Goal: Task Accomplishment & Management: Use online tool/utility

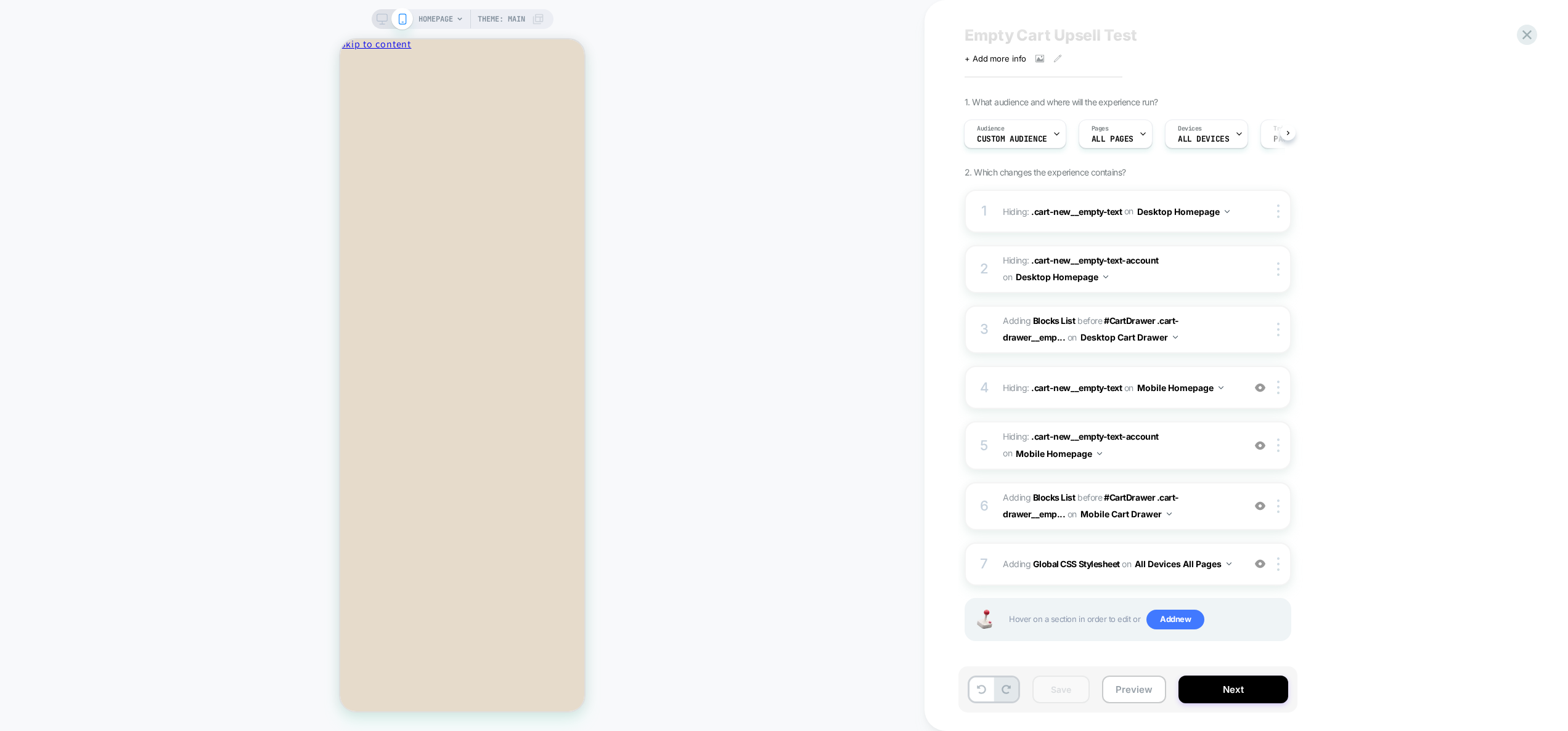
scroll to position [27, 0]
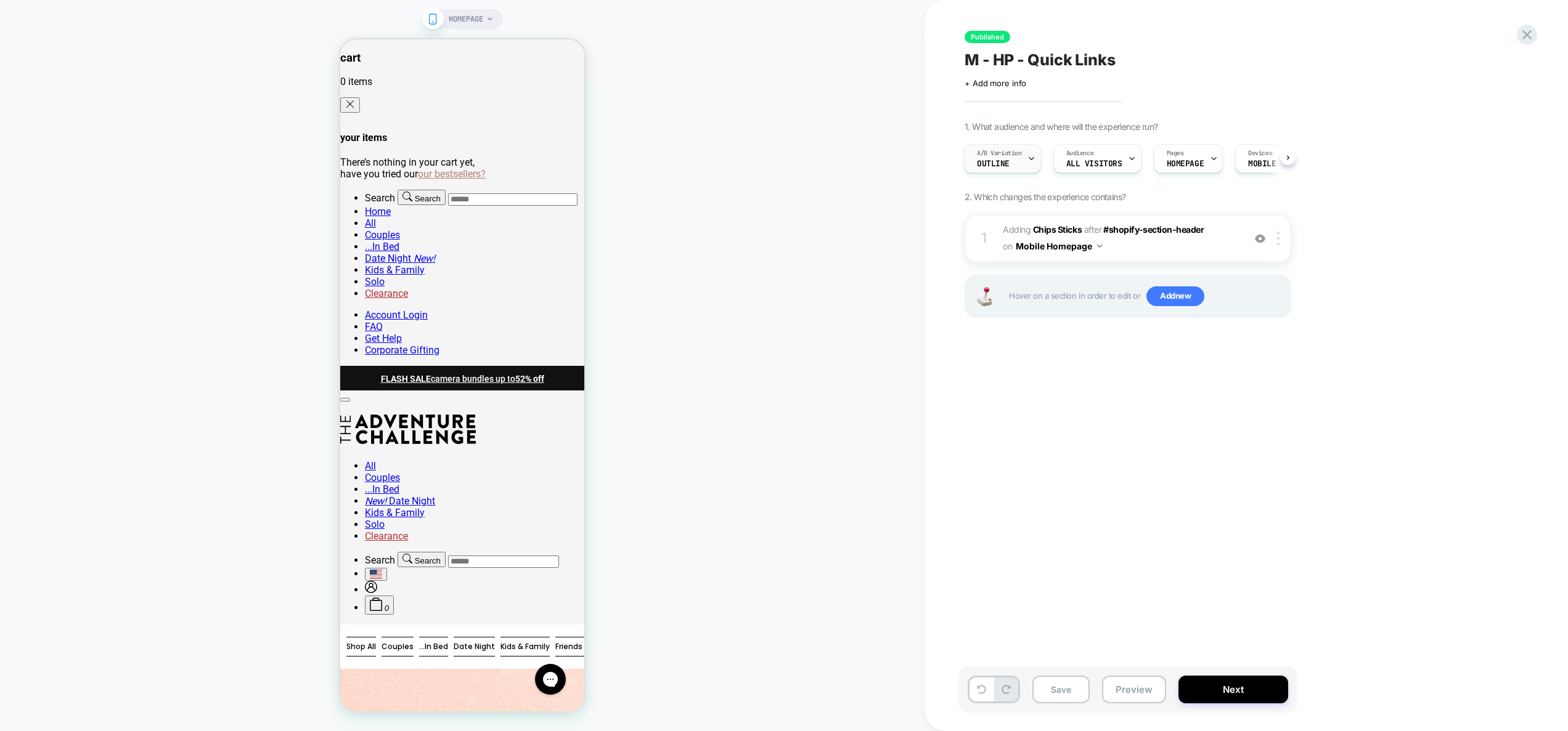
click at [998, 161] on span "Outline" at bounding box center [993, 164] width 33 height 9
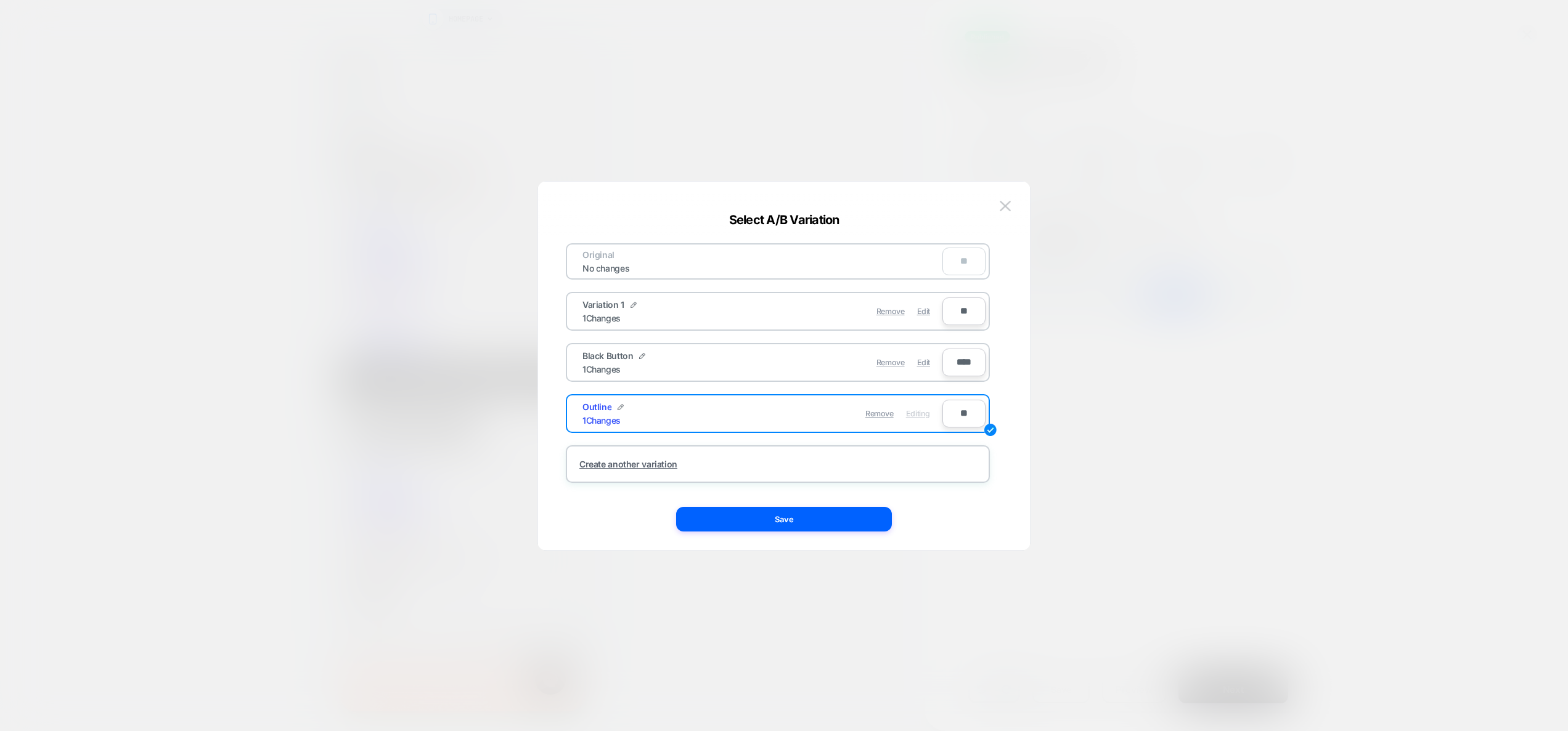
click at [1177, 276] on div at bounding box center [784, 365] width 1568 height 731
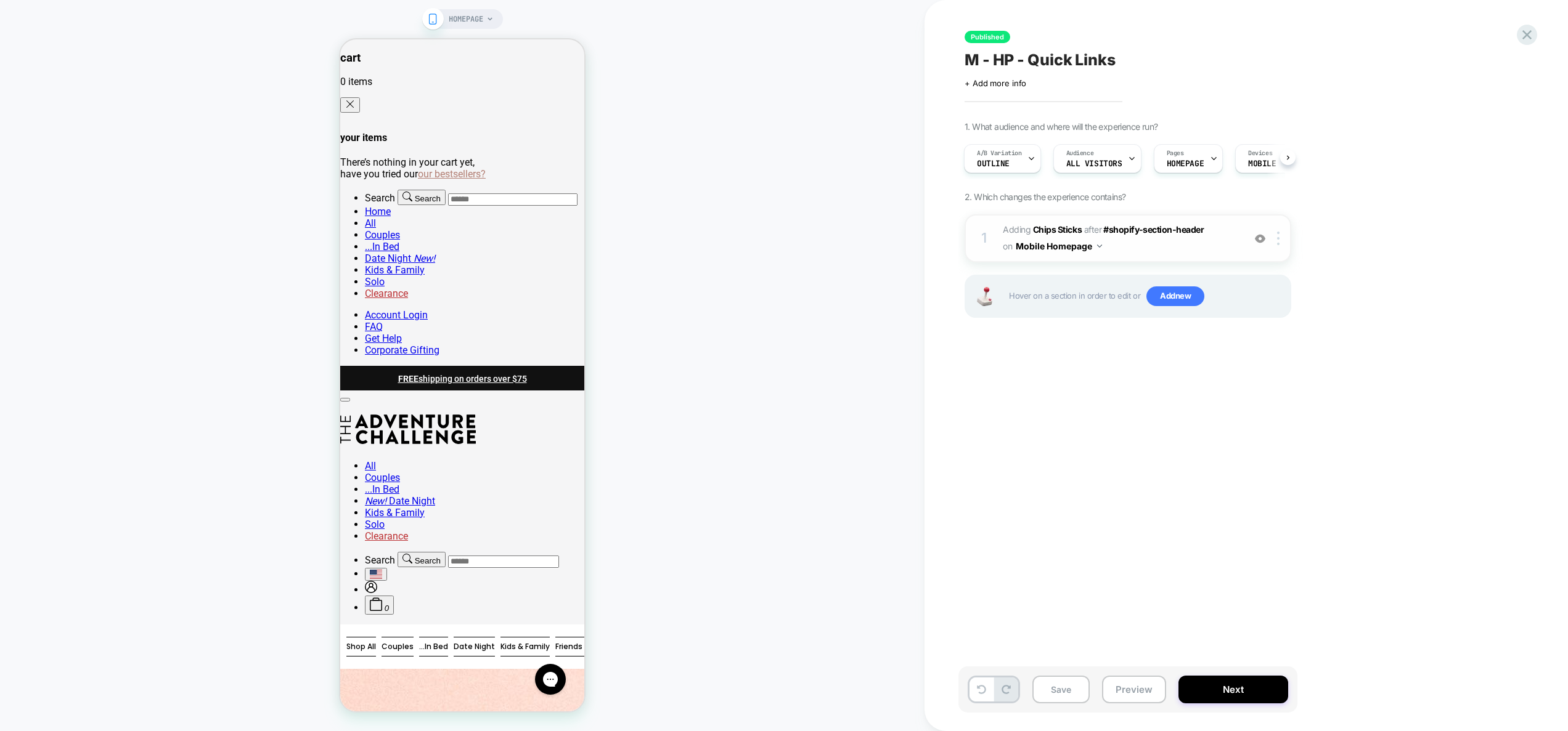
click at [1255, 242] on img at bounding box center [1260, 238] width 10 height 10
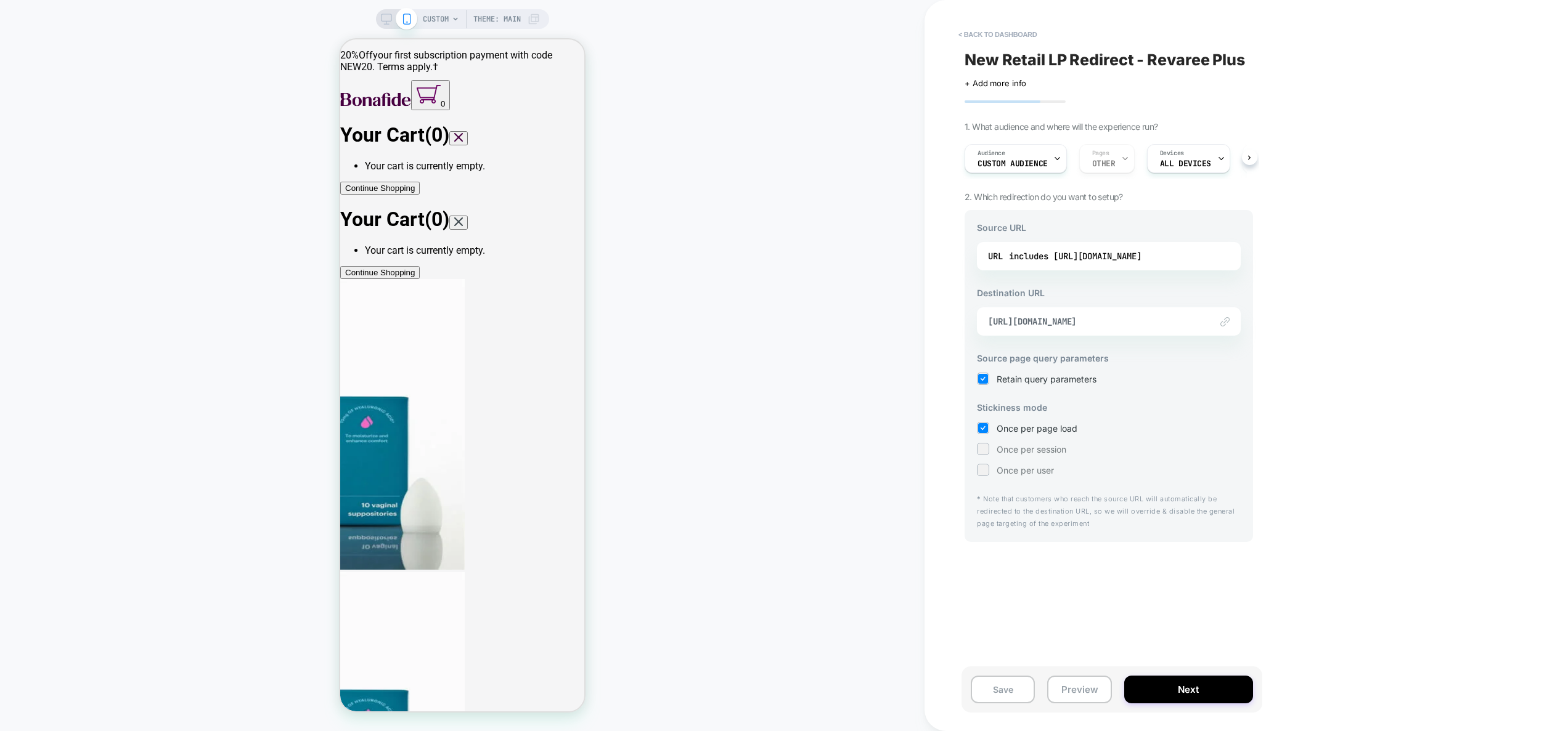
click at [1142, 255] on div "includes https://meet.hellobonafide.com/products-revareeplus-v4" at bounding box center [1075, 256] width 132 height 19
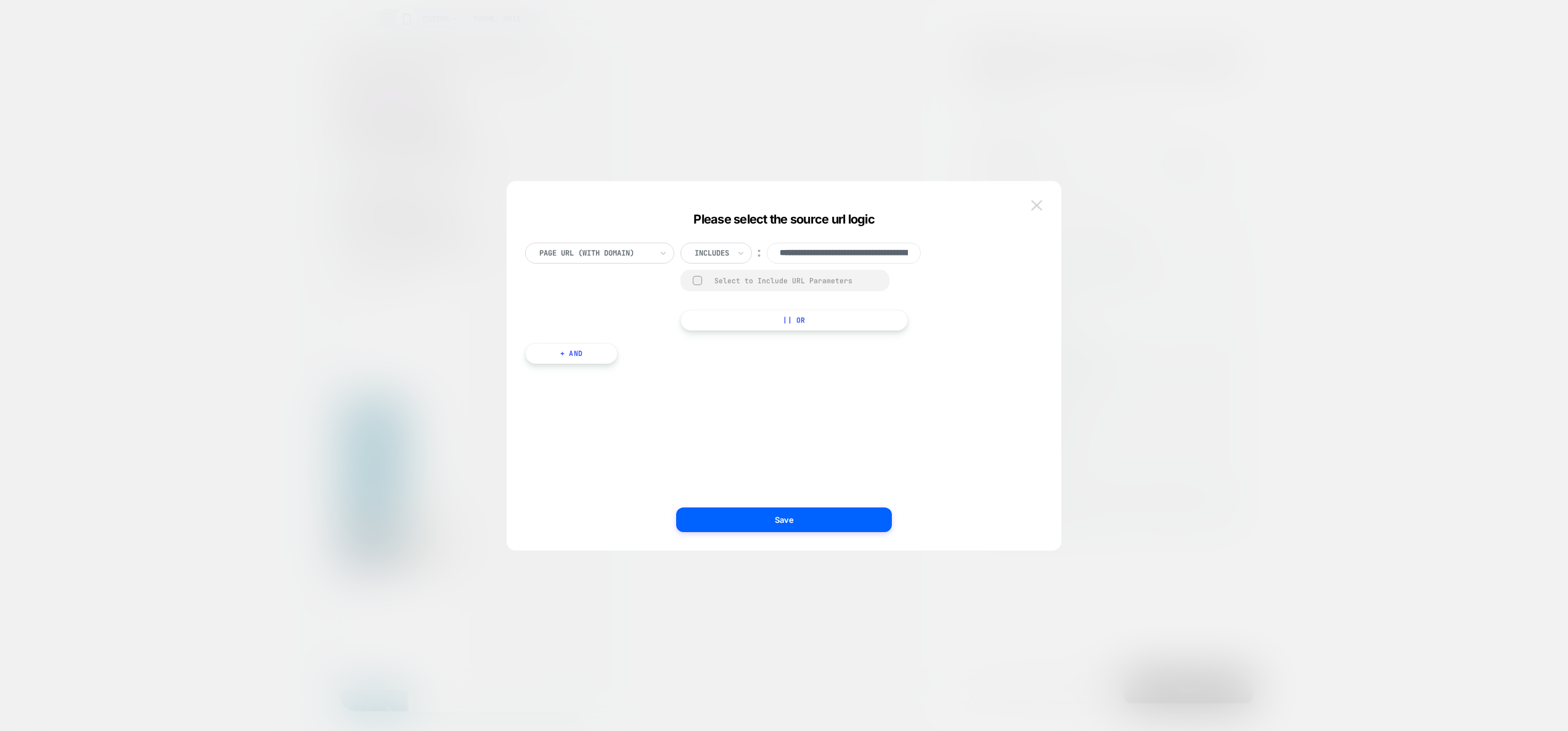
click at [1029, 208] on button at bounding box center [1036, 206] width 19 height 19
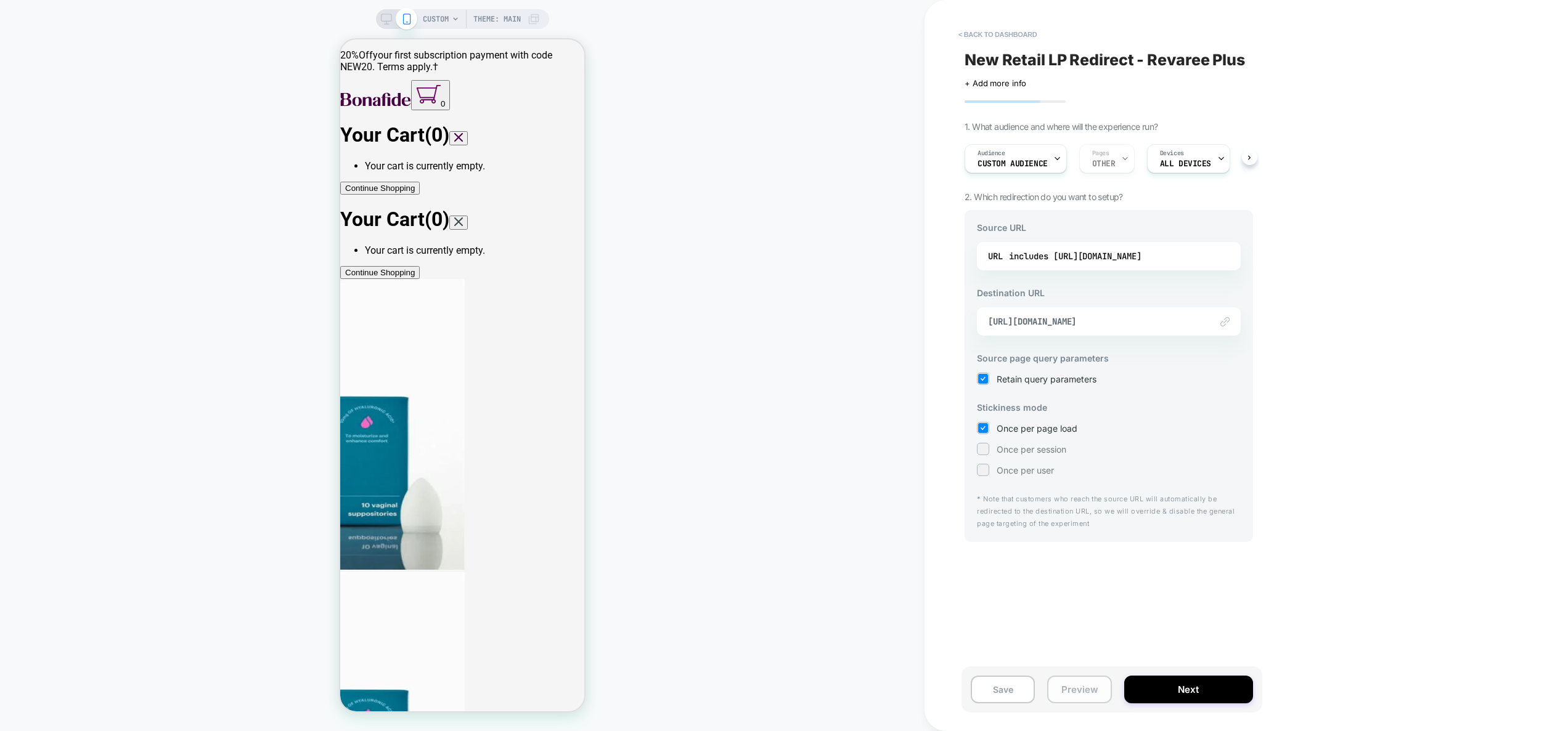
click at [1091, 691] on button "Preview" at bounding box center [1080, 689] width 64 height 27
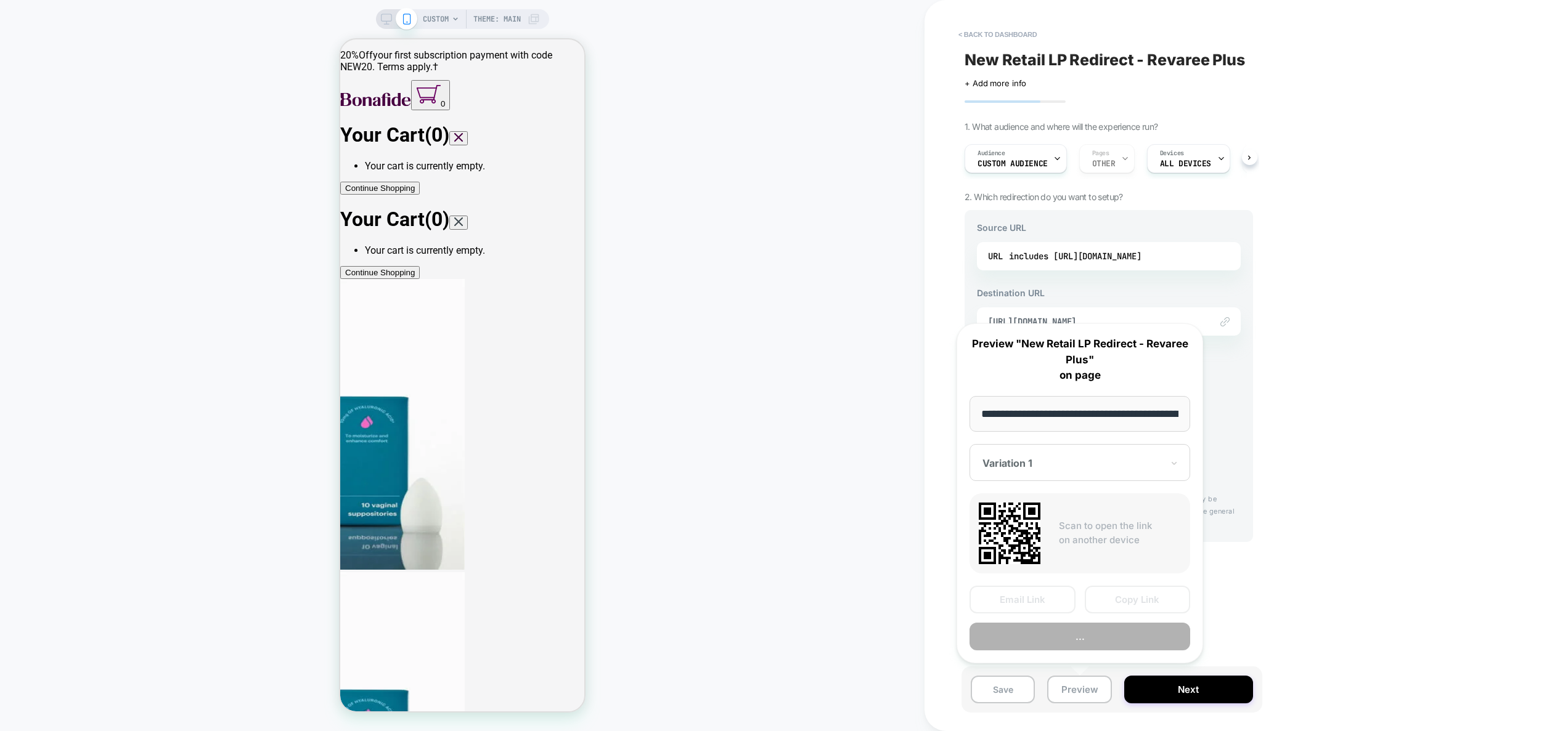
scroll to position [0, 180]
click at [1112, 600] on button "Copy Link" at bounding box center [1138, 599] width 106 height 27
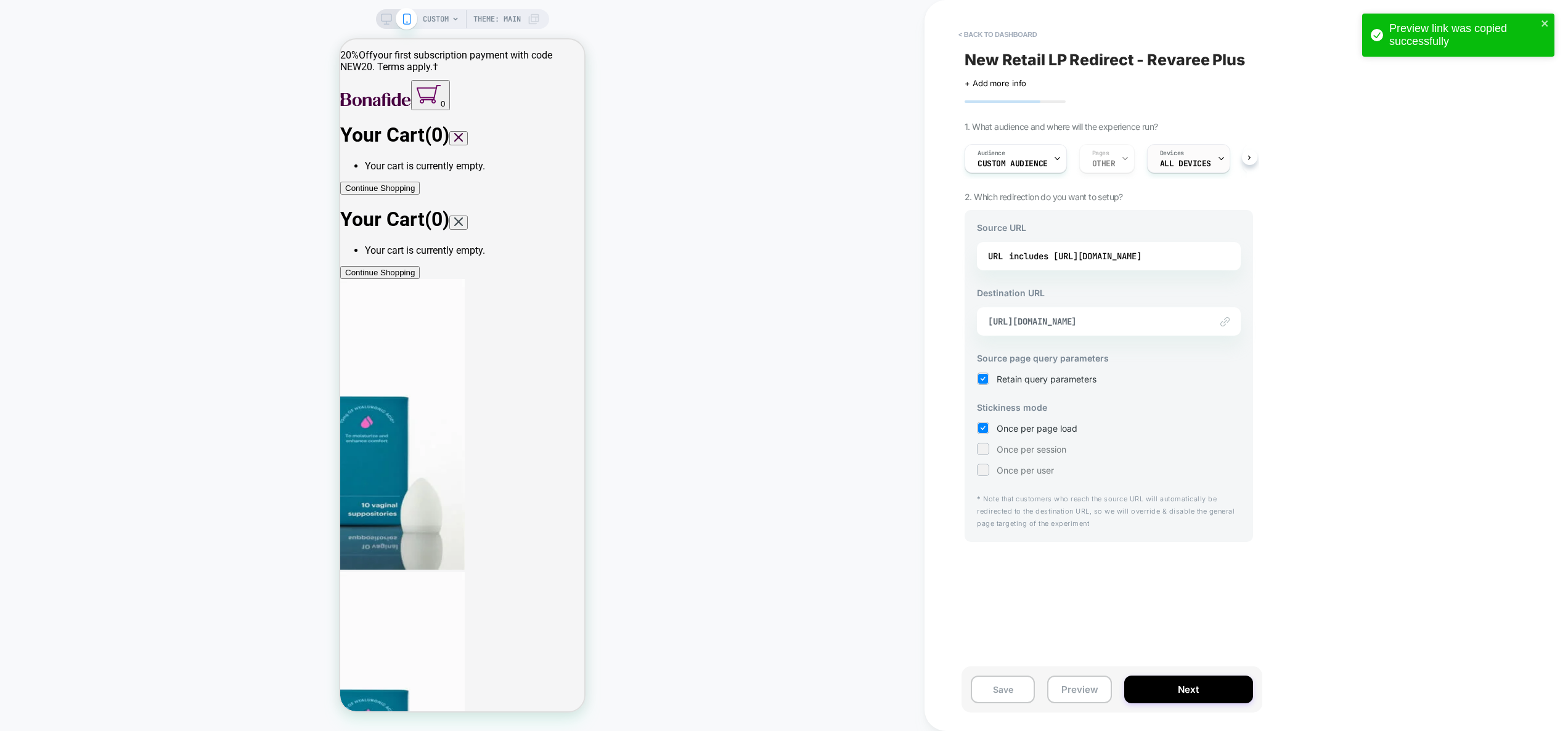
scroll to position [0, 2]
click at [1028, 165] on span "Custom Audience" at bounding box center [1011, 164] width 71 height 9
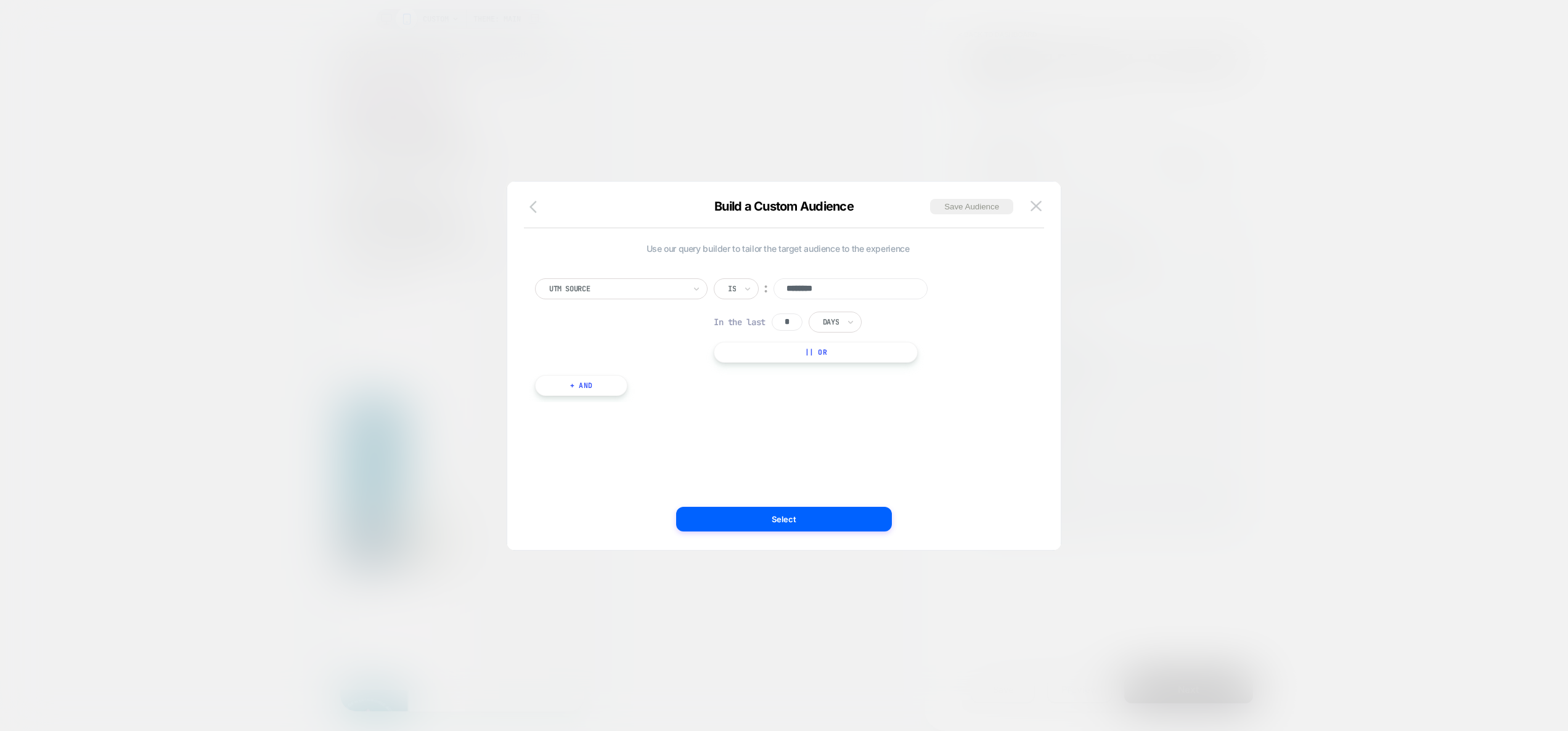
click at [537, 209] on icon "button" at bounding box center [536, 207] width 15 height 15
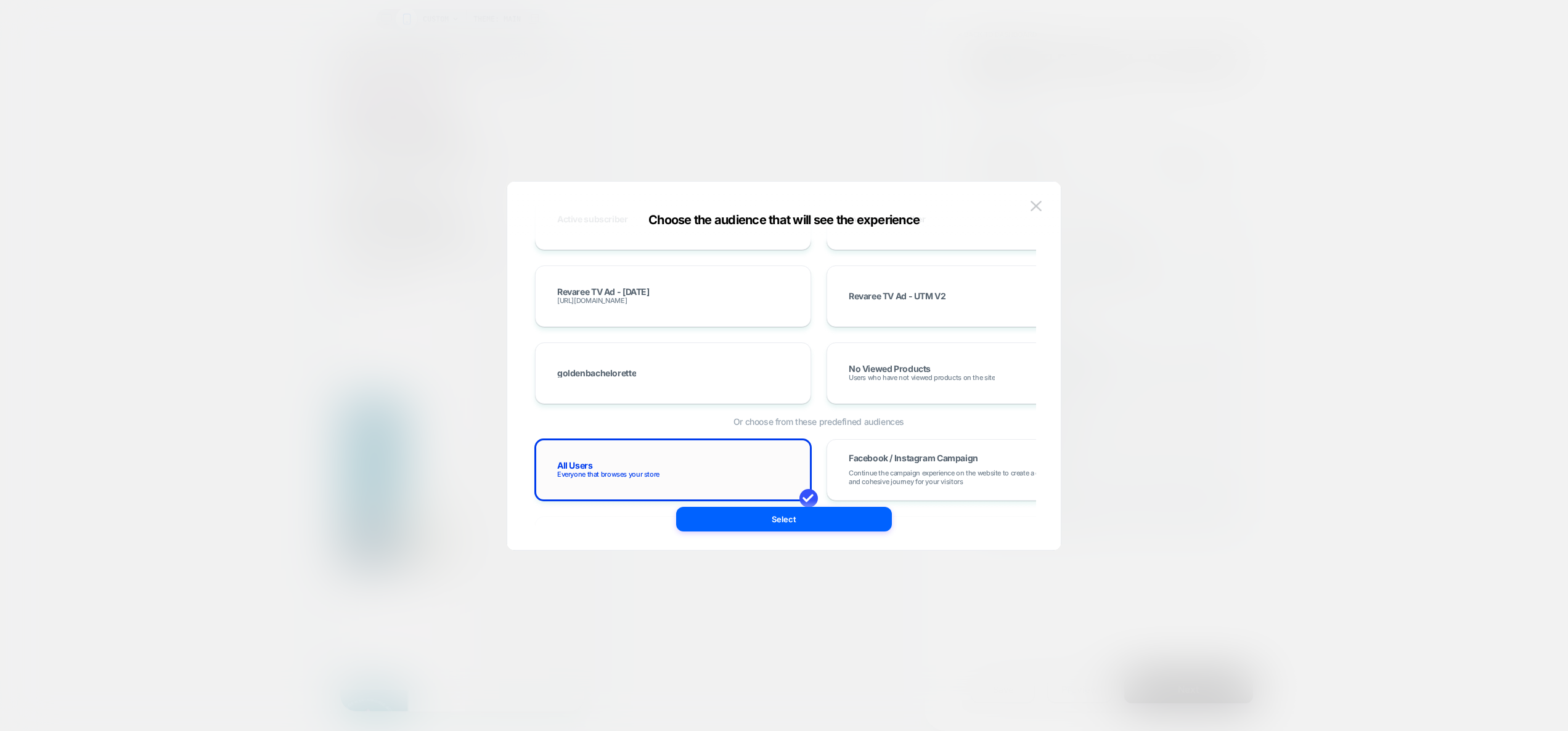
scroll to position [229, 0]
click at [828, 526] on button "Select" at bounding box center [783, 519] width 216 height 24
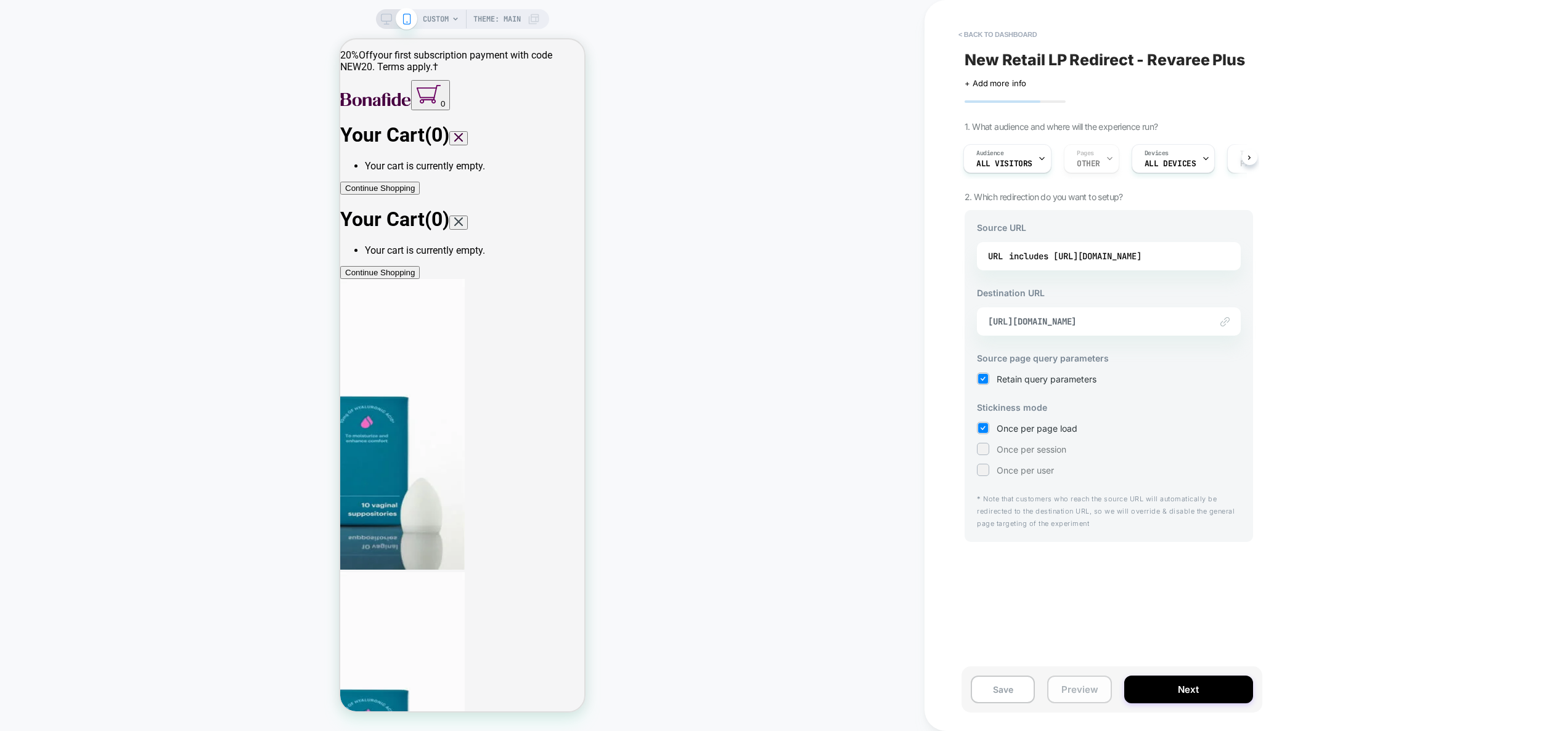
click at [1080, 696] on button "Preview" at bounding box center [1080, 689] width 64 height 27
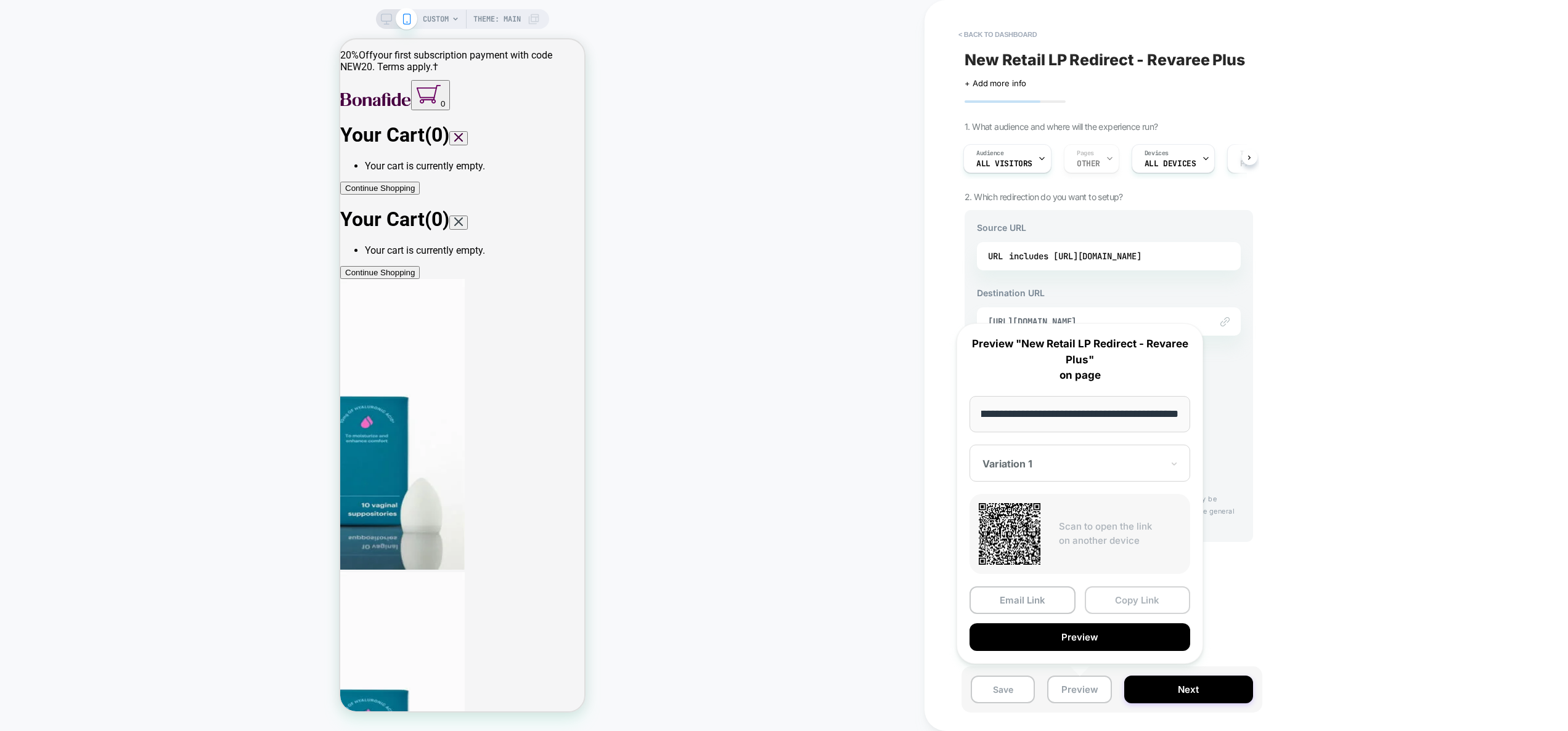
scroll to position [0, 0]
click at [1124, 604] on button "Copy Link" at bounding box center [1138, 599] width 106 height 27
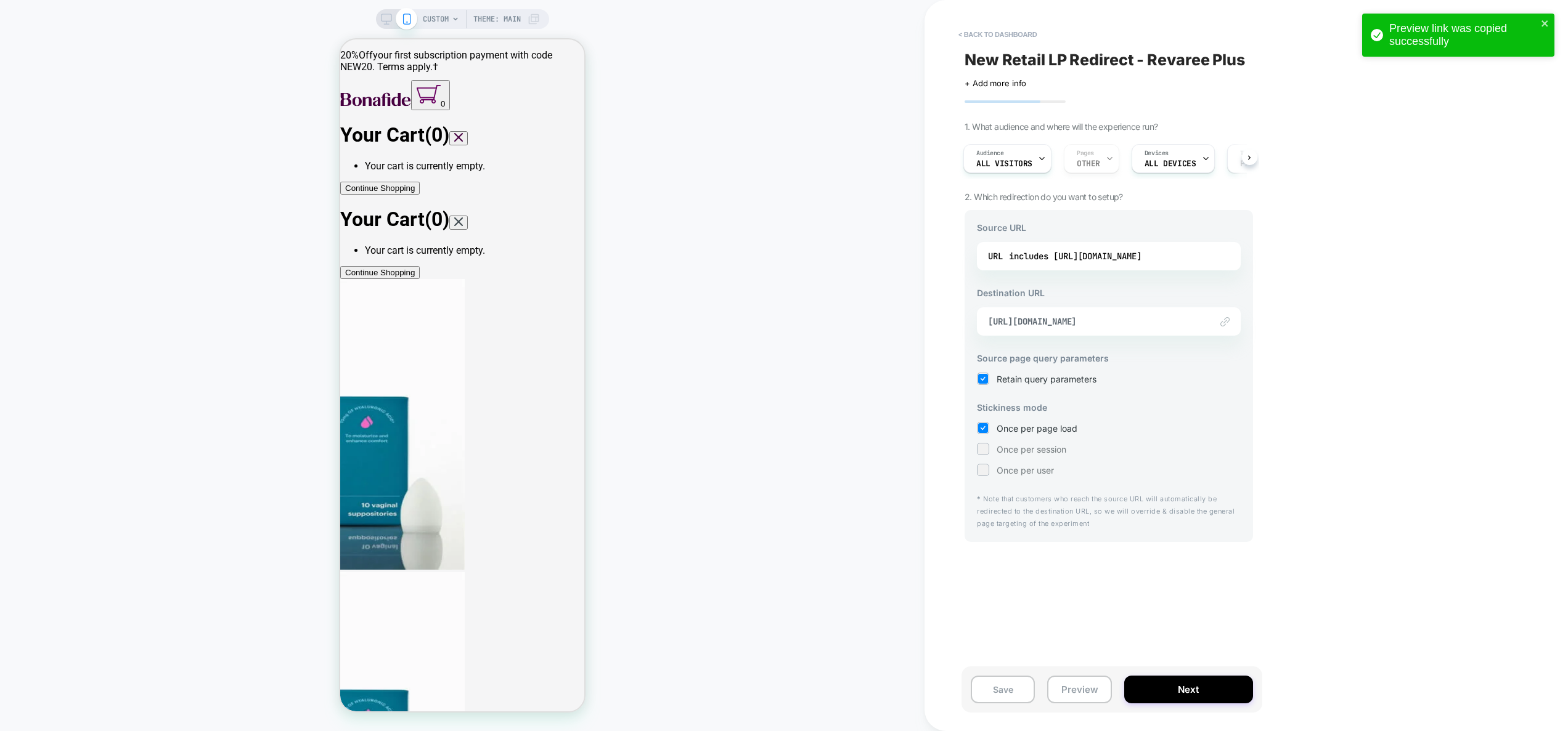
click at [798, 443] on div "CUSTOM Theme: MAIN" at bounding box center [462, 366] width 924 height 707
click at [1174, 318] on span "https://meet.hellobonafide.com/products-revareeplus-v15" at bounding box center [1093, 321] width 211 height 11
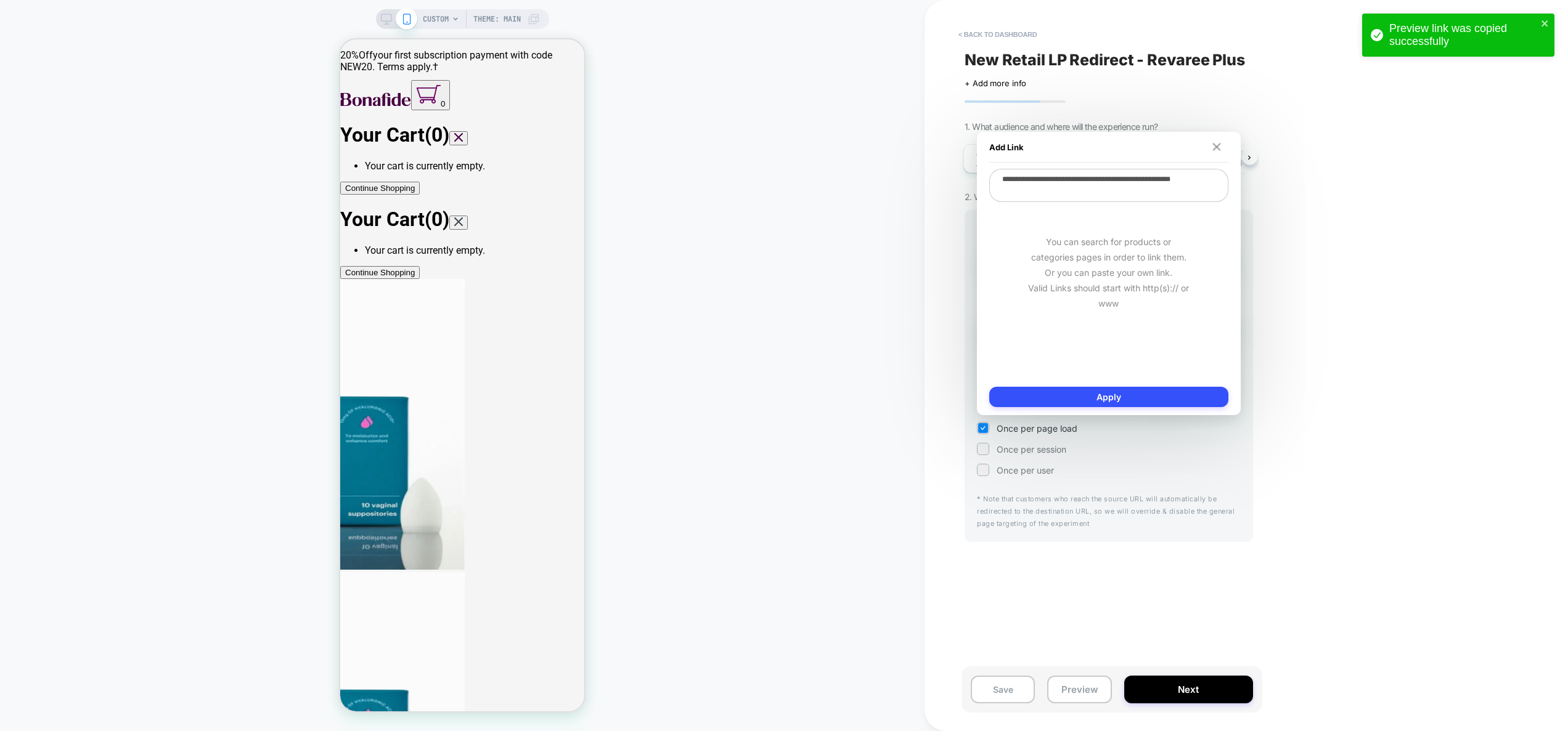
click at [1212, 146] on img at bounding box center [1216, 147] width 8 height 8
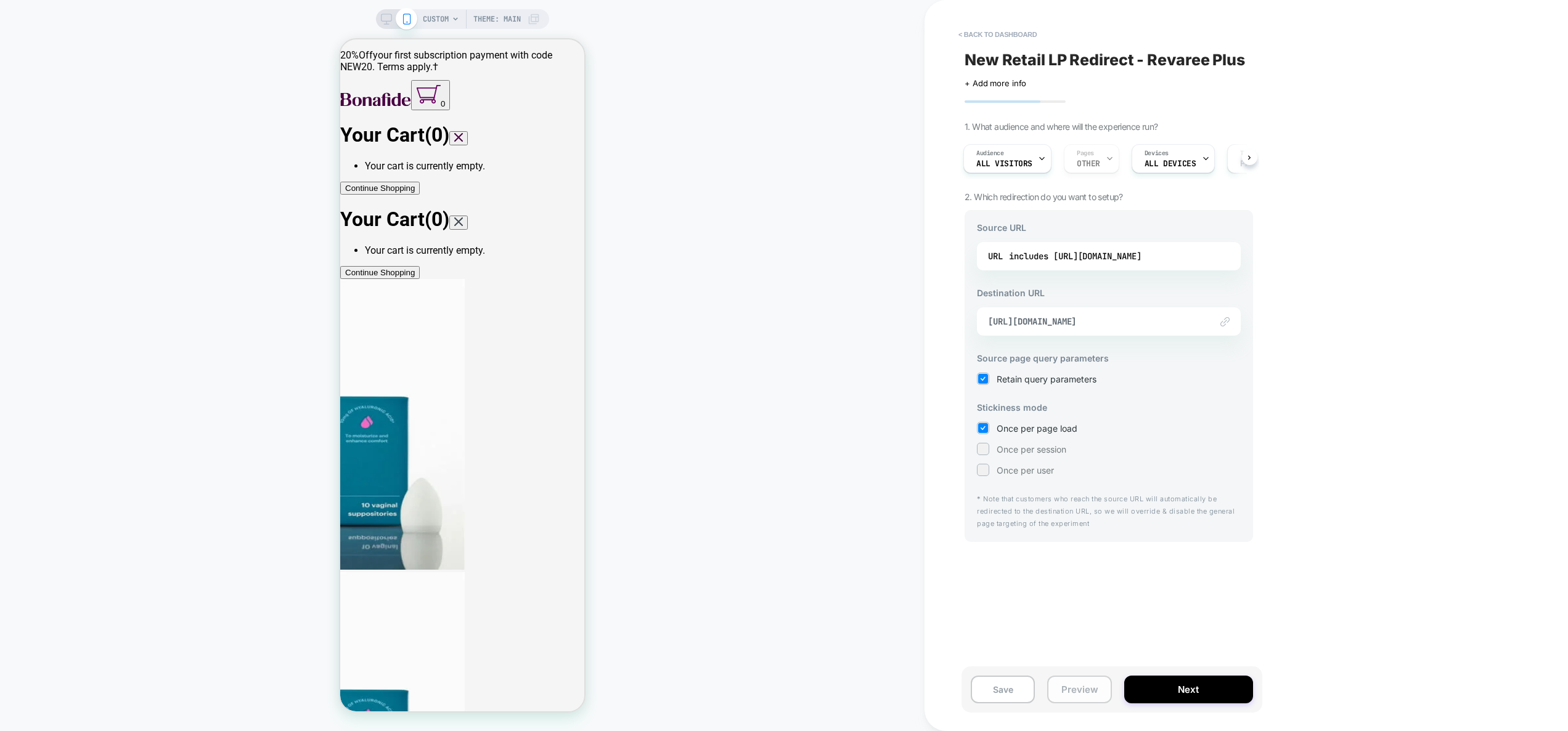
click at [1069, 684] on button "Preview" at bounding box center [1080, 689] width 64 height 27
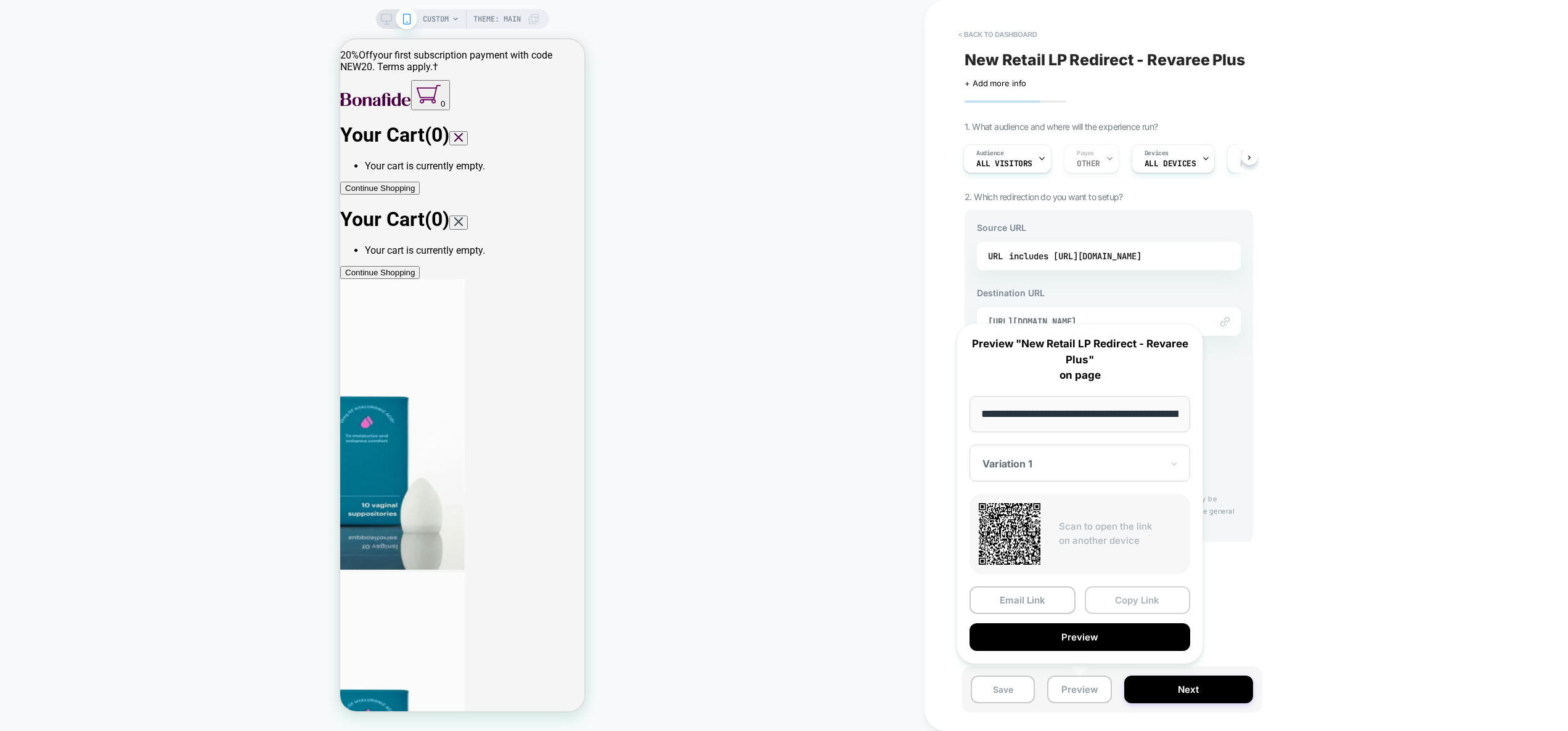
click at [1131, 599] on button "Copy Link" at bounding box center [1138, 599] width 106 height 27
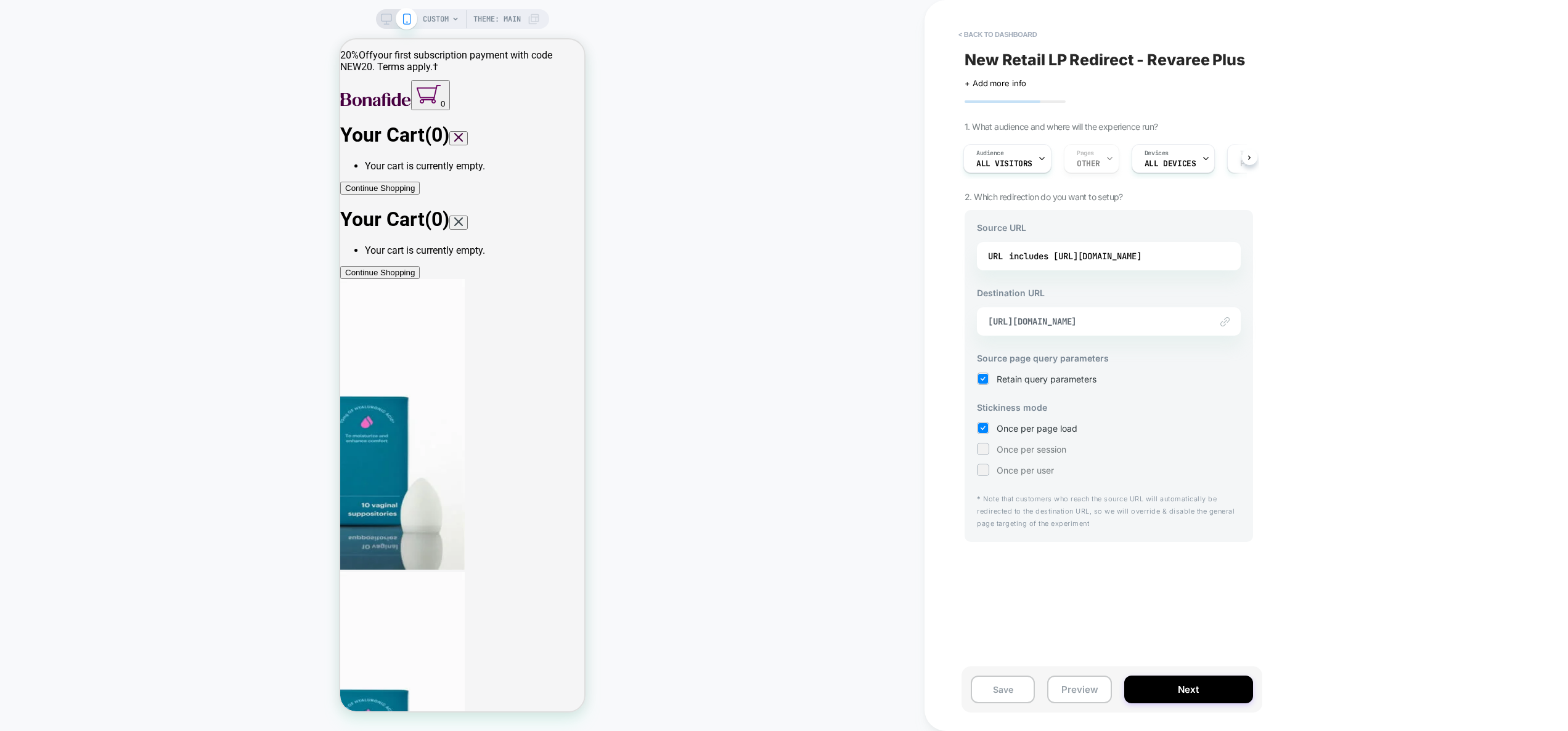
click at [1094, 668] on div "Save Preview Next" at bounding box center [1112, 689] width 301 height 46
click at [1092, 676] on button "Preview" at bounding box center [1080, 689] width 64 height 27
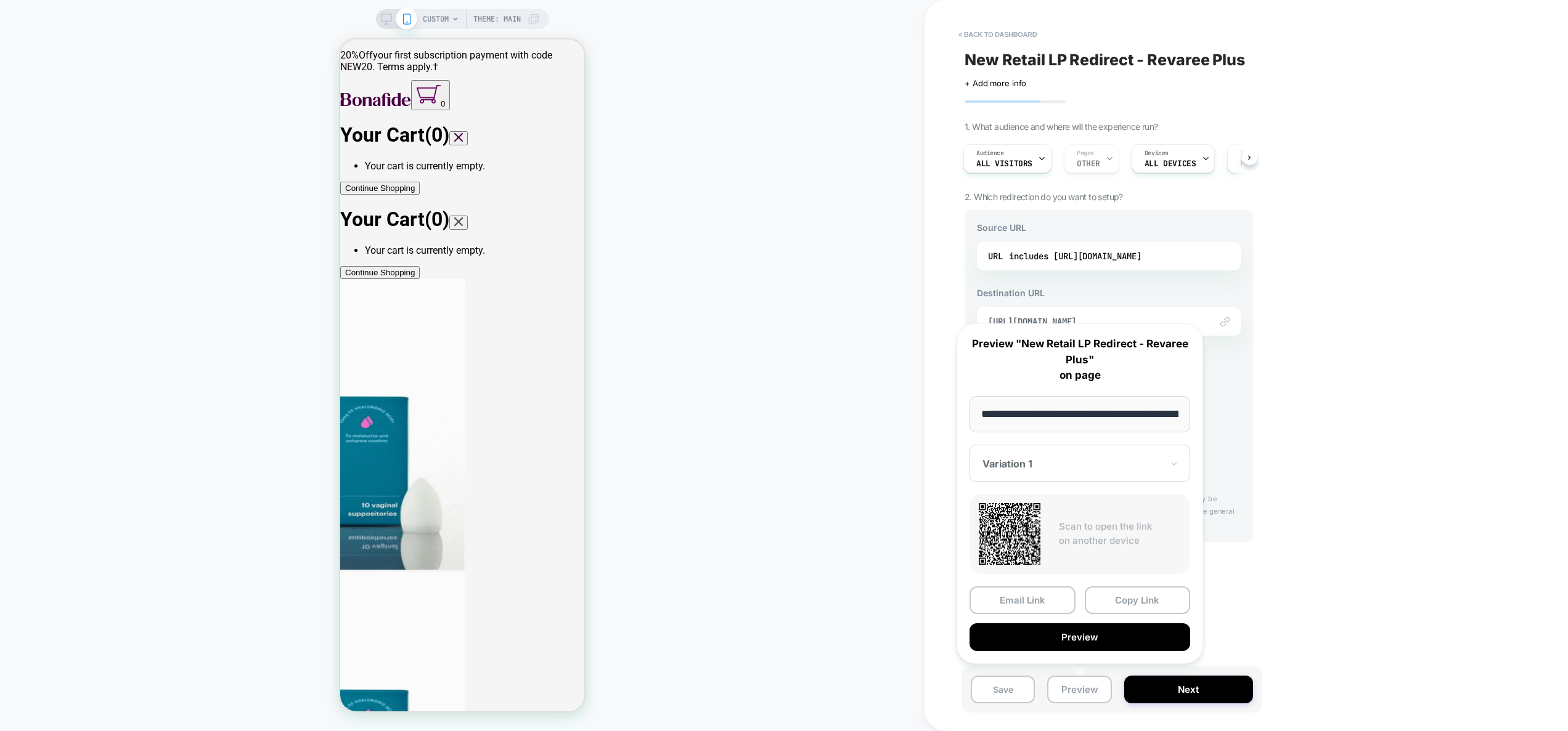
click at [1391, 542] on div "< back to dashboard New Retail LP Redirect - Revaree Plus Click to edit experie…" at bounding box center [1196, 365] width 543 height 731
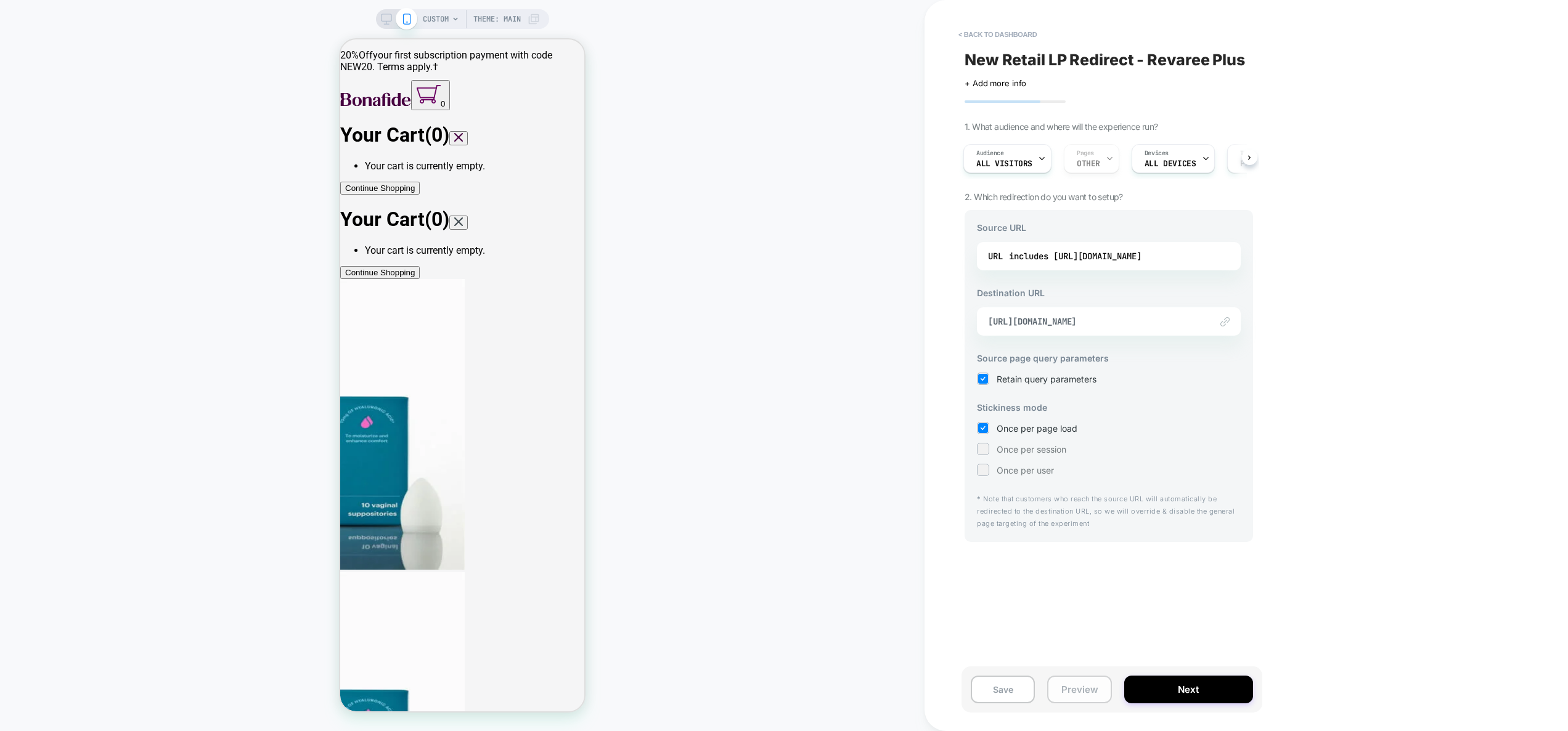
click at [1092, 682] on button "Preview" at bounding box center [1080, 689] width 64 height 27
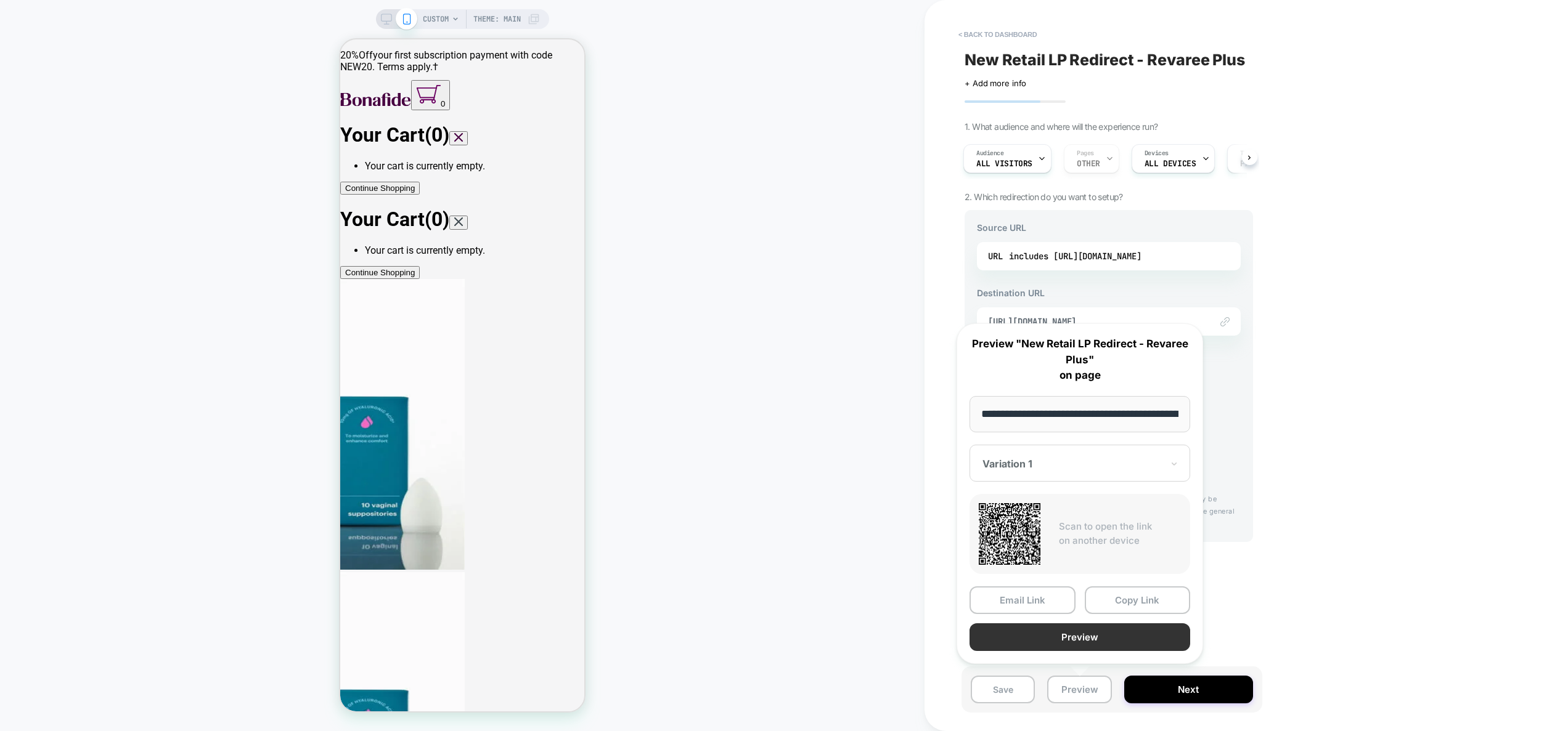
click at [1090, 640] on button "Preview" at bounding box center [1080, 637] width 220 height 27
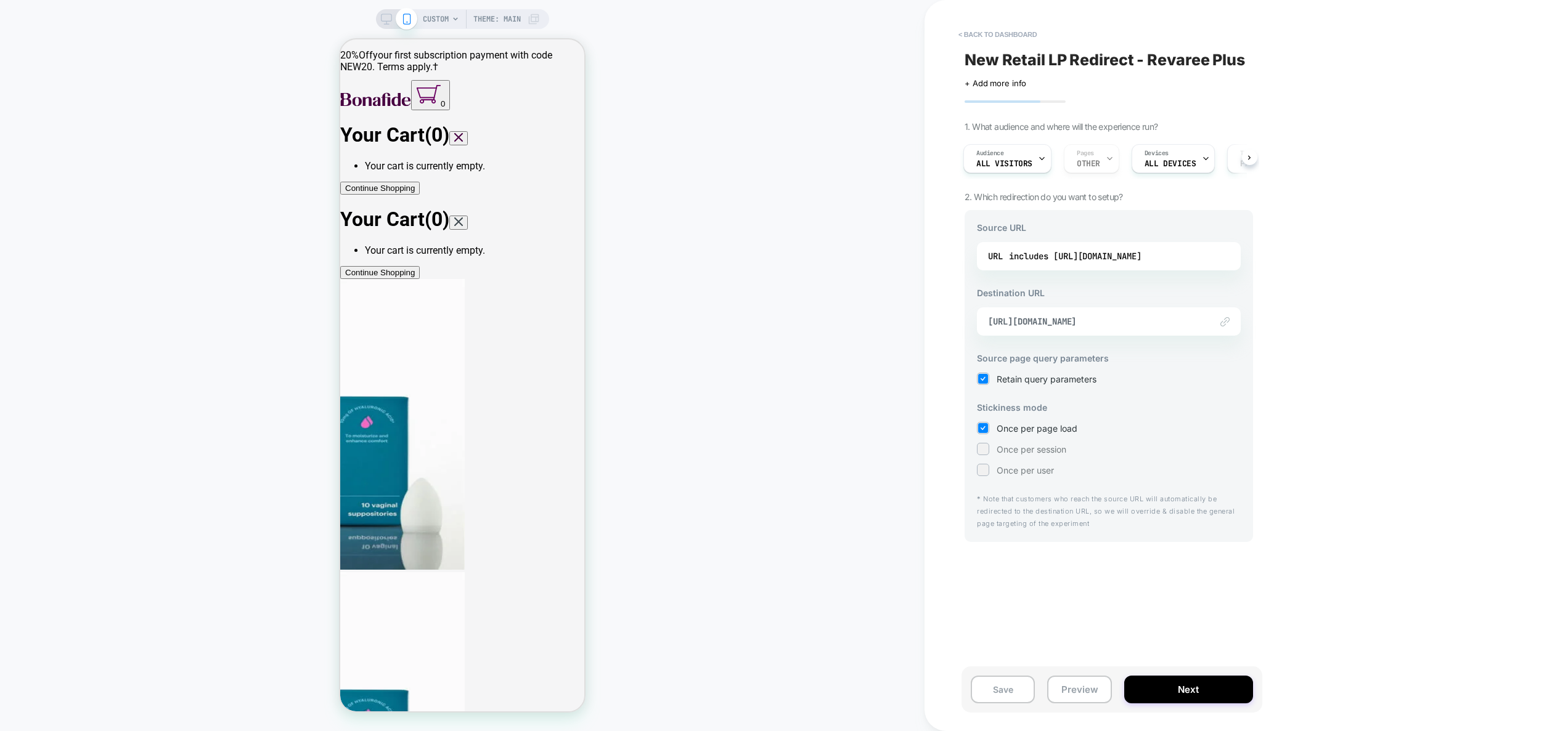
drag, startPoint x: 1254, startPoint y: 67, endPoint x: 1056, endPoint y: 83, distance: 198.6
click at [1054, 82] on div "New Retail LP Redirect - Revaree Plus Click to edit experience details + Add mo…" at bounding box center [1109, 366] width 301 height 707
drag, startPoint x: 1258, startPoint y: 62, endPoint x: 1128, endPoint y: 64, distance: 130.0
click at [1127, 63] on div "New Retail LP Redirect - Revaree Plus Click to edit experience details + Add mo…" at bounding box center [1109, 366] width 301 height 707
click at [1131, 63] on span "New Retail LP Redirect - Revaree Plus" at bounding box center [1105, 60] width 281 height 19
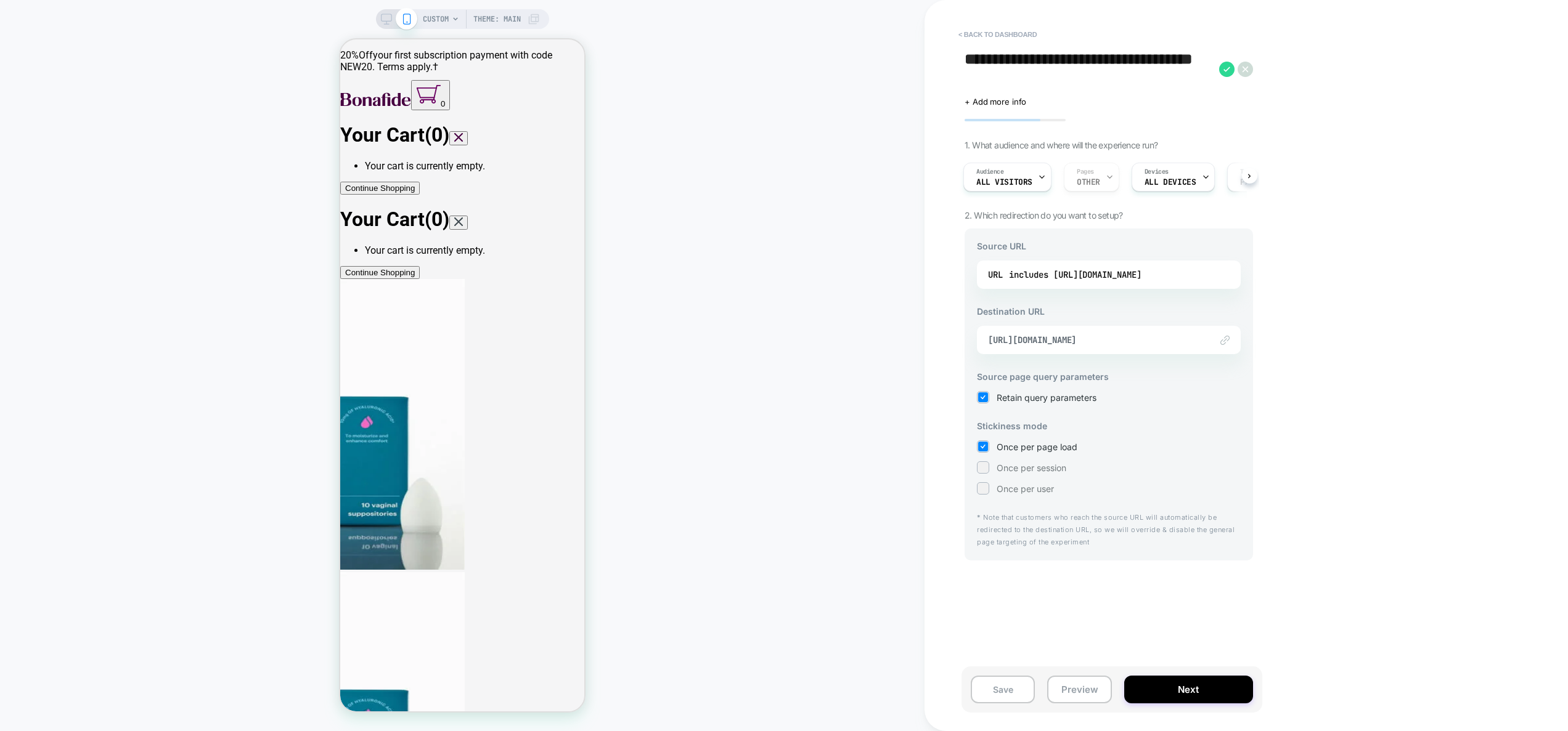
click at [1131, 63] on textarea "**********" at bounding box center [1088, 68] width 249 height 37
click at [1226, 67] on icon at bounding box center [1227, 70] width 16 height 16
click at [1136, 61] on textarea "**********" at bounding box center [1088, 68] width 249 height 37
click at [592, 74] on div "CUSTOM Theme: MAIN" at bounding box center [462, 366] width 924 height 707
click at [1247, 70] on icon at bounding box center [1246, 70] width 16 height 16
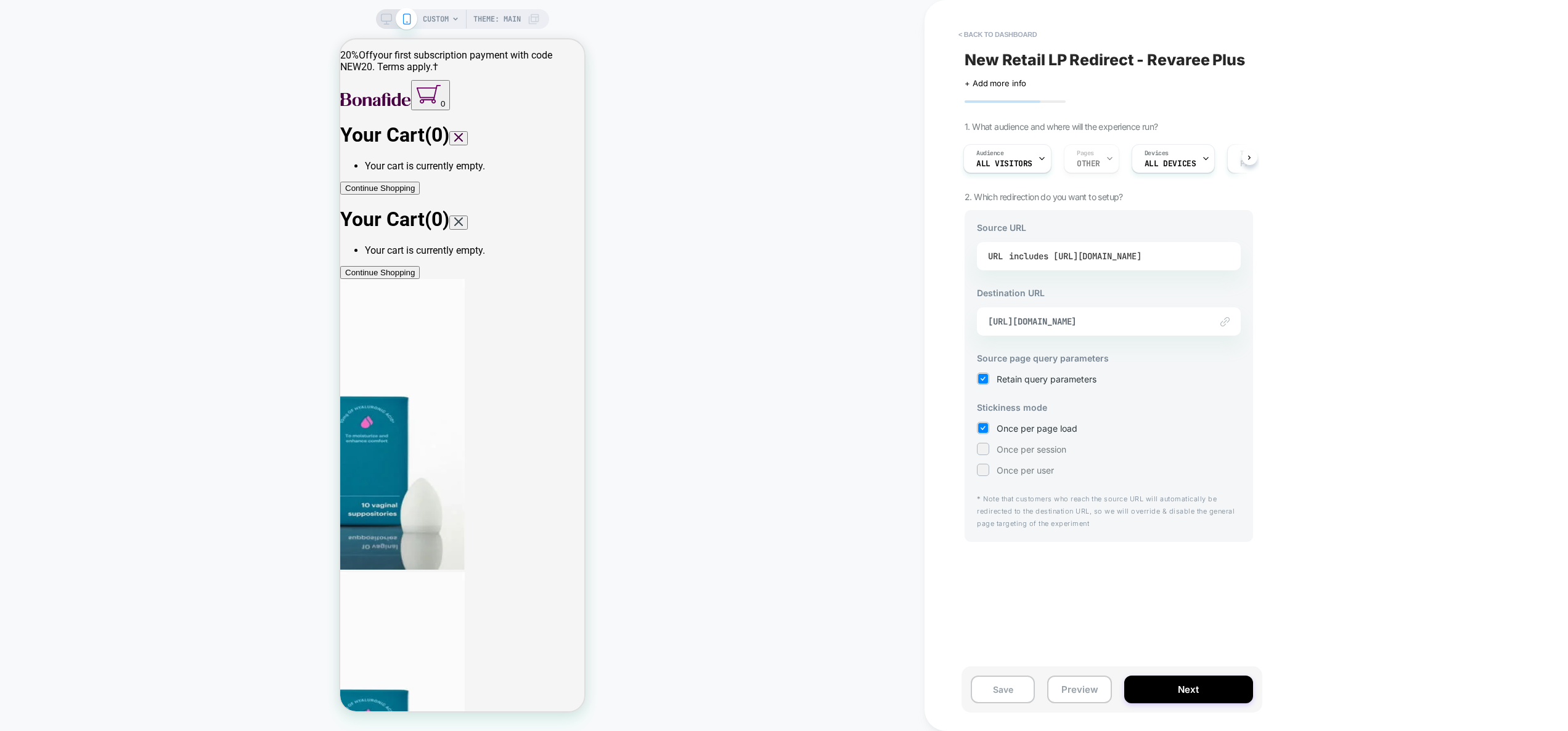
click at [1142, 255] on div "includes https://meet.hellobonafide.com/products-revareeplus-v4" at bounding box center [1075, 256] width 132 height 19
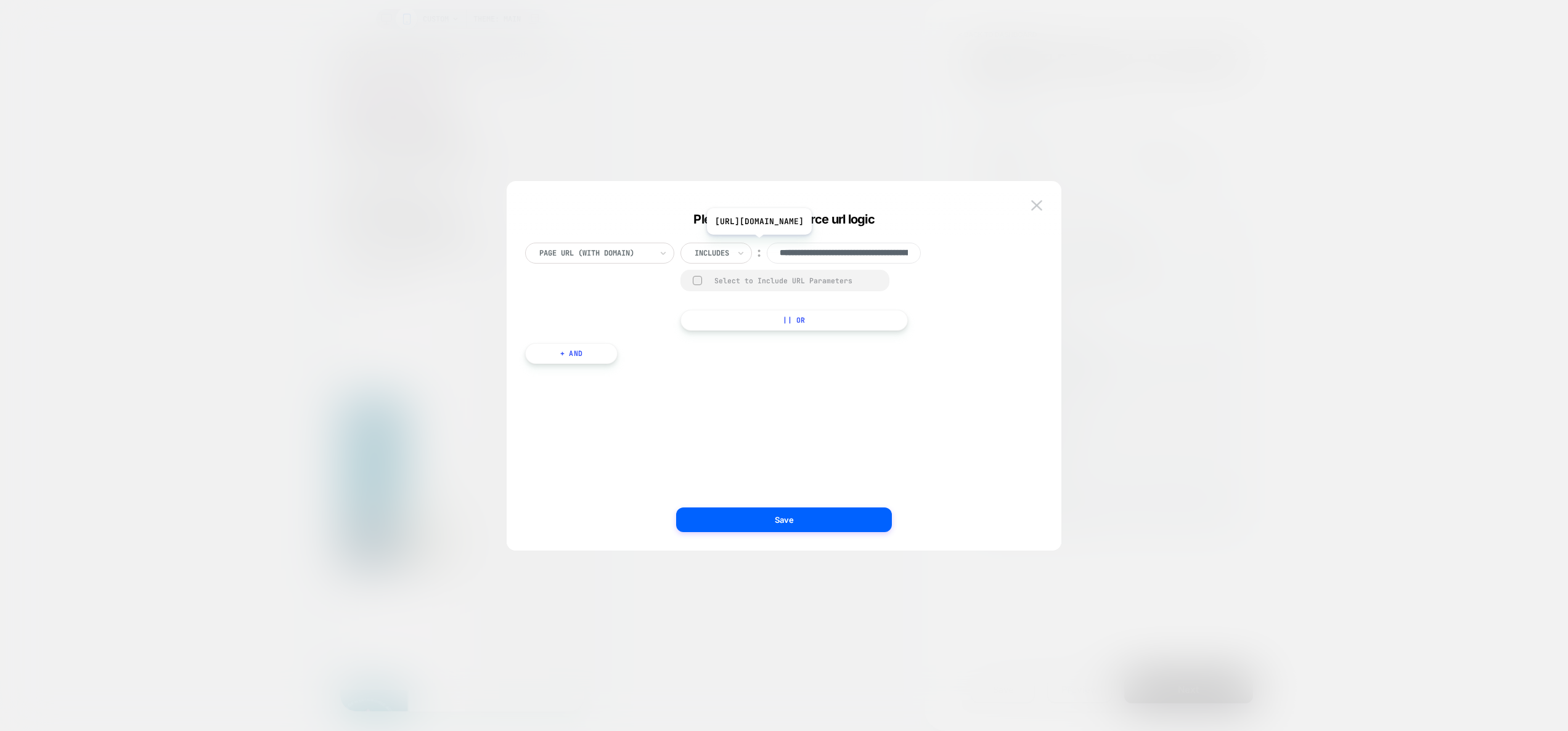
click at [858, 253] on input "**********" at bounding box center [844, 253] width 154 height 21
click at [1033, 204] on img at bounding box center [1036, 204] width 11 height 10
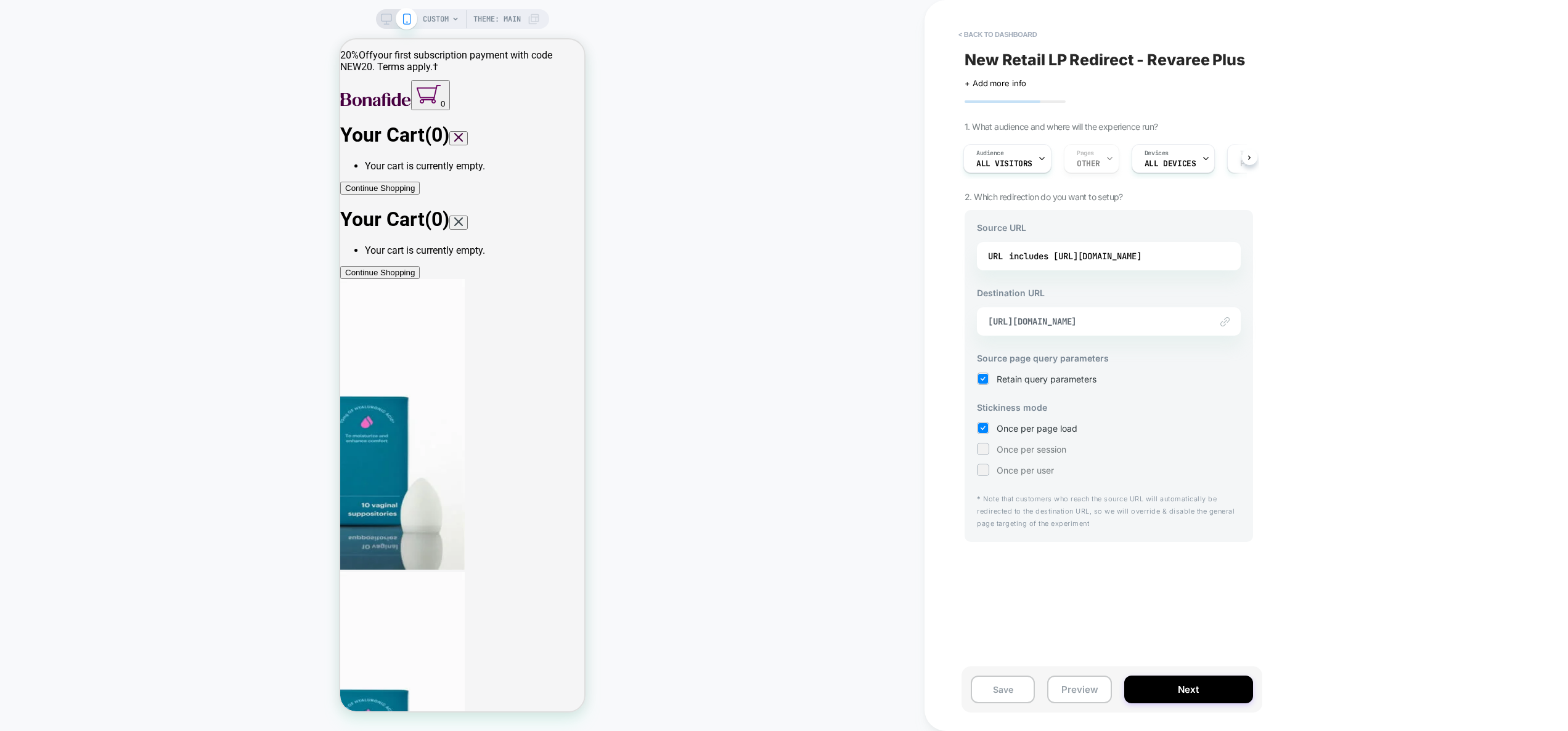
click at [1091, 315] on div "Link to https://meet.hellobonafide.com/products-revareeplus-v15" at bounding box center [1109, 321] width 263 height 28
click at [1084, 324] on span "https://meet.hellobonafide.com/products-revareeplus-v15" at bounding box center [1093, 321] width 211 height 11
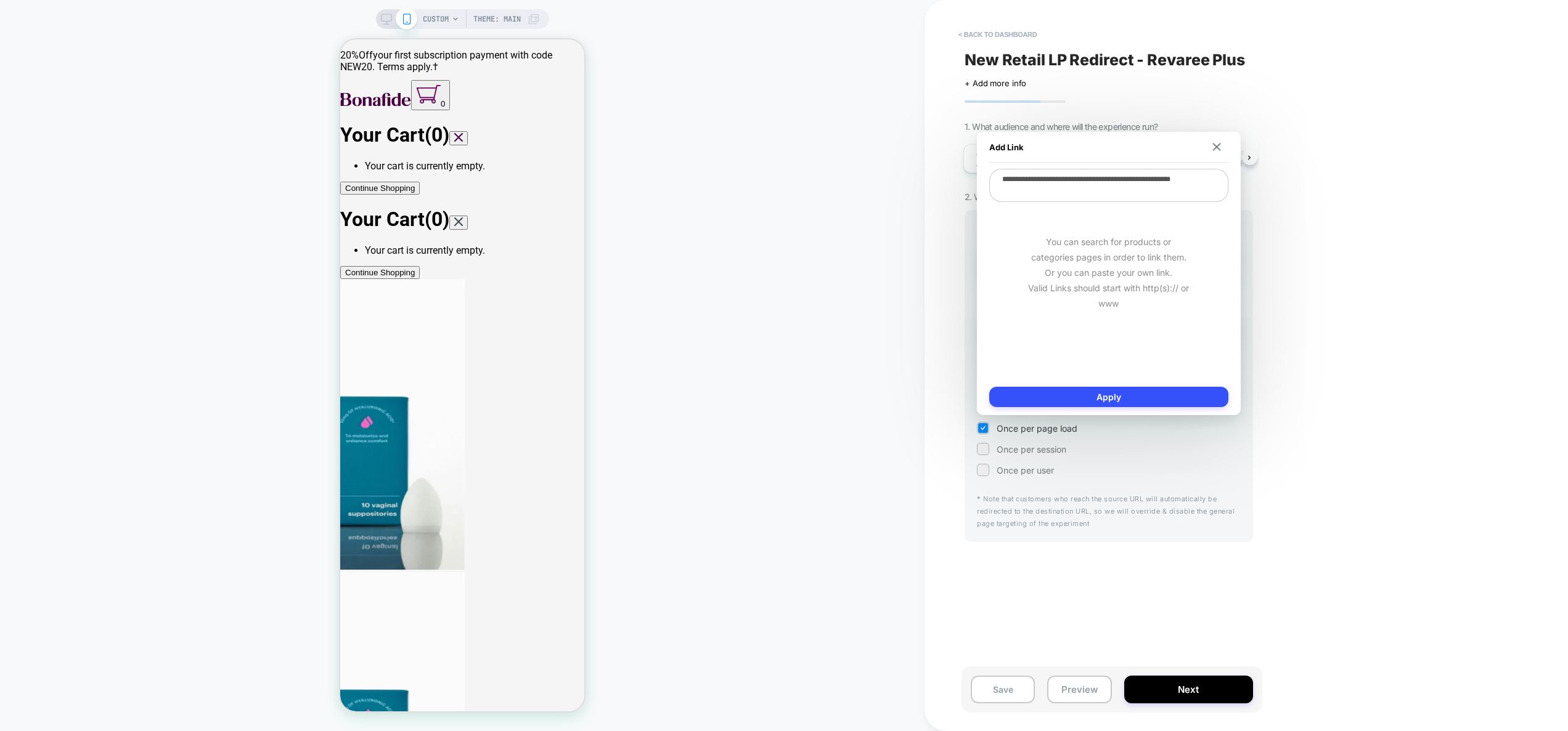
click at [1109, 196] on textarea "**********" at bounding box center [1109, 185] width 239 height 33
click at [1217, 146] on img at bounding box center [1216, 147] width 8 height 8
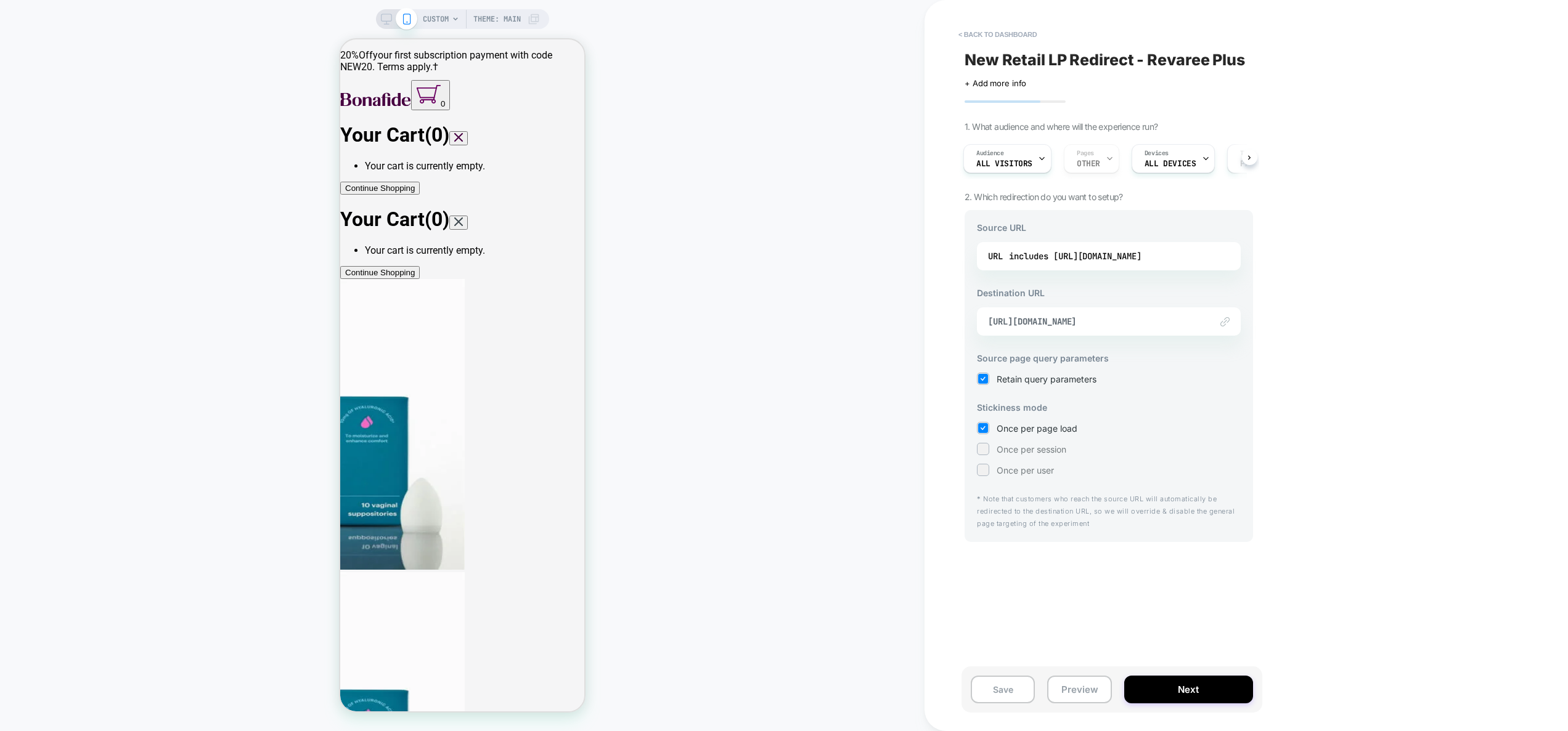
scroll to position [0, 2]
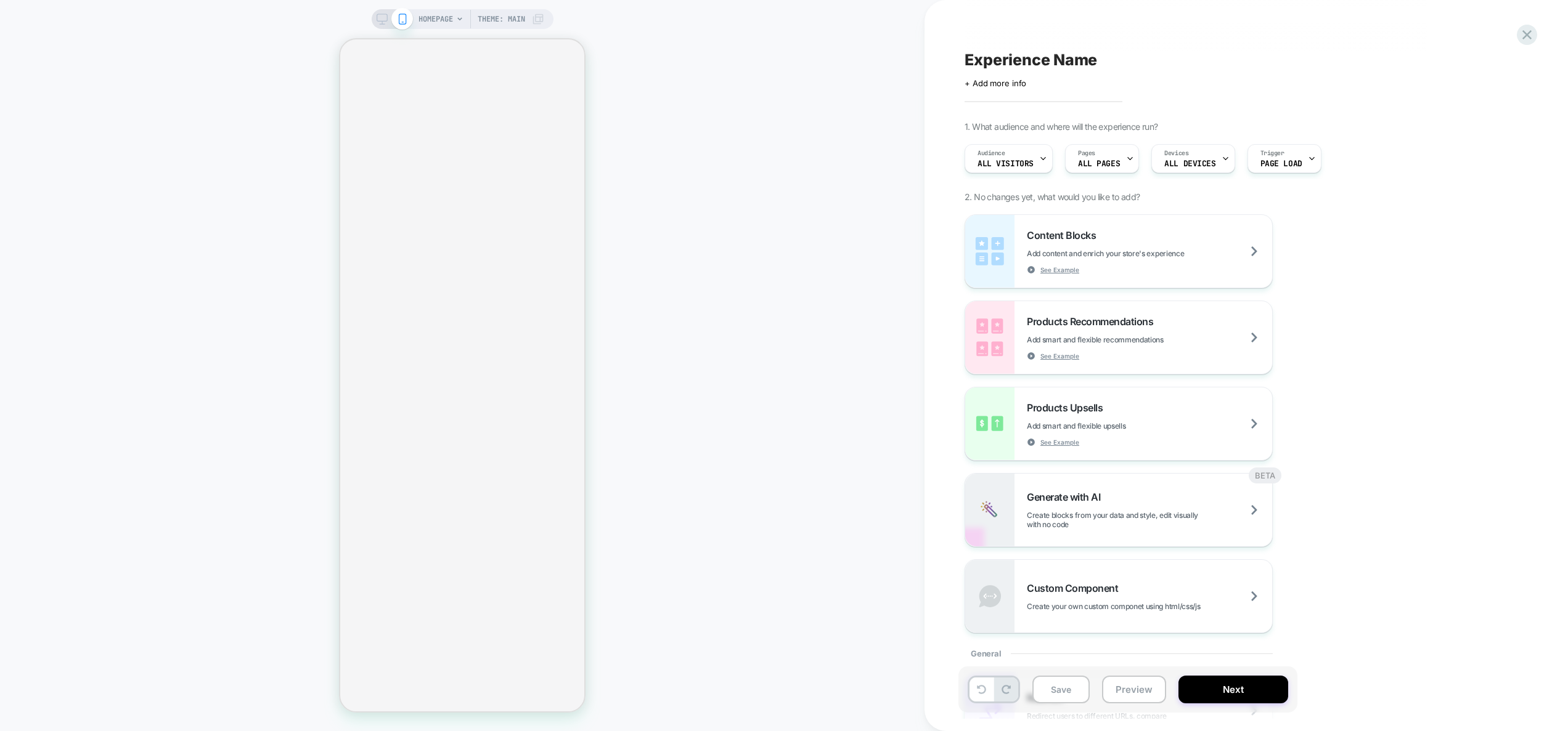
scroll to position [729, 0]
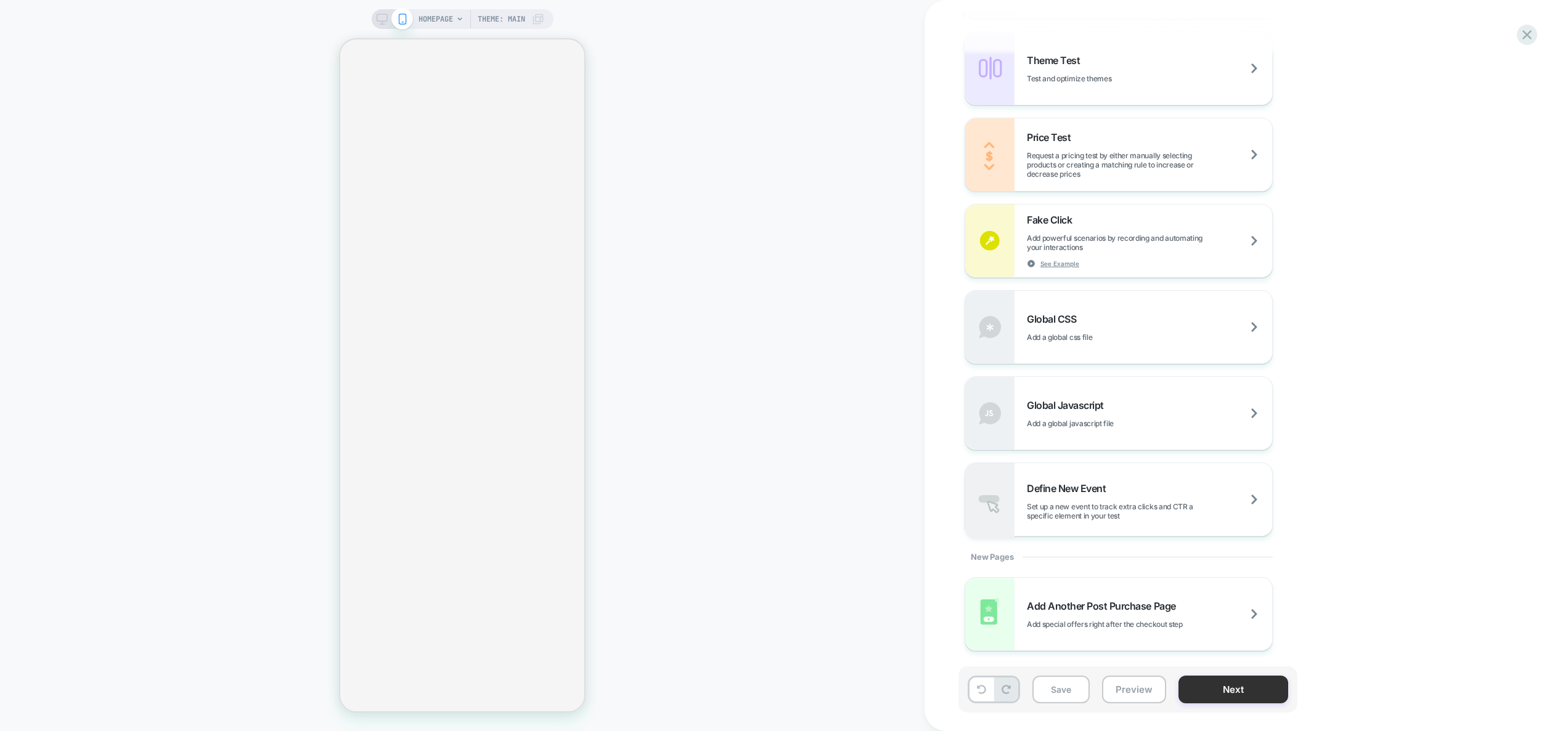
click at [1220, 688] on button "Next" at bounding box center [1233, 689] width 110 height 27
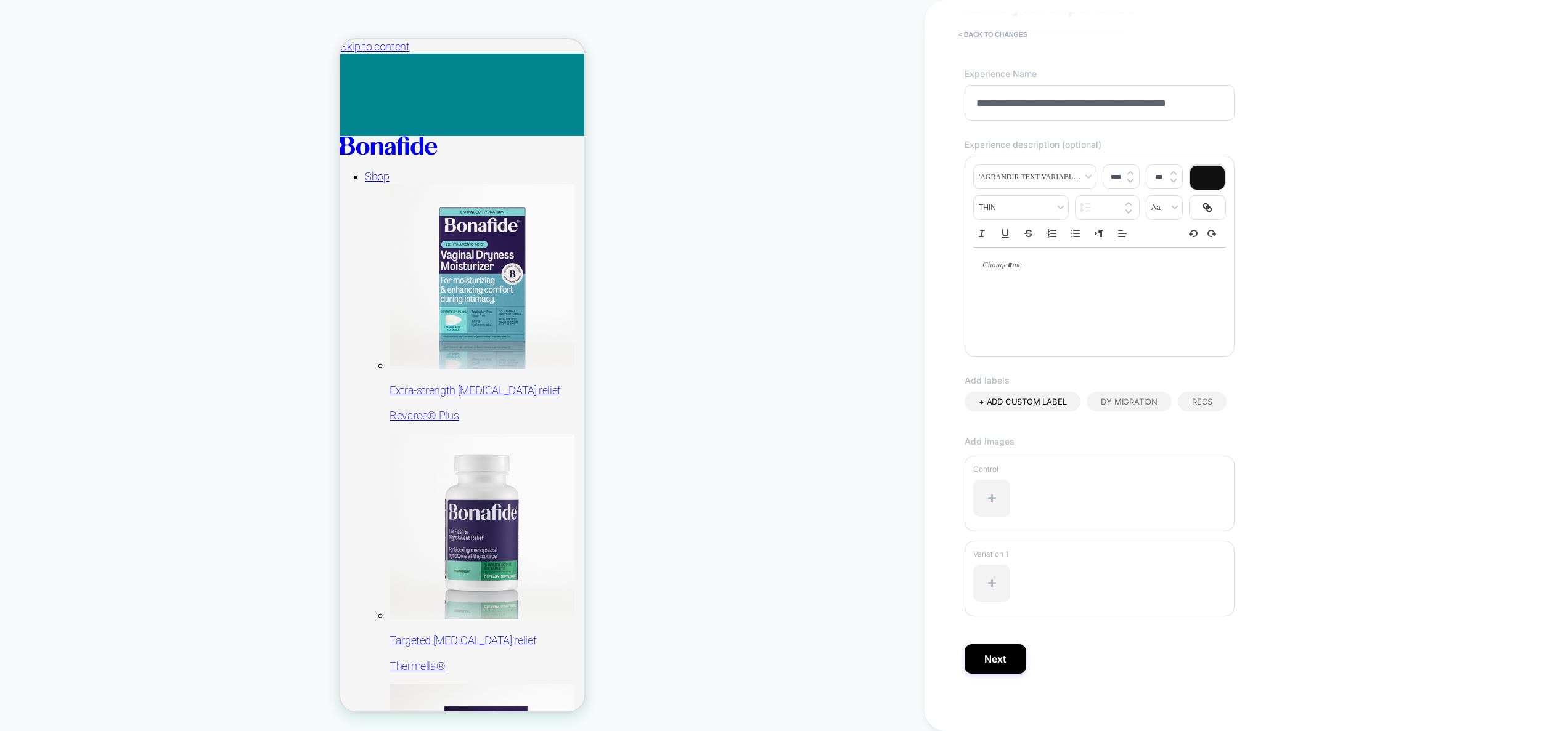
scroll to position [56, 0]
type input "**********"
click at [1004, 655] on button "Next" at bounding box center [995, 655] width 62 height 30
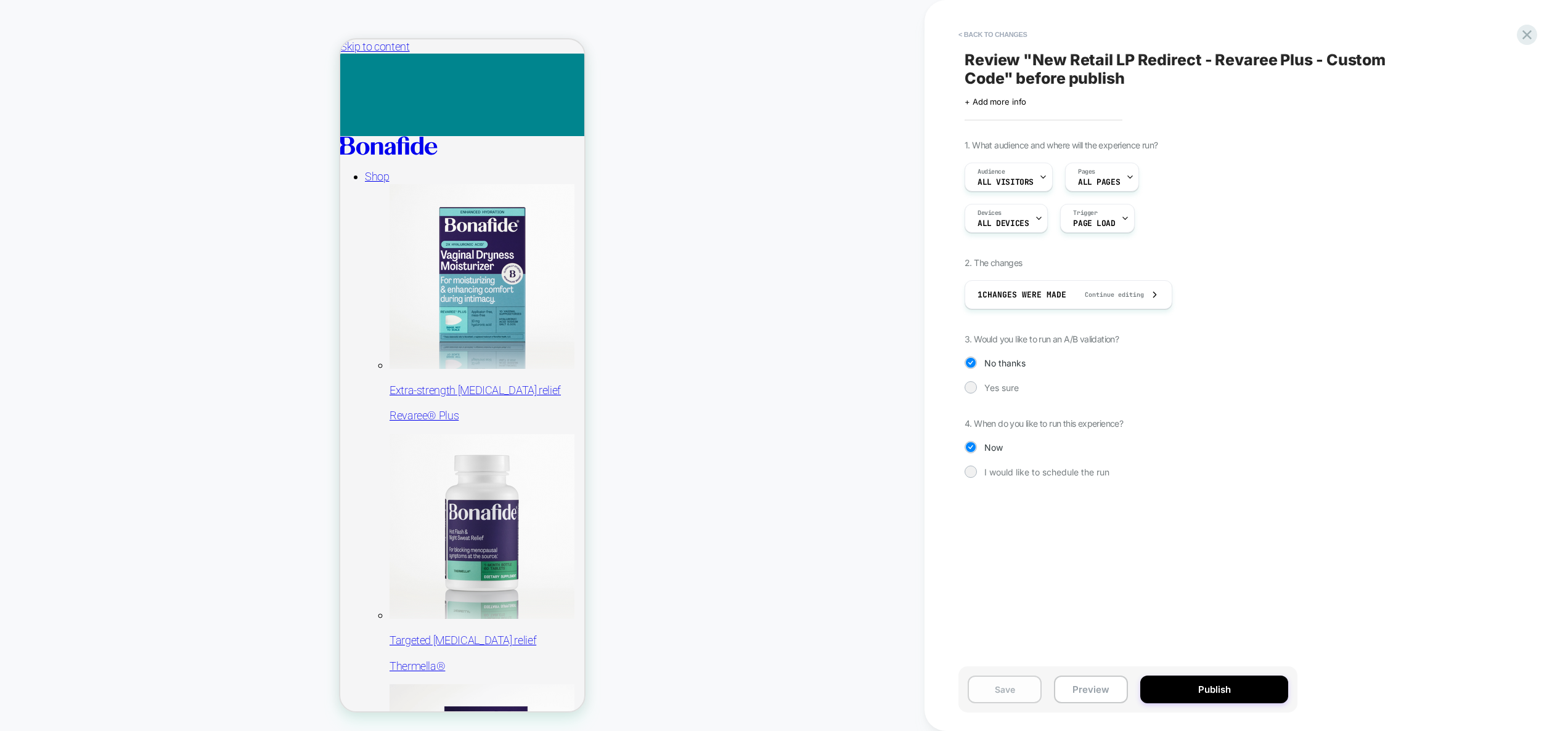
click at [1022, 691] on button "Save" at bounding box center [1004, 689] width 74 height 27
click at [979, 36] on button "< Back to changes" at bounding box center [993, 34] width 82 height 20
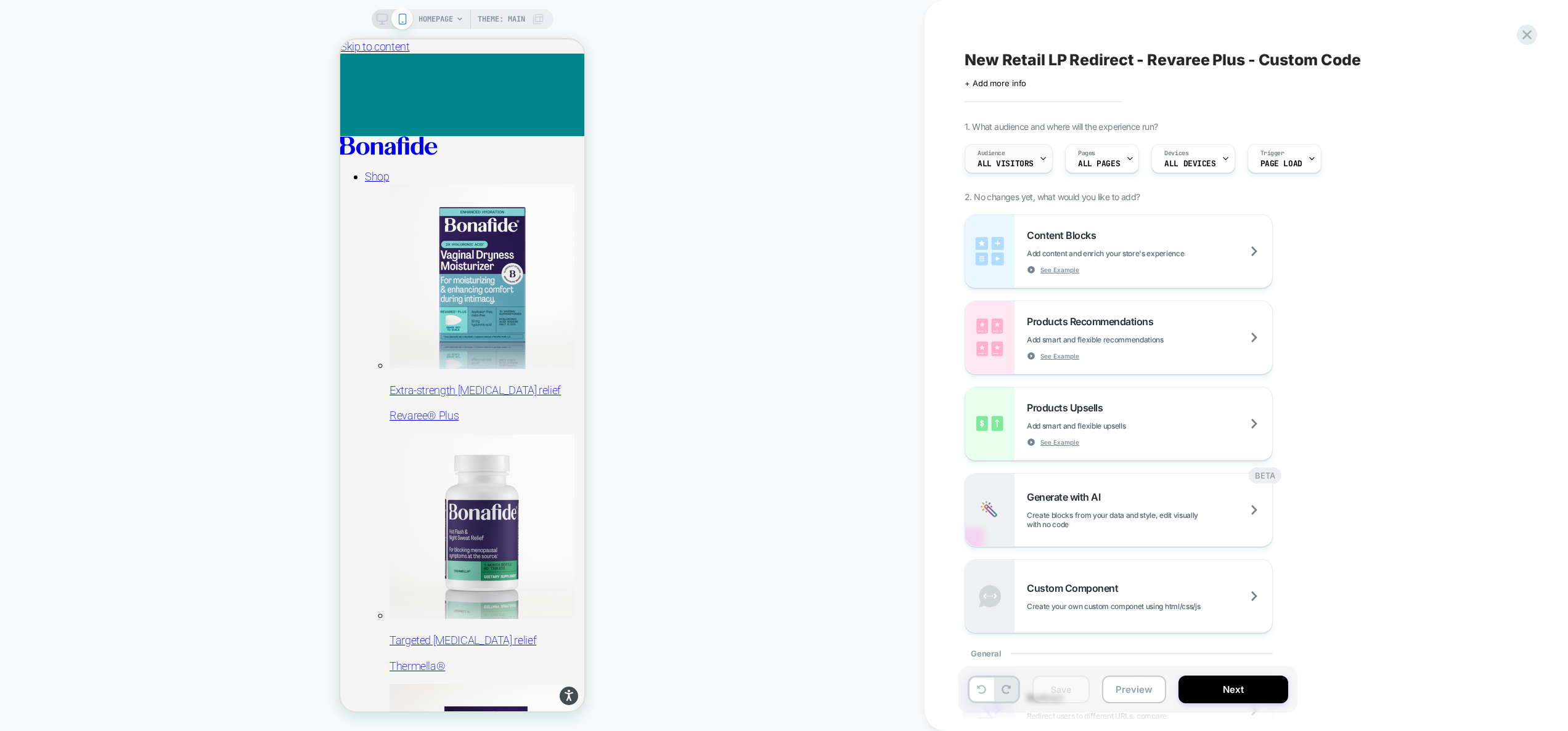
click at [1010, 158] on div "Audience All Visitors" at bounding box center [1005, 158] width 81 height 27
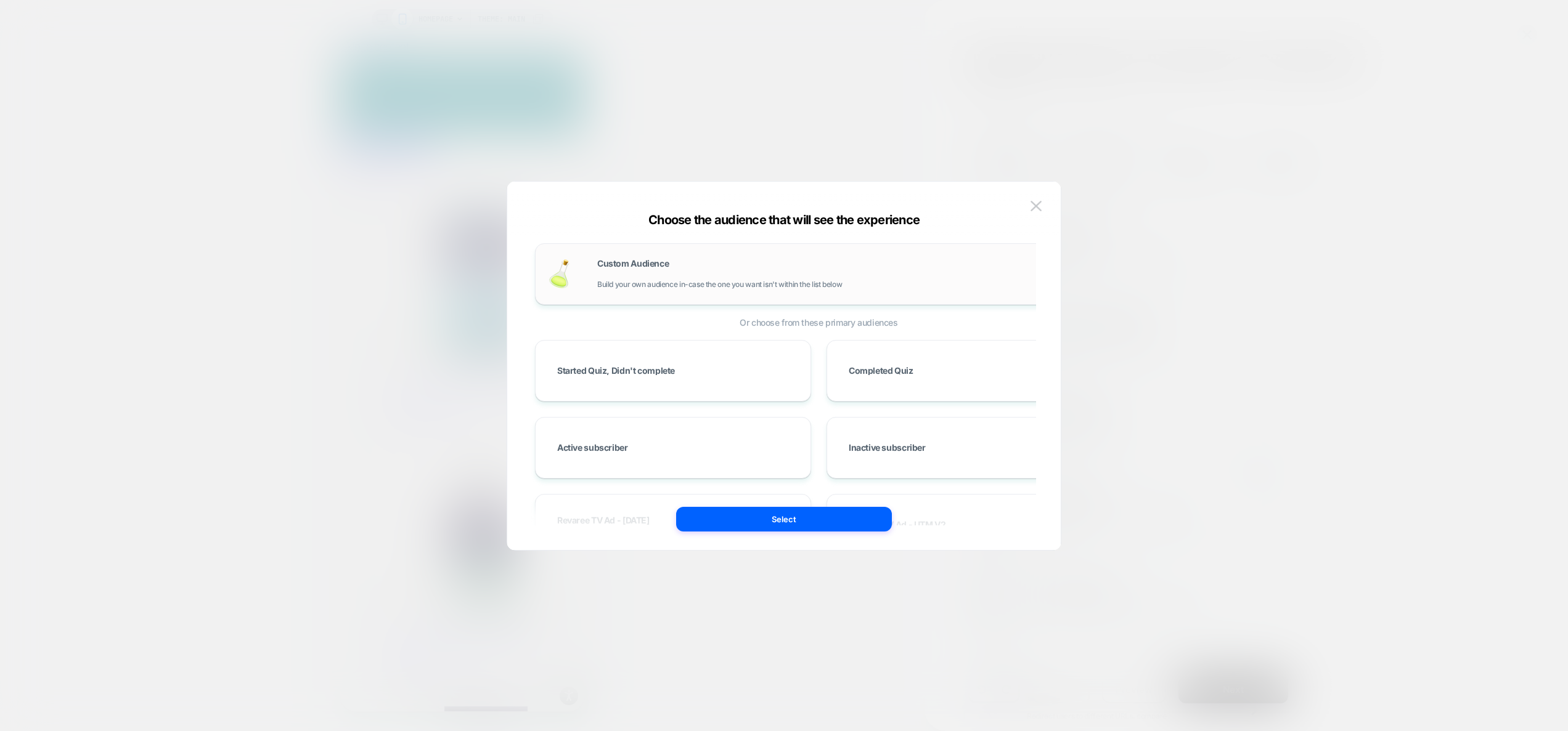
click at [691, 283] on span "Build your own audience in-case the one you want isn't within the list below" at bounding box center [720, 284] width 245 height 9
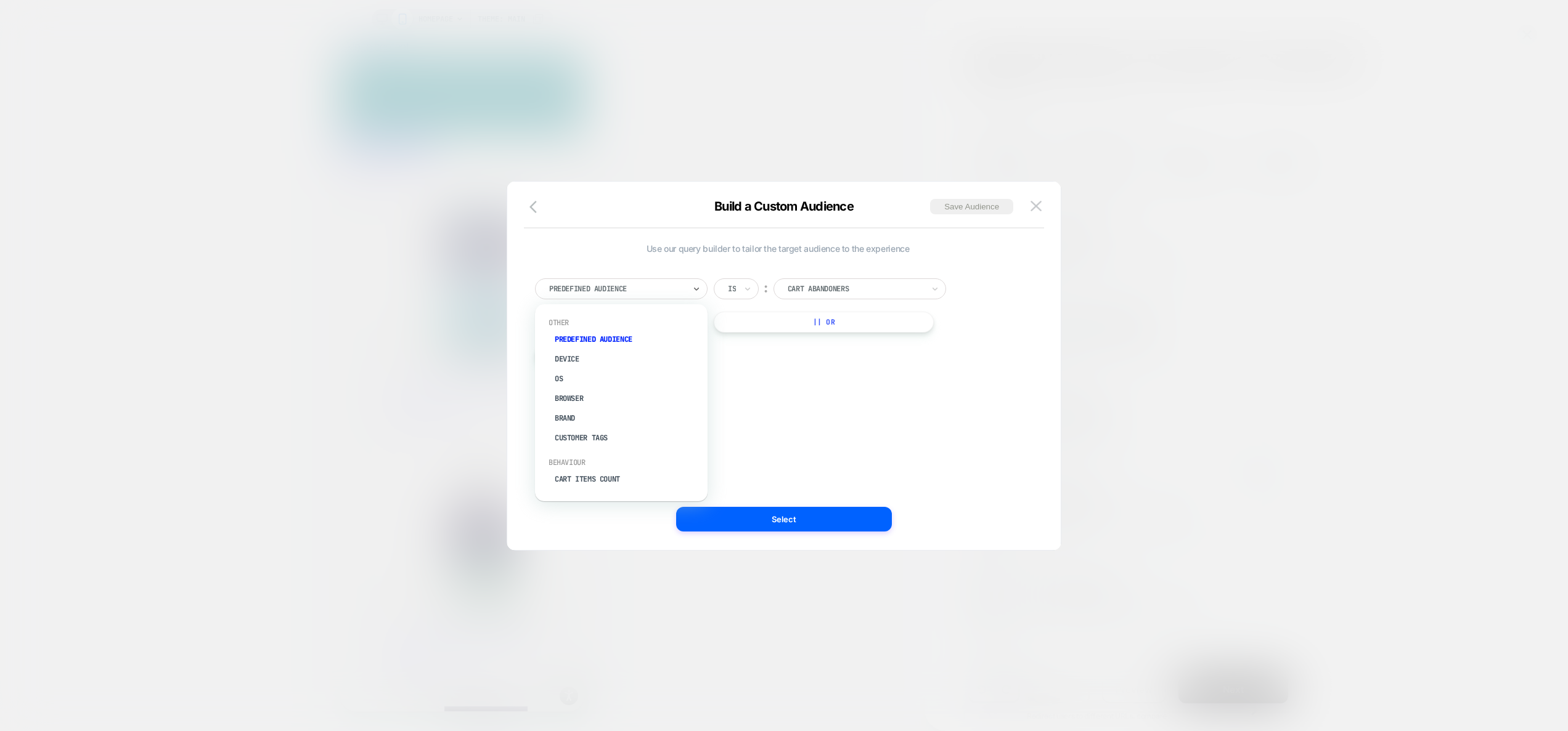
click at [627, 284] on div at bounding box center [616, 289] width 136 height 11
type input "***"
click at [612, 335] on div "UTM Source" at bounding box center [627, 339] width 160 height 20
click at [814, 284] on input at bounding box center [851, 288] width 154 height 21
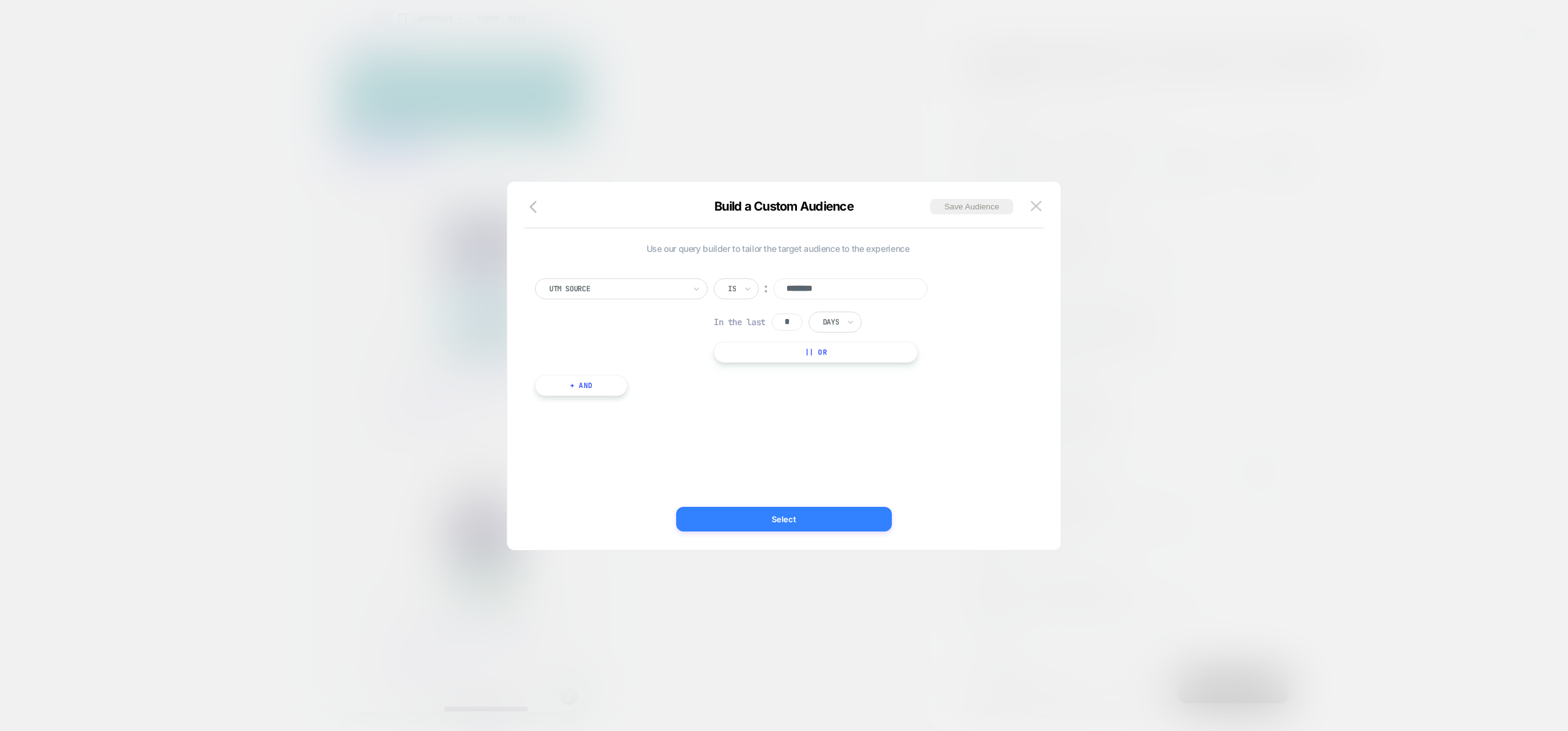
type input "********"
click at [790, 513] on button "Select" at bounding box center [783, 519] width 216 height 24
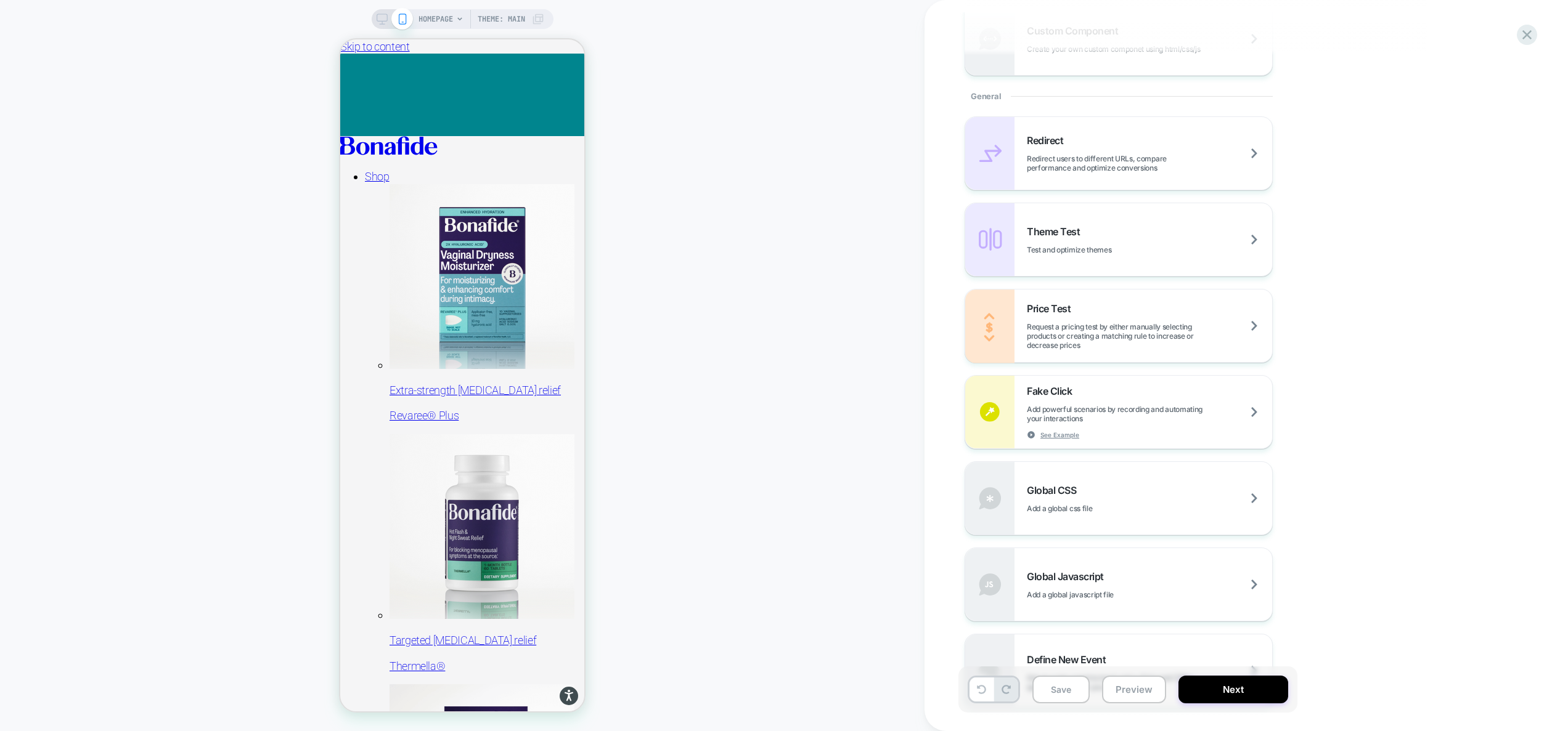
scroll to position [590, 0]
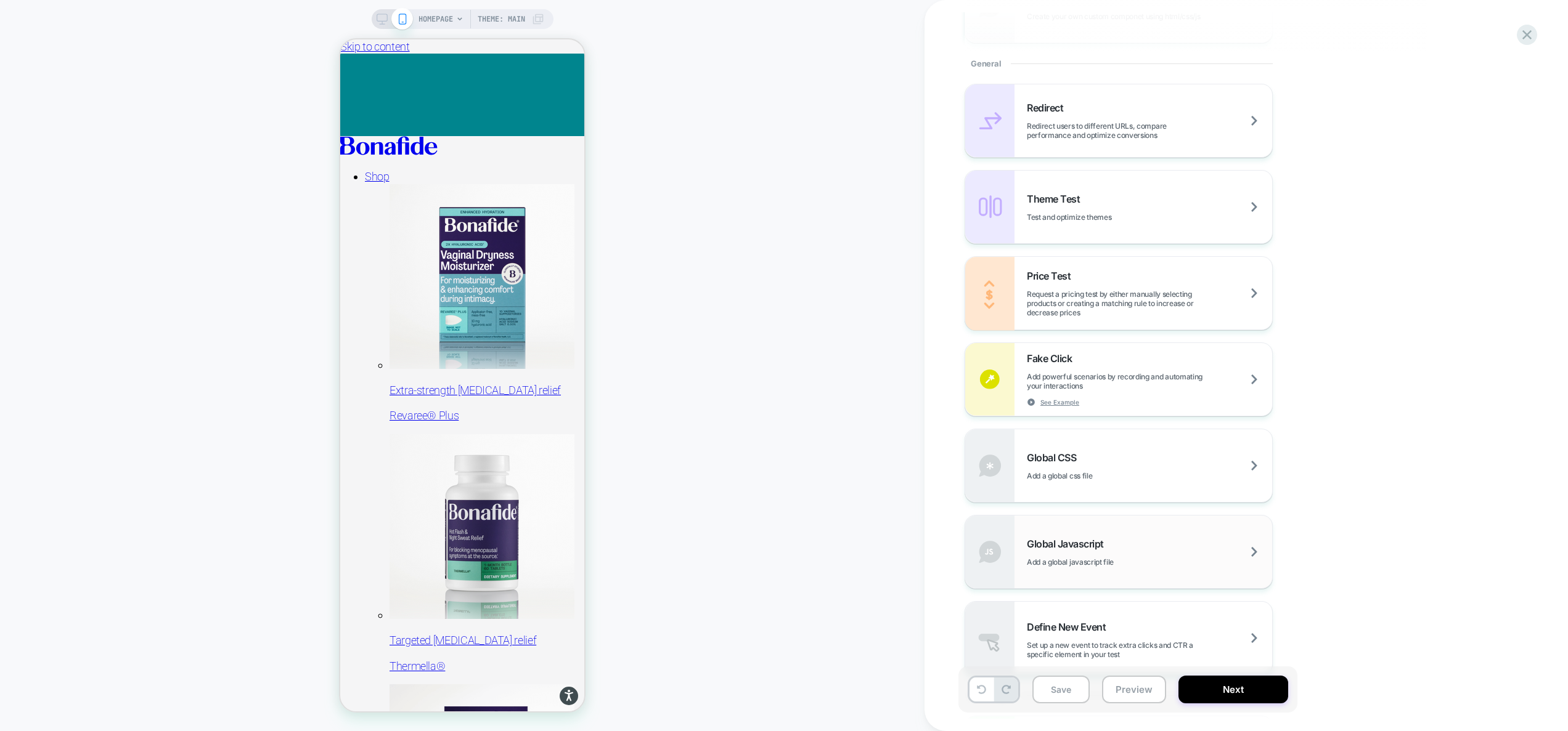
click at [1142, 552] on div "Global Javascript Add a global javascript file" at bounding box center [1149, 552] width 245 height 29
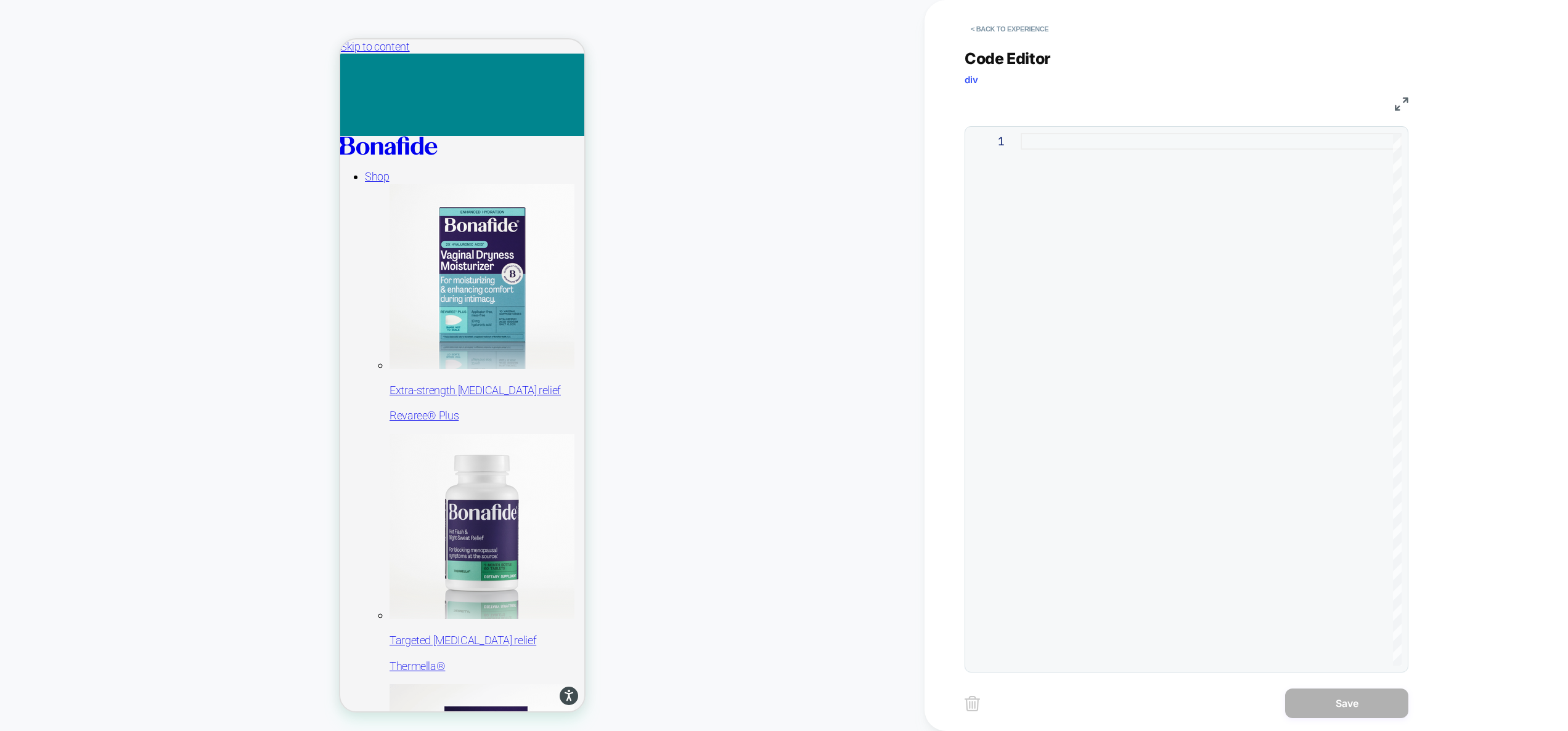
click at [1099, 339] on div at bounding box center [1211, 400] width 381 height 533
click at [1242, 362] on div at bounding box center [1211, 400] width 381 height 533
type textarea "**********"
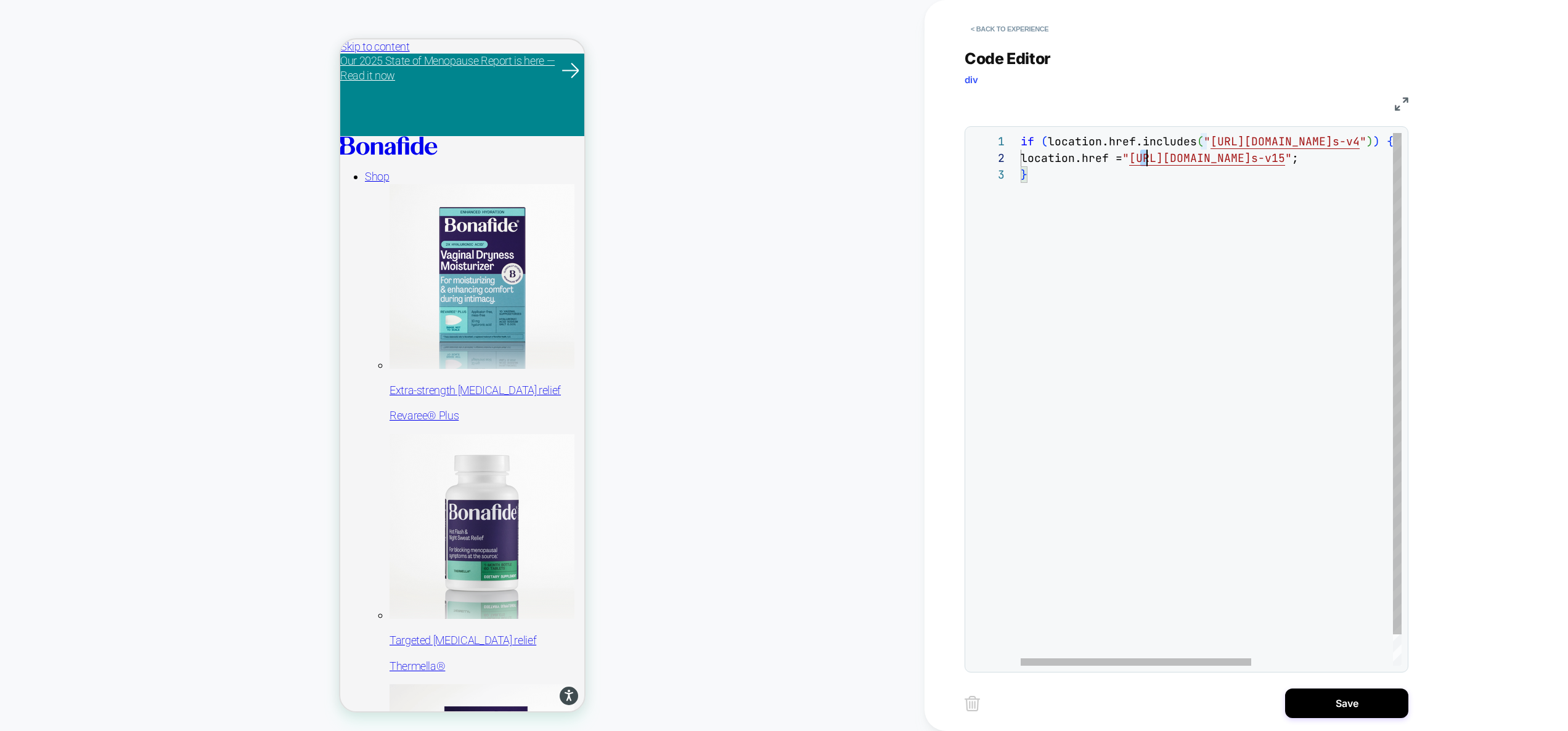
scroll to position [0, 579]
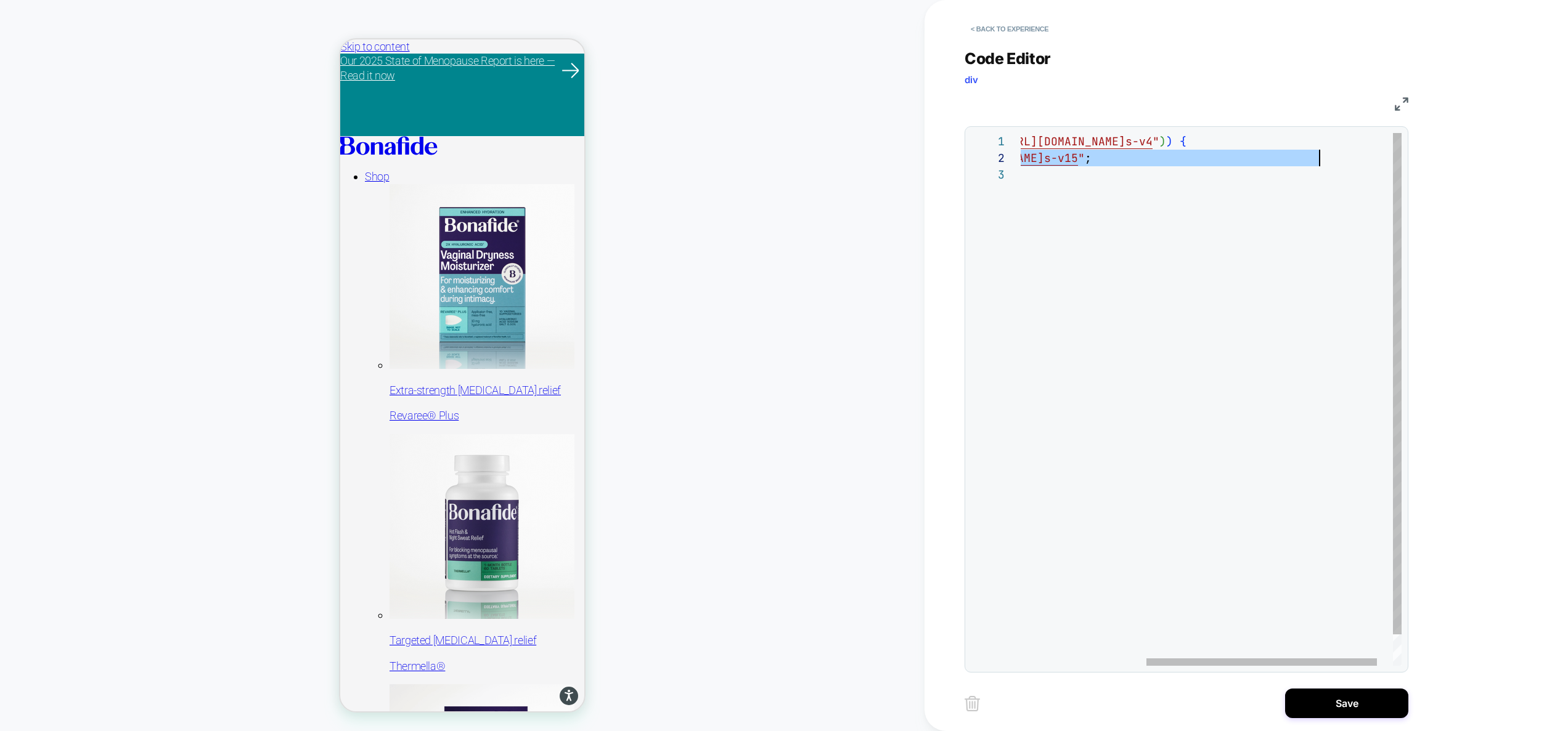
drag, startPoint x: 1145, startPoint y: 151, endPoint x: 1360, endPoint y: 154, distance: 215.0
click at [1367, 153] on div "if ( location.href.includes ( " https://meet.hellobonafide.com/products-revaree…" at bounding box center [1121, 416] width 615 height 566
click at [1357, 154] on div "if ( location.href.includes ( " https://meet.hellobonafide.com/products-revaree…" at bounding box center [1121, 416] width 615 height 566
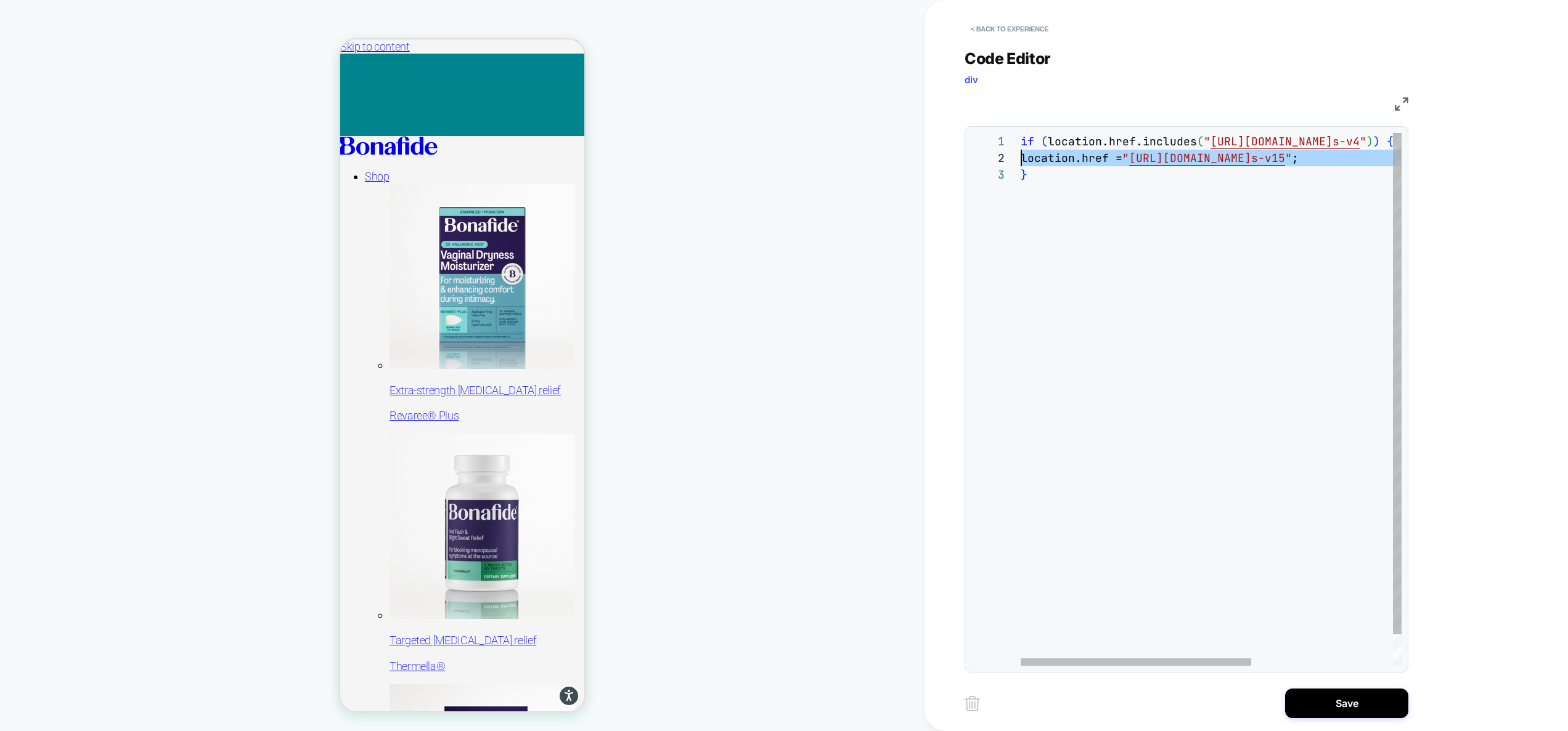
drag, startPoint x: 1352, startPoint y: 157, endPoint x: 855, endPoint y: 165, distance: 497.1
click at [1021, 165] on div "if ( location.href.includes ( " https://meet.hellobonafide.com/products-revaree…" at bounding box center [1328, 416] width 615 height 566
click at [1170, 223] on div "if ( location.href.includes ( " https://meet.hellobonafide.com/products-revaree…" at bounding box center [1328, 416] width 615 height 566
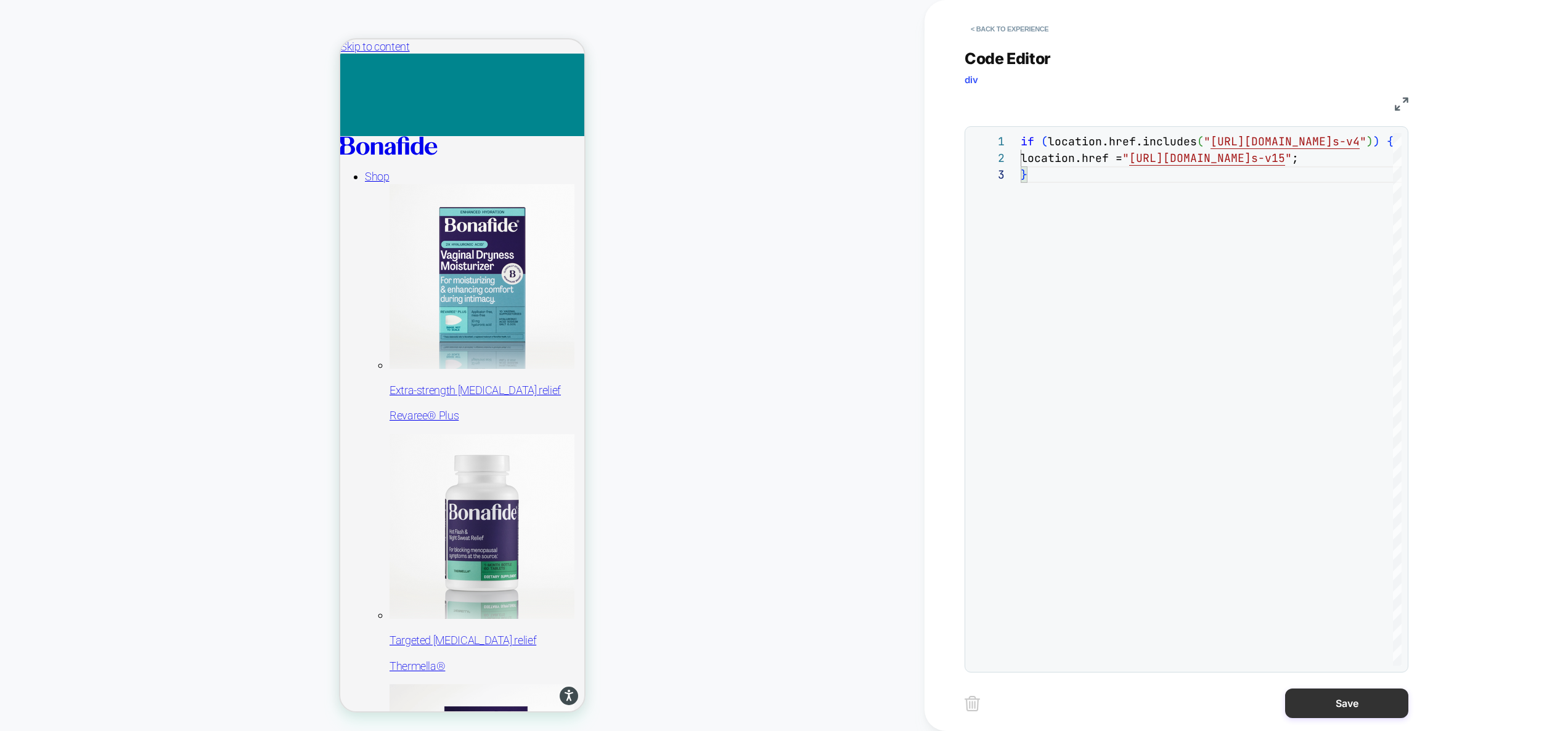
click at [1316, 700] on button "Save" at bounding box center [1346, 704] width 123 height 30
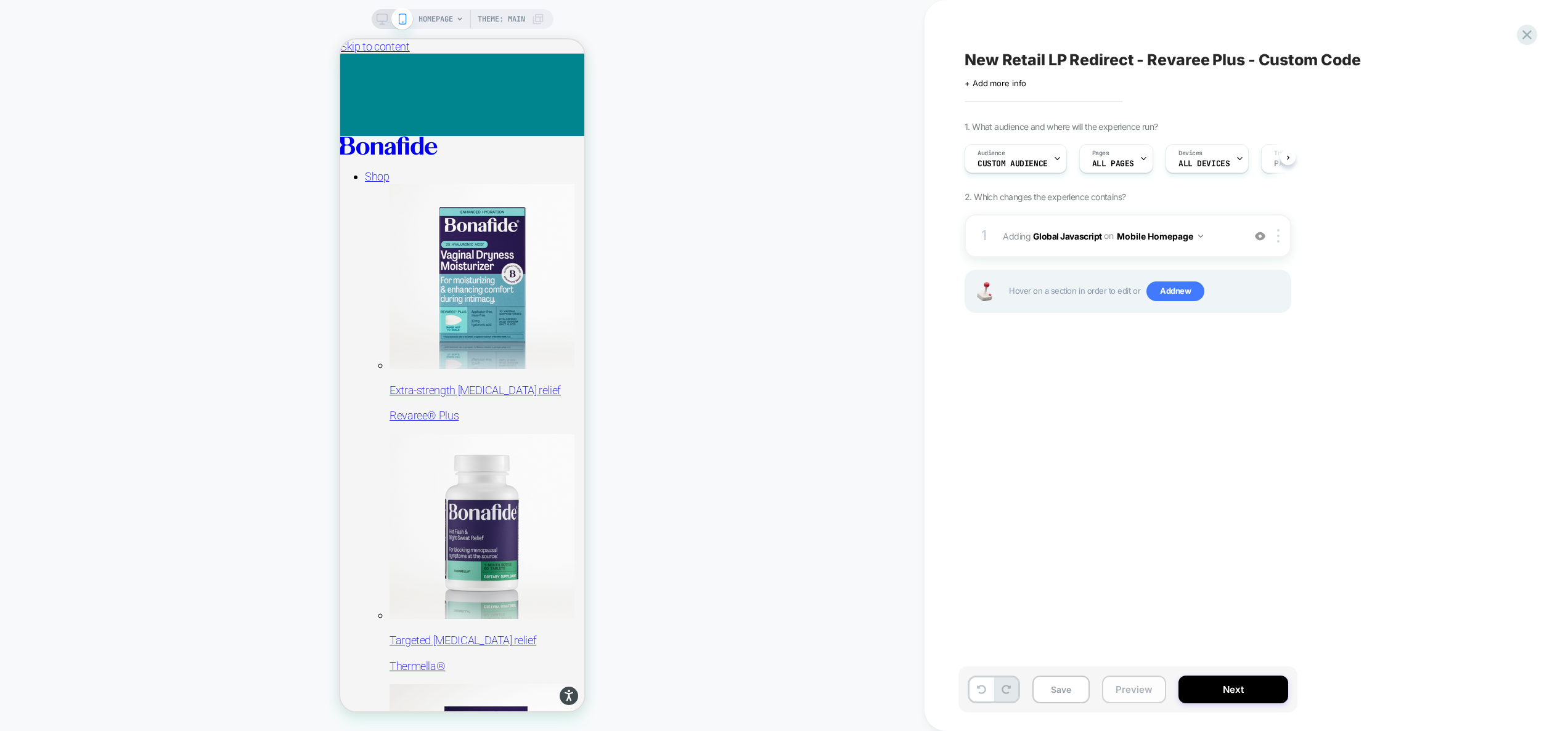
scroll to position [0, 1]
click at [1277, 236] on img at bounding box center [1278, 235] width 2 height 13
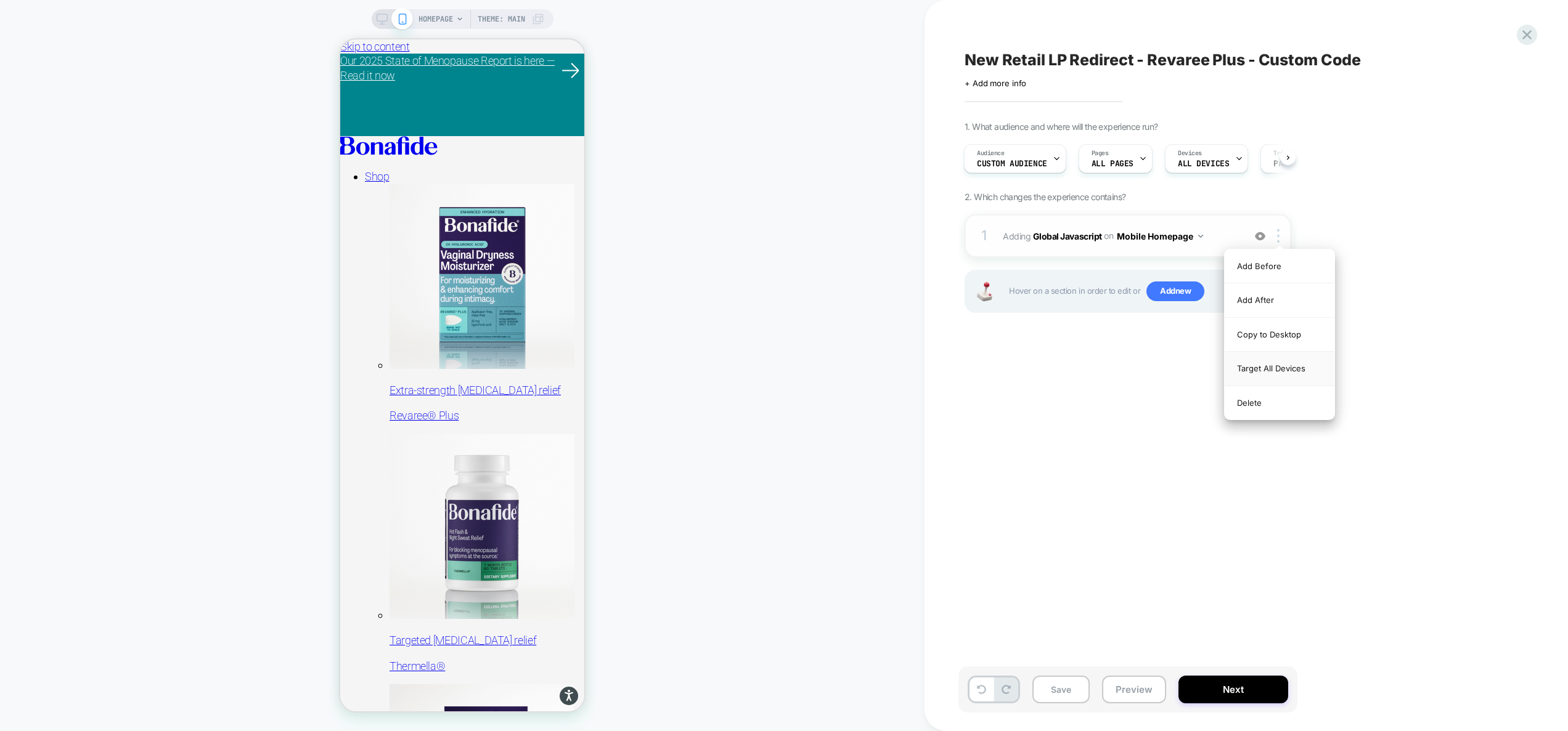
click at [1278, 366] on div "Target All Devices" at bounding box center [1279, 368] width 110 height 34
drag, startPoint x: 1183, startPoint y: 237, endPoint x: 1183, endPoint y: 244, distance: 7.0
click at [1183, 237] on button "All Devices Homepage" at bounding box center [1168, 236] width 103 height 18
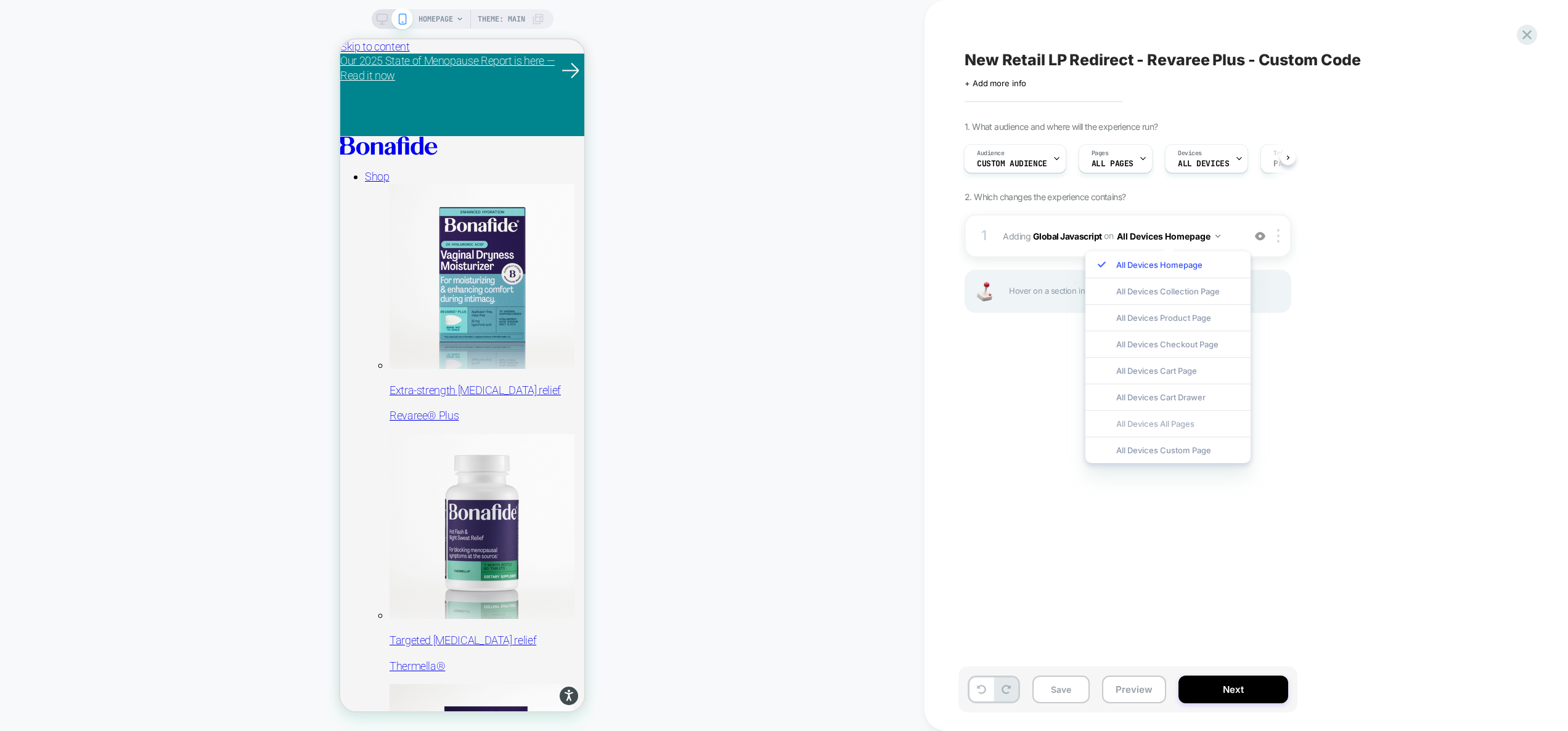
click at [1173, 426] on div "All Devices All Pages" at bounding box center [1167, 424] width 165 height 27
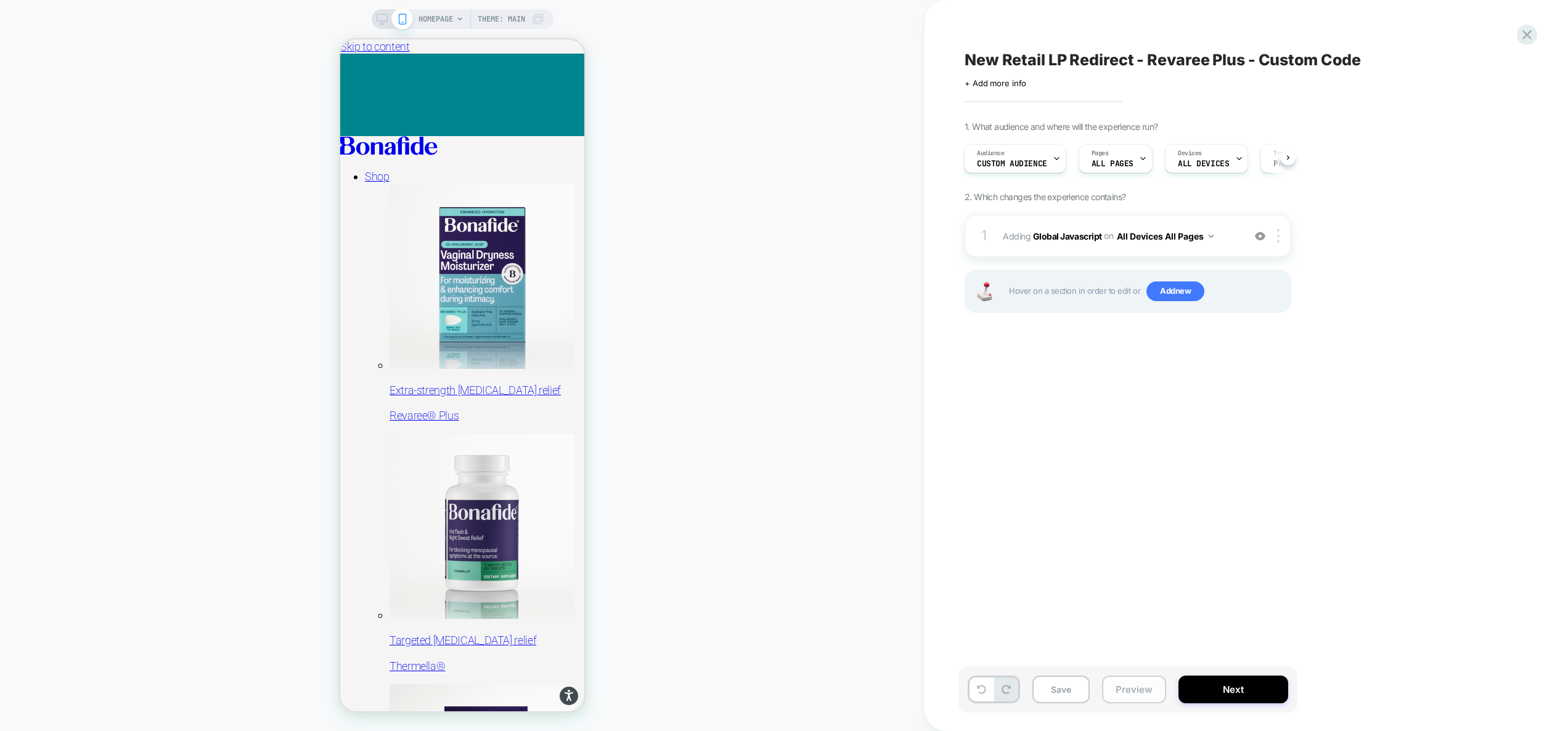
click at [1145, 696] on button "Preview" at bounding box center [1134, 689] width 64 height 27
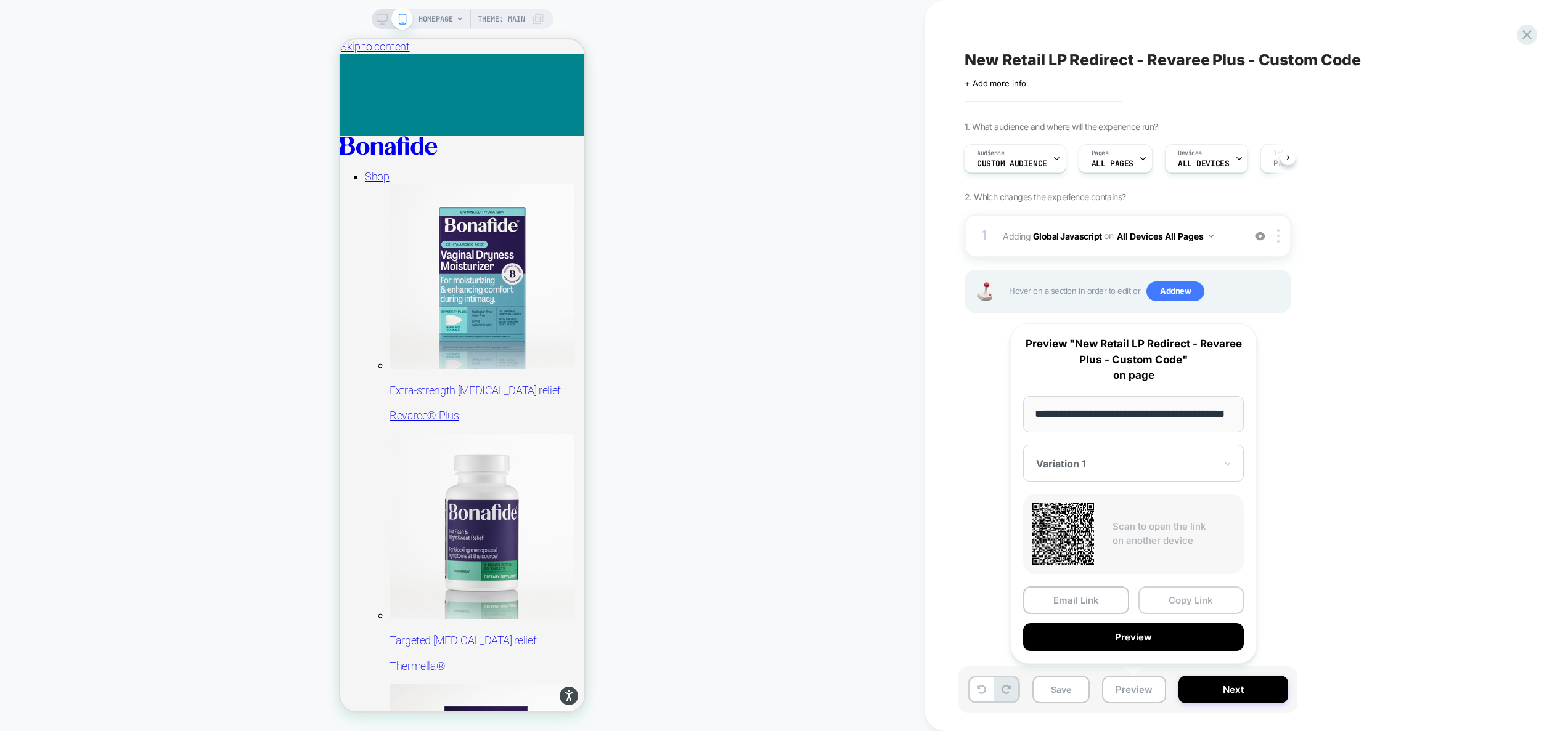
scroll to position [0, 0]
click at [1183, 597] on button "Copy Link" at bounding box center [1191, 599] width 106 height 27
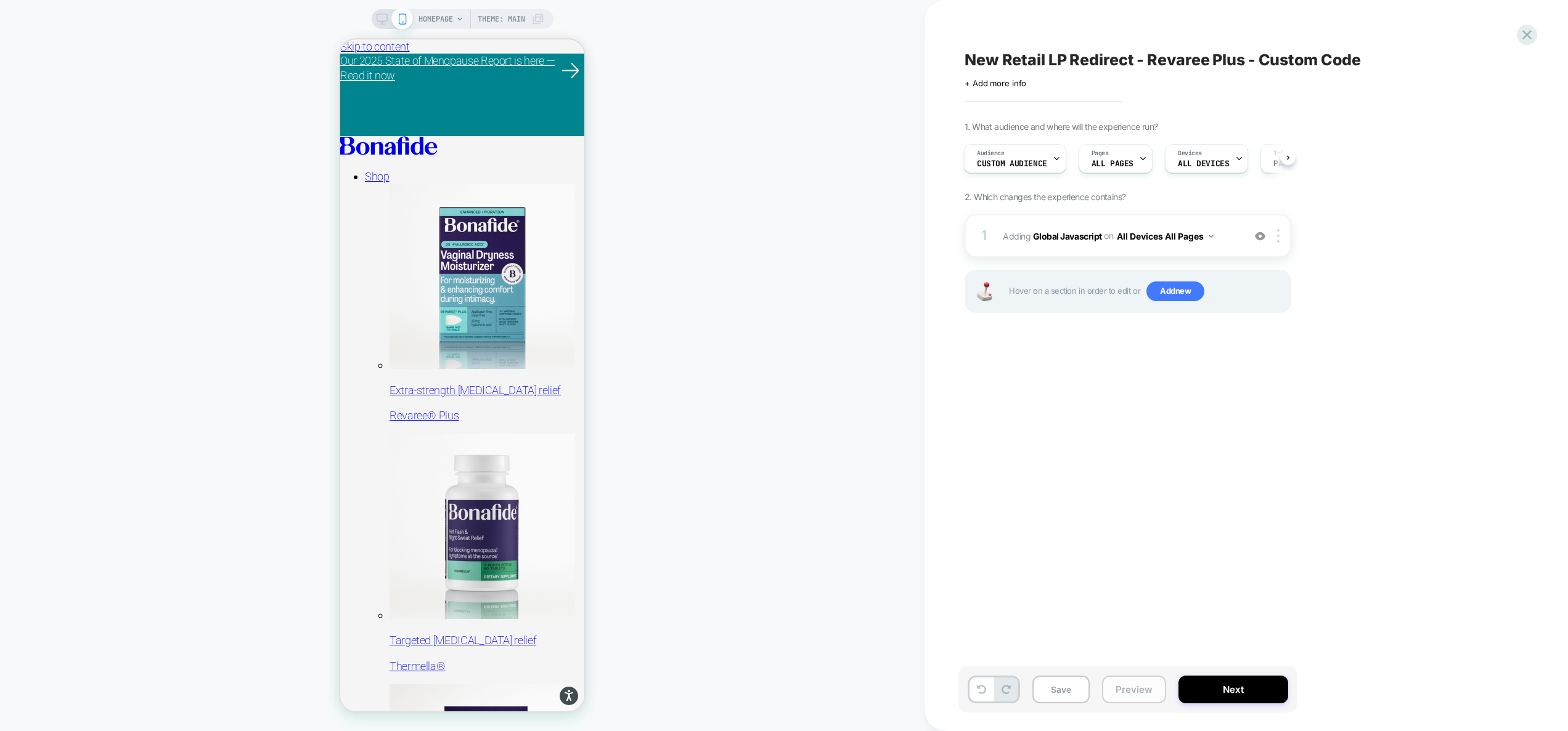
click at [1149, 687] on button "Preview" at bounding box center [1134, 689] width 64 height 27
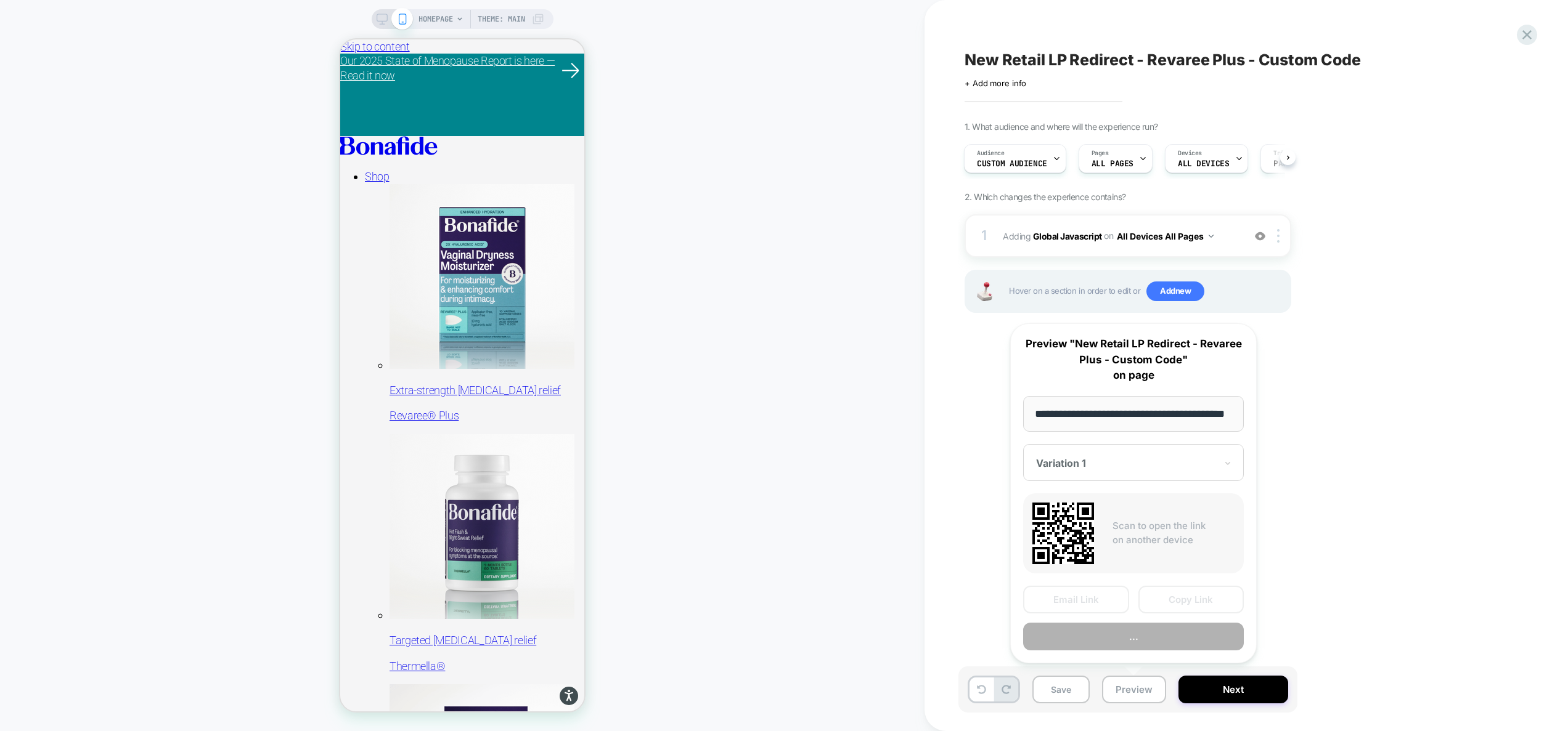
scroll to position [0, 32]
click at [1163, 641] on button "Preview" at bounding box center [1133, 637] width 220 height 27
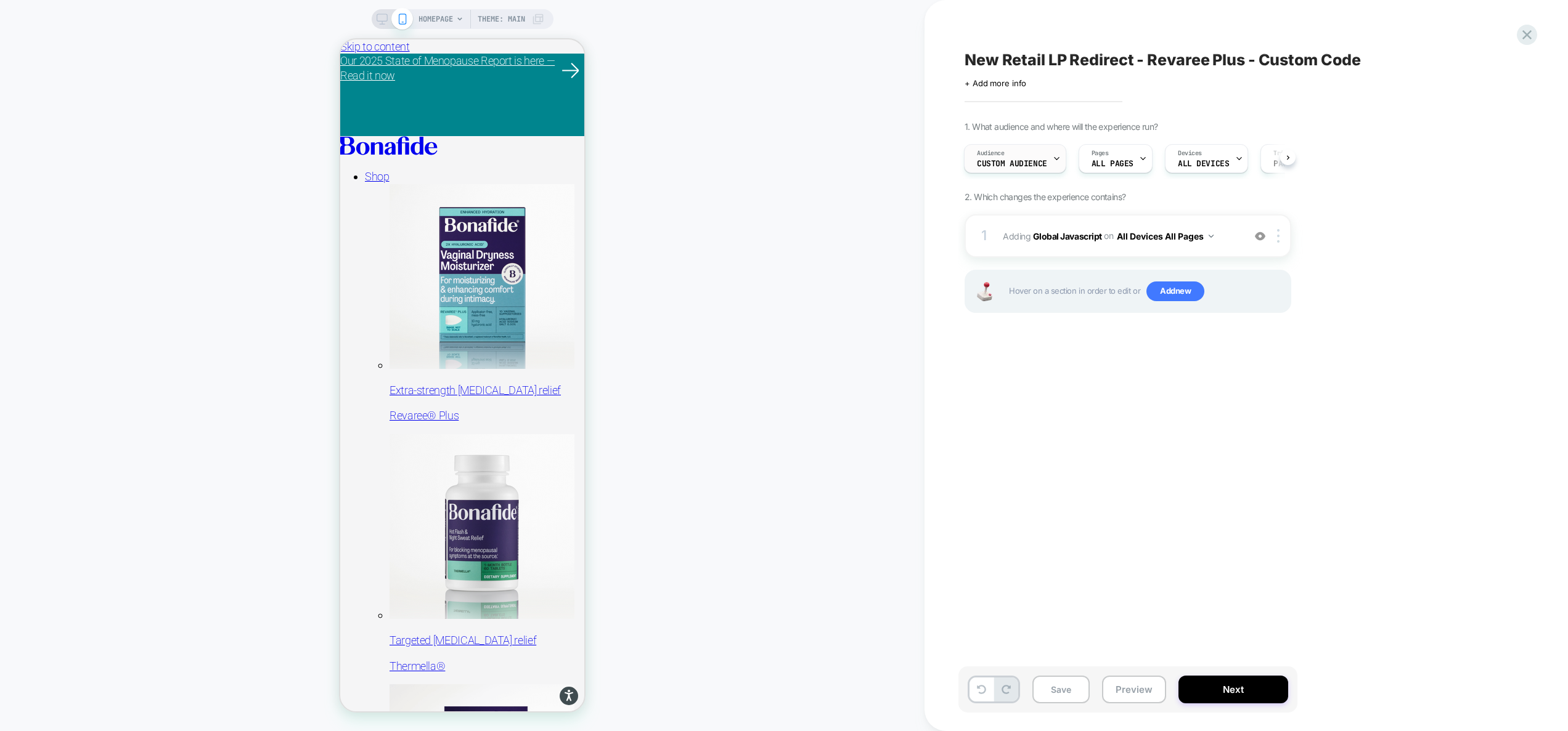
click at [1053, 154] on icon at bounding box center [1057, 158] width 8 height 8
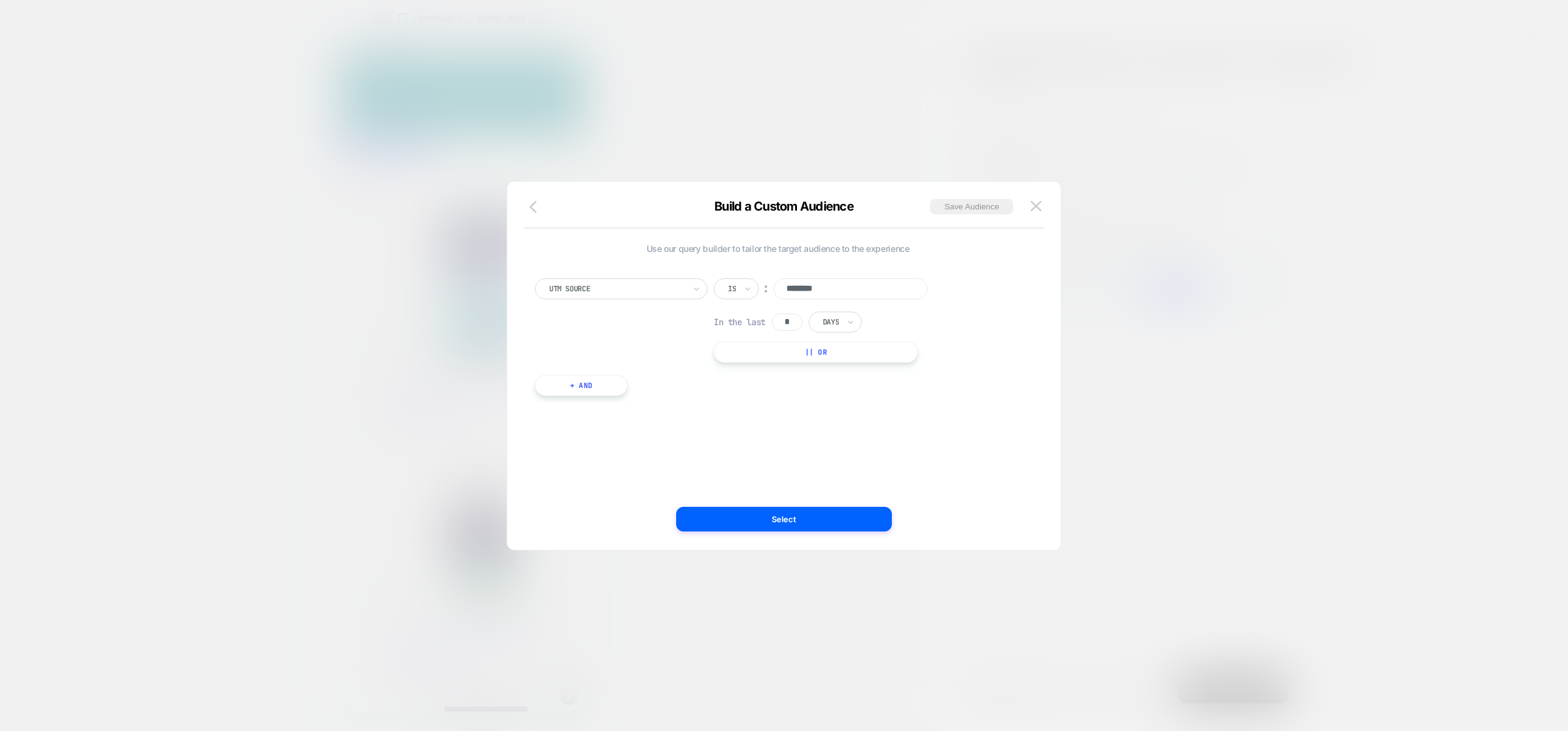
click at [537, 204] on icon "button" at bounding box center [536, 207] width 15 height 15
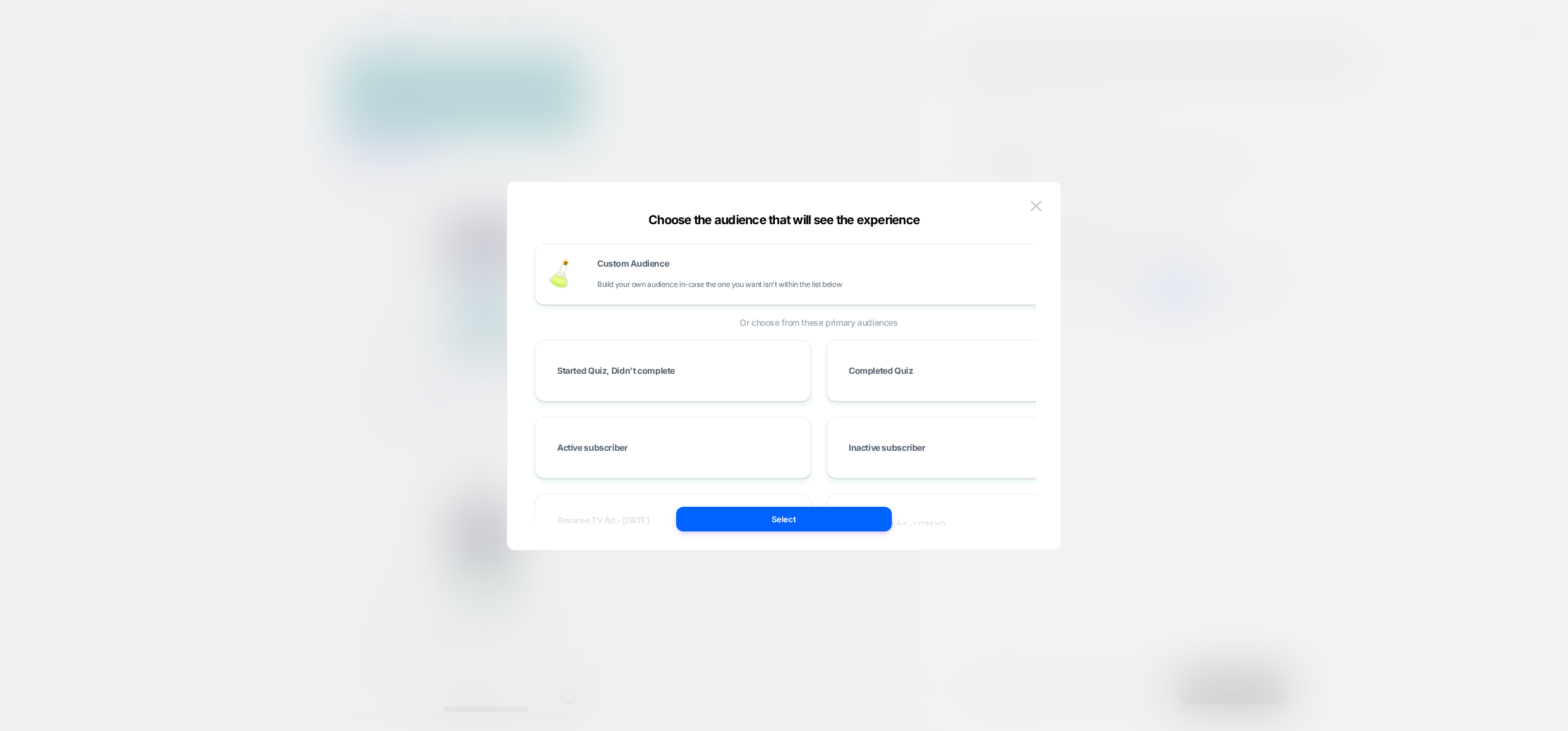
click at [719, 511] on button "Select" at bounding box center [783, 519] width 216 height 24
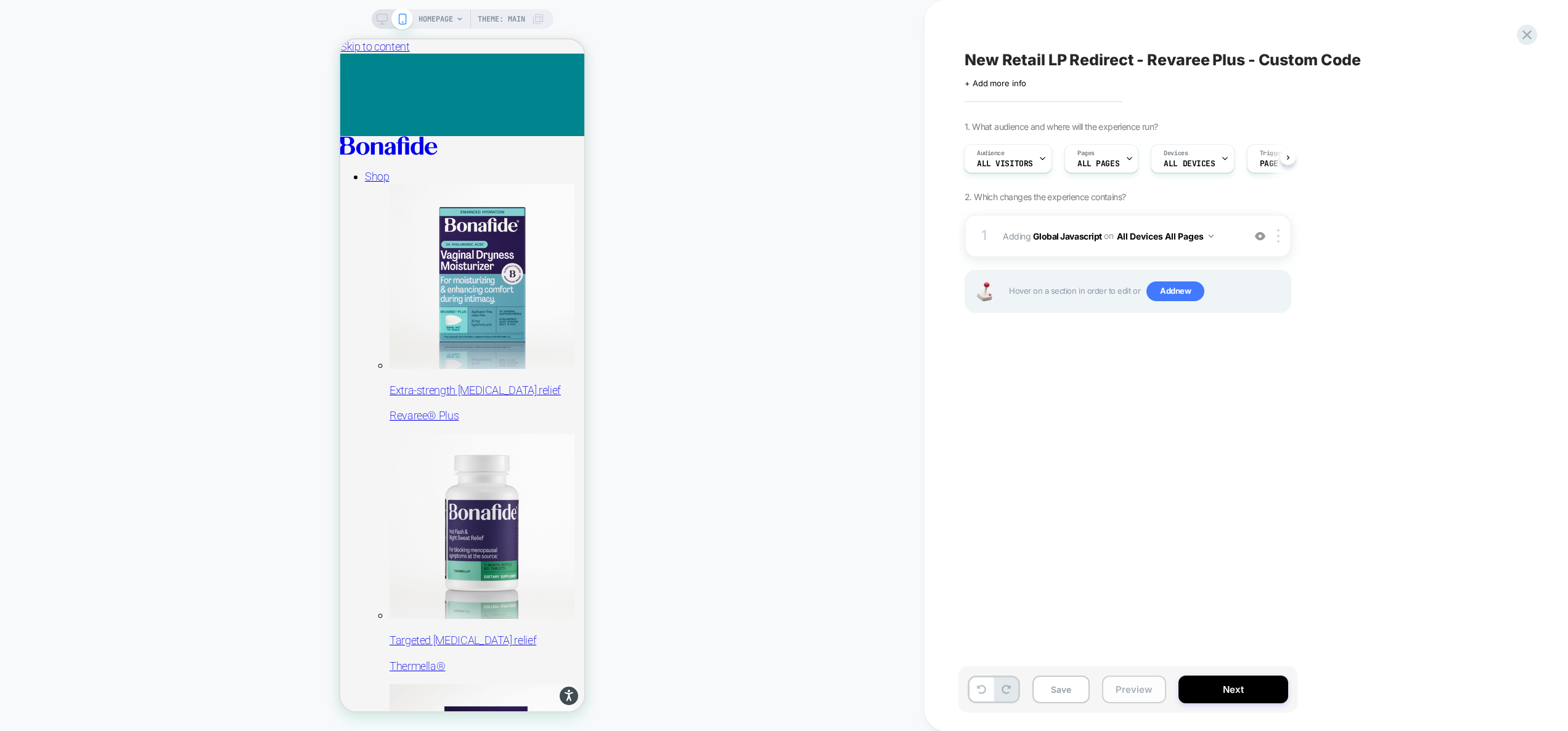
drag, startPoint x: 1125, startPoint y: 695, endPoint x: 1131, endPoint y: 677, distance: 19.0
click at [1124, 695] on button "Preview" at bounding box center [1134, 689] width 64 height 27
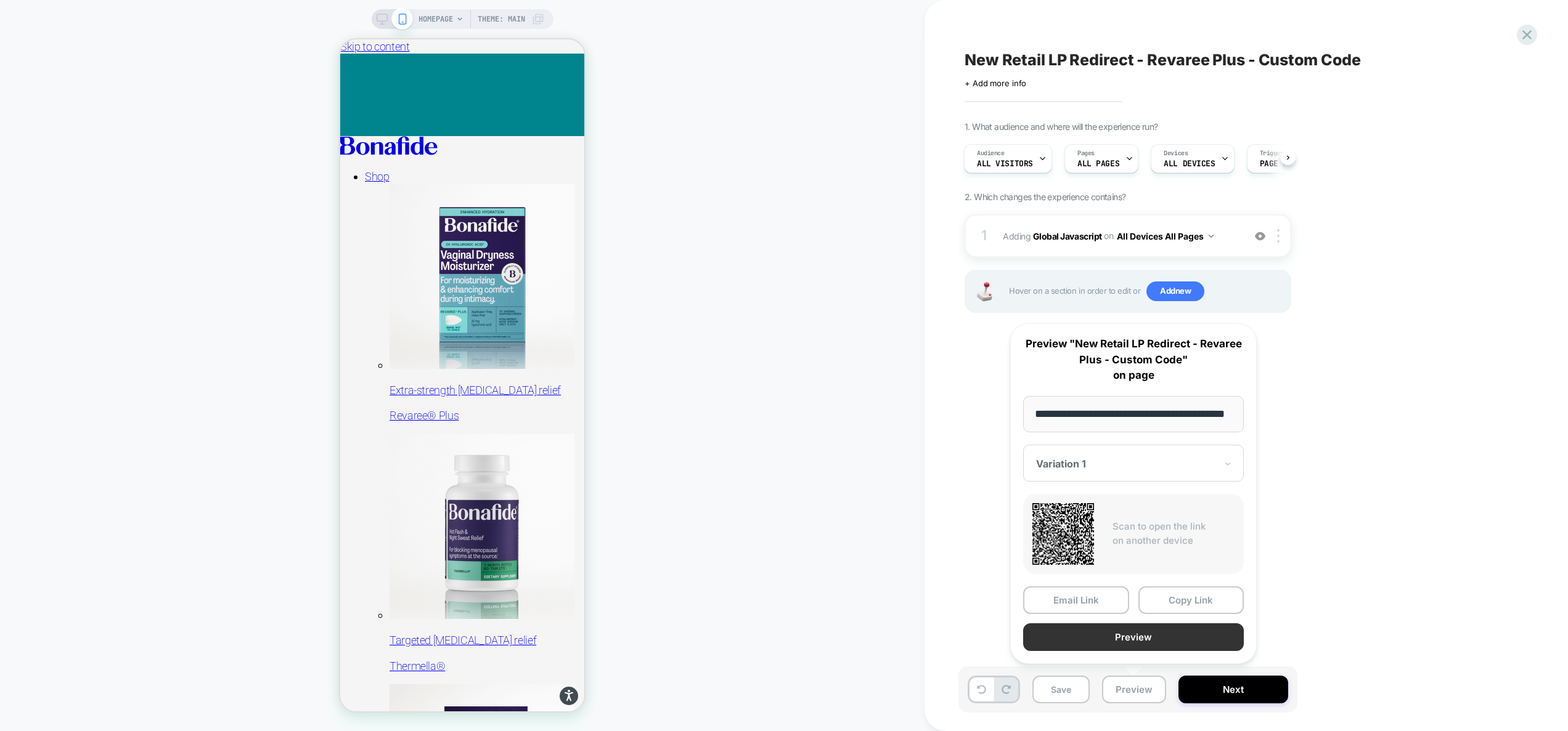
scroll to position [0, 0]
click at [1136, 646] on button "Preview" at bounding box center [1133, 637] width 220 height 27
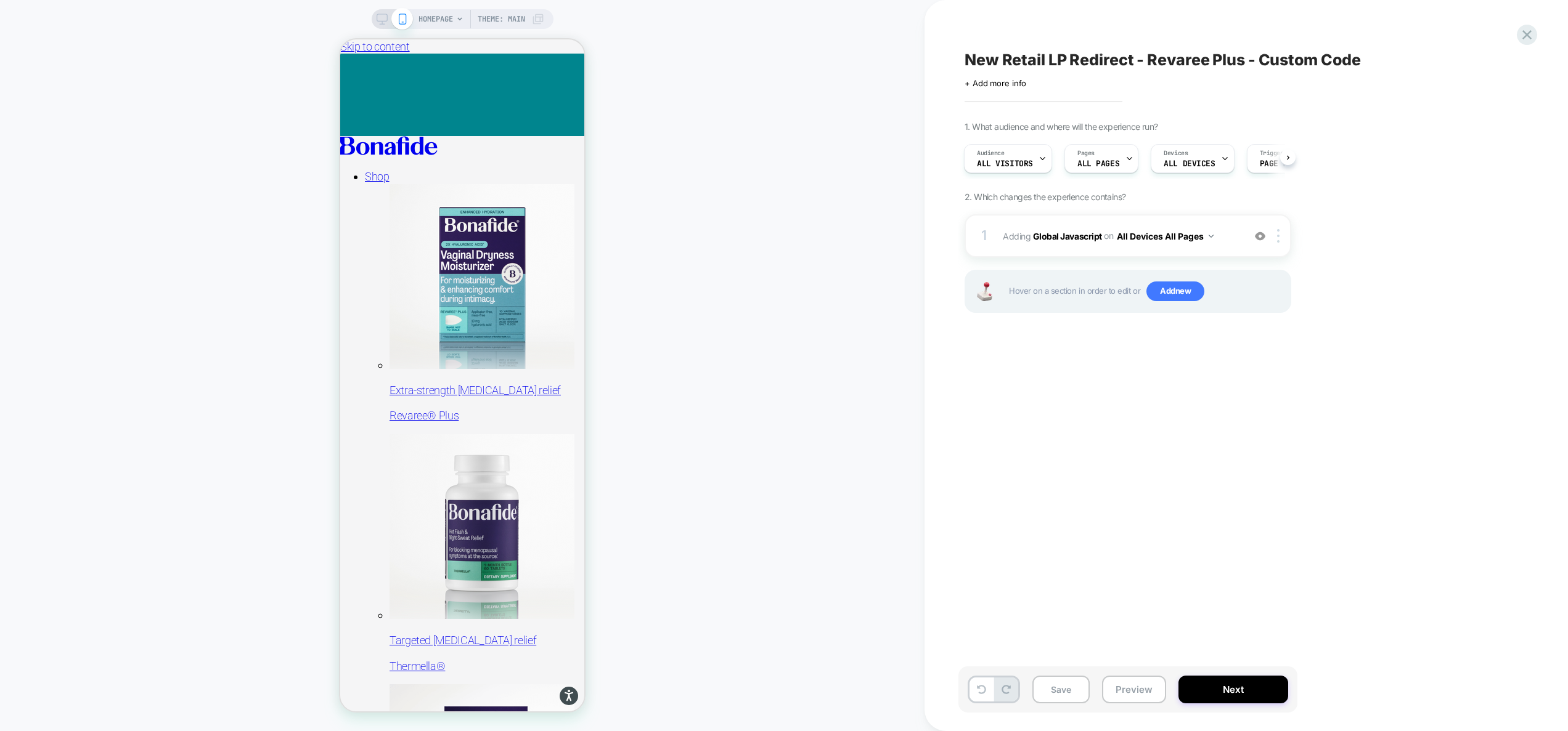
click at [448, 16] on span "HOMEPAGE" at bounding box center [436, 19] width 34 height 20
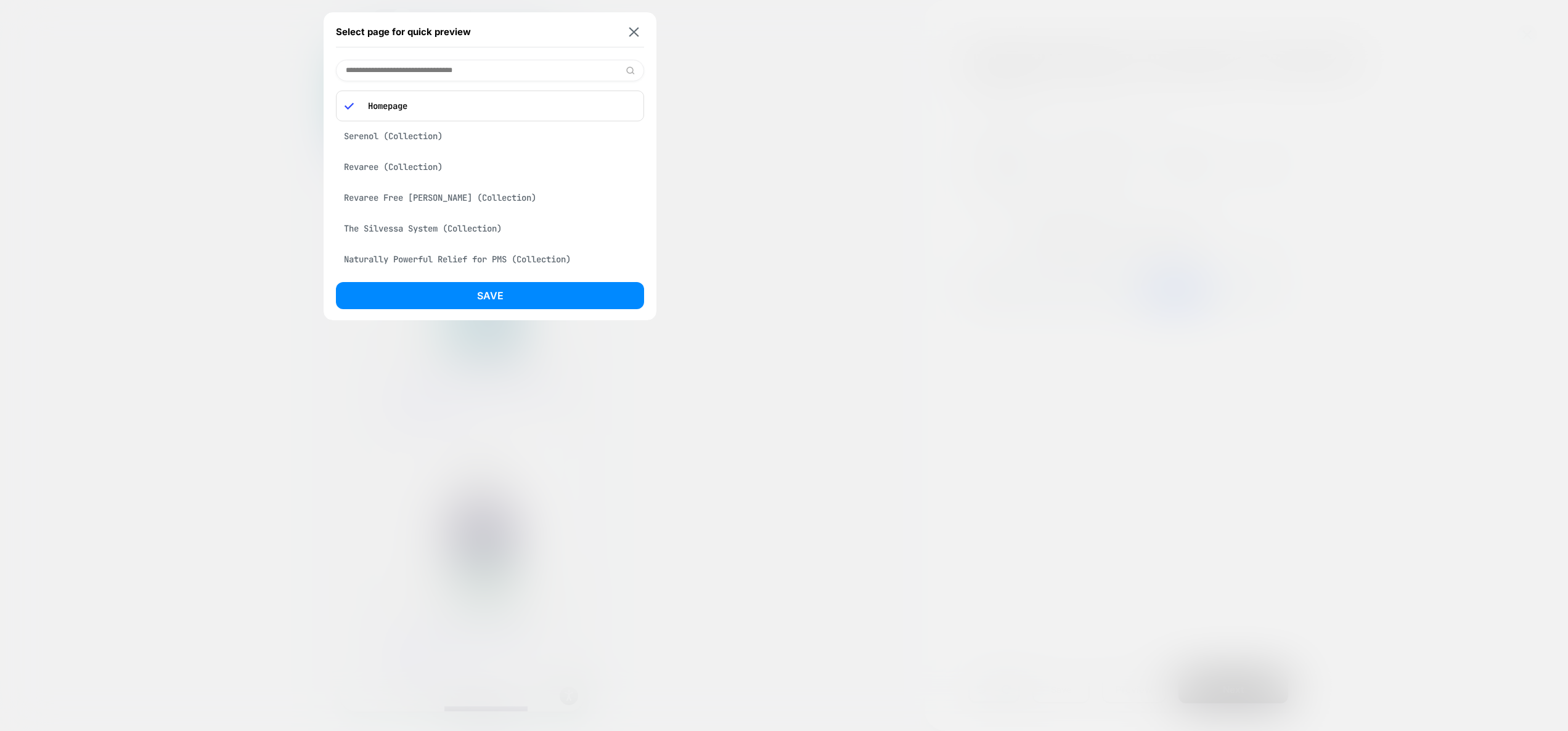
click at [423, 66] on input at bounding box center [489, 71] width 308 height 22
click at [451, 65] on input at bounding box center [489, 71] width 308 height 22
paste input "**********"
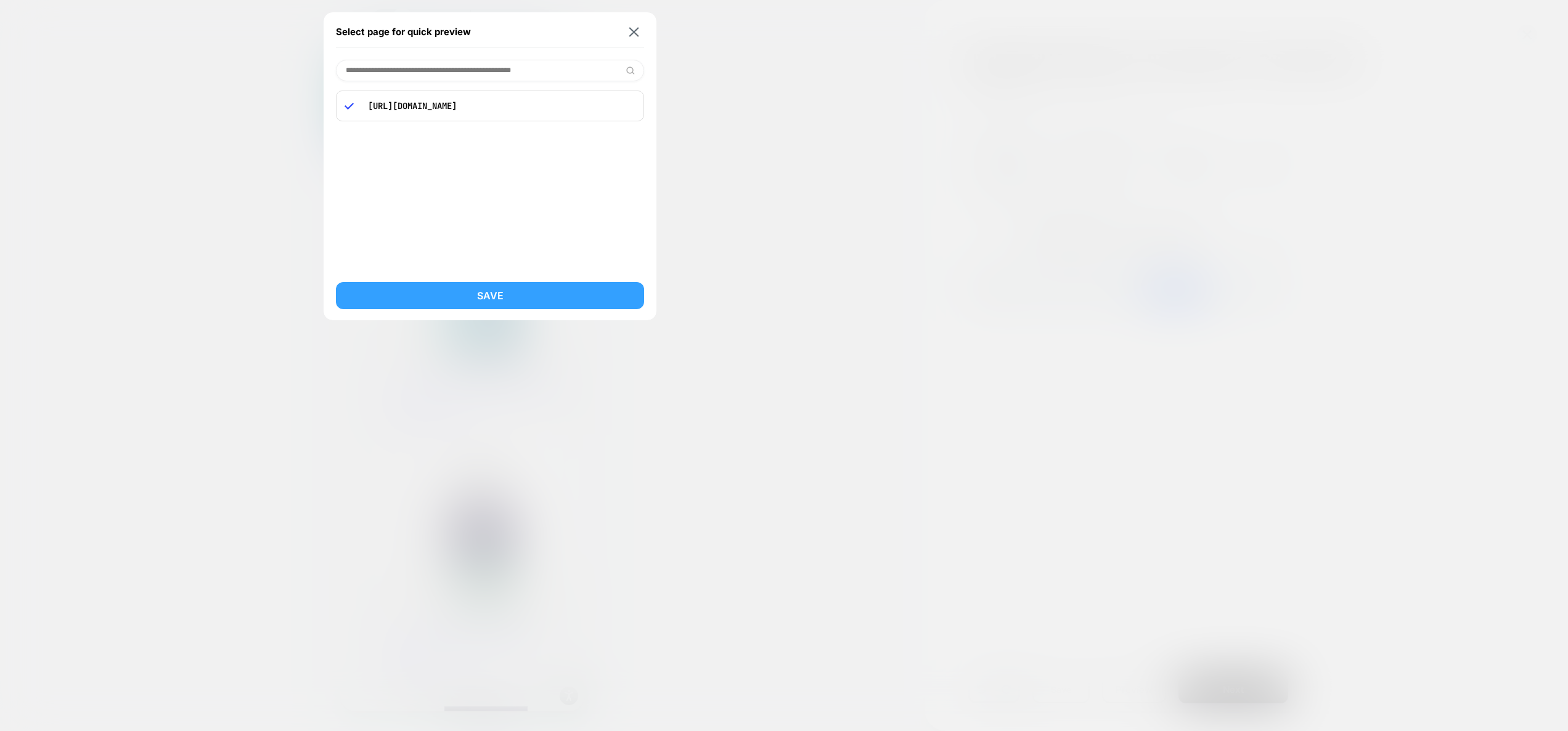
type input "**********"
click at [517, 295] on button "Save" at bounding box center [489, 295] width 308 height 27
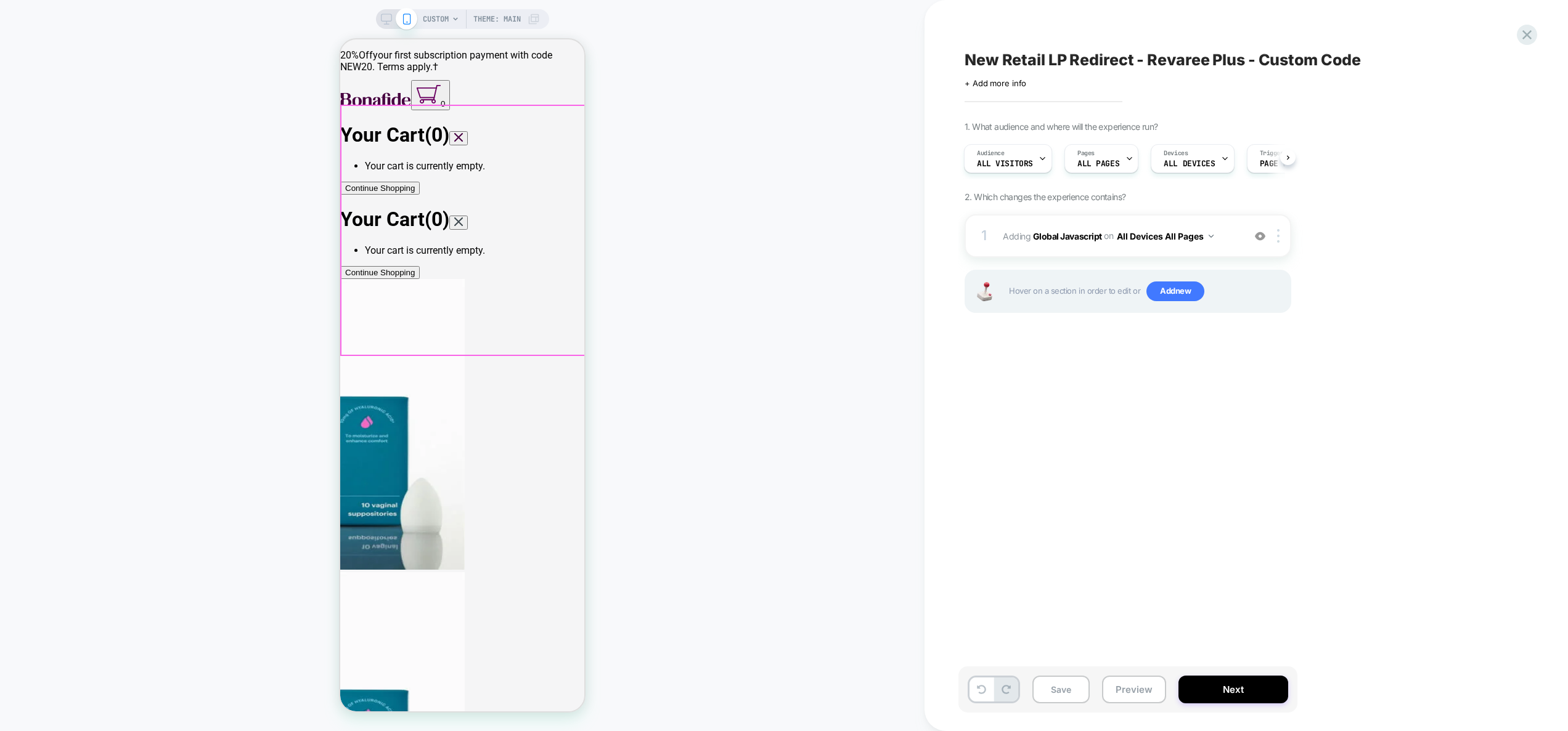
scroll to position [0, 2]
click at [1200, 250] on div "1 Adding Global Javascript on All Devices All Pages Add Before Add After Target…" at bounding box center [1127, 236] width 327 height 43
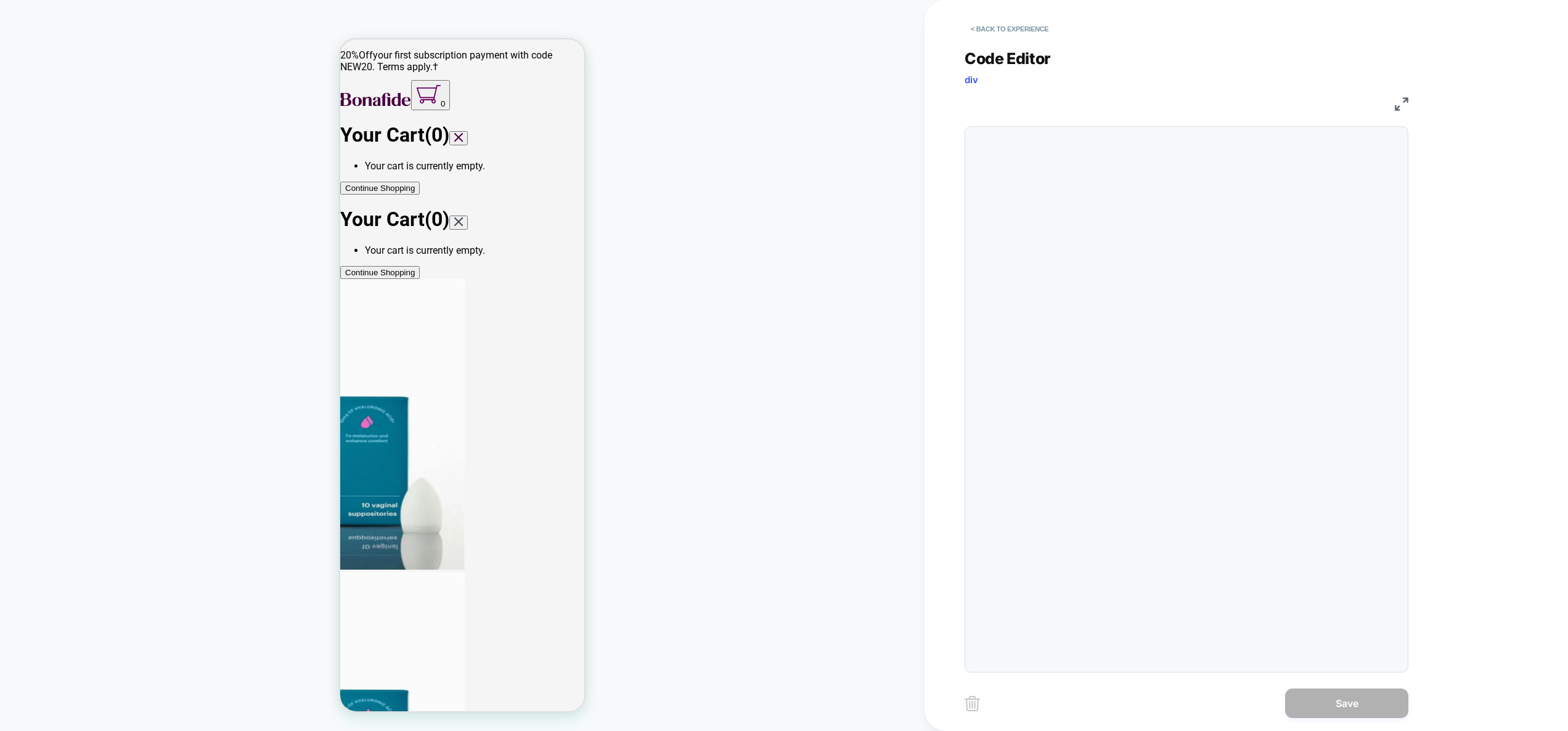
scroll to position [117, 0]
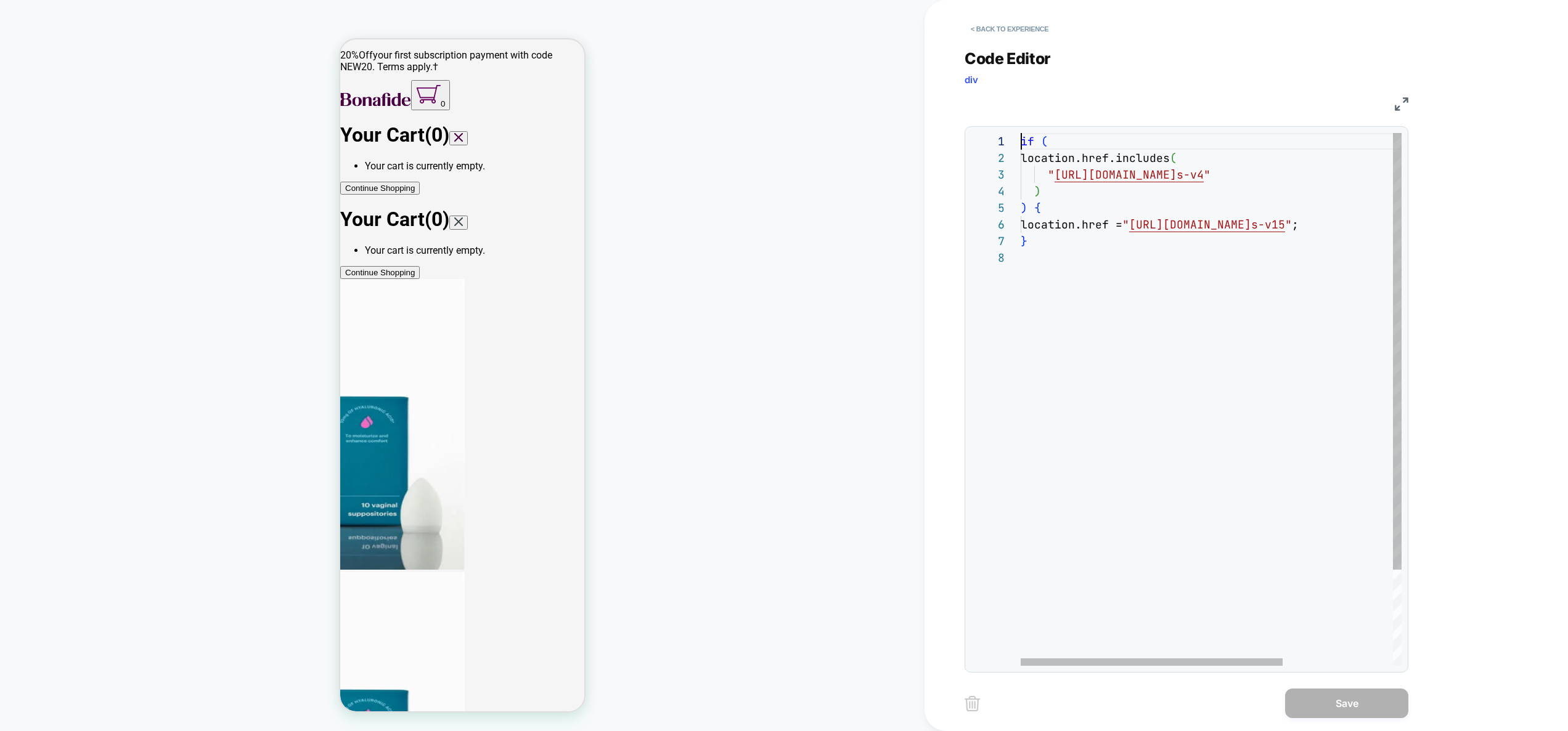
click at [1023, 141] on div "if ( location.href.includes ( " https://meet.hellobonafide.com/products-revaree…" at bounding box center [1291, 458] width 541 height 650
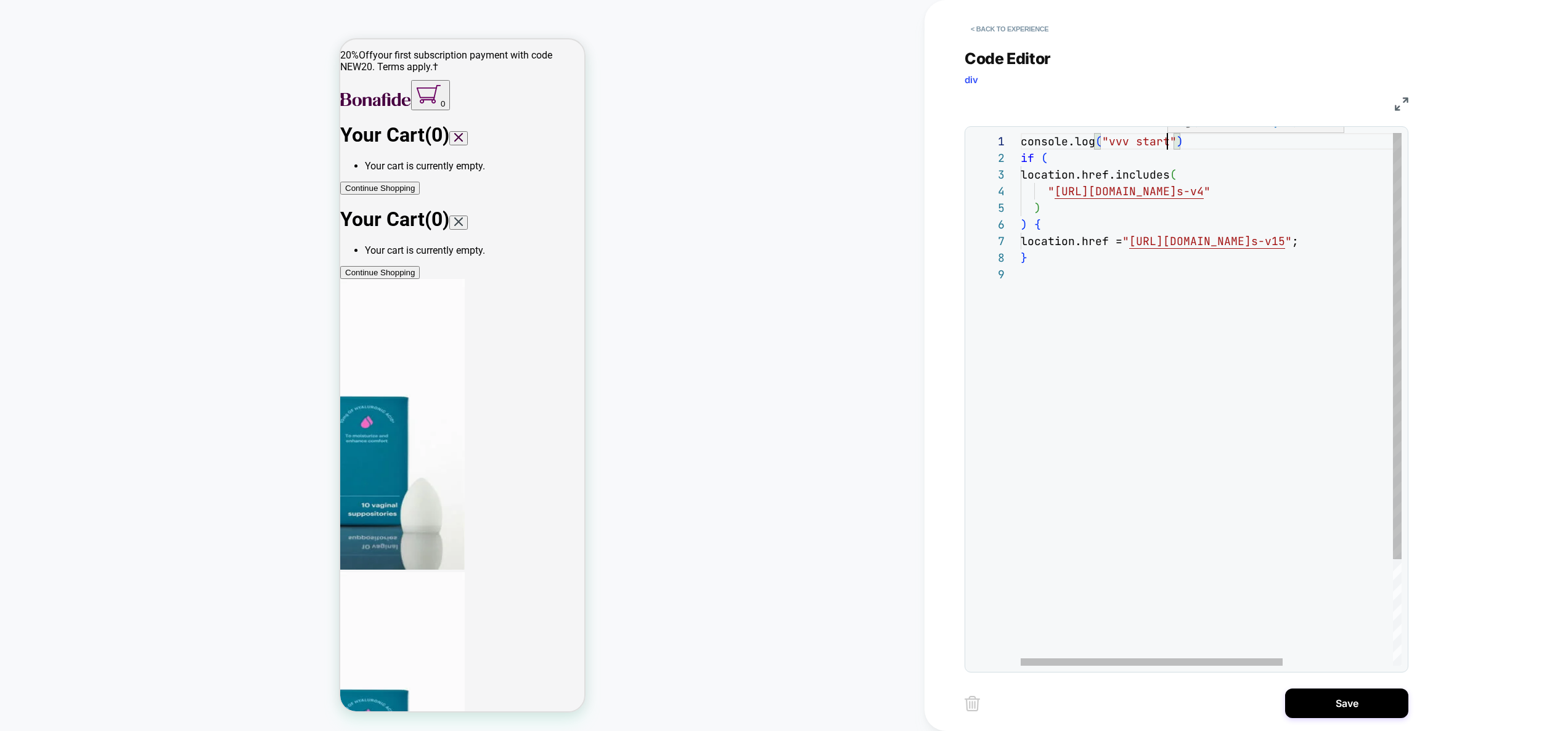
scroll to position [0, 147]
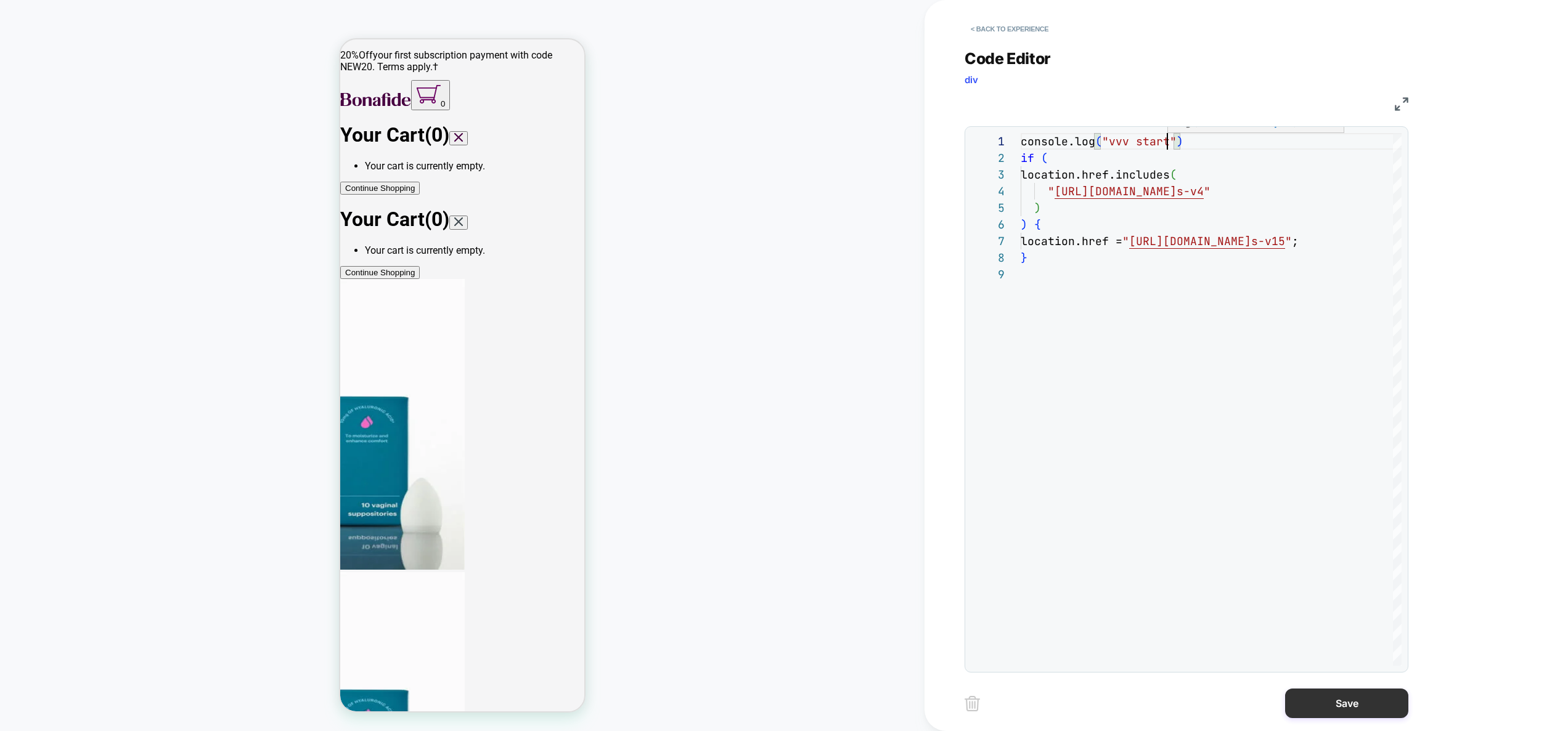
type textarea "**********"
click at [1322, 715] on button "Save" at bounding box center [1346, 704] width 123 height 30
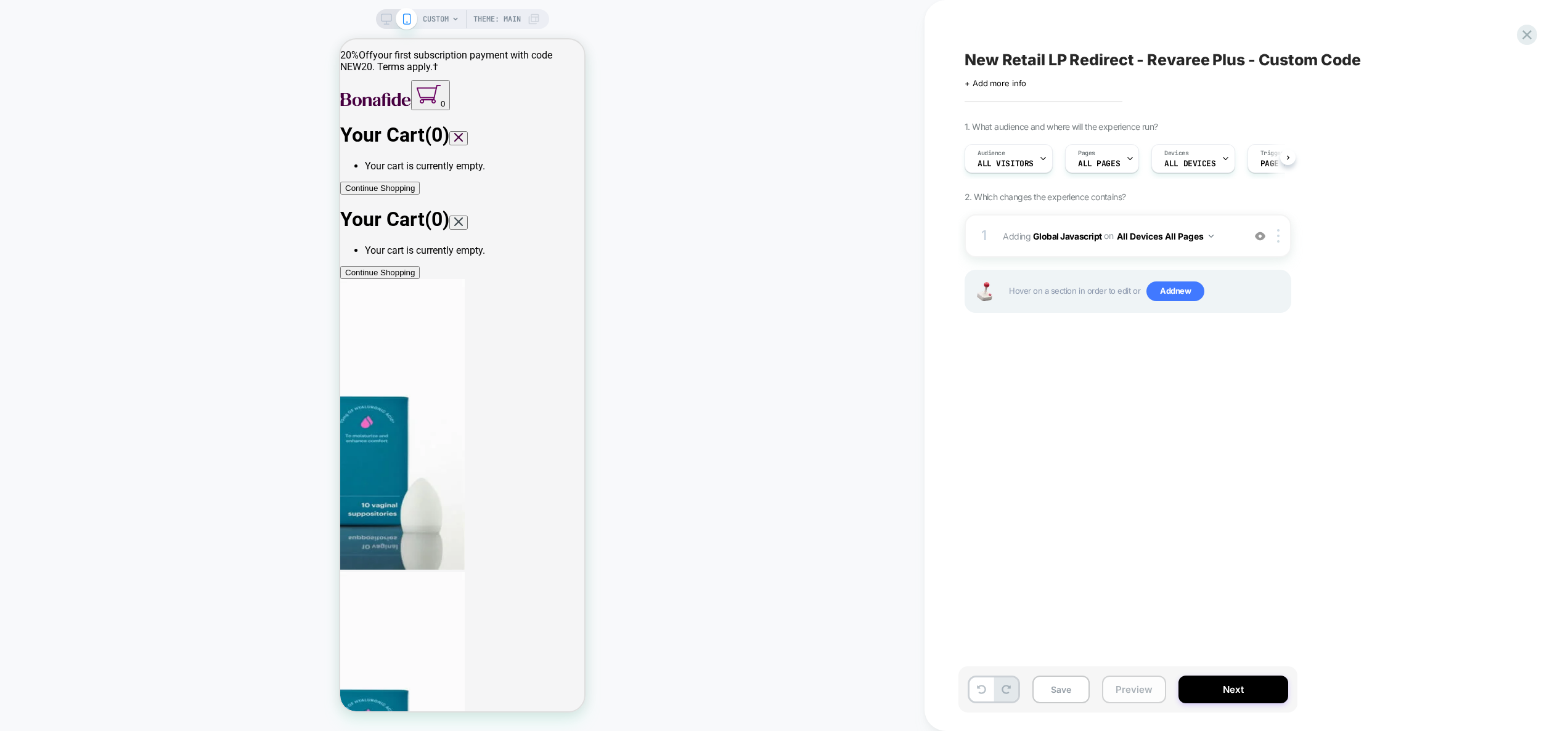
scroll to position [0, 1]
click at [1149, 692] on button "Preview" at bounding box center [1134, 689] width 64 height 27
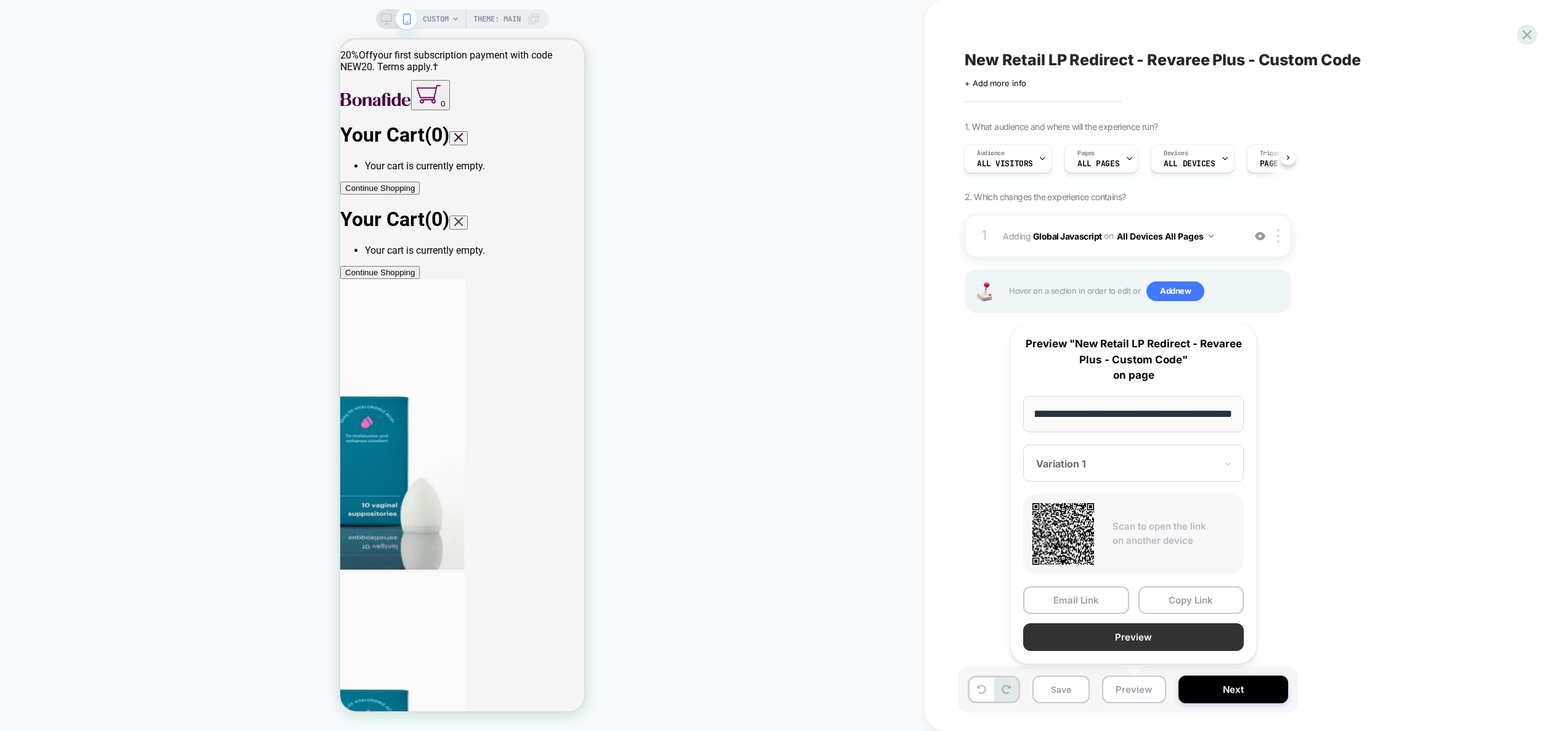
scroll to position [0, 0]
click at [1123, 646] on button "Preview" at bounding box center [1133, 637] width 220 height 27
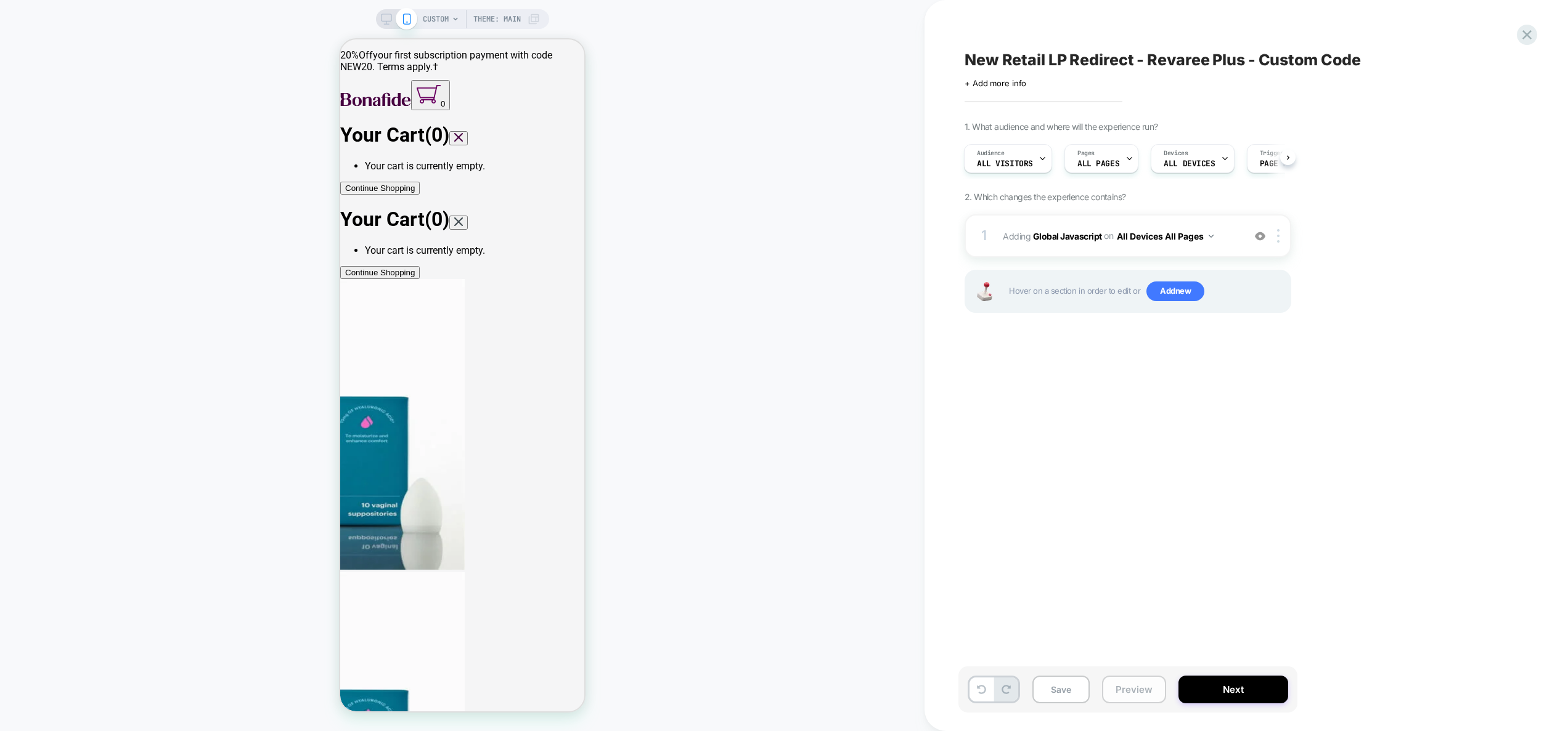
click at [1160, 693] on button "Preview" at bounding box center [1134, 689] width 64 height 27
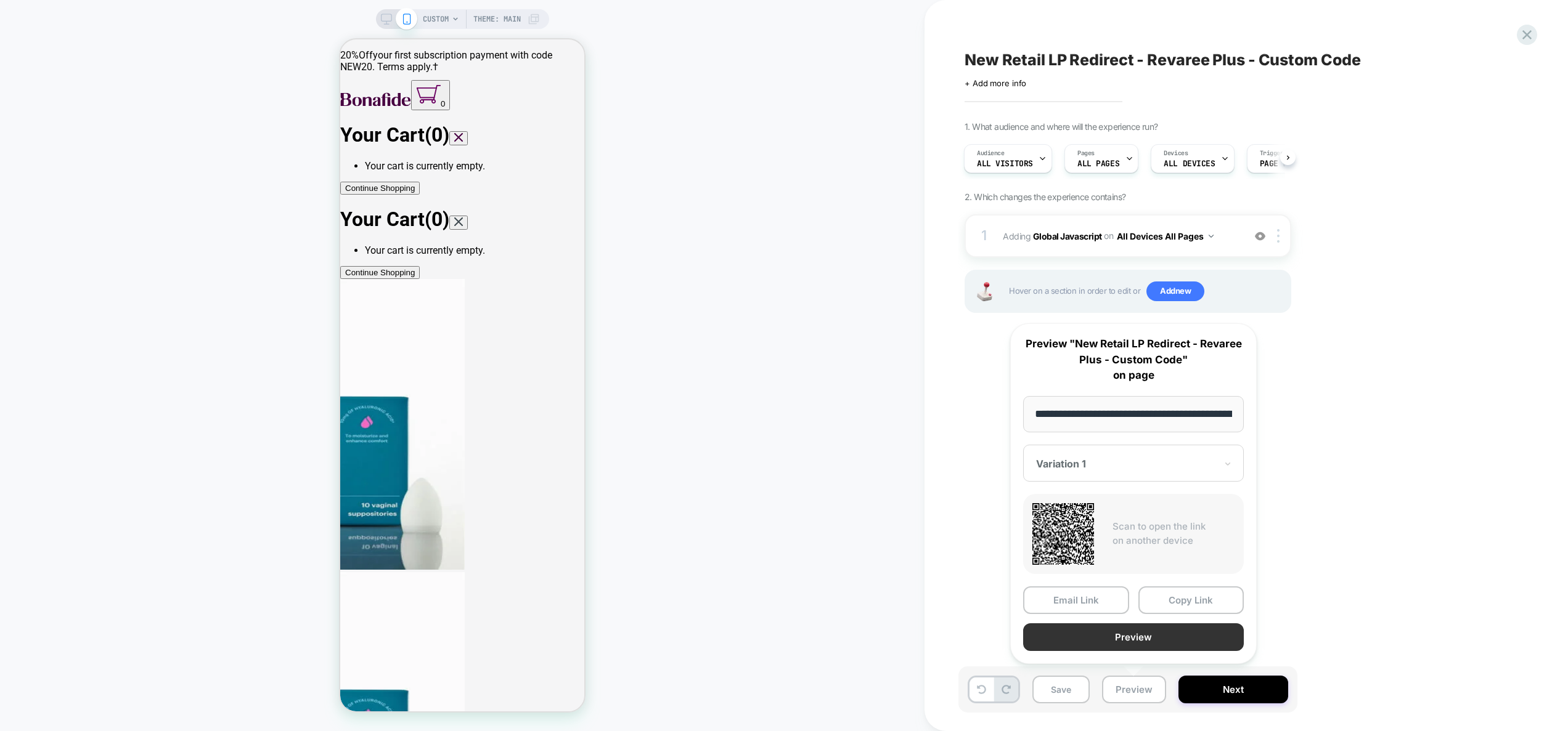
click at [1138, 636] on button "Preview" at bounding box center [1133, 637] width 220 height 27
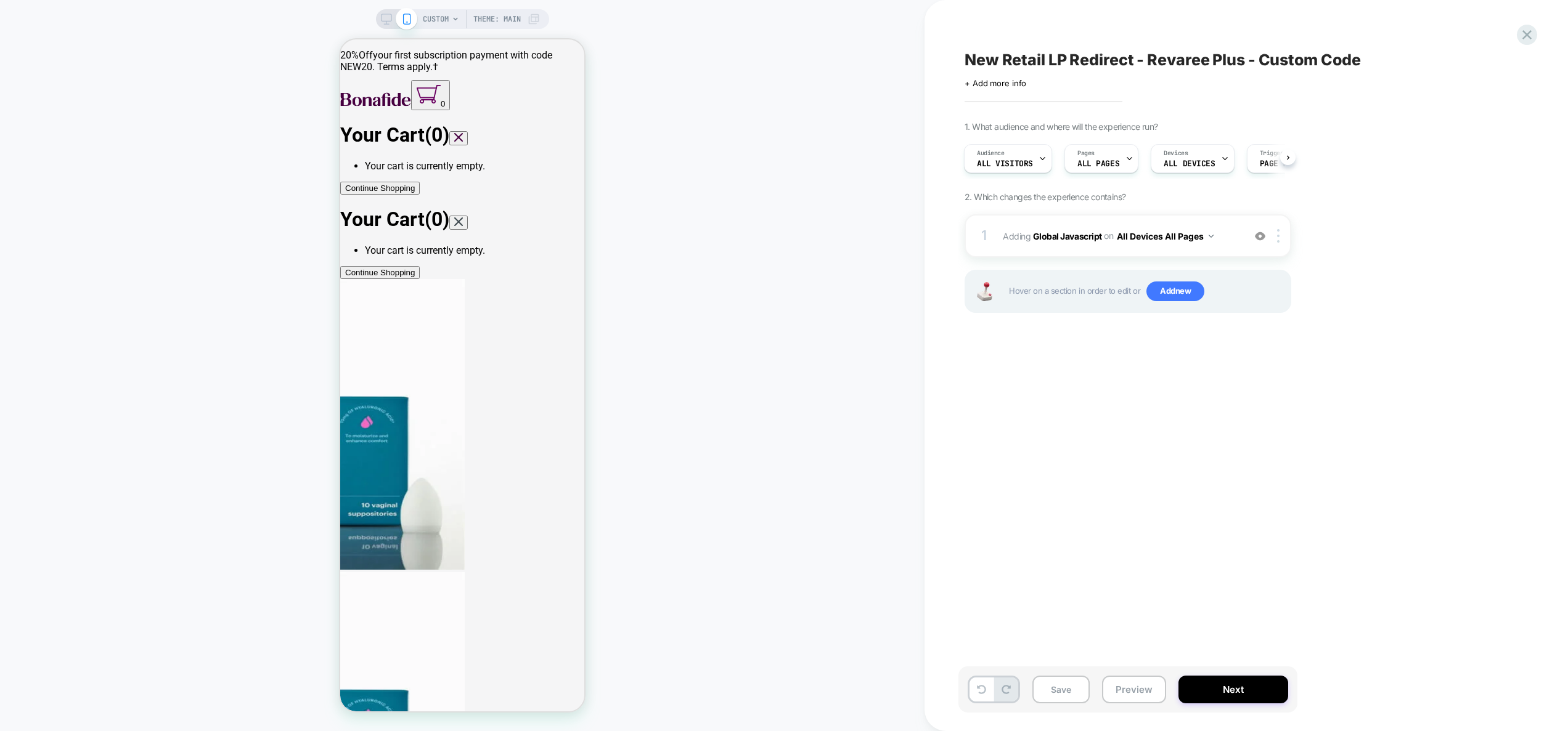
scroll to position [0, 1]
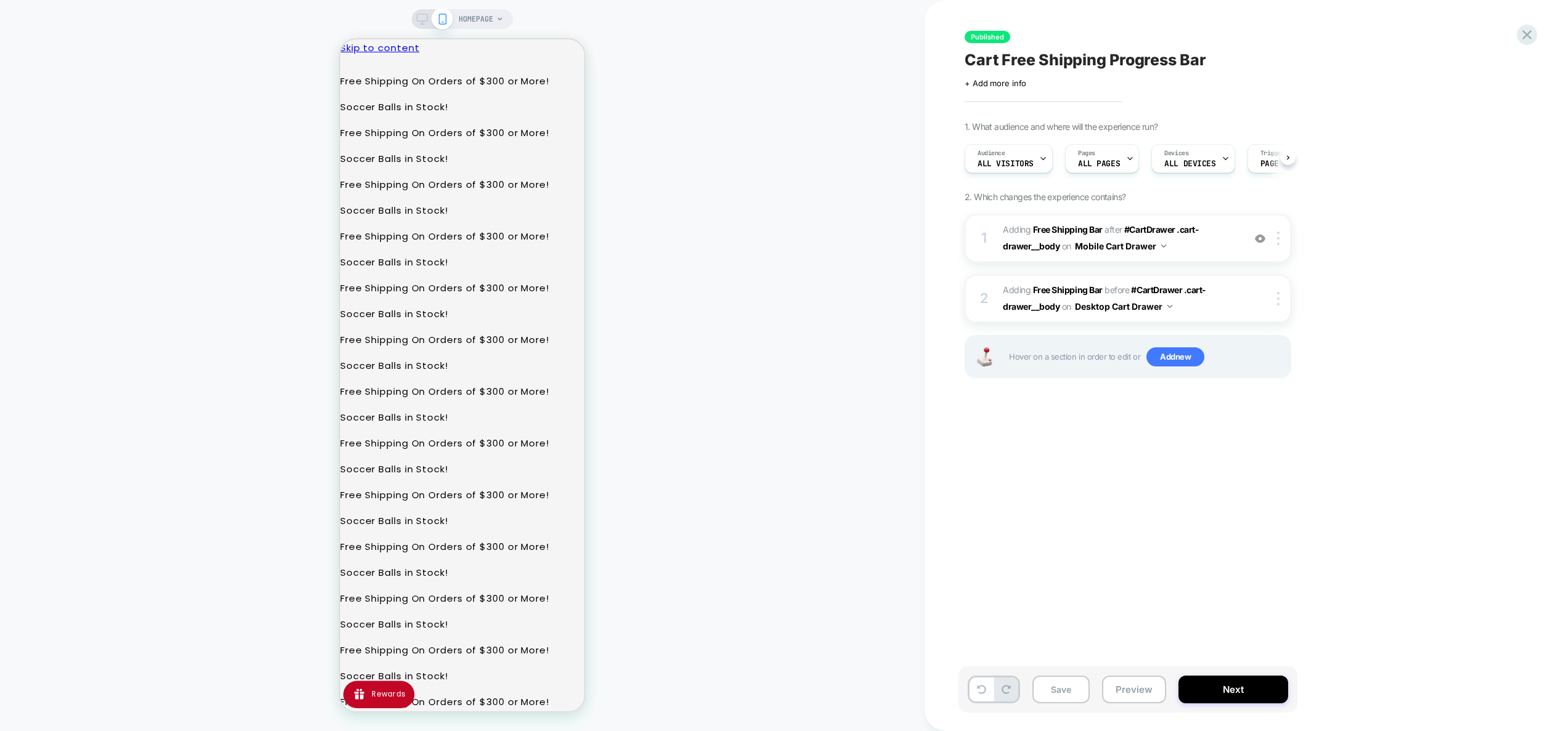
scroll to position [0, 1]
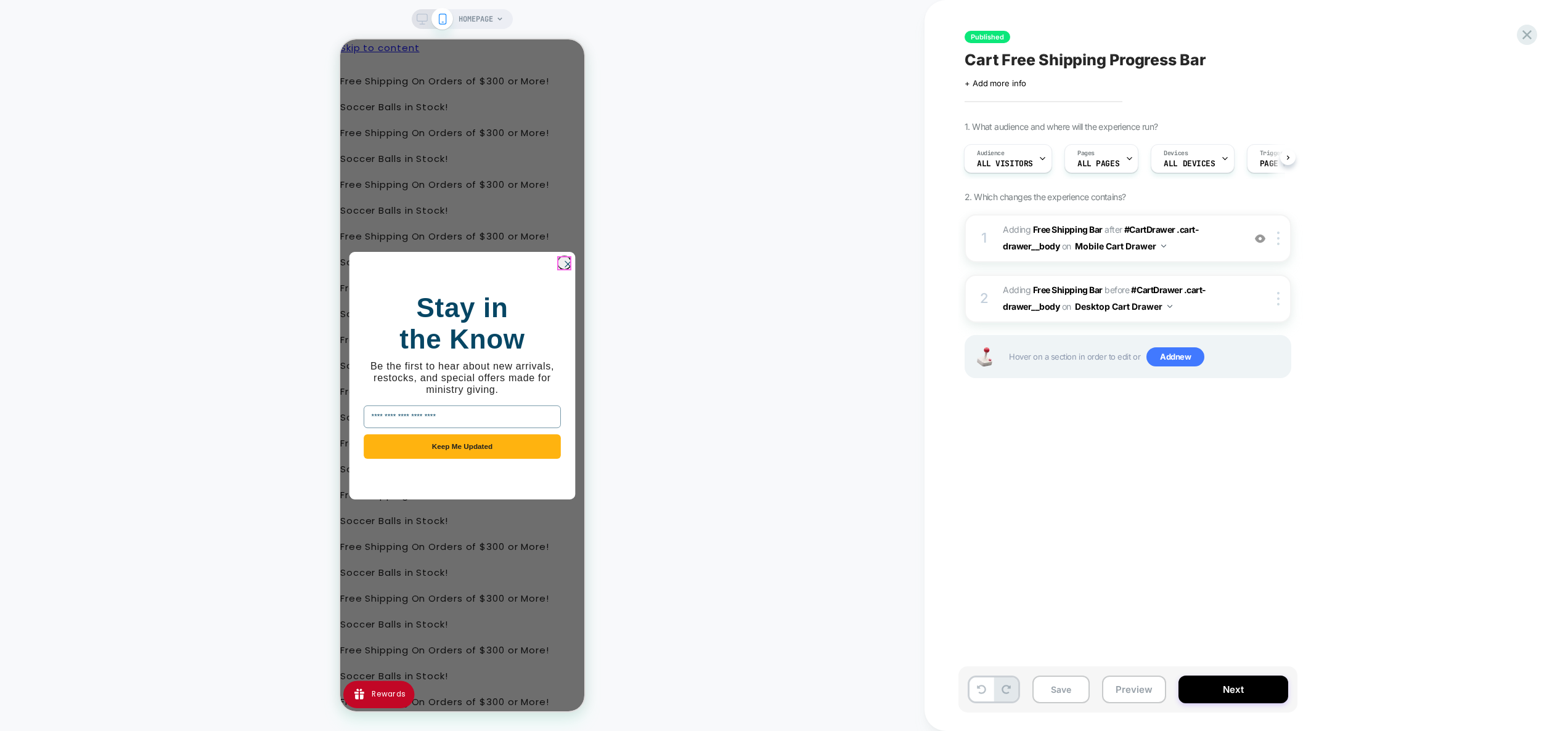
click at [567, 267] on circle "Close dialog" at bounding box center [567, 263] width 13 height 13
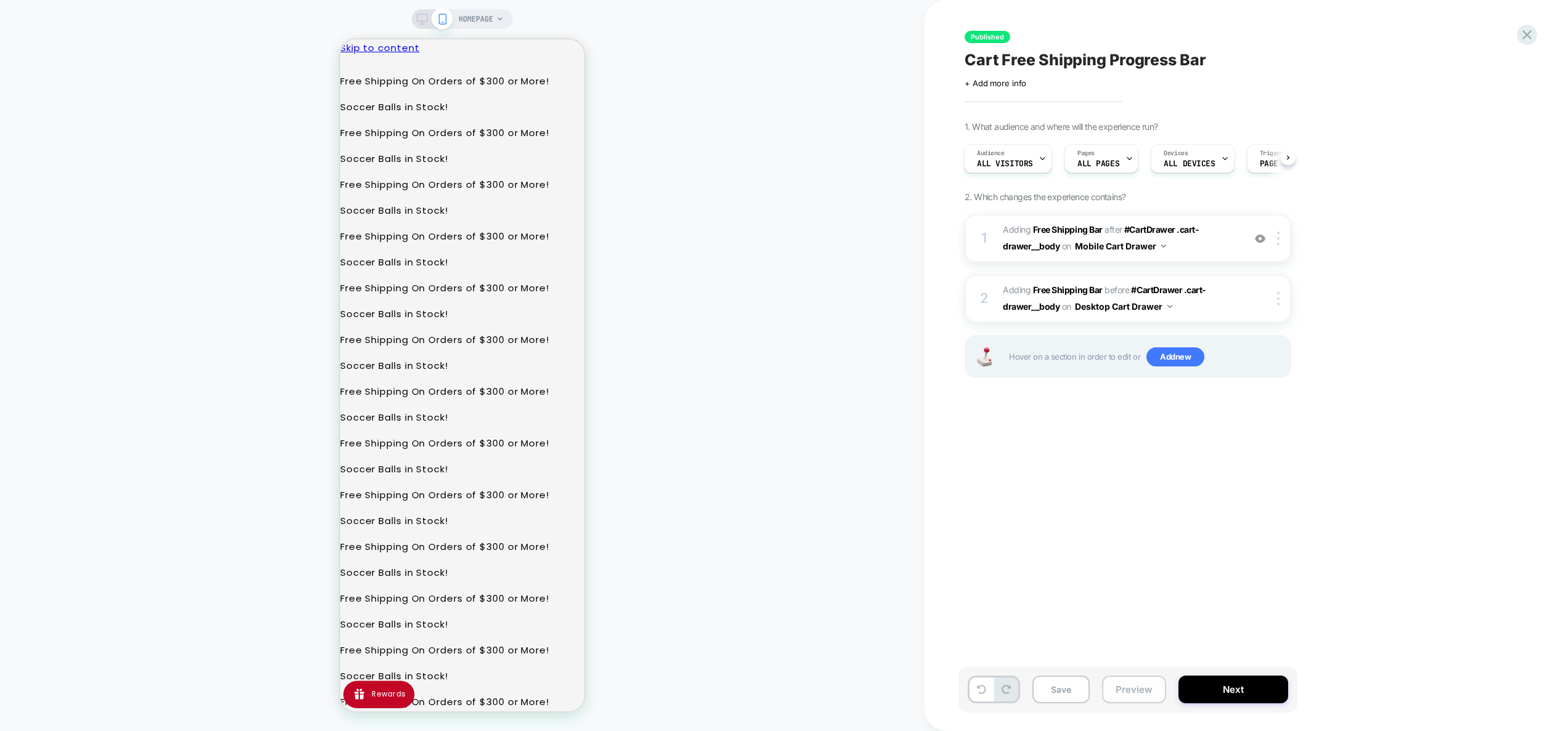
click at [1138, 686] on button "Preview" at bounding box center [1134, 689] width 64 height 27
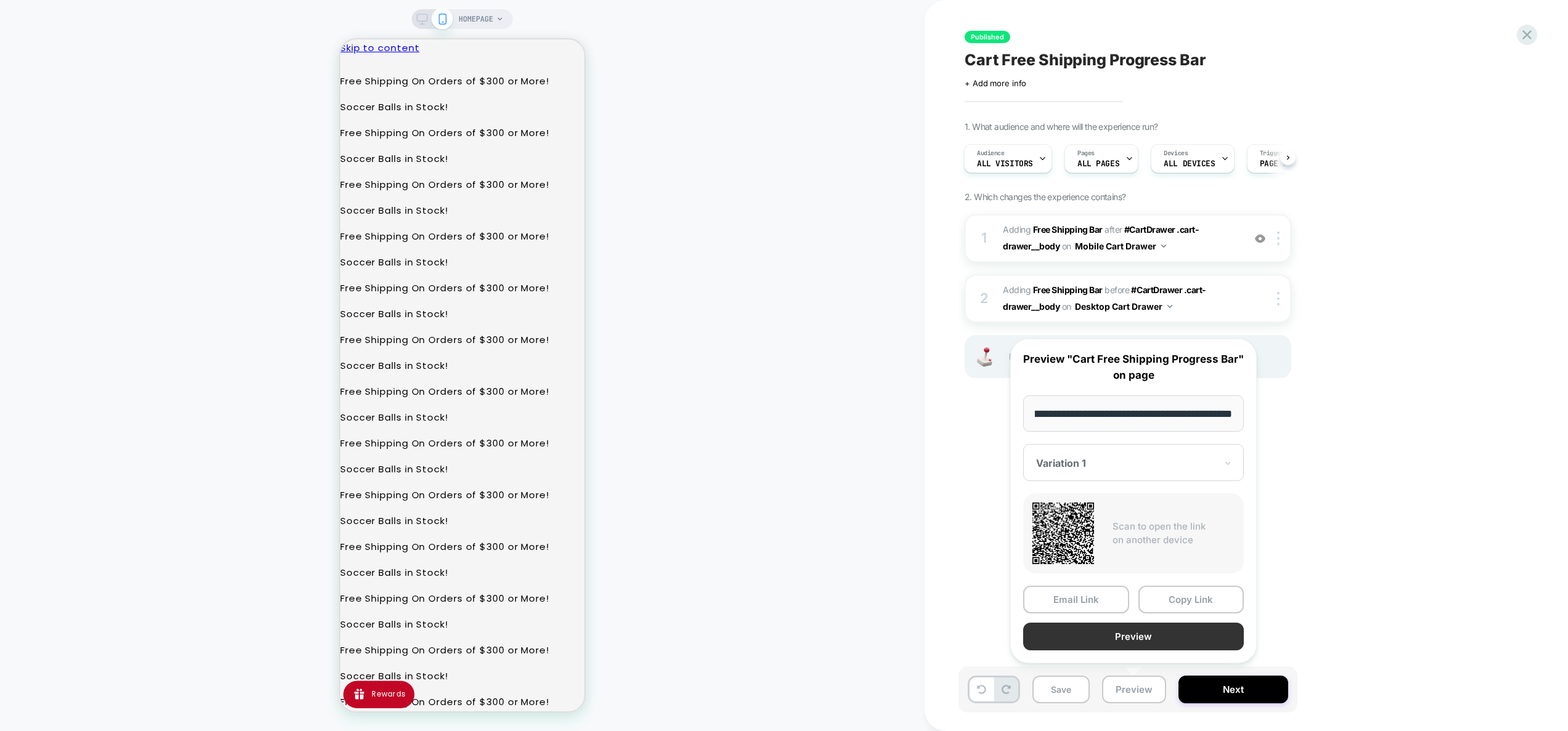
scroll to position [0, 0]
click at [1138, 642] on button "Preview" at bounding box center [1133, 636] width 220 height 27
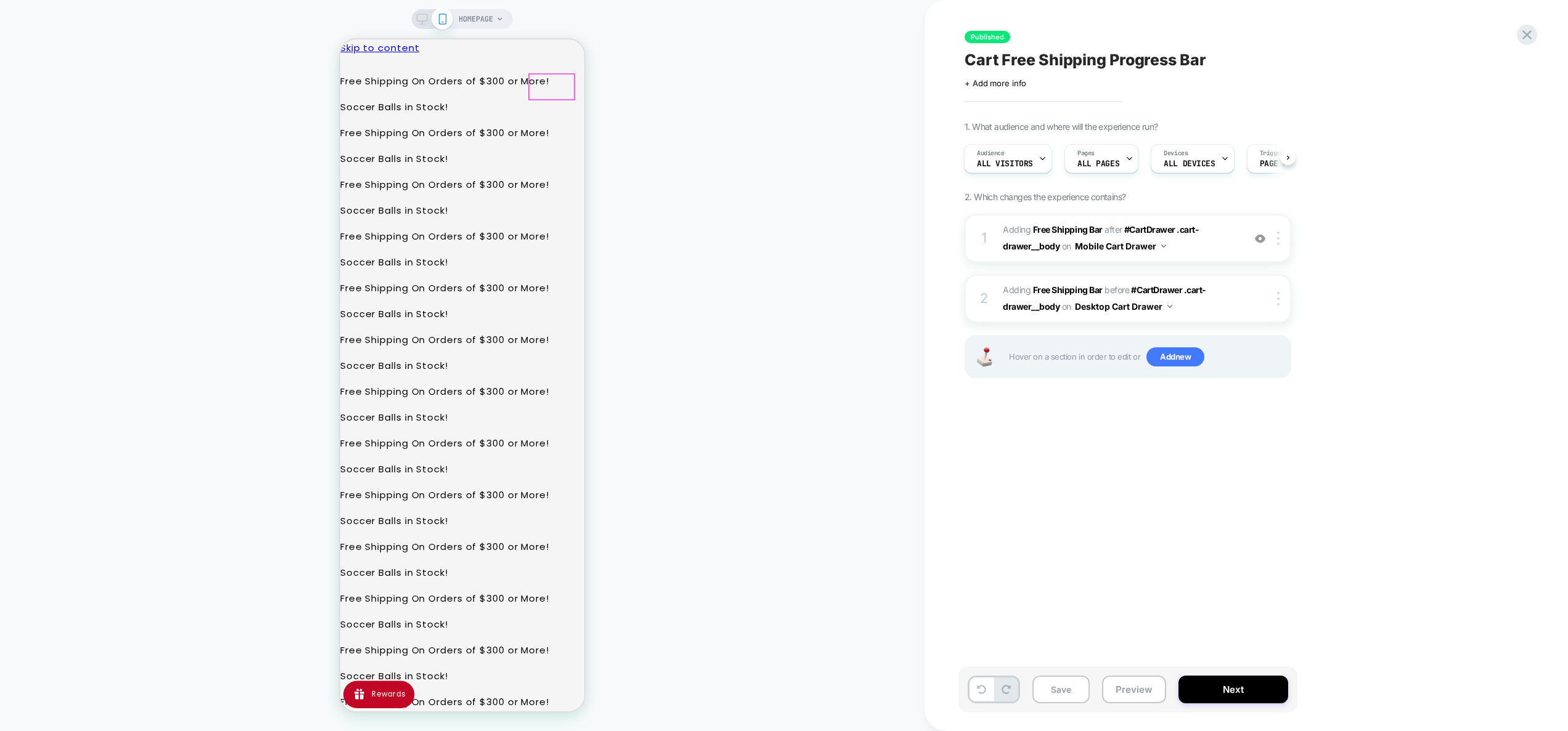
click at [1256, 237] on img at bounding box center [1260, 238] width 10 height 10
drag, startPoint x: 580, startPoint y: 60, endPoint x: 1581, endPoint y: 633, distance: 1153.4
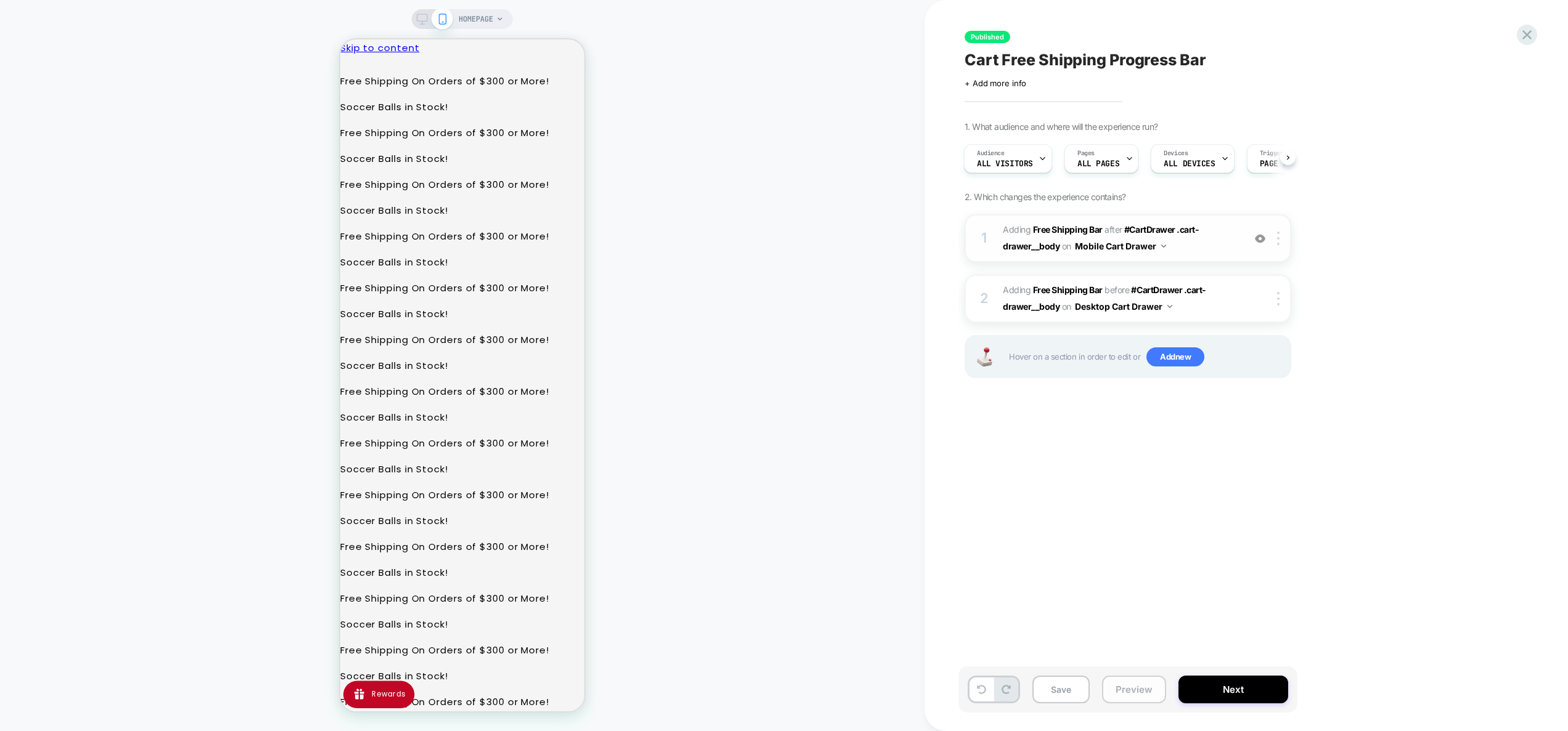
click at [1126, 694] on button "Preview" at bounding box center [1134, 689] width 64 height 27
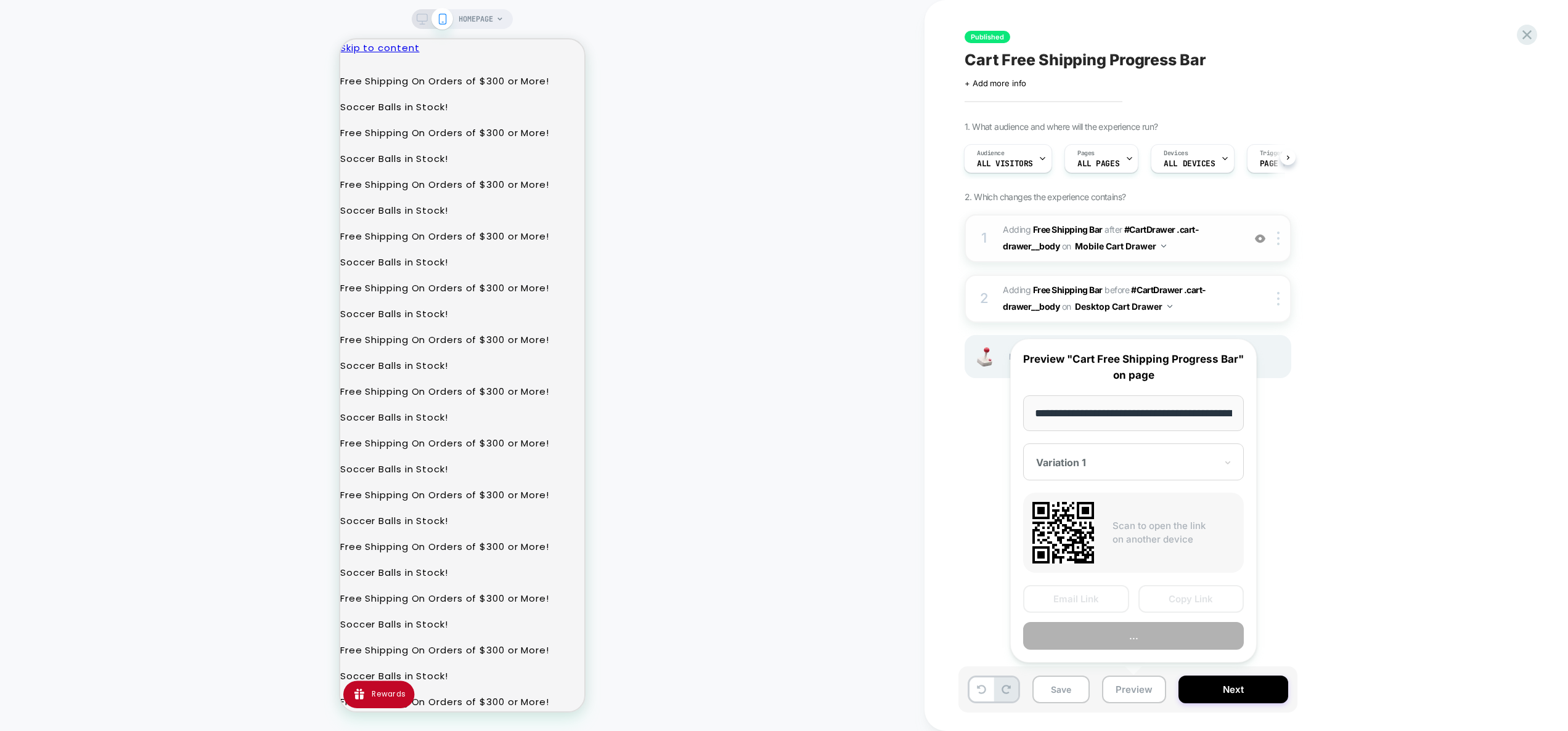
scroll to position [0, 73]
click at [1125, 636] on button "Preview" at bounding box center [1133, 636] width 220 height 27
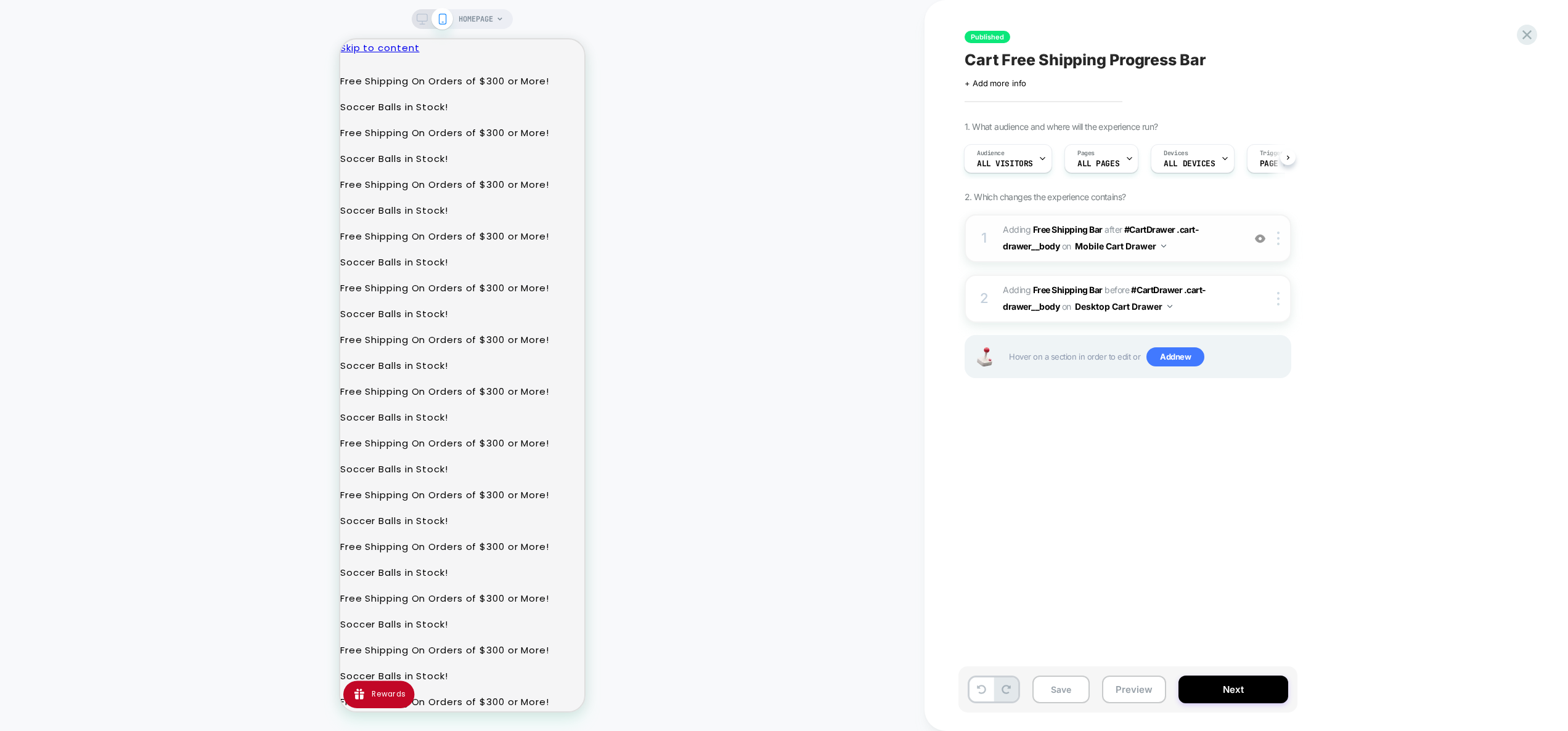
click at [1200, 244] on span "#_loomi_addon_1756848291387 Adding Free Shipping Bar AFTER #CartDrawer .cart-dr…" at bounding box center [1120, 238] width 235 height 33
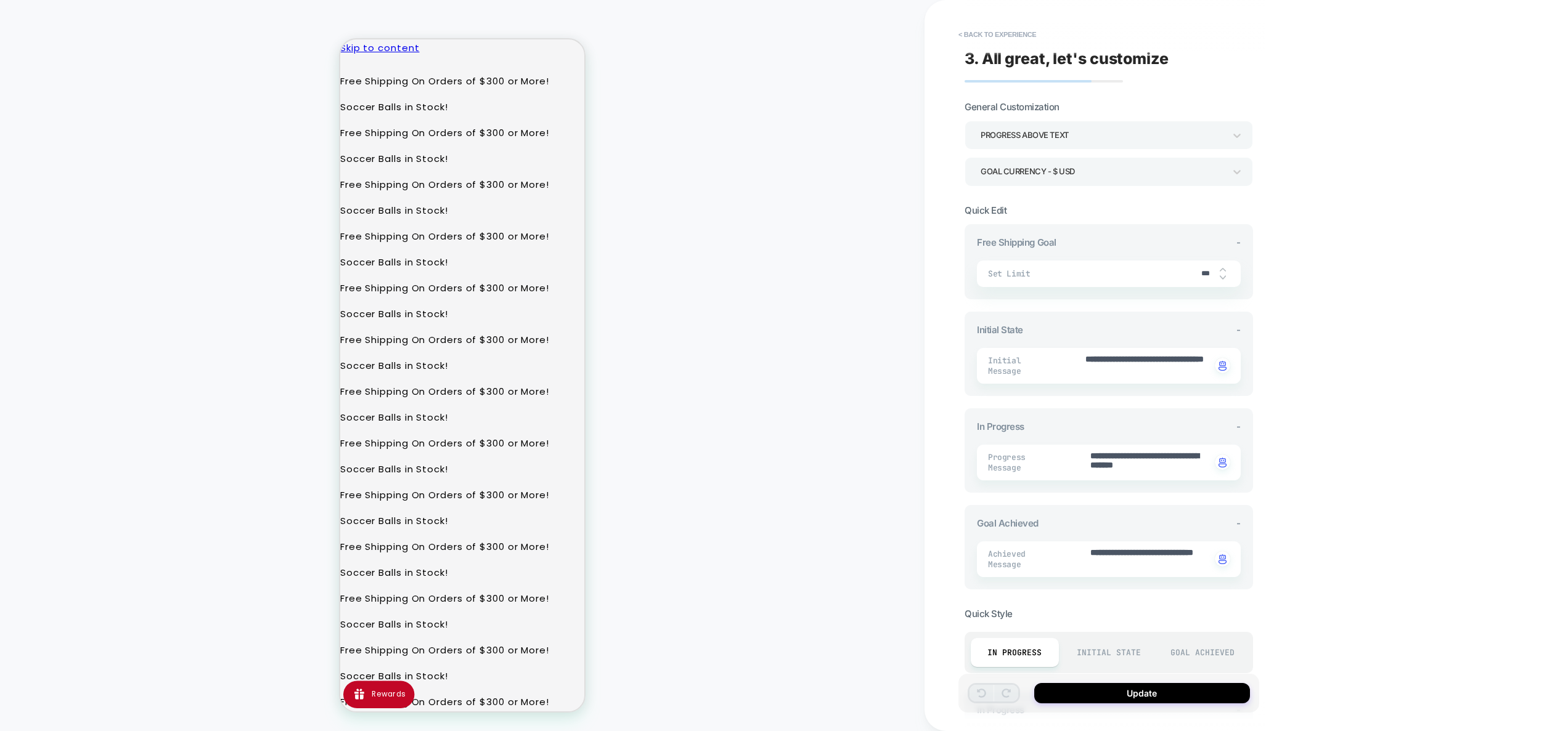
click at [1126, 174] on div "Goal Currency - $ USD" at bounding box center [1102, 171] width 244 height 16
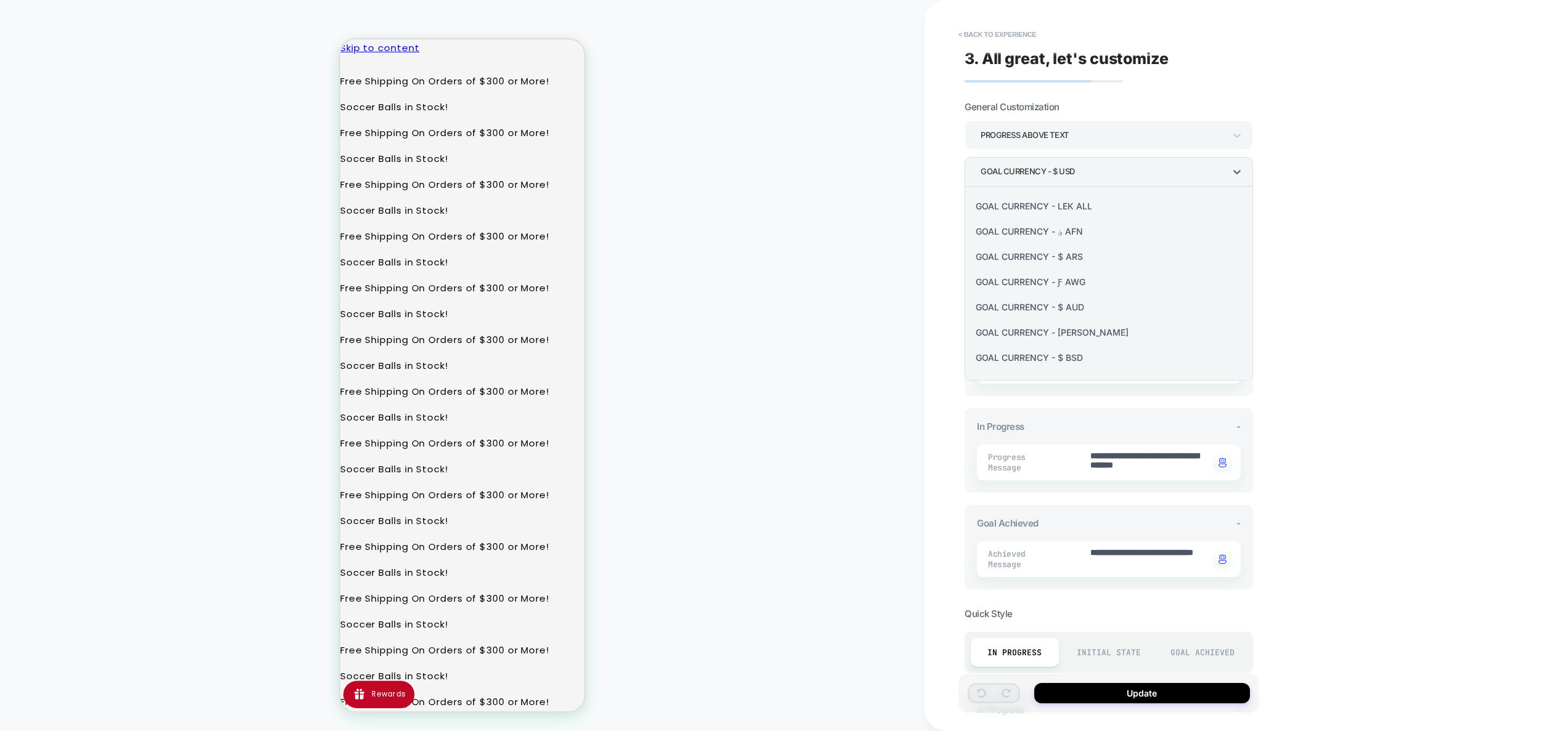
click at [1126, 174] on div at bounding box center [784, 365] width 1568 height 731
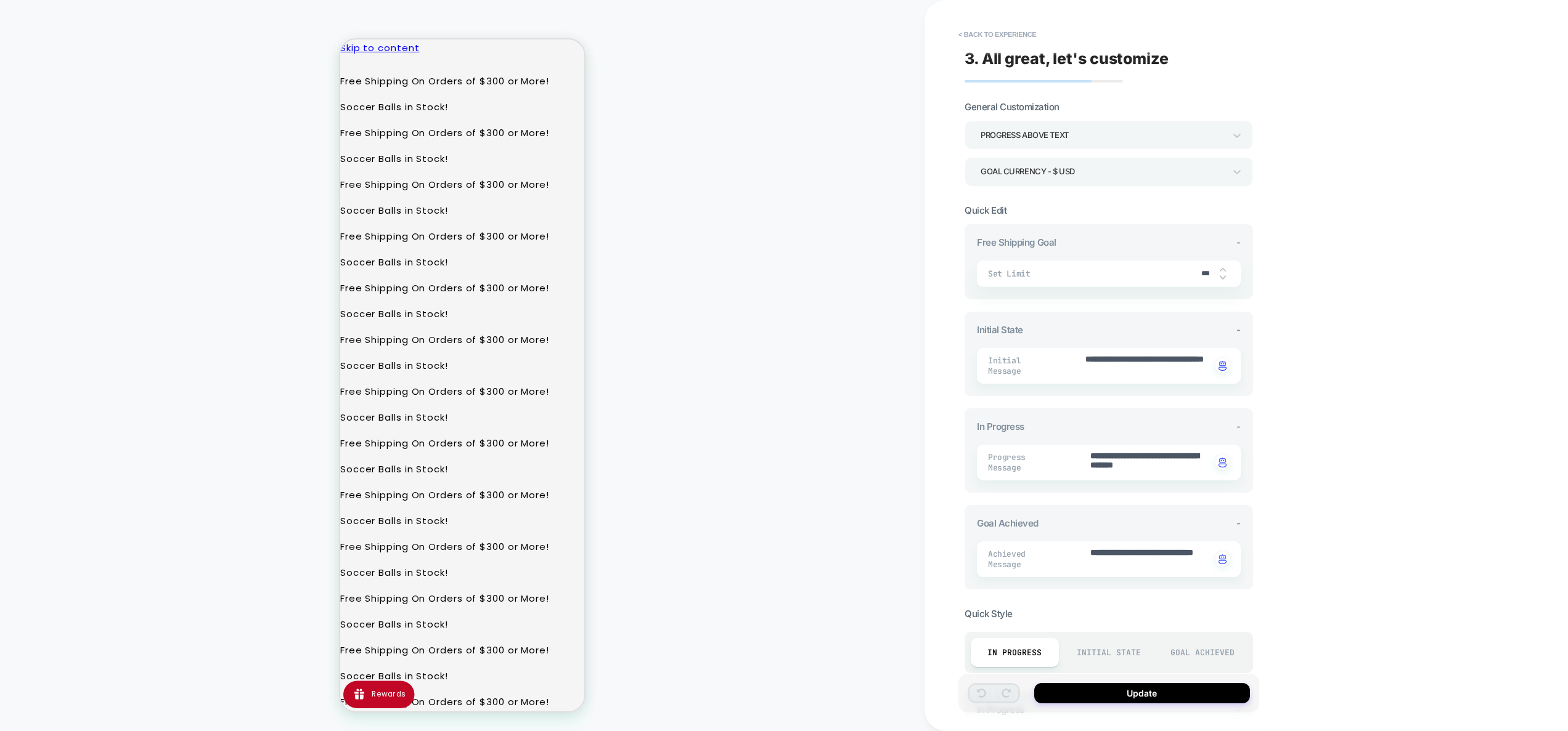
click at [1091, 138] on div "Progress above Text" at bounding box center [1102, 135] width 244 height 16
click at [1091, 139] on div at bounding box center [784, 365] width 1568 height 731
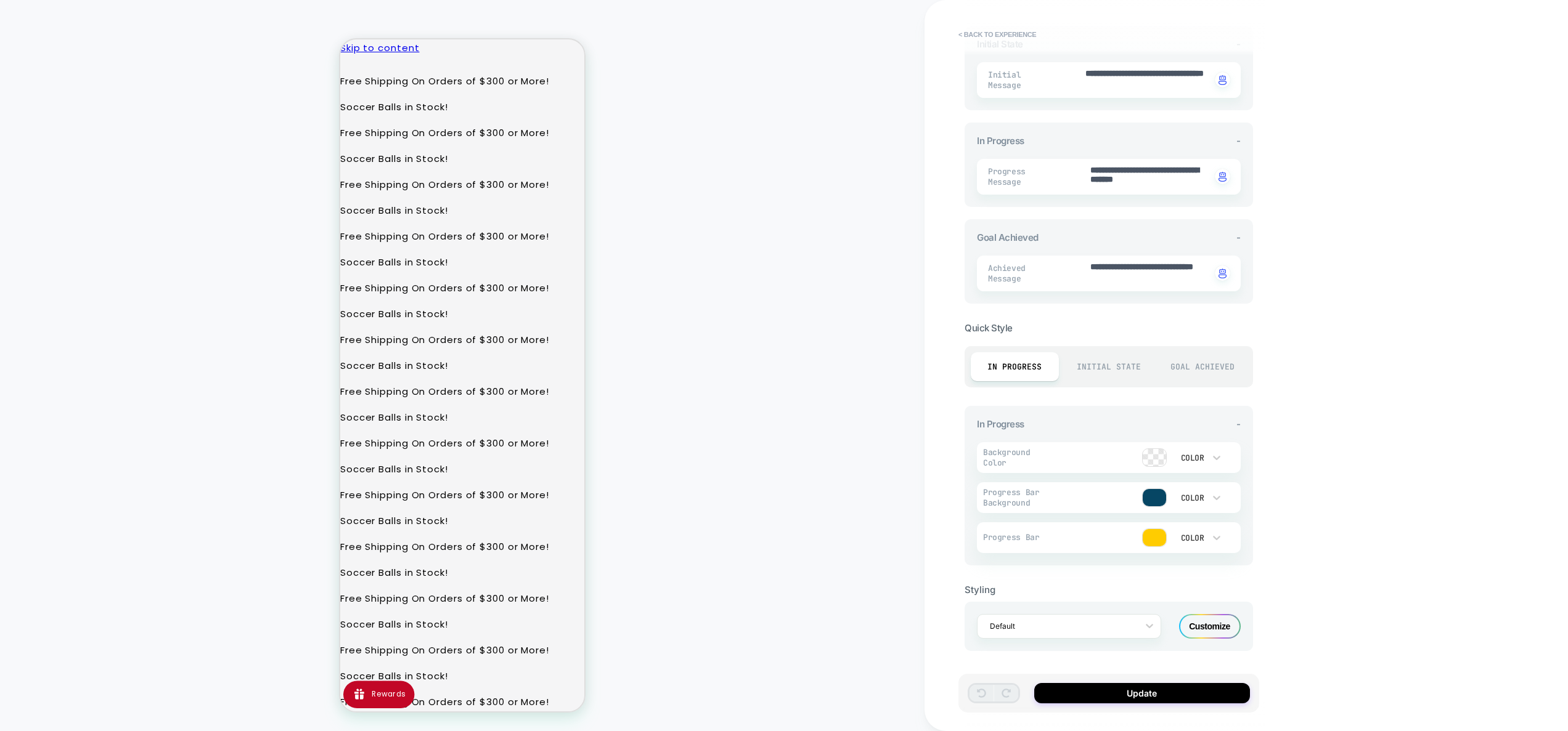
scroll to position [0, 0]
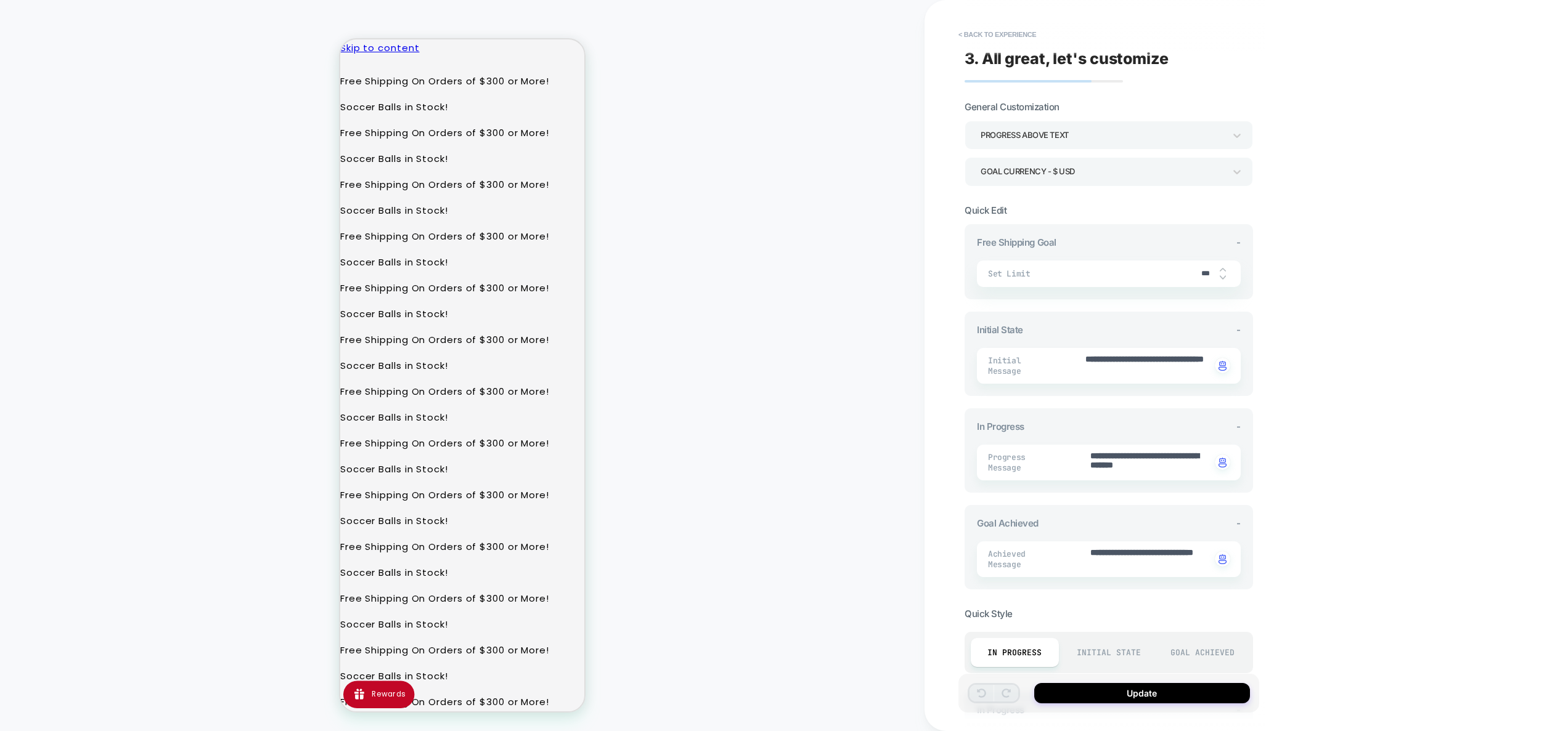
type textarea "*"
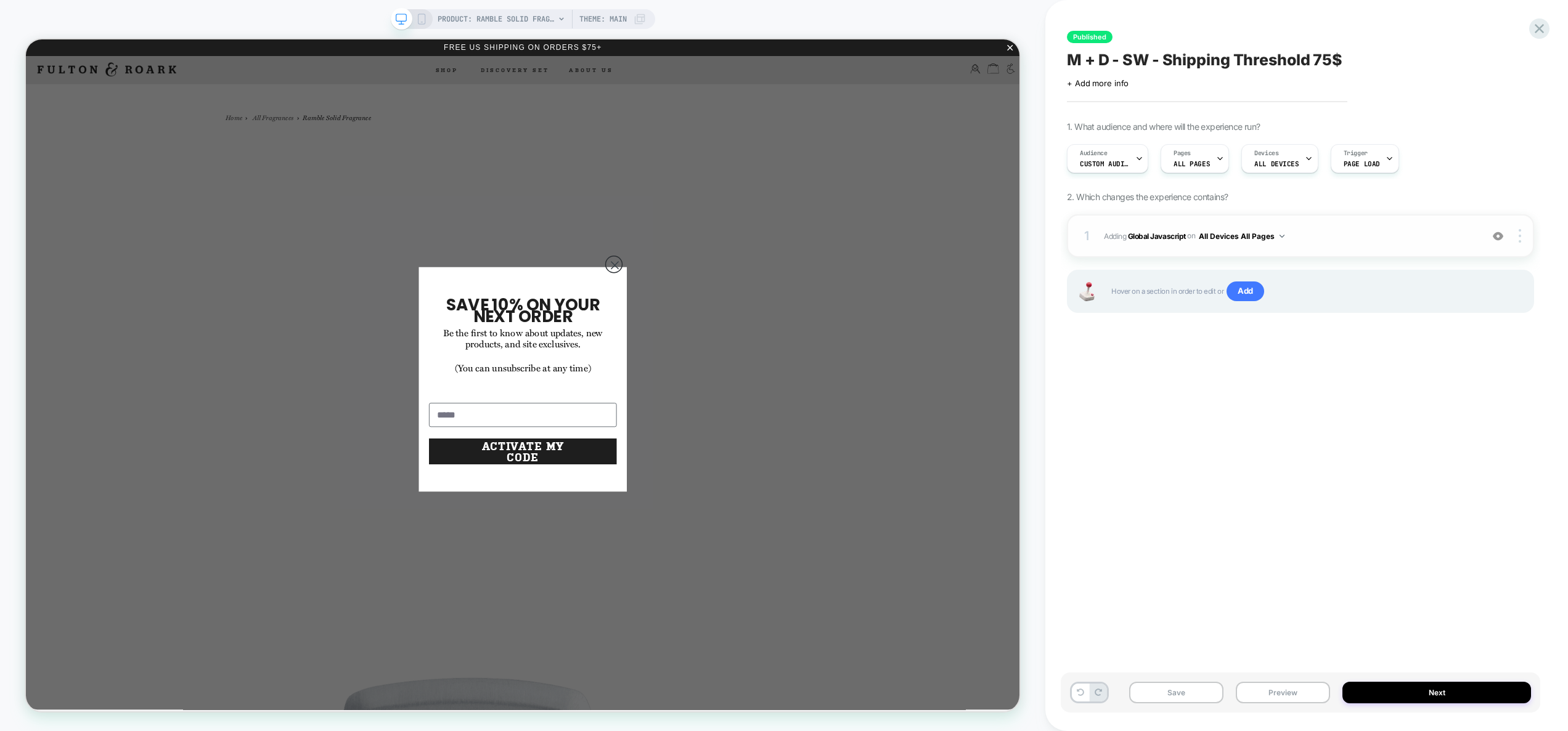
click at [1356, 231] on span "Adding Global Javascript on All Devices All Pages" at bounding box center [1290, 237] width 372 height 16
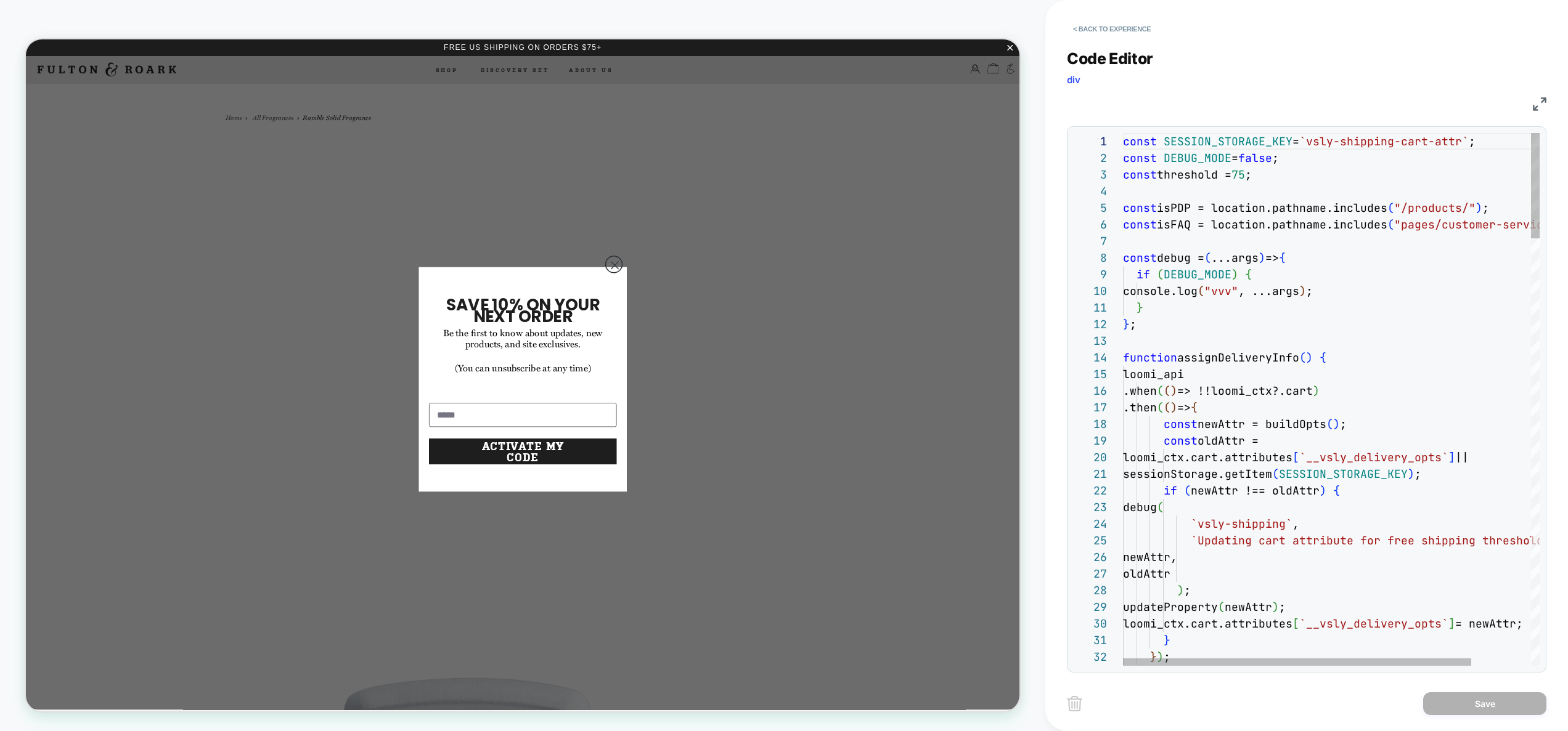
scroll to position [133, 126]
type textarea "**********"
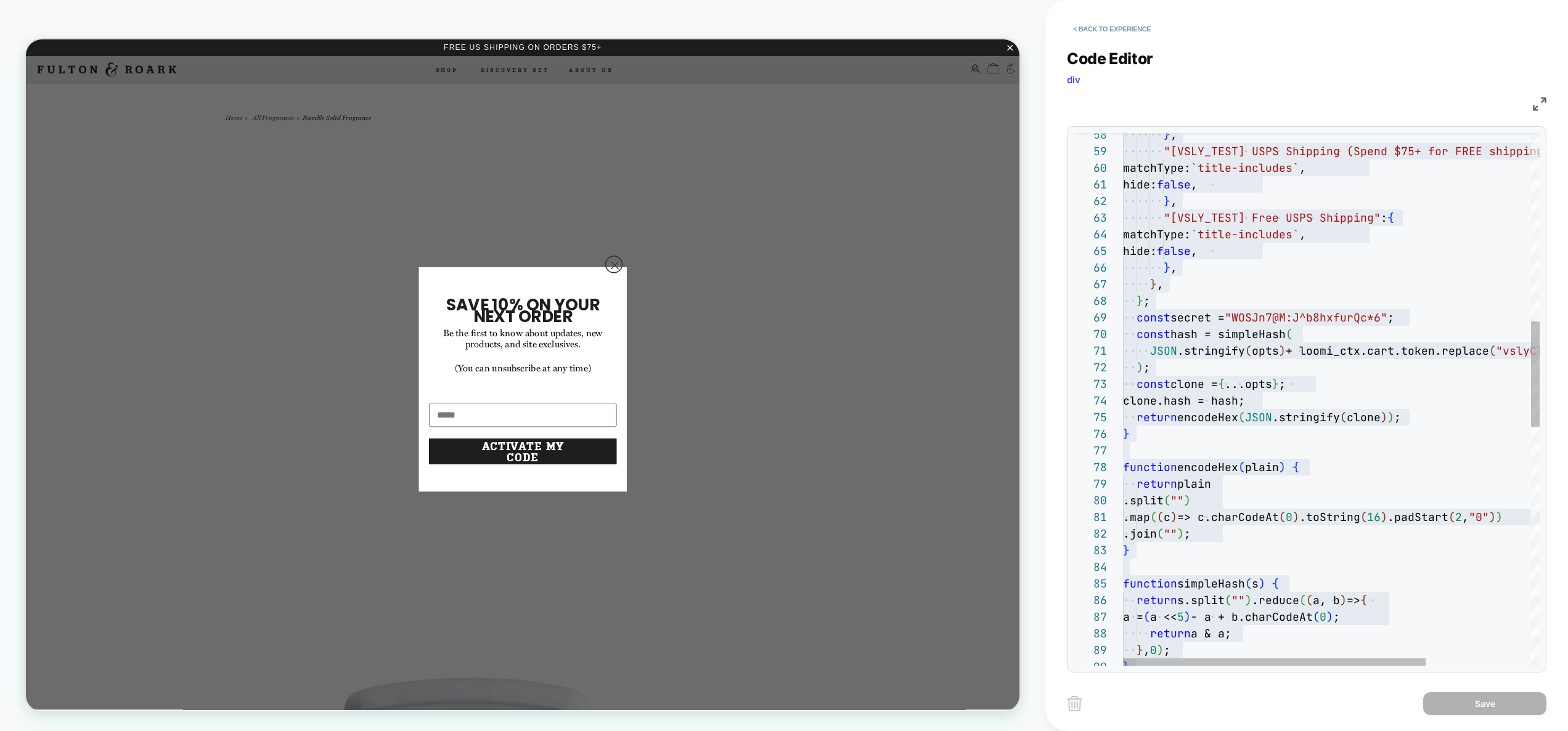
scroll to position [0, 0]
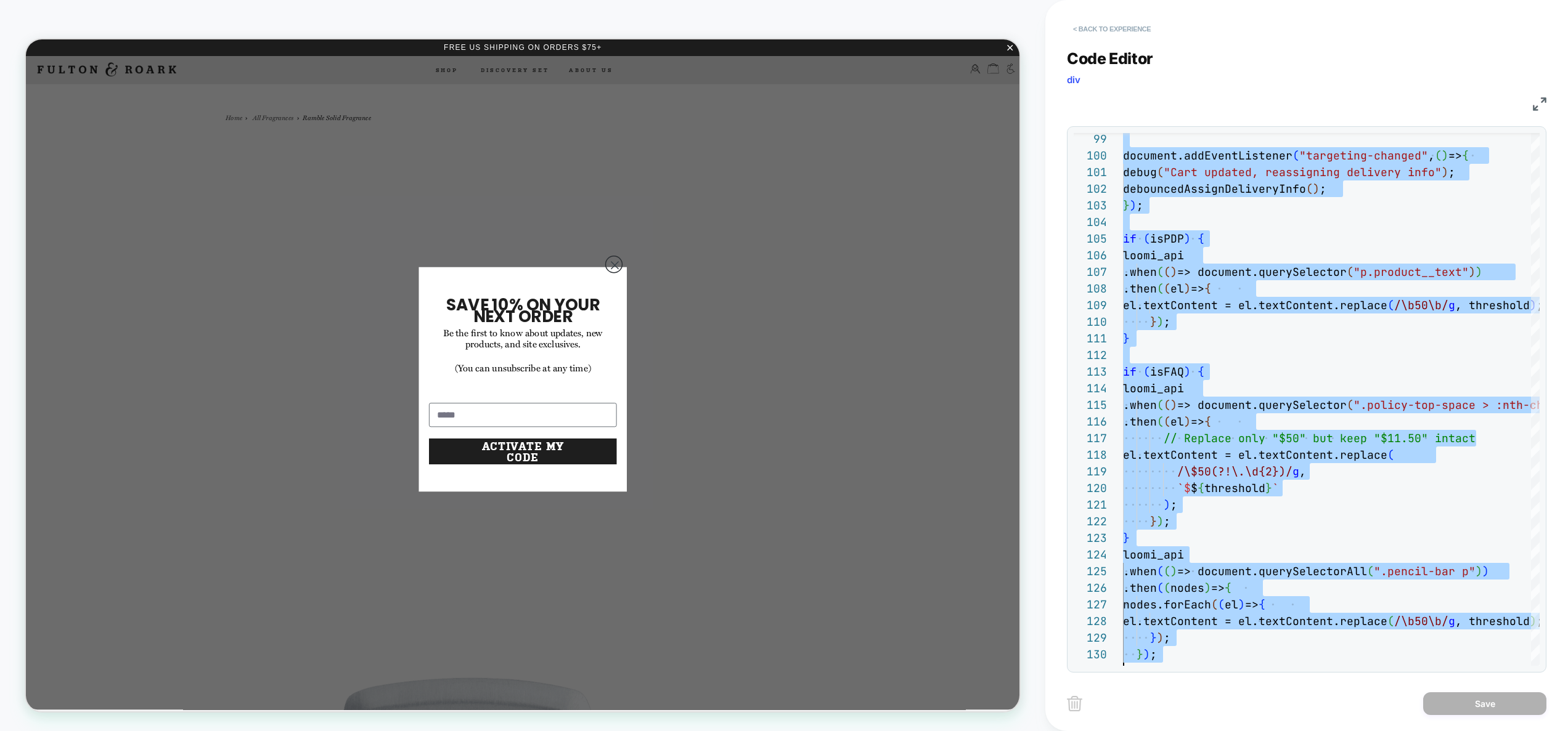
click at [1102, 27] on button "< Back to experience" at bounding box center [1112, 28] width 90 height 20
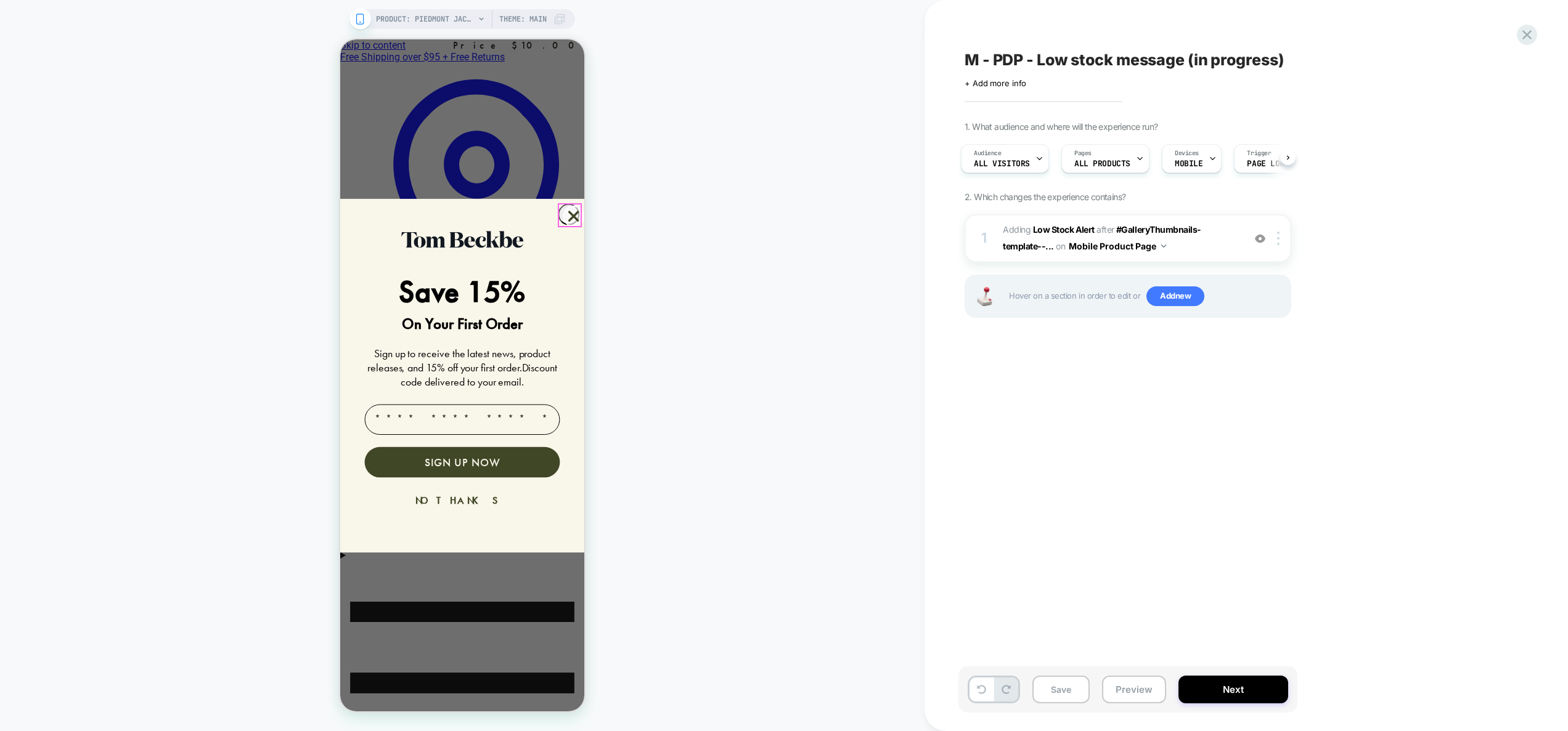
click at [569, 223] on circle "Close dialog" at bounding box center [574, 216] width 20 height 20
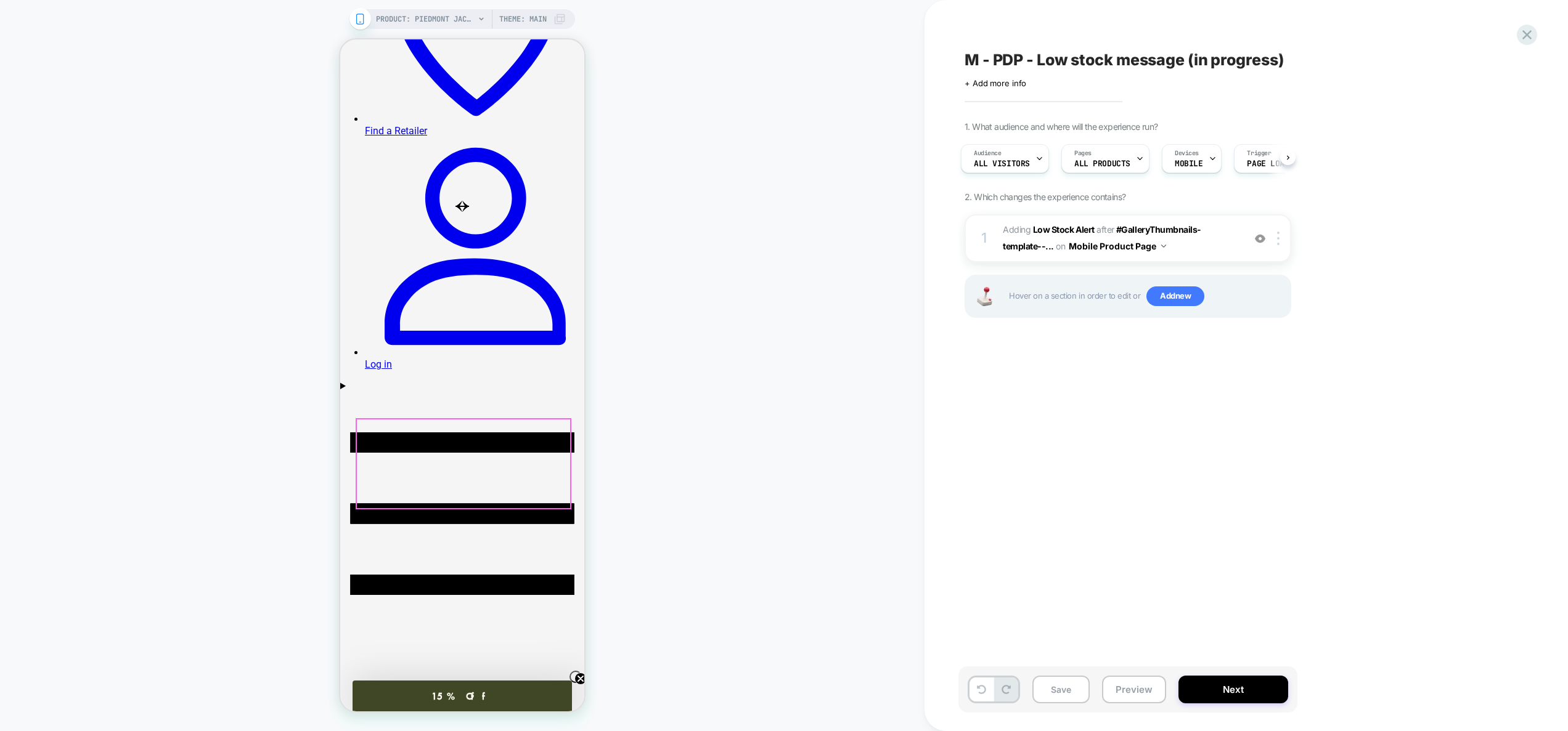
scroll to position [182, 0]
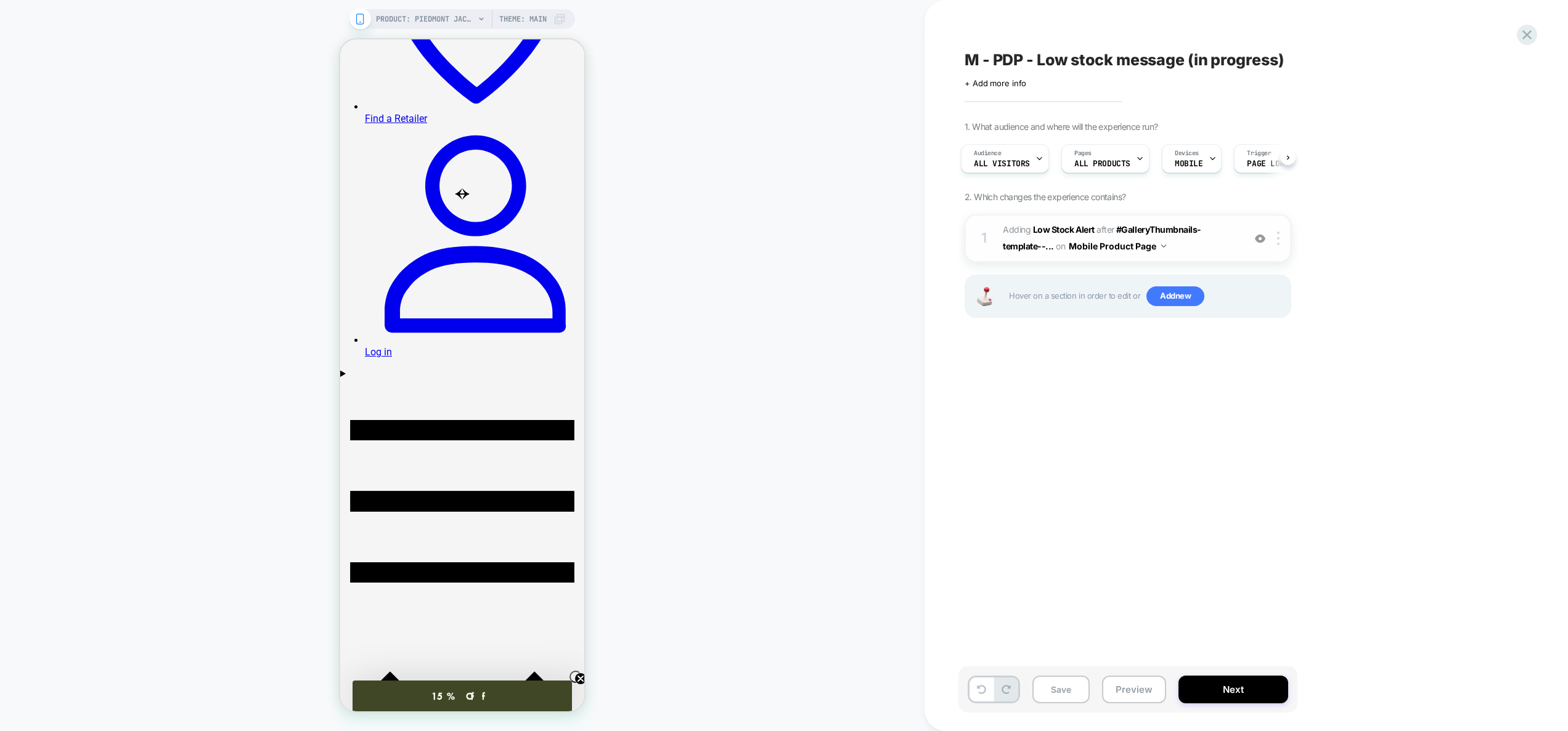
click at [1206, 241] on span "#_loomi_addon_1759174887497 Adding Low Stock Alert AFTER #GalleryThumbnails-tem…" at bounding box center [1120, 238] width 235 height 33
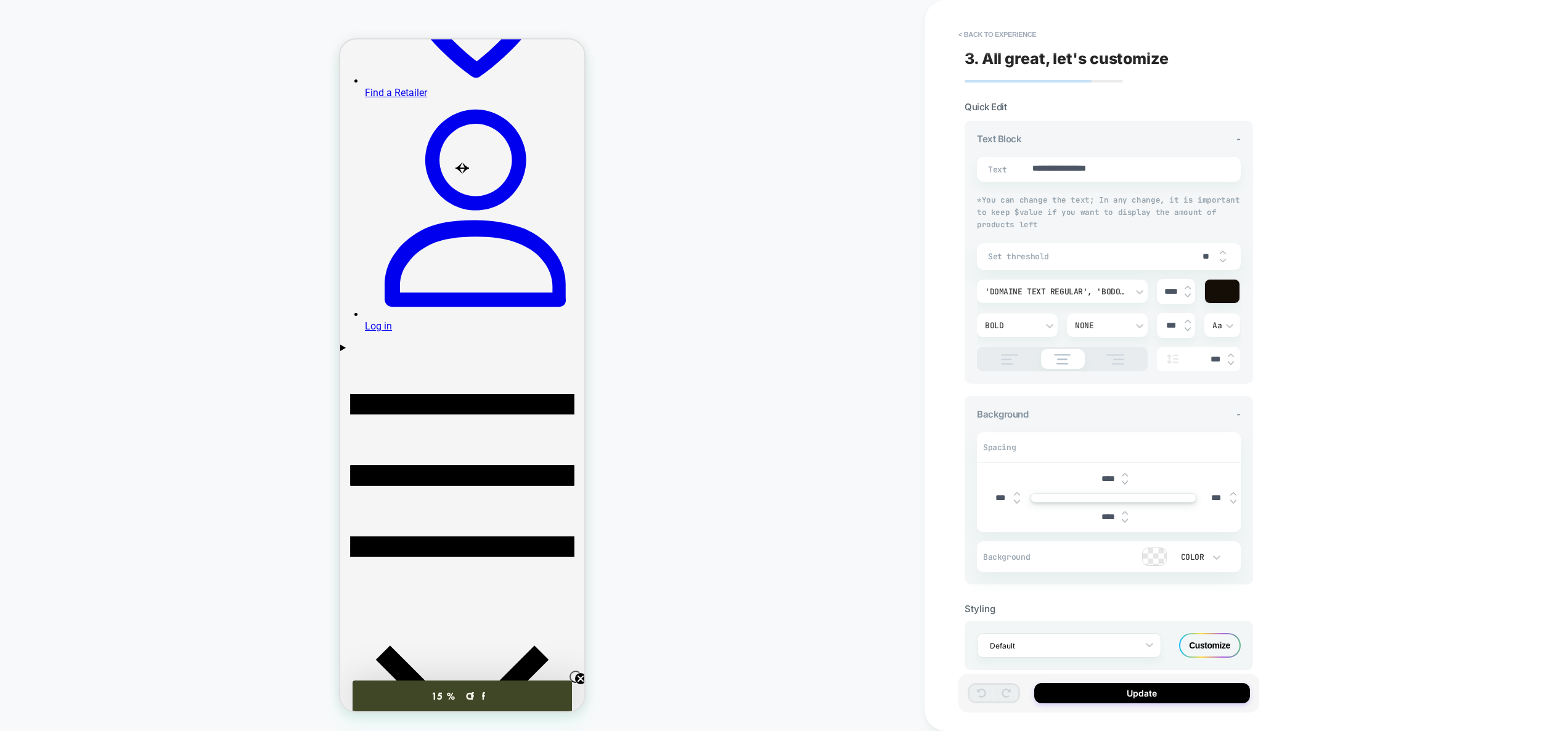
scroll to position [262, 0]
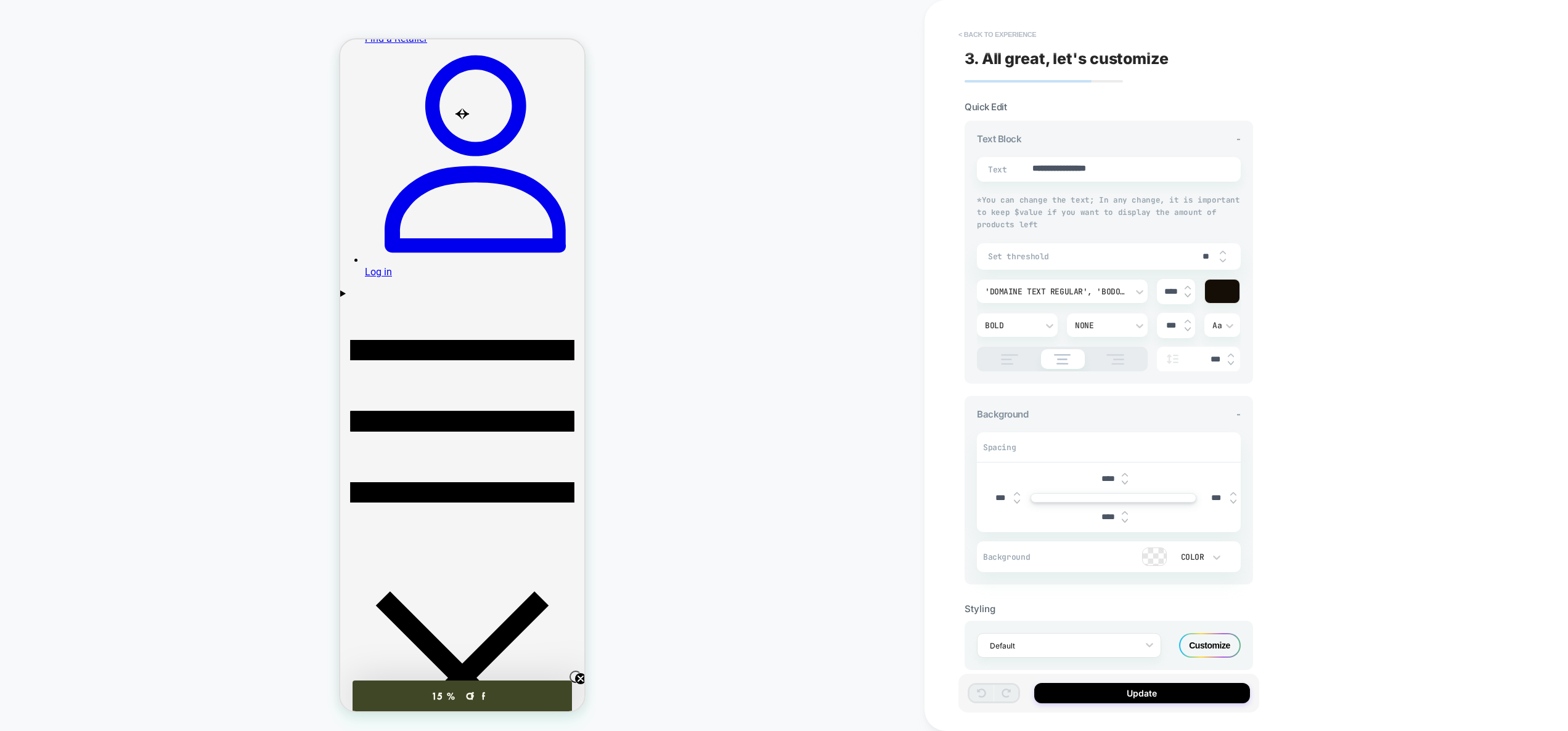
click at [1018, 37] on button "< Back to experience" at bounding box center [997, 34] width 90 height 20
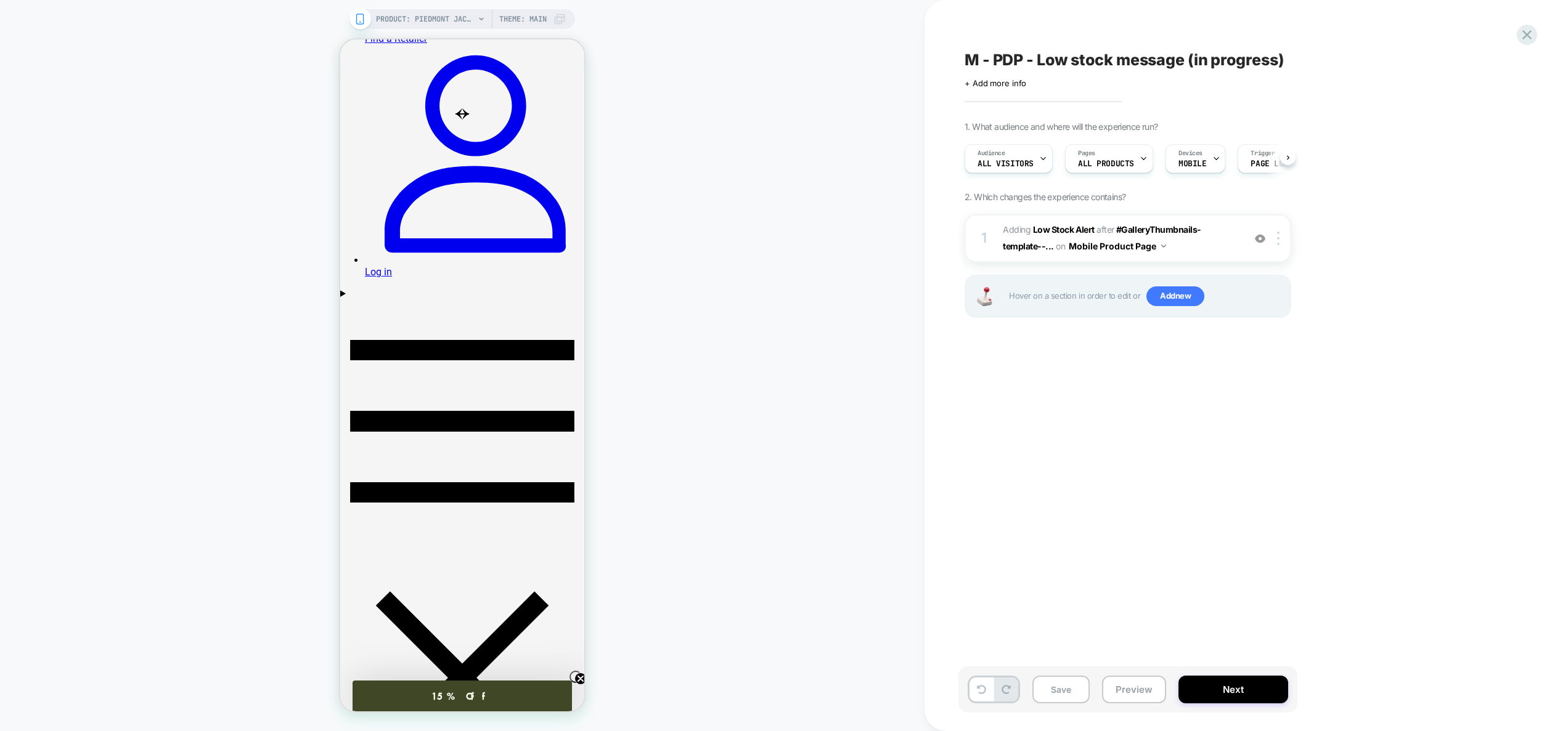
scroll to position [0, 1]
click at [1128, 681] on button "Preview" at bounding box center [1134, 689] width 64 height 27
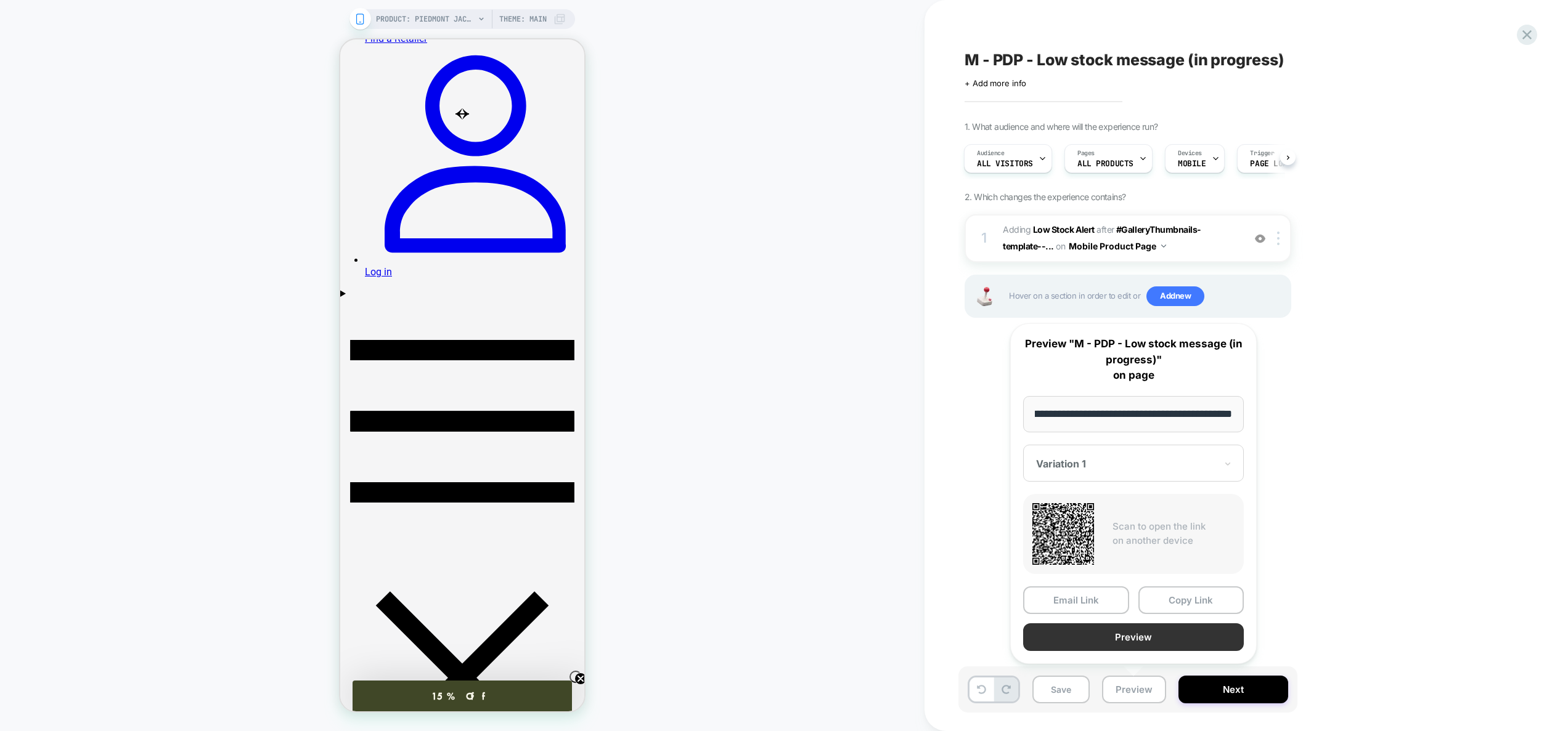
scroll to position [0, 0]
click at [1123, 635] on button "Preview" at bounding box center [1133, 637] width 220 height 27
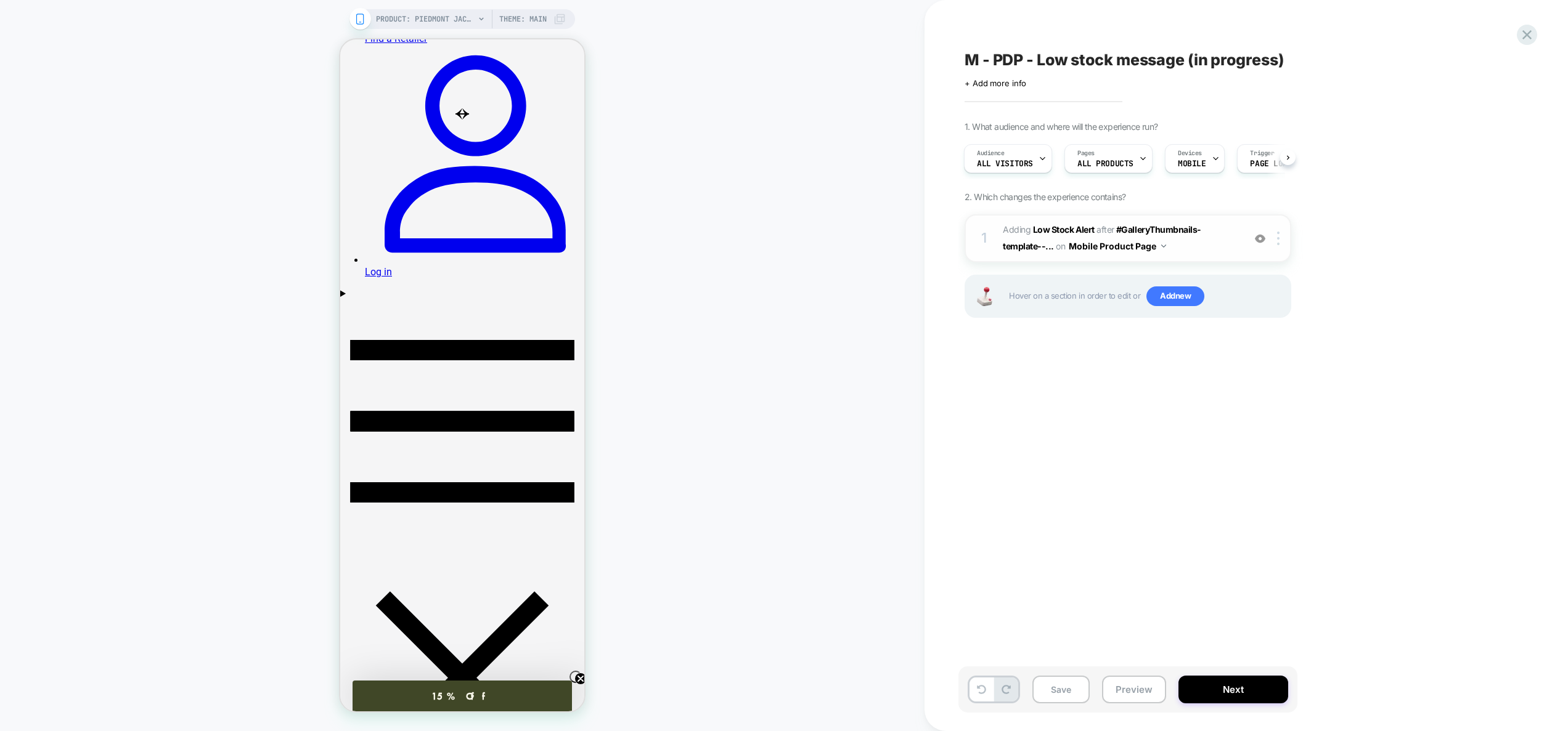
click at [1195, 244] on span "#_loomi_addon_1759174887497 Adding Low Stock Alert AFTER #GalleryThumbnails-tem…" at bounding box center [1120, 238] width 235 height 33
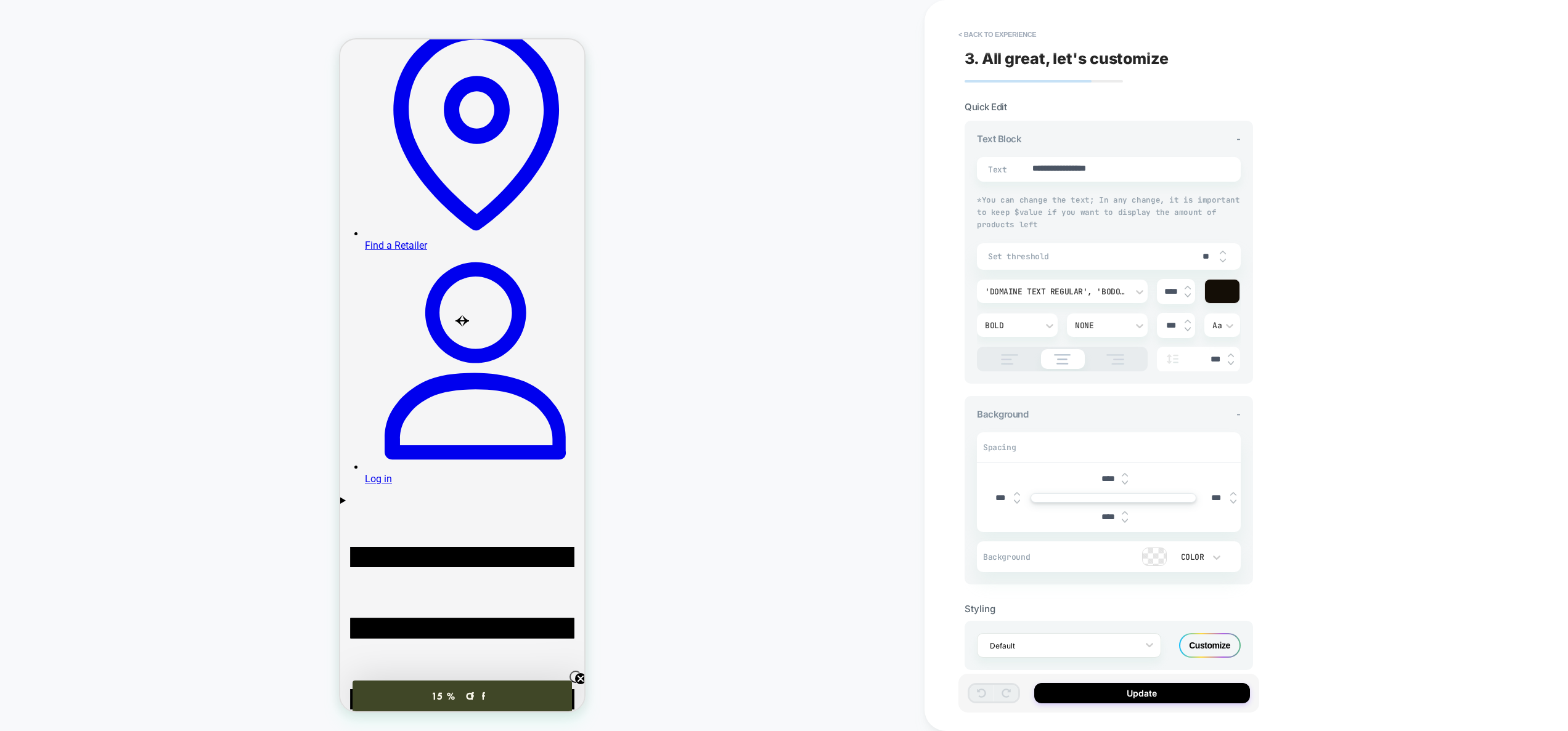
scroll to position [54, 0]
click at [1179, 254] on span "Set threshold" at bounding box center [1090, 256] width 205 height 10
drag, startPoint x: 1200, startPoint y: 259, endPoint x: 1221, endPoint y: 258, distance: 21.0
click at [1221, 258] on div "**" at bounding box center [1210, 256] width 37 height 25
type textarea "*"
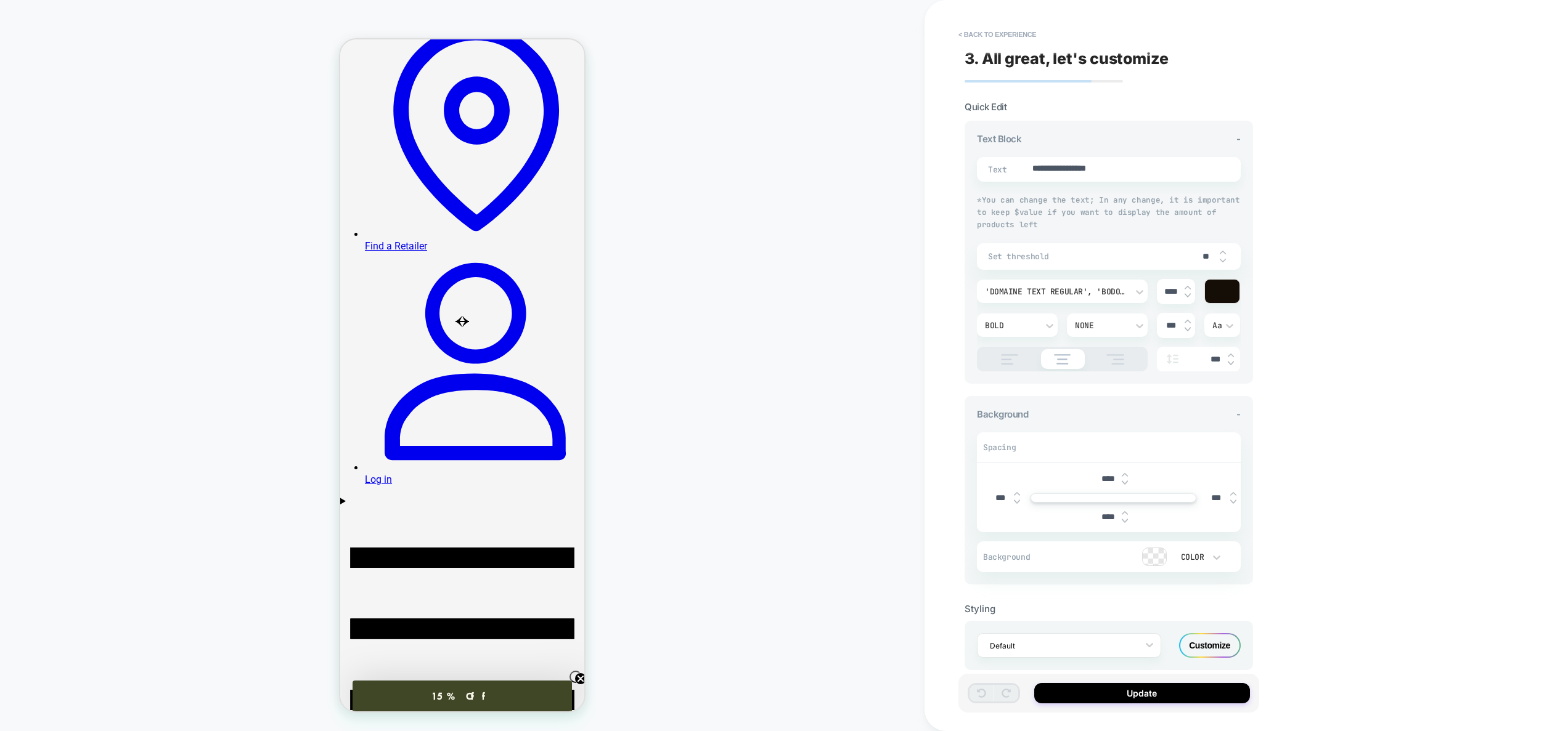
type input "*"
type textarea "*"
type input "**"
type textarea "*"
type input "***"
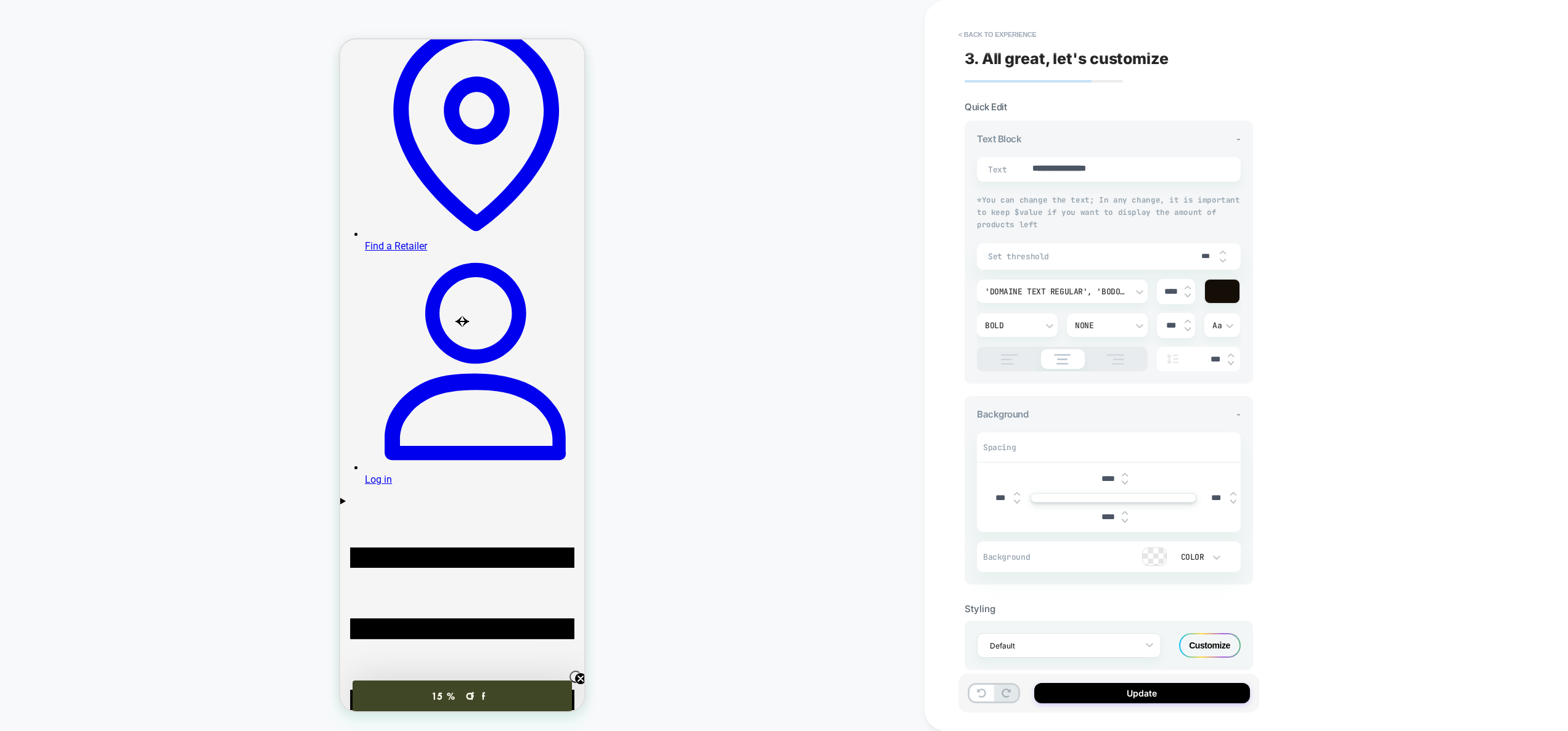
type textarea "*"
type input "***"
click at [1150, 695] on button "Update" at bounding box center [1142, 693] width 216 height 20
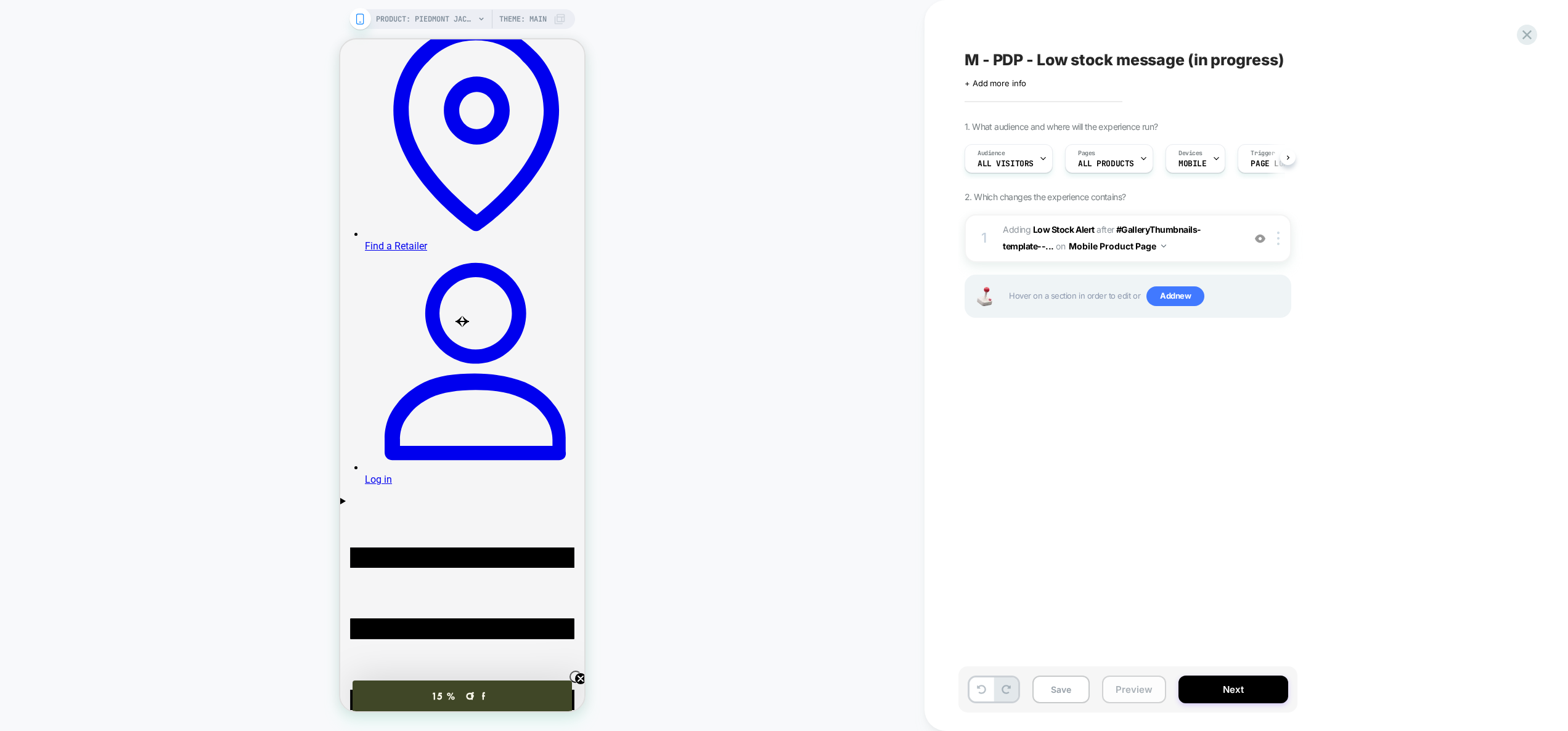
click at [1138, 694] on button "Preview" at bounding box center [1134, 689] width 64 height 27
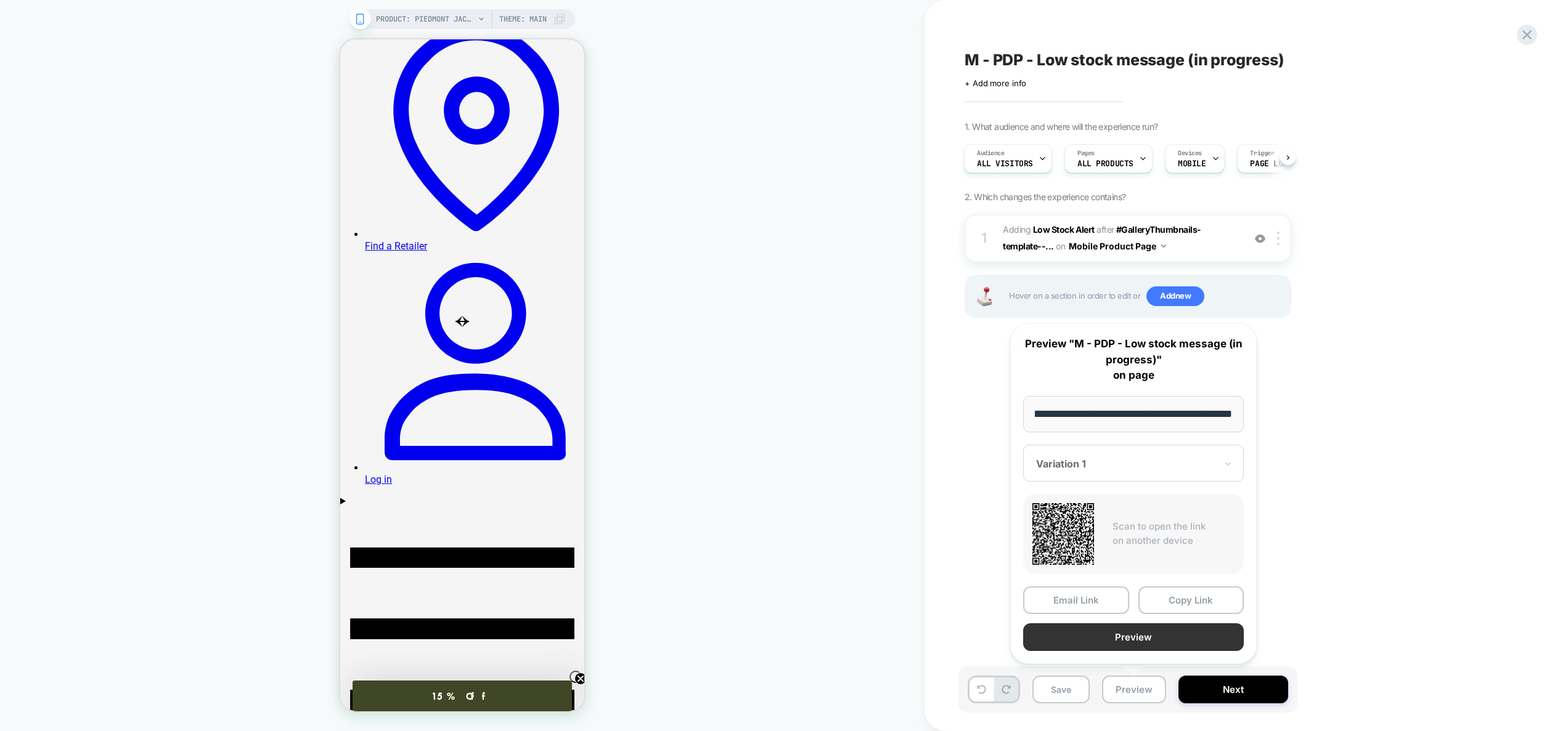
scroll to position [0, 0]
click at [1139, 640] on button "Preview" at bounding box center [1133, 637] width 220 height 27
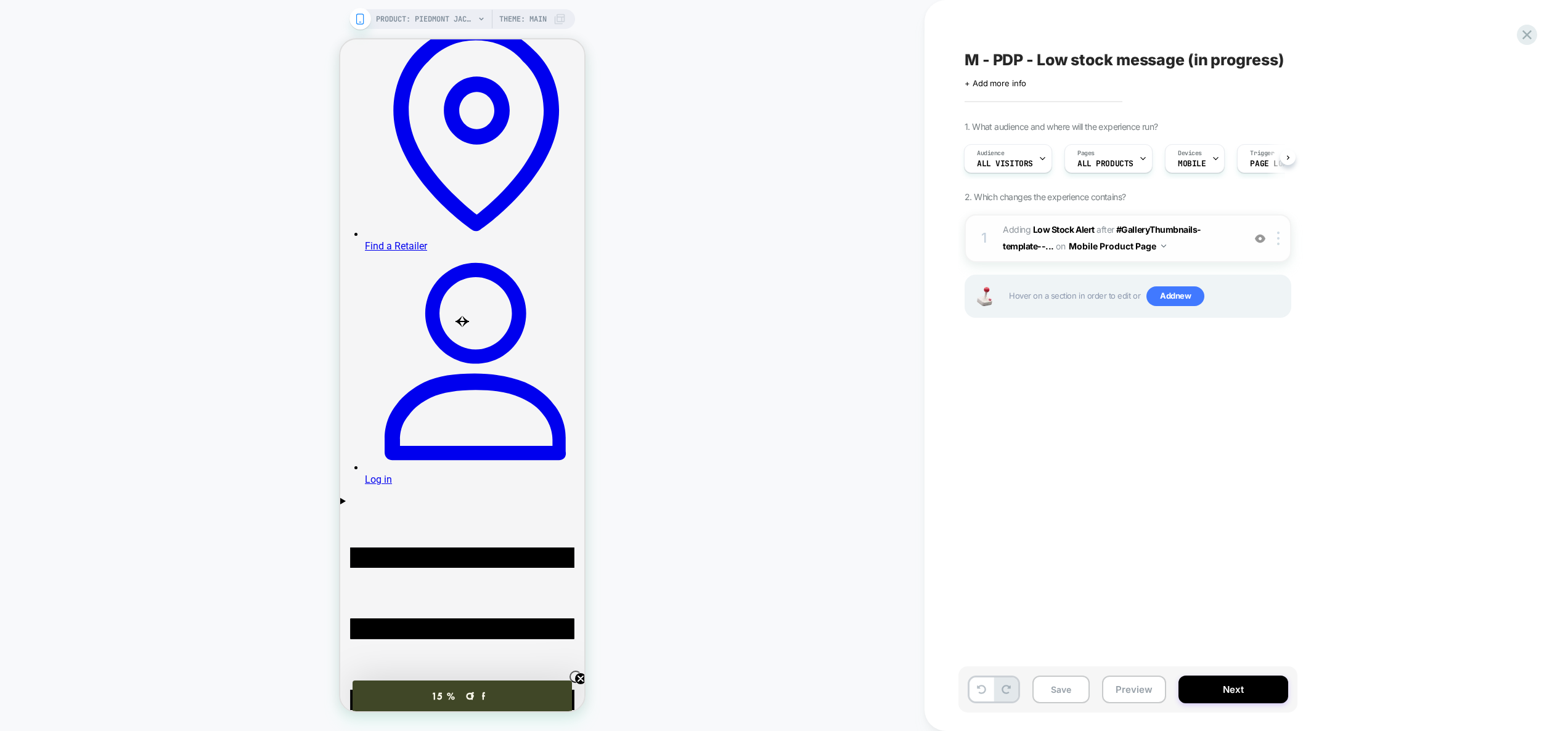
click at [1200, 235] on span "#_loomi_addon_1759174887497 Adding Low Stock Alert AFTER #GalleryThumbnails-tem…" at bounding box center [1120, 238] width 235 height 33
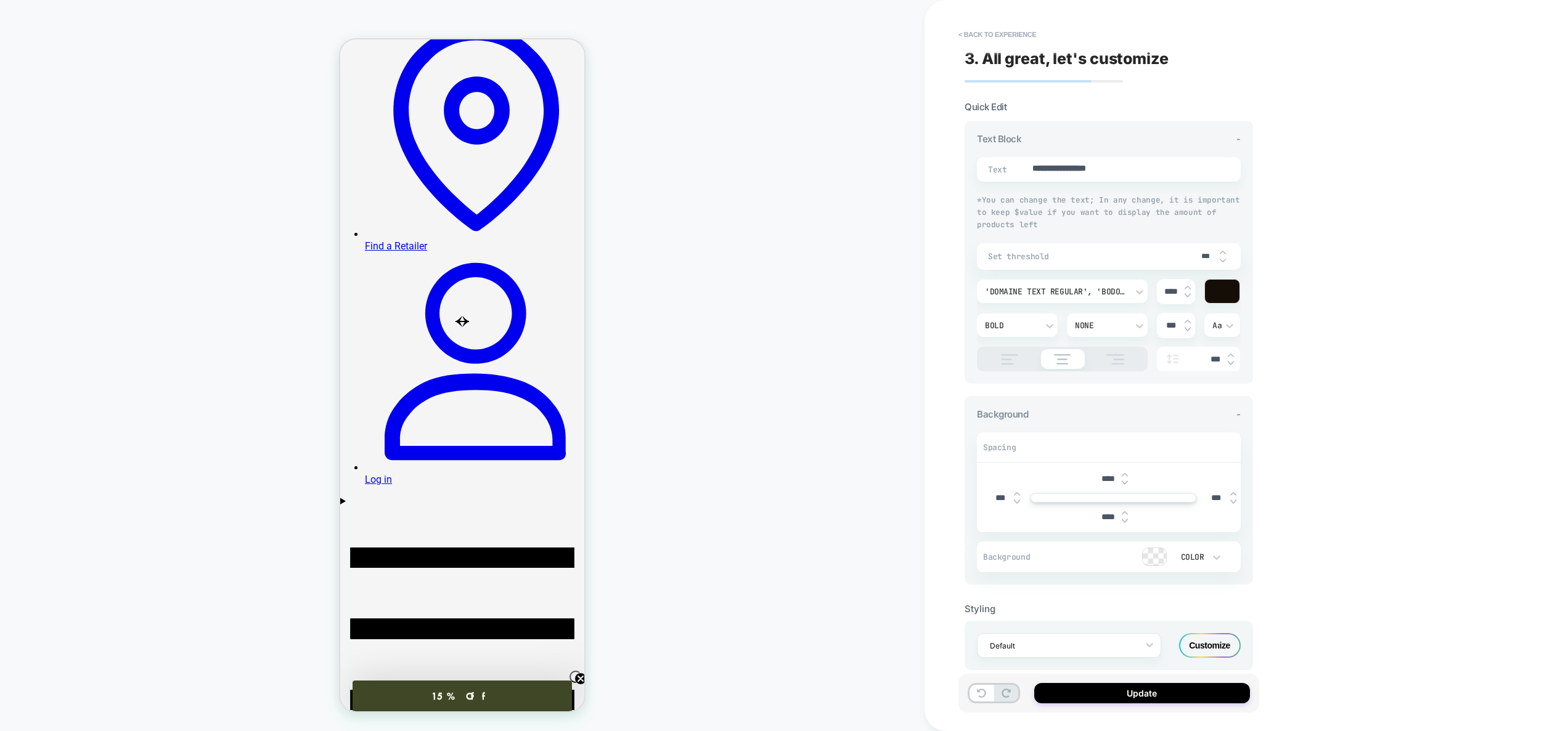
click at [1212, 256] on input "***" at bounding box center [1205, 257] width 27 height 9
type textarea "*"
type input "*"
type textarea "*"
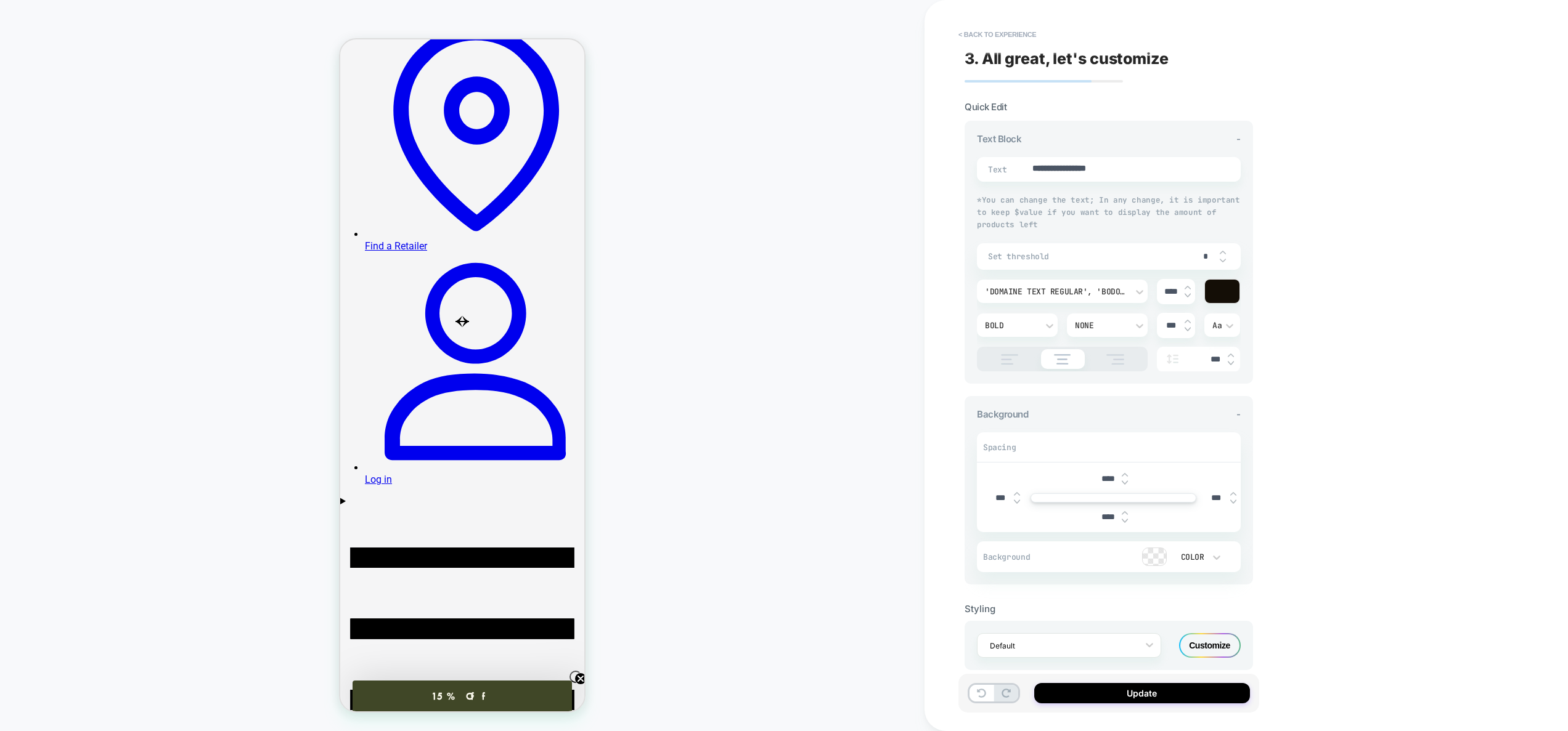
type input "**"
type textarea "*"
type input "**"
click at [1150, 689] on button "Update" at bounding box center [1142, 693] width 216 height 20
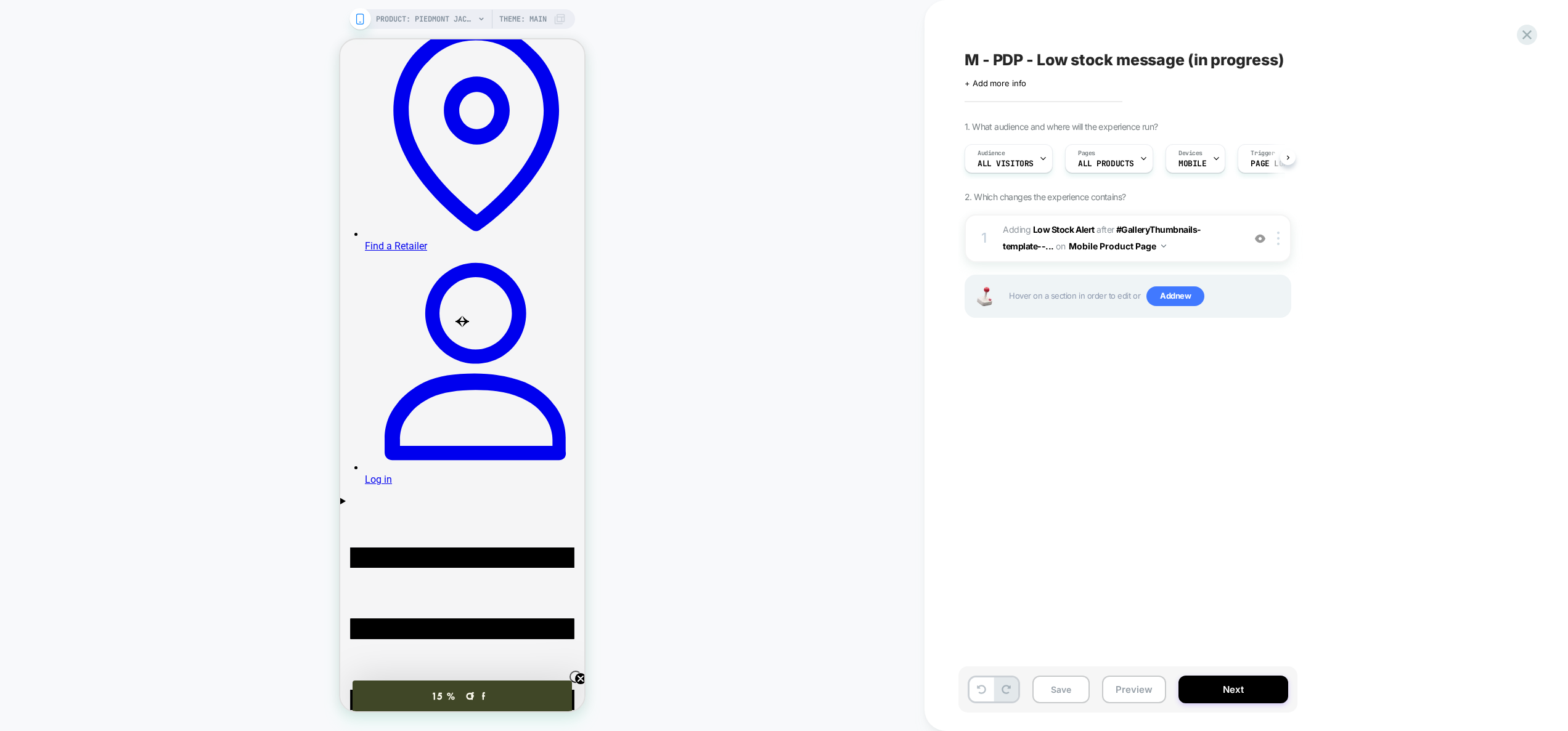
scroll to position [0, 1]
click at [1193, 241] on span "#_loomi_addon_1759174887497 Adding Low Stock Alert AFTER #GalleryThumbnails-tem…" at bounding box center [1120, 238] width 235 height 33
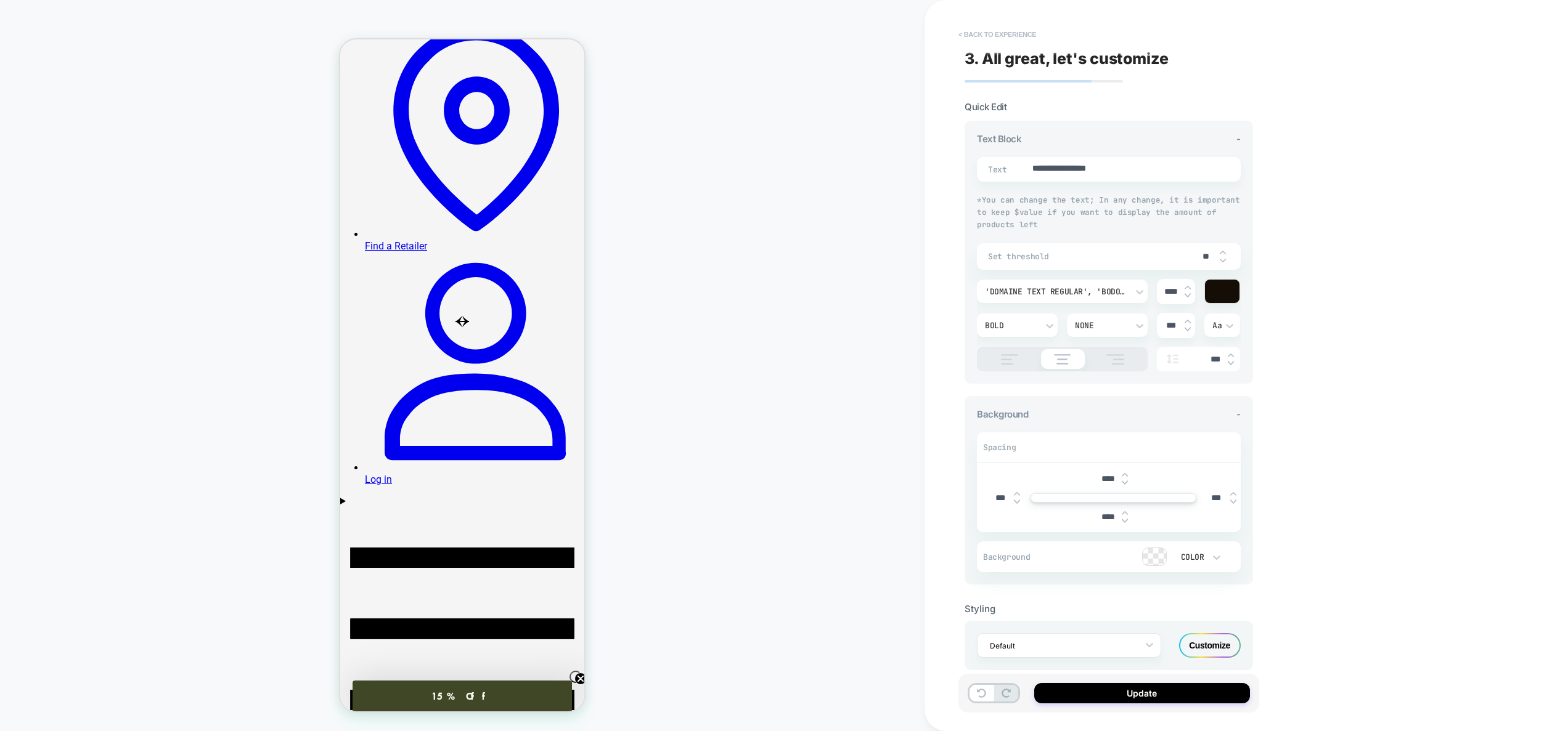
click at [1008, 39] on button "< Back to experience" at bounding box center [997, 34] width 90 height 20
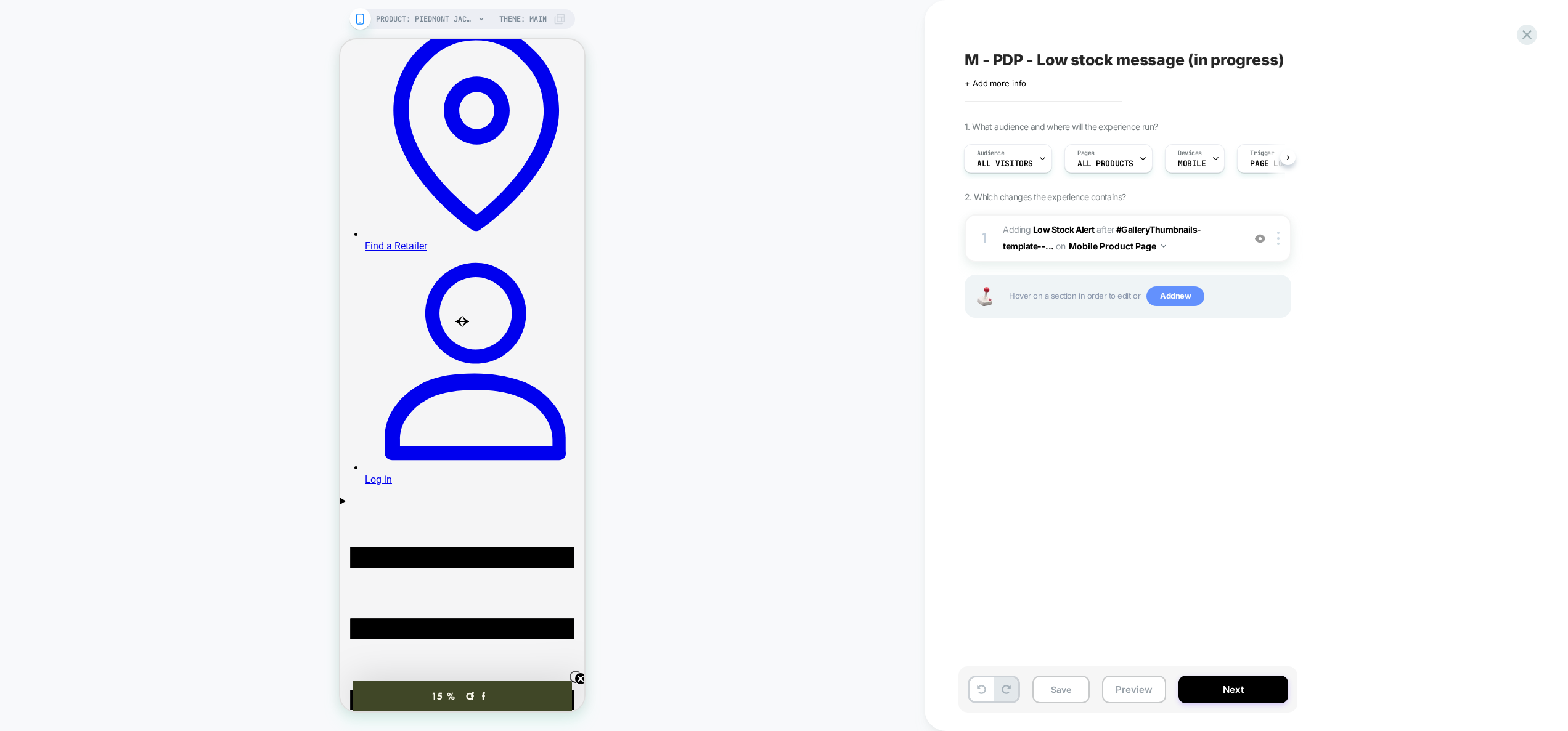
click at [1163, 295] on span "Add new" at bounding box center [1175, 296] width 58 height 20
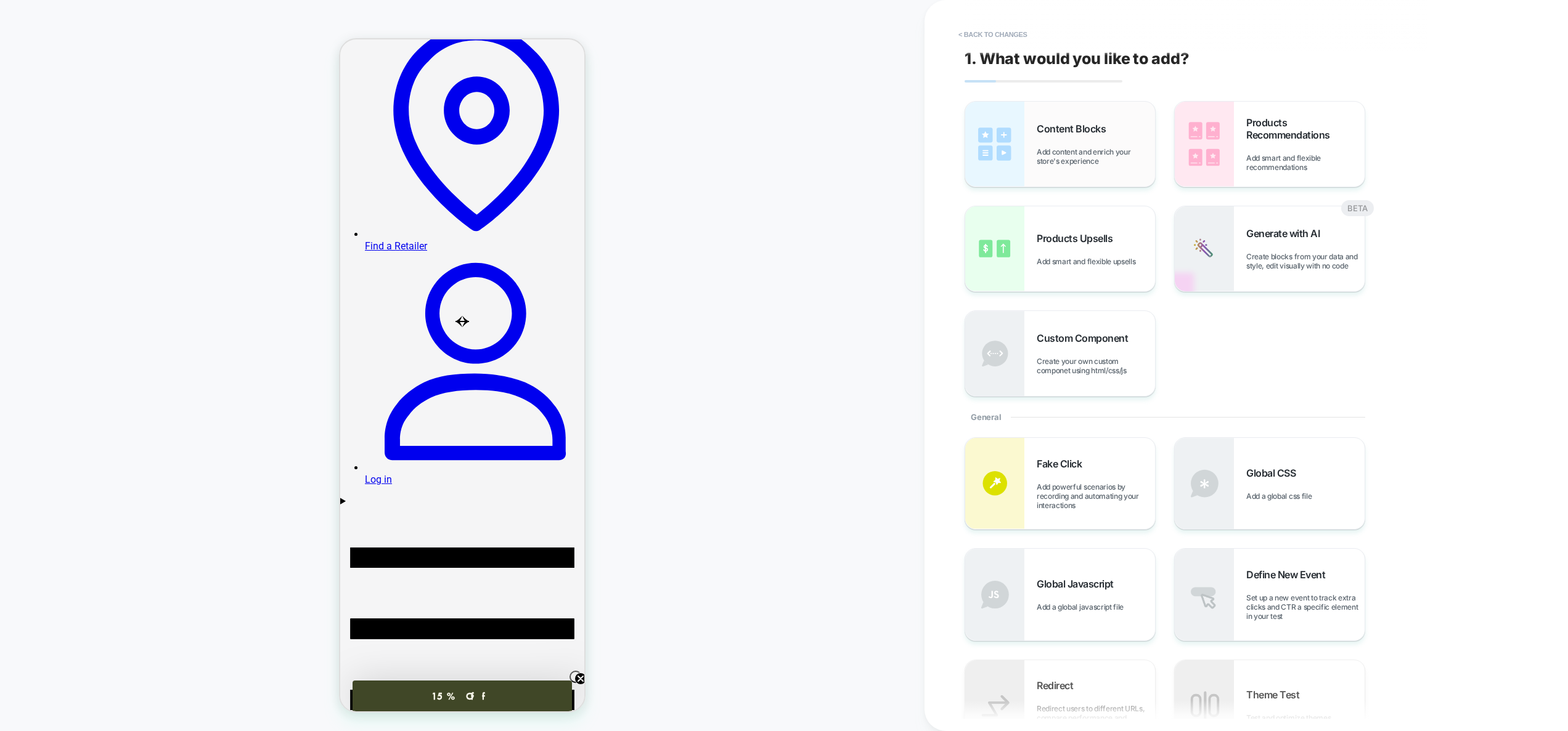
click at [1080, 143] on div "Content Blocks Add content and enrich your store's experience" at bounding box center [1095, 143] width 118 height 43
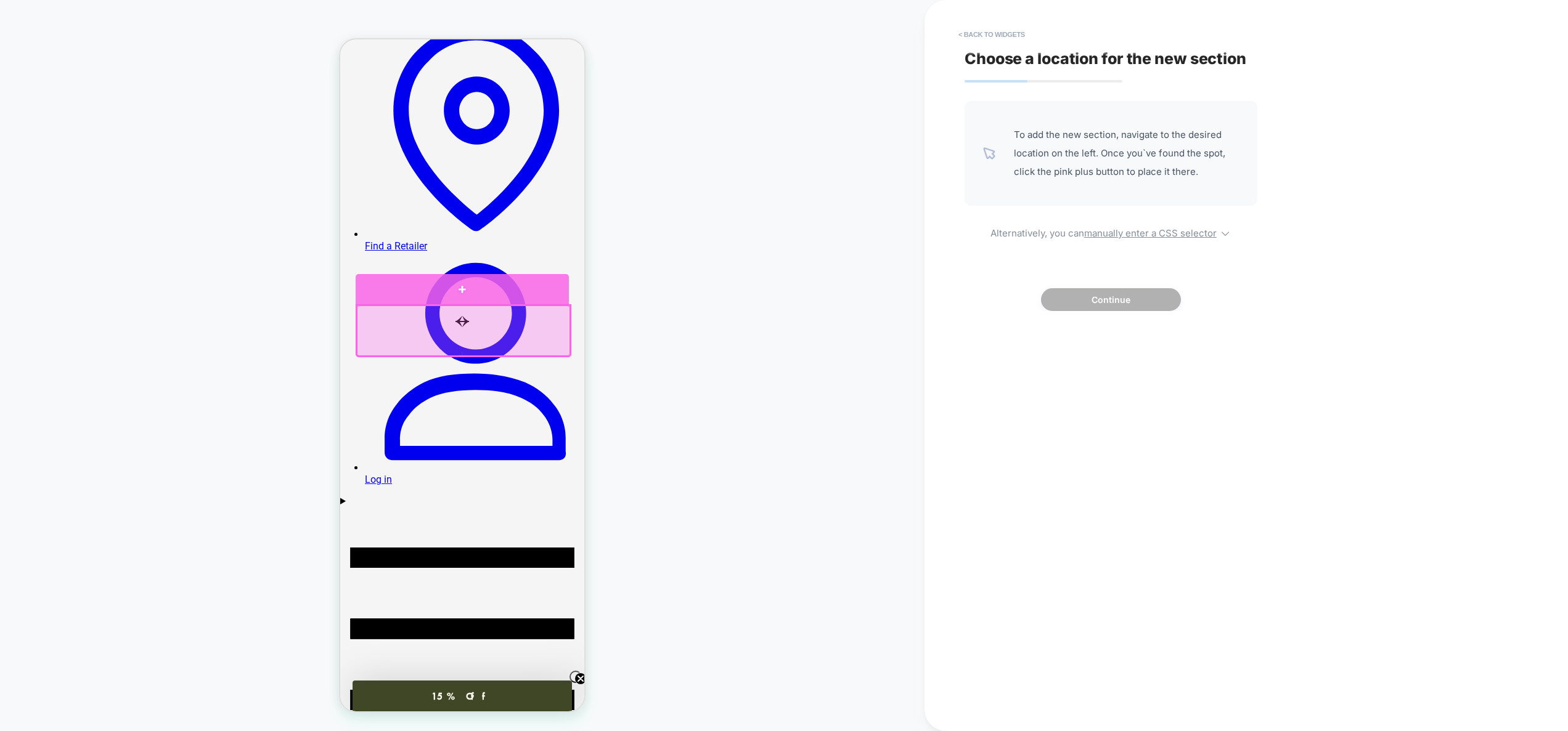
click at [482, 290] on div at bounding box center [462, 289] width 212 height 31
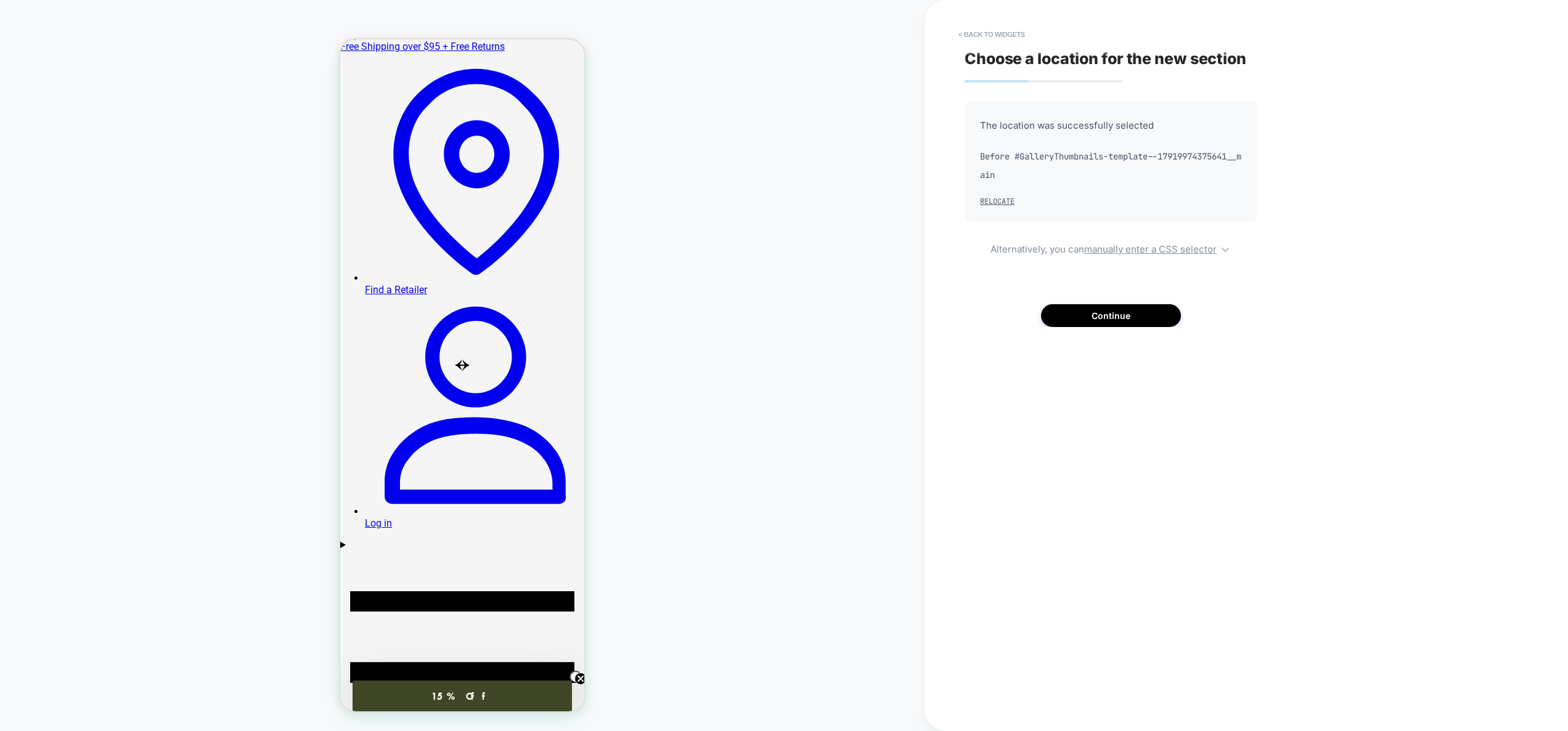
scroll to position [5, 0]
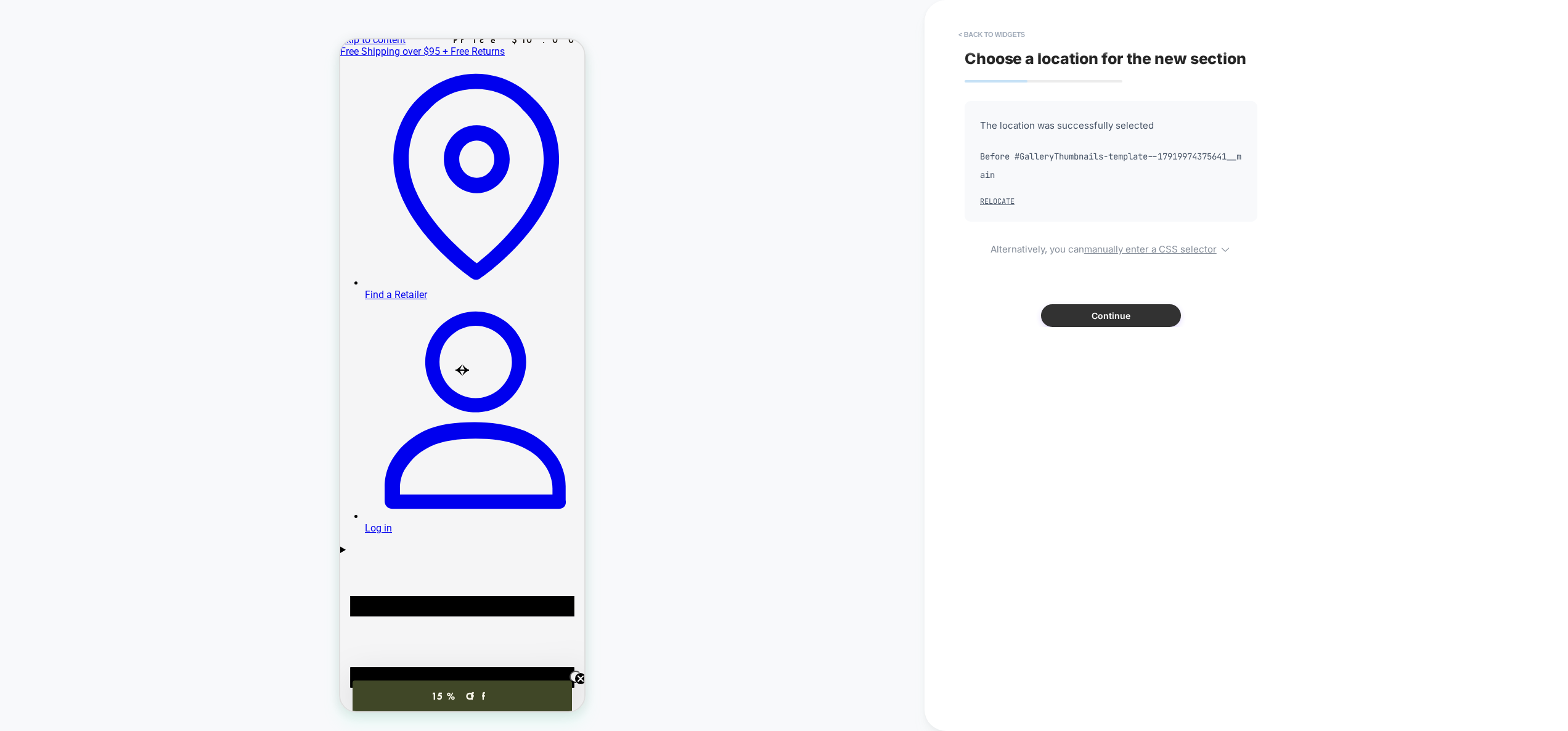
click at [1139, 314] on button "Continue" at bounding box center [1111, 315] width 140 height 23
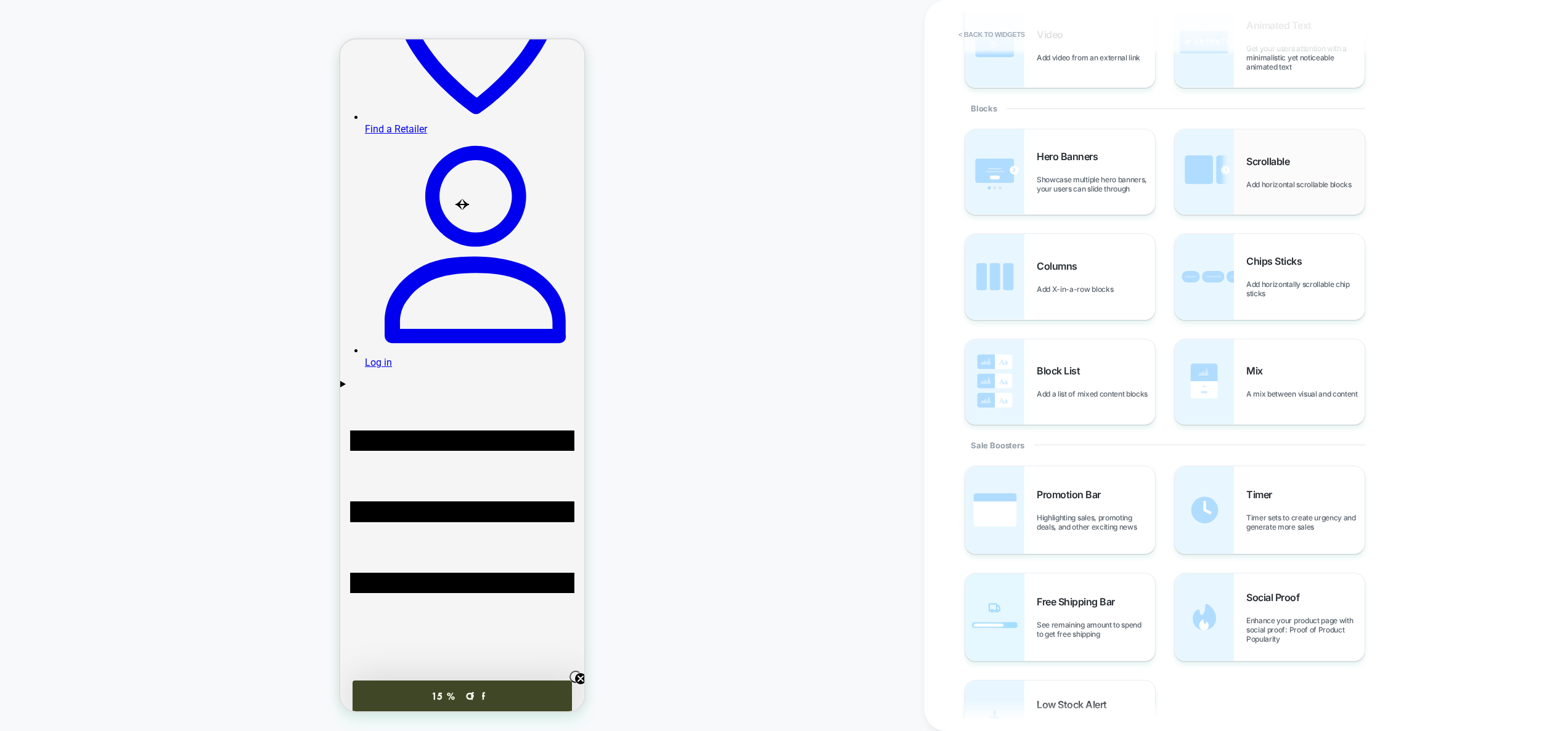
scroll to position [304, 0]
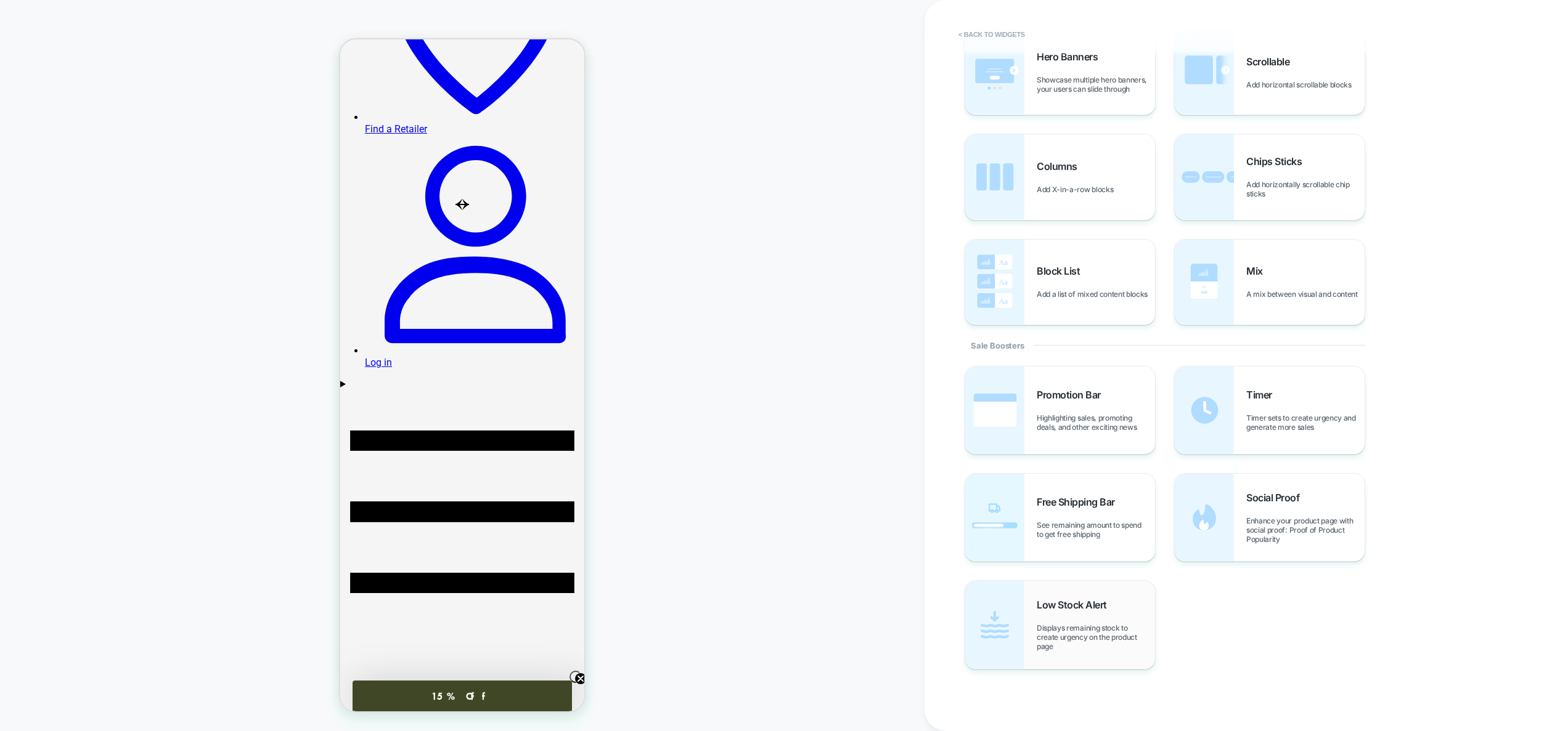
click at [1099, 639] on span "Displays remaining stock to create urgency on the product page" at bounding box center [1095, 637] width 118 height 27
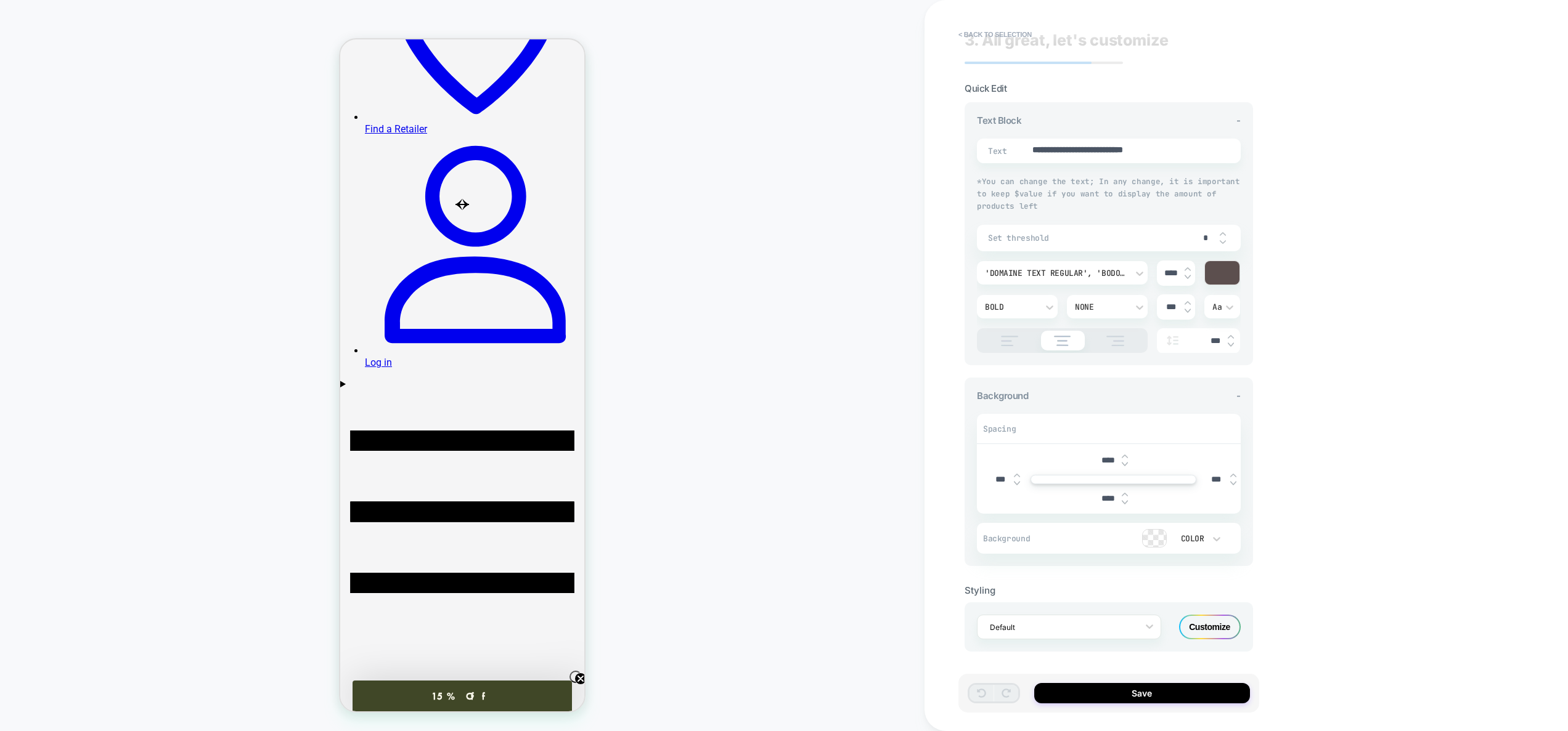
scroll to position [19, 0]
click at [1232, 621] on div "Customize" at bounding box center [1210, 626] width 62 height 24
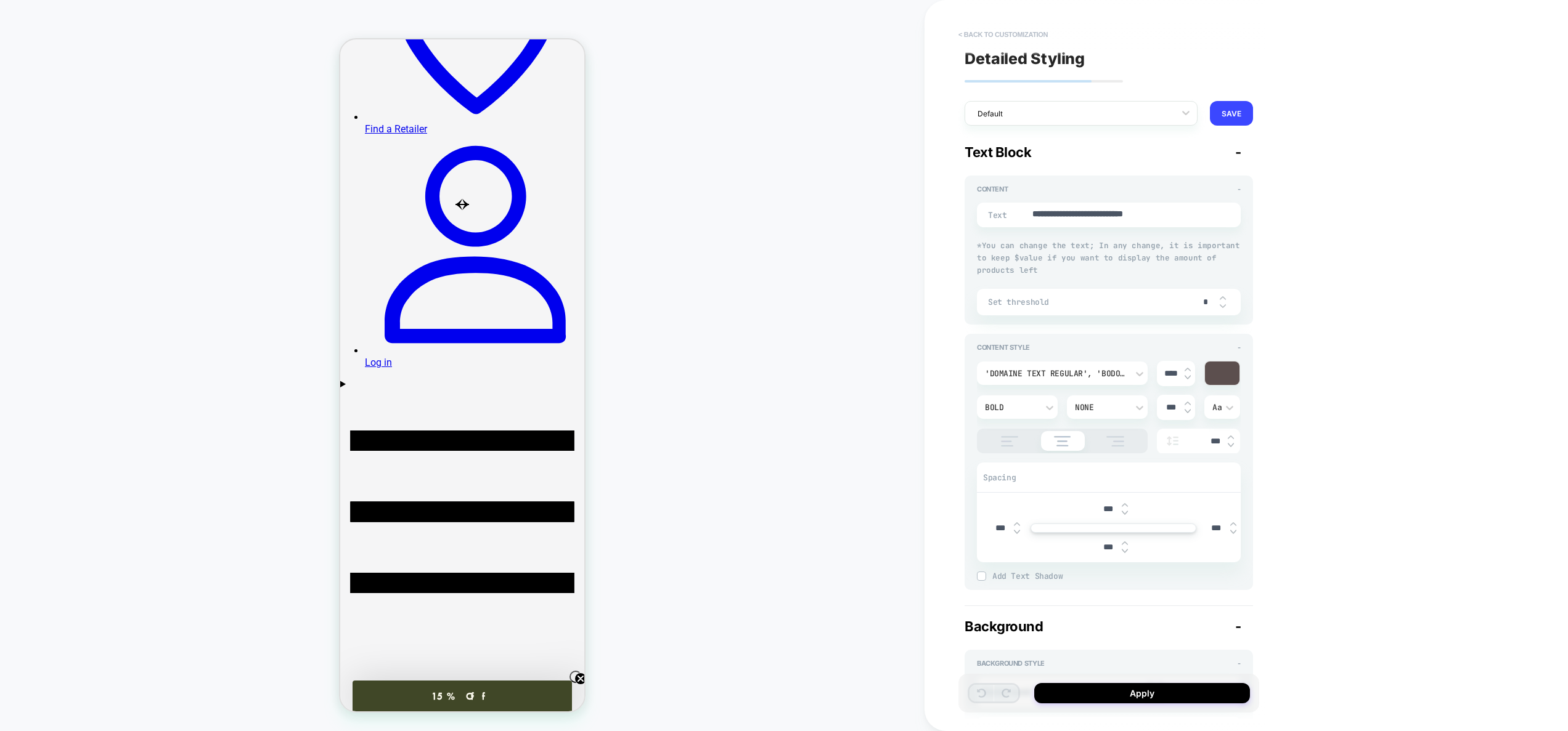
click at [998, 33] on button "< Back to customization" at bounding box center [1004, 34] width 102 height 20
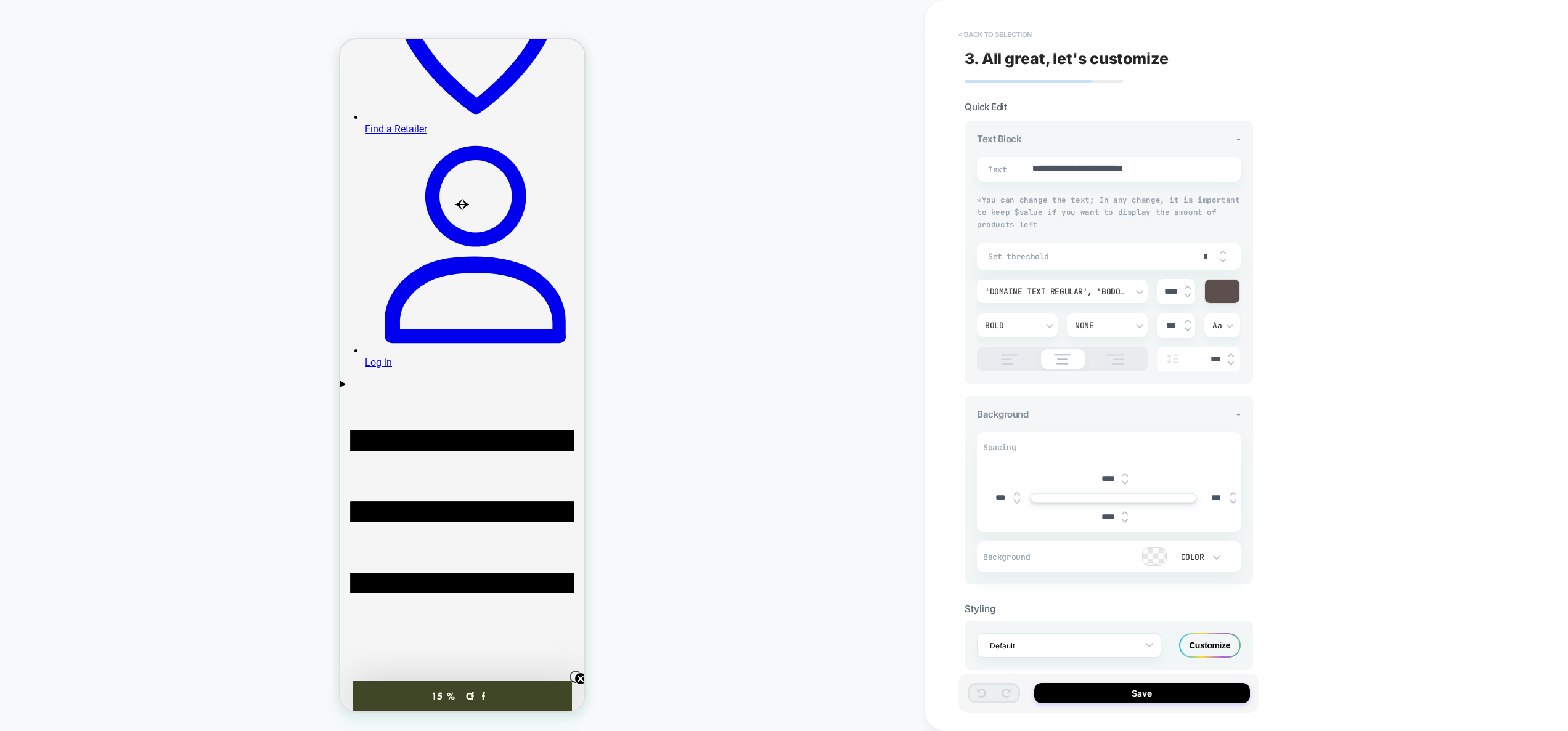
click at [1003, 38] on button "< Back to selection" at bounding box center [995, 34] width 85 height 20
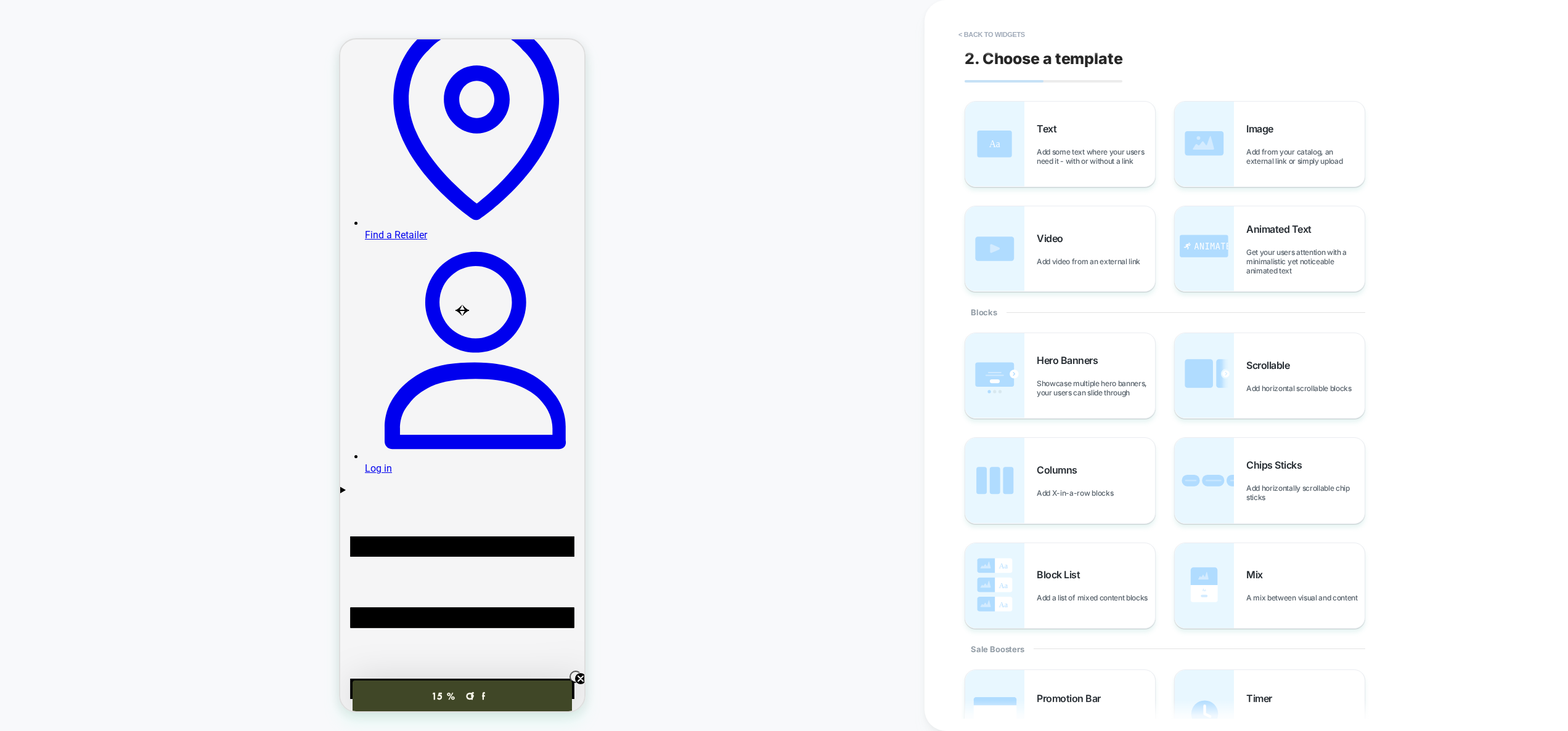
scroll to position [62, 0]
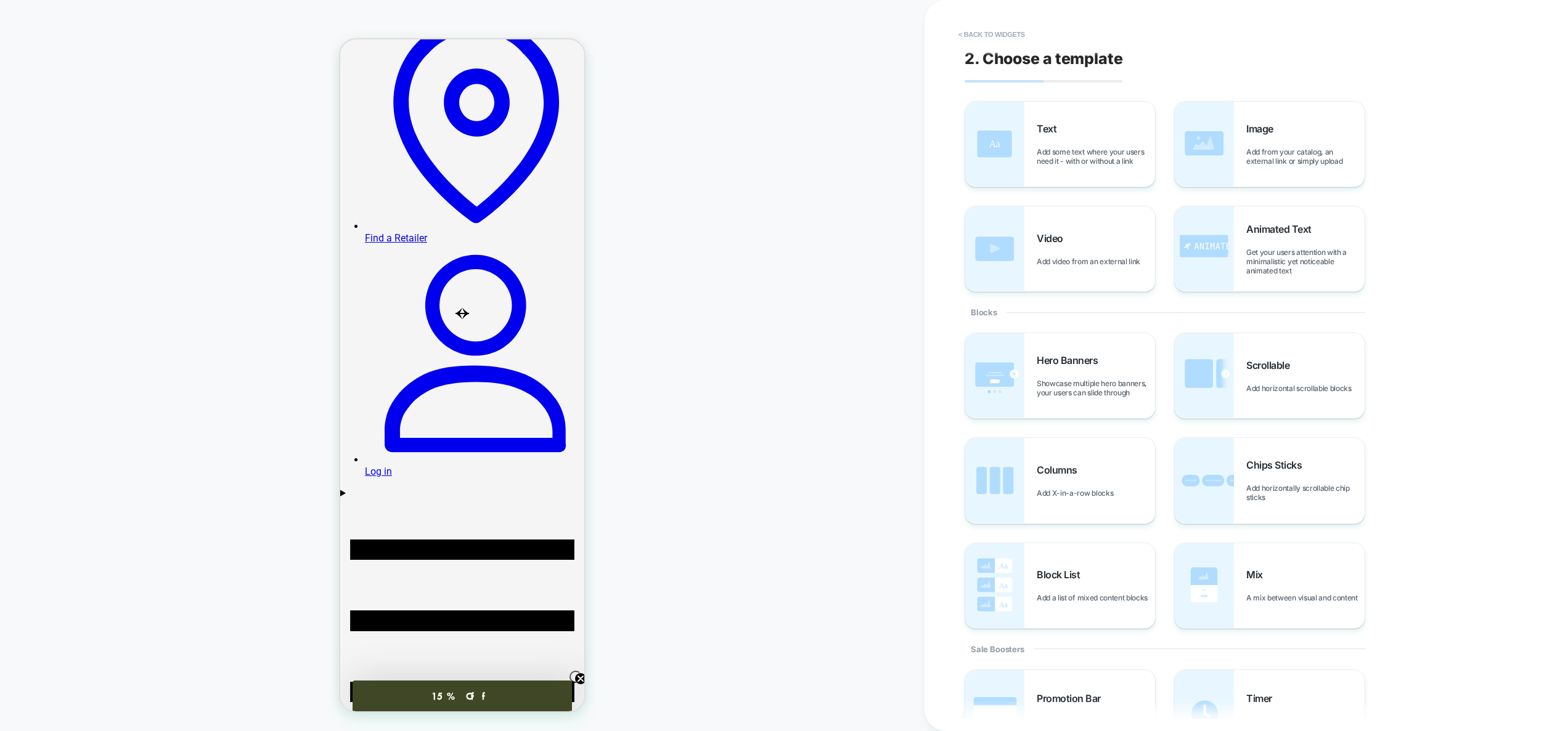
click at [1003, 38] on button "< Back to widgets" at bounding box center [992, 34] width 79 height 20
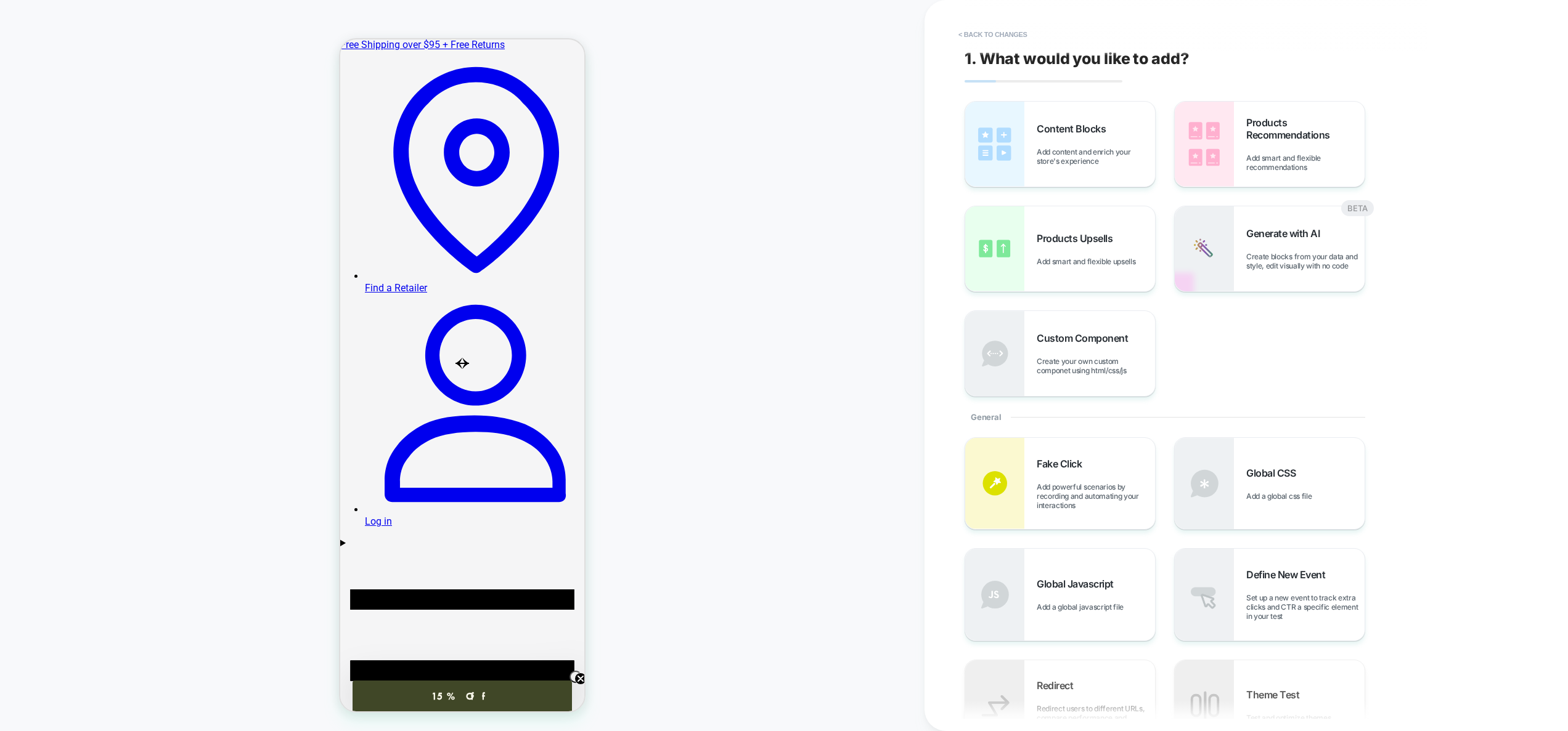
scroll to position [5, 0]
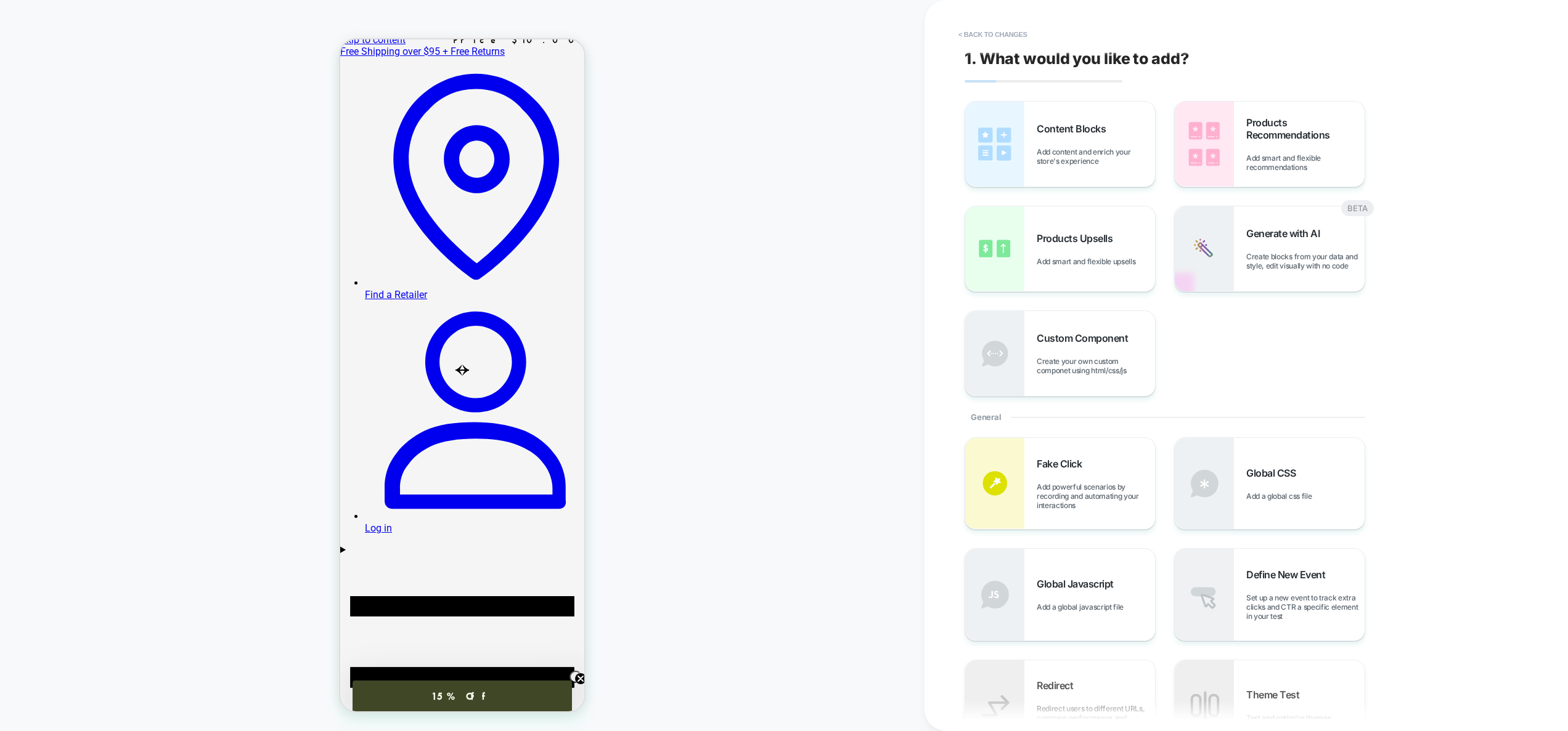
click at [1003, 38] on button "< Back to changes" at bounding box center [993, 34] width 82 height 20
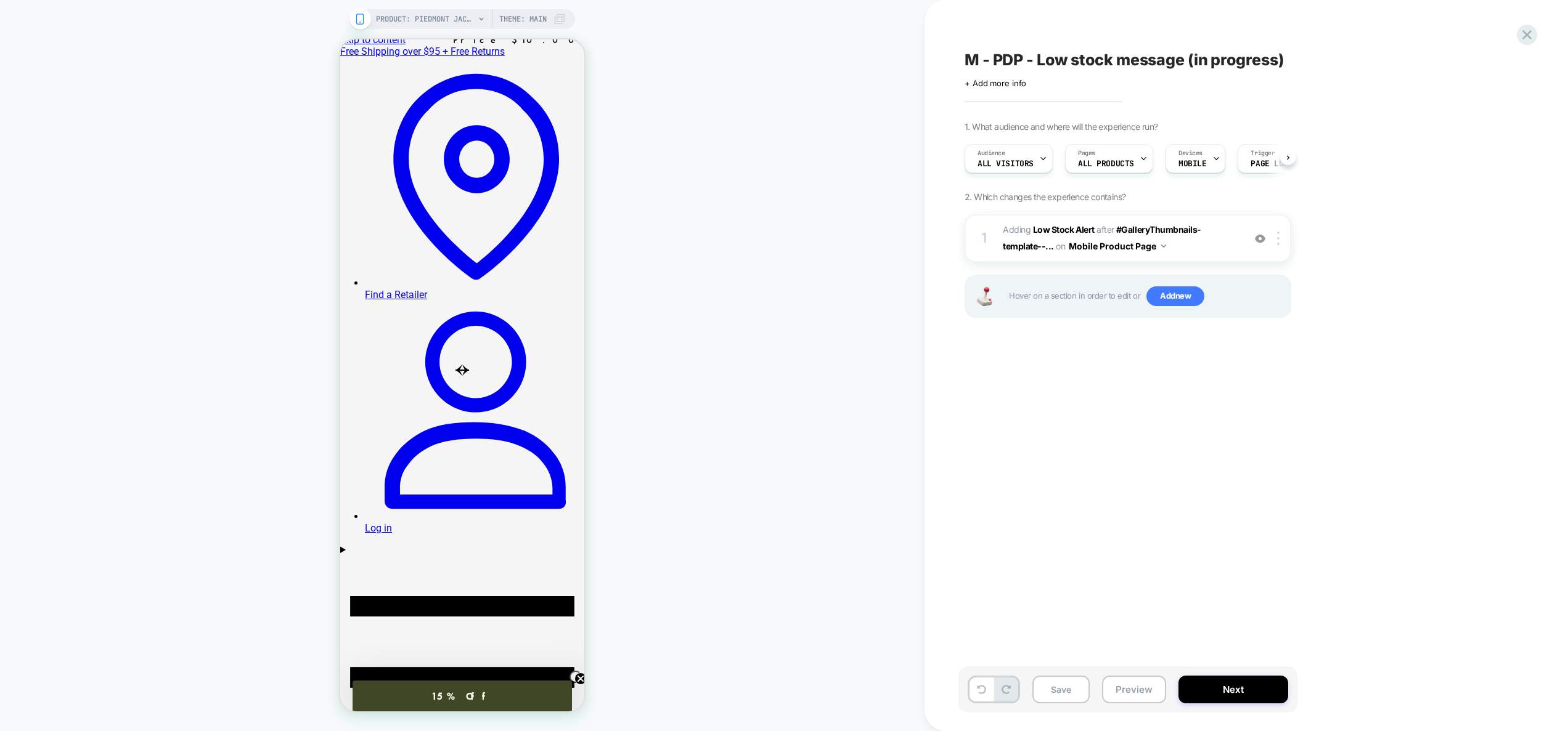
scroll to position [0, 1]
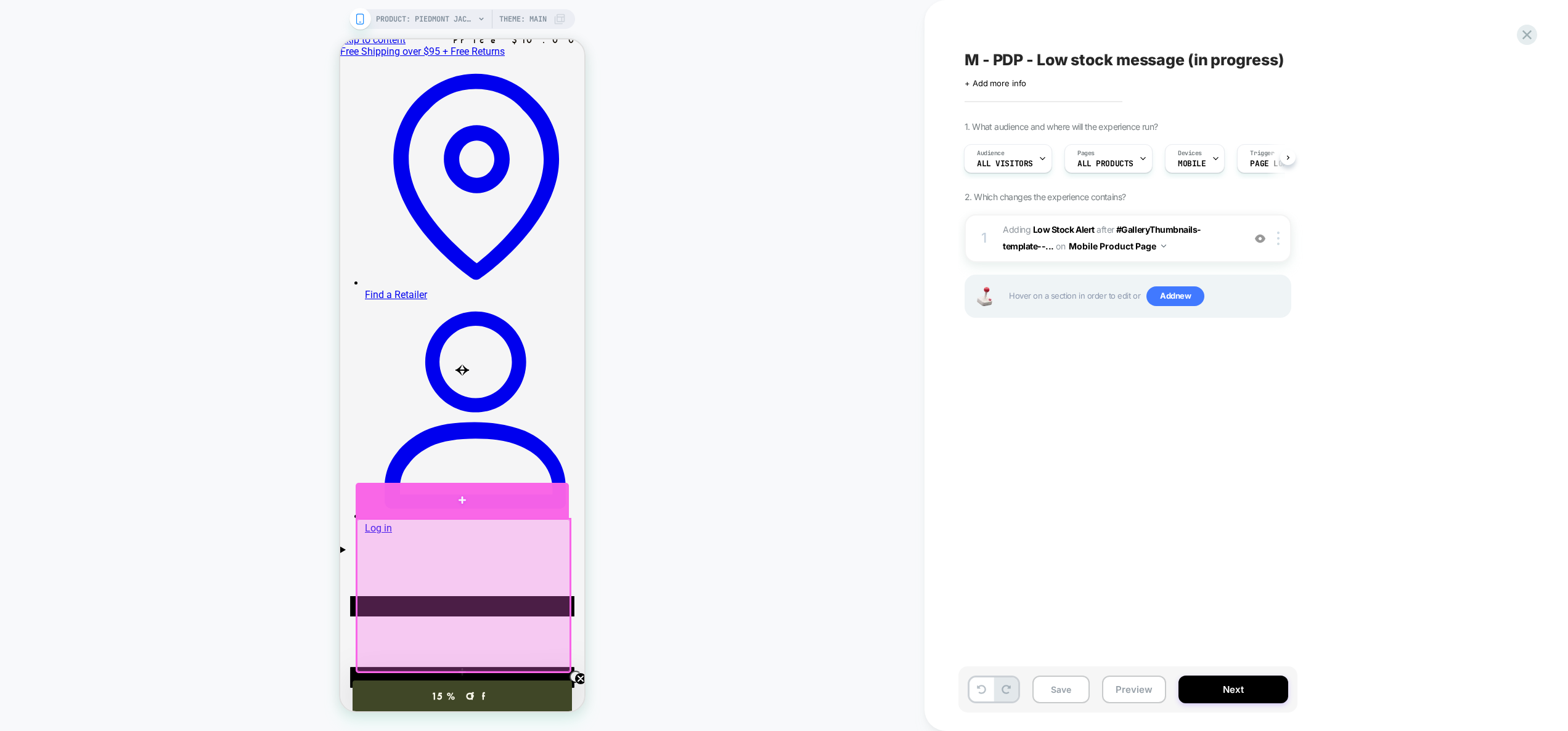
click at [465, 497] on div at bounding box center [462, 500] width 212 height 34
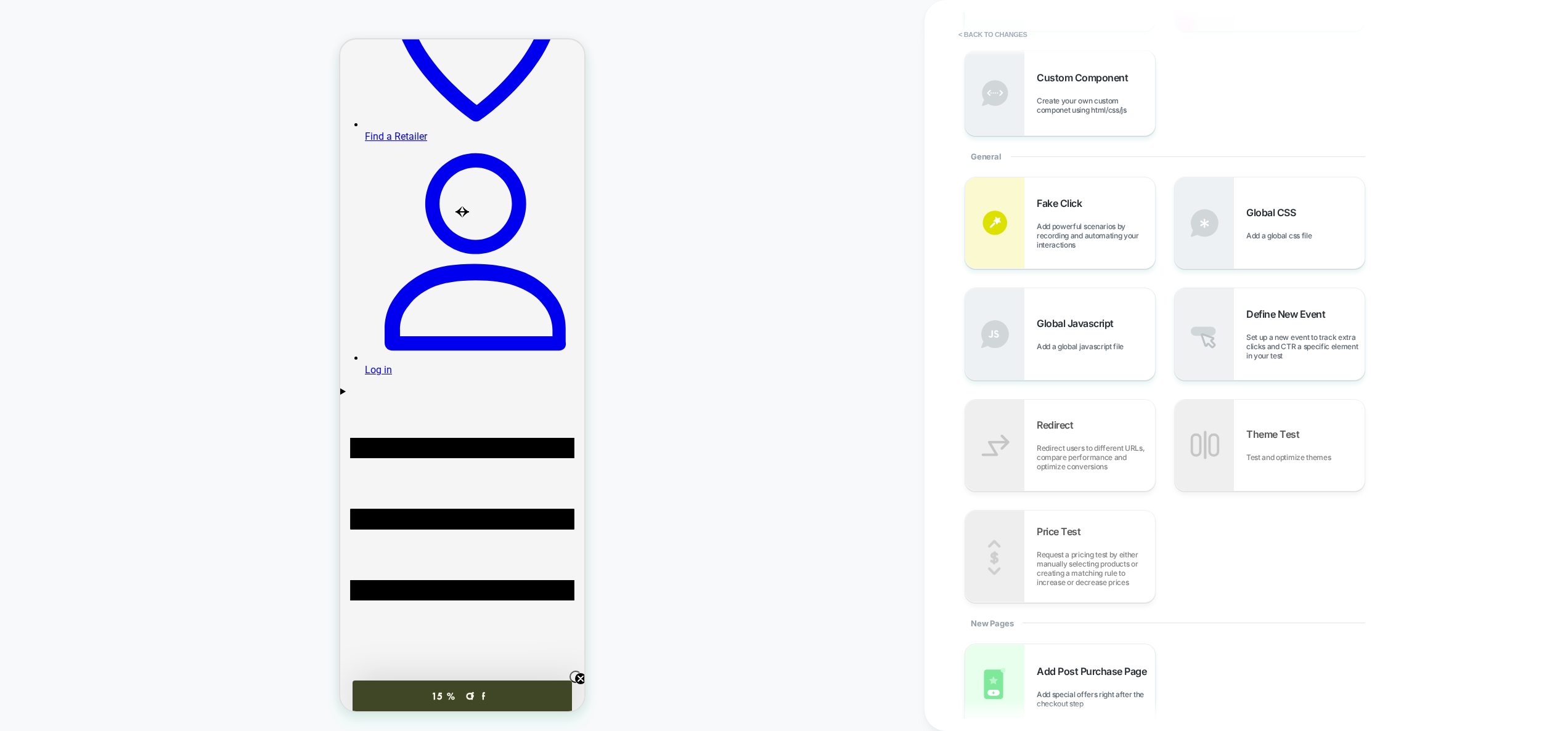
scroll to position [0, 0]
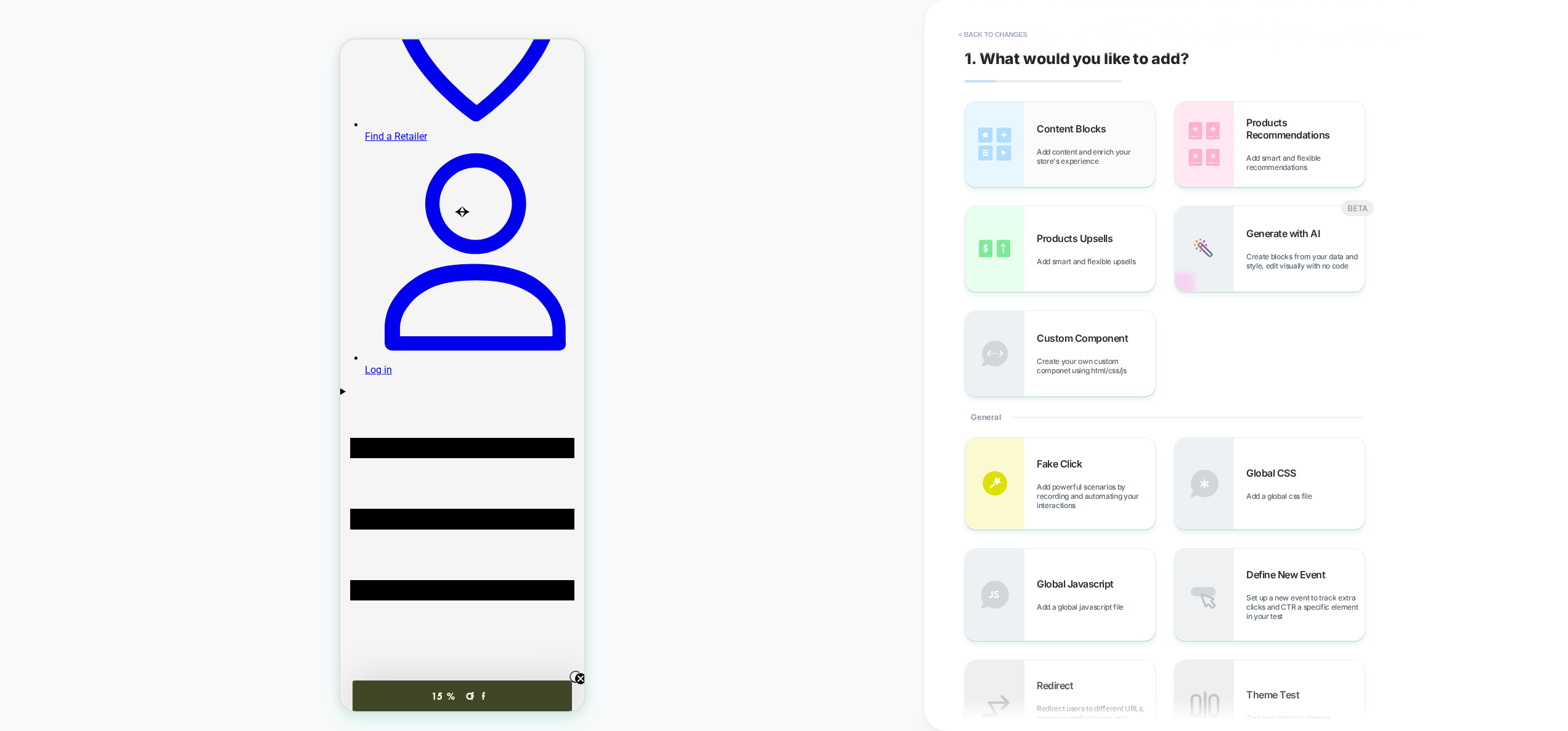
click at [1045, 114] on div "Content Blocks Add content and enrich your store's experience" at bounding box center [1060, 144] width 190 height 85
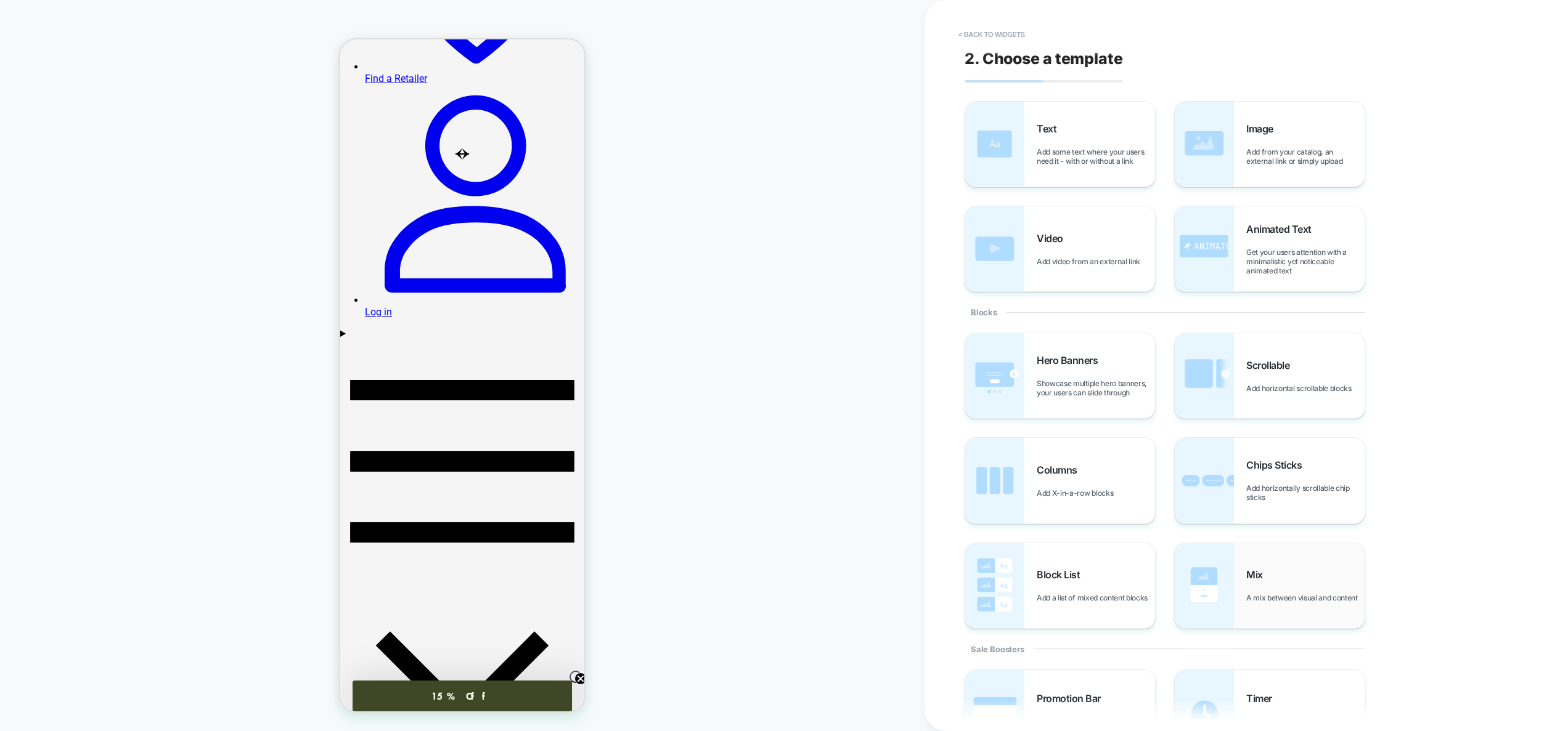
scroll to position [304, 0]
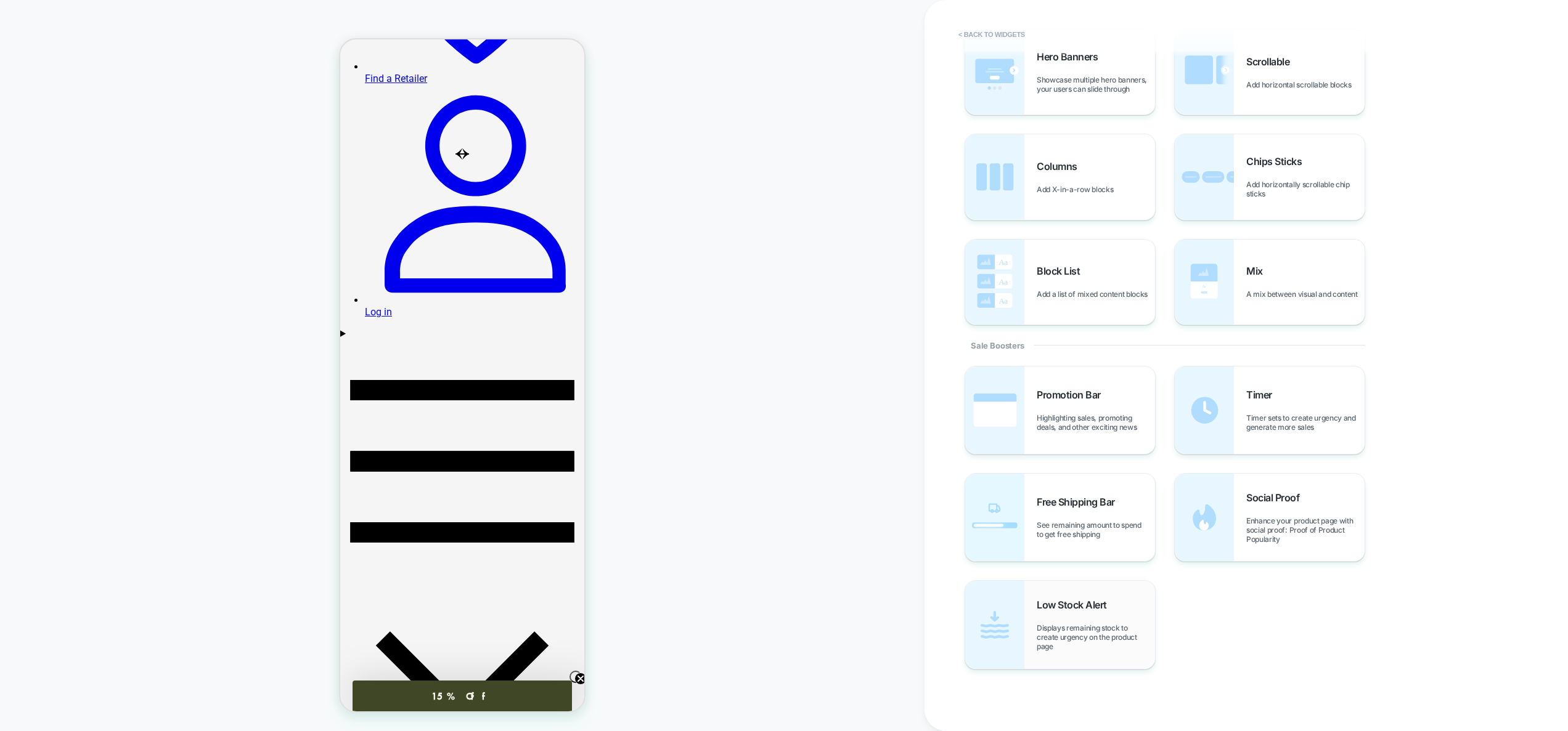
click at [1033, 646] on div "Low Stock Alert Displays remaining stock to create urgency on the product page" at bounding box center [1060, 624] width 190 height 88
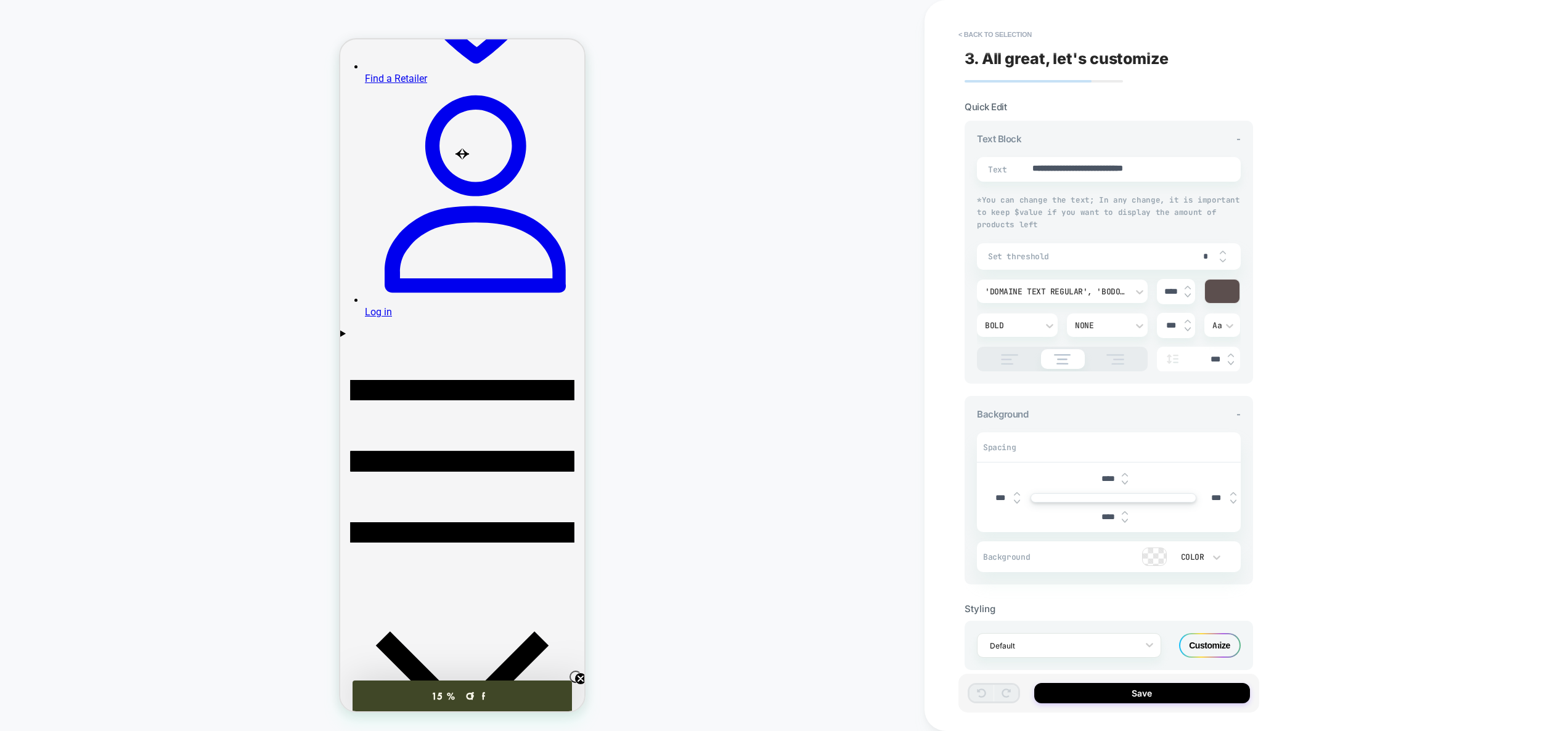
click at [1124, 176] on div "**********" at bounding box center [1109, 168] width 263 height 24
click at [1202, 637] on div "Customize" at bounding box center [1210, 645] width 62 height 24
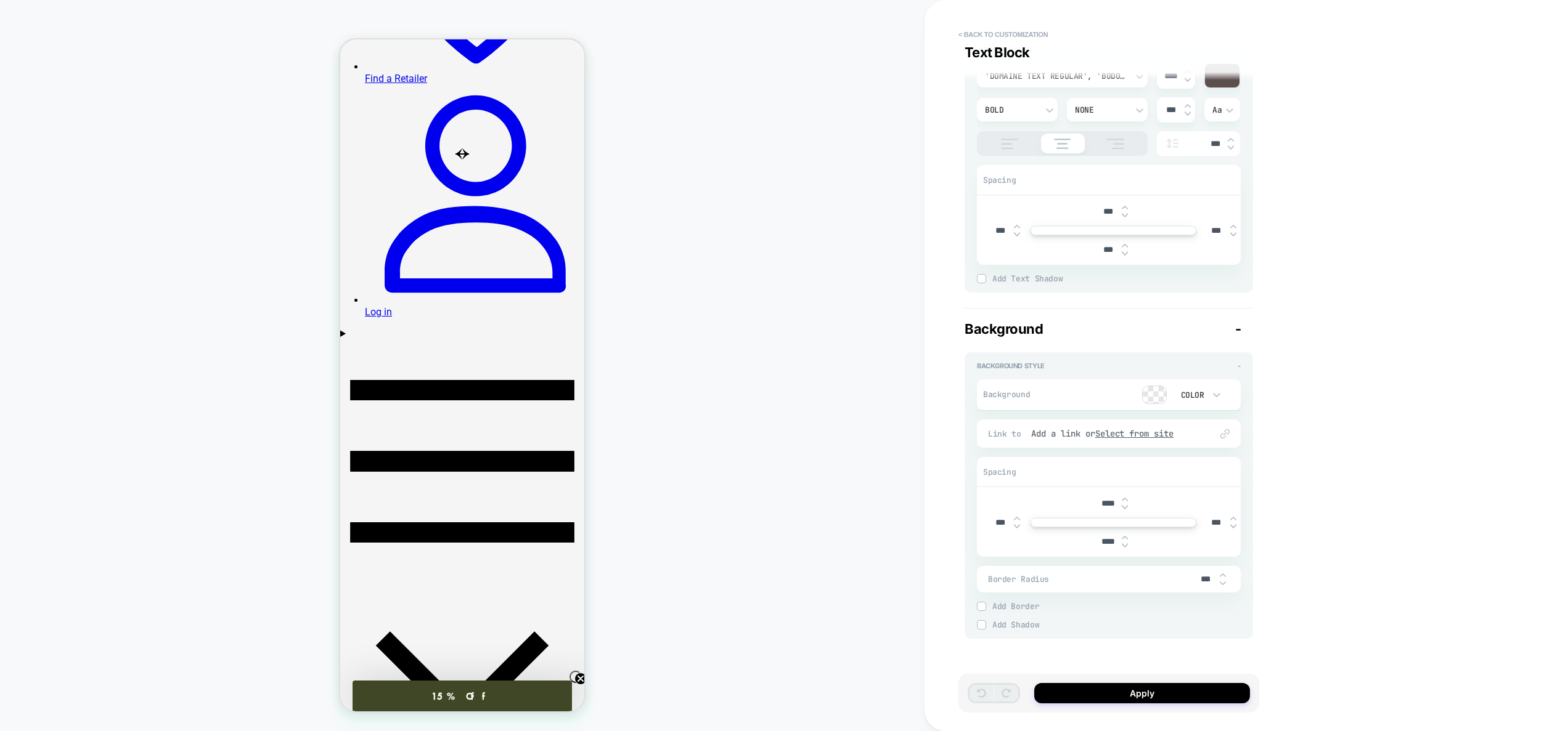
scroll to position [0, 0]
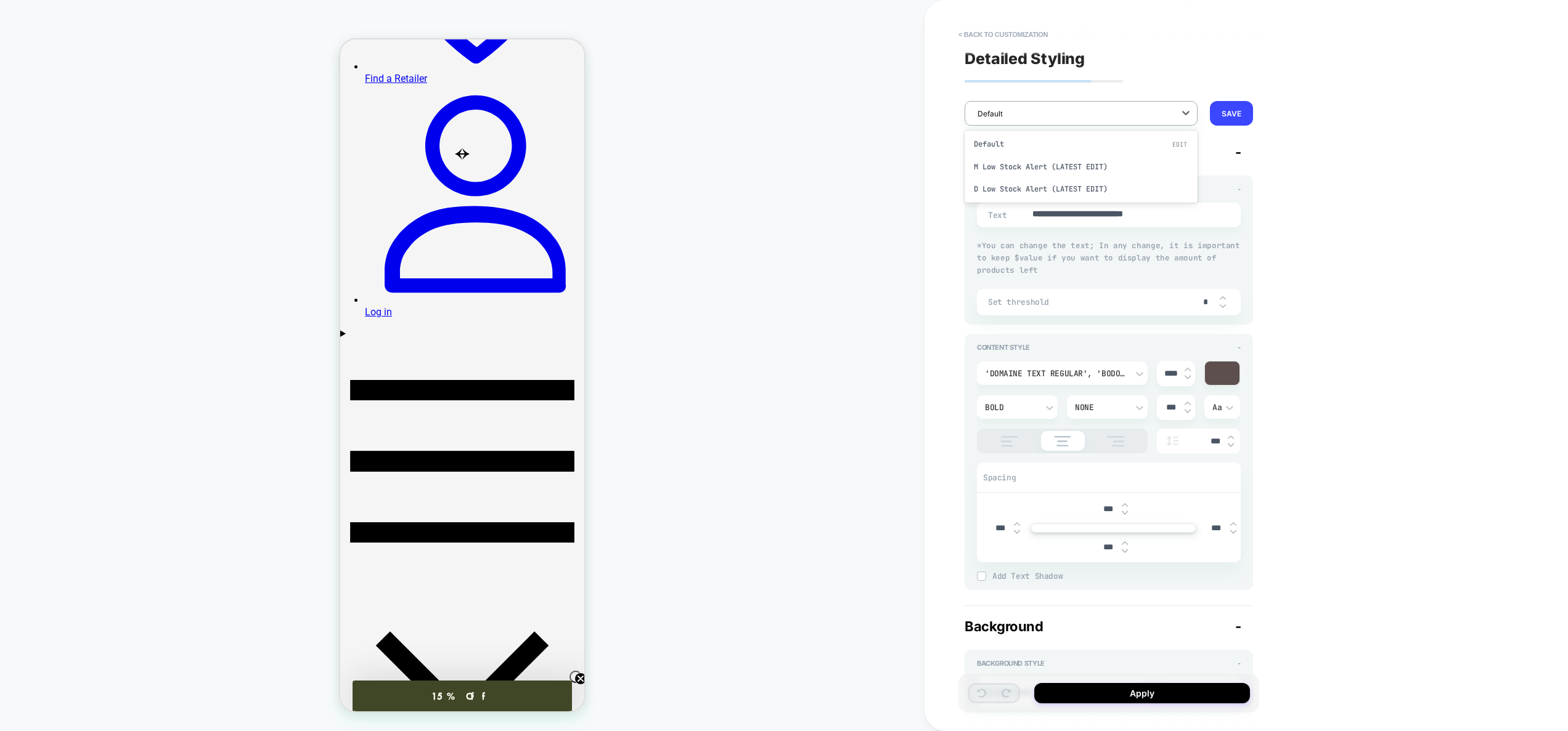
click at [1145, 113] on div at bounding box center [1073, 114] width 191 height 12
click at [1014, 171] on div "M Low Stock Alert (LATEST EDIT)" at bounding box center [1080, 167] width 233 height 22
click at [1055, 115] on div at bounding box center [1073, 114] width 191 height 12
click at [1057, 168] on div "M Low Stock Alert (LATEST EDIT)" at bounding box center [1080, 167] width 233 height 22
click at [1157, 692] on button "Apply" at bounding box center [1142, 693] width 216 height 20
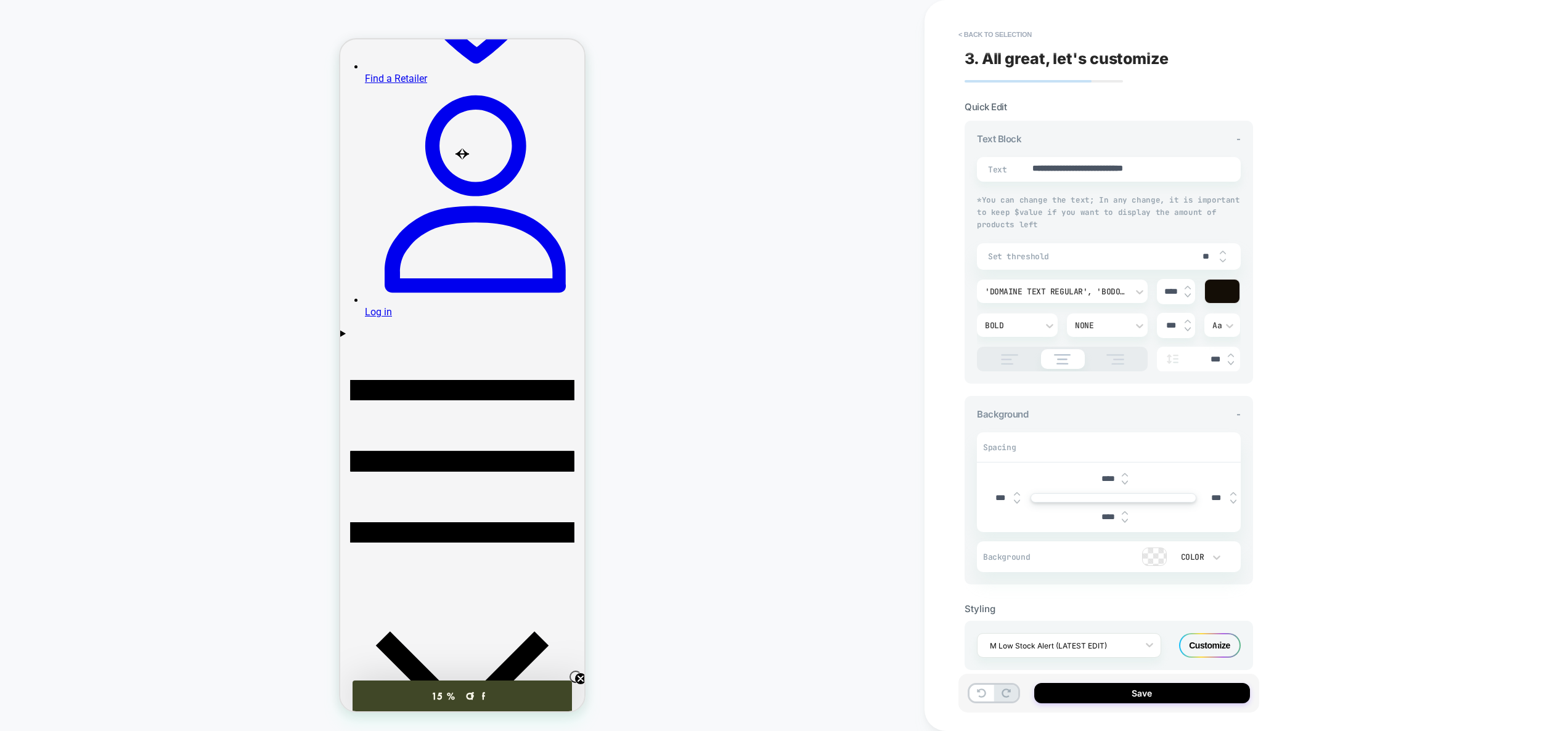
click at [1105, 356] on img at bounding box center [1114, 359] width 31 height 10
click at [1142, 693] on button "Save" at bounding box center [1142, 693] width 216 height 20
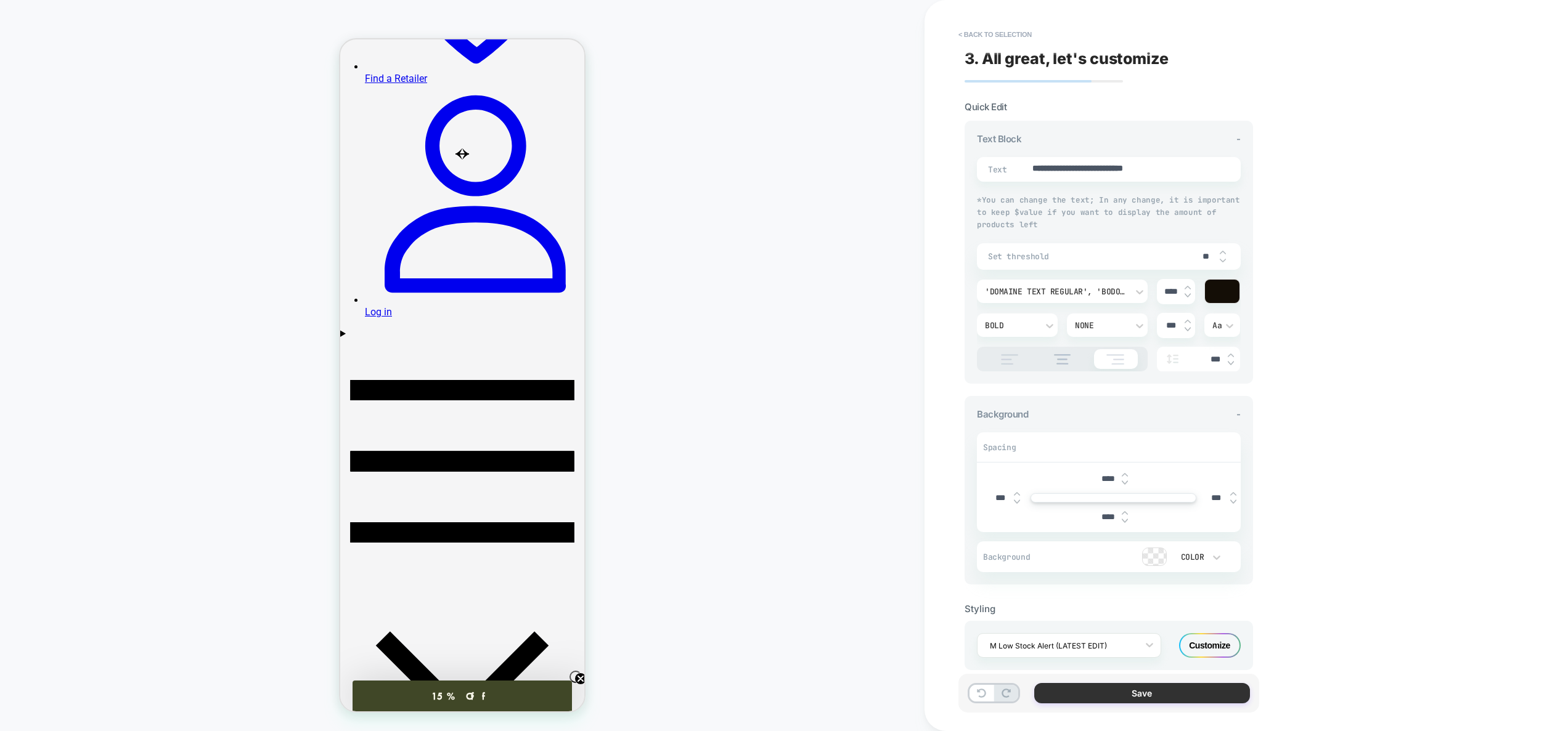
type textarea "*"
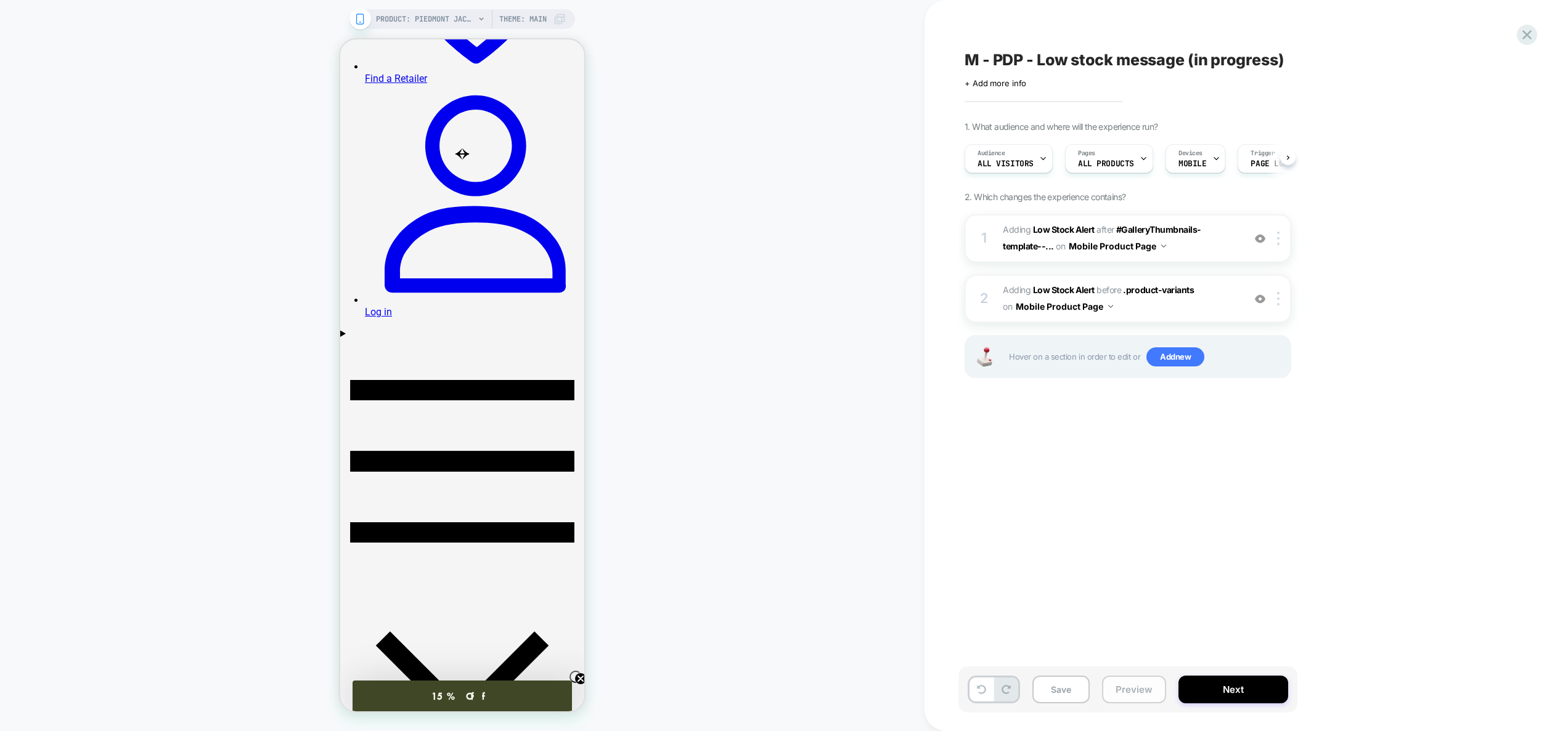
scroll to position [0, 1]
click at [1117, 693] on button "Preview" at bounding box center [1134, 689] width 64 height 27
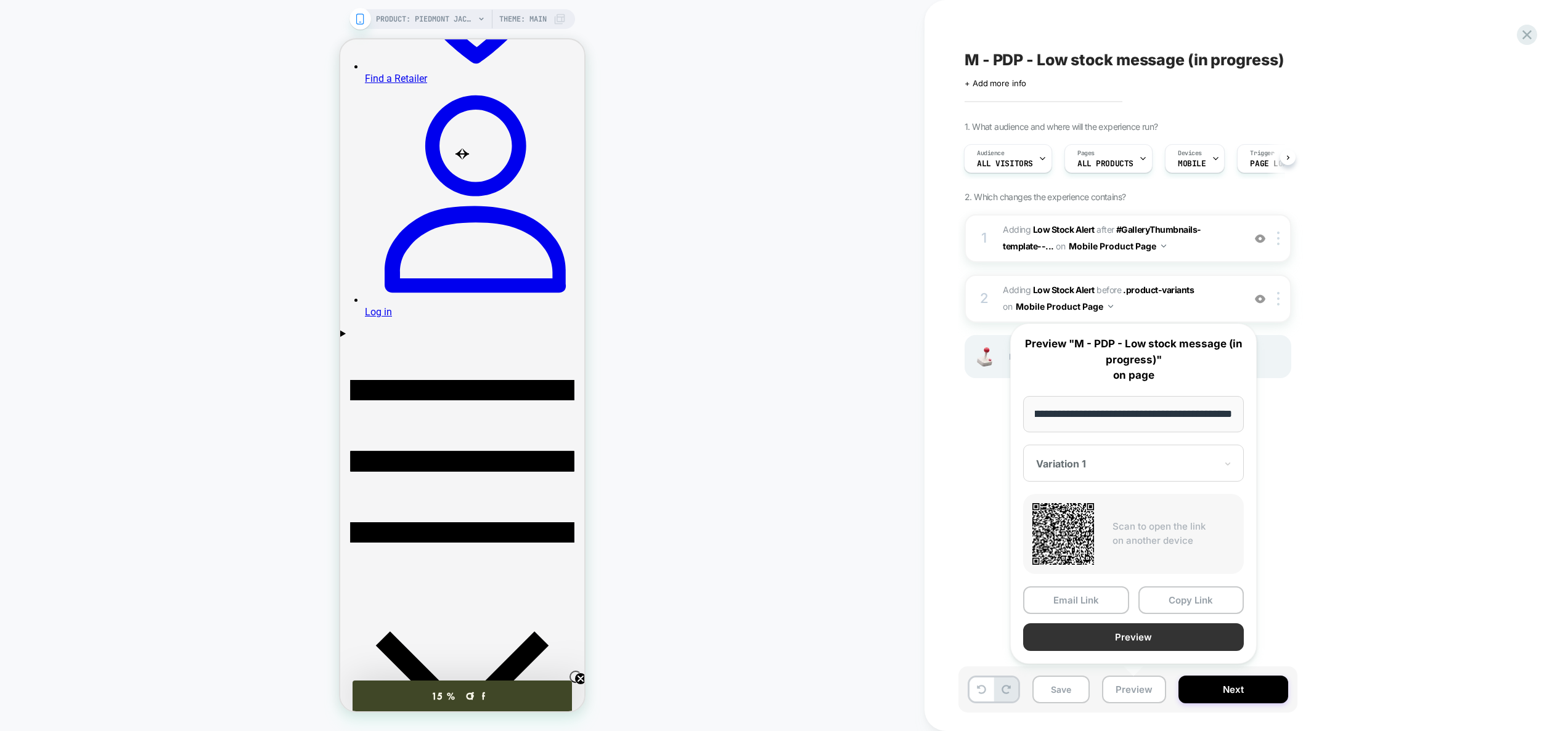
scroll to position [0, 0]
click at [1132, 634] on button "Preview" at bounding box center [1133, 637] width 220 height 27
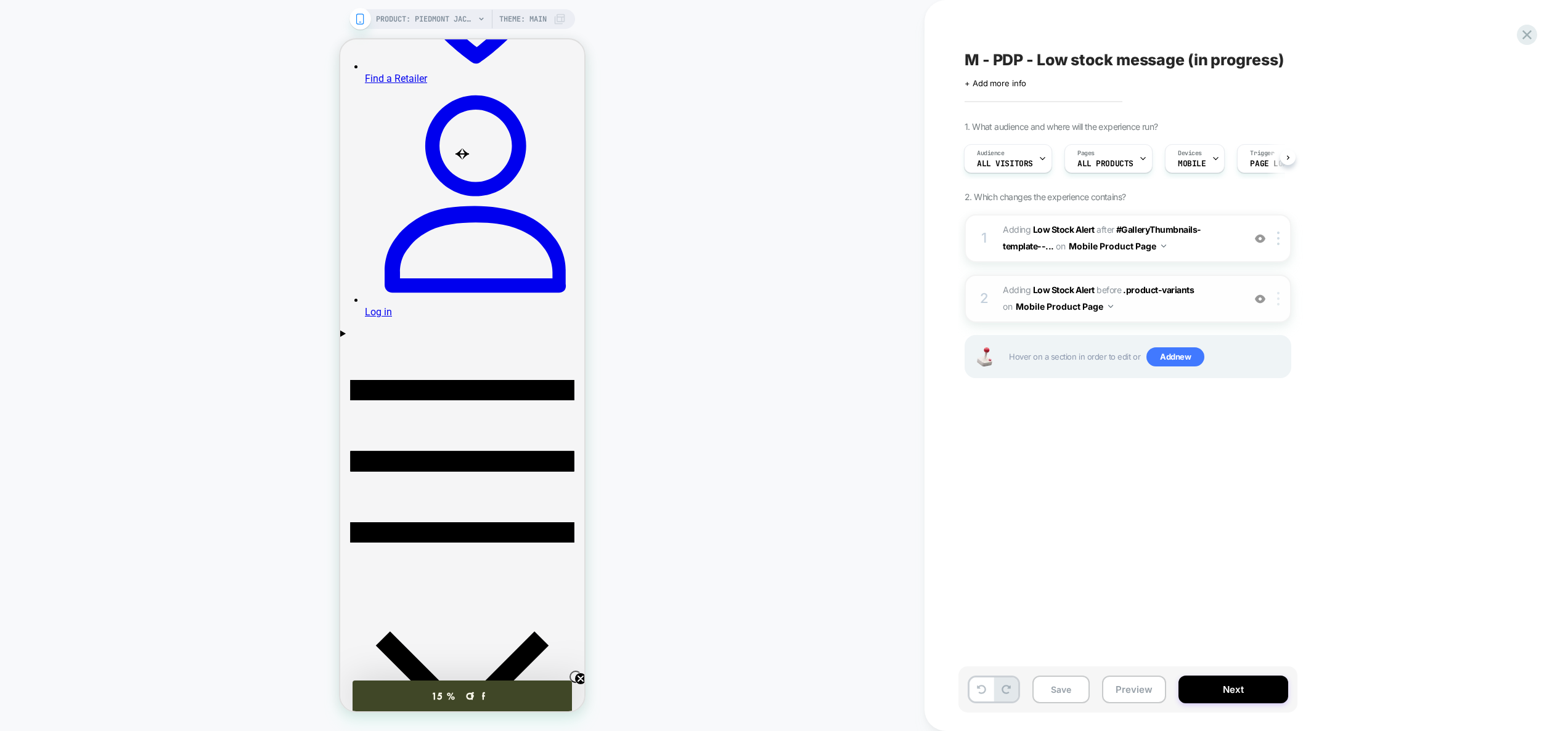
click at [1279, 300] on img at bounding box center [1278, 299] width 2 height 13
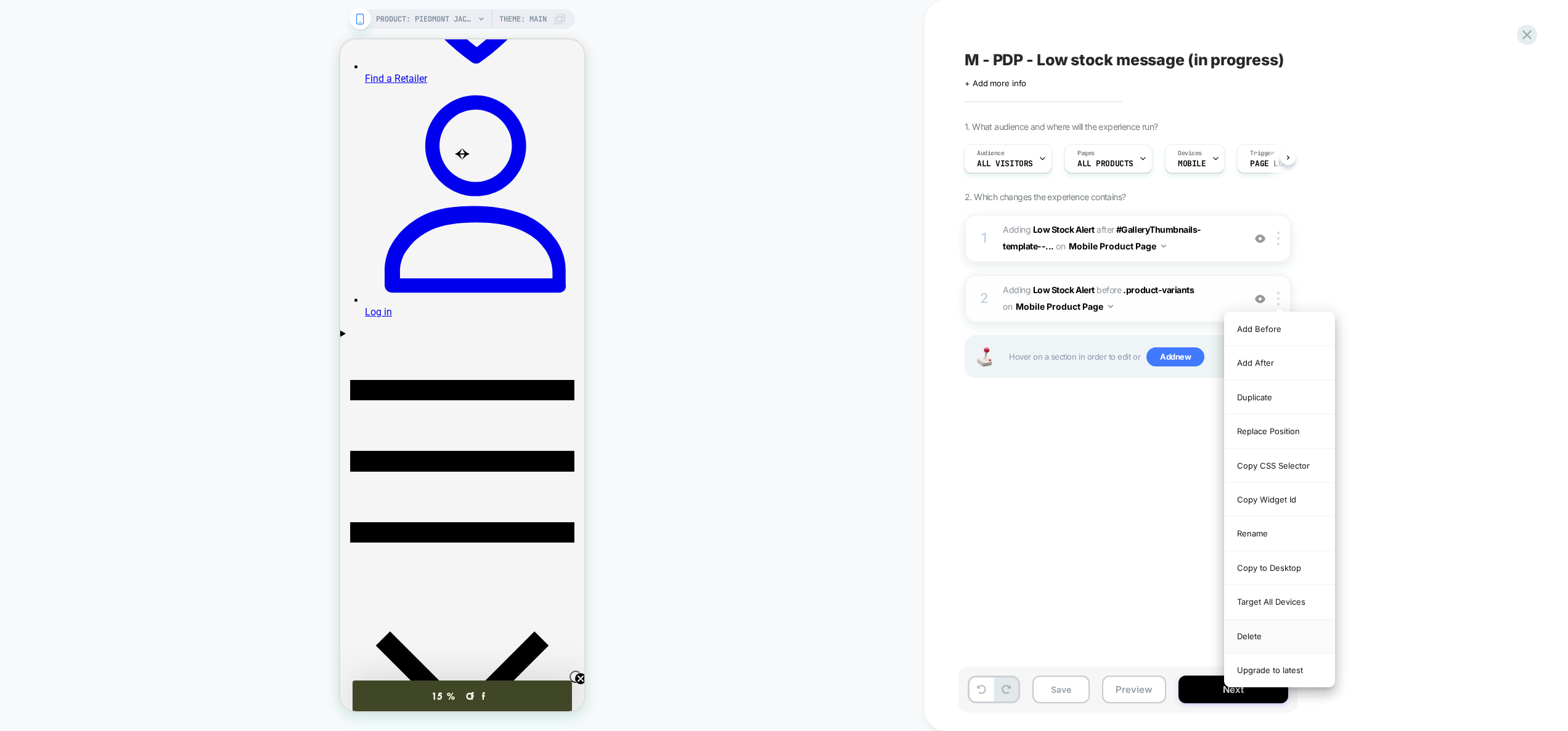
click at [1269, 631] on div "Delete" at bounding box center [1279, 636] width 110 height 34
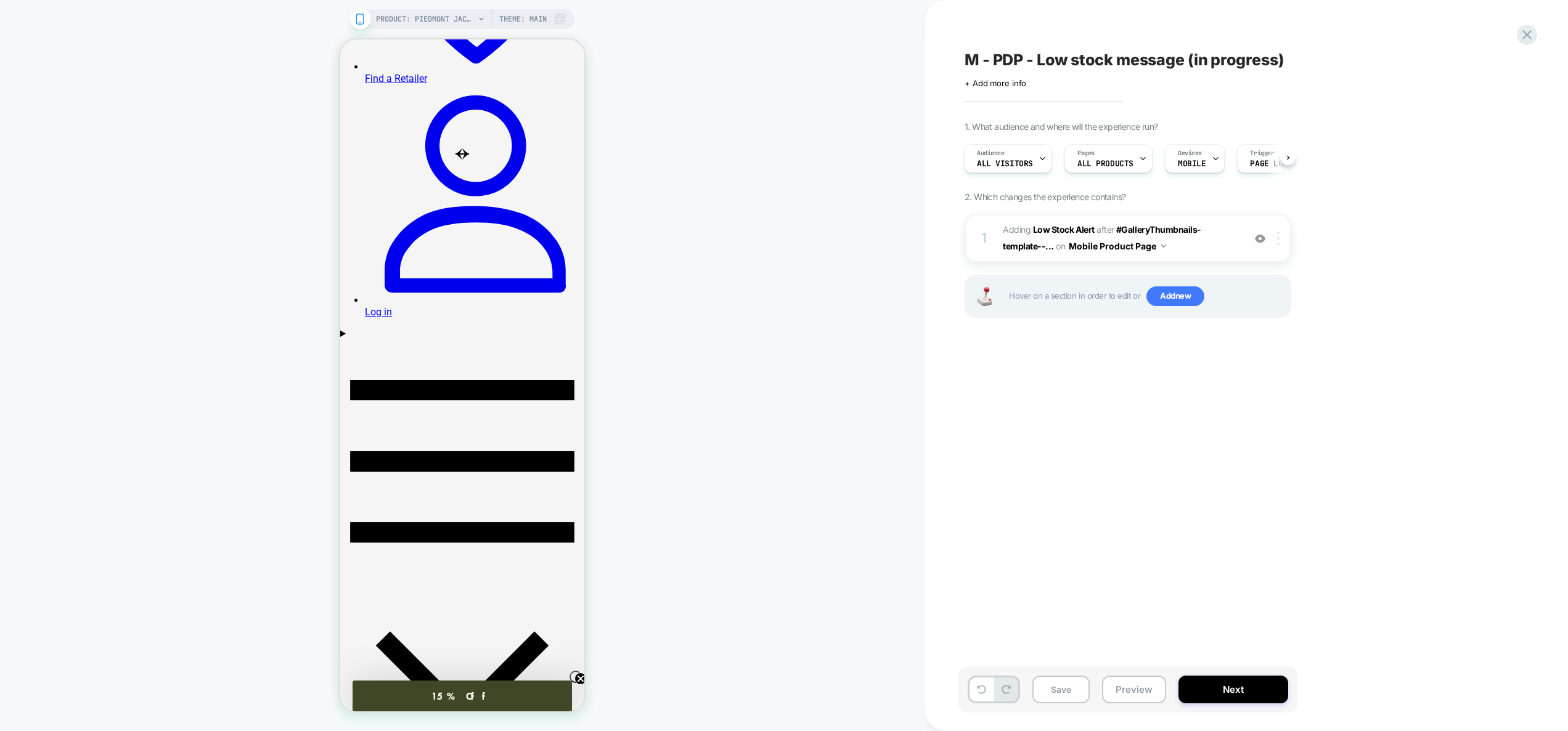
click at [1283, 241] on div at bounding box center [1280, 238] width 20 height 13
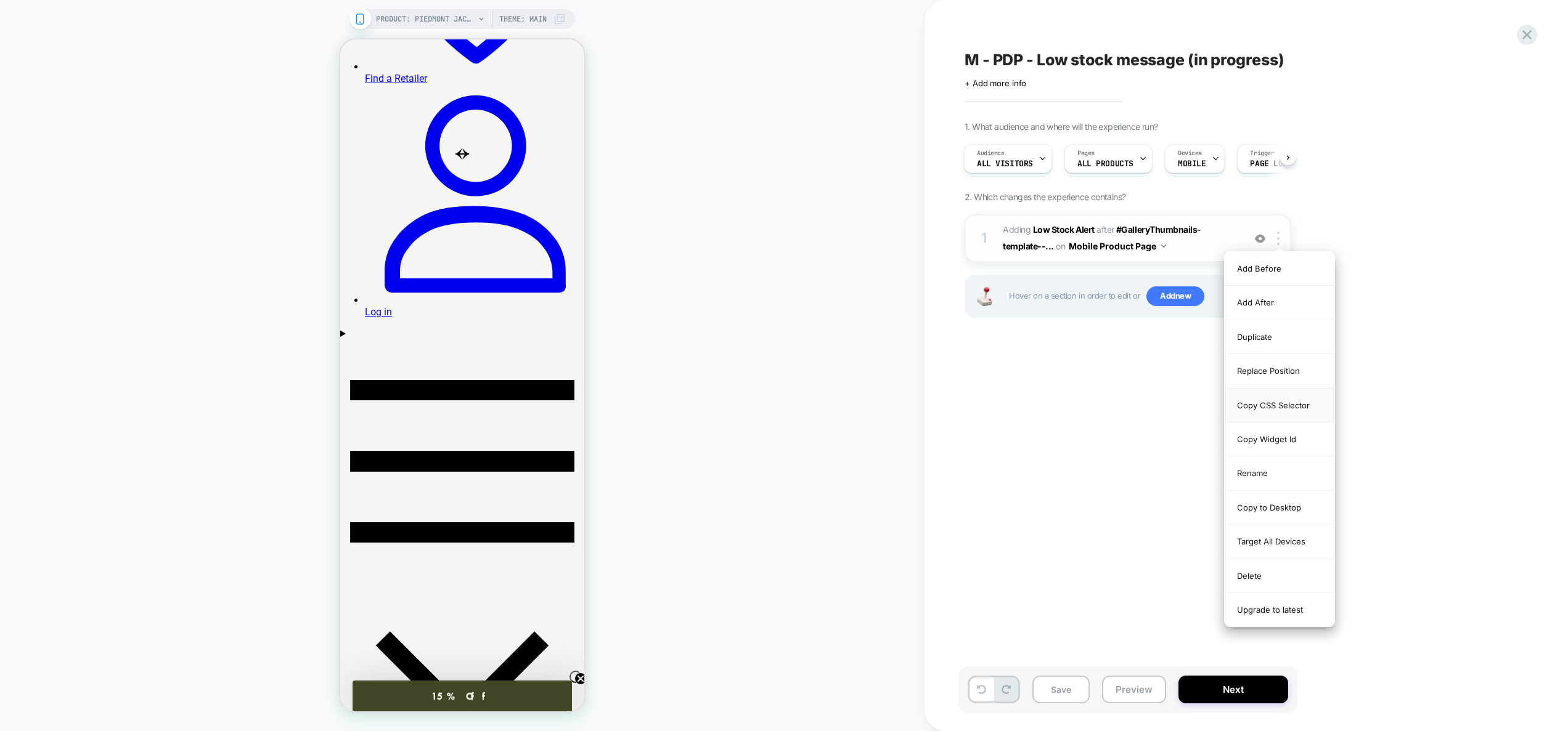
click at [1282, 403] on div "Copy CSS Selector" at bounding box center [1279, 405] width 110 height 34
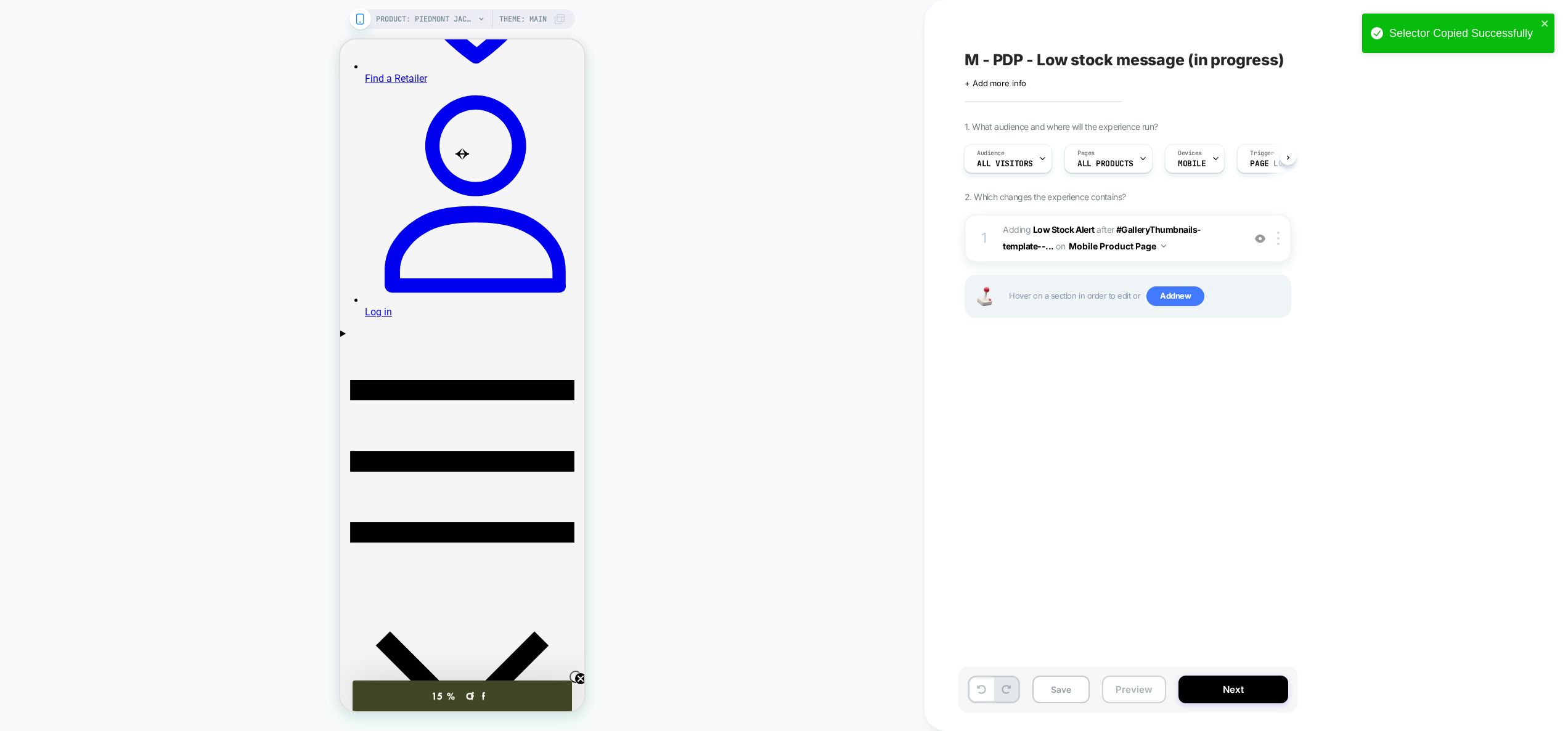
click at [1142, 693] on button "Preview" at bounding box center [1134, 689] width 64 height 27
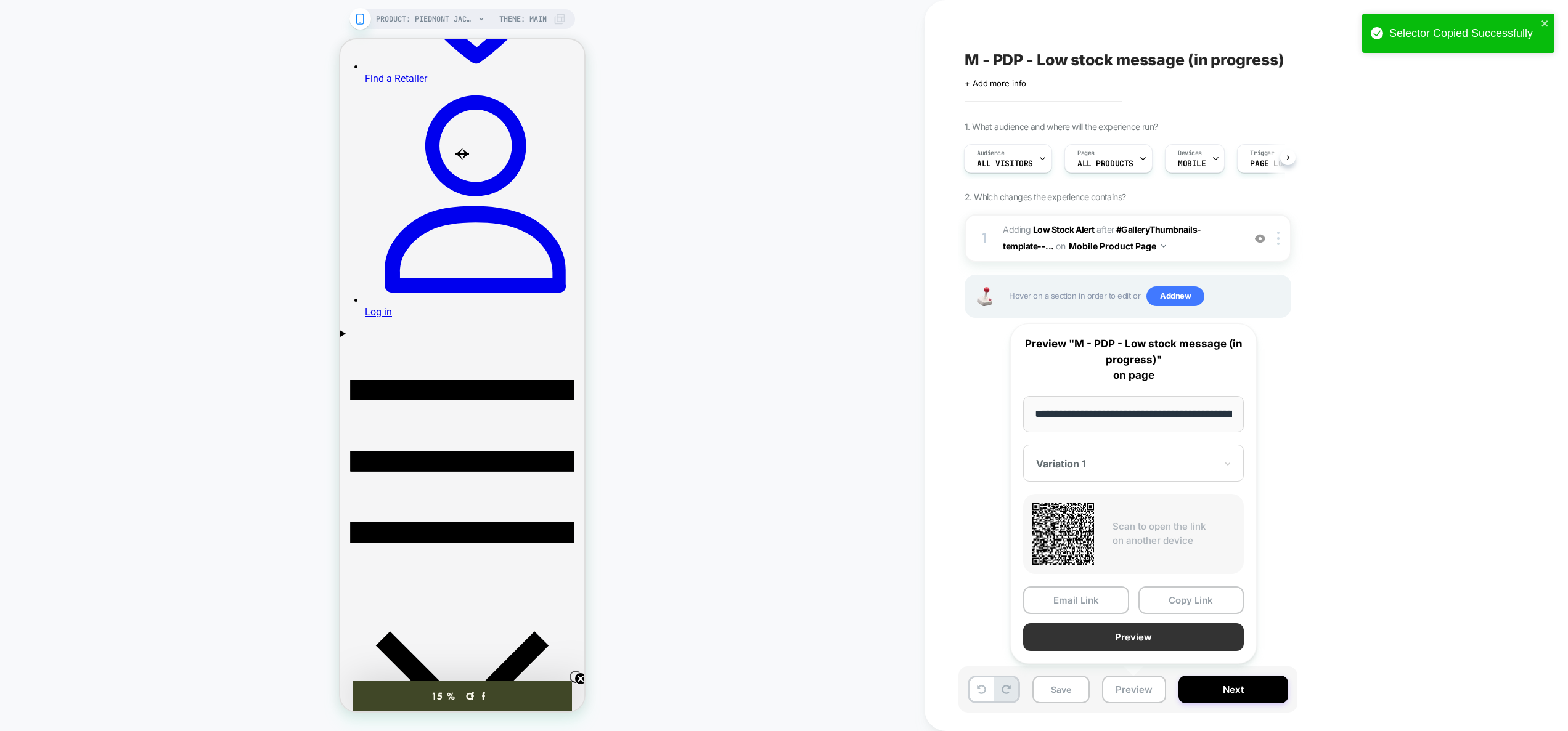
click at [1134, 635] on button "Preview" at bounding box center [1133, 637] width 220 height 27
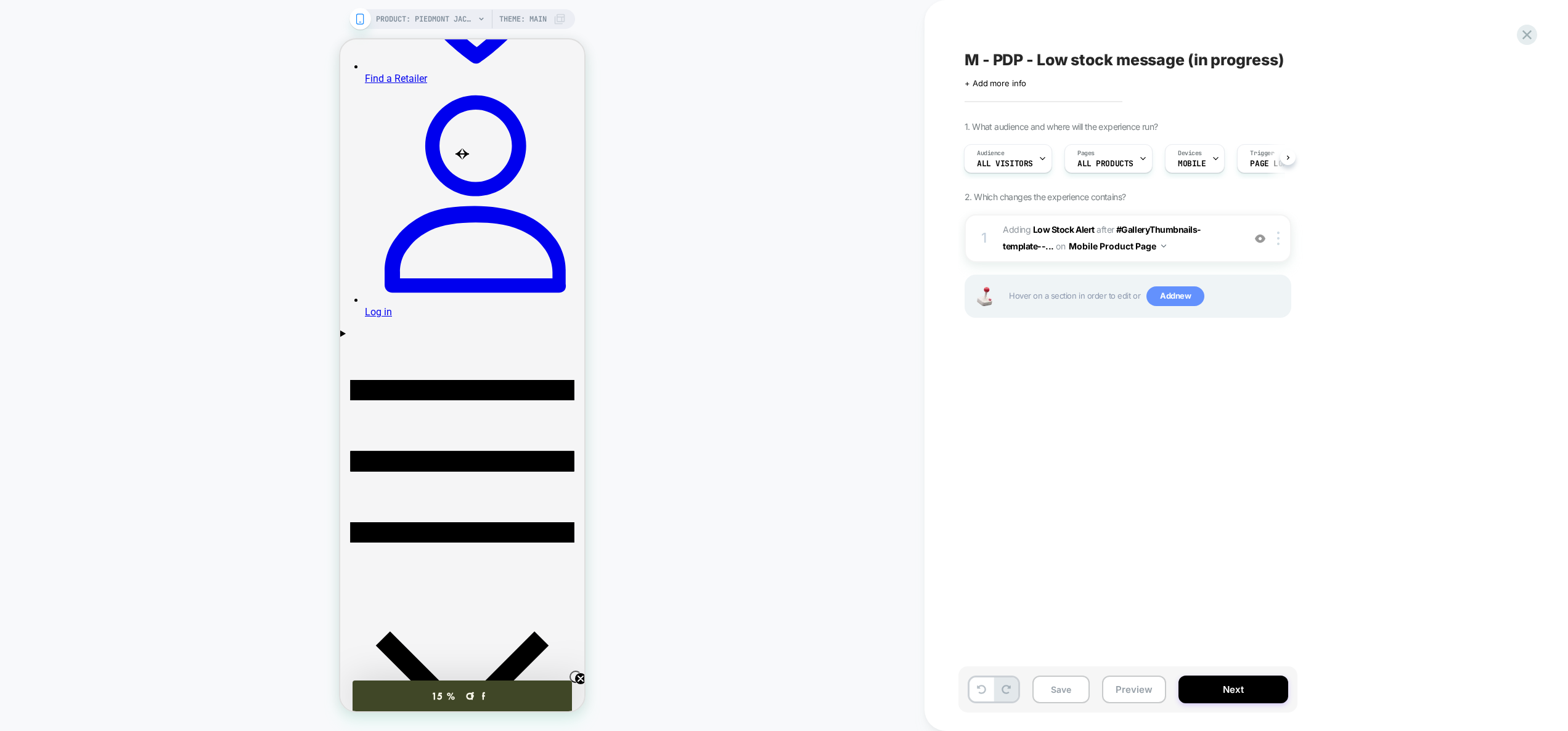
click at [1169, 289] on span "Add new" at bounding box center [1175, 296] width 58 height 20
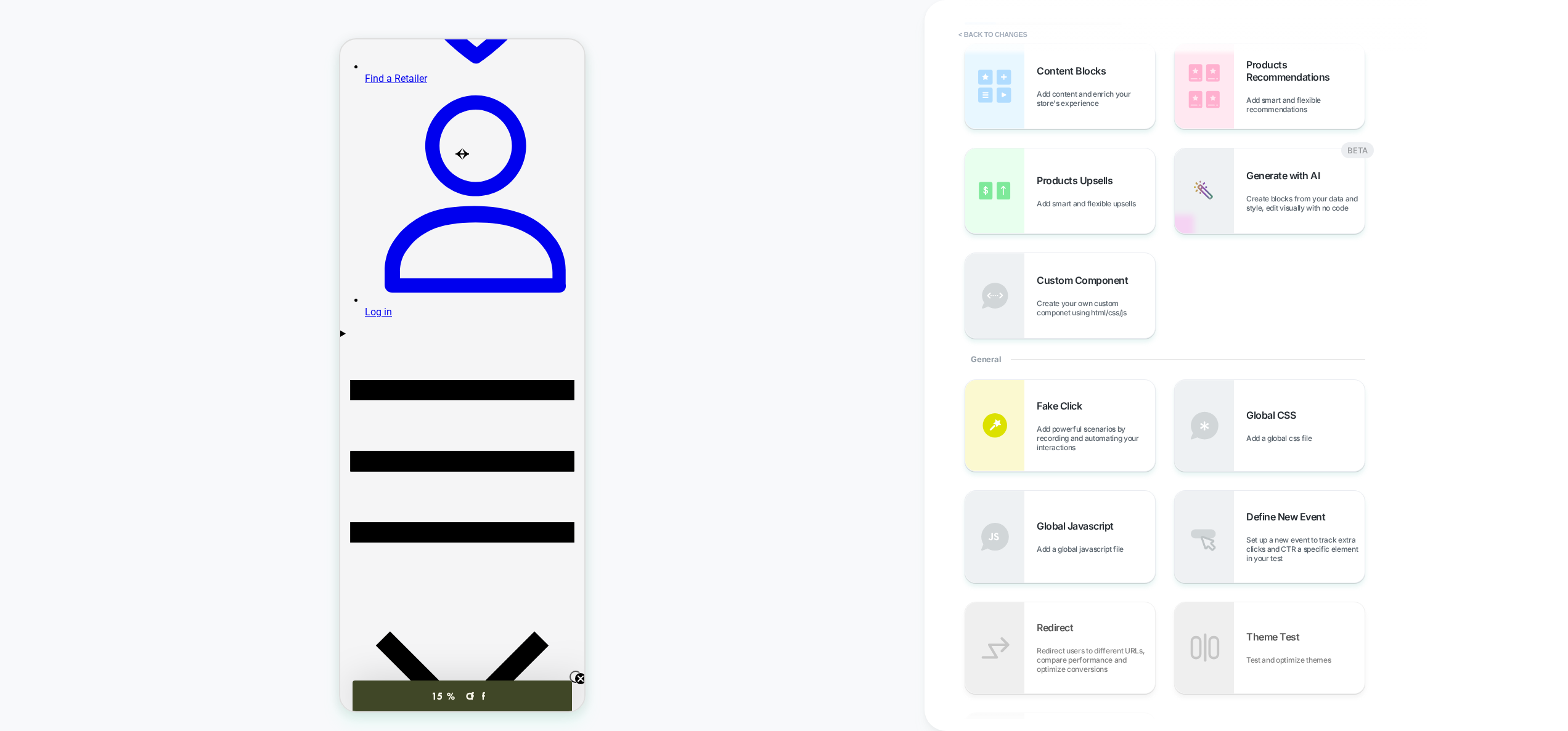
scroll to position [63, 0]
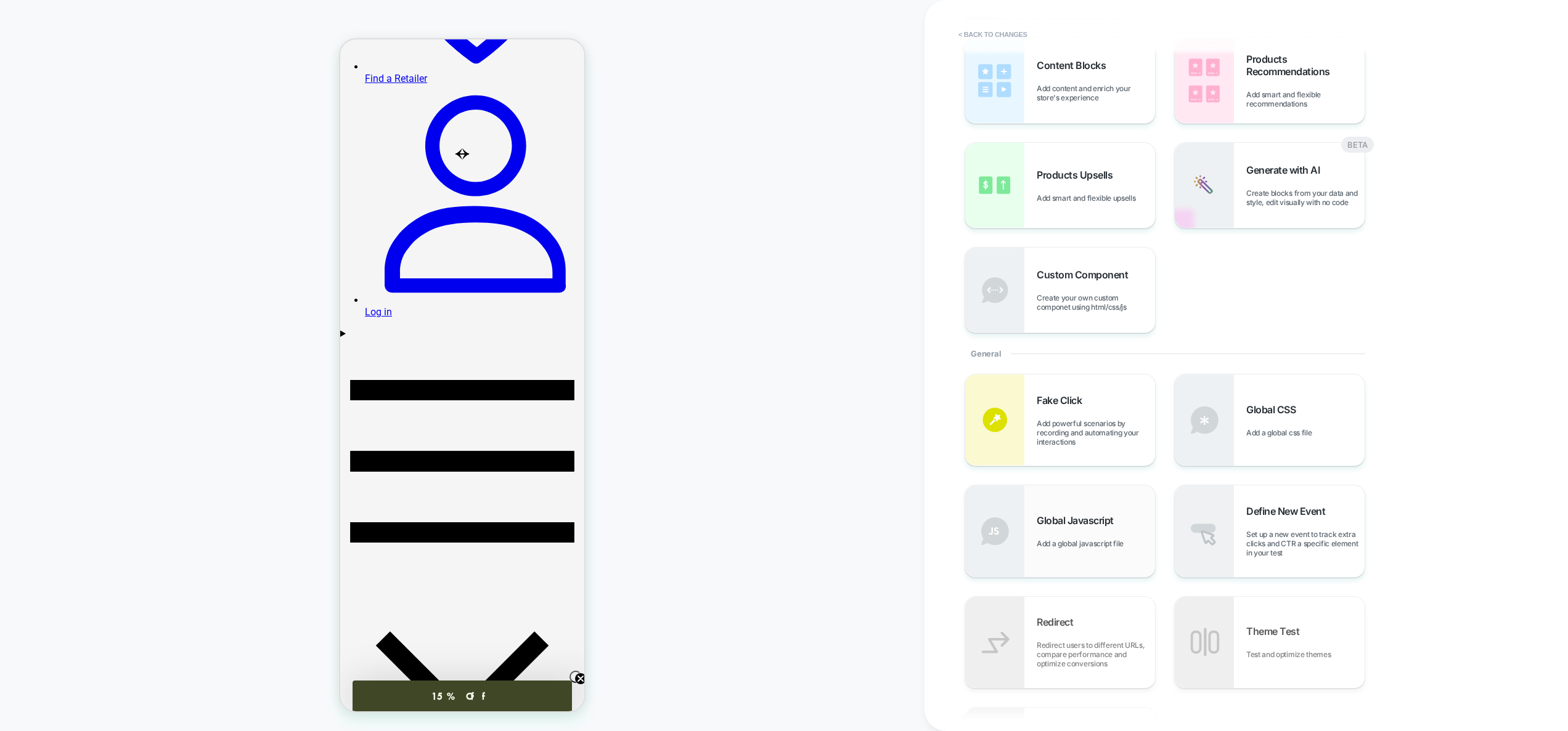
click at [1105, 508] on div "Global Javascript Add a global javascript file" at bounding box center [1060, 530] width 190 height 91
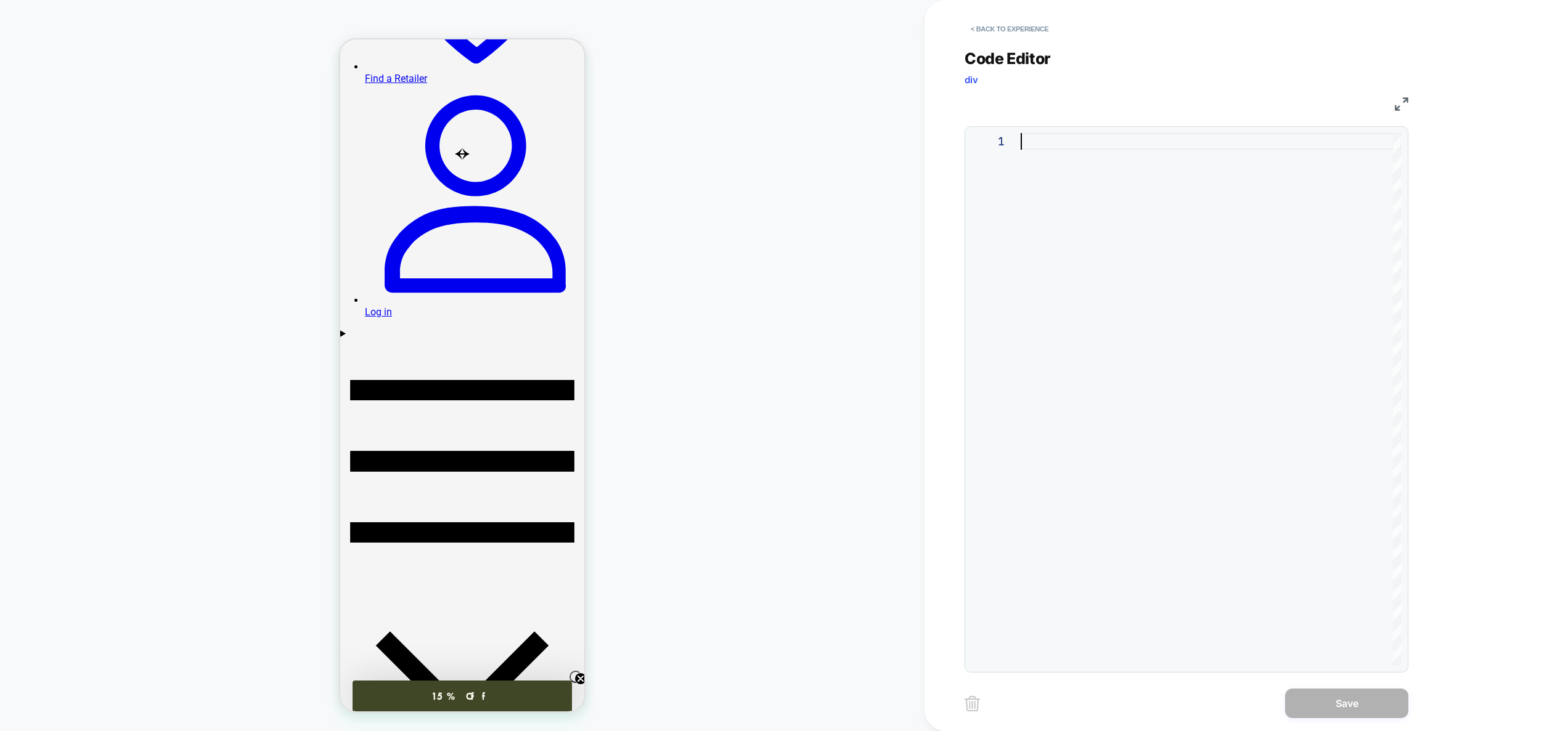
click at [1114, 266] on div at bounding box center [1211, 400] width 381 height 533
click at [1091, 276] on div at bounding box center [1211, 400] width 381 height 533
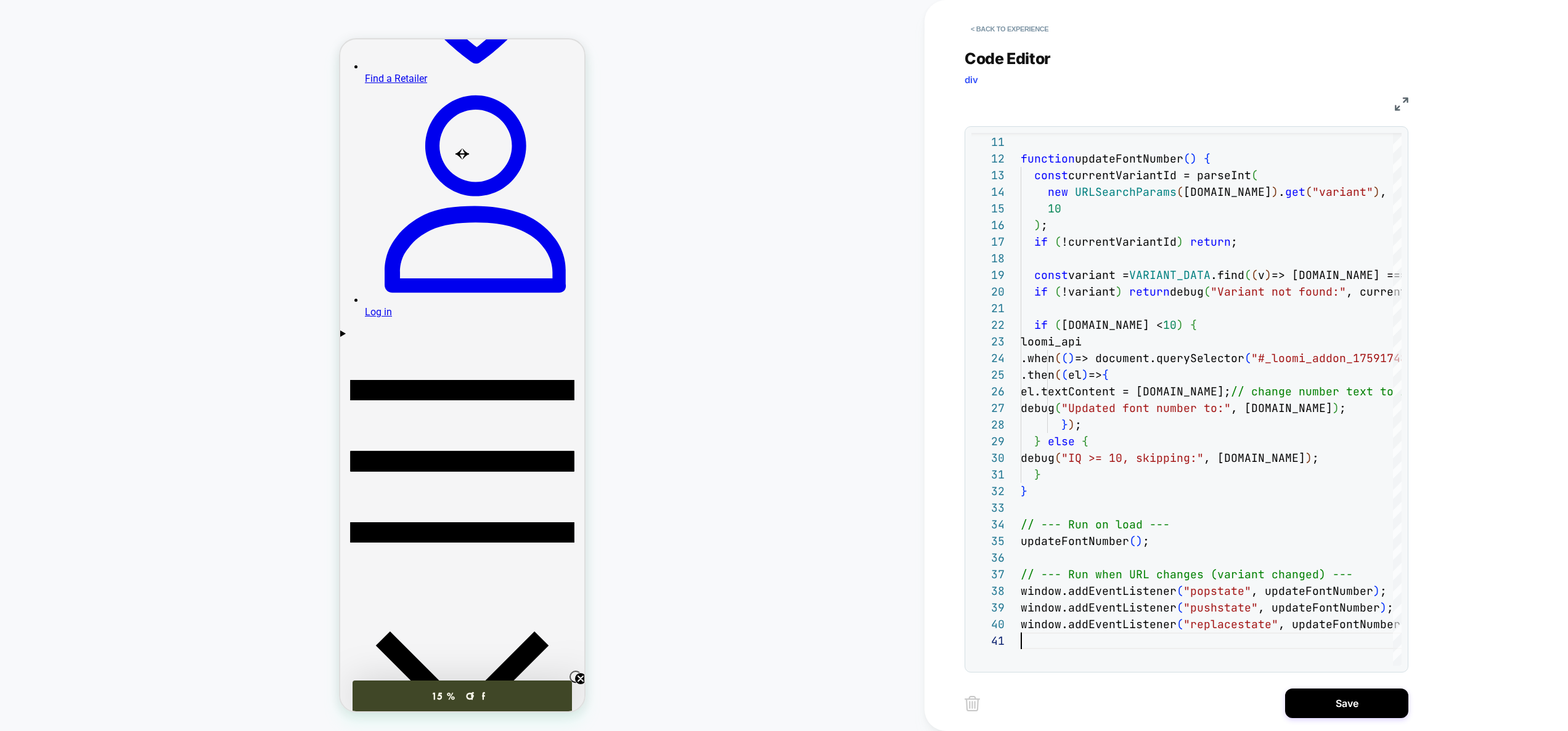
type textarea "**********"
click at [1277, 447] on div "] ; function updateFontNumber ( ) { const currentVariantId = parseInt ( new URL…" at bounding box center [1301, 566] width 561 height 1198
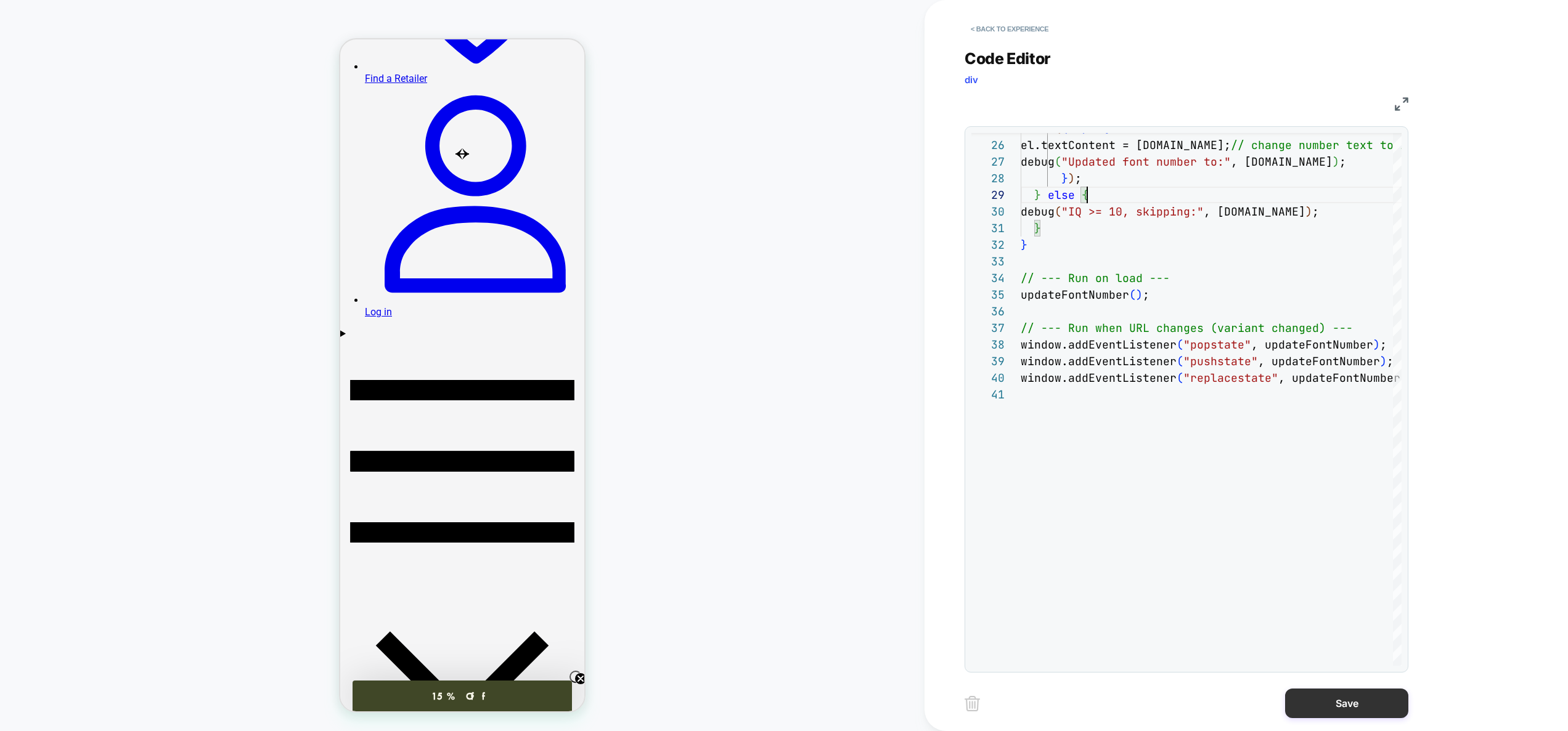
click at [1375, 704] on button "Save" at bounding box center [1346, 704] width 123 height 30
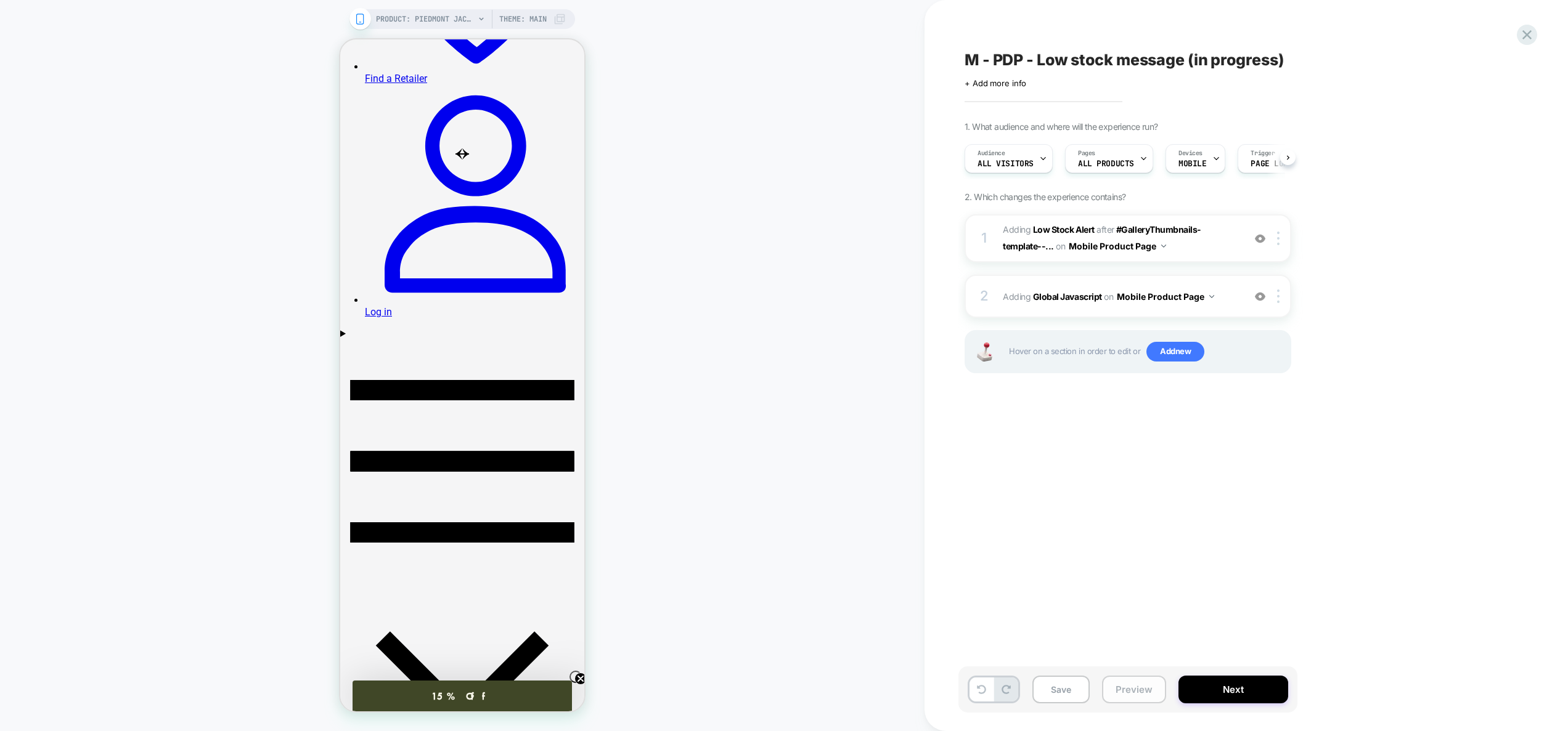
click at [1130, 697] on button "Preview" at bounding box center [1134, 689] width 64 height 27
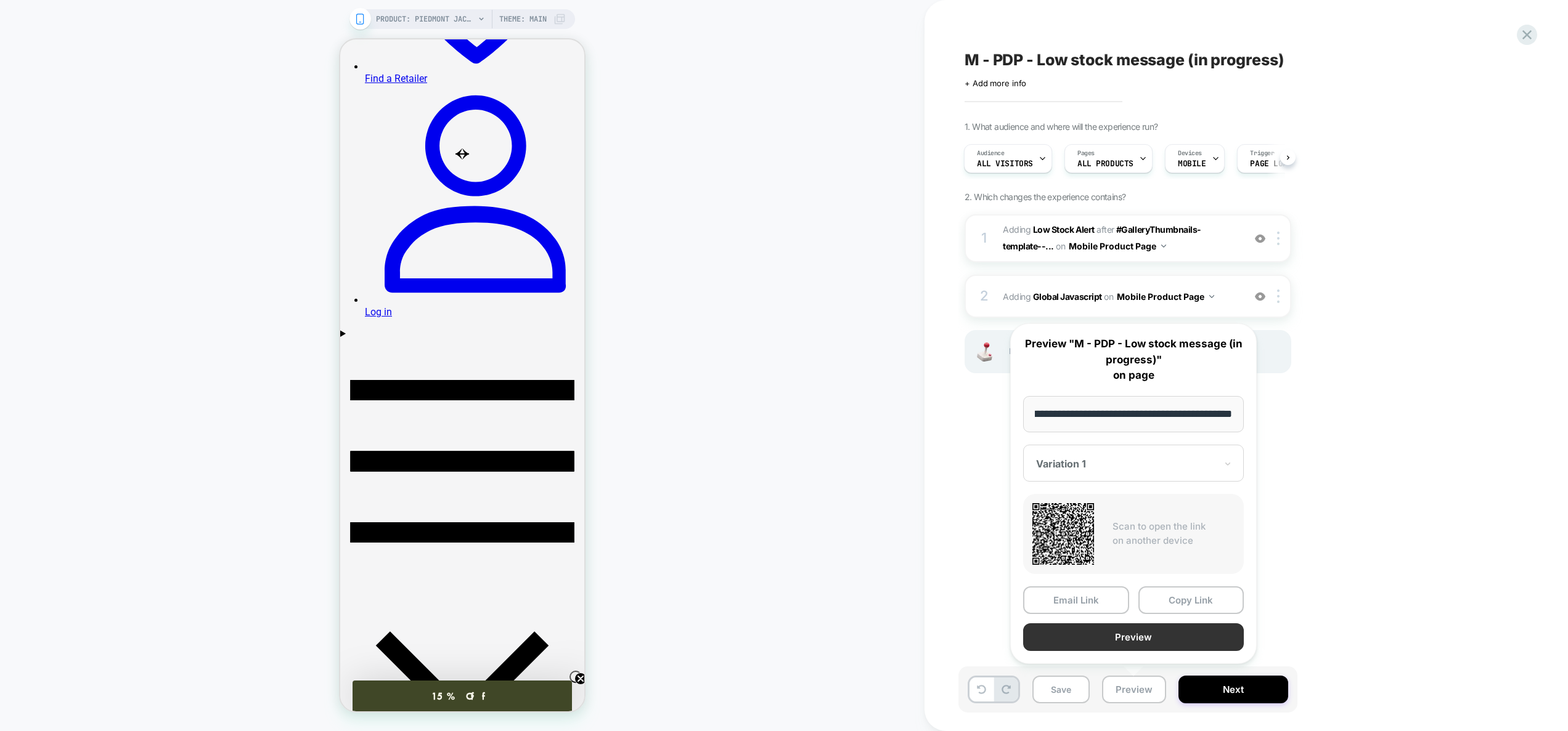
scroll to position [0, 0]
click at [1133, 630] on button "Preview" at bounding box center [1133, 637] width 220 height 27
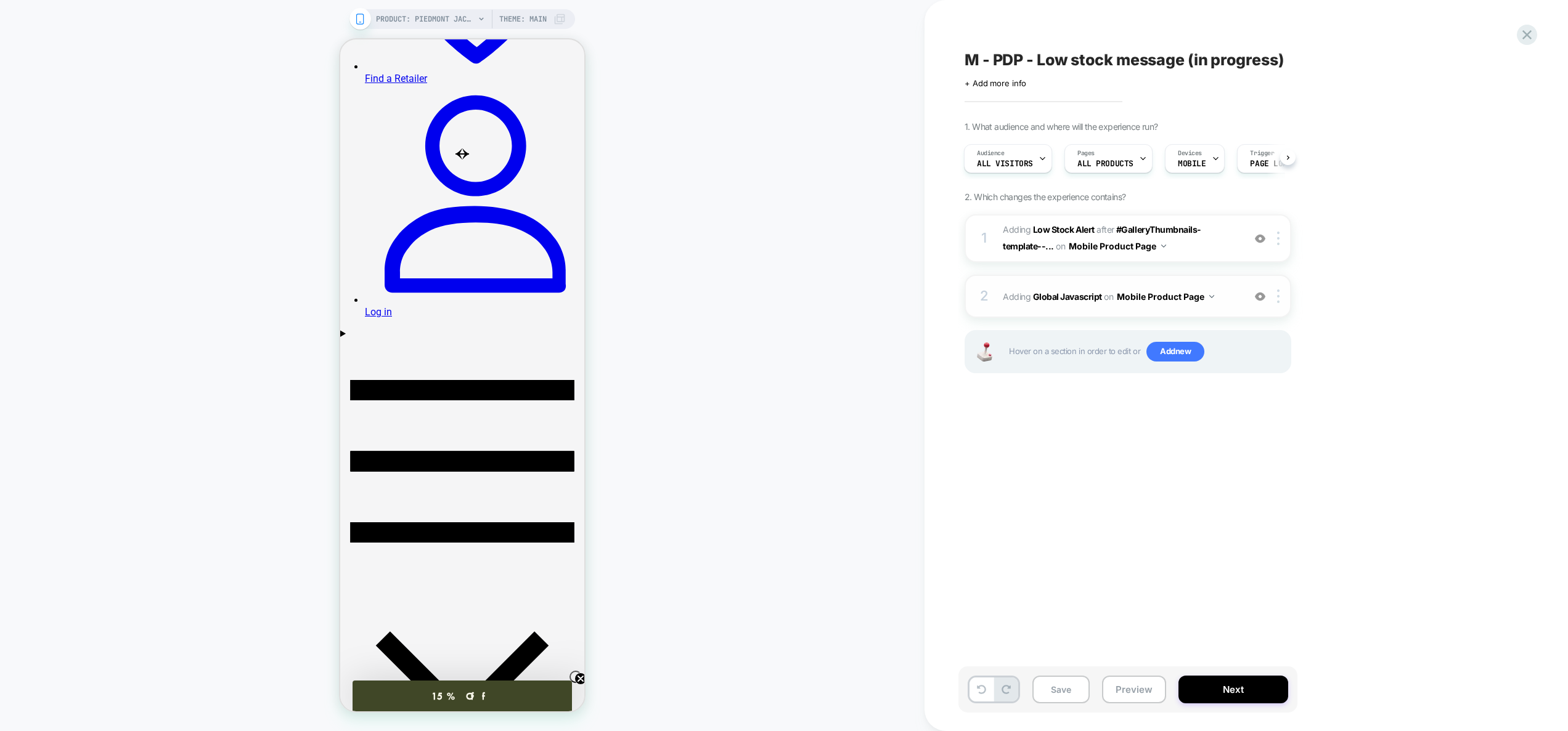
click at [1224, 313] on div "2 Adding Global Javascript on Mobile Product Page Add Before Add After Copy to …" at bounding box center [1127, 296] width 327 height 43
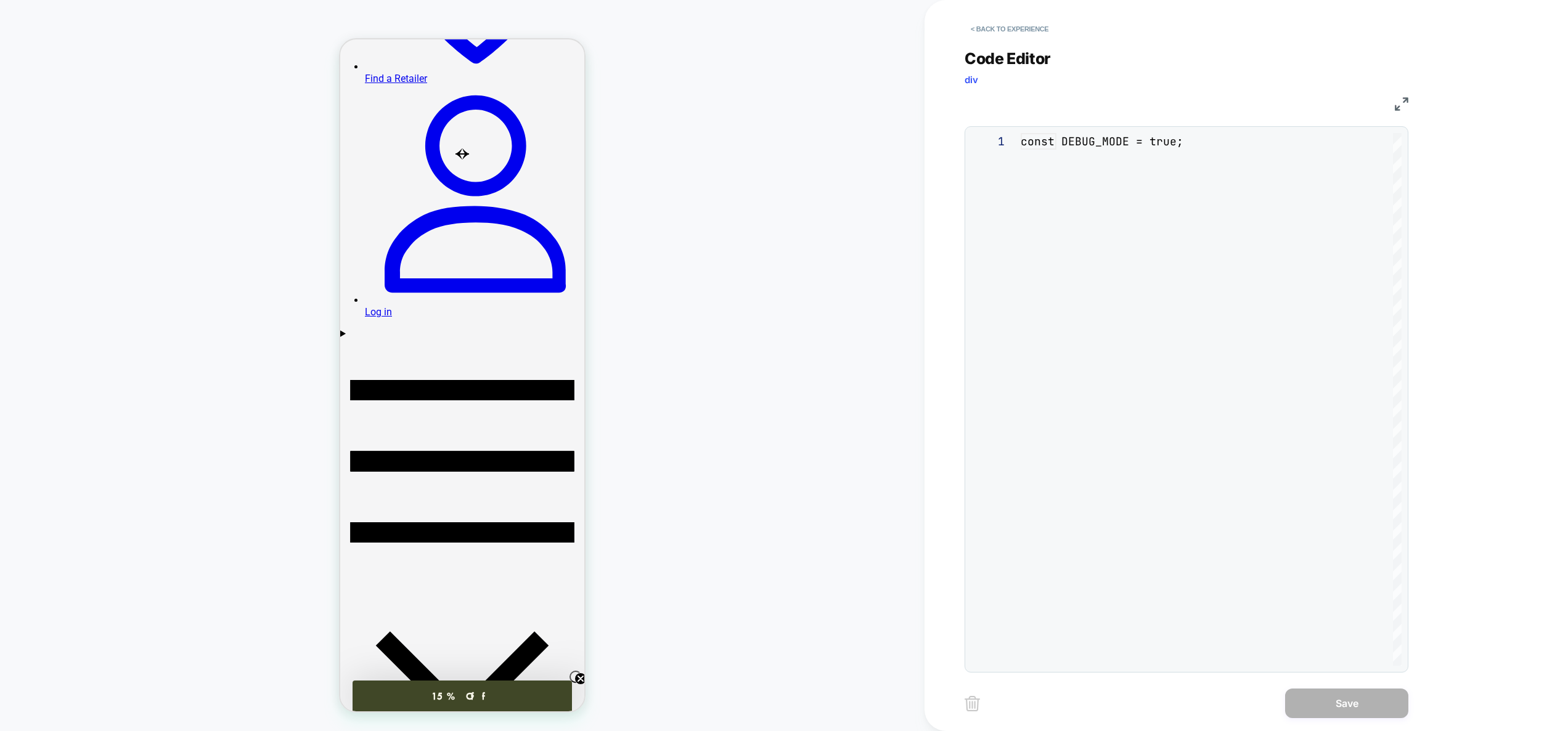
click at [1223, 313] on div "const DEBUG_MODE = true;" at bounding box center [1211, 474] width 381 height 682
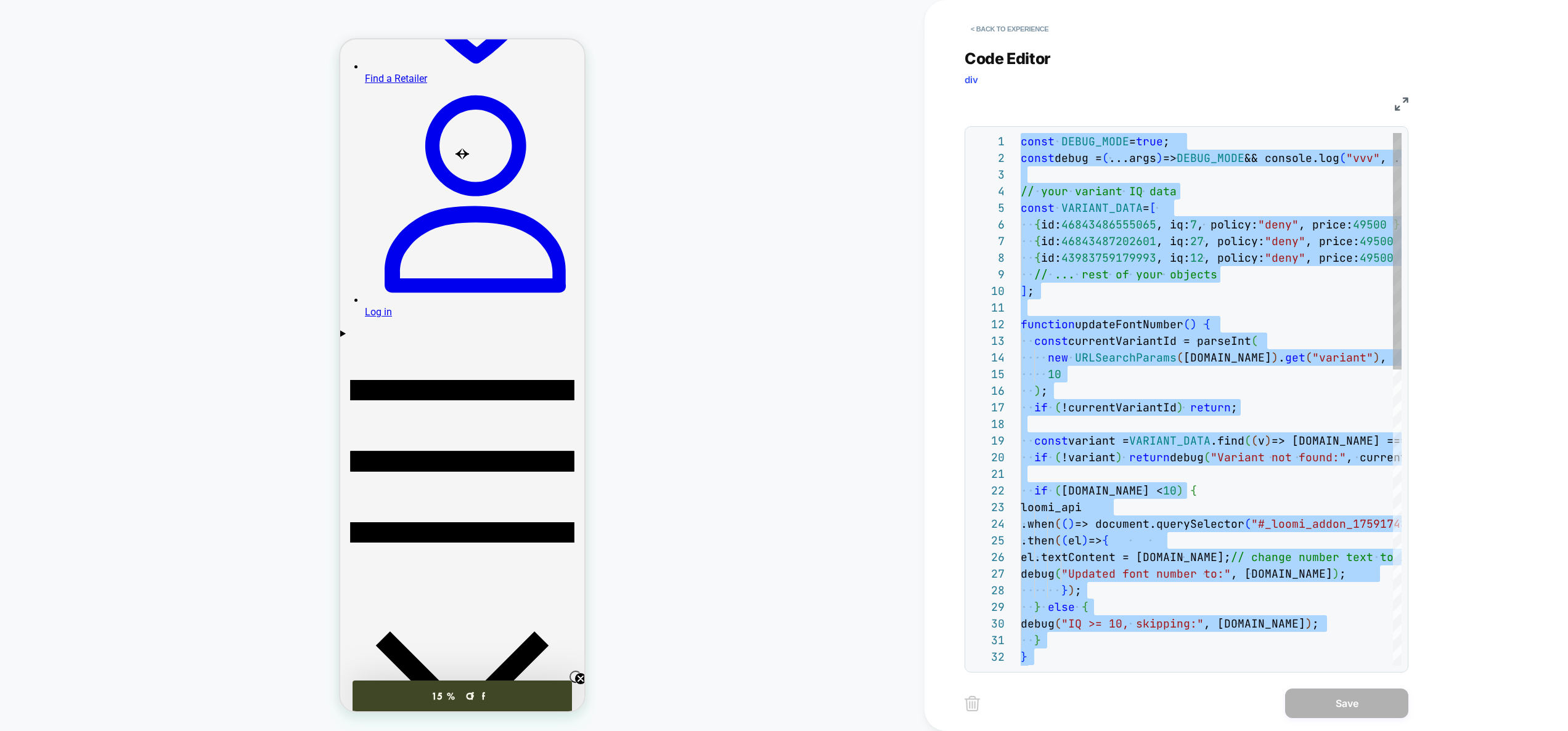
type textarea "**********"
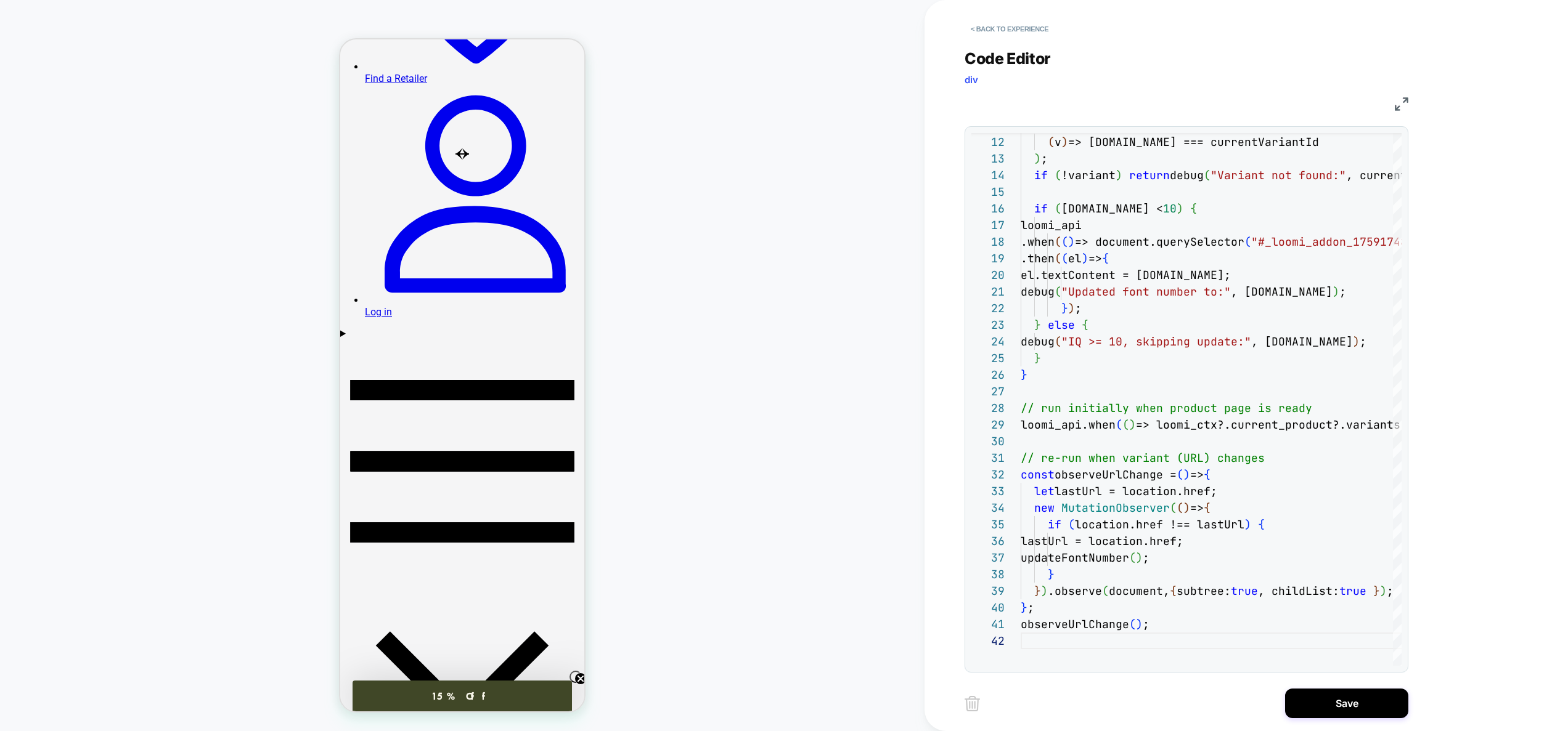
drag, startPoint x: 1324, startPoint y: 699, endPoint x: 1213, endPoint y: 696, distance: 111.0
click at [1324, 699] on button "Save" at bounding box center [1346, 704] width 123 height 30
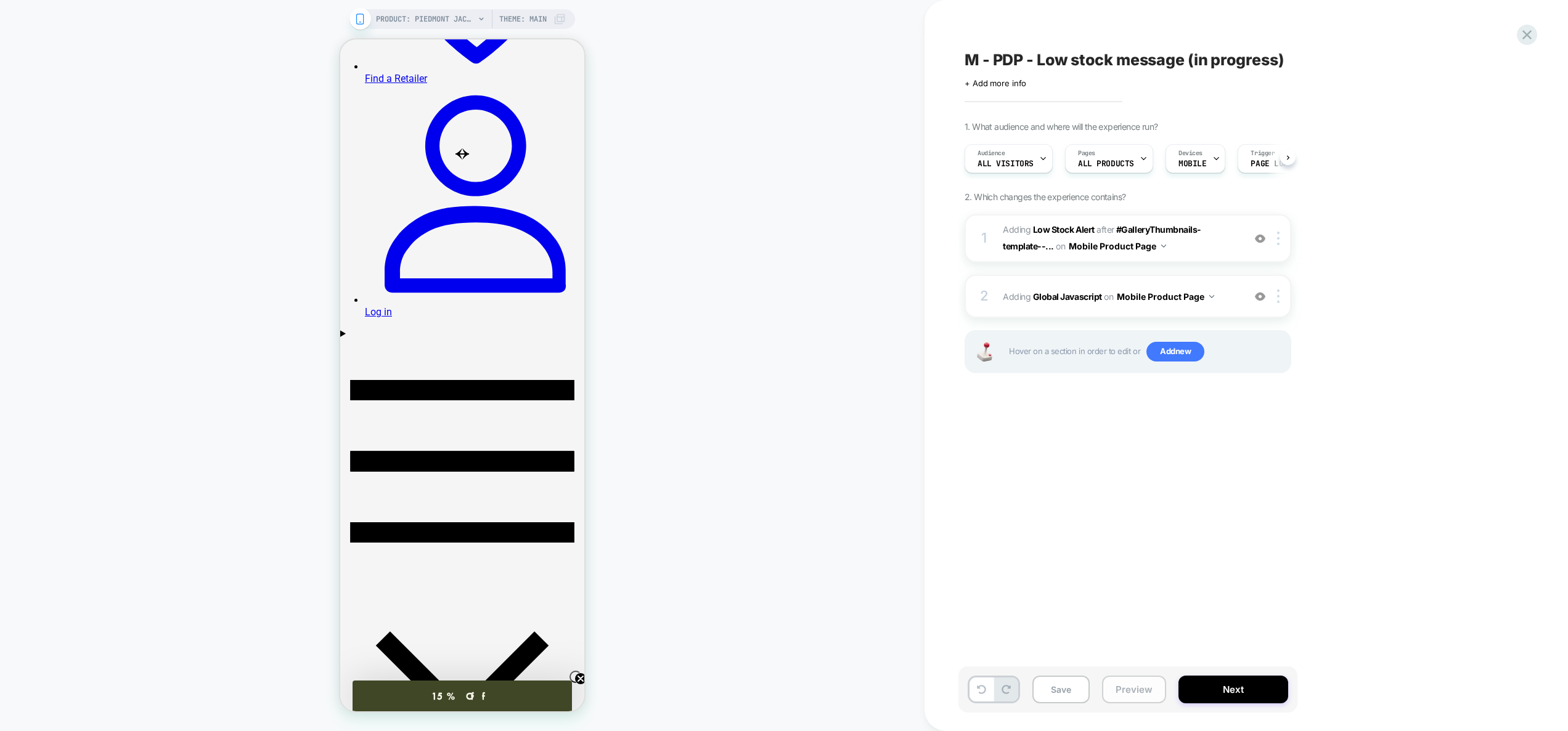
click at [1135, 687] on button "Preview" at bounding box center [1134, 689] width 64 height 27
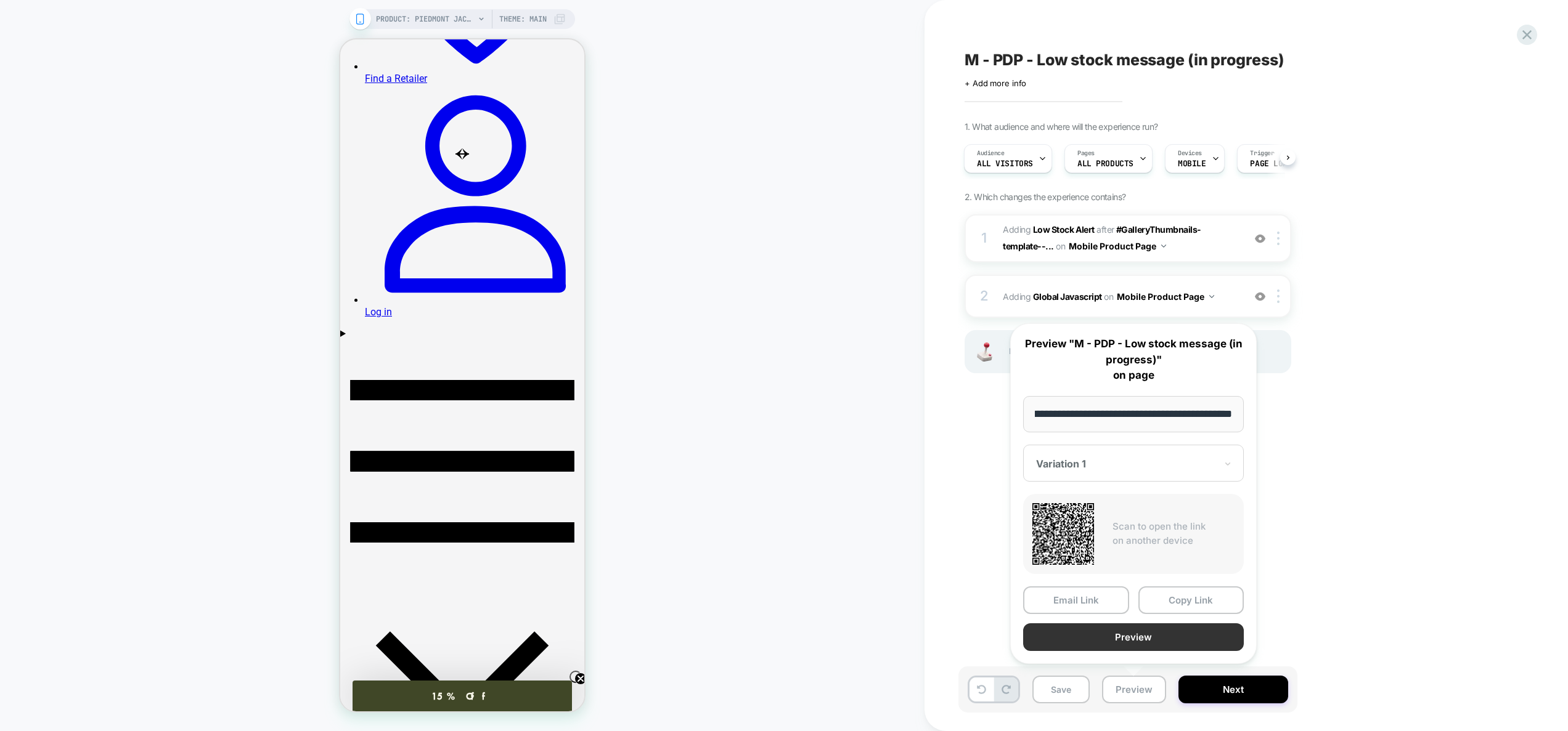
scroll to position [0, 0]
click at [1134, 642] on button "Preview" at bounding box center [1133, 637] width 220 height 27
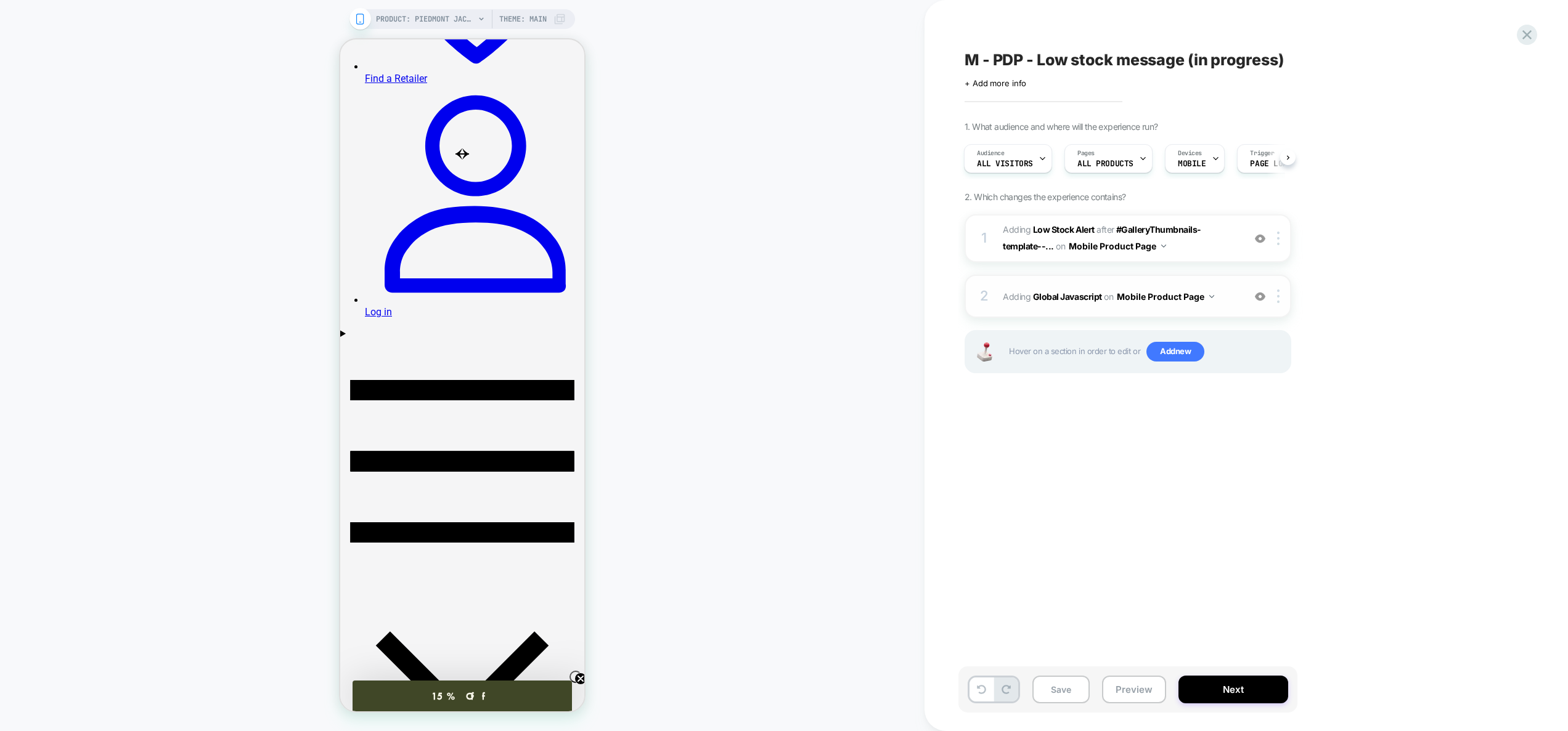
click at [1222, 305] on span "Adding Global Javascript on Mobile Product Page" at bounding box center [1120, 296] width 235 height 18
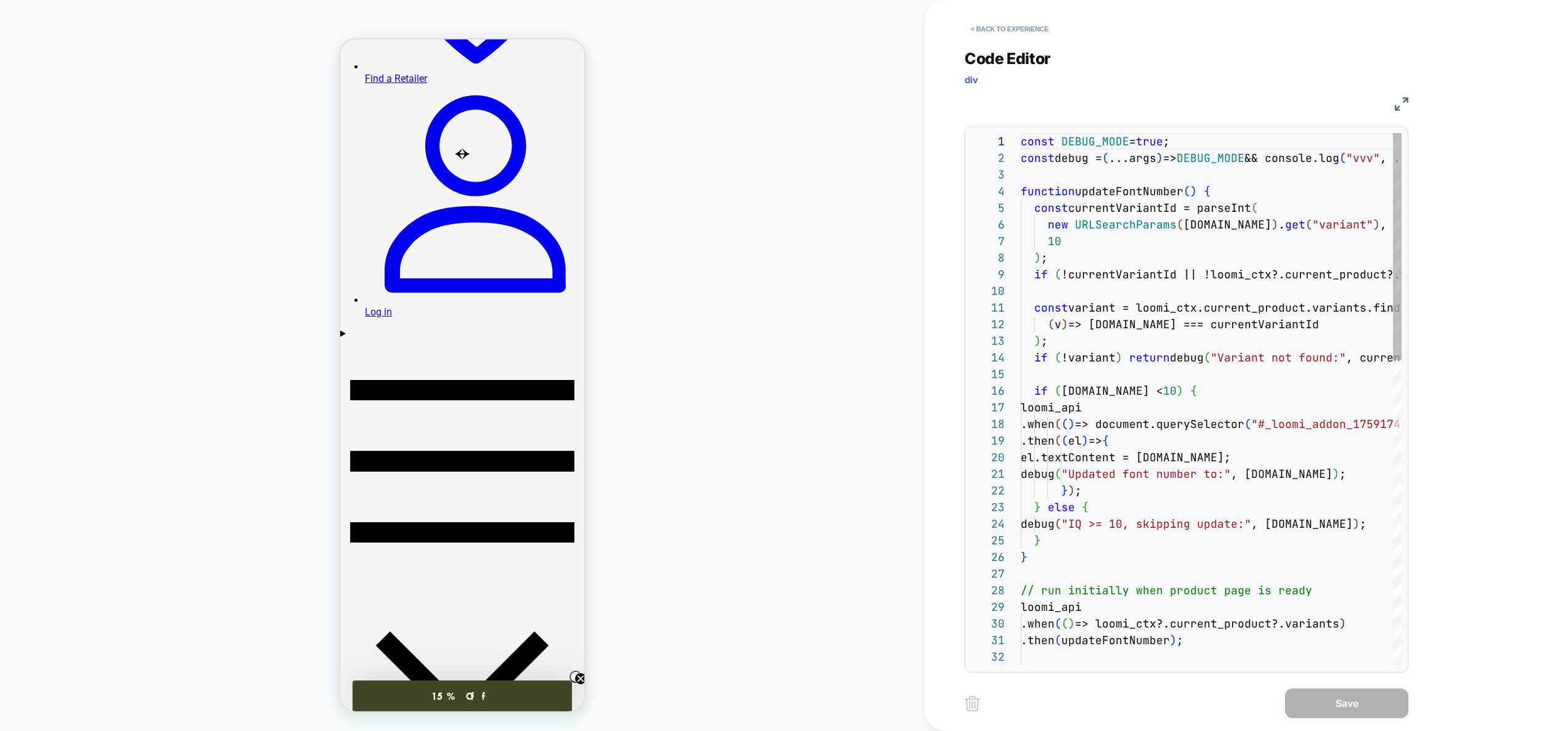
scroll to position [0, 20]
type textarea "**********"
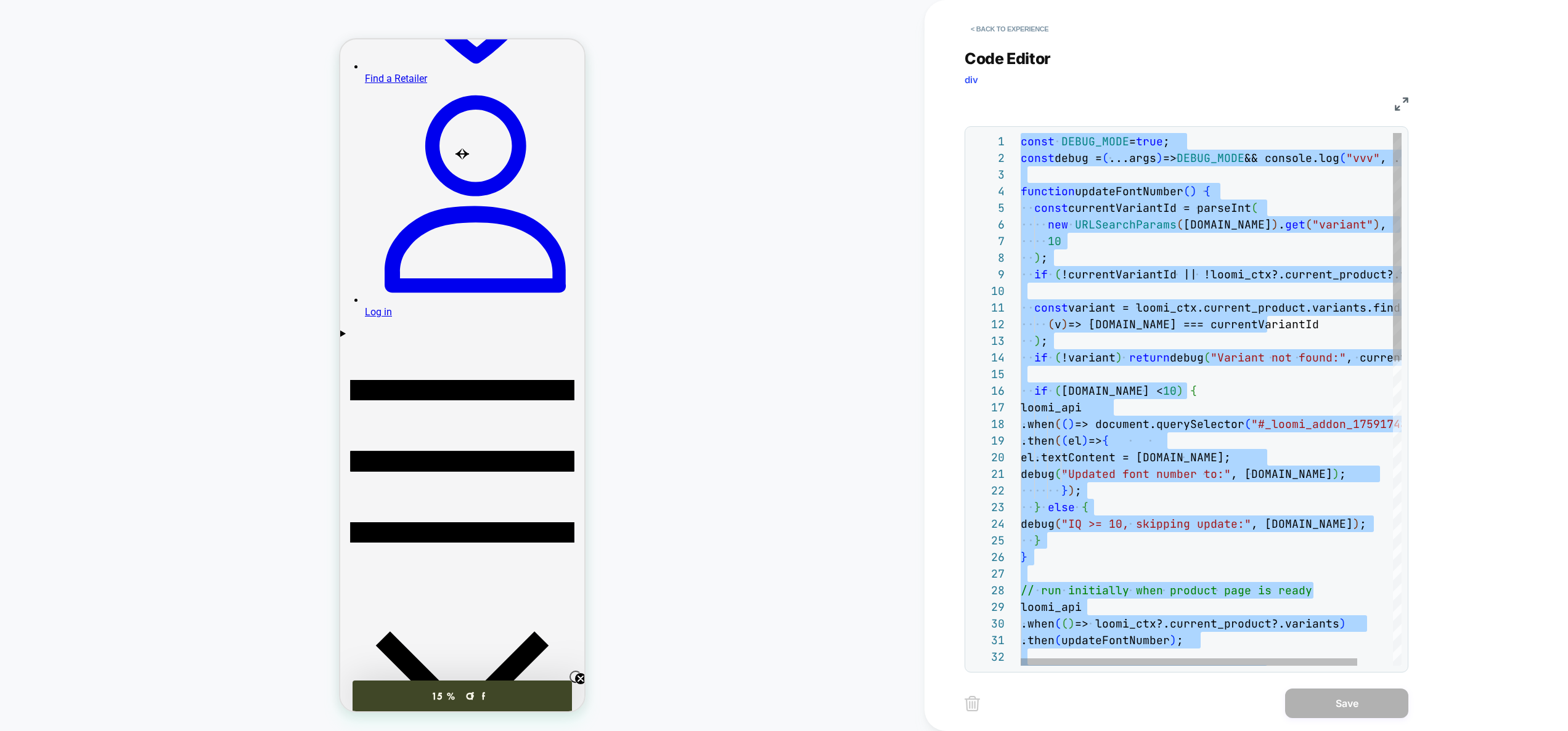
scroll to position [0, 0]
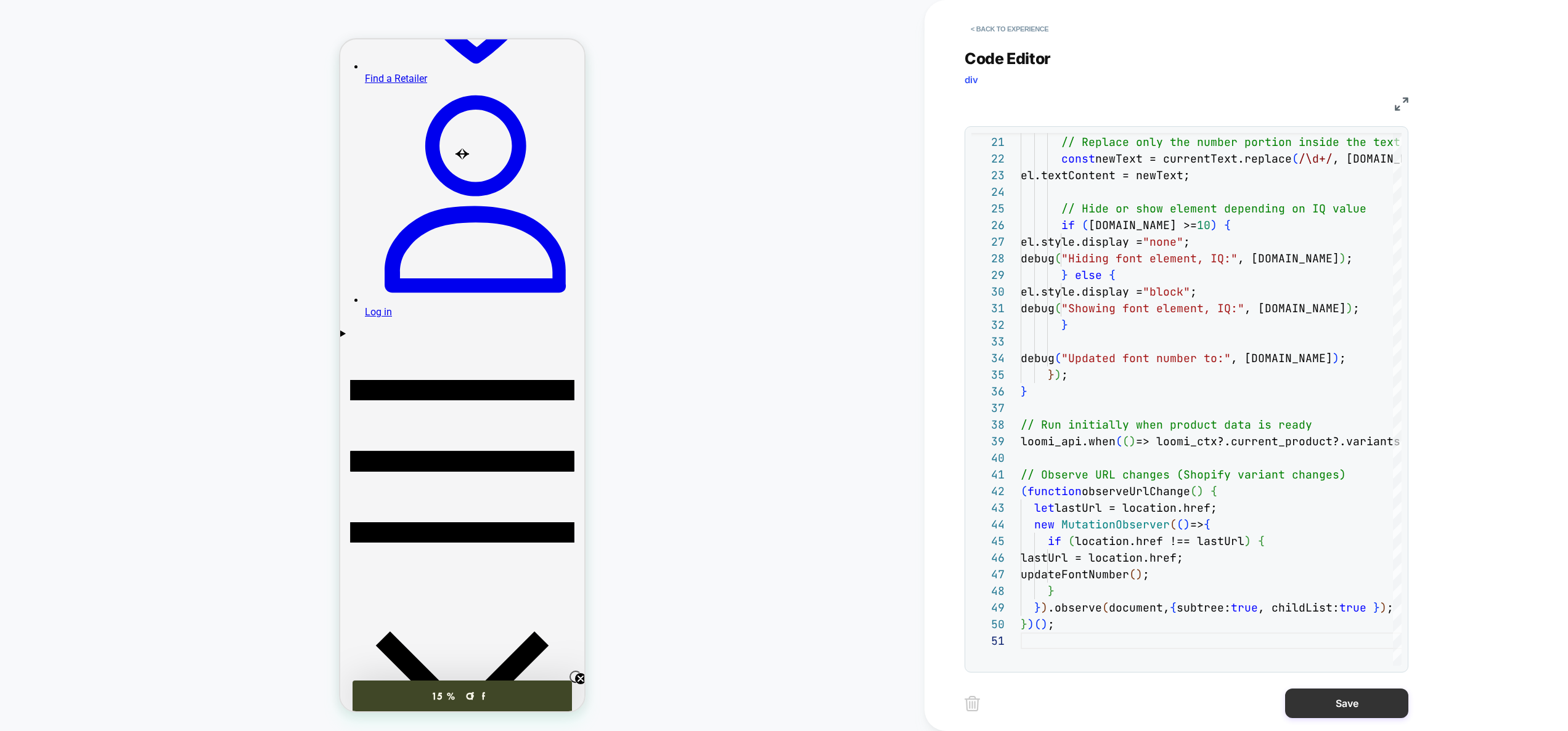
click at [1330, 689] on button "Save" at bounding box center [1346, 704] width 123 height 30
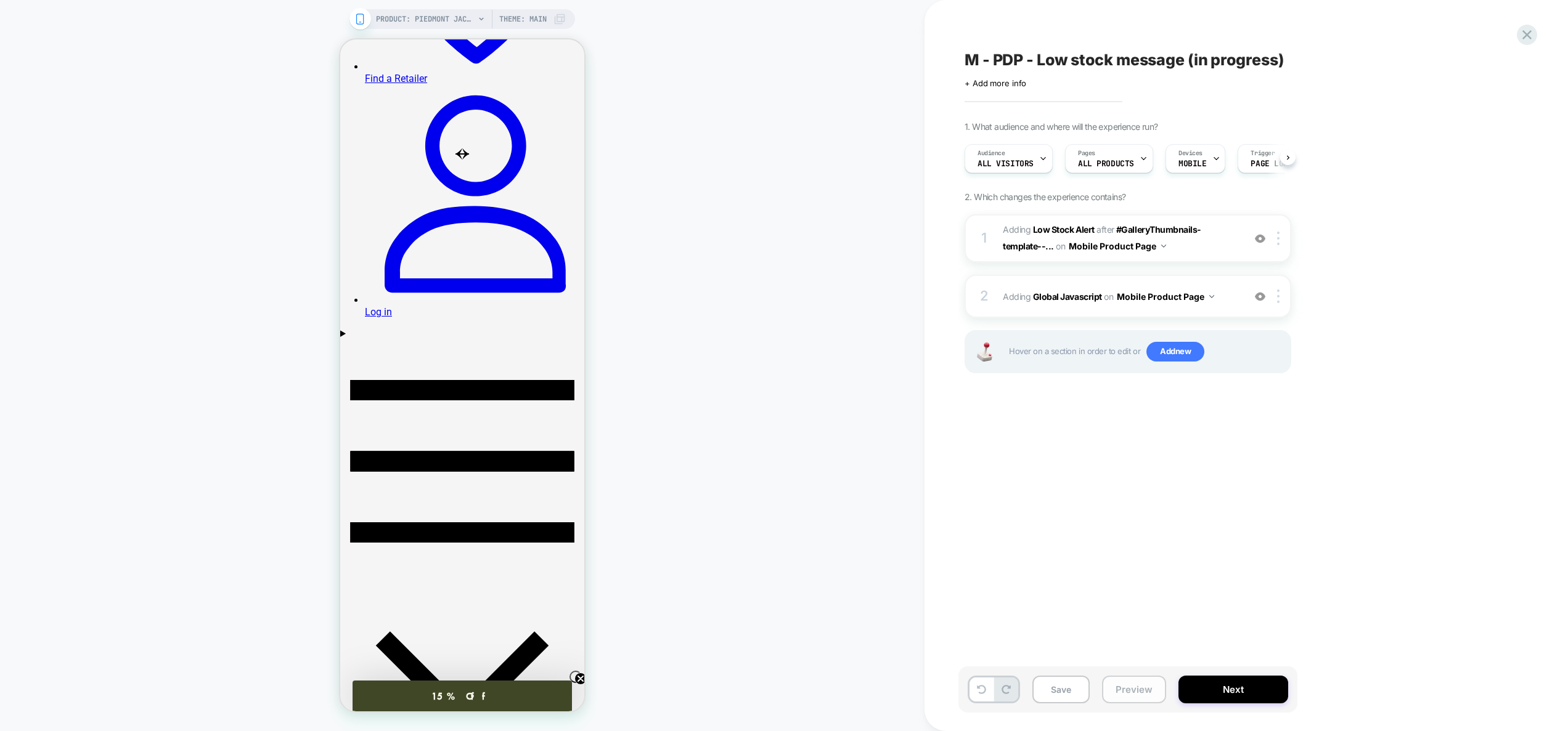
click at [1156, 679] on button "Preview" at bounding box center [1134, 689] width 64 height 27
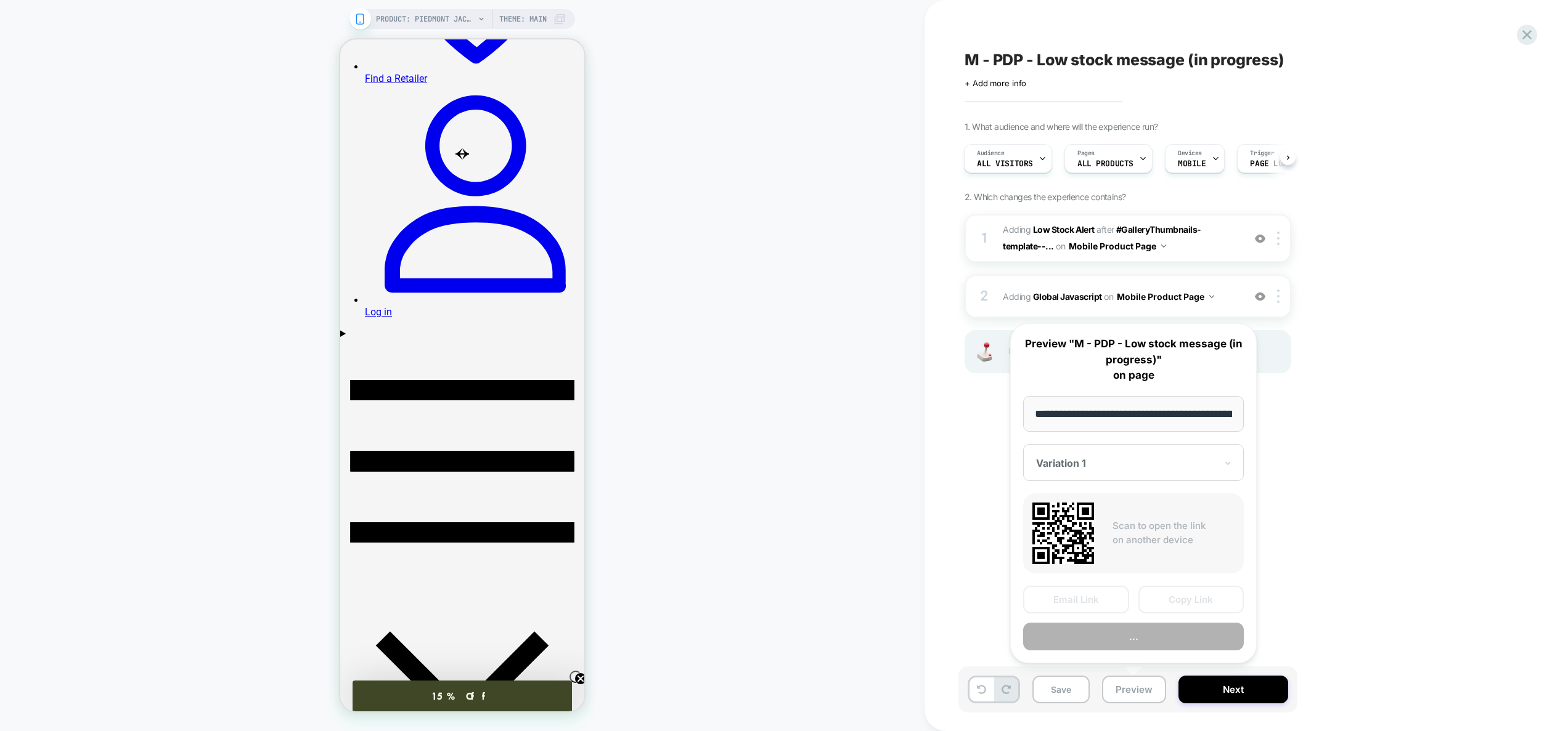
scroll to position [0, 144]
click at [1134, 640] on button "Preview" at bounding box center [1133, 637] width 220 height 27
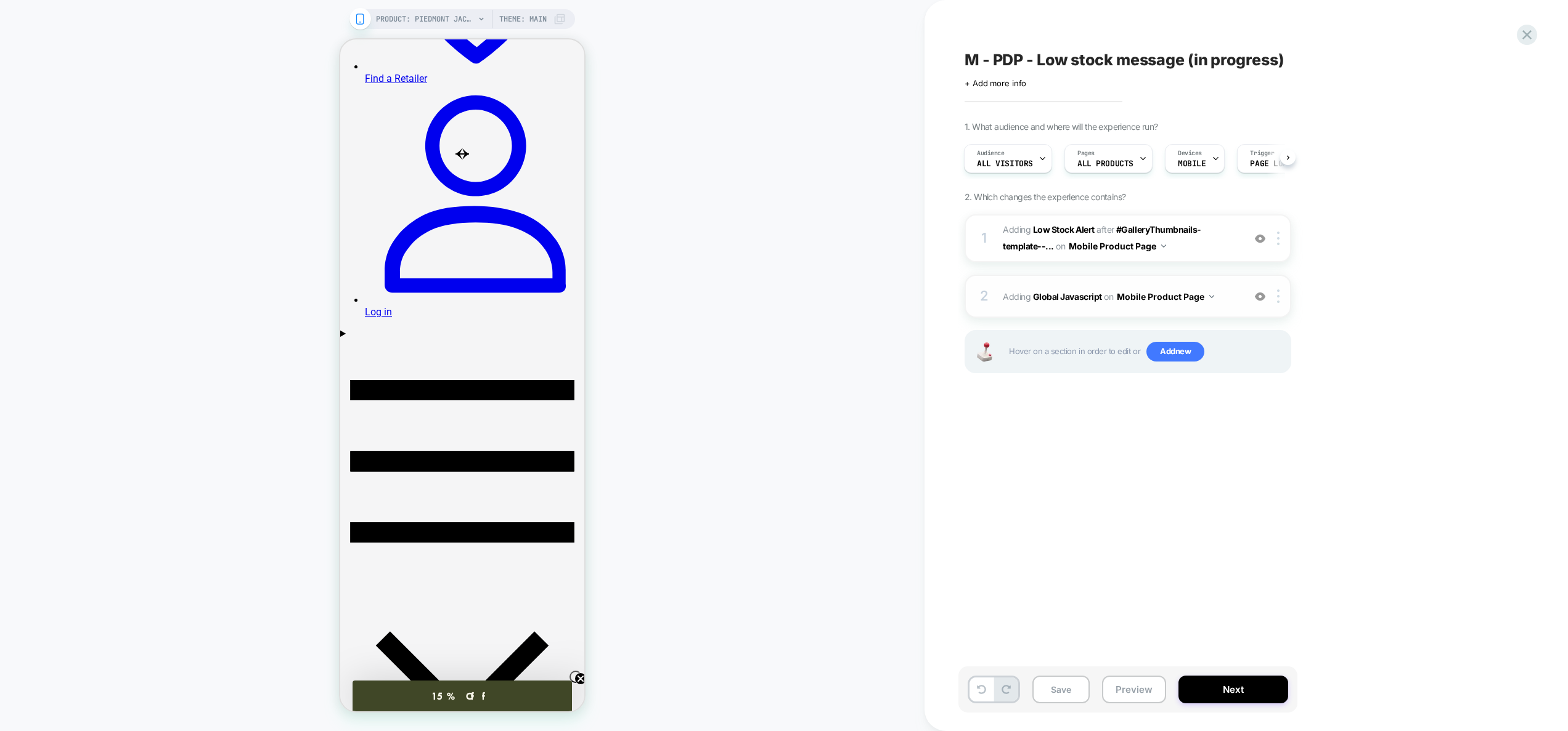
click at [1234, 301] on span "Adding Global Javascript on Mobile Product Page" at bounding box center [1120, 296] width 235 height 18
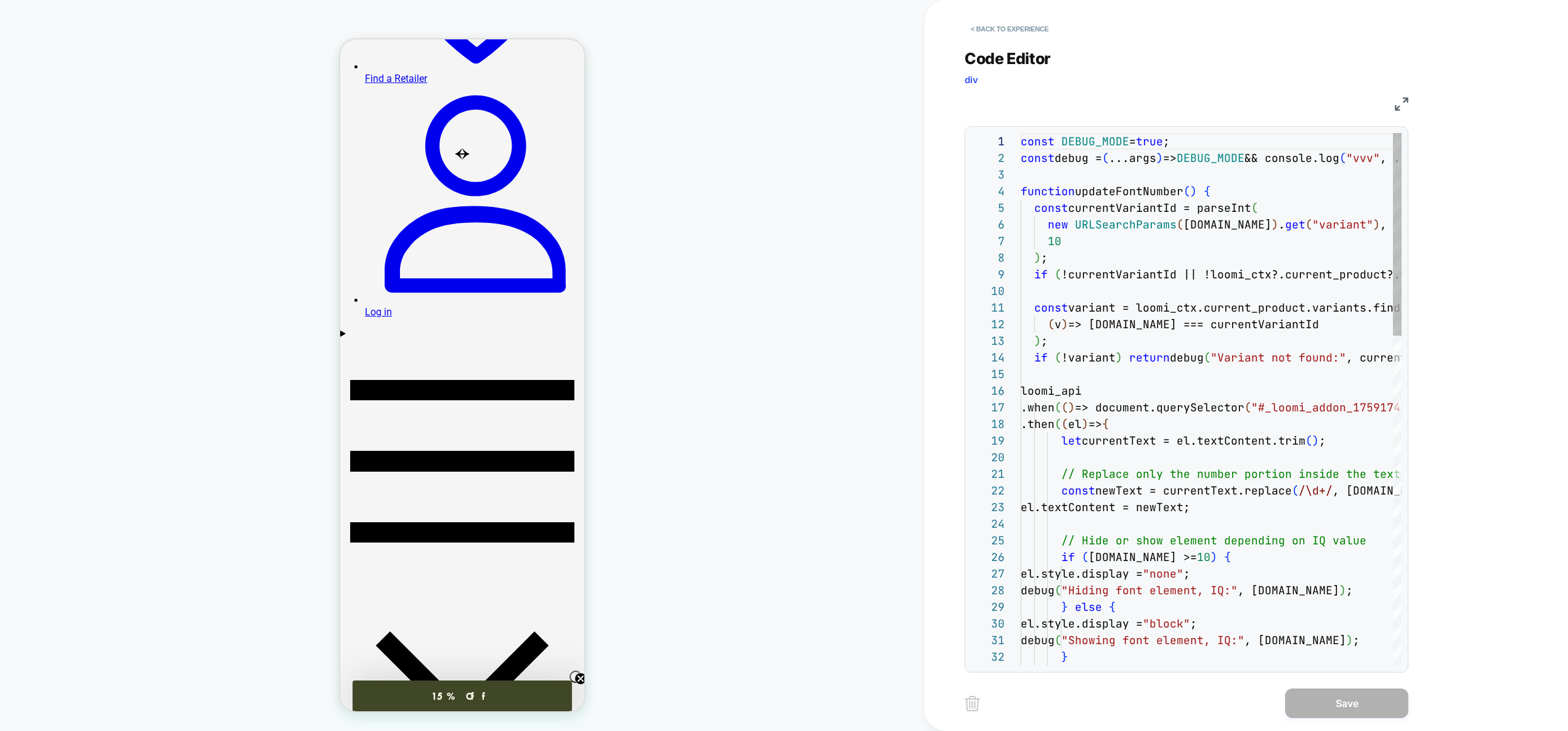
scroll to position [33, 27]
type textarea "**********"
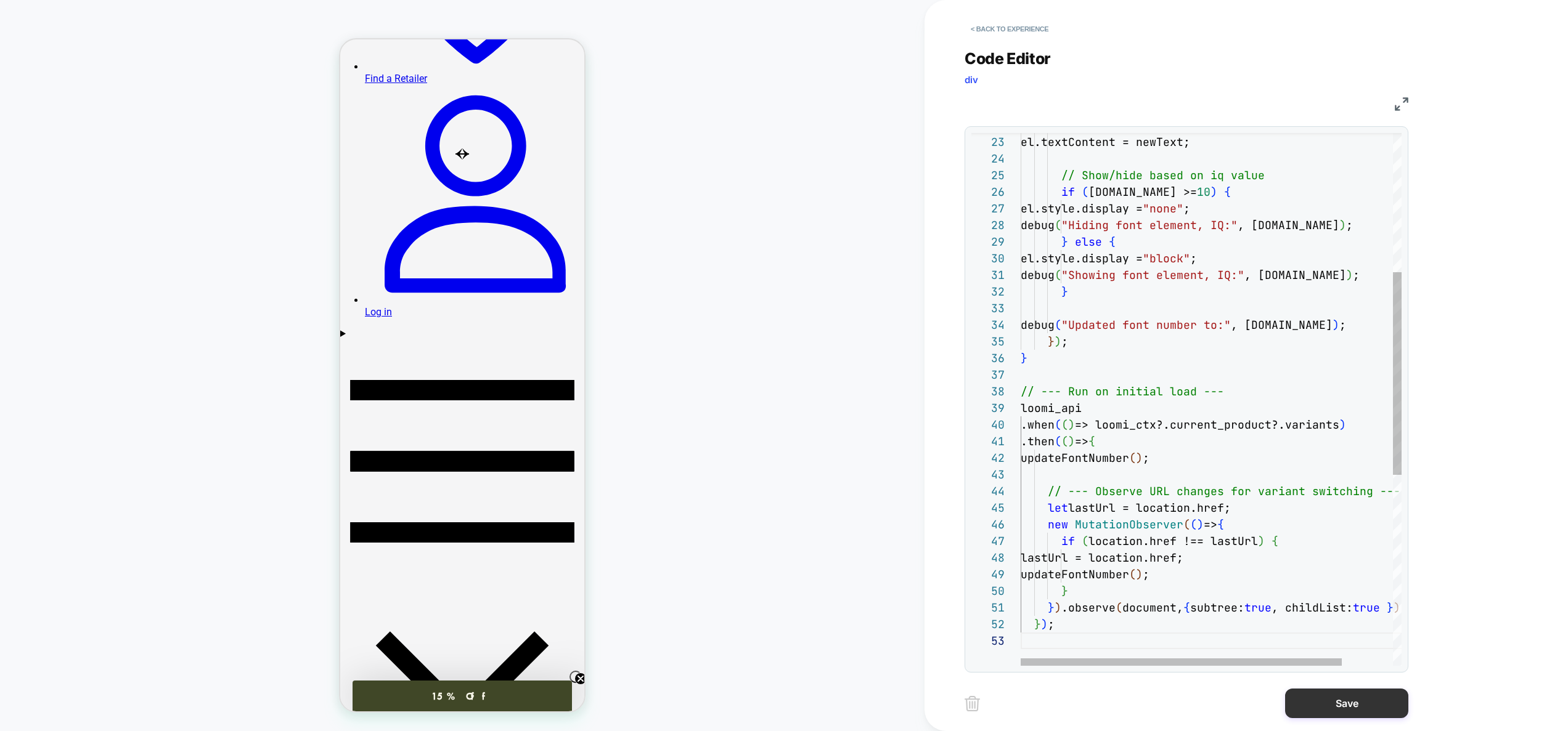
click at [1319, 706] on button "Save" at bounding box center [1346, 704] width 123 height 30
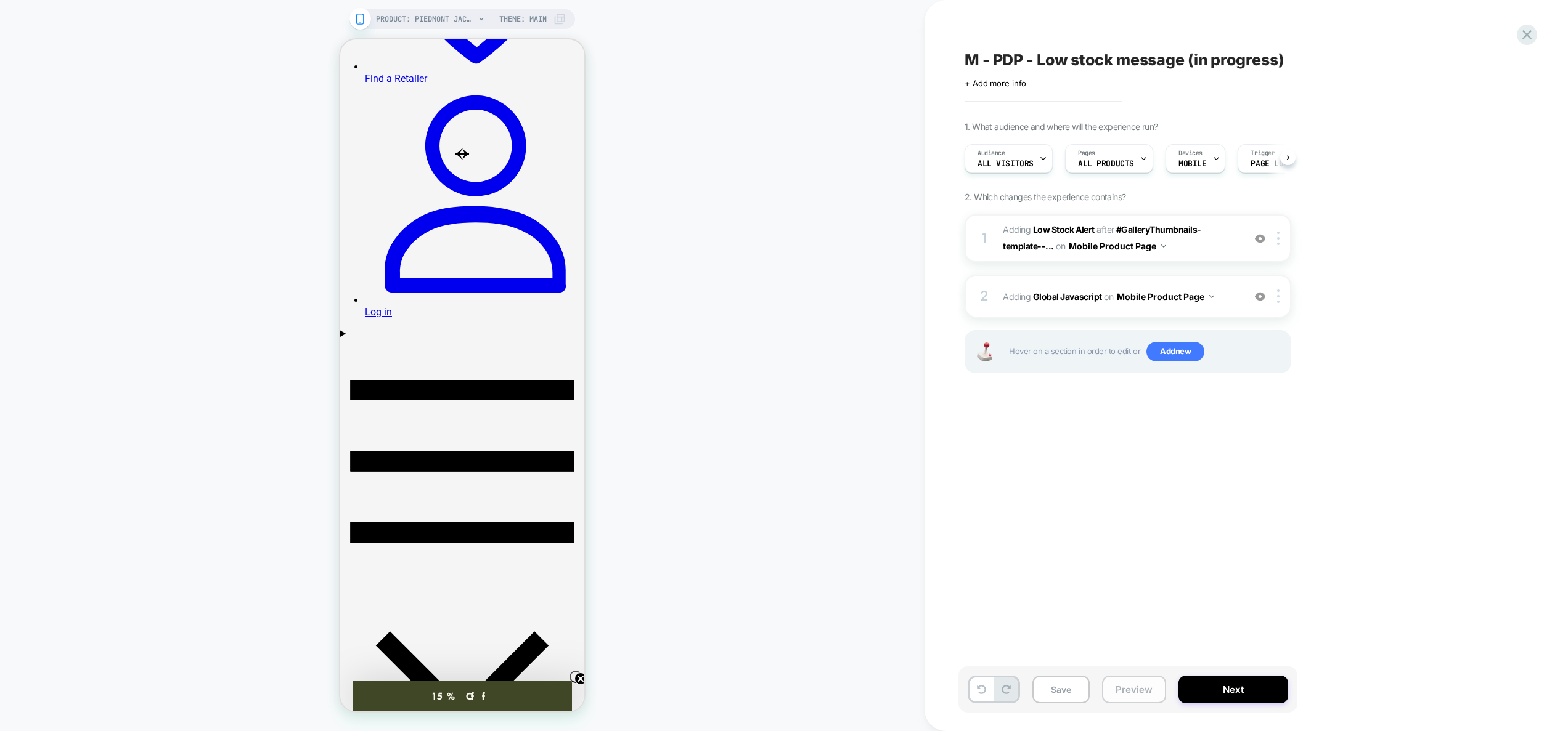
click at [1141, 690] on button "Preview" at bounding box center [1134, 689] width 64 height 27
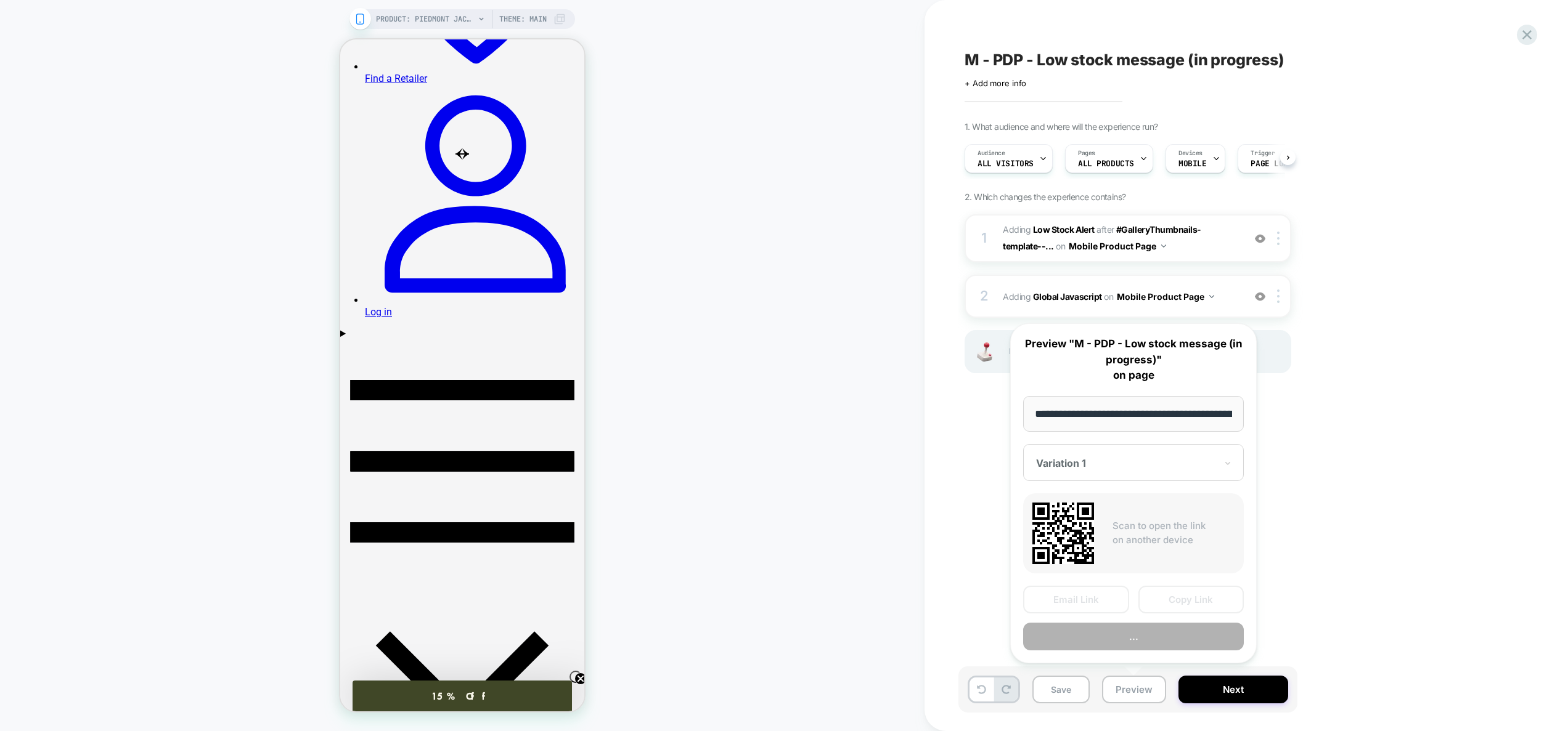
scroll to position [0, 144]
click at [1133, 636] on button "Preview" at bounding box center [1133, 637] width 220 height 27
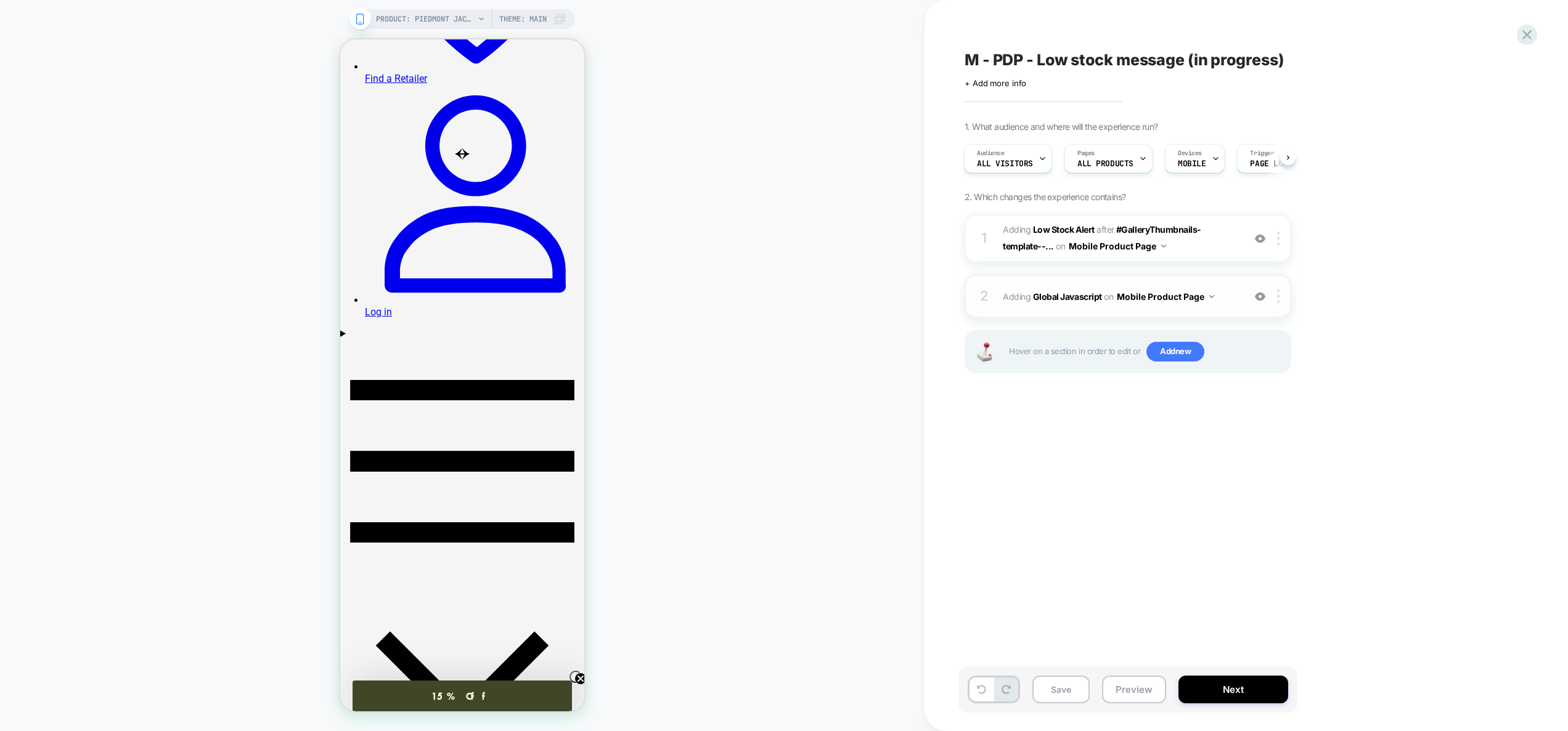
click at [1261, 299] on img at bounding box center [1260, 296] width 10 height 10
click at [1132, 681] on button "Preview" at bounding box center [1134, 689] width 64 height 27
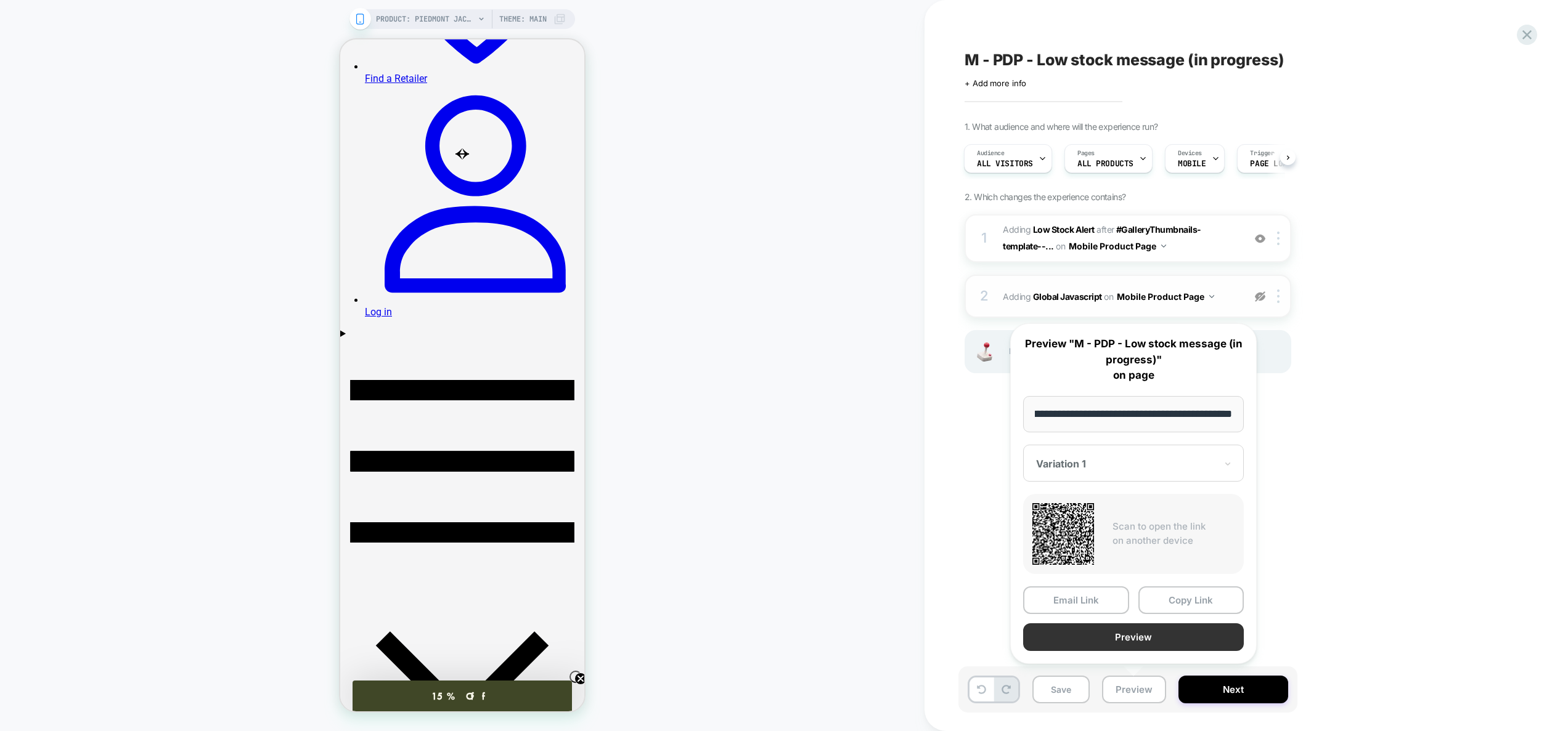
scroll to position [0, 0]
click at [1134, 638] on button "Preview" at bounding box center [1133, 637] width 220 height 27
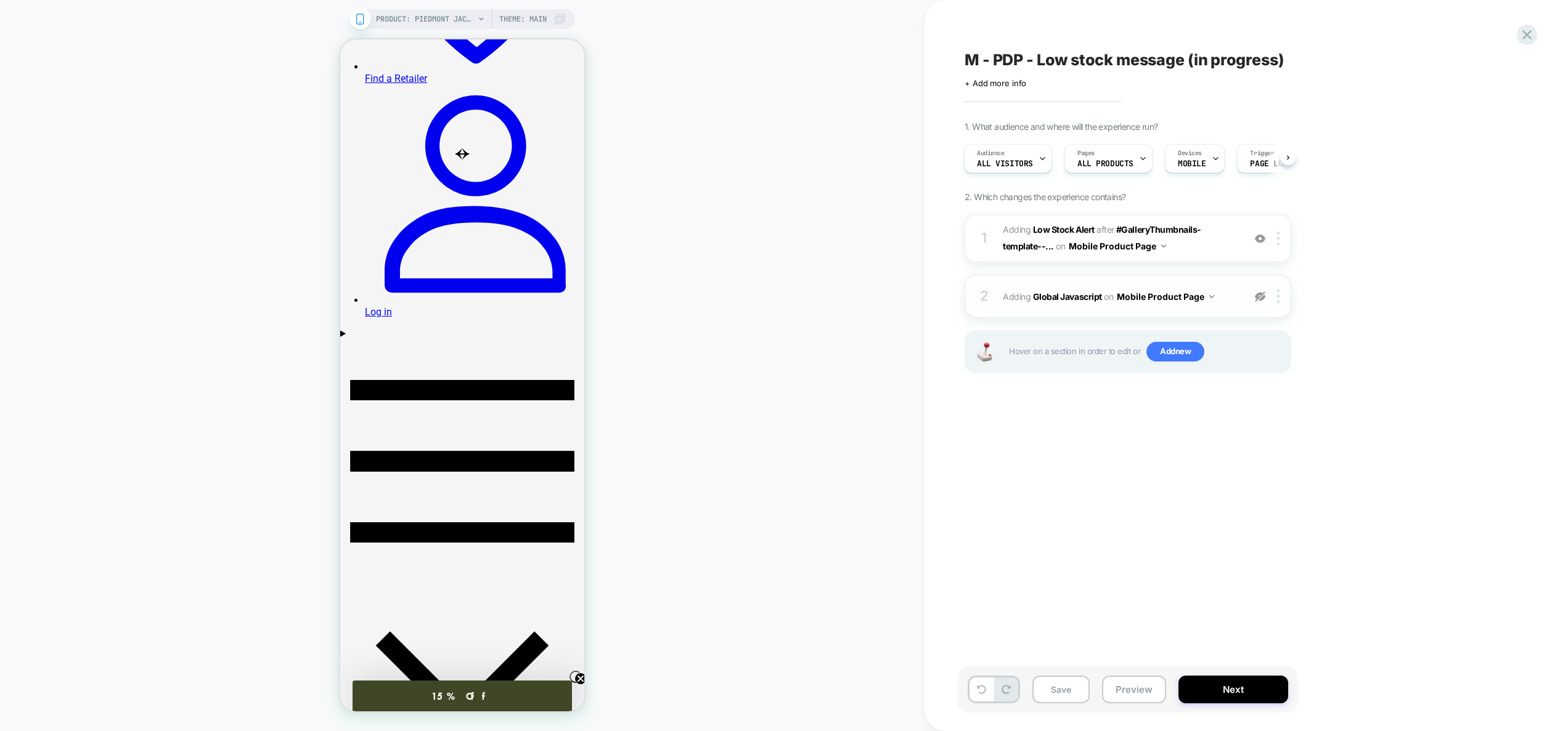
click at [1258, 301] on div at bounding box center [1260, 295] width 20 height 13
click at [1230, 298] on span "Adding Global Javascript on Mobile Product Page" at bounding box center [1120, 296] width 235 height 18
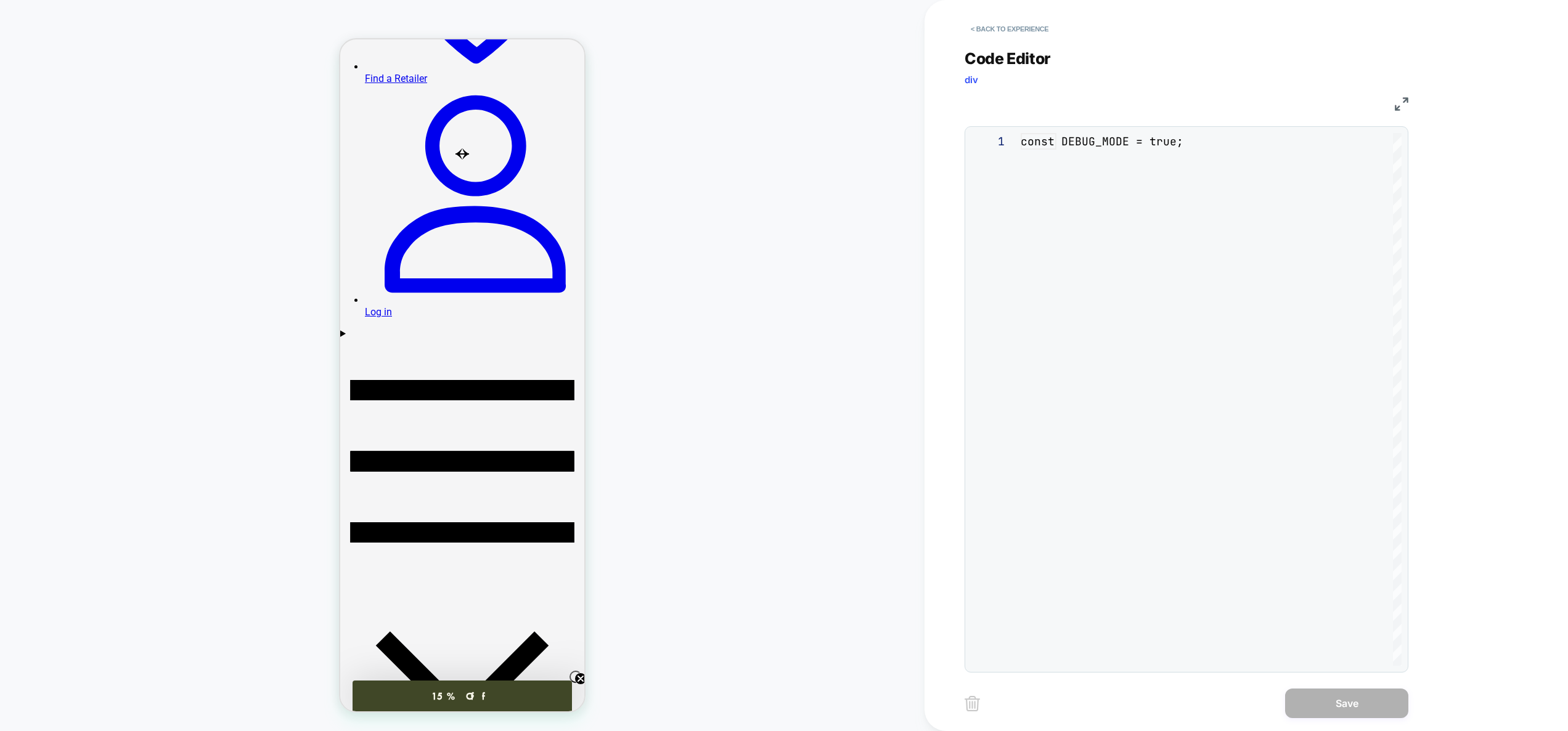
scroll to position [166, 0]
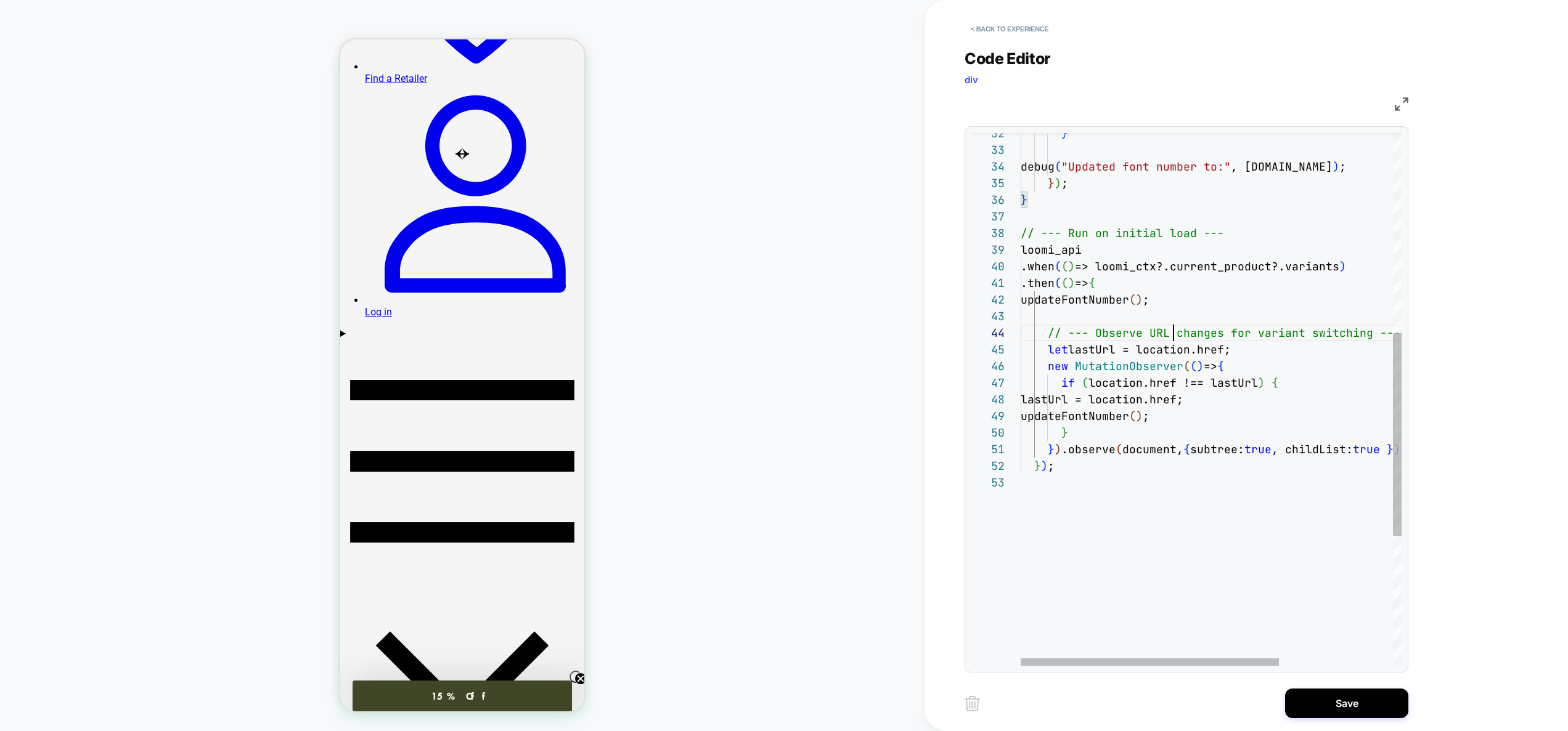
scroll to position [50, 153]
click at [1177, 328] on div "} debug ( "Updated font number to:" , variant.iq ) ; } ) ; } // --- Run on init…" at bounding box center [1294, 309] width 548 height 1398
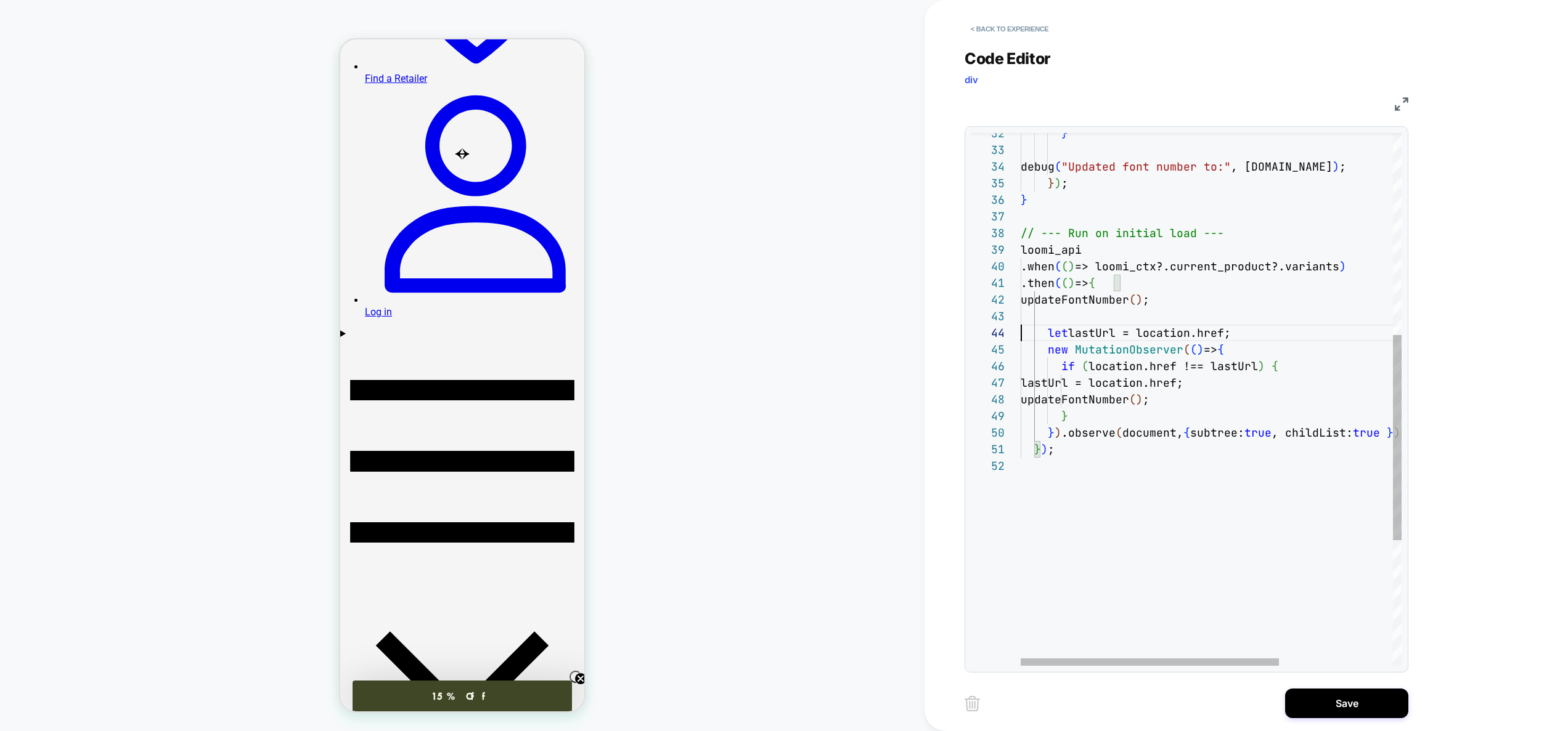
scroll to position [117, 200]
click at [1221, 235] on div "} debug ( "Updated font number to:" , variant.iq ) ; } ) ; } // --- Run on init…" at bounding box center [1294, 300] width 548 height 1381
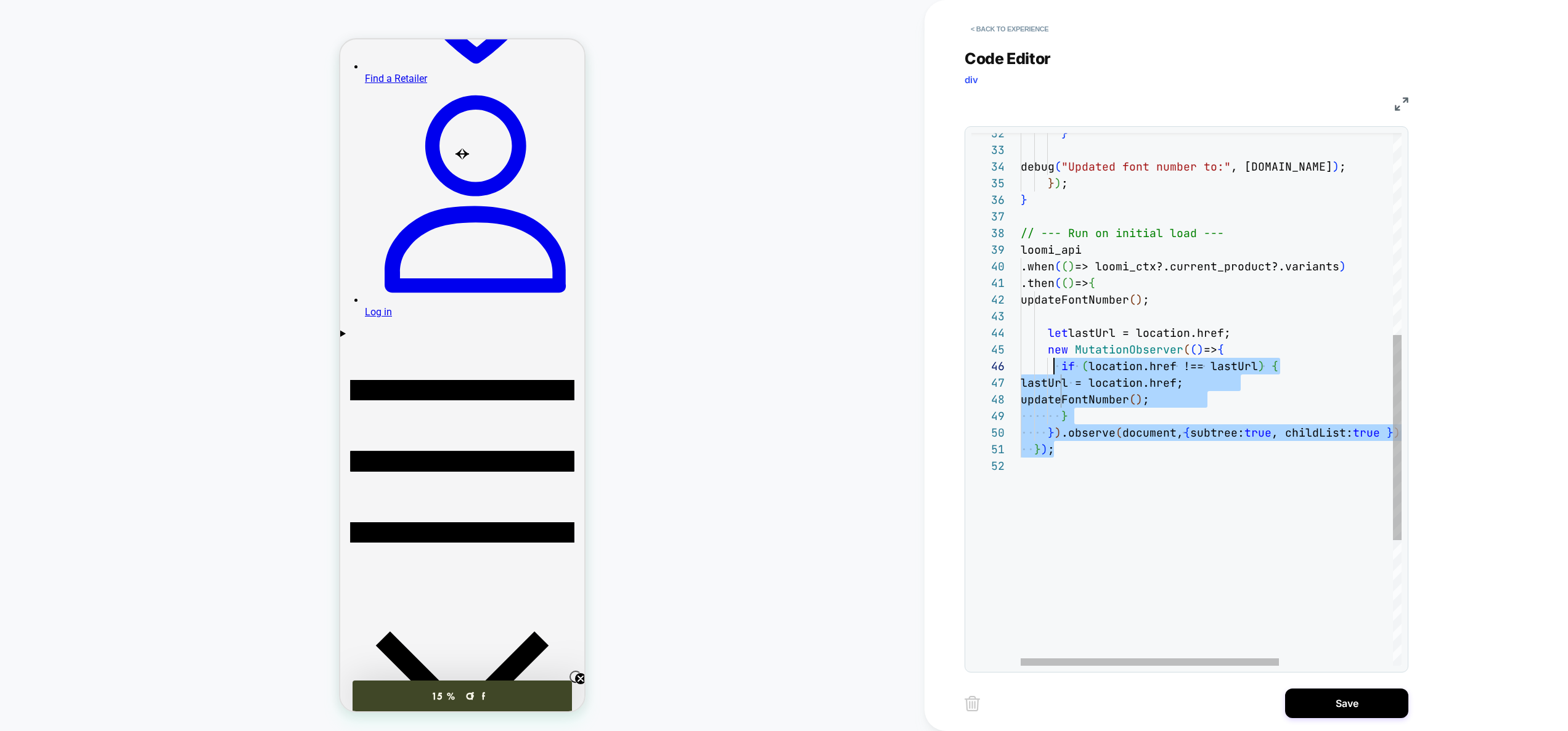
scroll to position [67, 0]
drag, startPoint x: 1070, startPoint y: 450, endPoint x: 1000, endPoint y: 342, distance: 128.7
click at [1021, 342] on div "} debug ( "Updated font number to:" , variant.iq ) ; } ) ; } // --- Run on init…" at bounding box center [1294, 300] width 548 height 1381
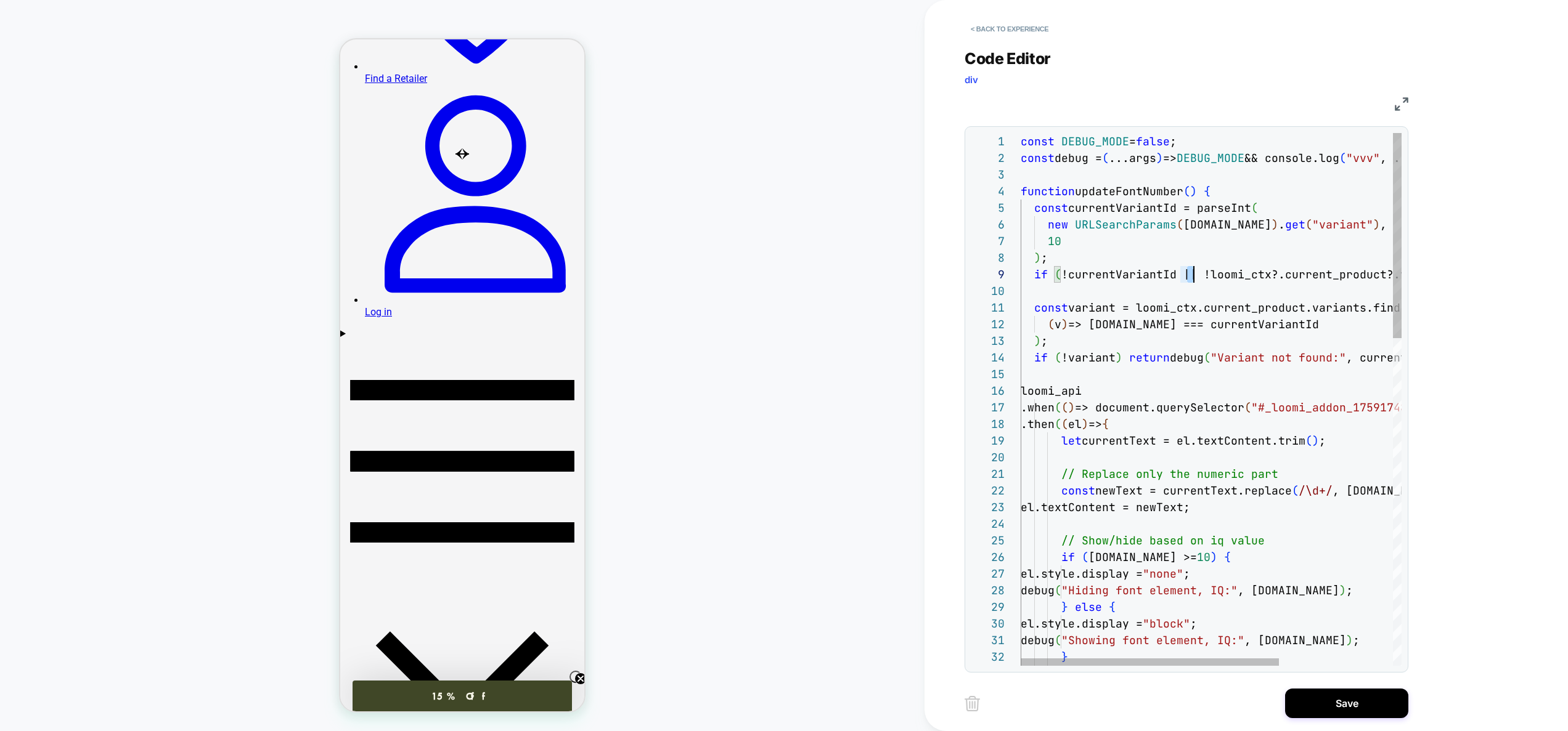
scroll to position [133, 485]
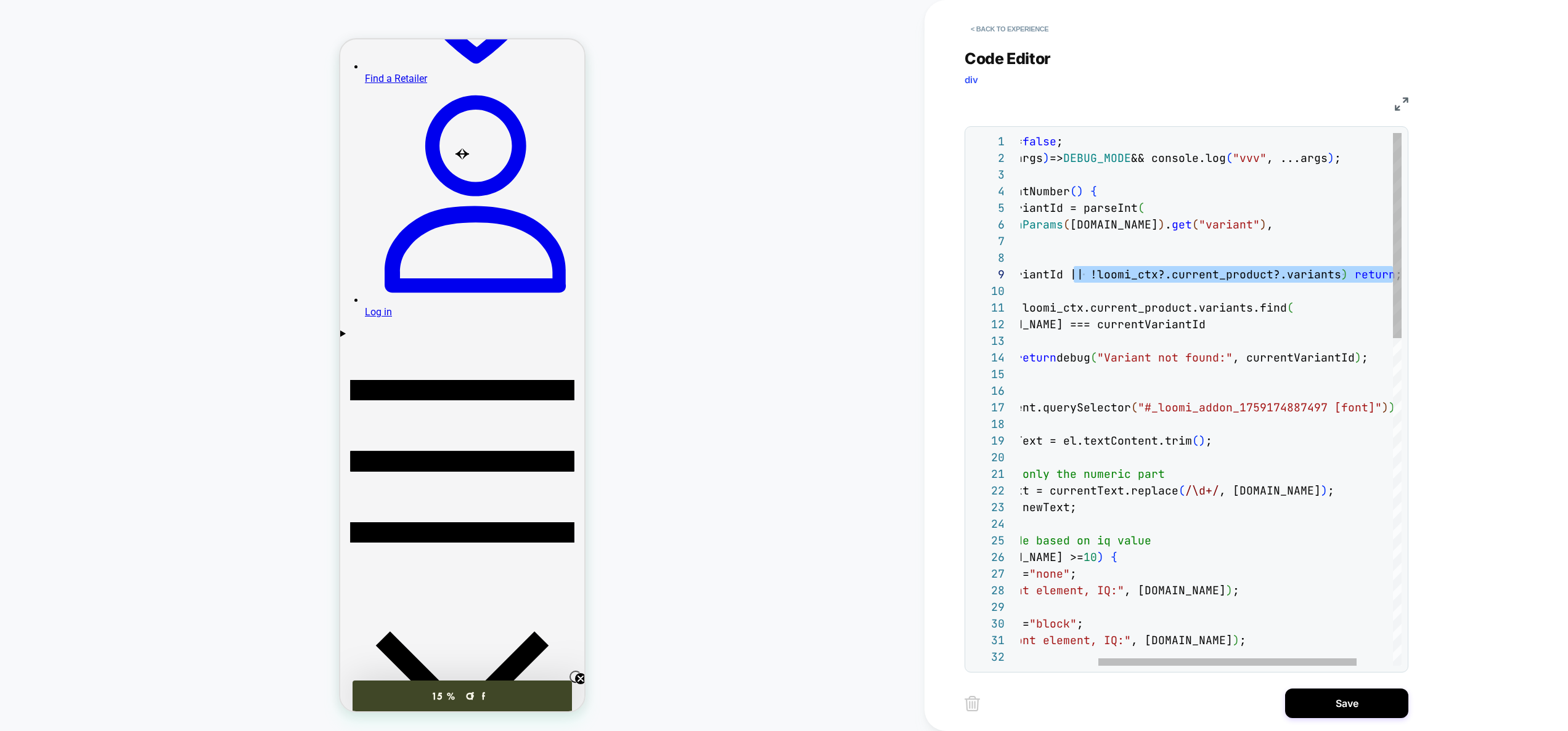
drag, startPoint x: 1187, startPoint y: 272, endPoint x: 1482, endPoint y: 270, distance: 295.0
drag, startPoint x: 1131, startPoint y: 272, endPoint x: 1400, endPoint y: 280, distance: 269.1
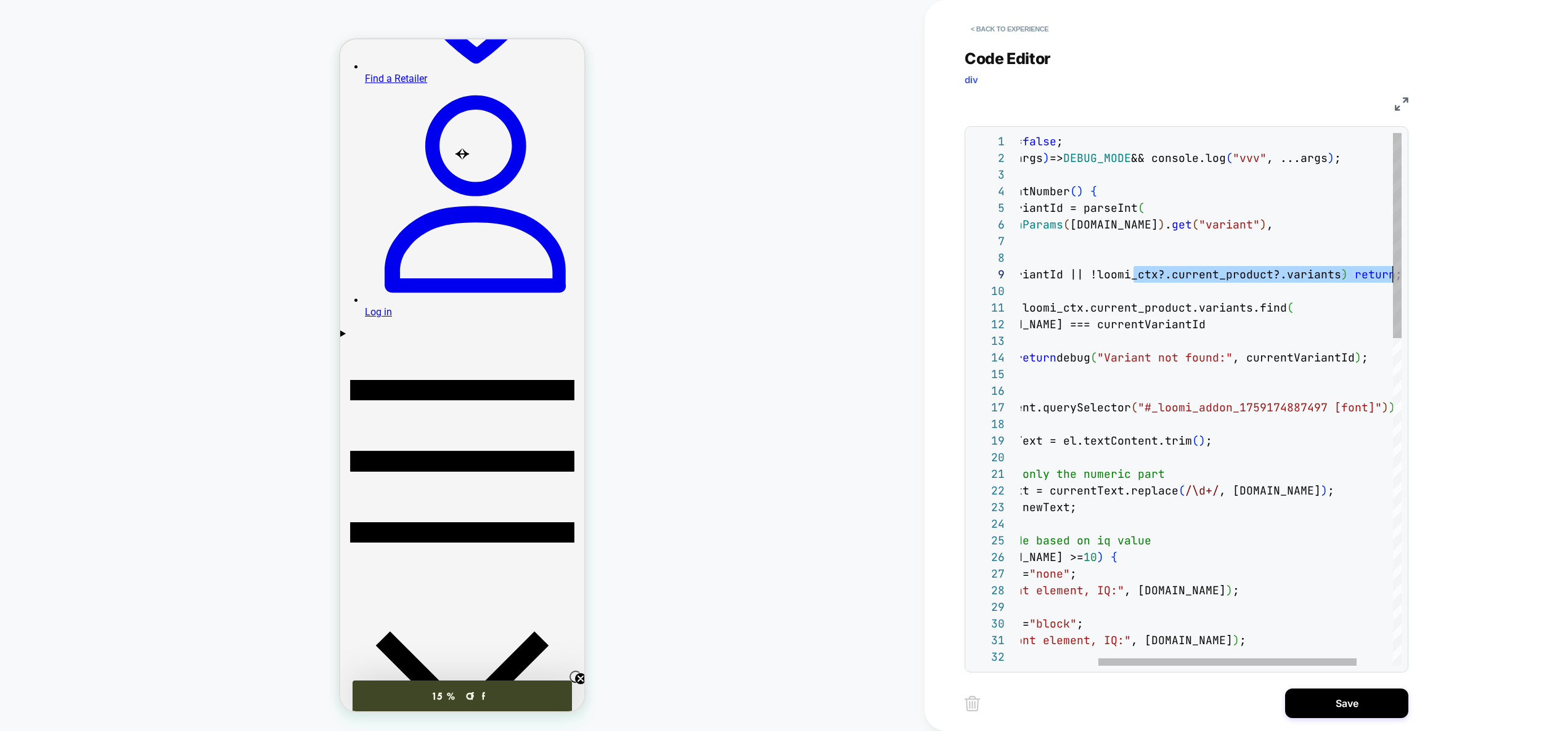
drag, startPoint x: 1200, startPoint y: 296, endPoint x: 858, endPoint y: 254, distance: 344.6
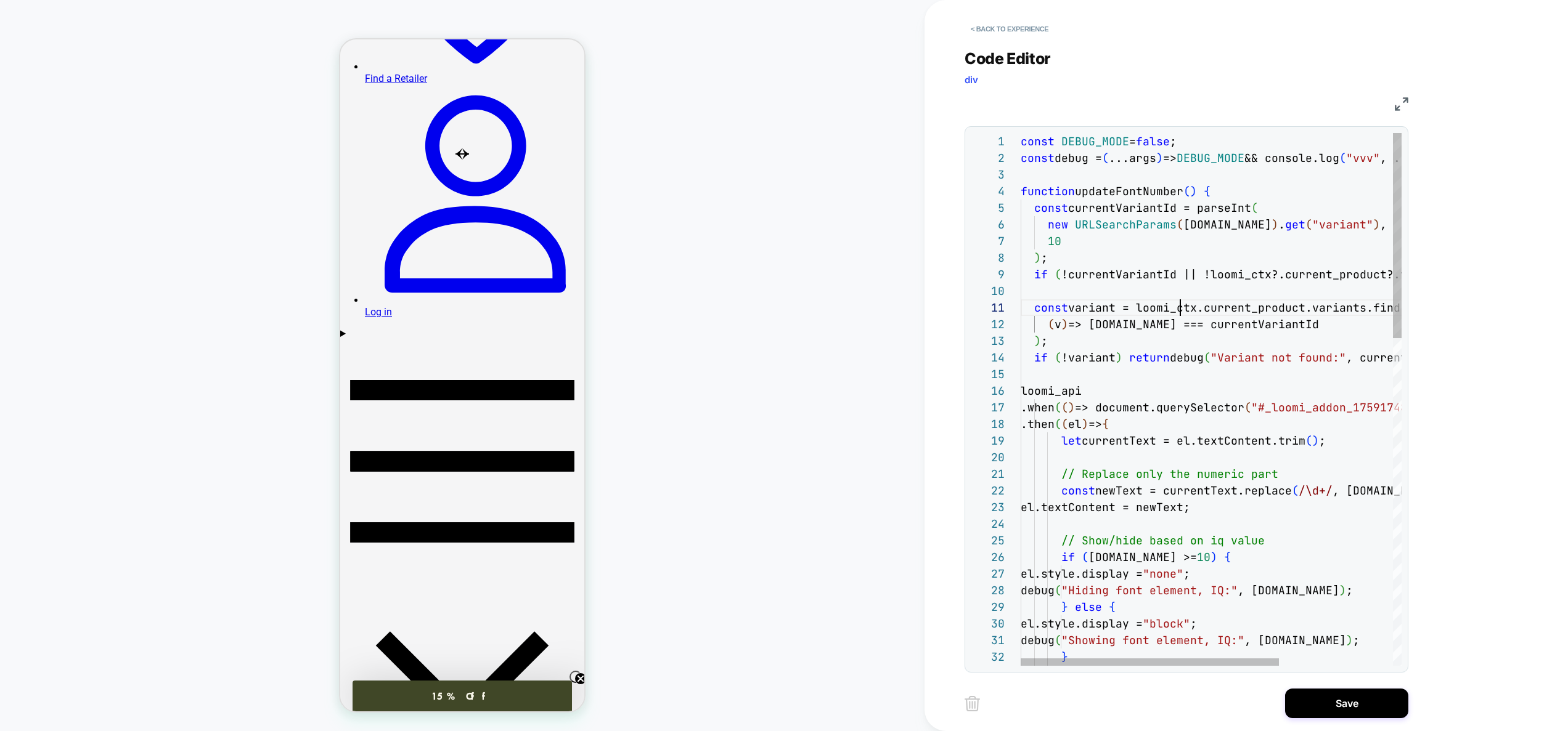
scroll to position [0, 160]
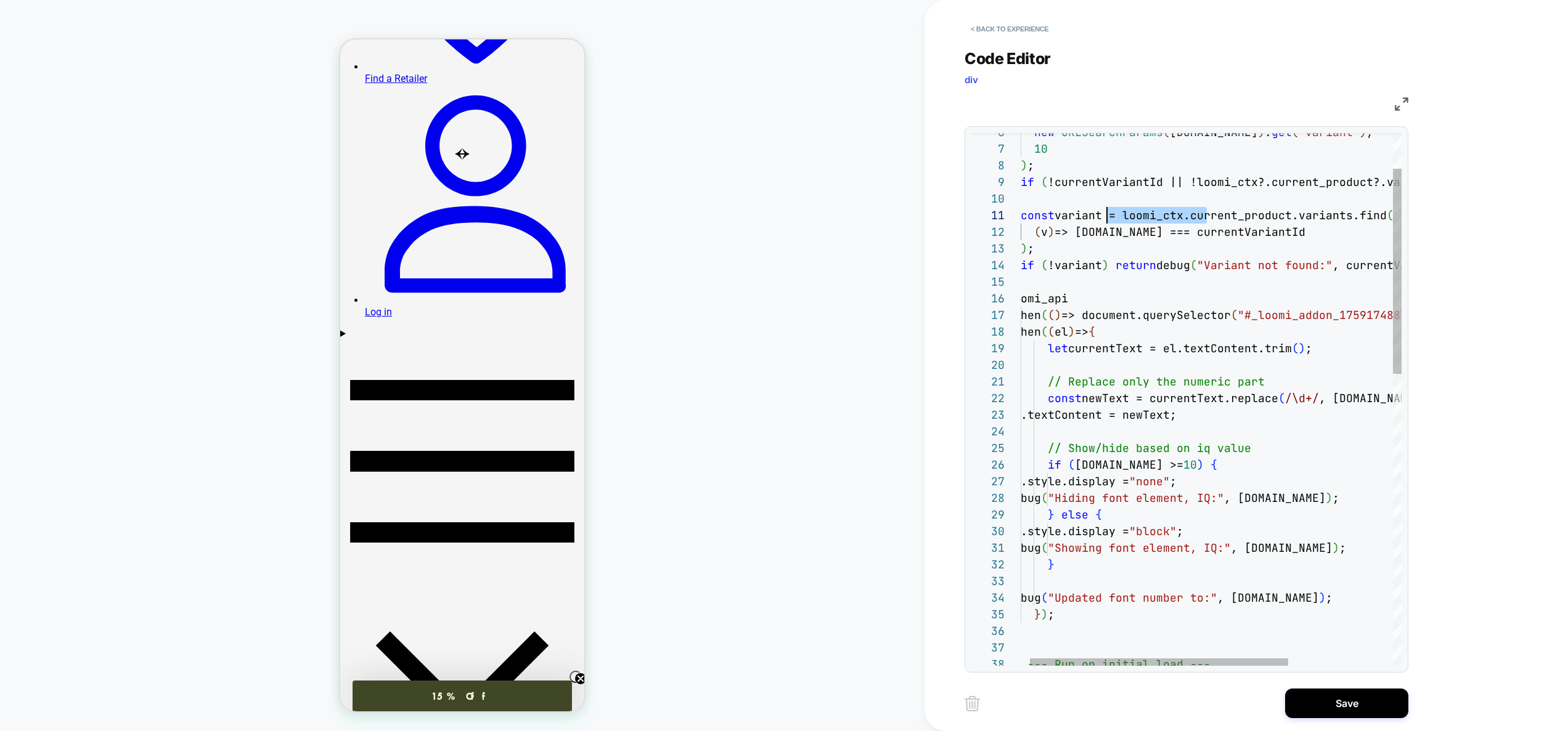
scroll to position [0, 13]
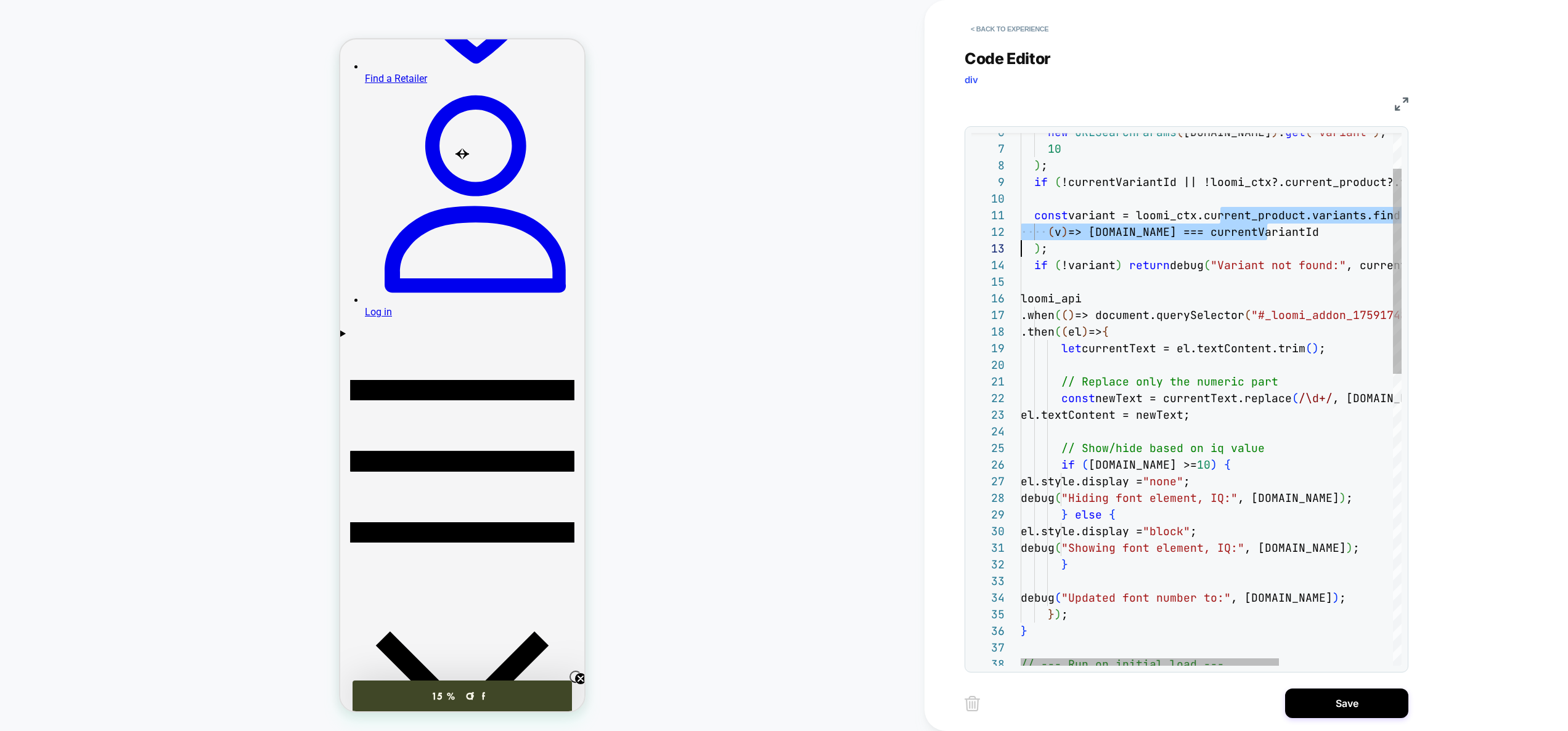
drag, startPoint x: 1223, startPoint y: 215, endPoint x: 1065, endPoint y: 251, distance: 162.0
click at [1021, 249] on div "} el.style.display = "block" ; debug ( "Showing font element, IQ:" , variant.iq…" at bounding box center [1294, 731] width 548 height 1381
click at [1142, 250] on div "} el.style.display = "block" ; debug ( "Showing font element, IQ:" , variant.iq…" at bounding box center [1294, 731] width 548 height 1381
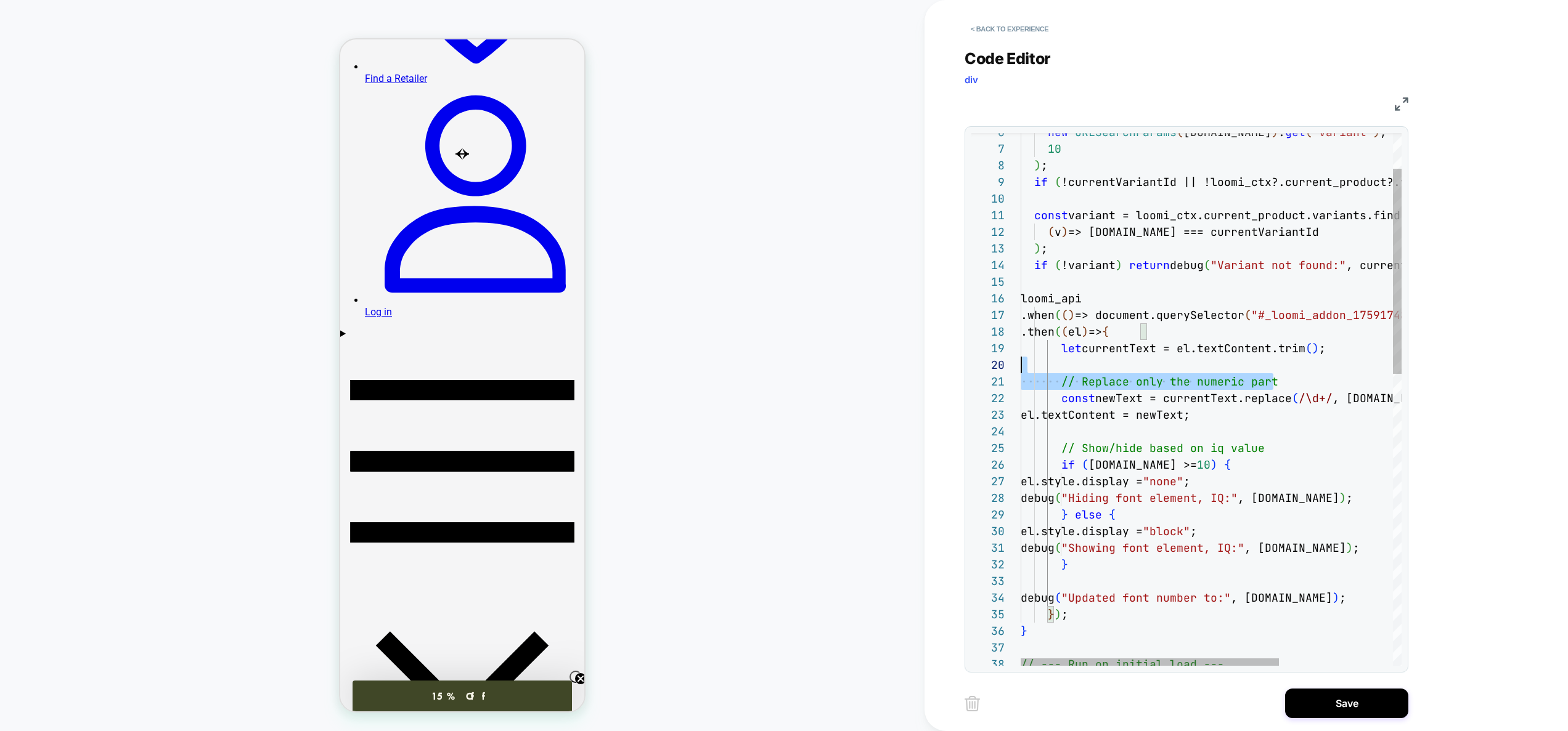
scroll to position [150, 0]
drag, startPoint x: 1285, startPoint y: 380, endPoint x: 1165, endPoint y: 382, distance: 120.0
click at [1165, 382] on div "} el.style.display = "block" ; debug ( "Showing font element, IQ:" , variant.iq…" at bounding box center [1294, 731] width 548 height 1381
click at [1279, 440] on div "} el.style.display = "block" ; debug ( "Showing font element, IQ:" , variant.iq…" at bounding box center [1294, 731] width 548 height 1381
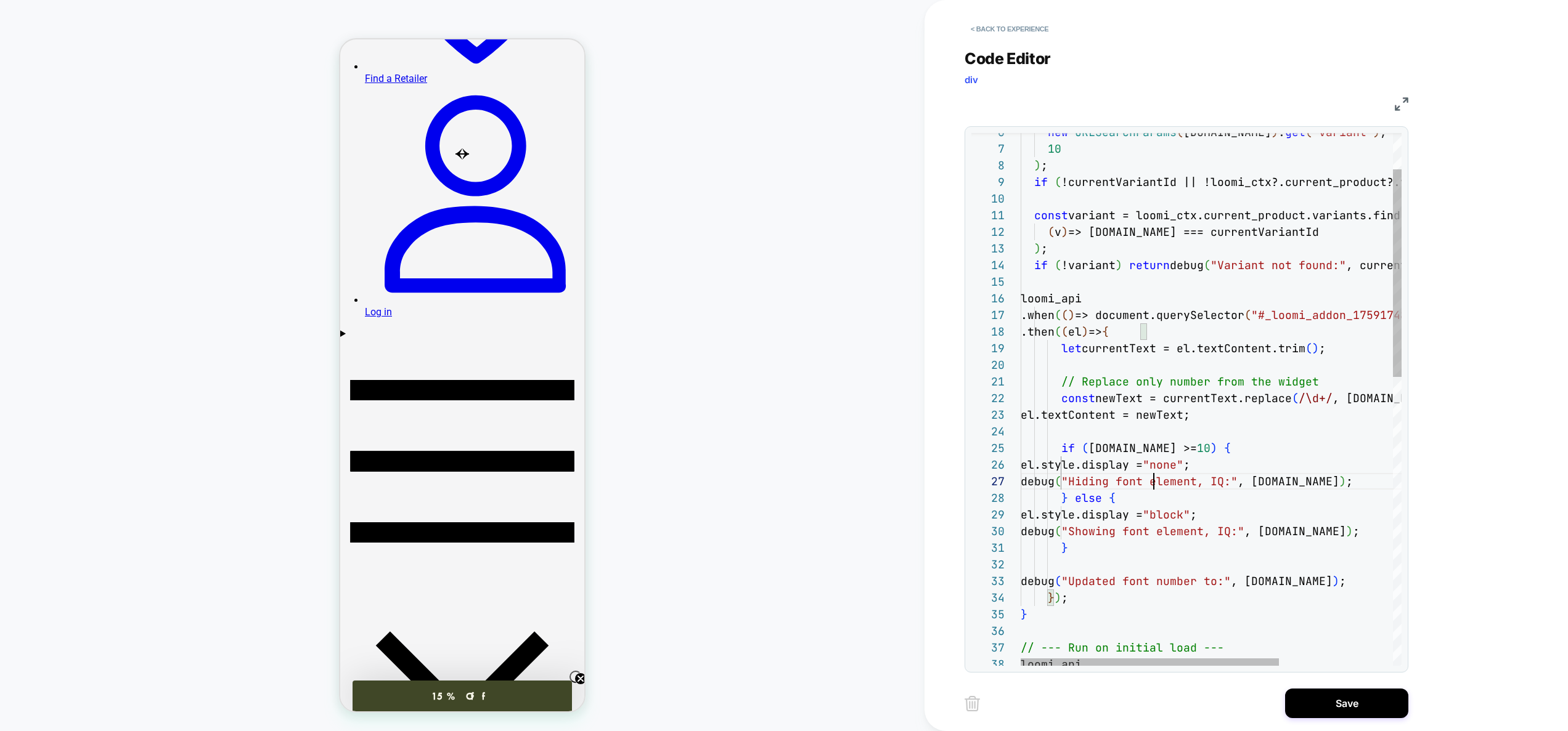
scroll to position [100, 133]
click at [1156, 479] on div "} el.style.display = "block" ; debug ( "Showing font element, IQ:" , variant.iq…" at bounding box center [1294, 722] width 548 height 1364
click at [1228, 505] on div "} el.style.display = "block" ; debug ( "Showing font element, IQ:" , variant.iq…" at bounding box center [1294, 722] width 548 height 1364
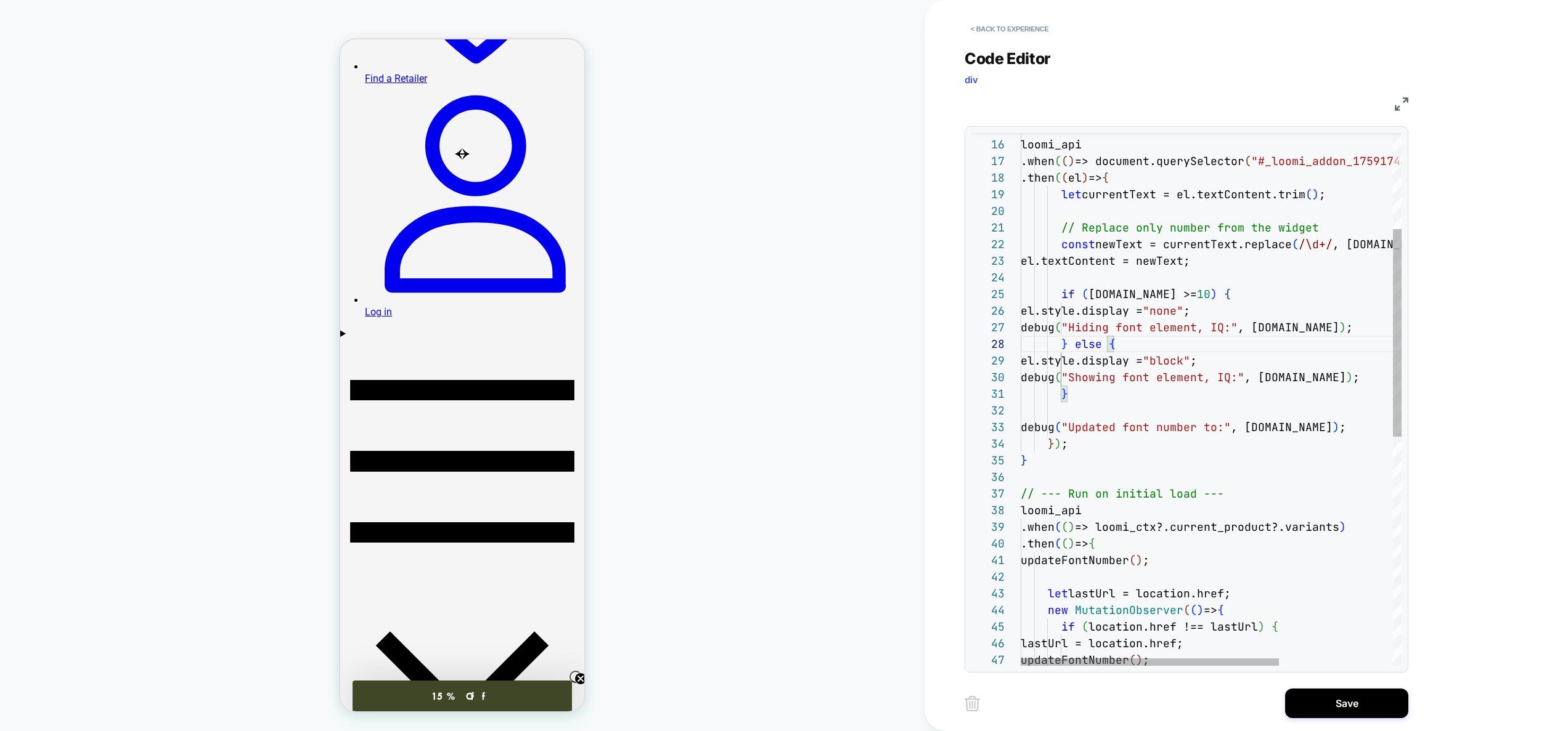
scroll to position [100, 200]
click at [1248, 497] on div "} el.style.display = "block" ; debug ( "Showing font element, IQ:" , variant.iq…" at bounding box center [1294, 568] width 548 height 1364
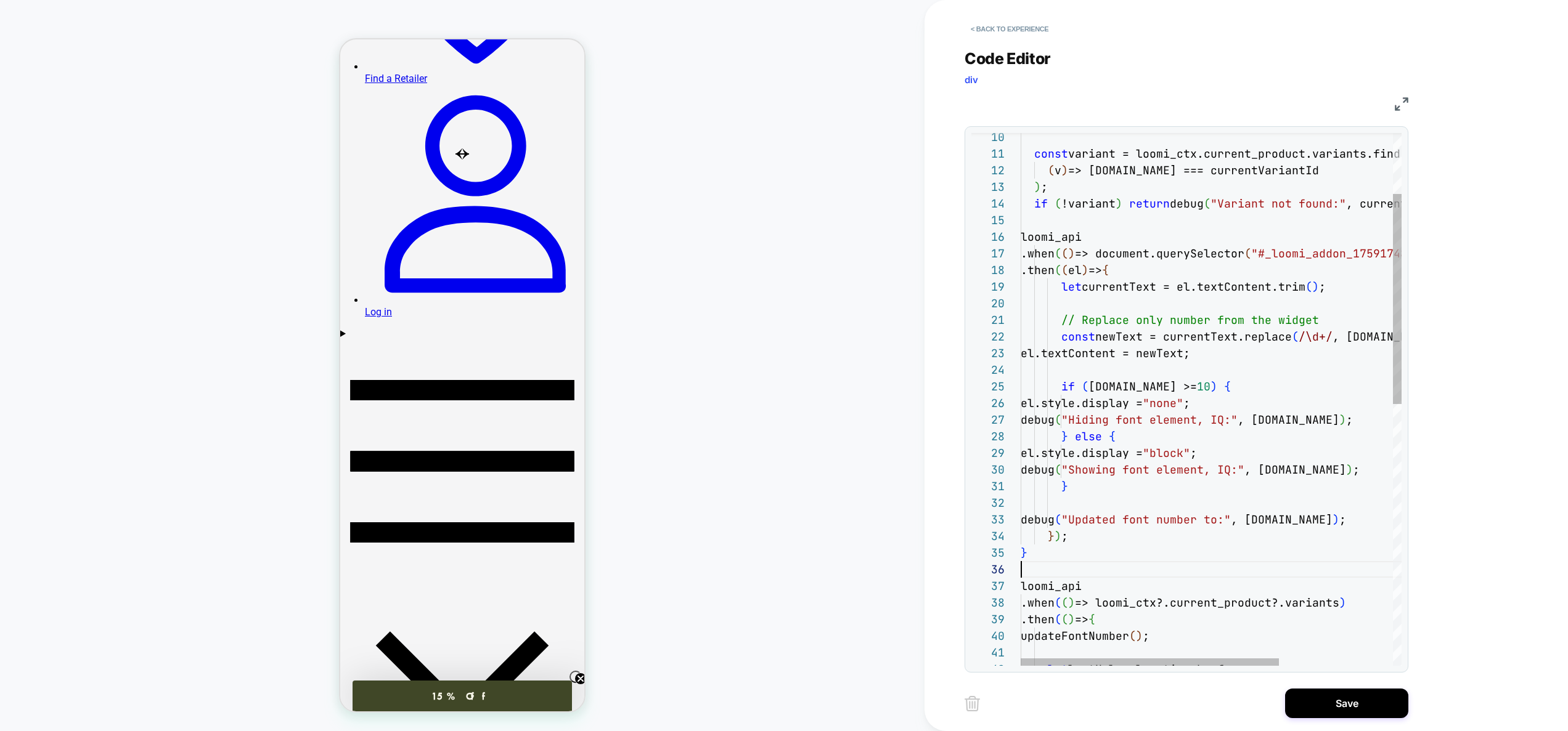
scroll to position [83, 0]
click at [1072, 566] on div "} el.style.display = "block" ; debug ( "Showing font element, IQ:" , variant.iq…" at bounding box center [1294, 653] width 548 height 1348
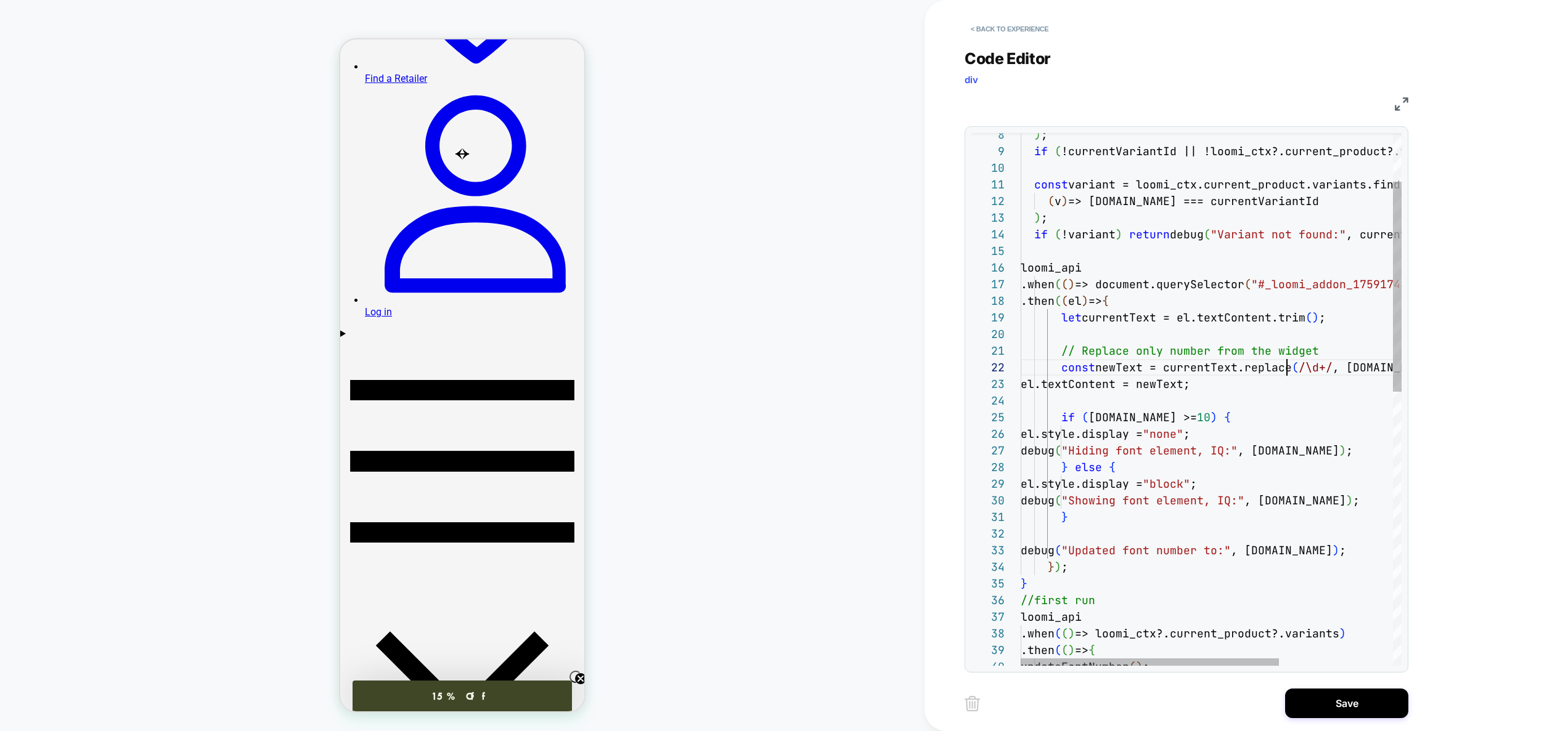
scroll to position [16, 405]
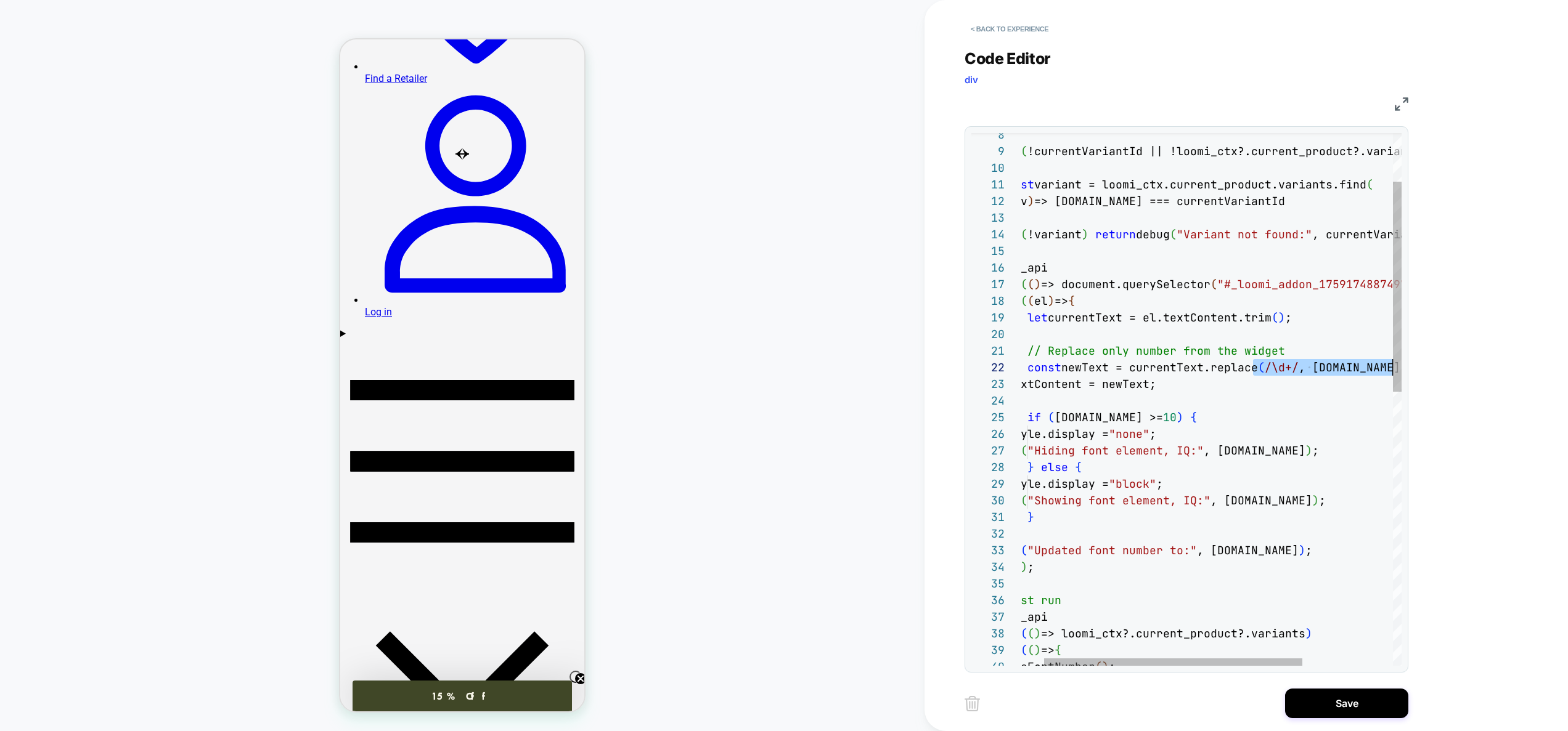
drag, startPoint x: 1287, startPoint y: 364, endPoint x: 1584, endPoint y: 360, distance: 297.0
click at [1534, 360] on div "} el.style.display = "block" ; debug ( "Showing font element, IQ:" , variant.iq…" at bounding box center [1261, 684] width 548 height 1348
click at [1196, 380] on div "} el.style.display = "block" ; debug ( "Showing font element, IQ:" , variant.iq…" at bounding box center [1261, 684] width 548 height 1348
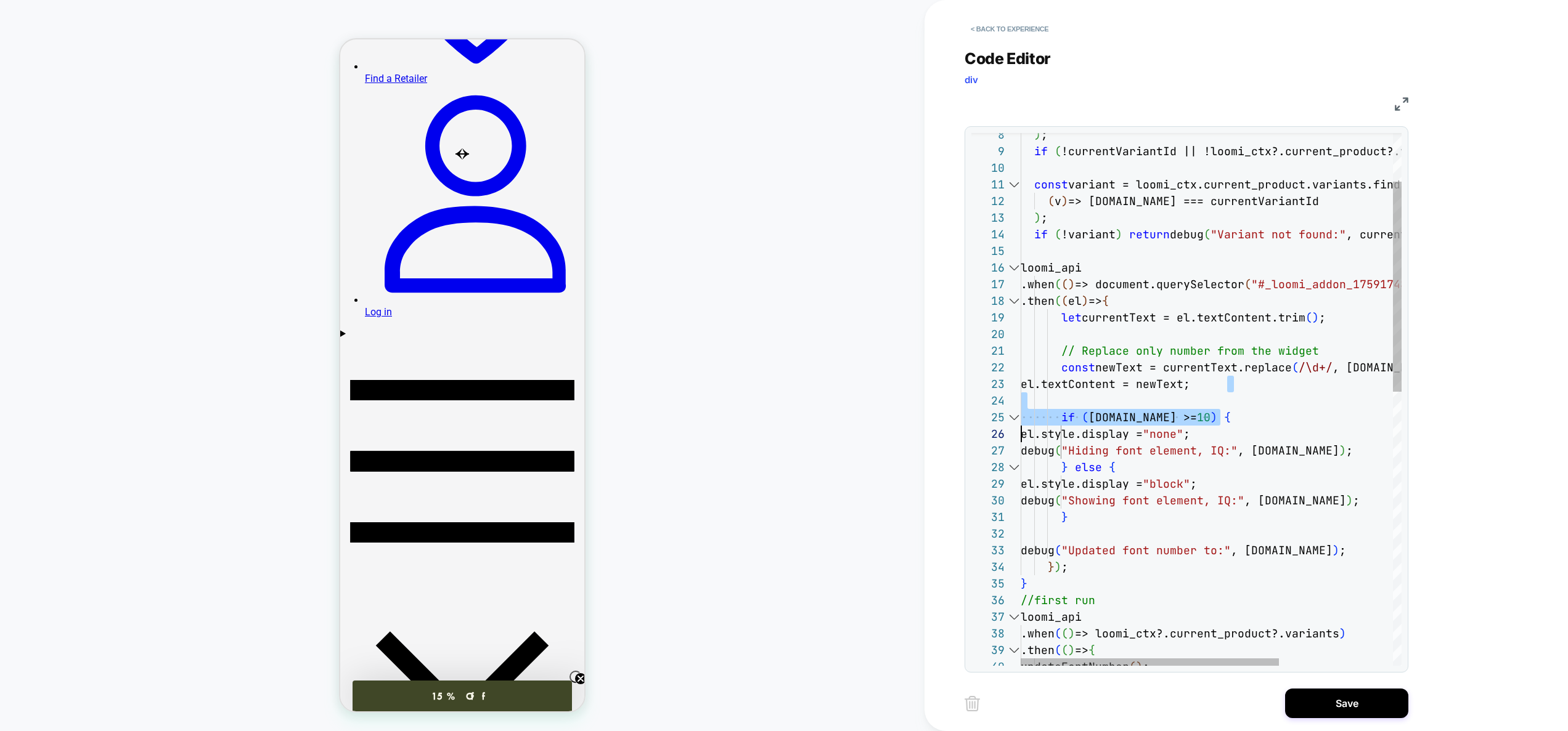
drag, startPoint x: 1249, startPoint y: 390, endPoint x: 1002, endPoint y: 429, distance: 250.1
click at [1021, 429] on div "} el.style.display = "block" ; debug ( "Showing font element, IQ:" , variant.iq…" at bounding box center [1294, 684] width 548 height 1348
click at [1210, 395] on div "} el.style.display = "block" ; debug ( "Showing font element, IQ:" , variant.iq…" at bounding box center [1294, 684] width 548 height 1348
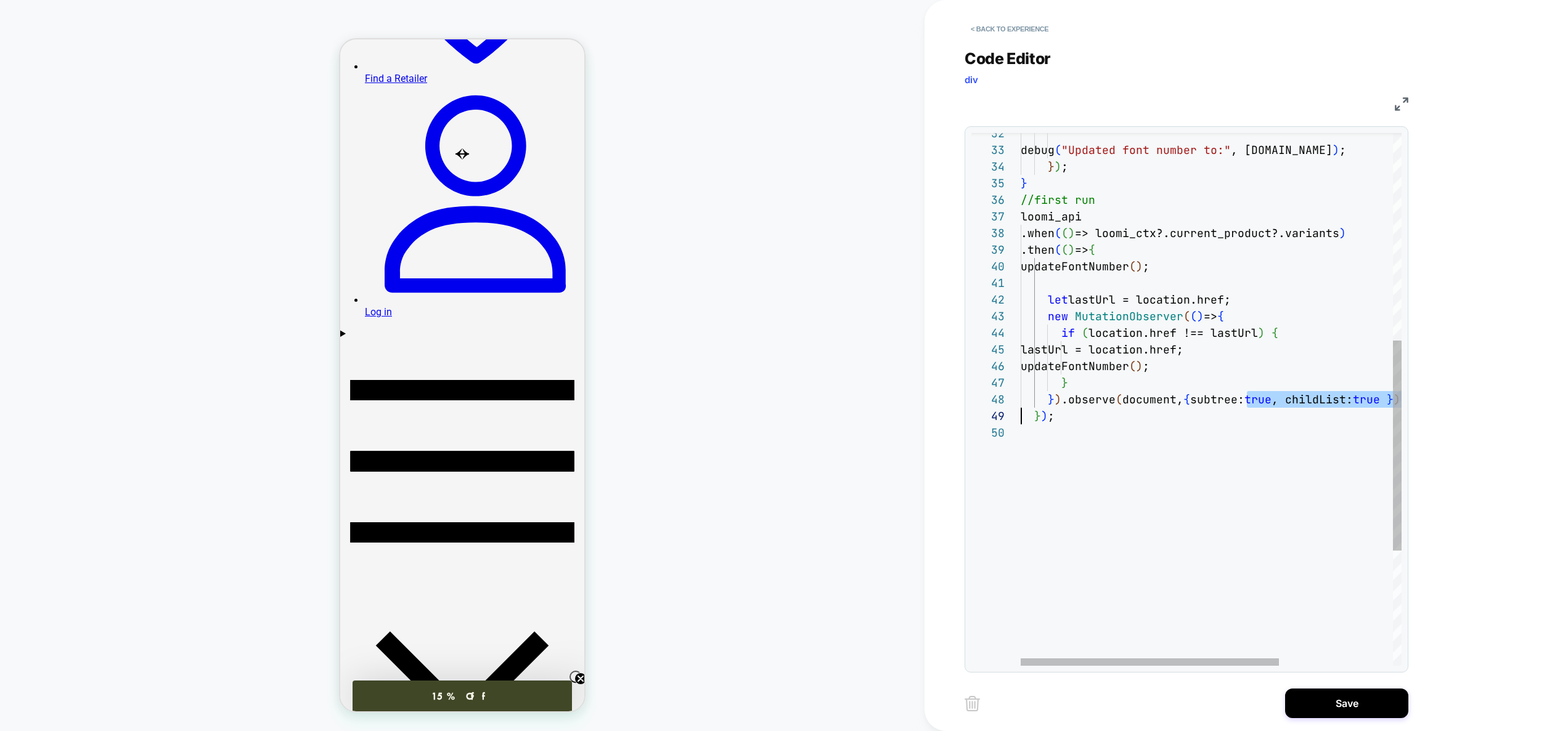
scroll to position [117, 67]
drag, startPoint x: 1255, startPoint y: 403, endPoint x: 1086, endPoint y: 401, distance: 169.0
click at [1086, 401] on div "debug ( "Updated font number to:" , variant.iq ) ; } ) ; } //first run loomi_ap…" at bounding box center [1294, 284] width 548 height 1348
click at [1189, 414] on div "debug ( "Updated font number to:" , variant.iq ) ; } ) ; } //first run loomi_ap…" at bounding box center [1294, 284] width 548 height 1348
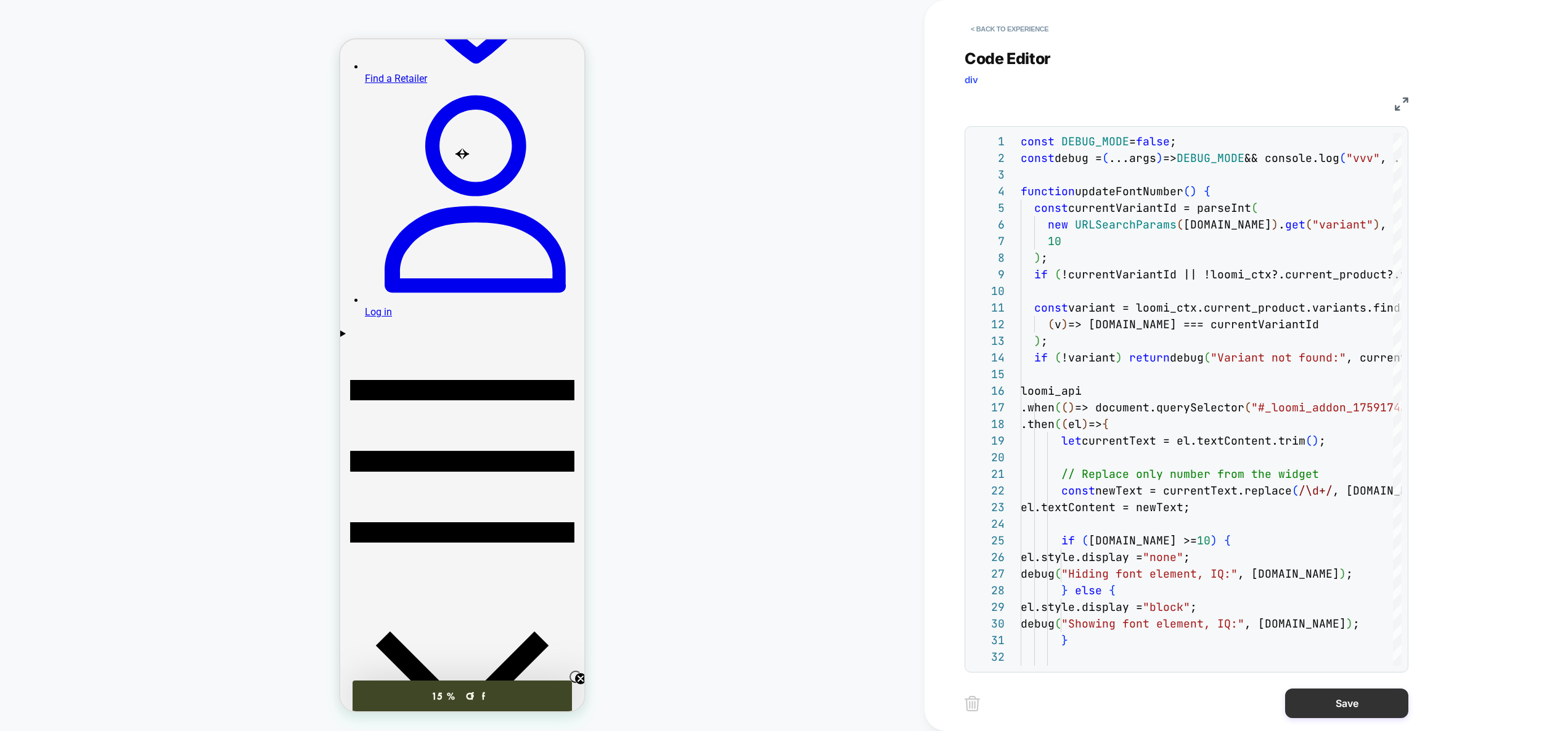
type textarea "**********"
click at [1341, 704] on button "Save" at bounding box center [1346, 704] width 123 height 30
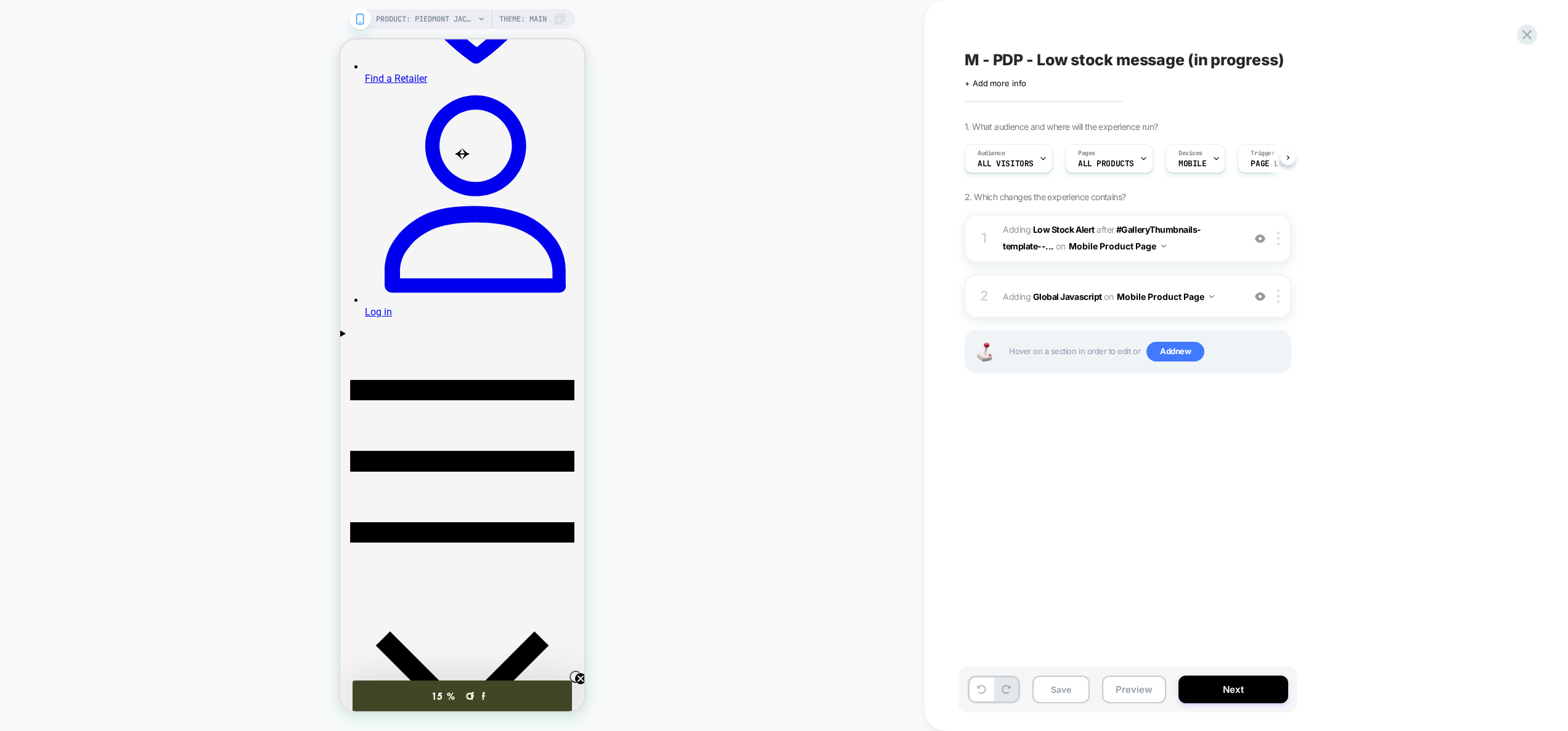
scroll to position [0, 1]
click at [1065, 691] on button "Save" at bounding box center [1061, 689] width 57 height 27
click at [1125, 696] on button "Preview" at bounding box center [1134, 689] width 64 height 27
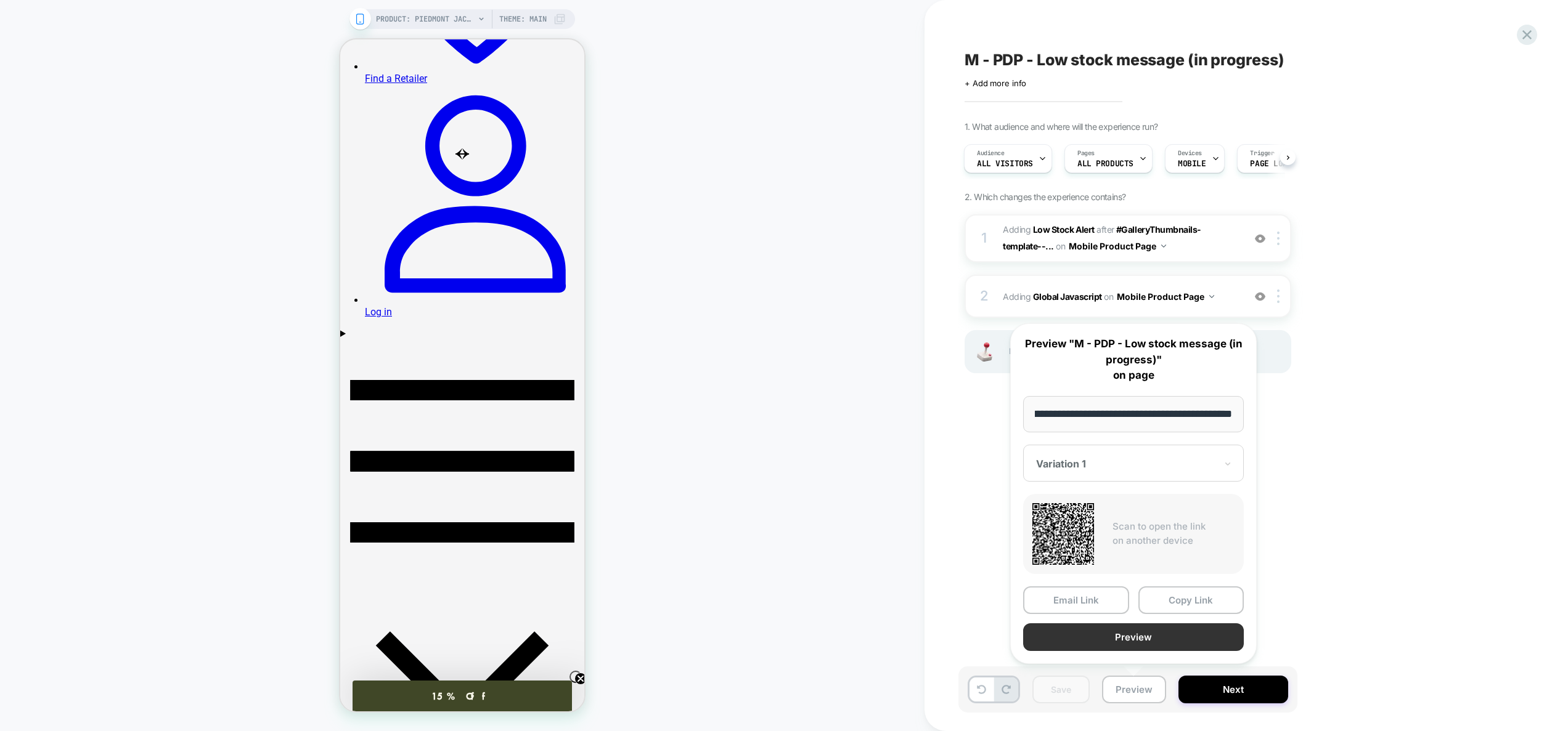
scroll to position [0, 0]
click at [1140, 641] on button "Preview" at bounding box center [1133, 637] width 220 height 27
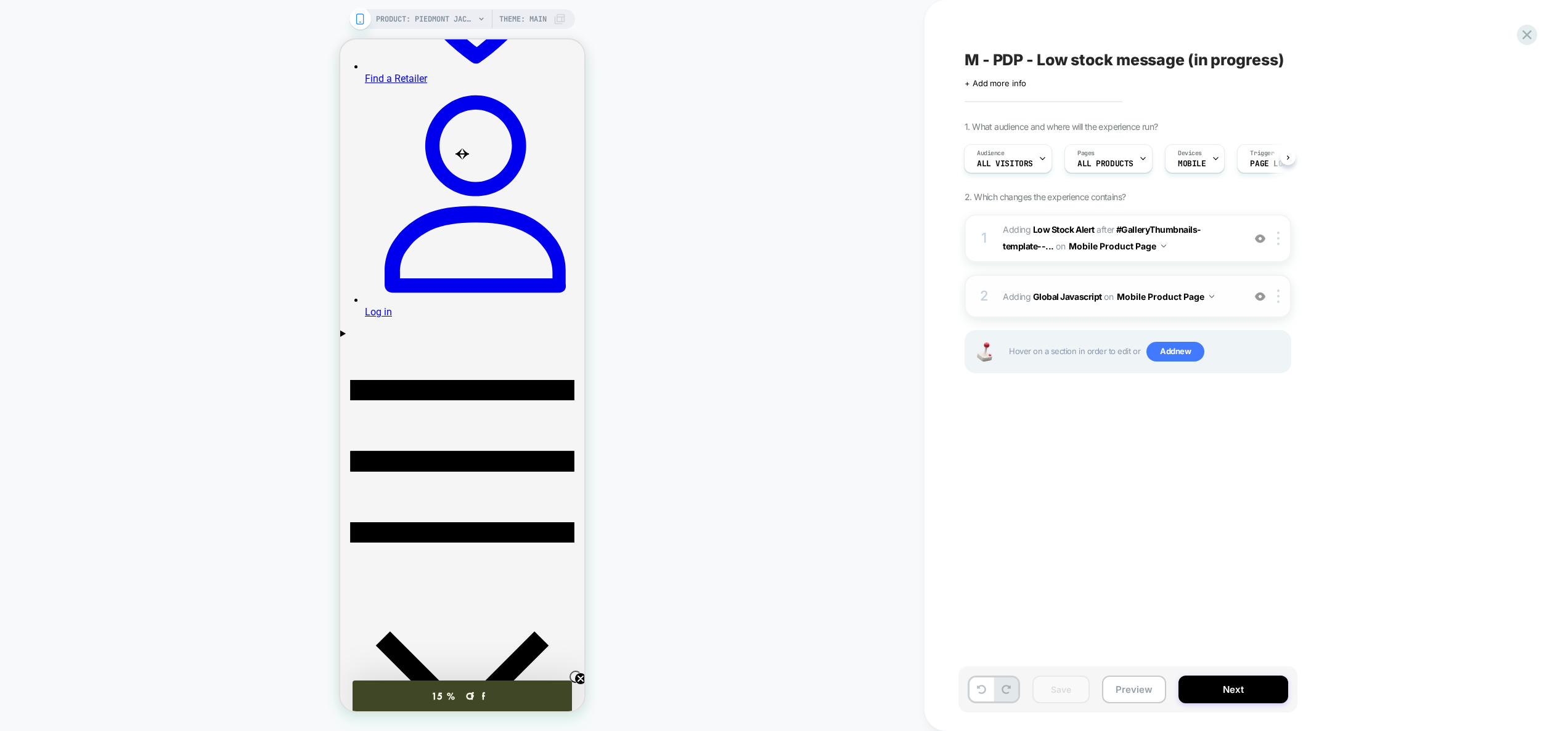
click at [1215, 309] on div "2 Adding Global Javascript on Mobile Product Page Add Before Add After Copy to …" at bounding box center [1127, 296] width 327 height 43
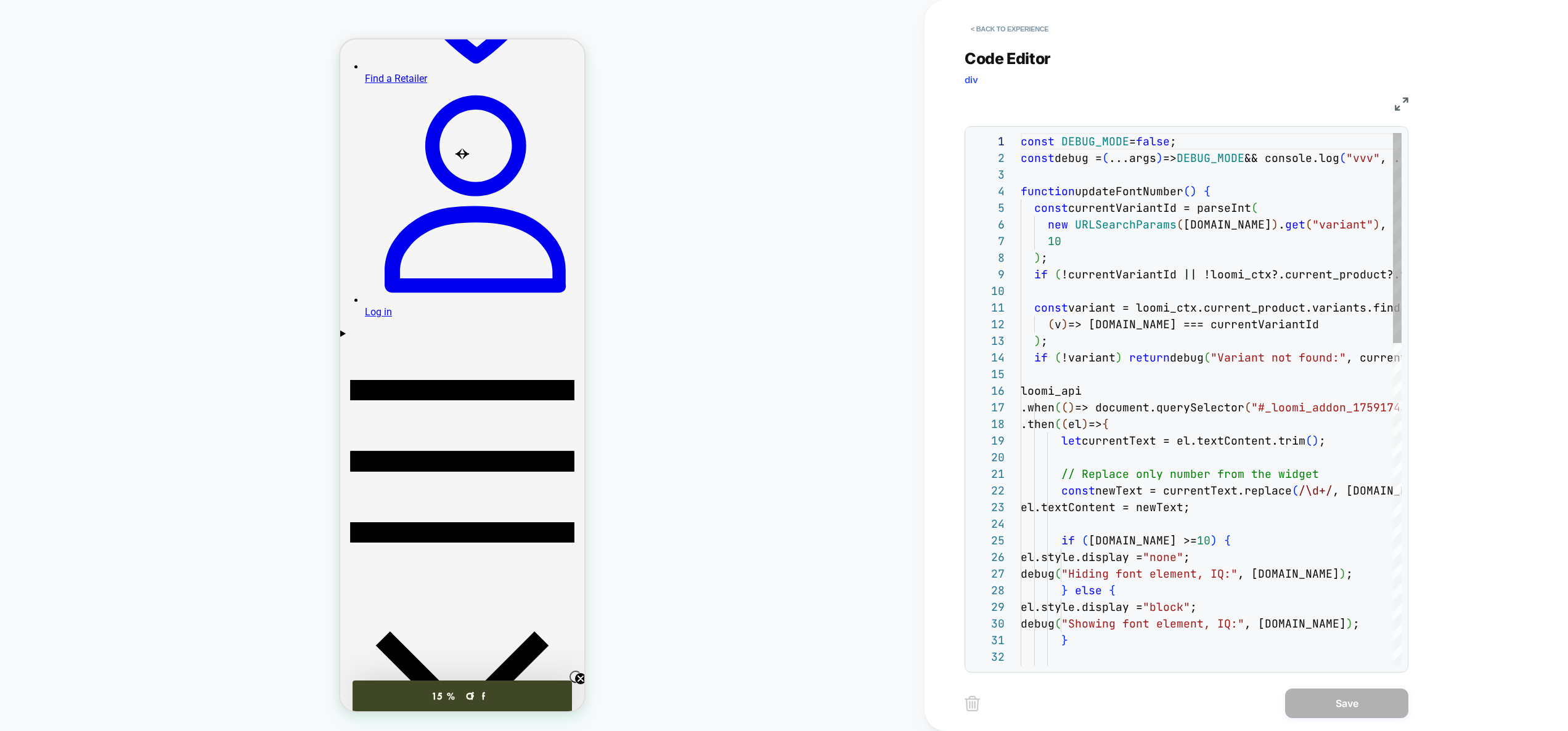
scroll to position [0, 193]
type textarea "**********"
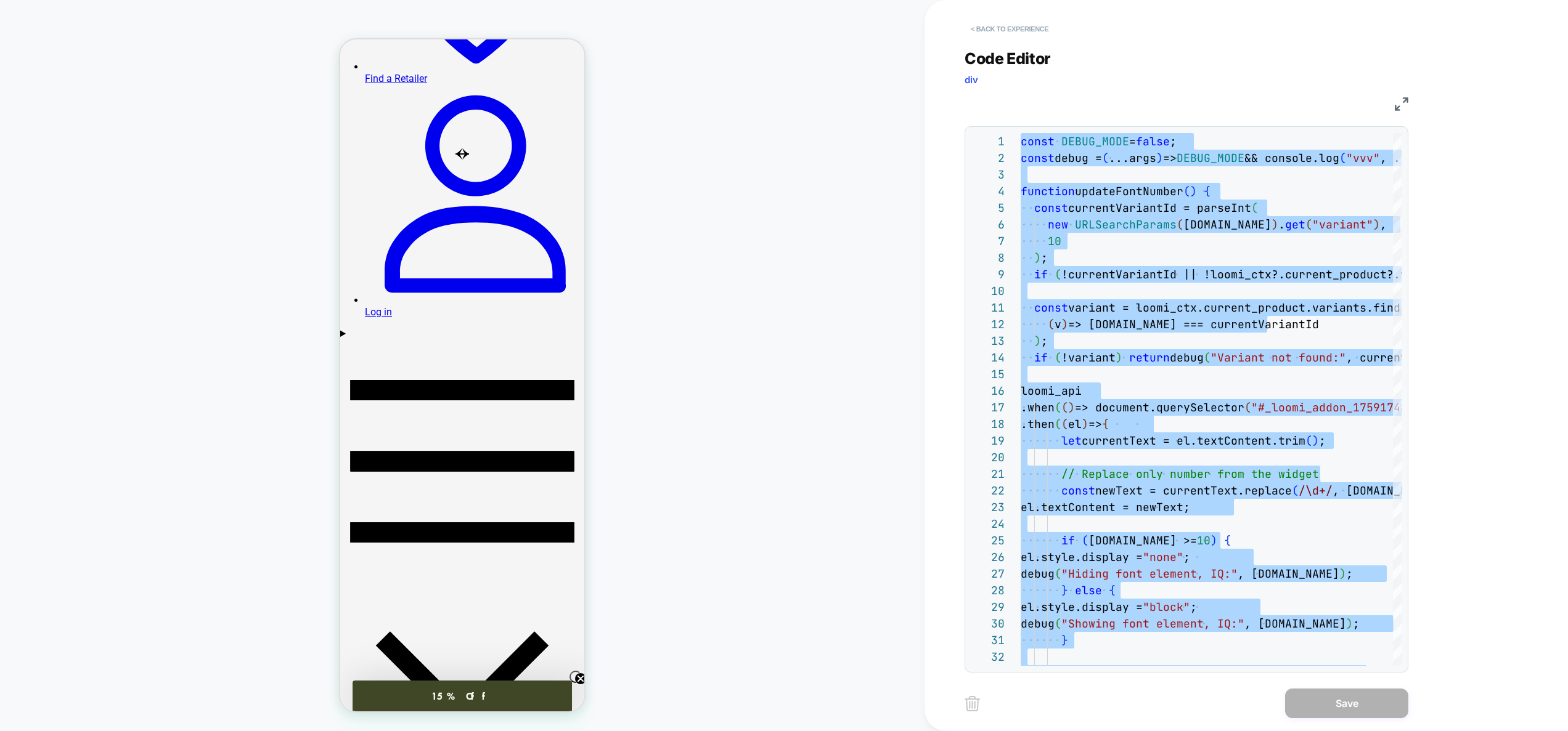
click at [983, 27] on button "< Back to experience" at bounding box center [1009, 28] width 90 height 20
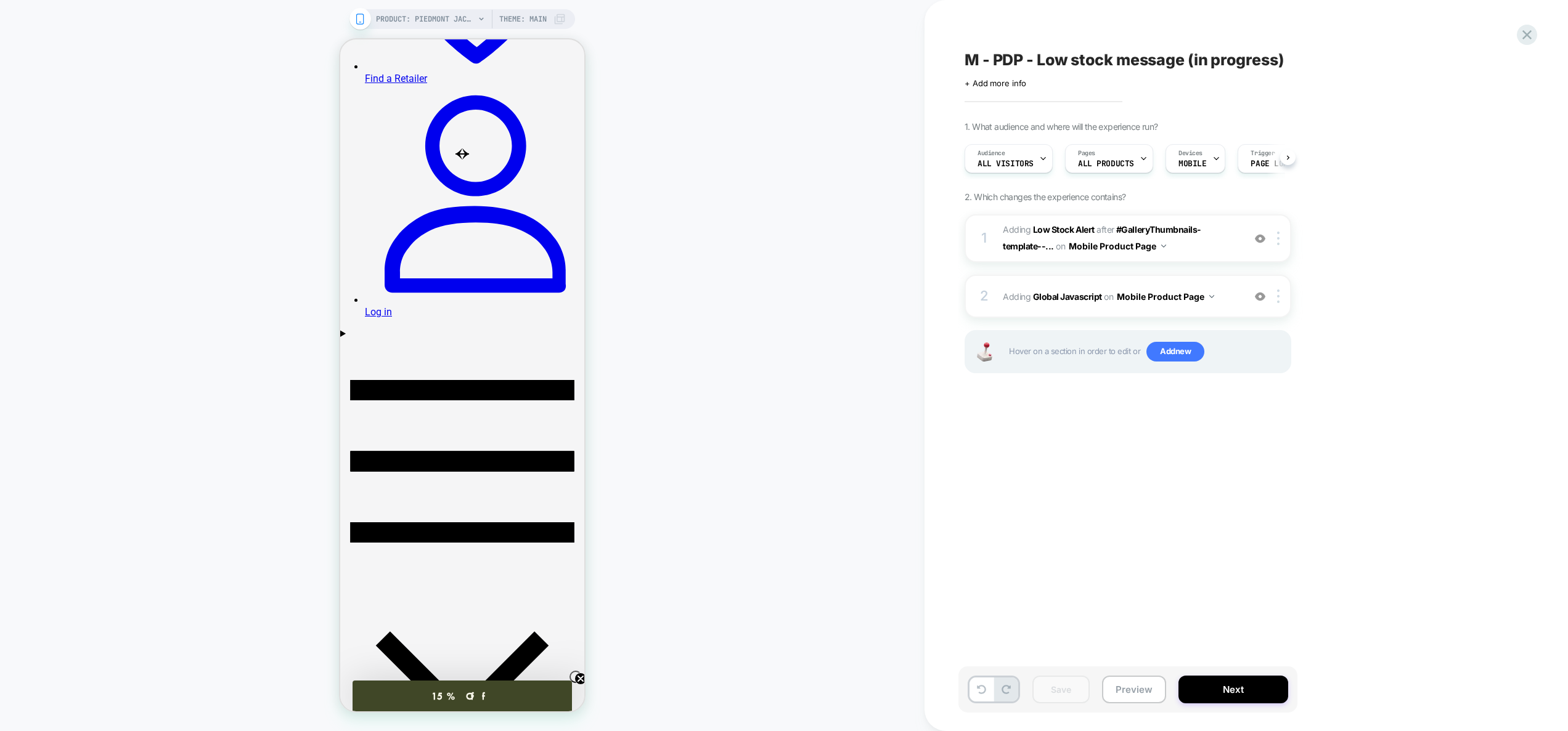
scroll to position [0, 1]
click at [1139, 681] on button "Preview" at bounding box center [1134, 689] width 64 height 27
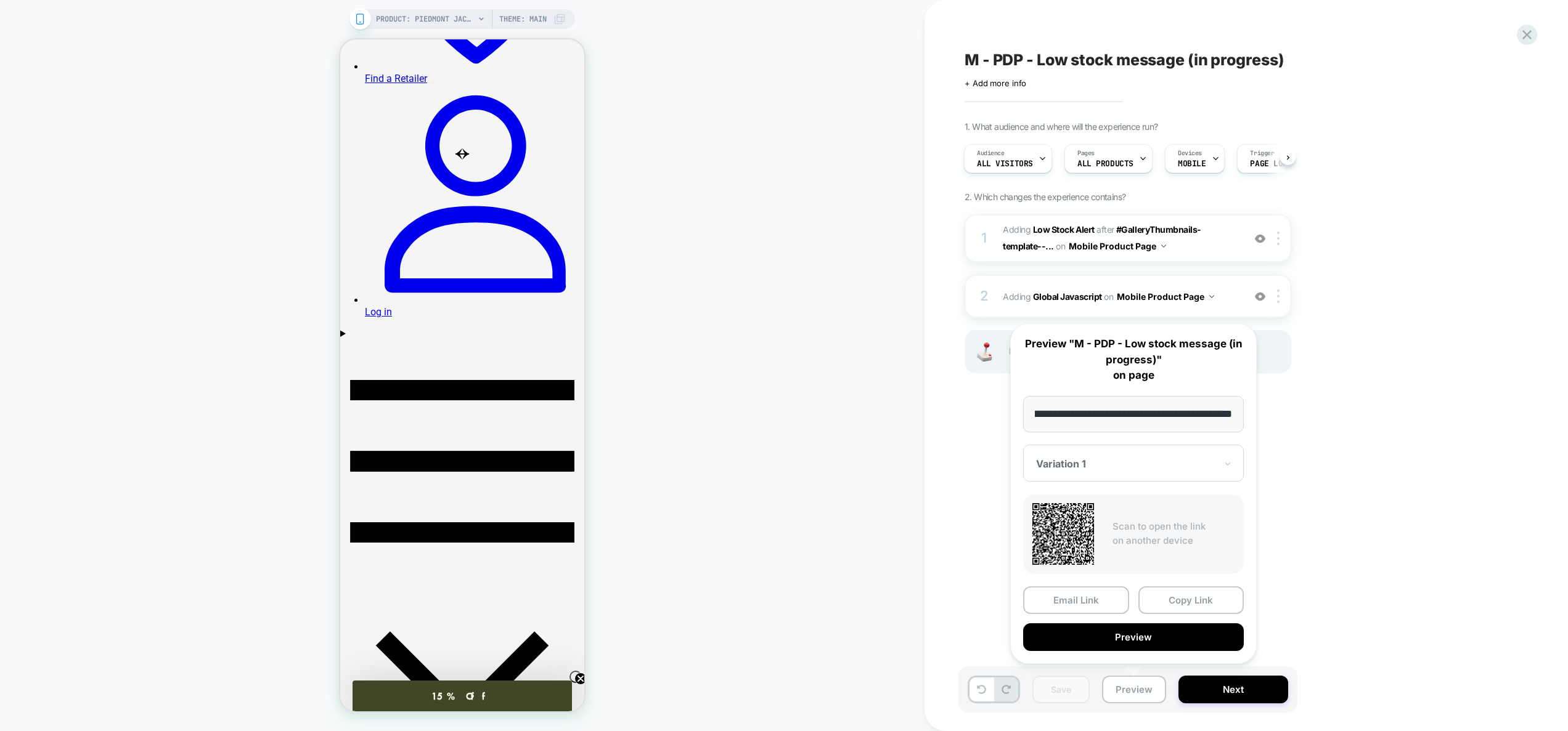
scroll to position [0, 0]
click at [1138, 650] on div "**********" at bounding box center [1133, 494] width 246 height 341
click at [1134, 640] on button "Preview" at bounding box center [1133, 637] width 220 height 27
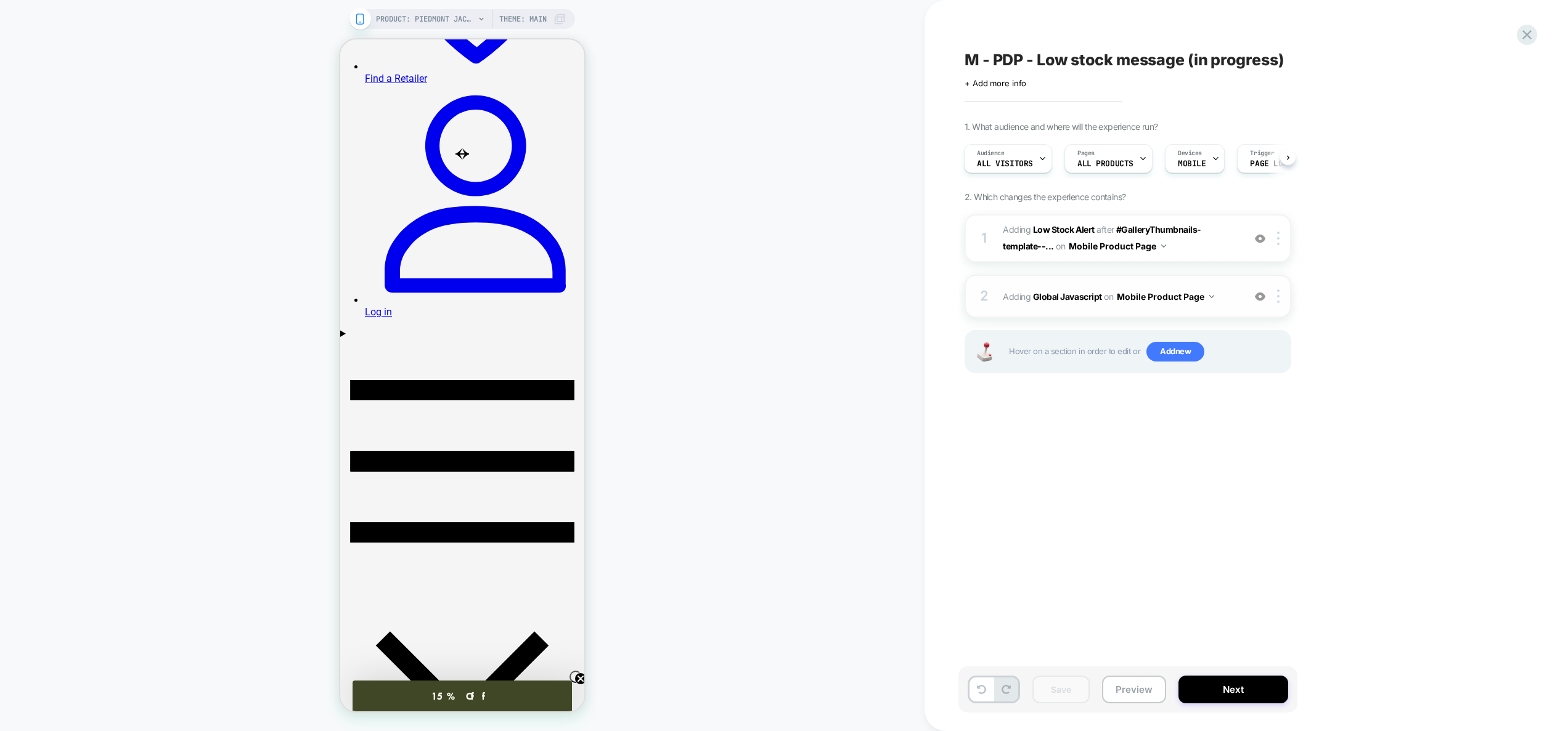
click at [1243, 307] on div "2 Adding Global Javascript on Mobile Product Page Add Before Add After Copy to …" at bounding box center [1127, 296] width 327 height 43
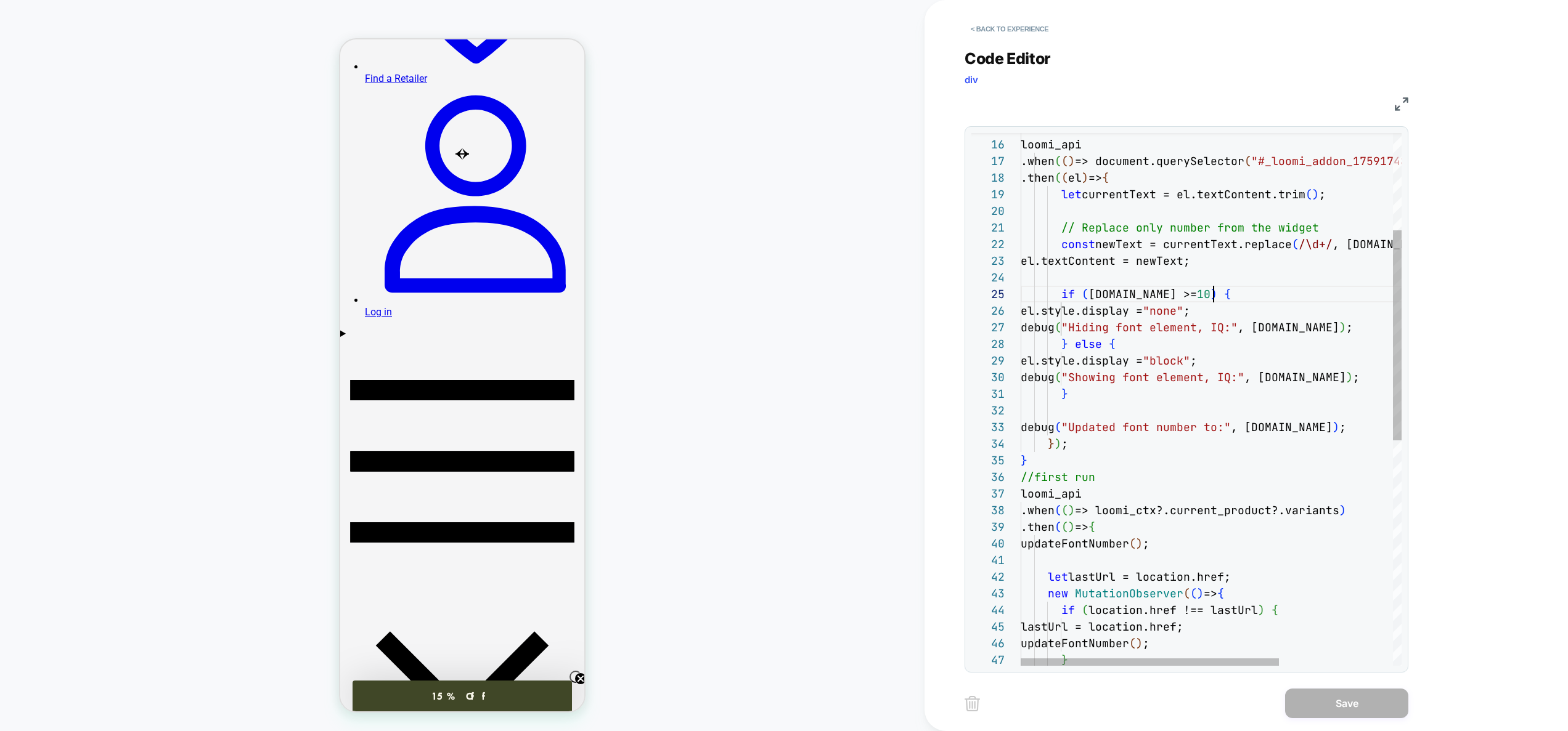
scroll to position [67, 193]
click at [1243, 295] on div "// Replace only number from the widget const newText = currentText.replace ( /\…" at bounding box center [1294, 560] width 548 height 1348
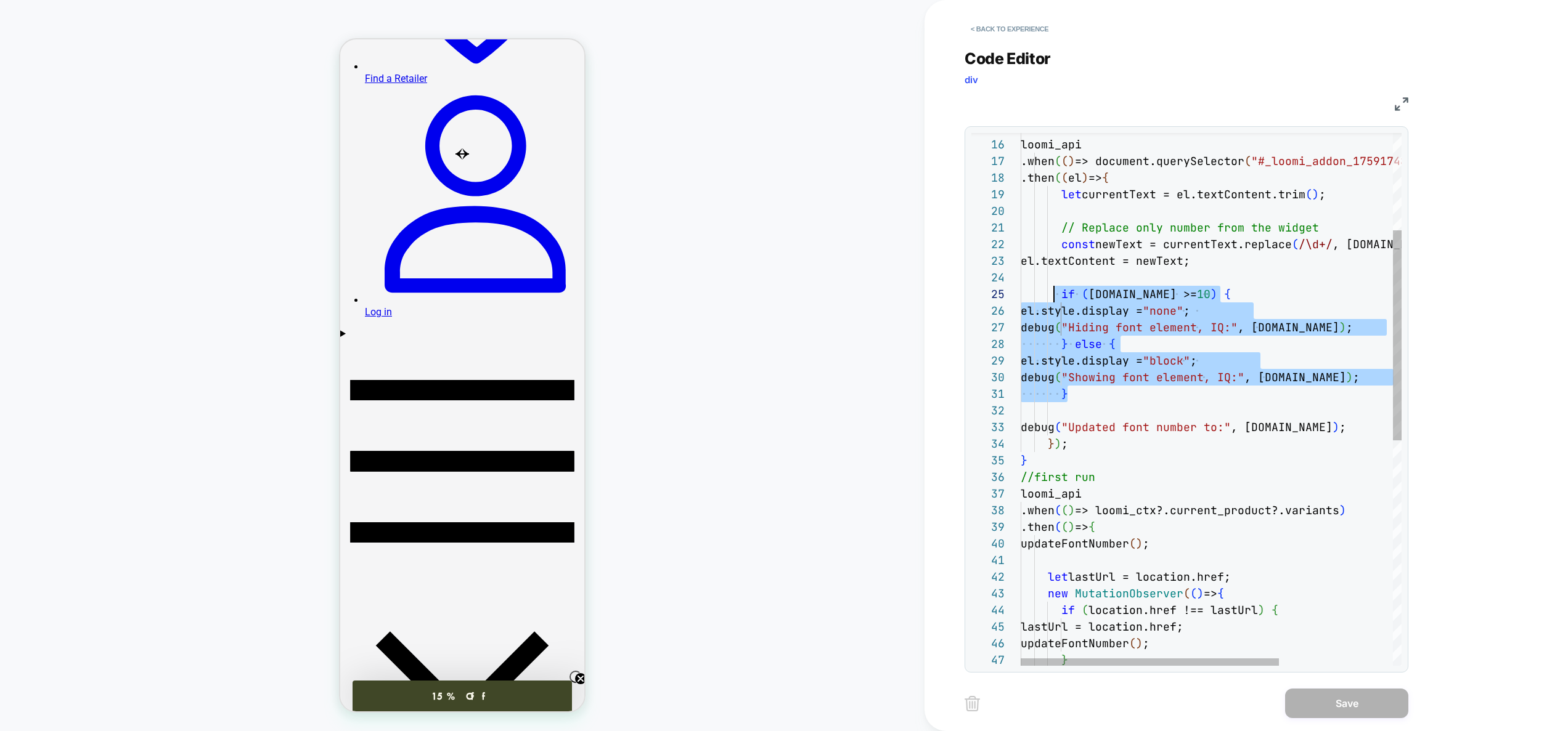
scroll to position [67, 40]
drag, startPoint x: 1083, startPoint y: 388, endPoint x: 1061, endPoint y: 295, distance: 95.6
click at [1061, 295] on div "// Replace only number from the widget const newText = currentText.replace ( /\…" at bounding box center [1294, 560] width 548 height 1348
type textarea "**********"
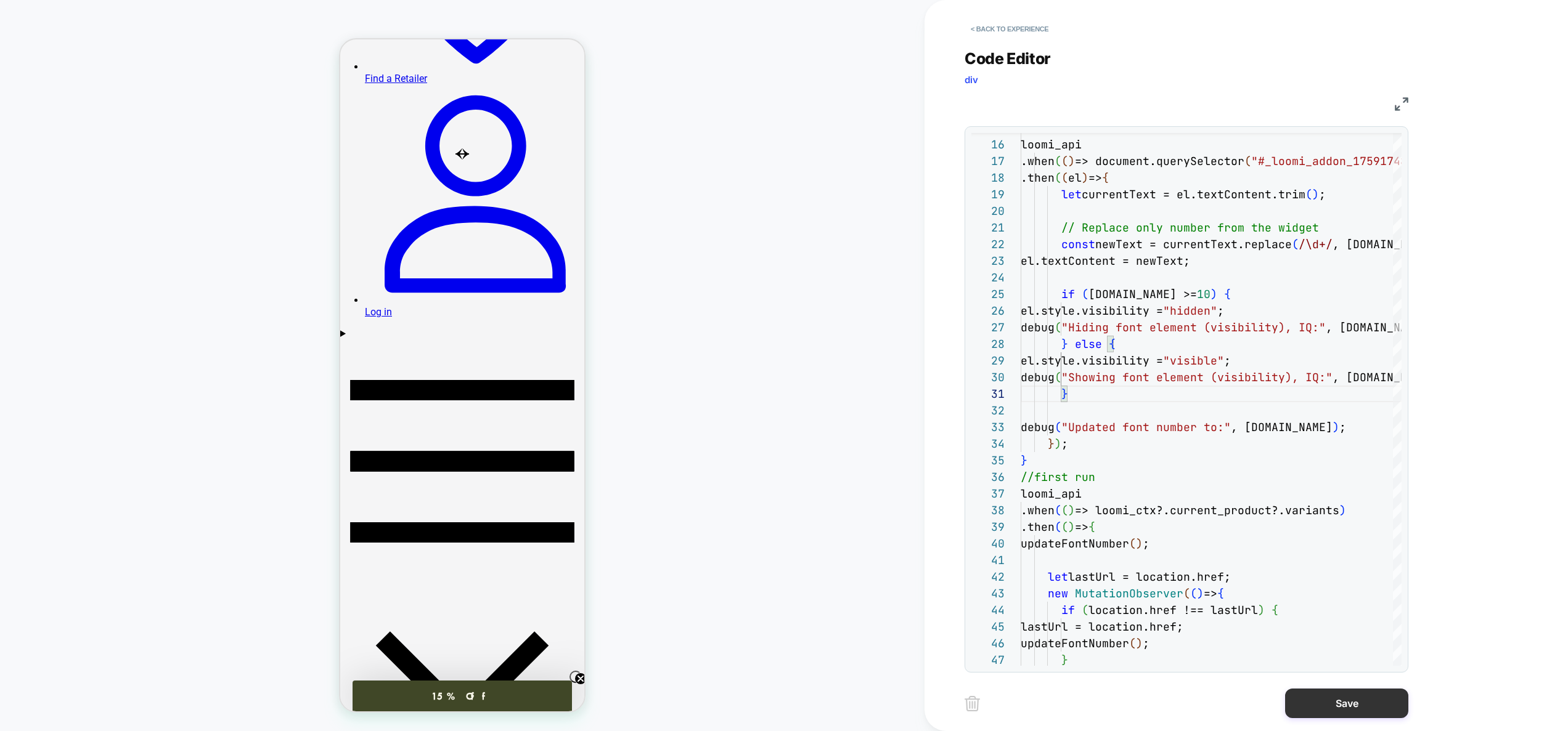
click at [1342, 704] on button "Save" at bounding box center [1346, 704] width 123 height 30
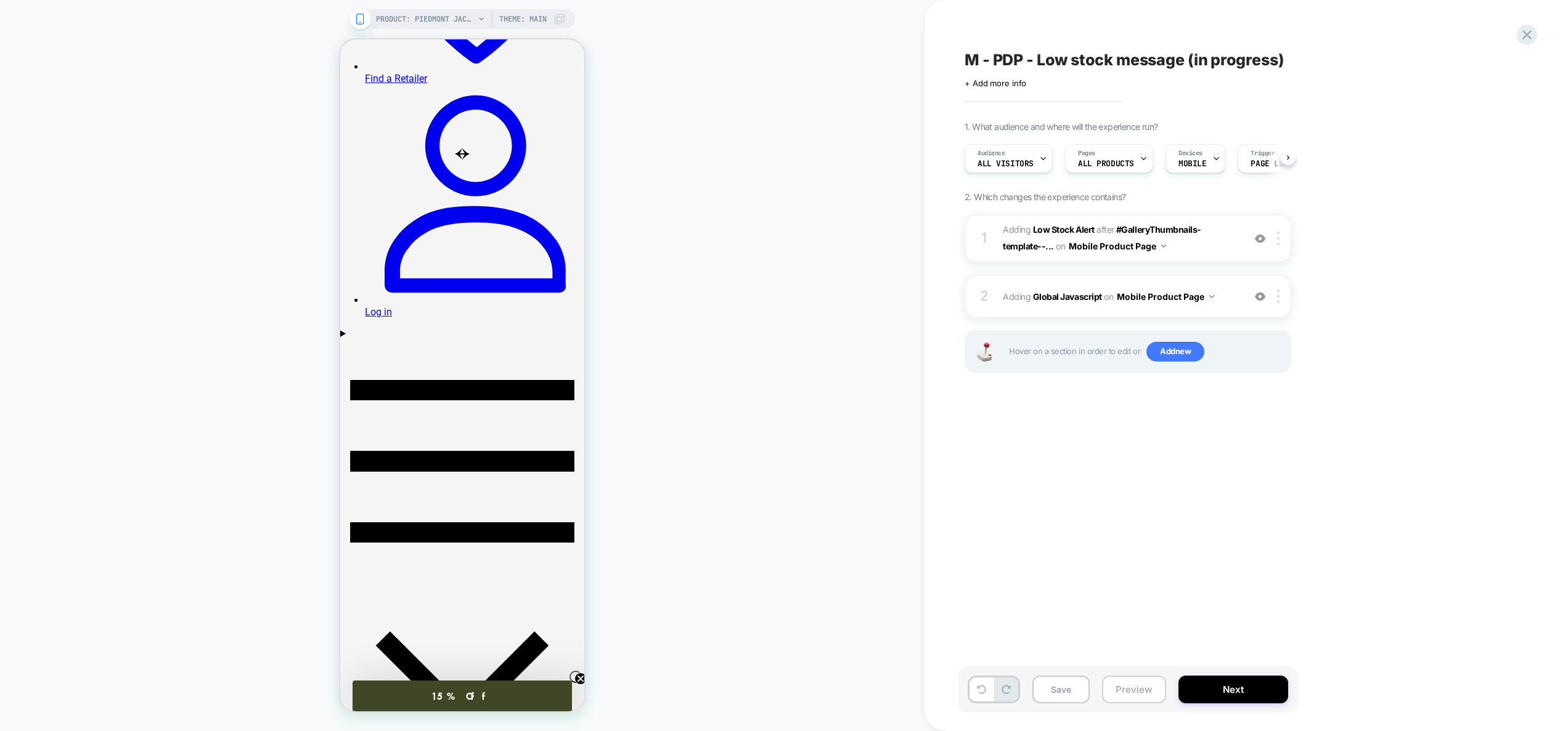
click at [1114, 687] on button "Preview" at bounding box center [1134, 689] width 64 height 27
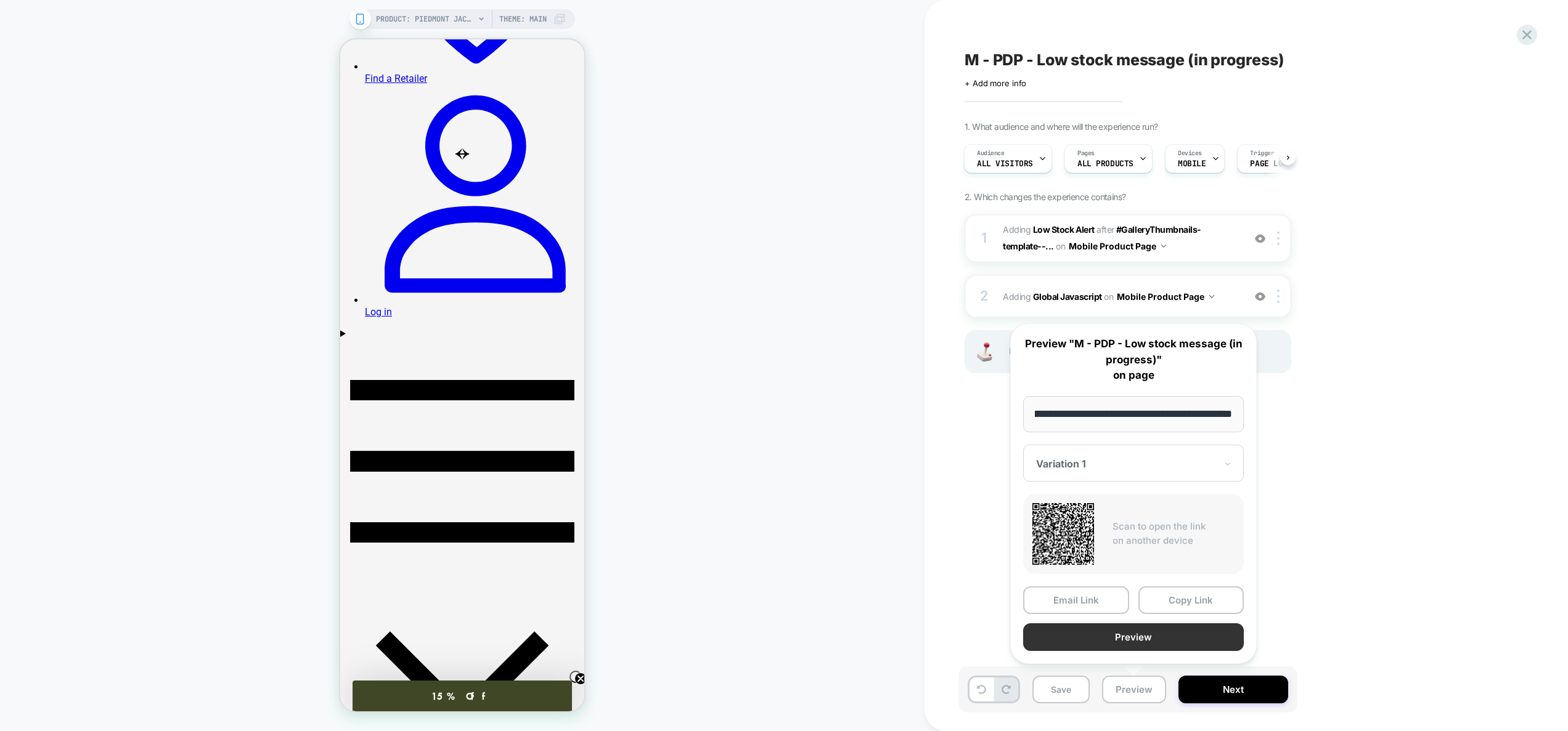
scroll to position [0, 0]
click at [1123, 631] on button "Preview" at bounding box center [1133, 637] width 220 height 27
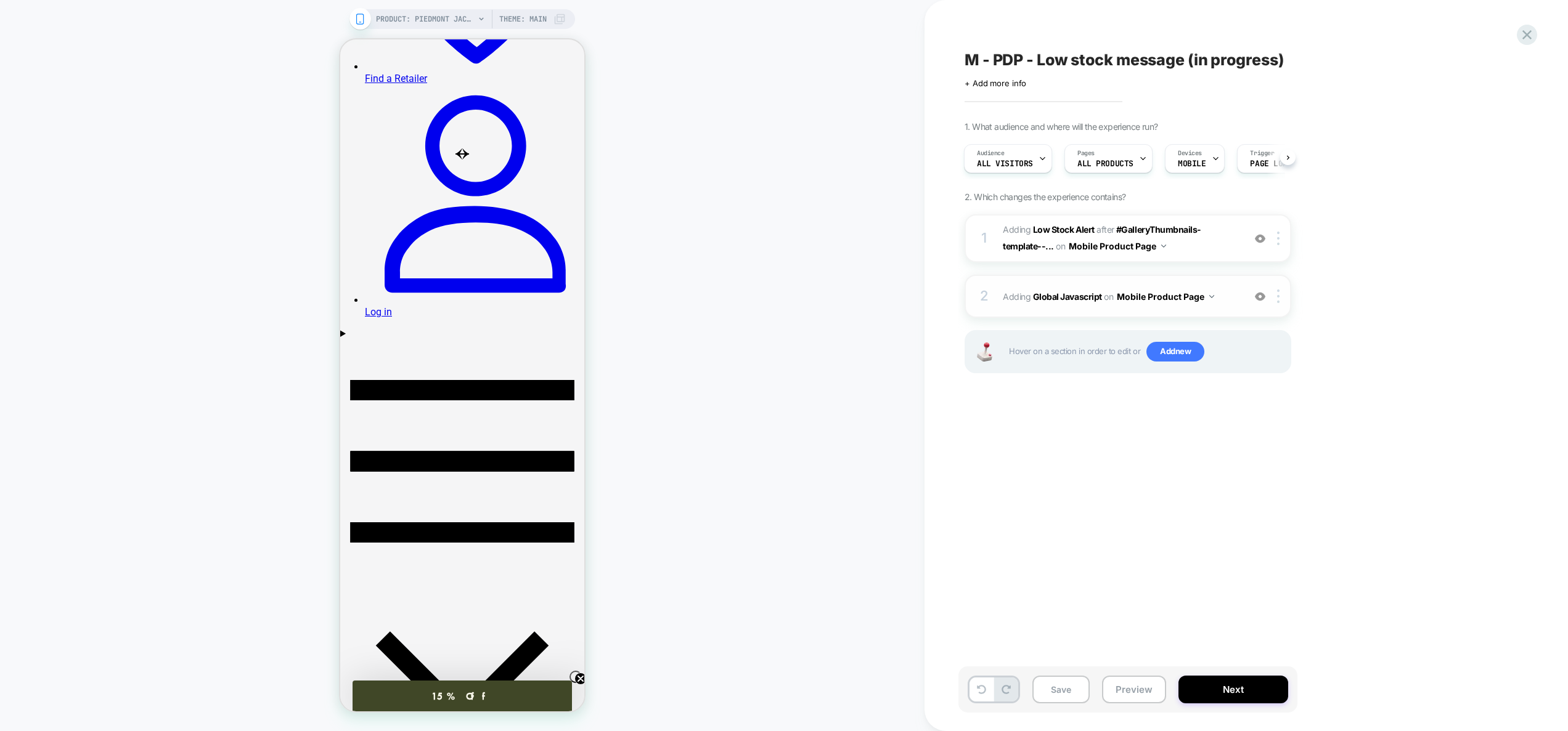
click at [1225, 305] on div "2 Adding Global Javascript on Mobile Product Page Add Before Add After Copy to …" at bounding box center [1127, 296] width 327 height 43
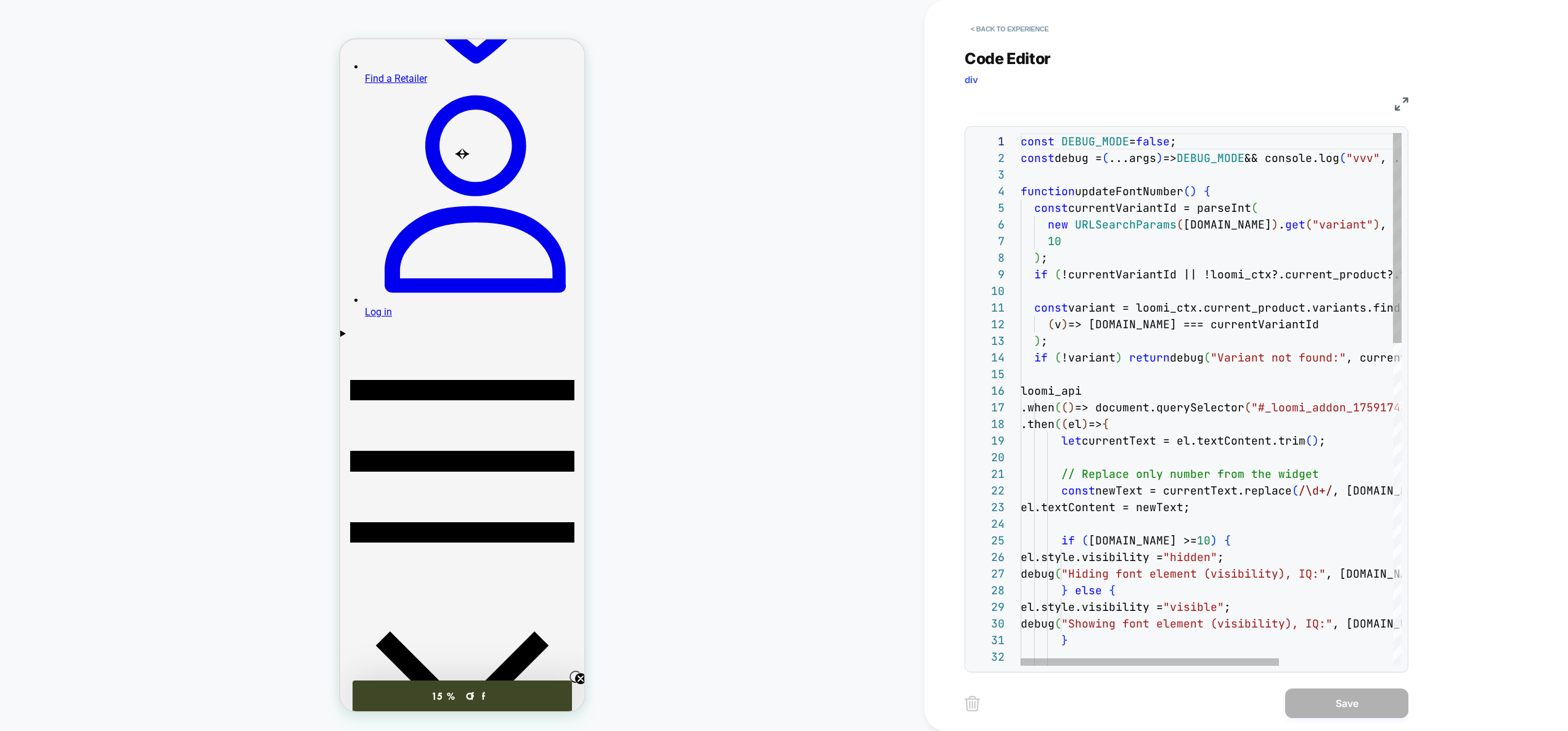
scroll to position [0, 166]
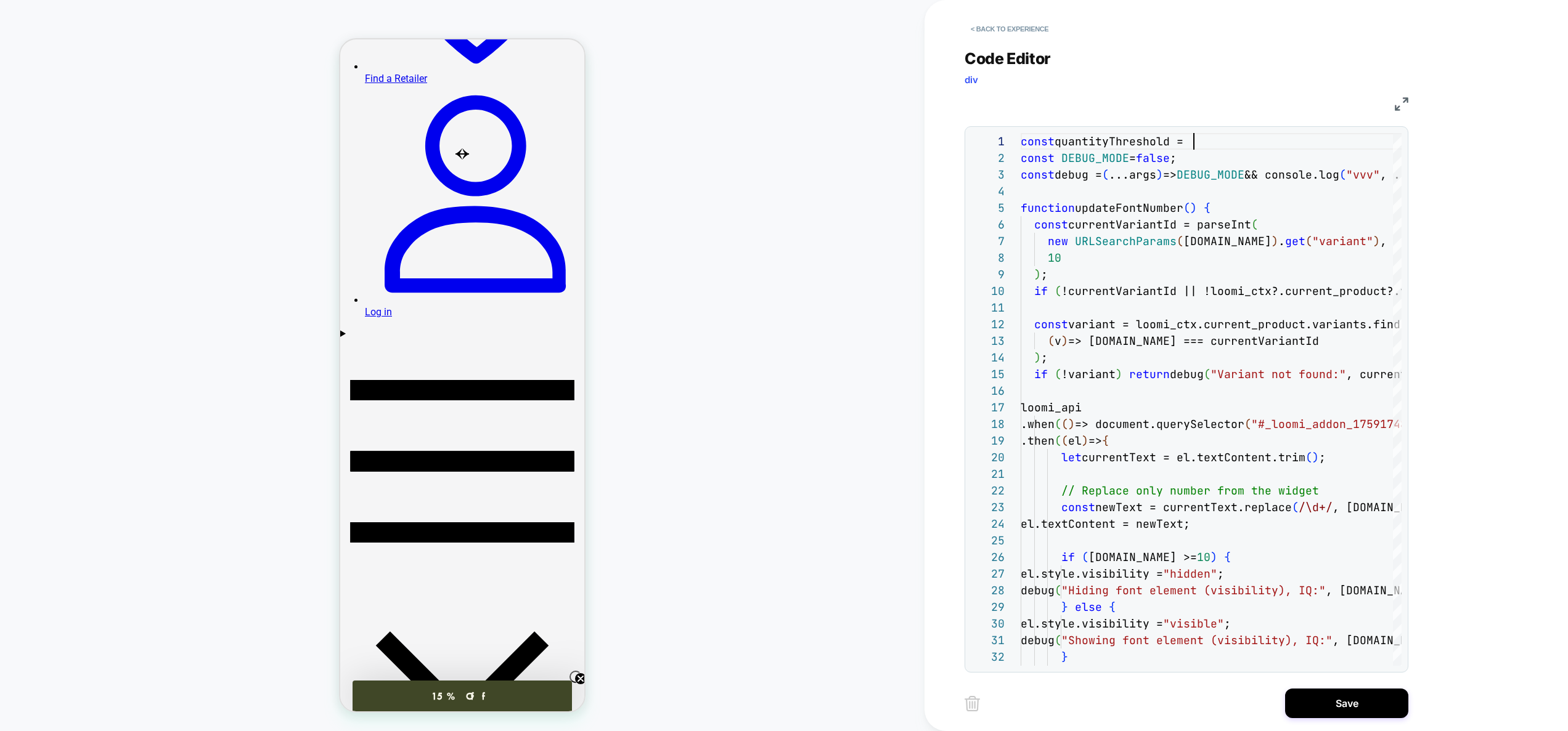
scroll to position [0, 186]
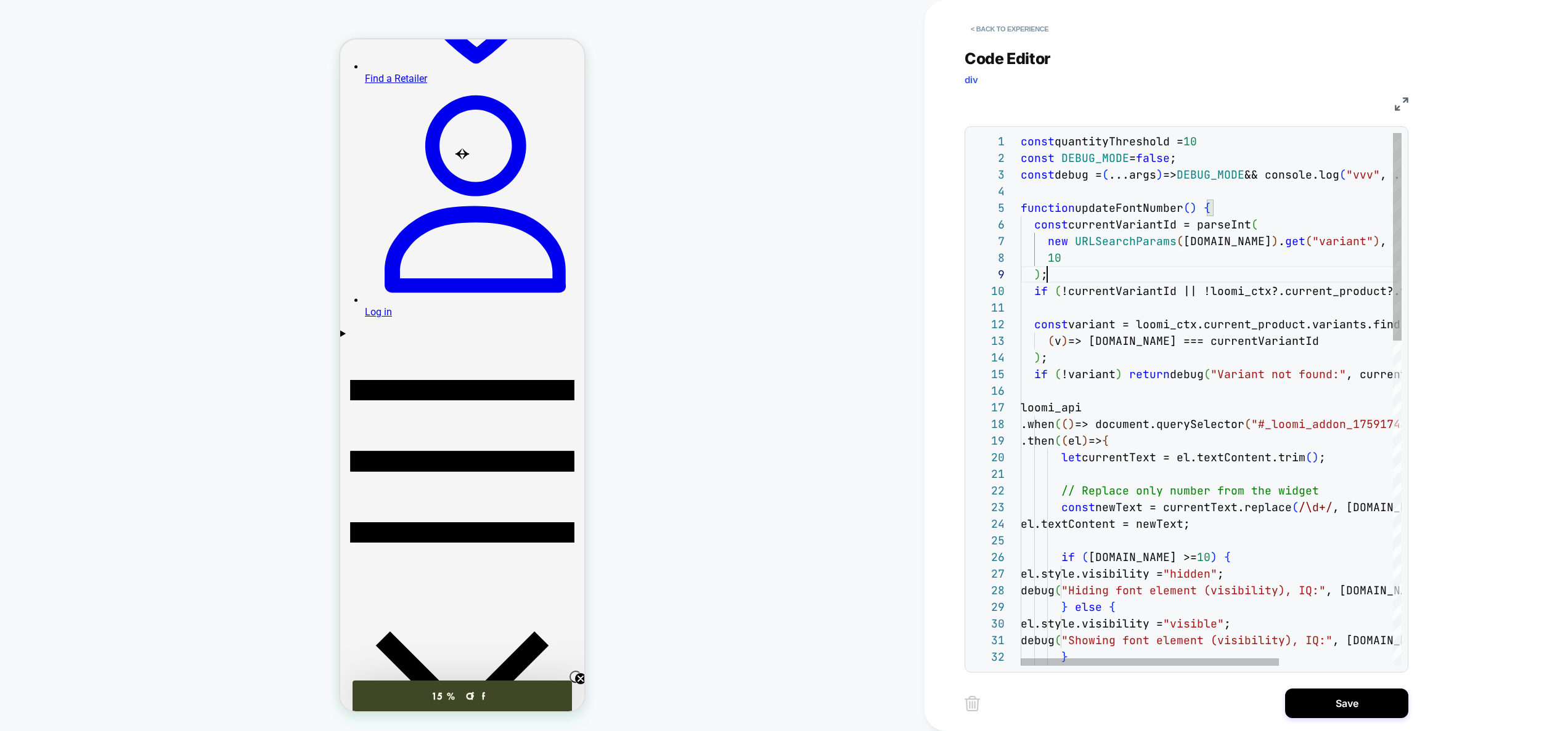
type textarea "**********"
type textarea "*"
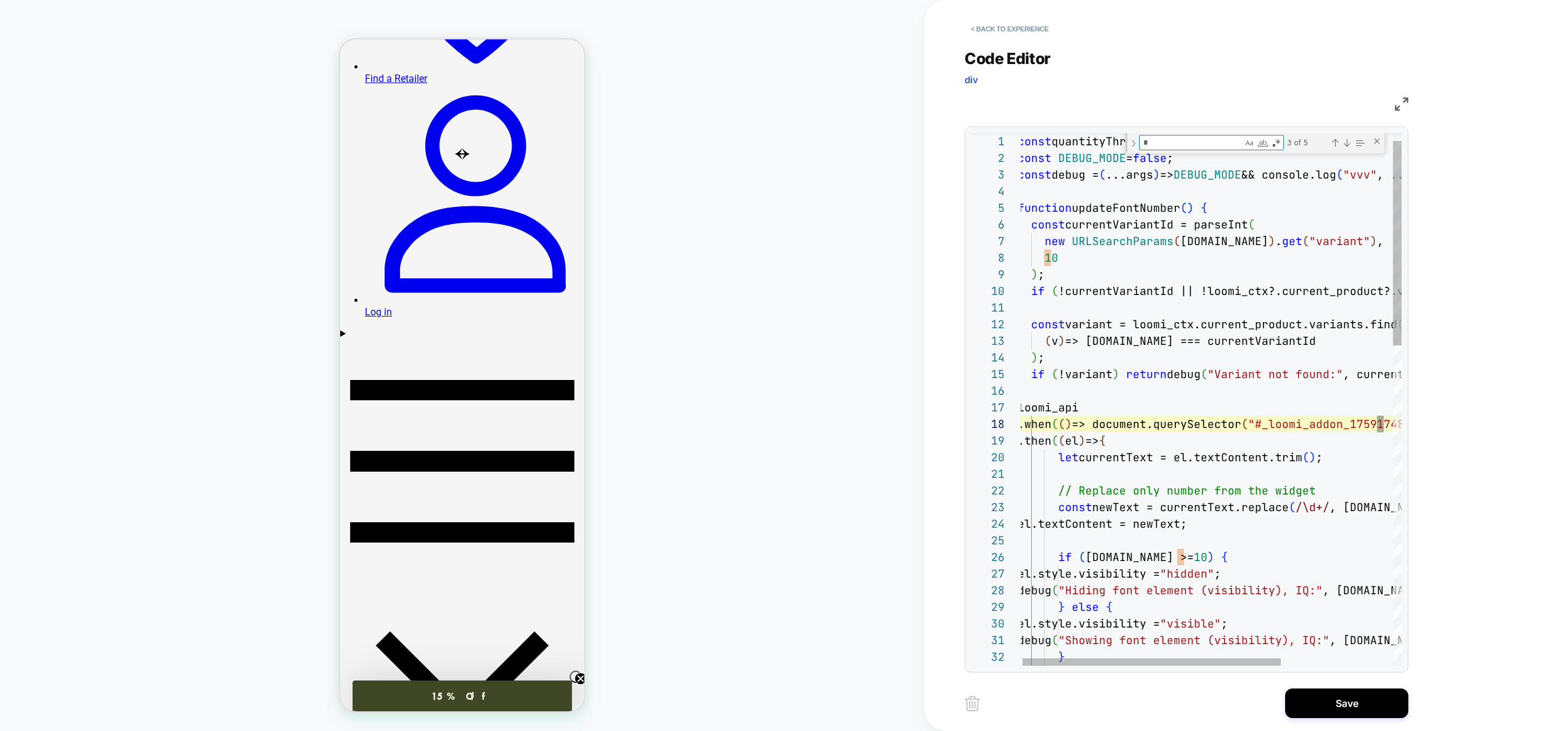
type textarea "**********"
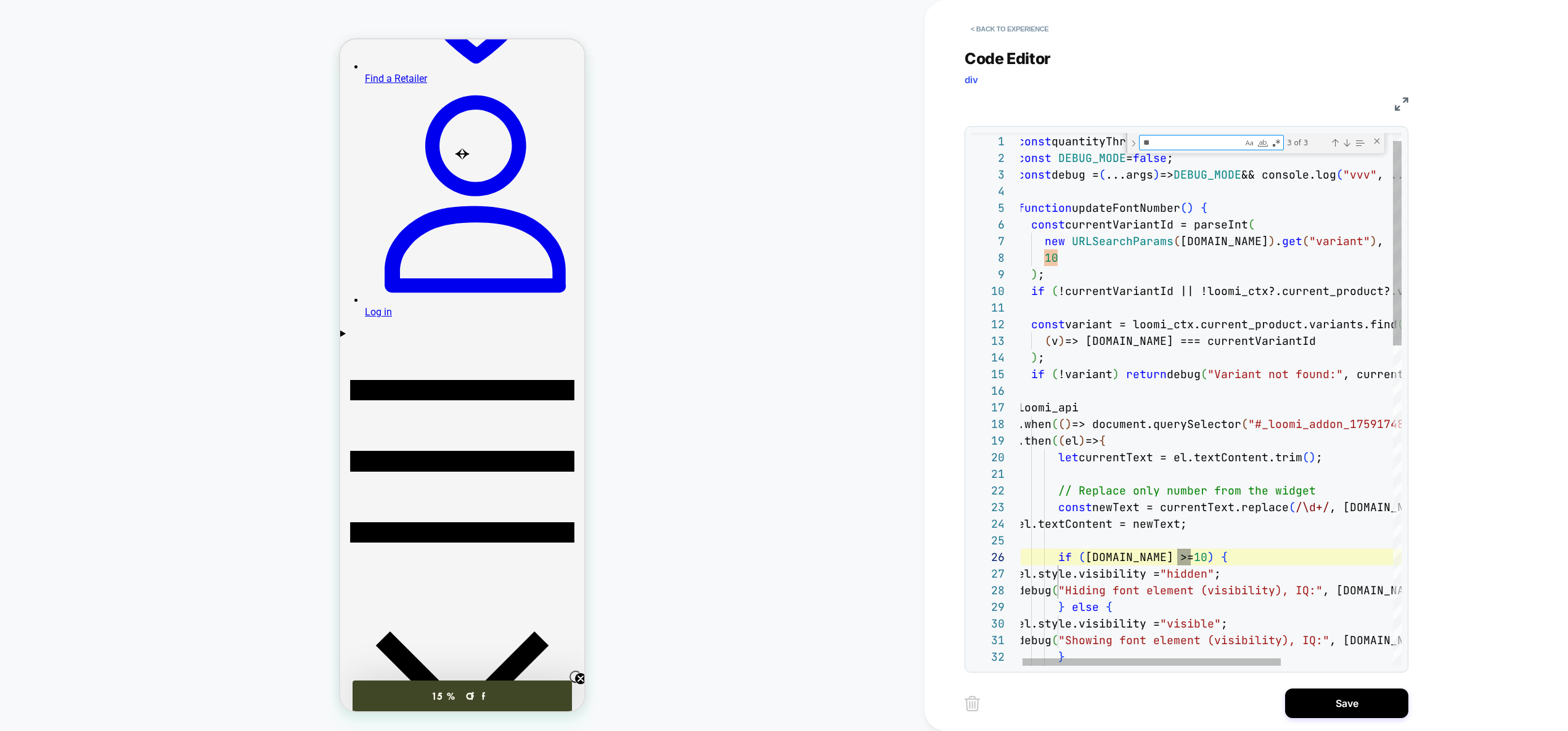
type textarea "**"
drag, startPoint x: 1181, startPoint y: 562, endPoint x: 1194, endPoint y: 563, distance: 13.0
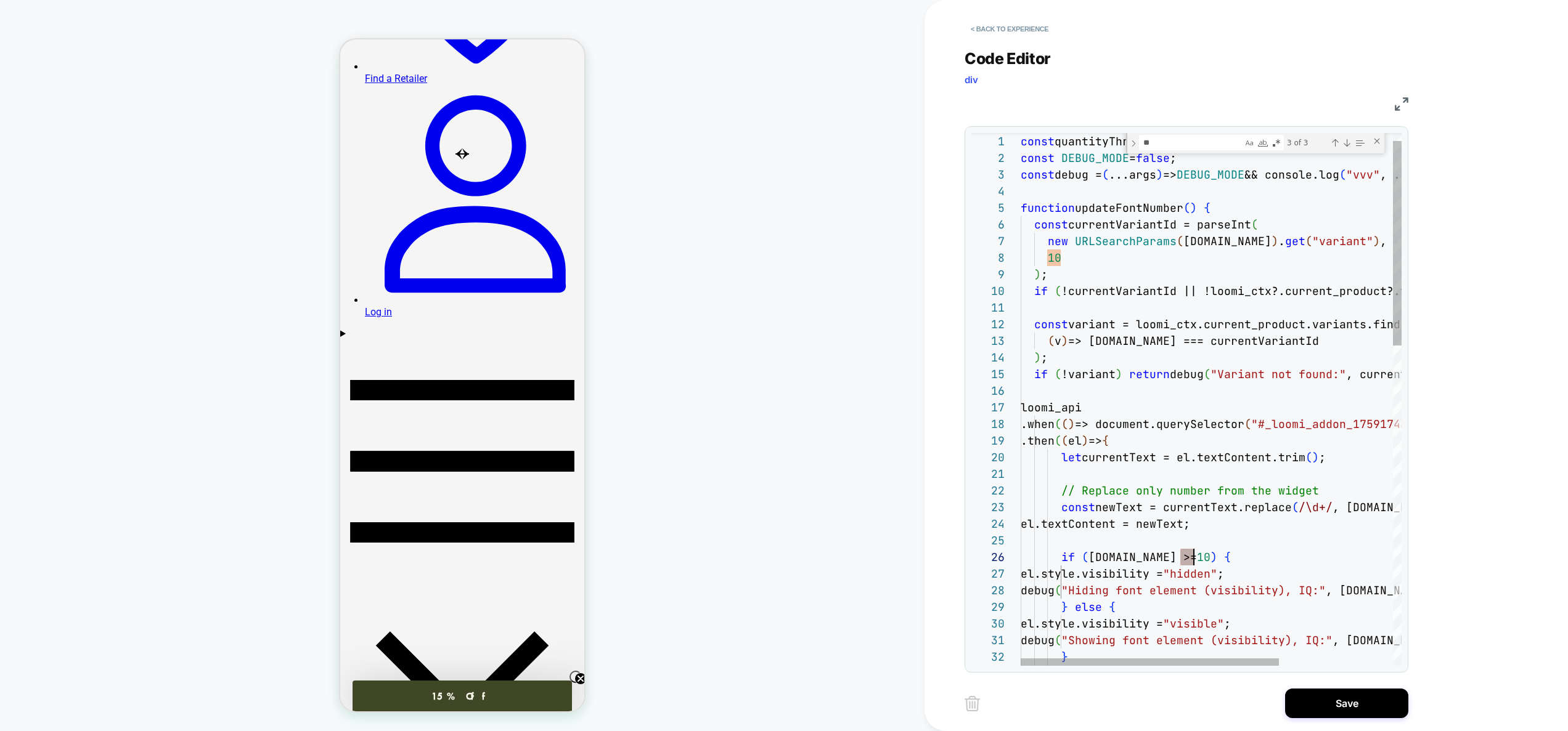
scroll to position [83, 273]
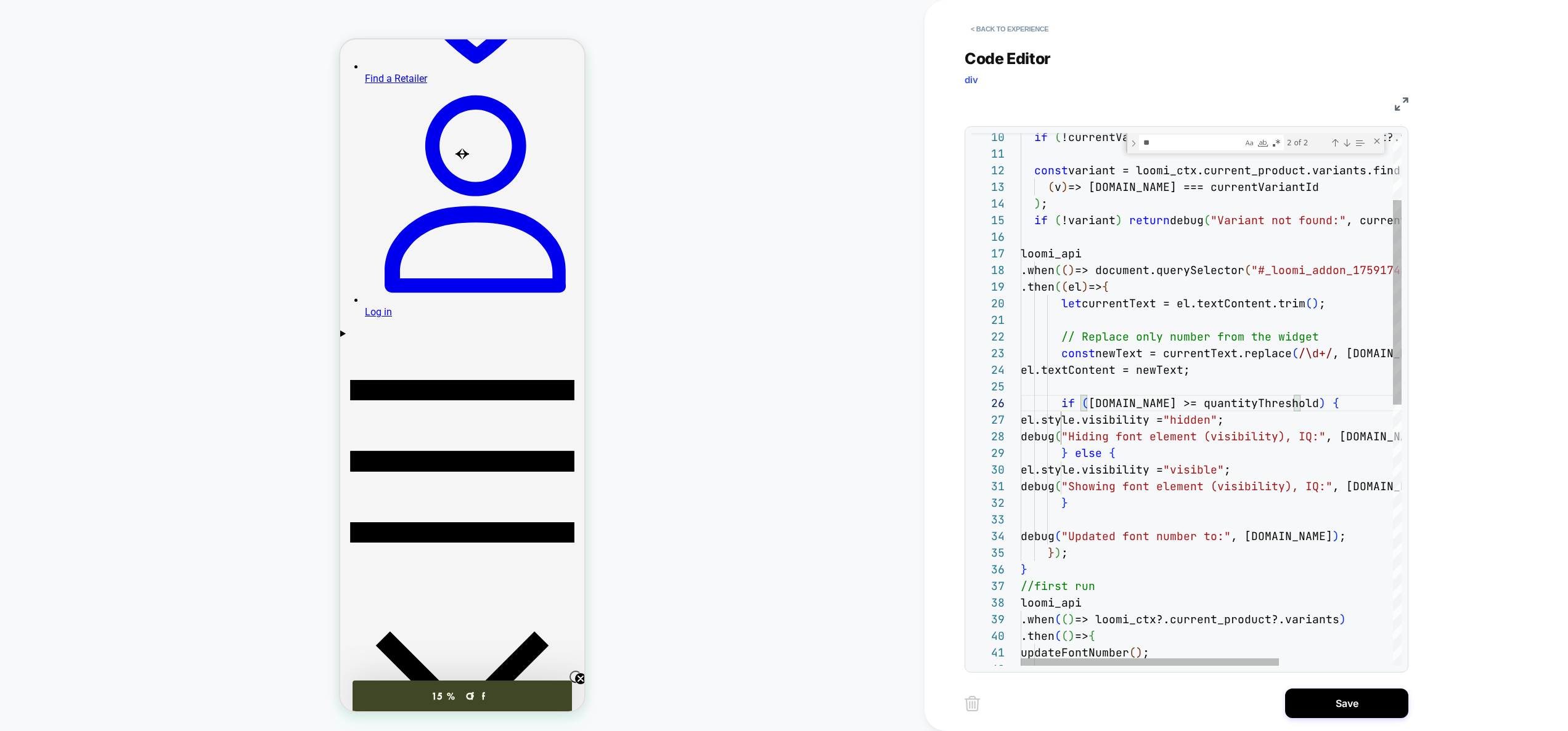
click at [1242, 411] on div "if ( !currentVariantId || !loomi_ctx?.current_product?. variants ) return ; con…" at bounding box center [1294, 650] width 548 height 1384
click at [1348, 141] on div "Next Match (Enter)" at bounding box center [1346, 143] width 10 height 10
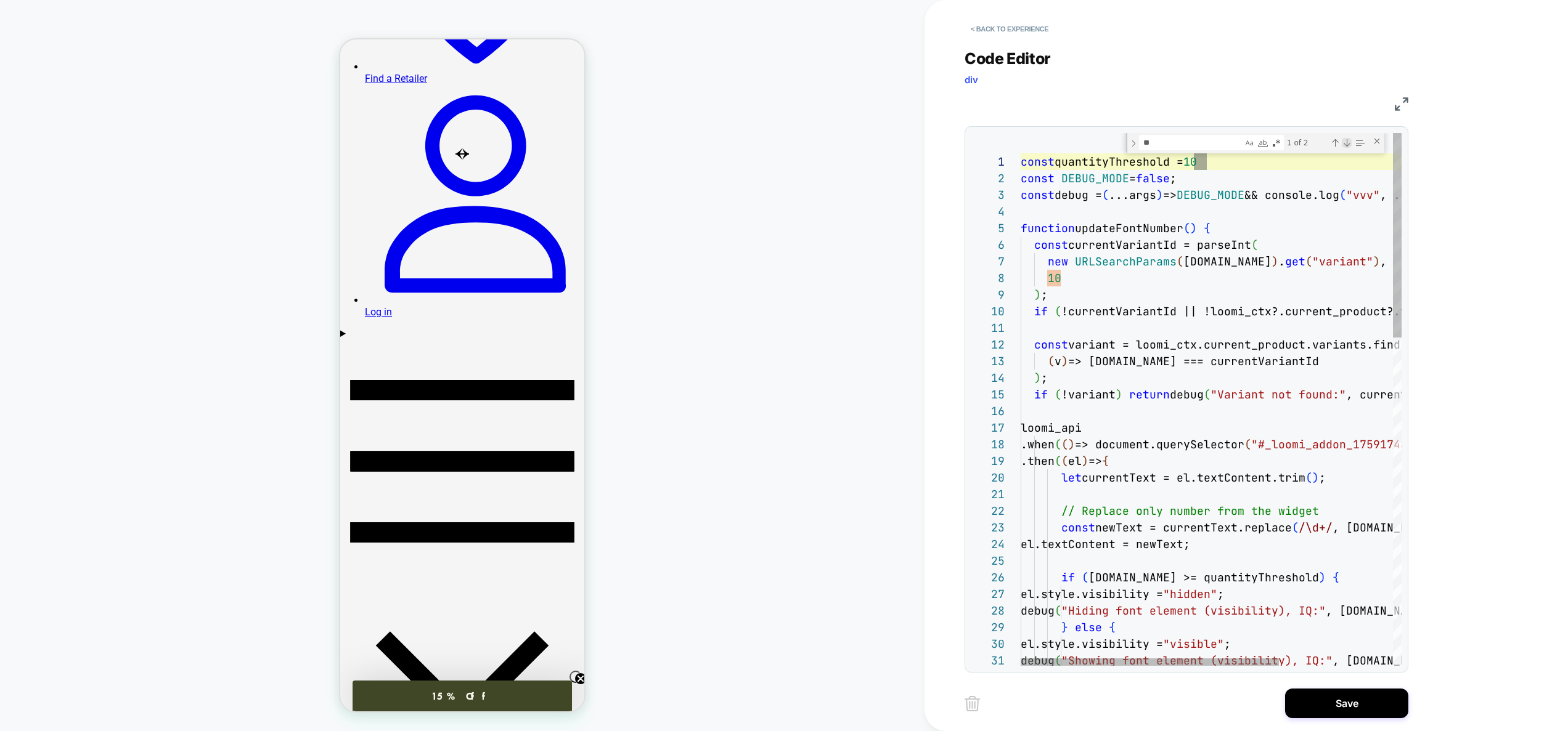
click at [1348, 141] on div "Next Match (Enter)" at bounding box center [1346, 143] width 10 height 10
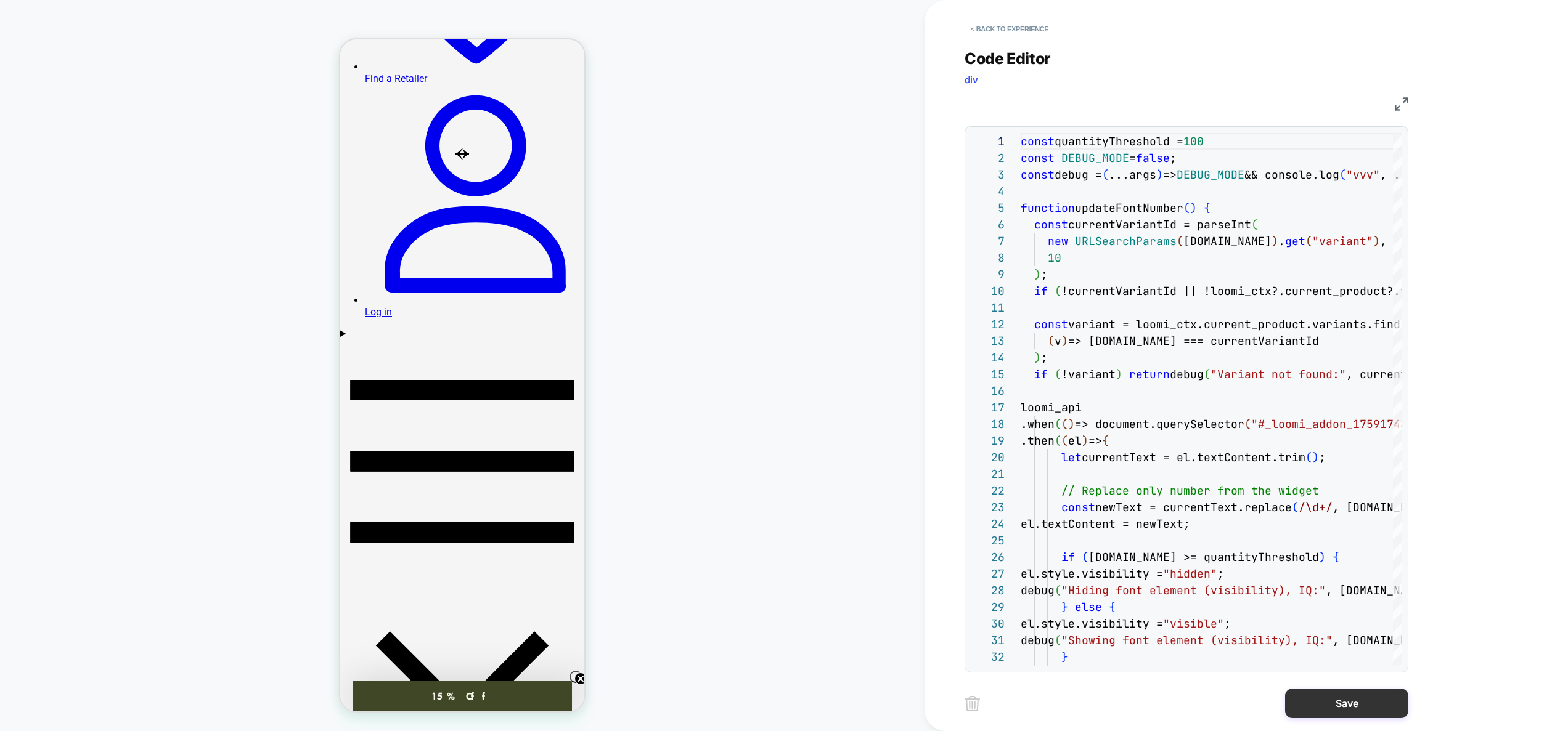
type textarea "**********"
click at [1328, 702] on button "Save" at bounding box center [1346, 704] width 123 height 30
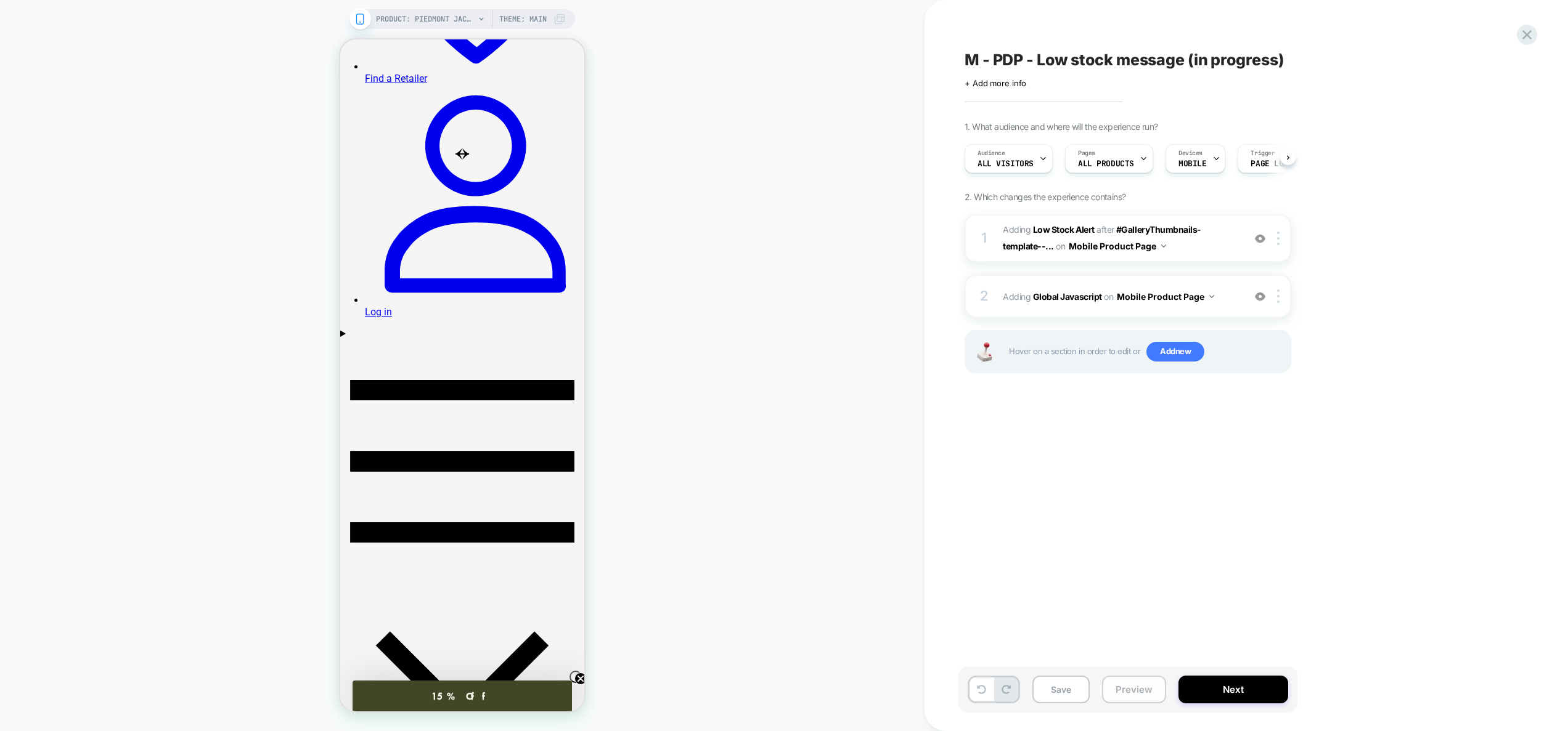
click at [1131, 692] on button "Preview" at bounding box center [1134, 689] width 64 height 27
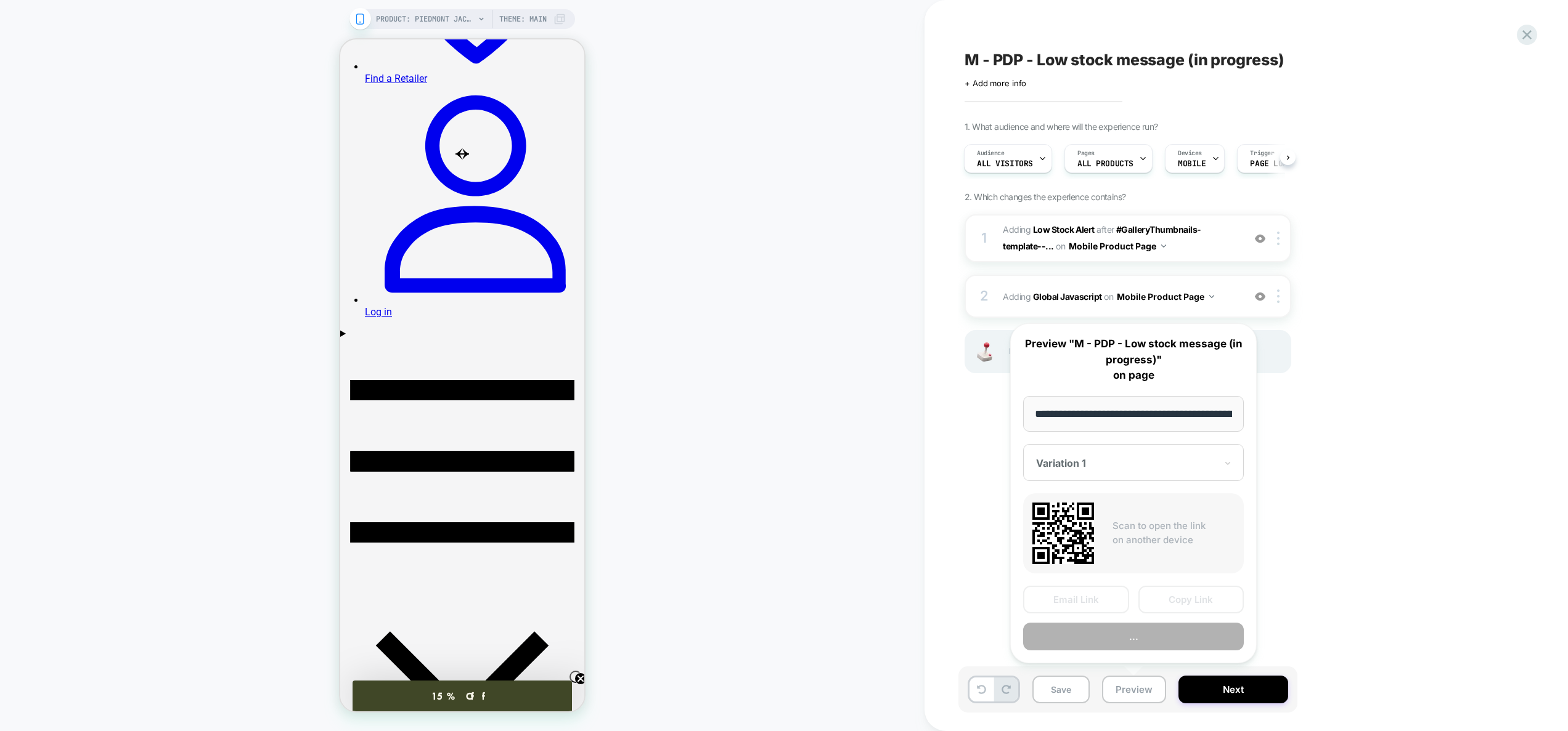
scroll to position [0, 144]
click at [1130, 642] on button "Preview" at bounding box center [1133, 637] width 220 height 27
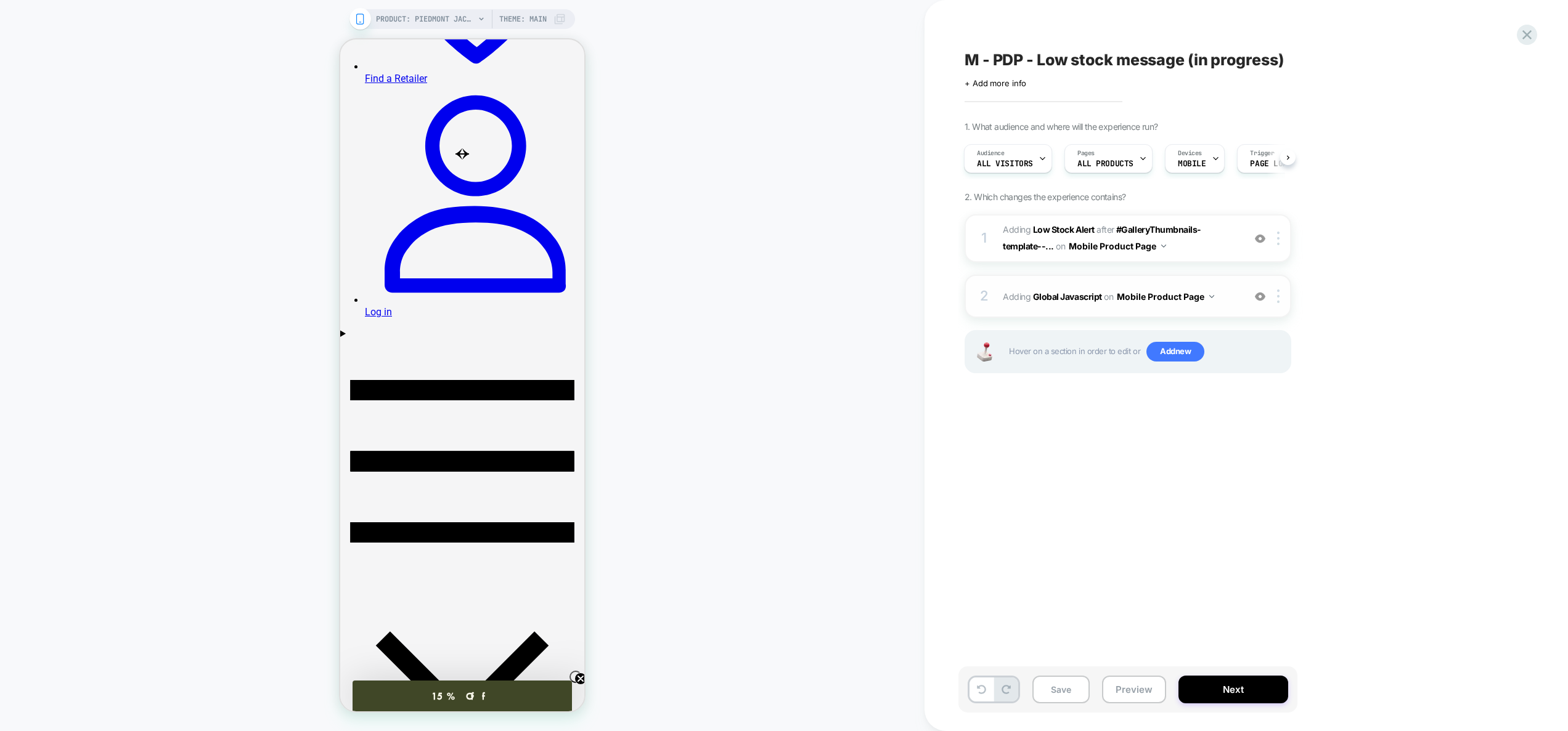
click at [1240, 299] on div "2 Adding Global Javascript on Mobile Product Page Add Before Add After Copy to …" at bounding box center [1127, 296] width 327 height 43
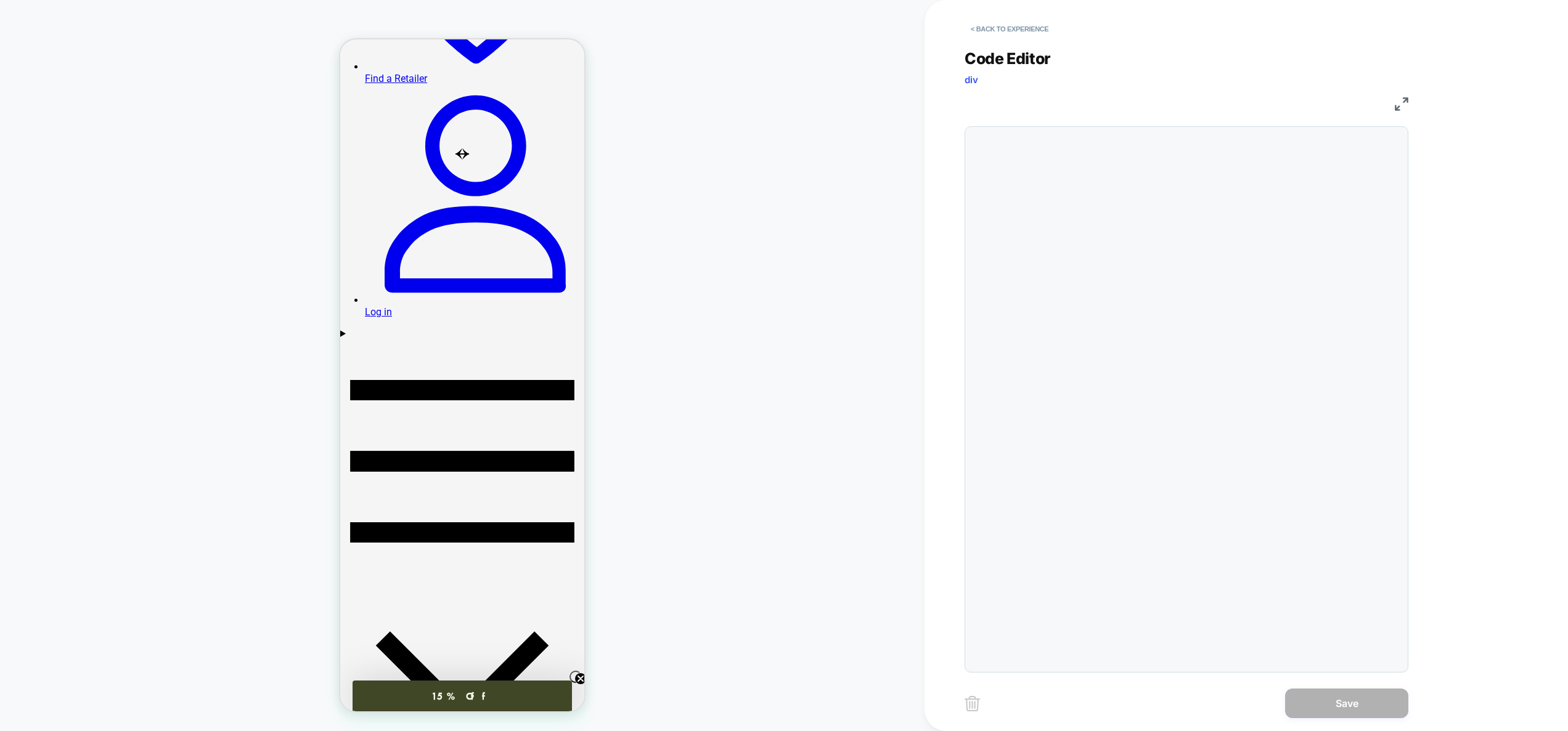
scroll to position [166, 0]
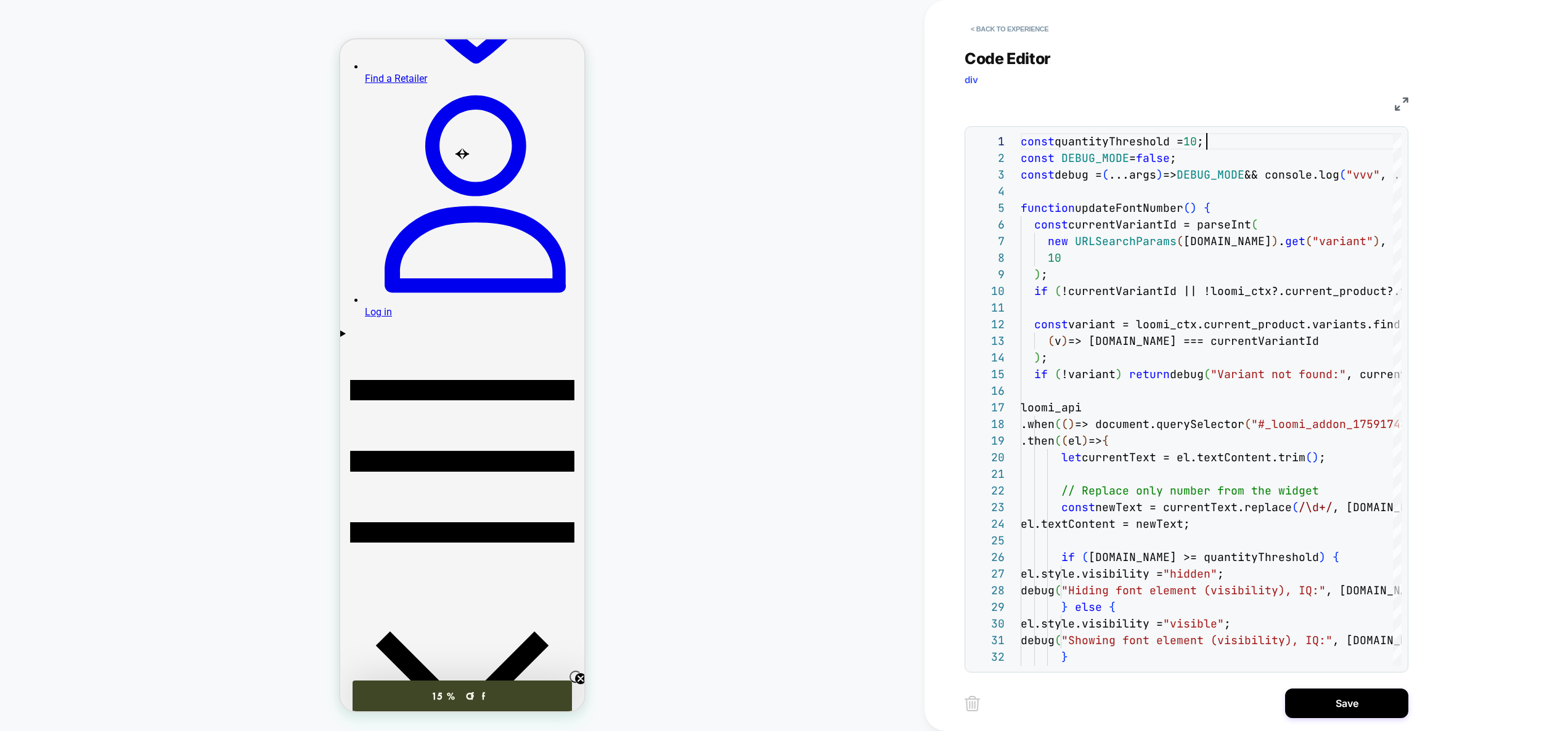
type textarea "**********"
click at [1331, 704] on button "Save" at bounding box center [1346, 704] width 123 height 30
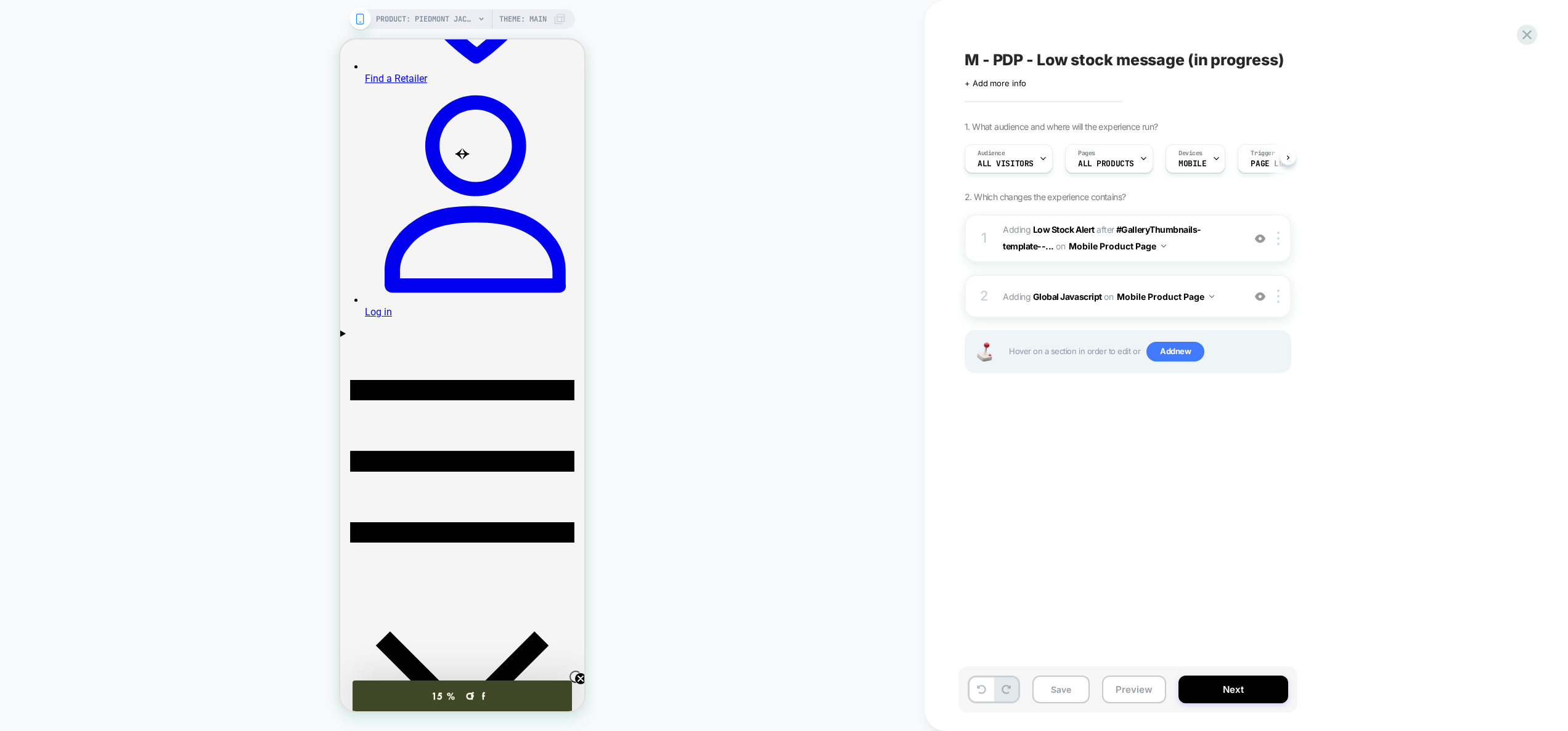
scroll to position [0, 1]
click at [1232, 294] on span "Adding Global Javascript on Mobile Product Page" at bounding box center [1120, 296] width 235 height 18
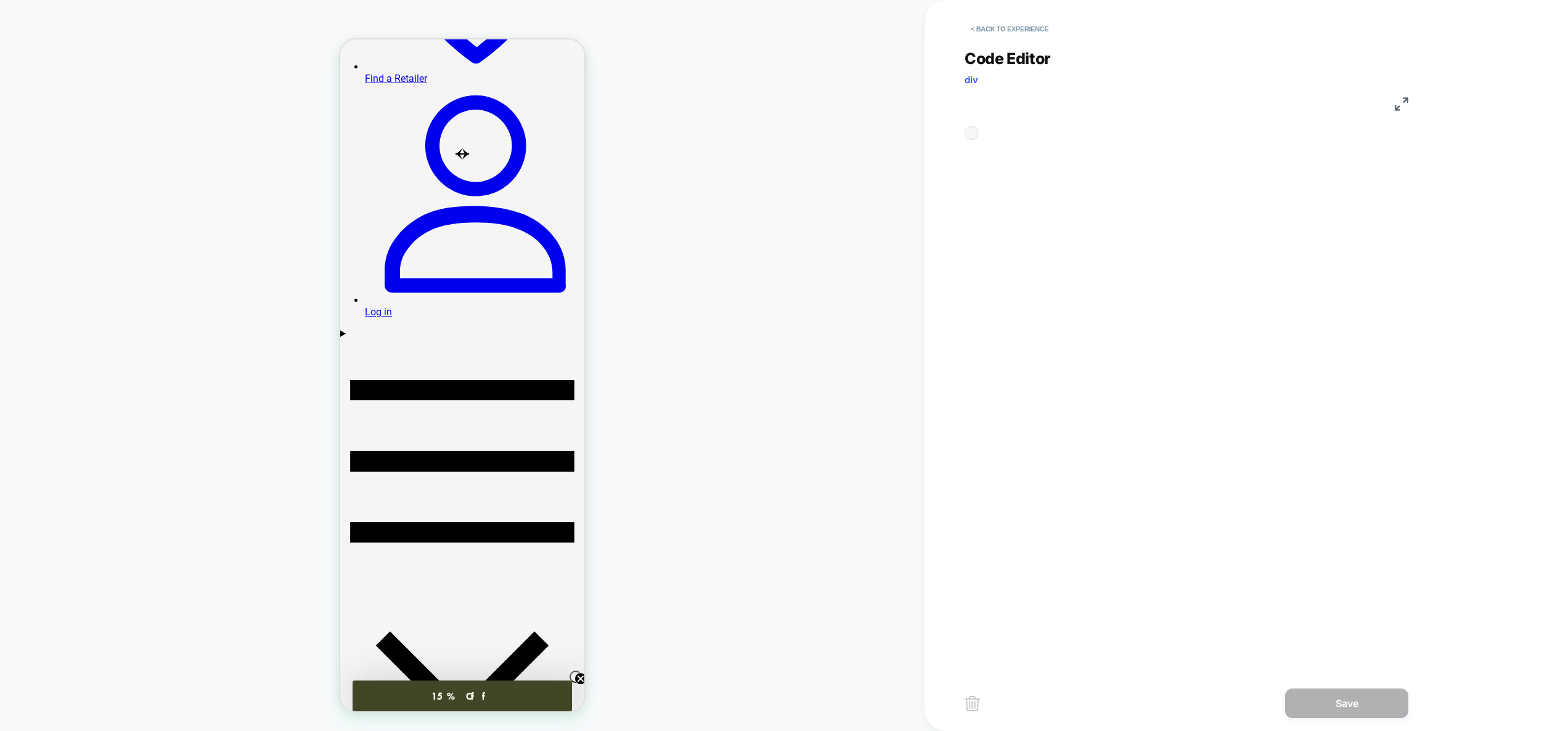
scroll to position [166, 0]
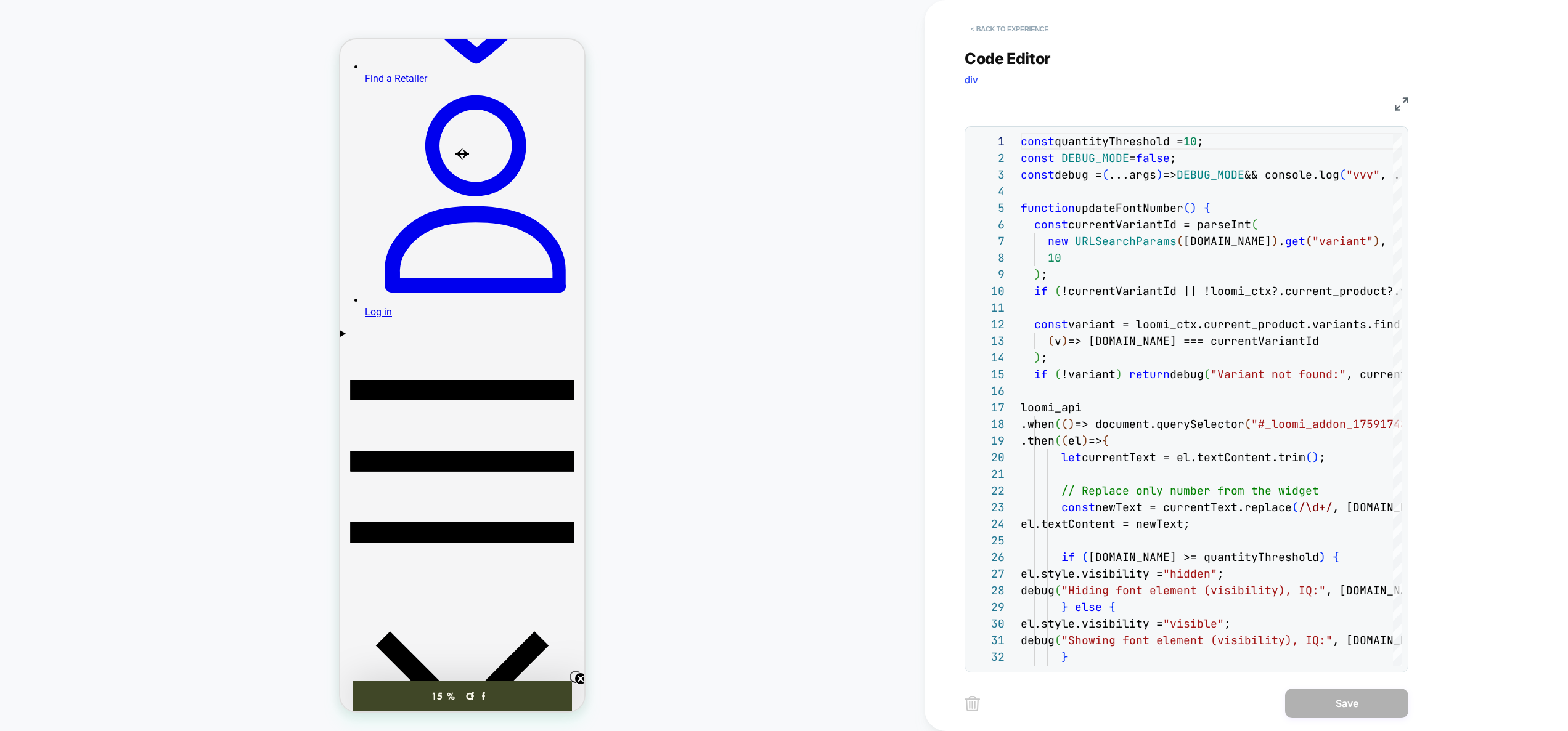
click at [1028, 30] on button "< Back to experience" at bounding box center [1009, 28] width 90 height 20
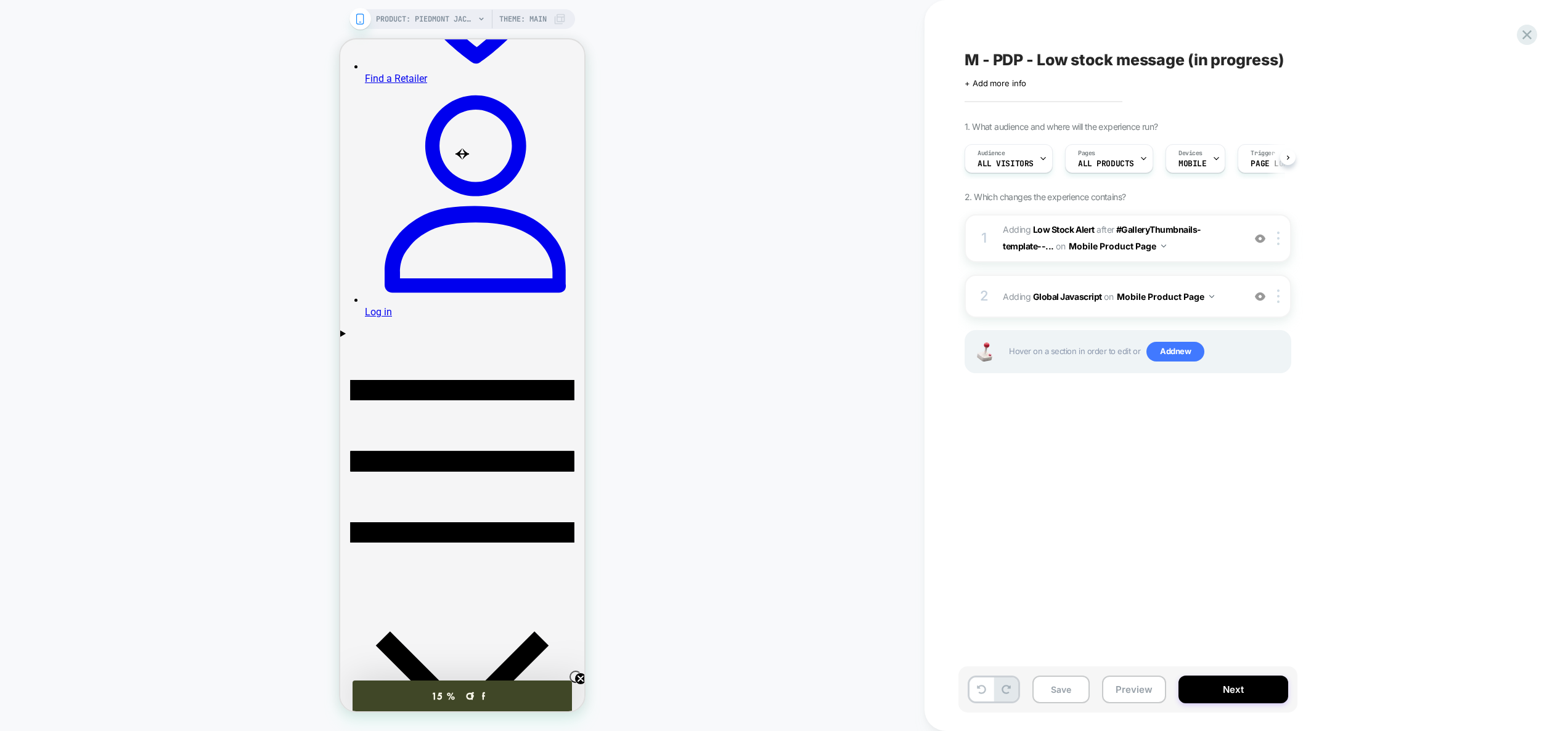
scroll to position [0, 1]
click at [1070, 684] on button "Save" at bounding box center [1061, 689] width 57 height 27
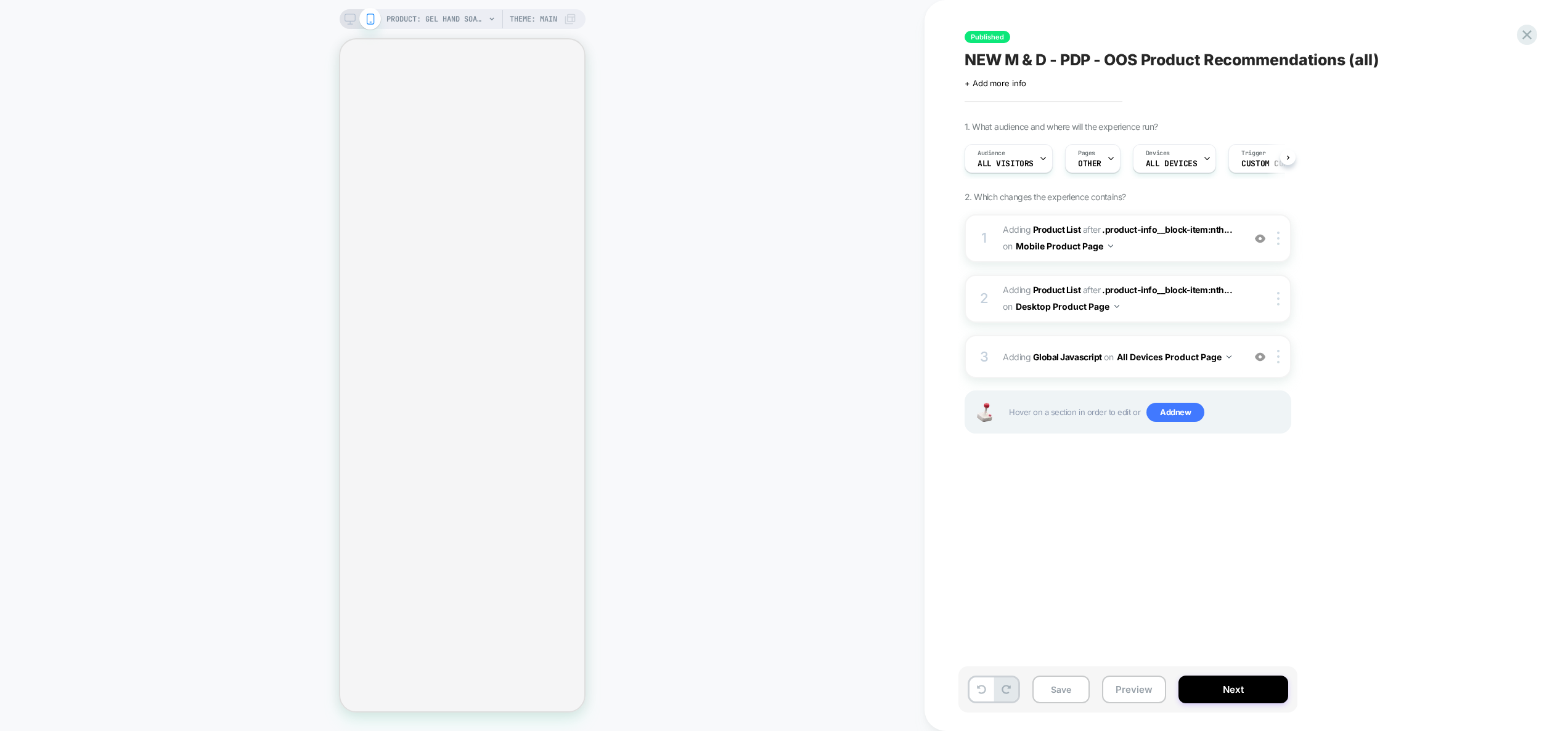
scroll to position [0, 2]
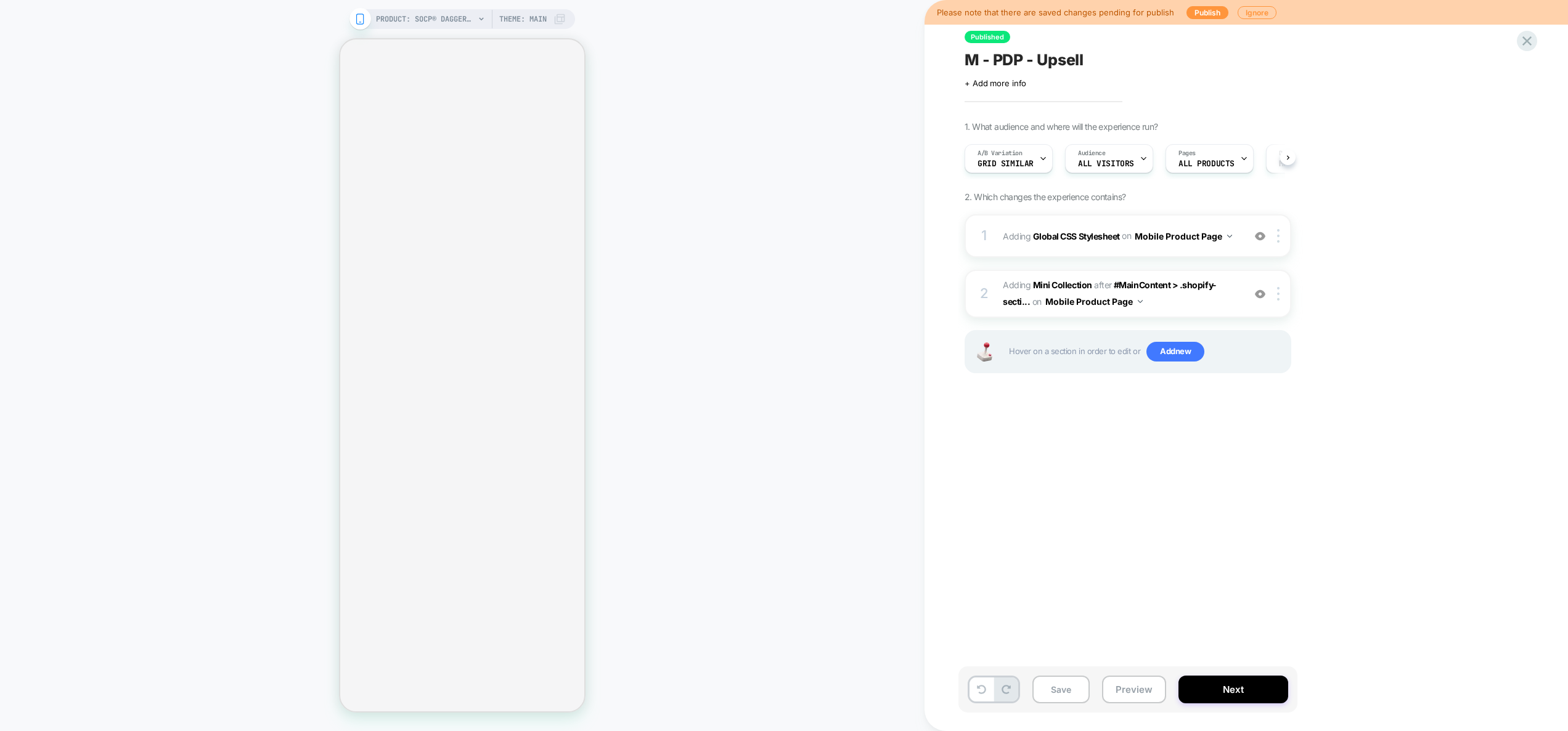
scroll to position [0, 1]
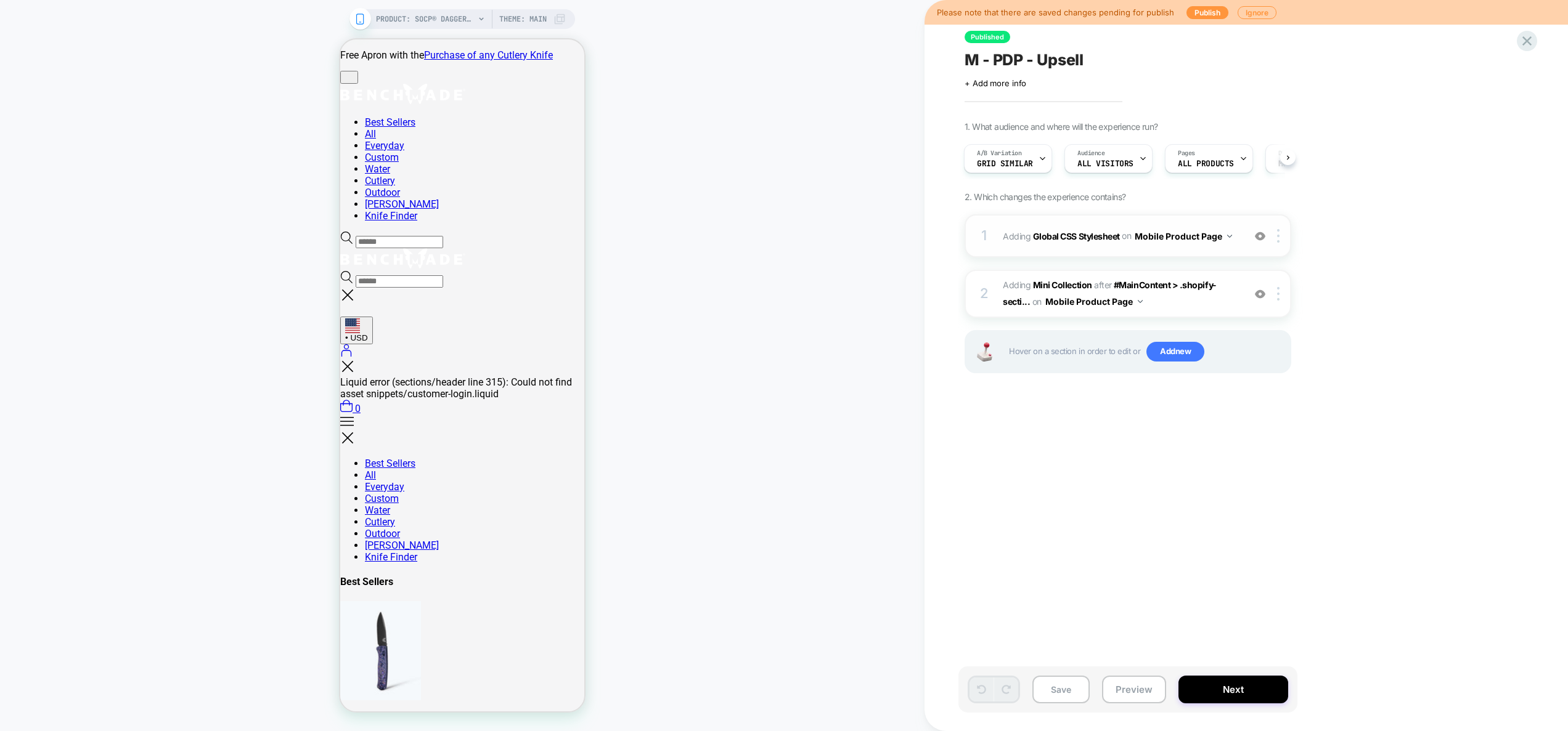
click at [1236, 248] on div "1 Adding Global CSS Stylesheet on Mobile Product Page Add Before Add After Copy…" at bounding box center [1127, 236] width 327 height 43
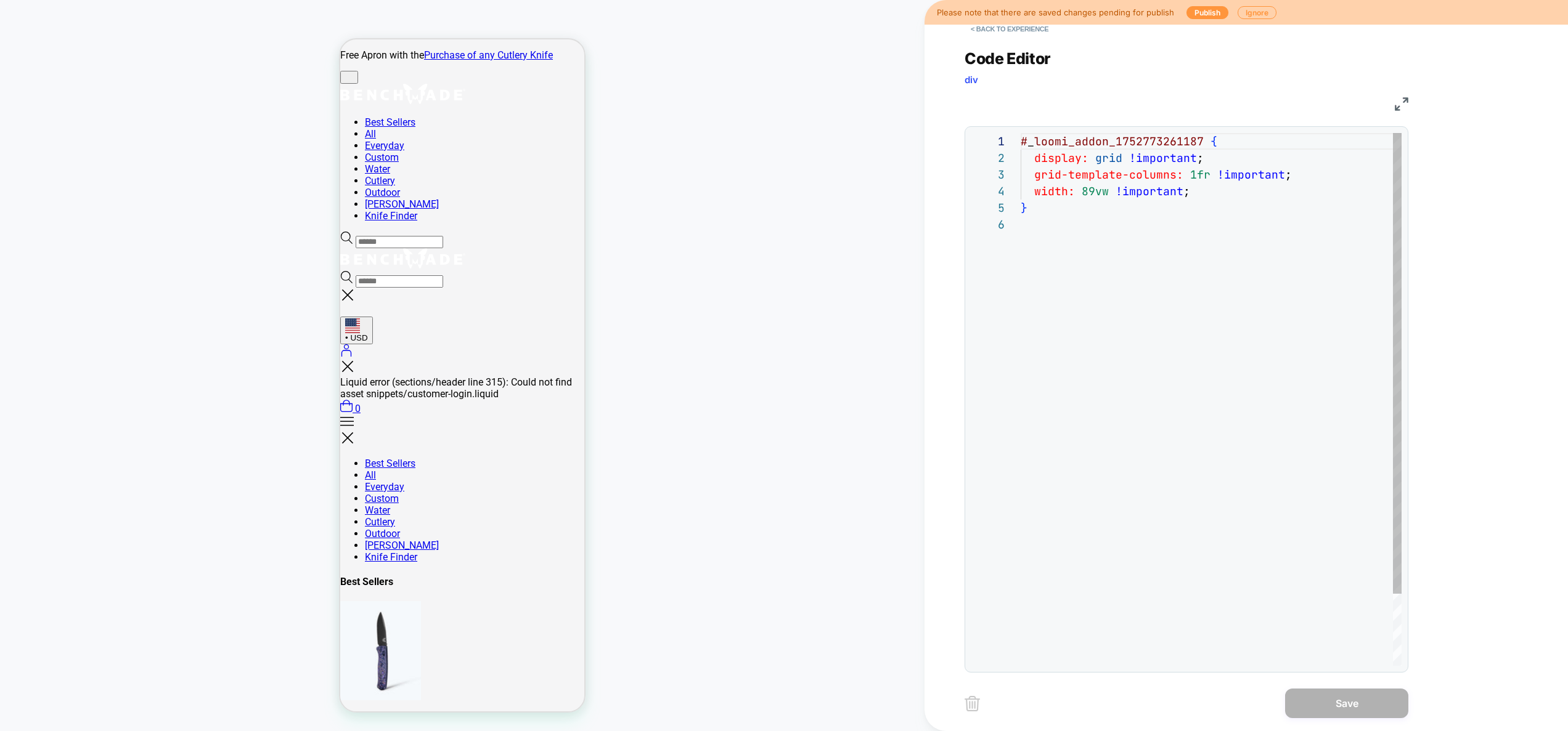
scroll to position [83, 0]
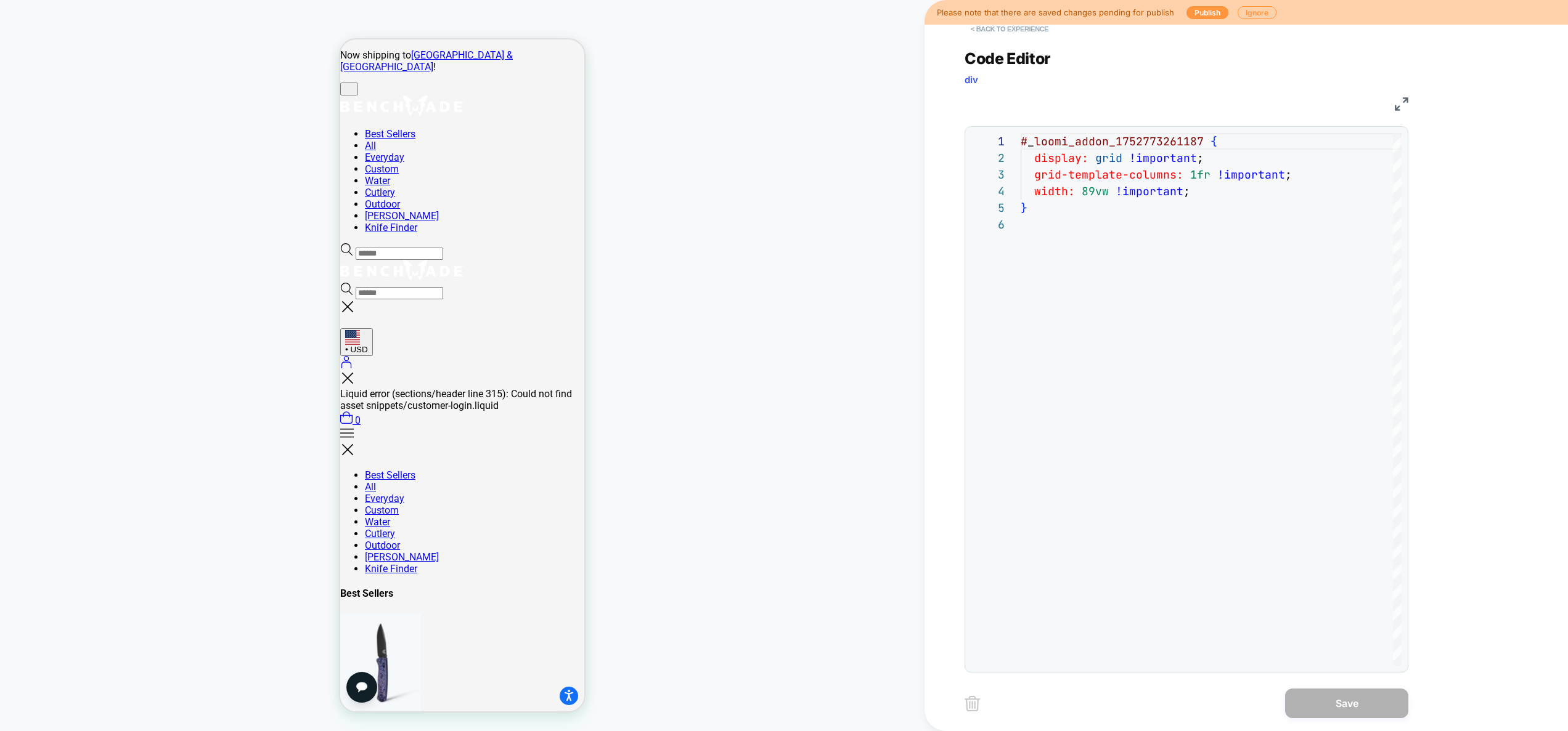
click at [1013, 33] on button "< Back to experience" at bounding box center [1009, 28] width 90 height 20
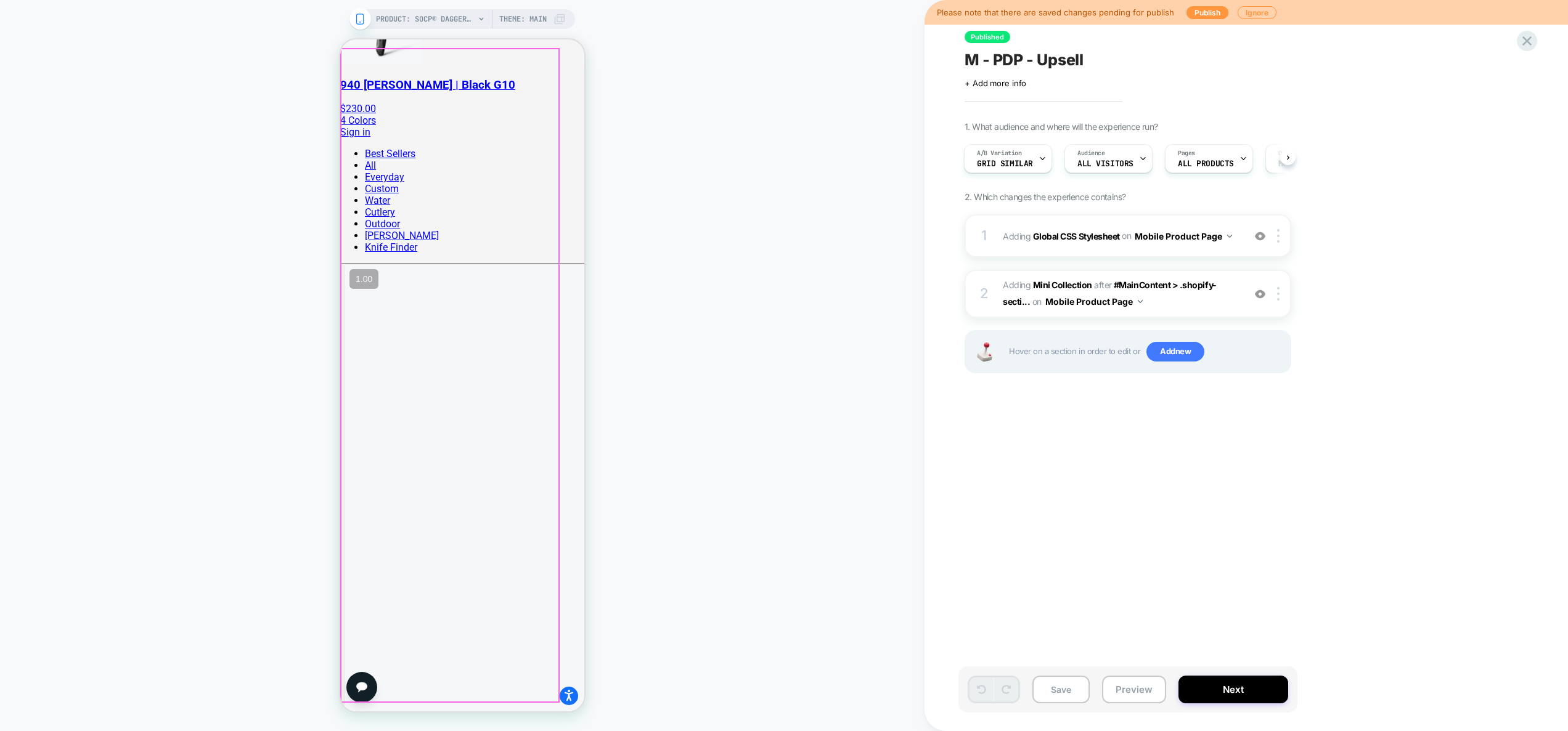
scroll to position [1104, 0]
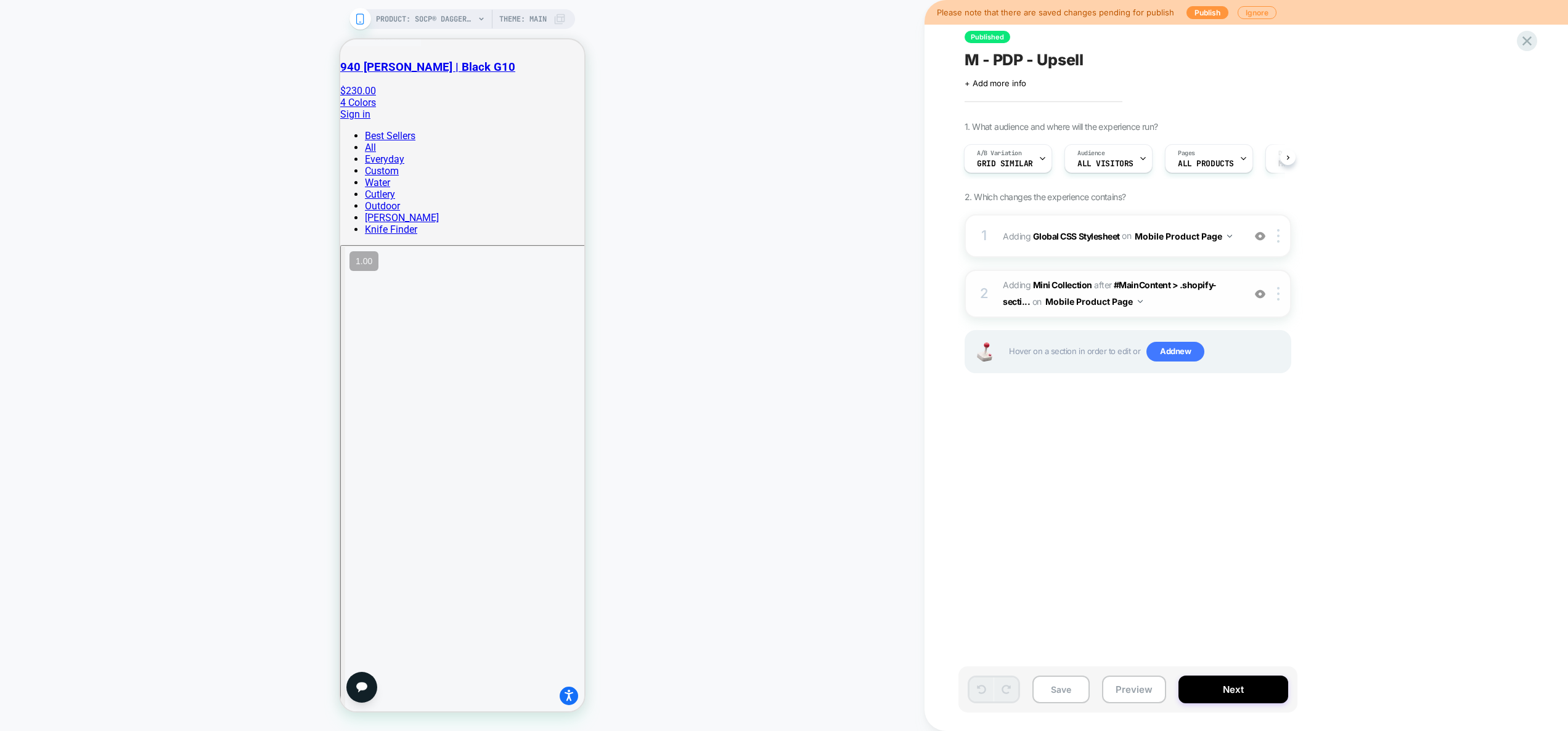
click at [1265, 295] on div at bounding box center [1260, 293] width 20 height 13
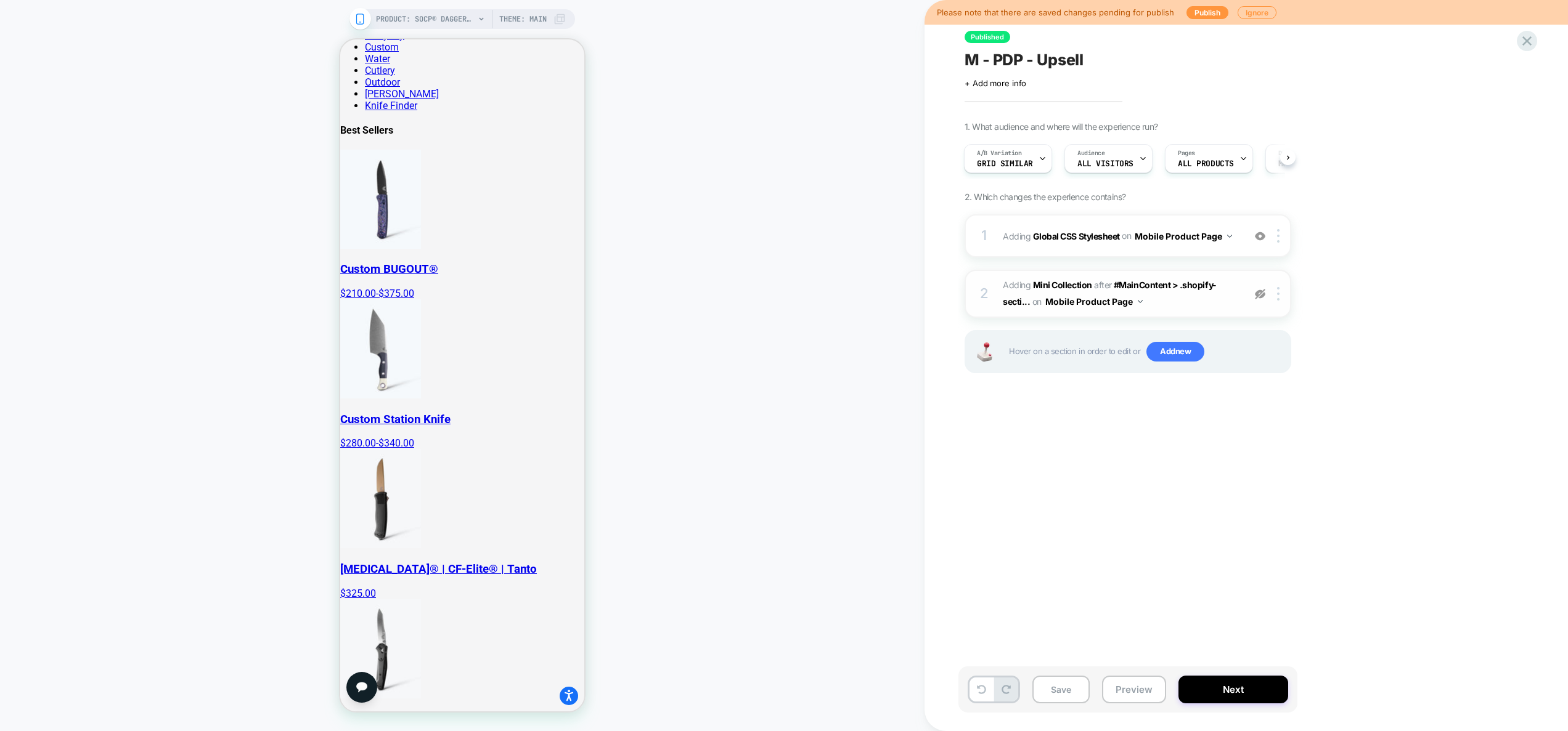
drag, startPoint x: 1265, startPoint y: 295, endPoint x: 1254, endPoint y: 287, distance: 13.6
click at [1258, 291] on div at bounding box center [1260, 293] width 20 height 13
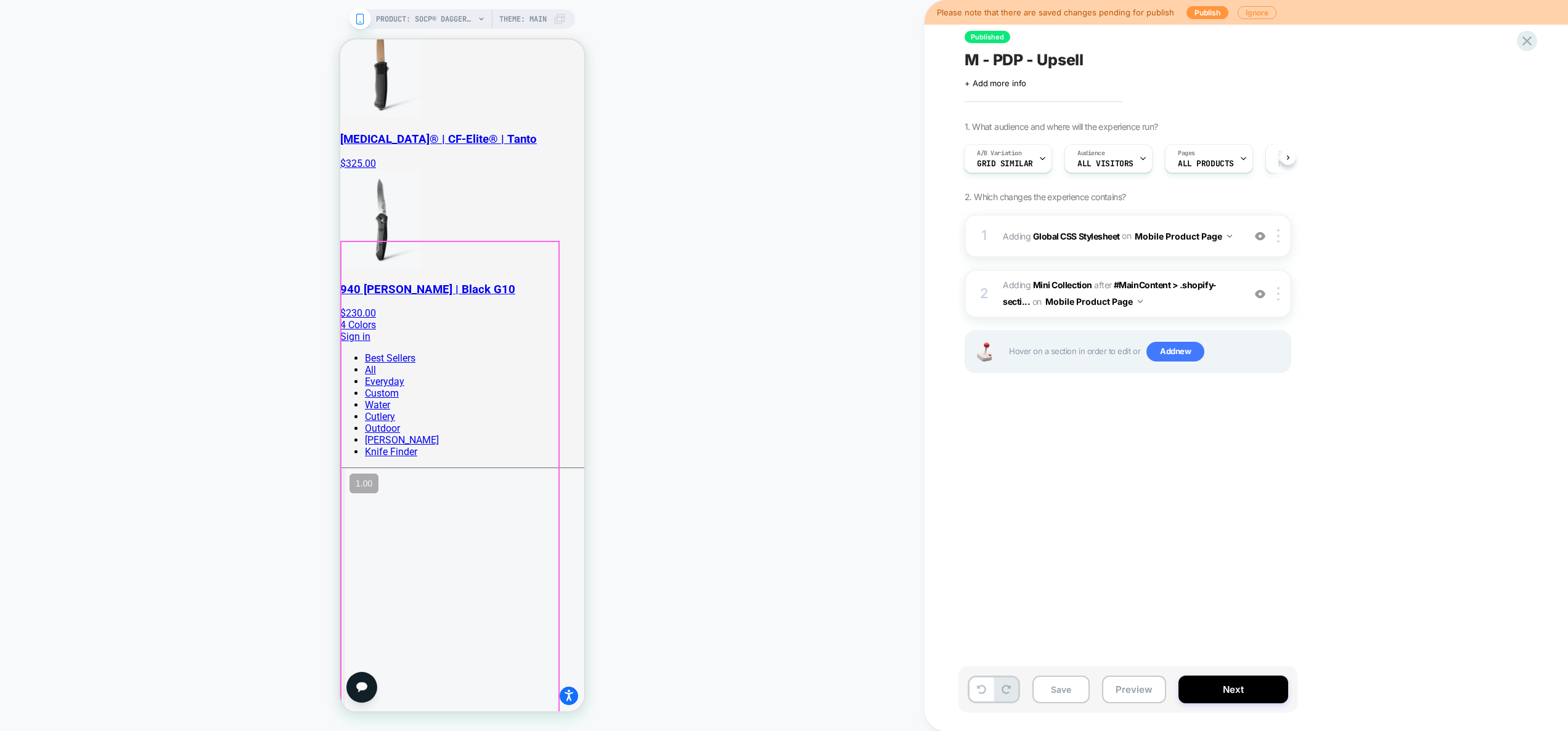
scroll to position [1073, 0]
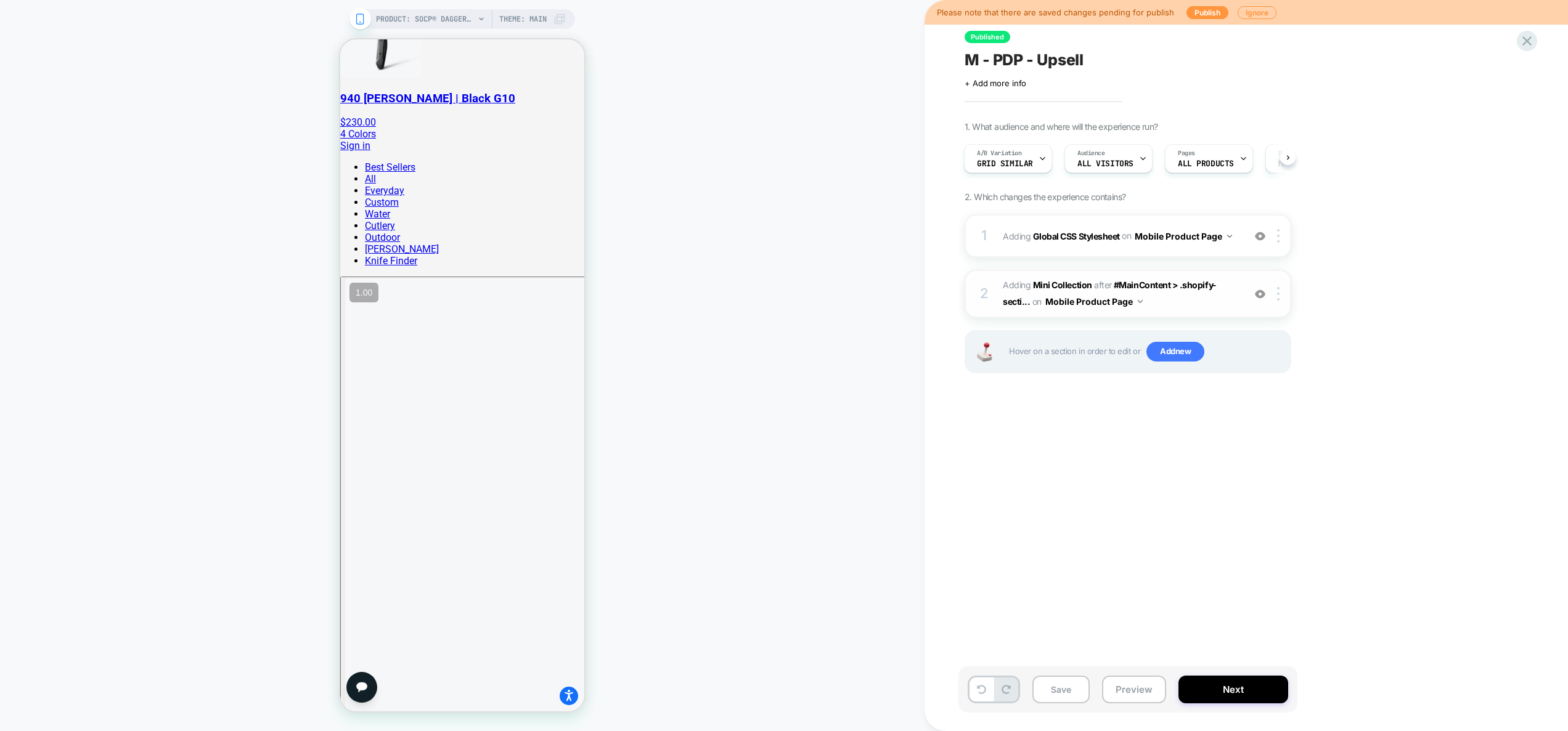
click at [1195, 306] on span "#_loomi_addon_1752773261187 Adding Mini Collection AFTER #MainContent > .shopif…" at bounding box center [1120, 294] width 235 height 33
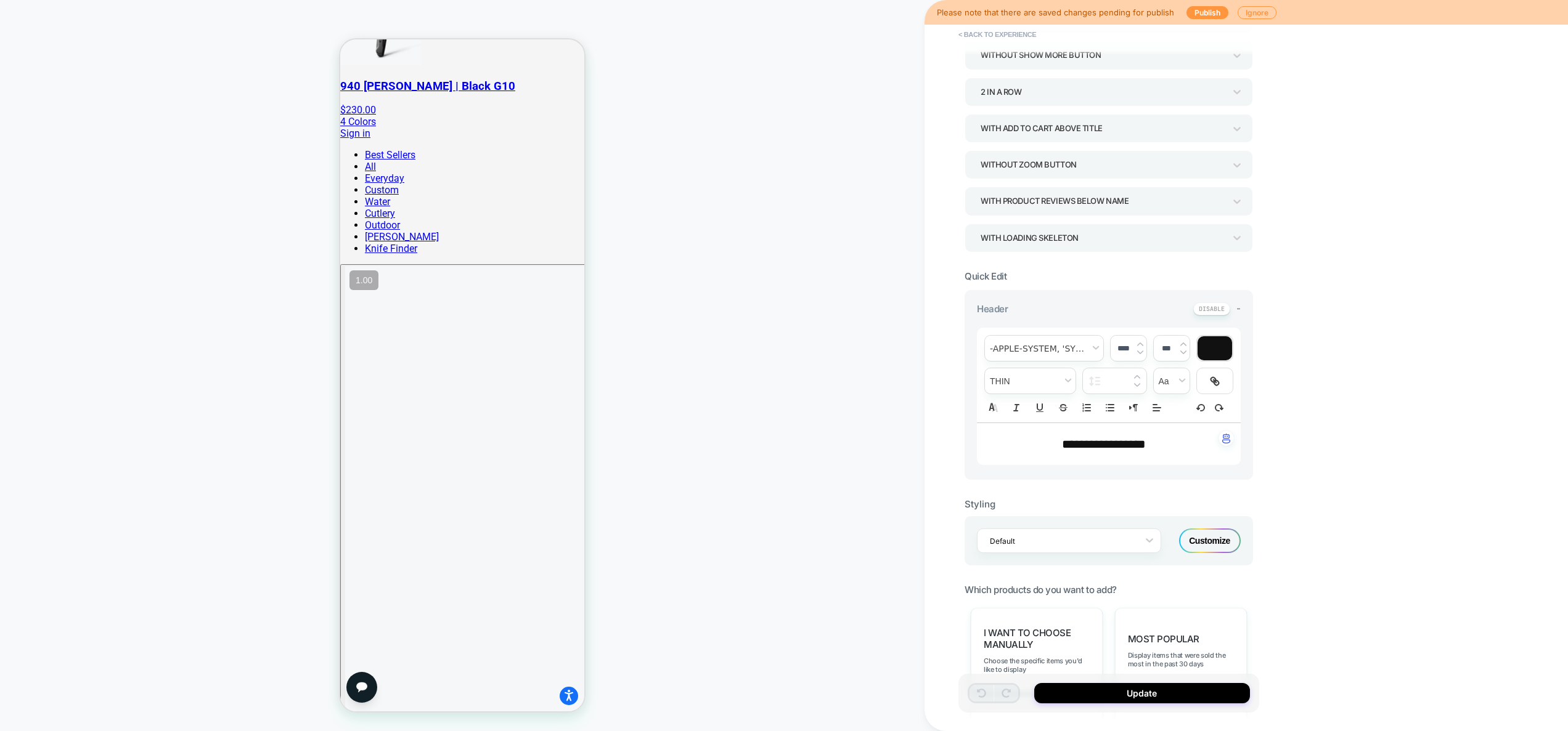
scroll to position [566, 0]
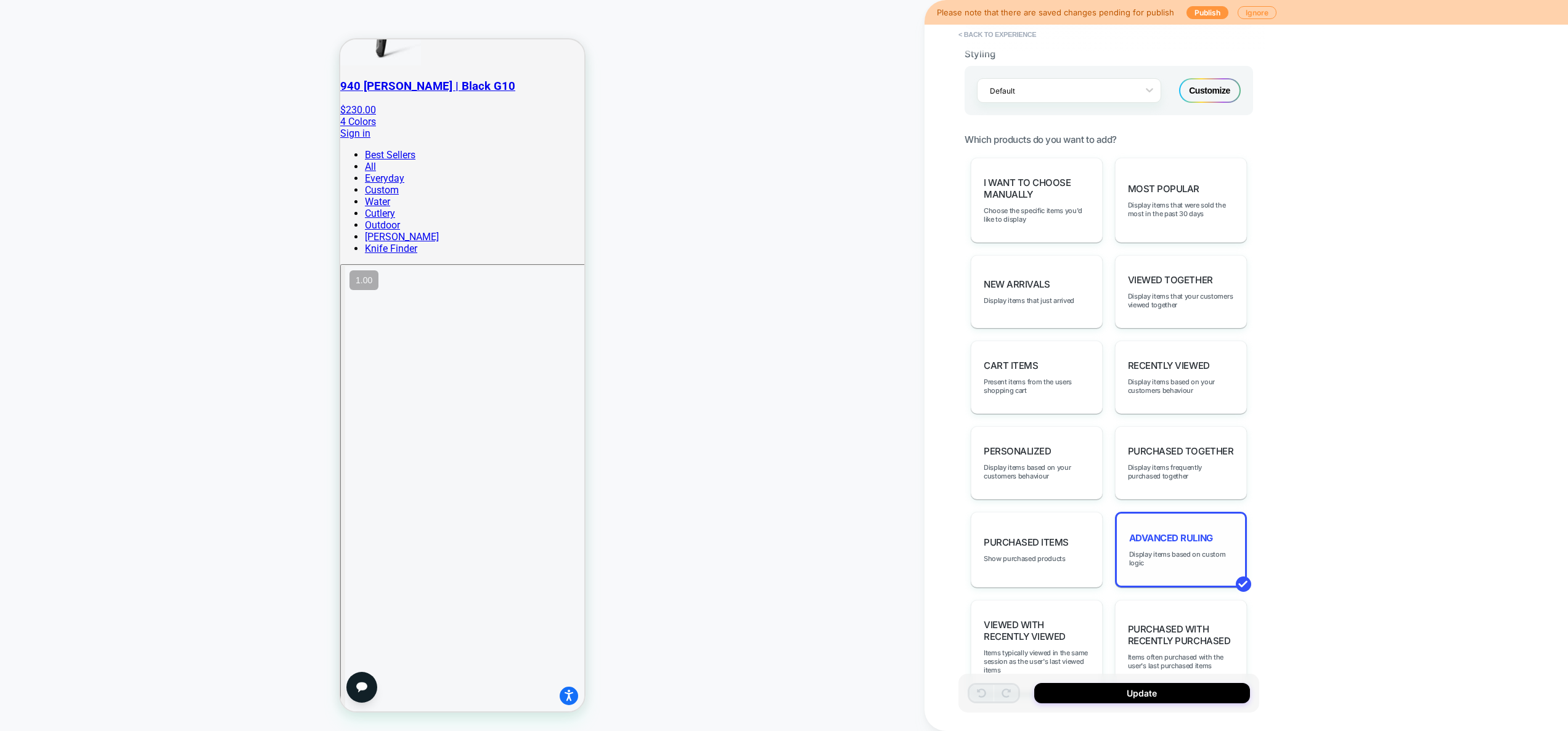
click at [1167, 548] on div "Advanced Ruling Display items based on custom logic" at bounding box center [1181, 549] width 132 height 76
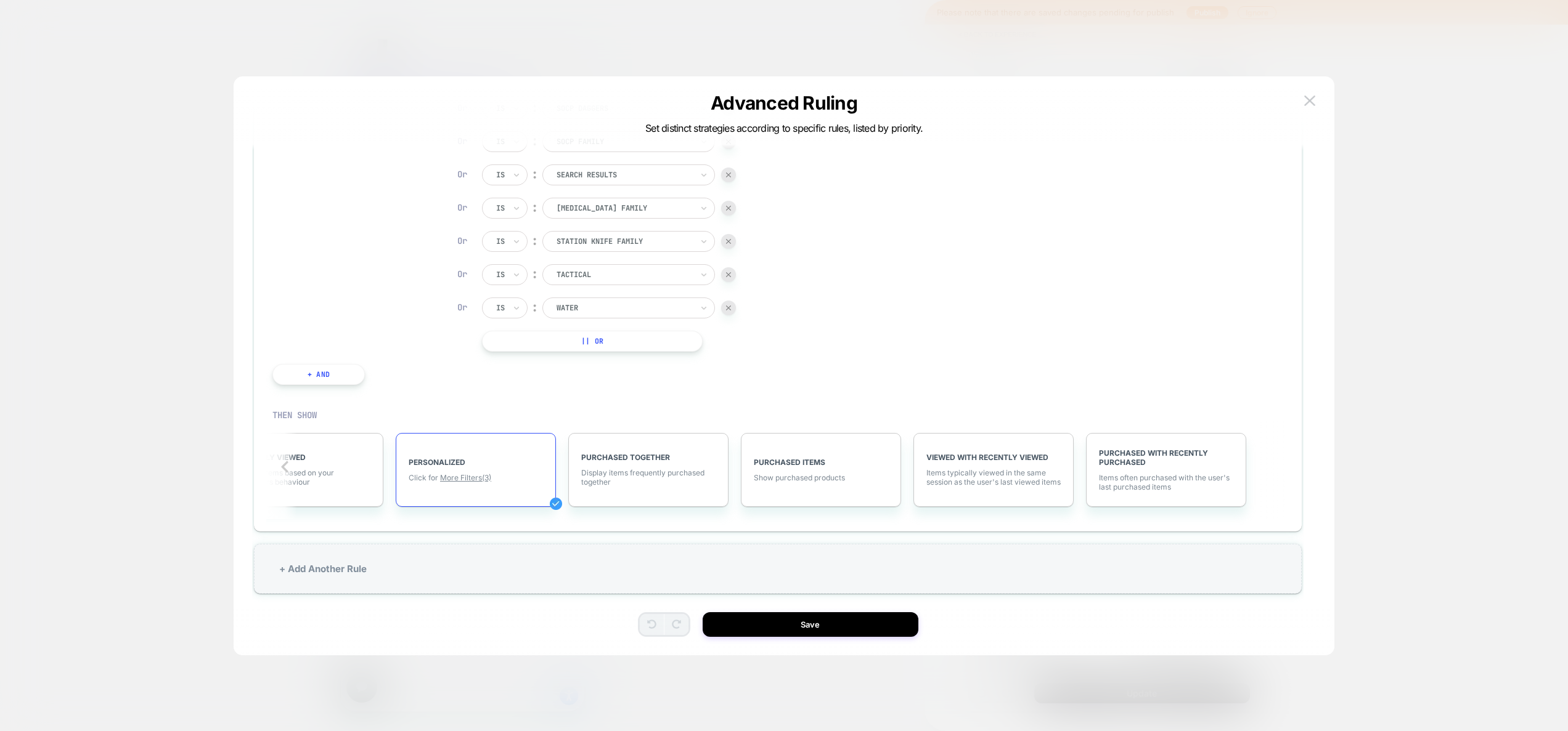
scroll to position [37, 0]
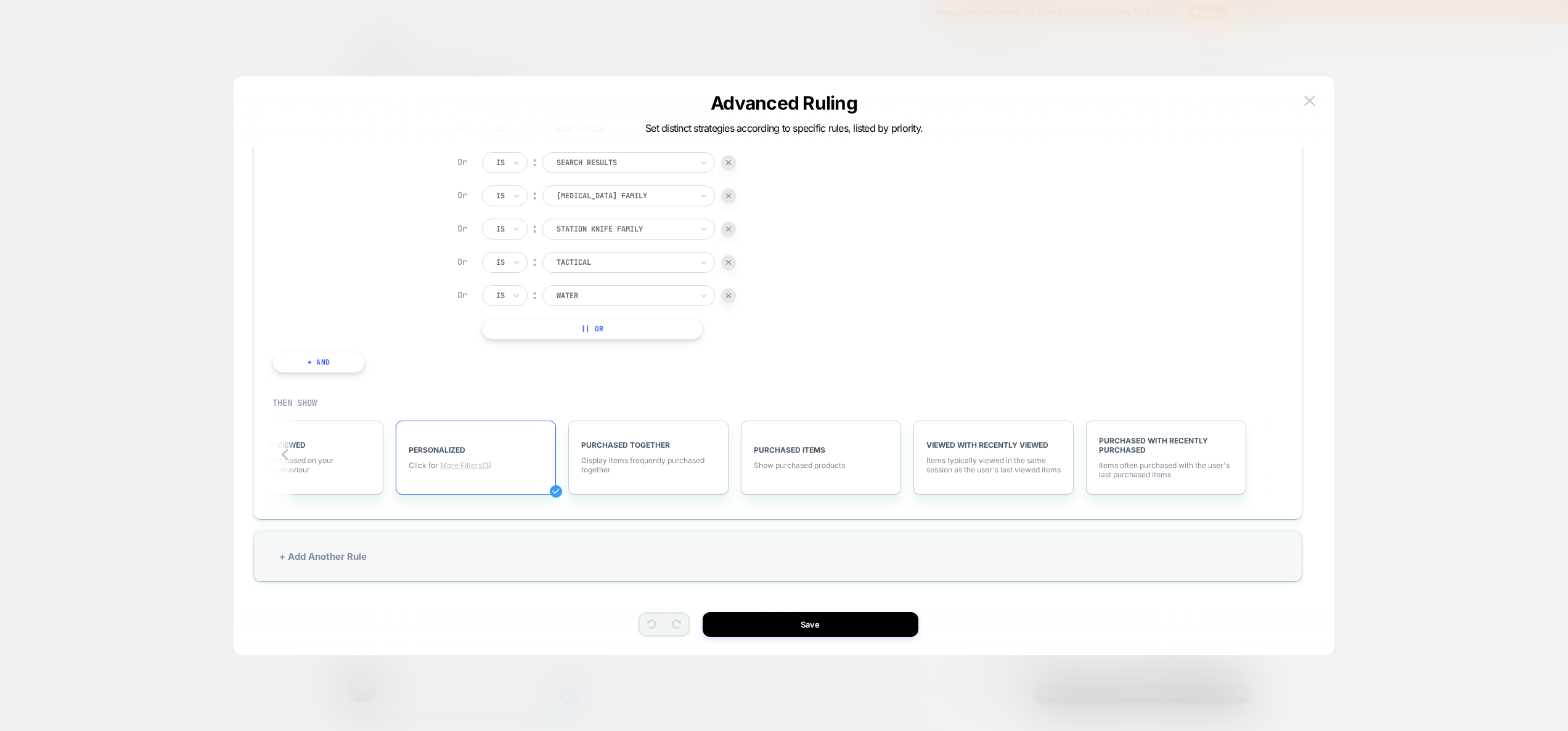
click at [454, 465] on span "More Filters (3)" at bounding box center [465, 465] width 51 height 9
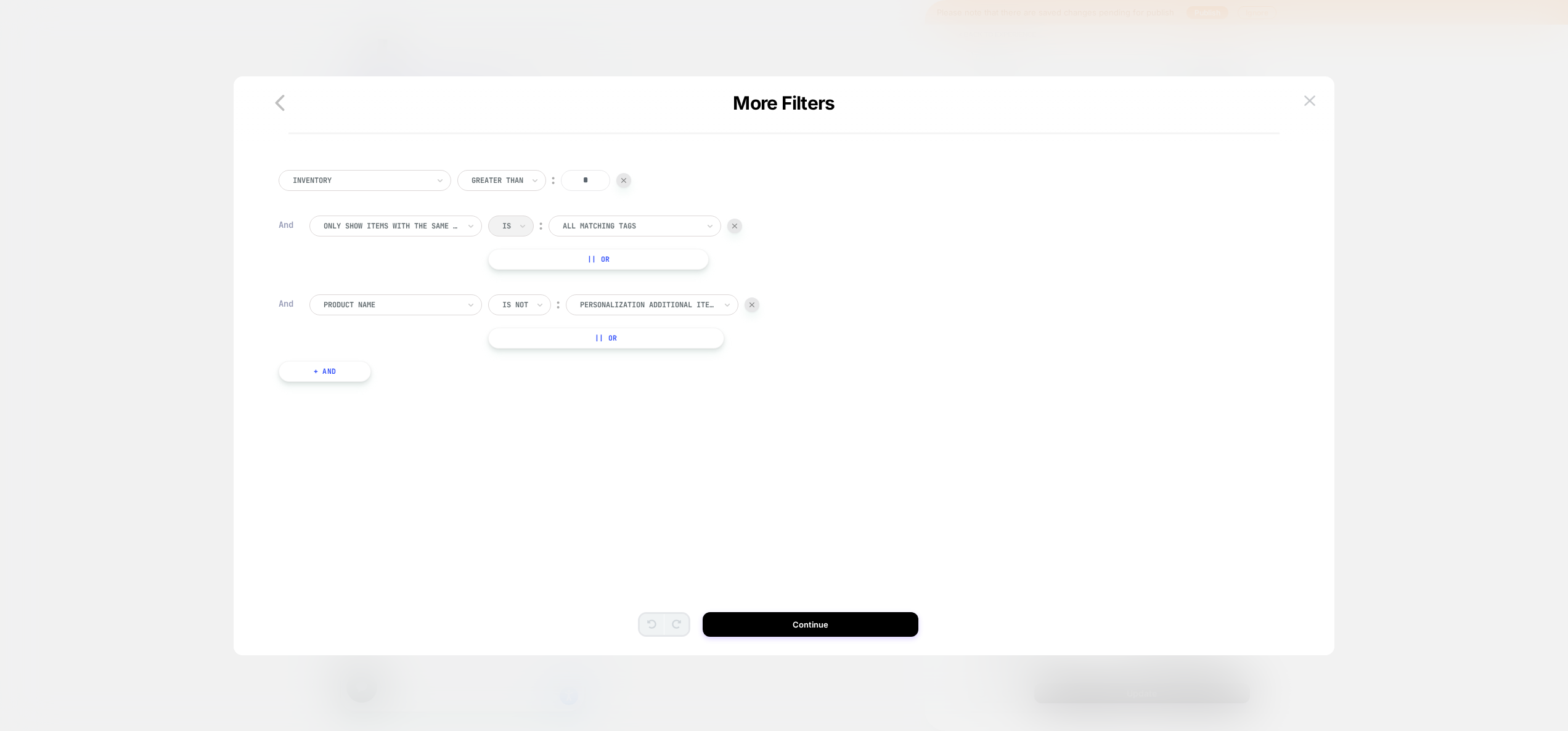
scroll to position [0, 0]
click at [1306, 92] on button at bounding box center [1310, 101] width 19 height 19
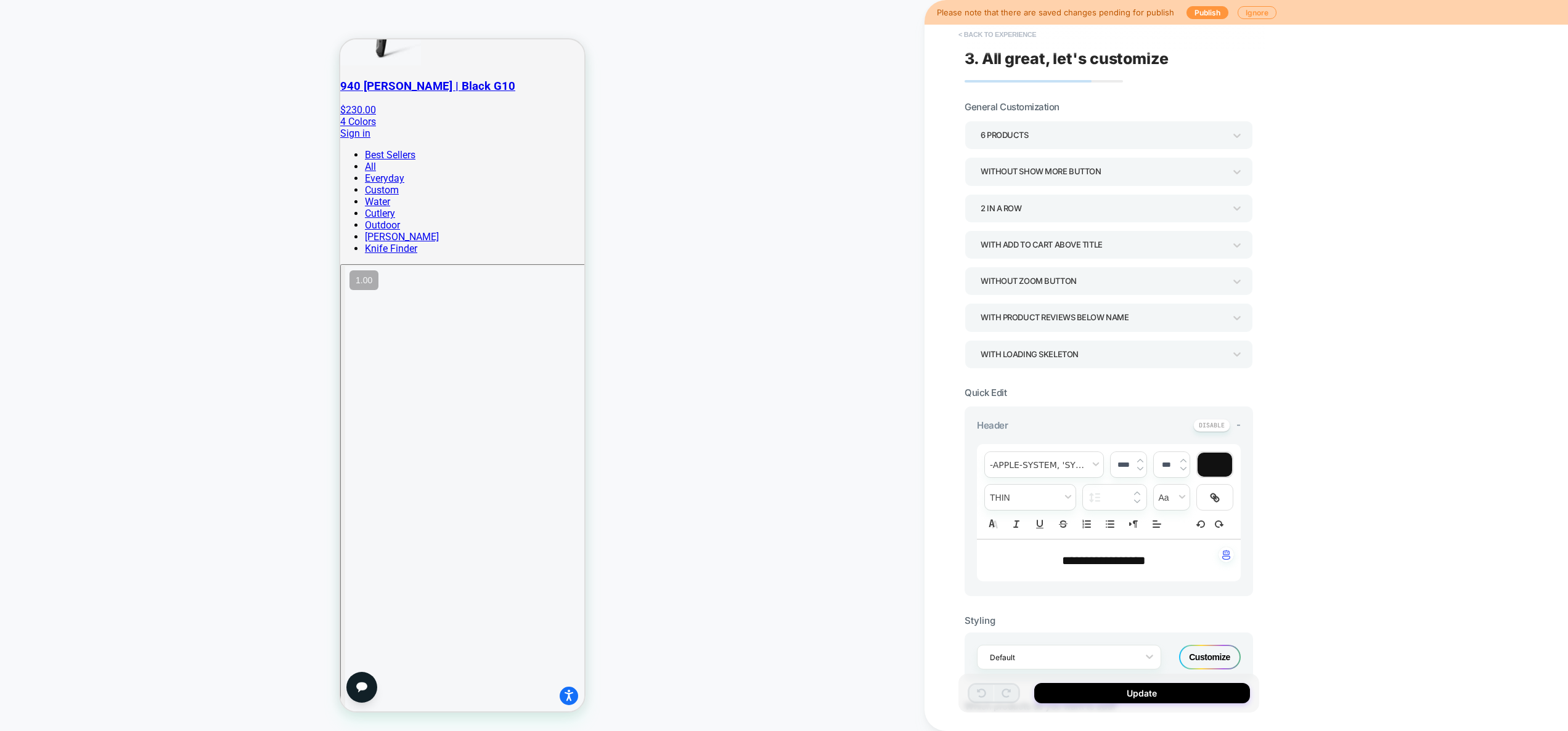
click at [1013, 31] on button "< Back to experience" at bounding box center [997, 34] width 90 height 20
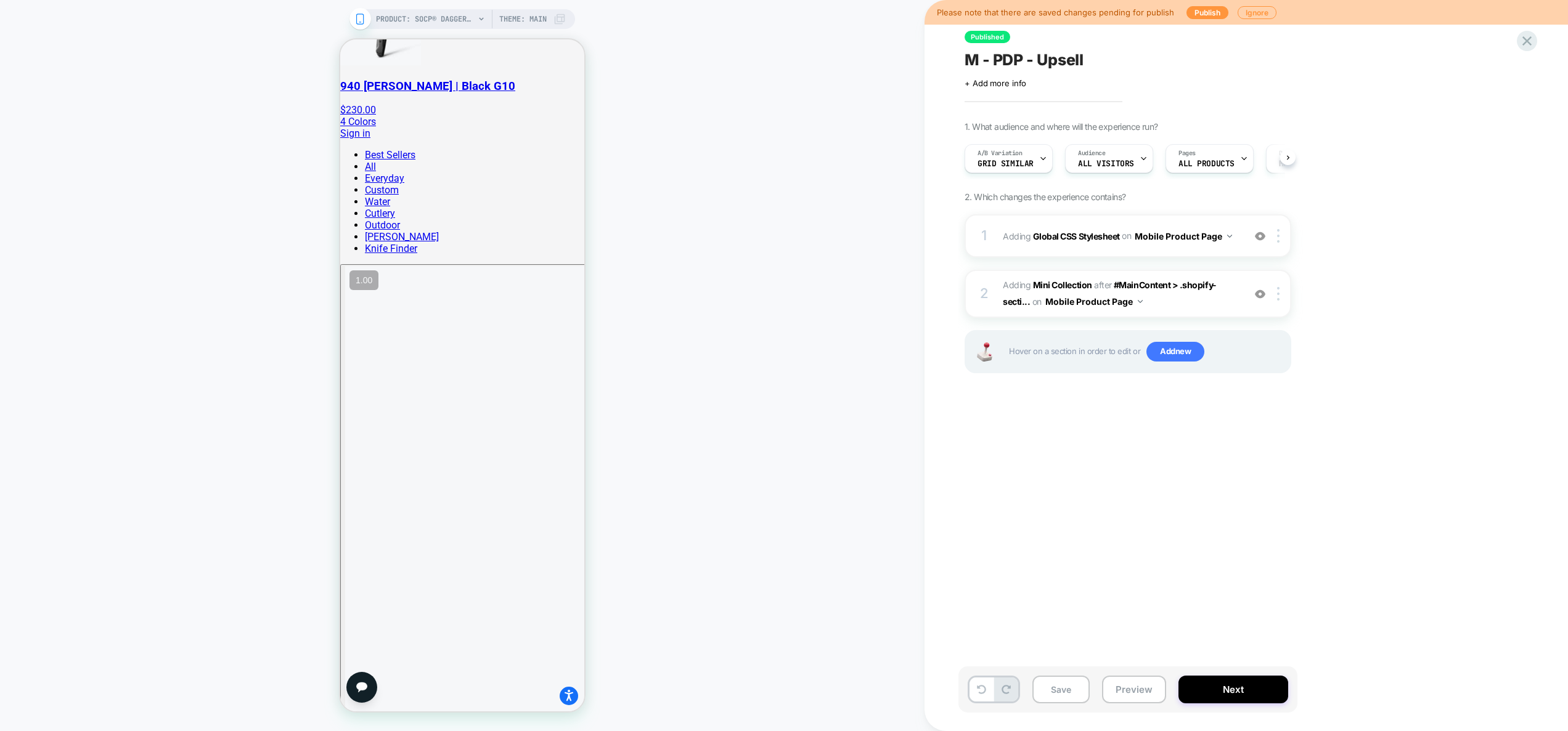
scroll to position [0, 1]
click at [1023, 168] on div "A/B Variation Grid Similar" at bounding box center [1004, 158] width 81 height 27
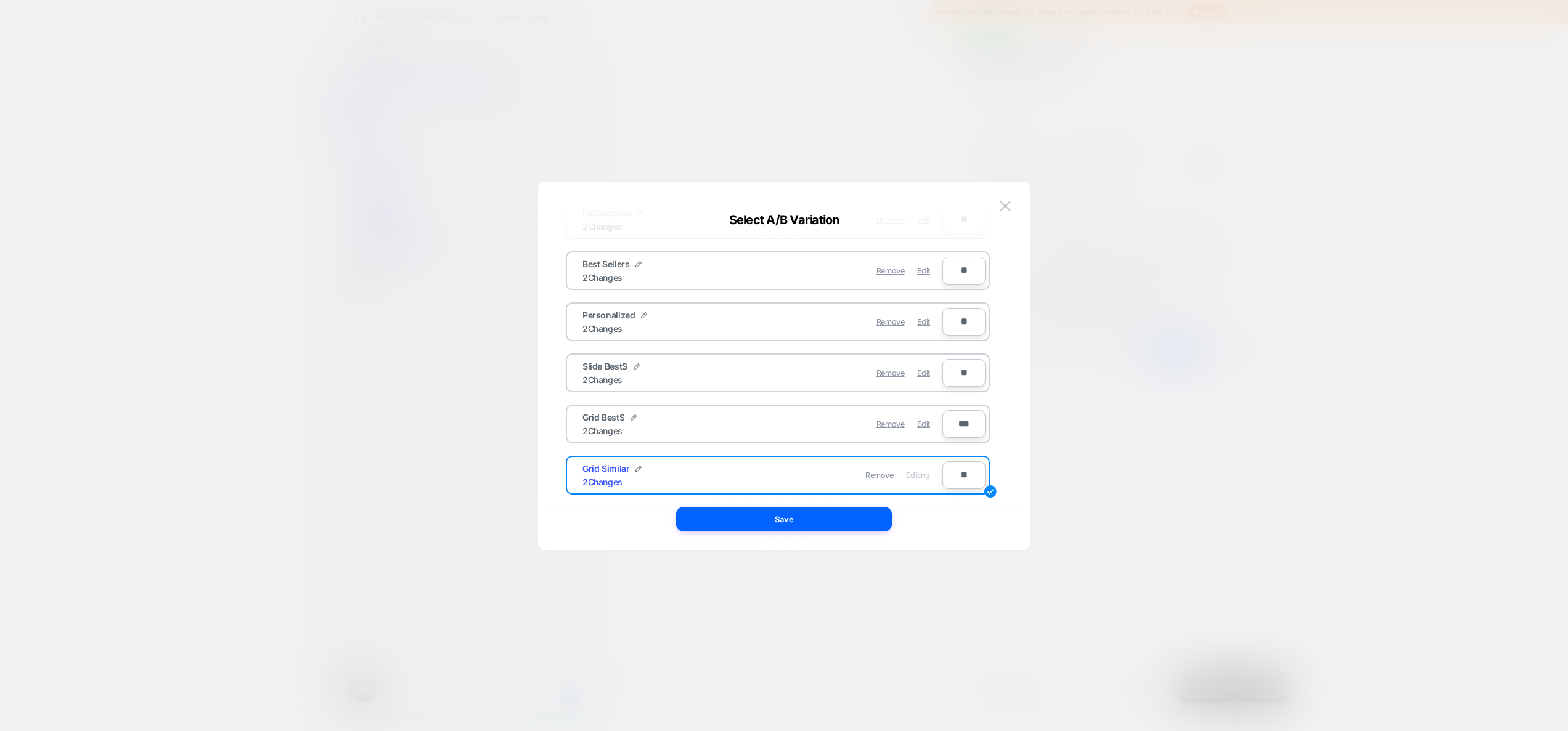
scroll to position [98, 0]
click at [1008, 207] on img at bounding box center [1005, 205] width 11 height 10
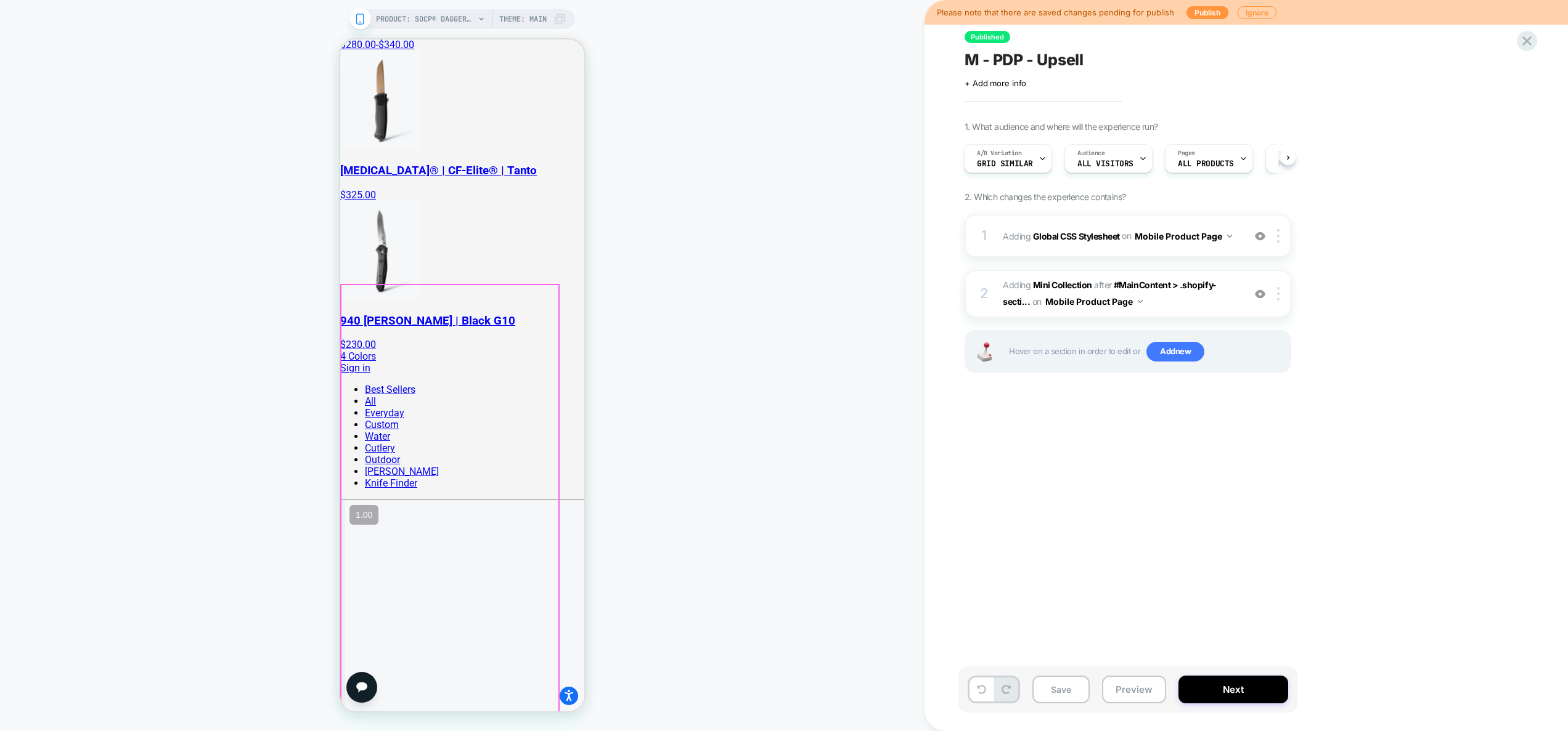
scroll to position [825, 0]
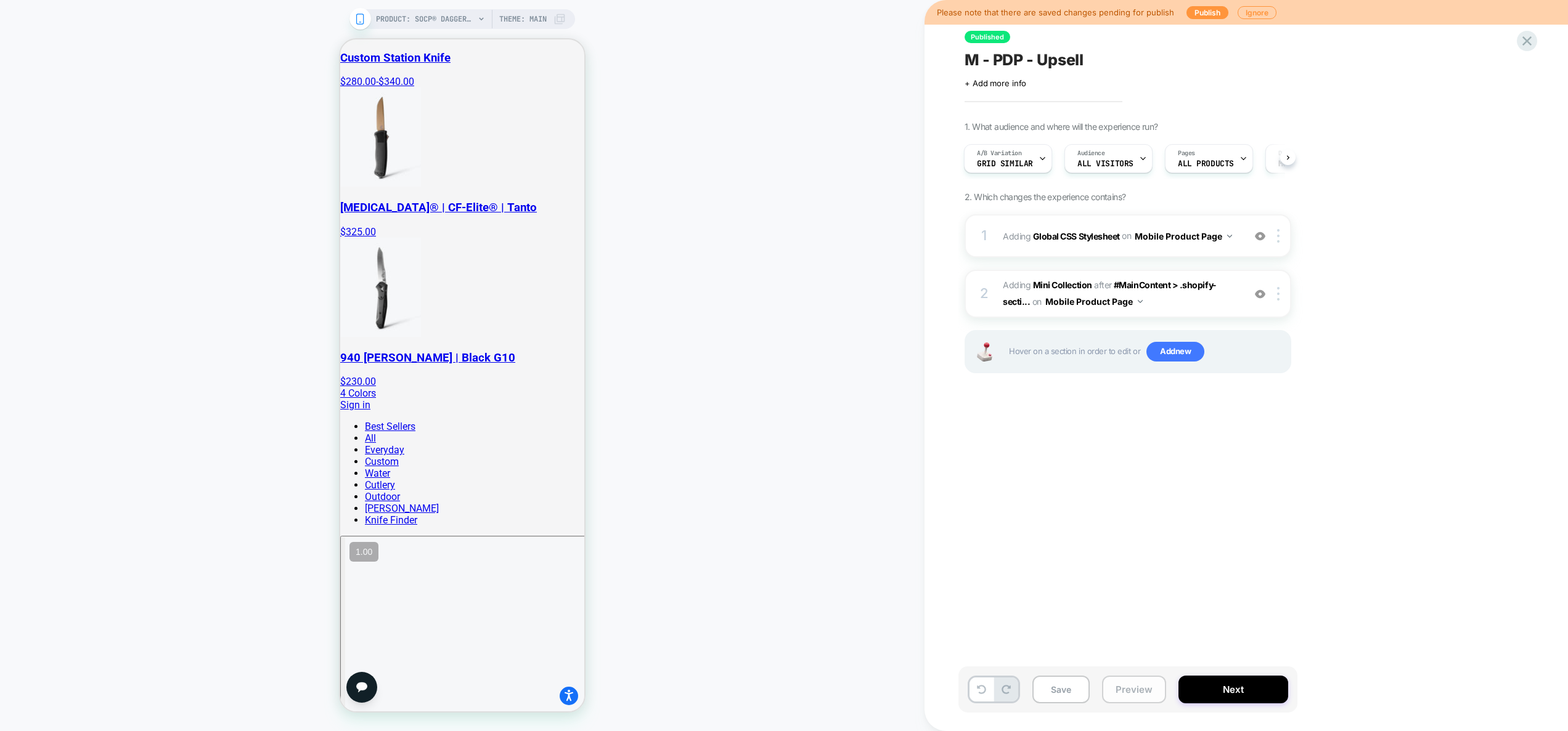
click at [1120, 684] on button "Preview" at bounding box center [1134, 689] width 64 height 27
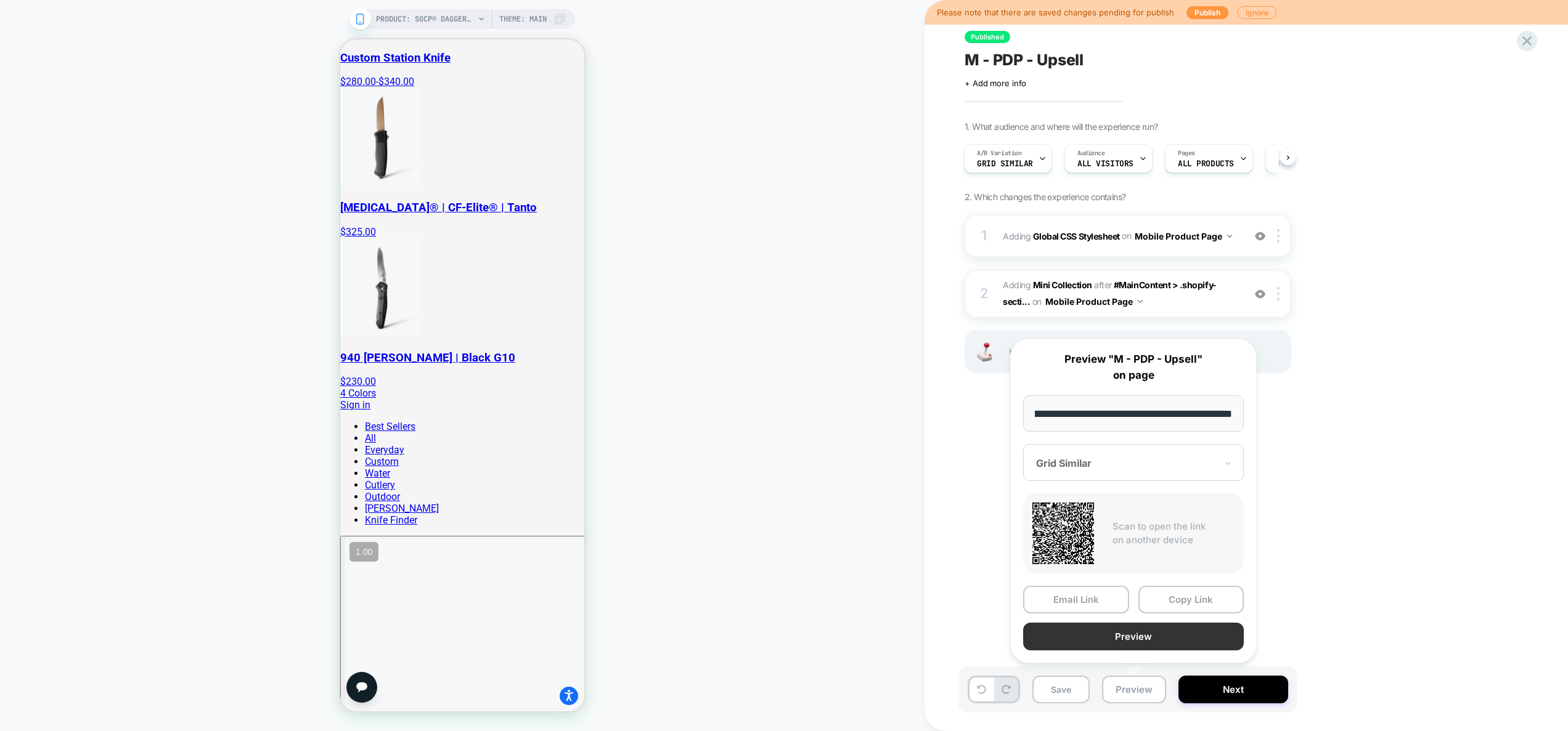
scroll to position [0, 0]
click at [1120, 641] on button "Preview" at bounding box center [1133, 636] width 220 height 27
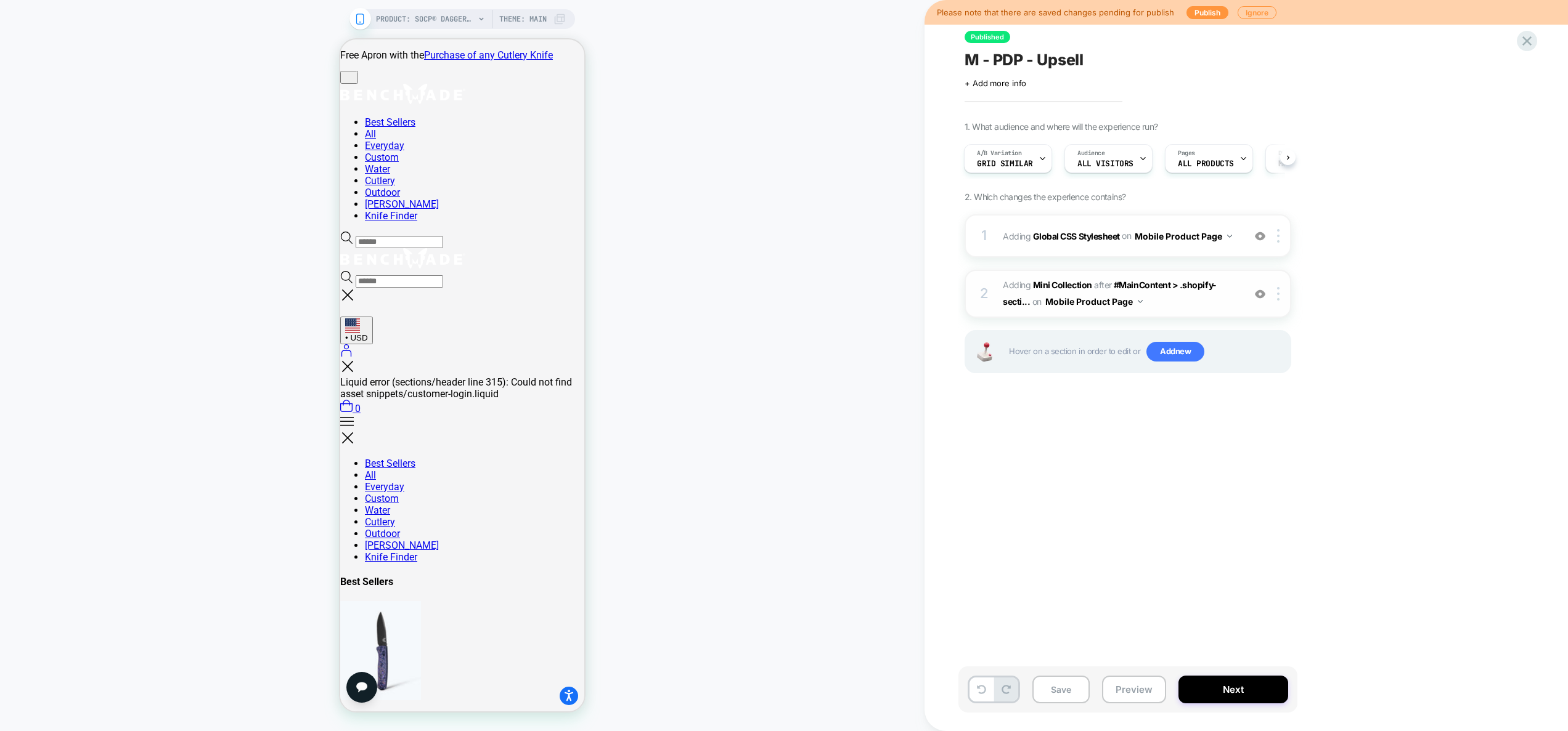
click at [1223, 306] on span "#_loomi_addon_1752773261187 Adding Mini Collection AFTER #MainContent > .shopif…" at bounding box center [1120, 294] width 235 height 33
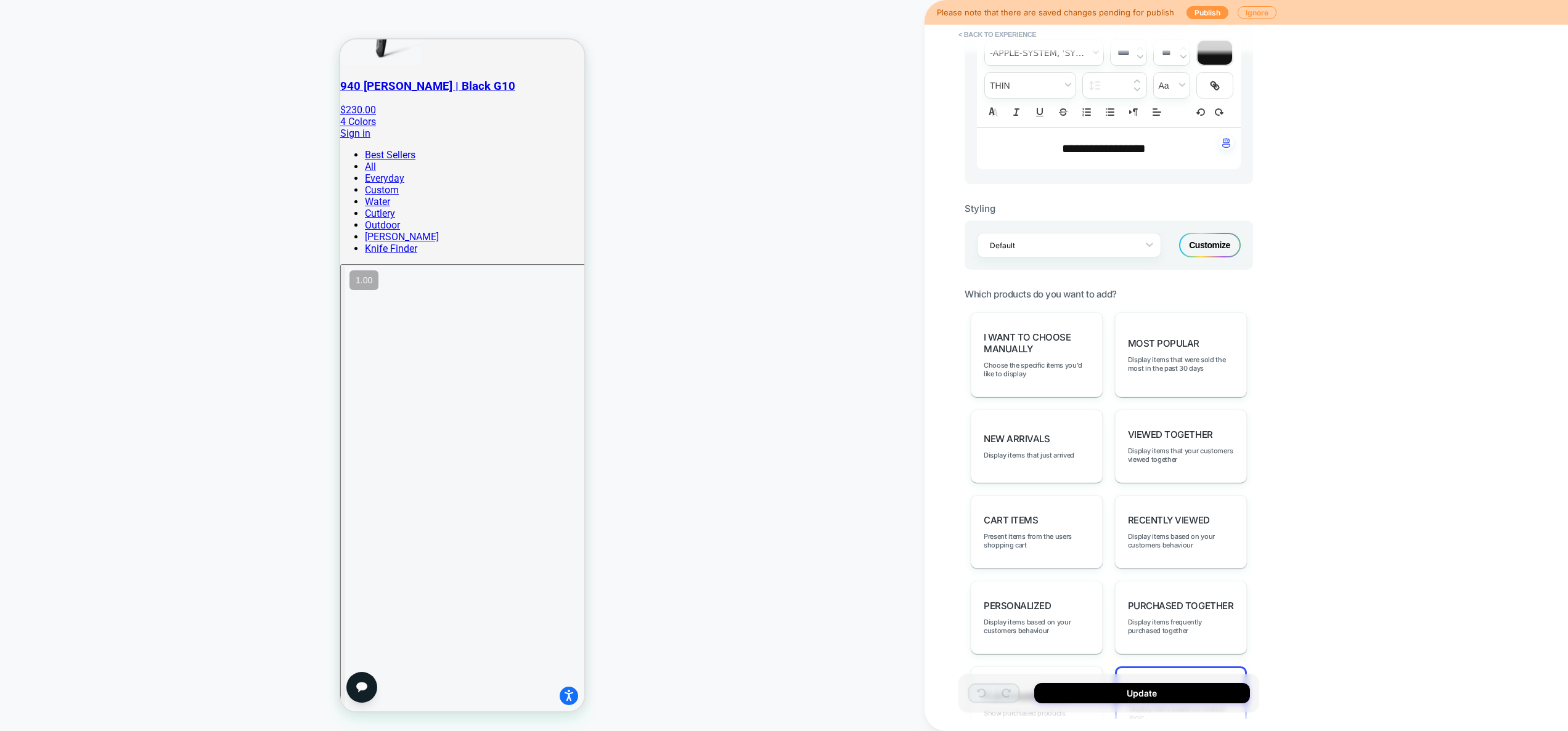
scroll to position [609, 0]
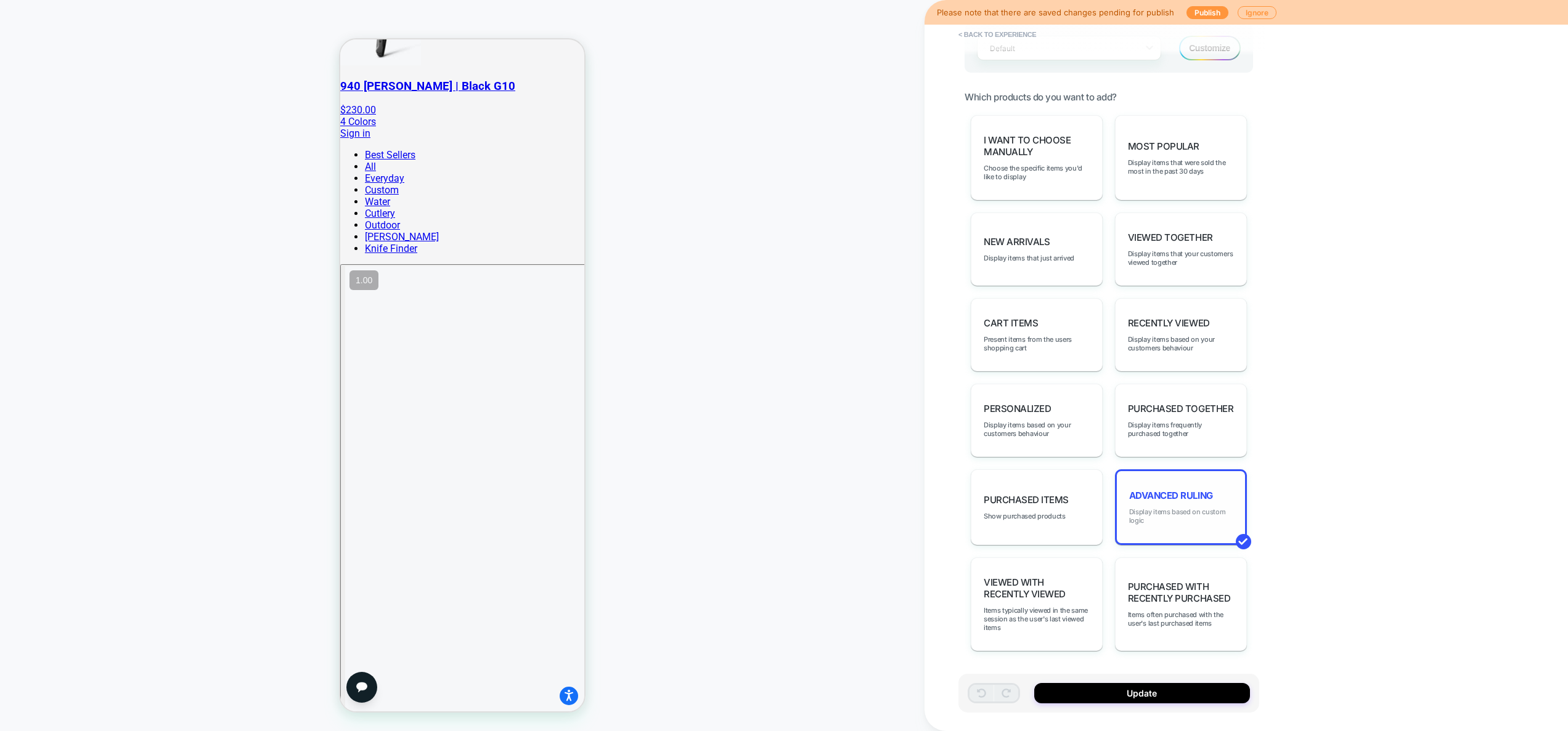
click at [1180, 512] on span "Display items based on custom logic" at bounding box center [1181, 516] width 103 height 17
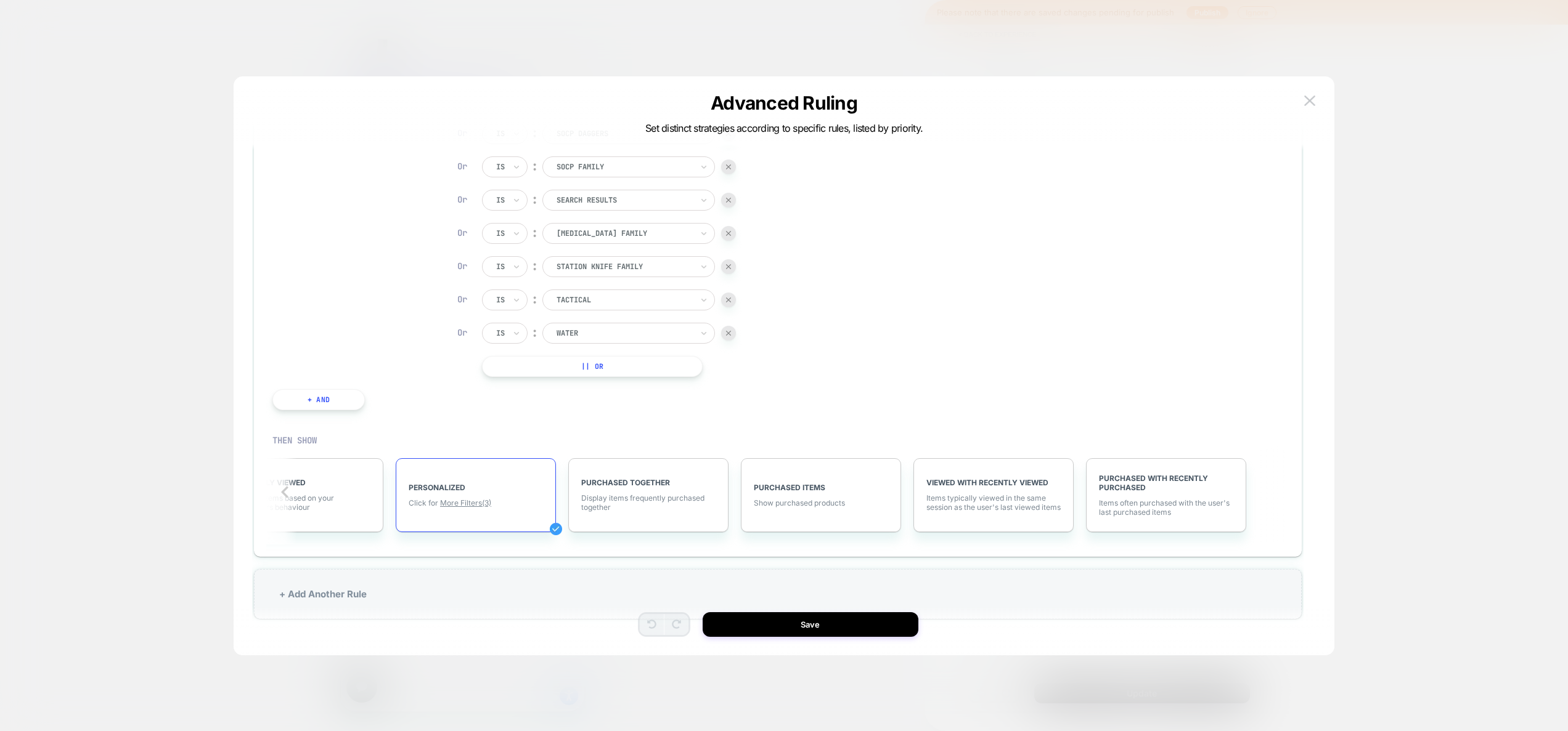
scroll to position [1286, 0]
click at [477, 500] on span "More Filters (3)" at bounding box center [465, 502] width 51 height 9
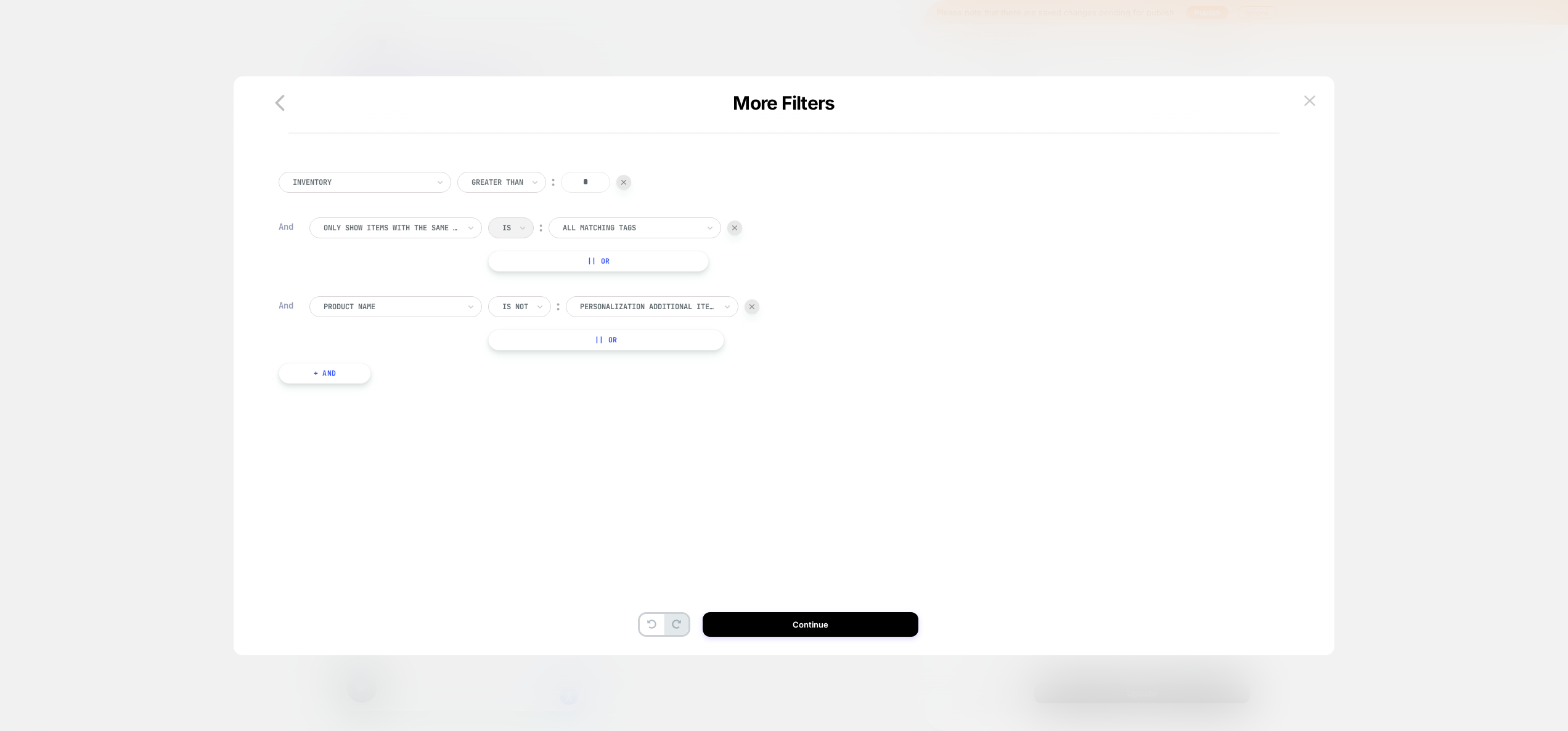
scroll to position [0, 0]
click at [368, 227] on div at bounding box center [391, 228] width 136 height 11
click at [446, 315] on div "Only show items from the same collection" at bounding box center [401, 306] width 160 height 30
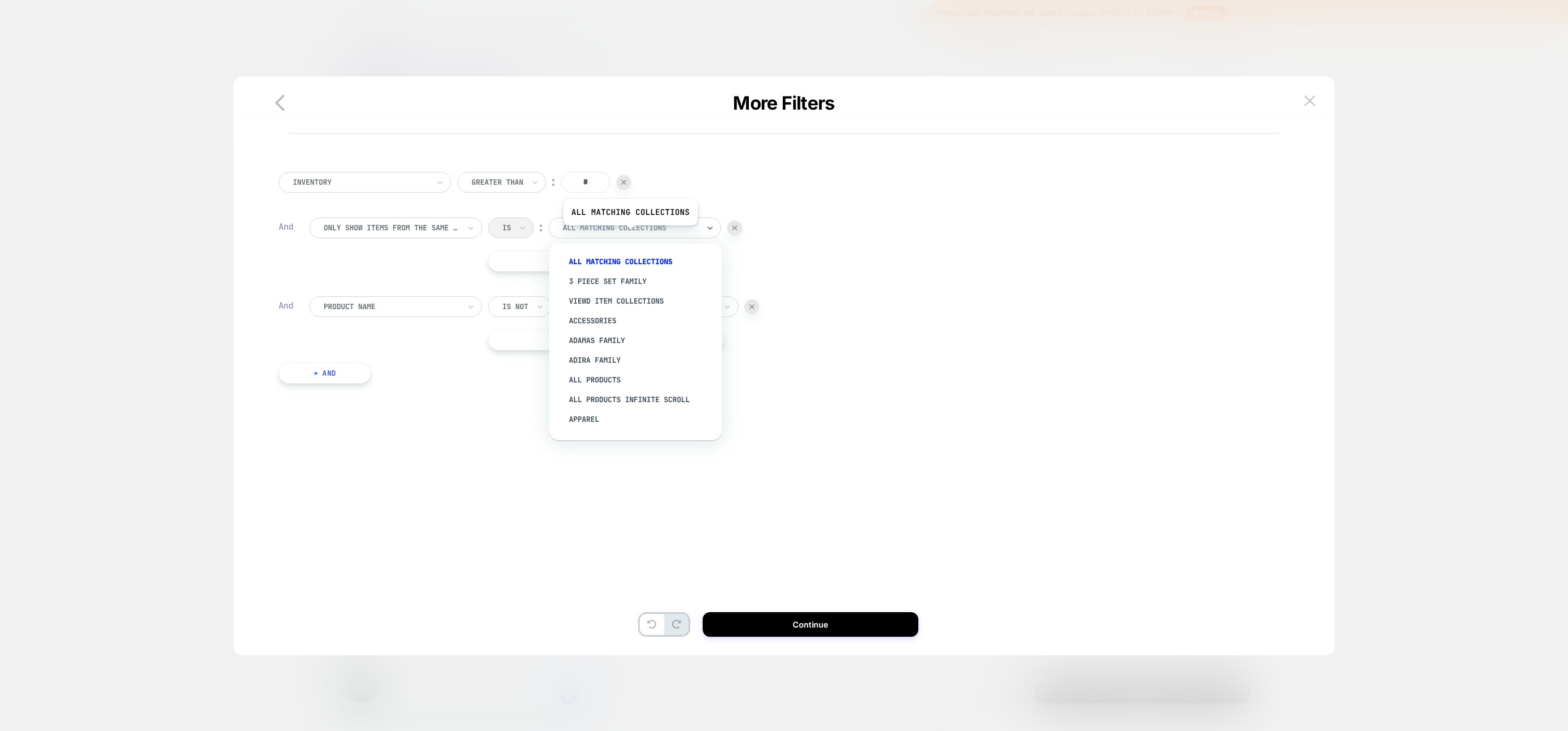
click at [630, 235] on div "All matching collections" at bounding box center [635, 228] width 172 height 21
click at [641, 261] on div "All matching collections" at bounding box center [641, 262] width 160 height 20
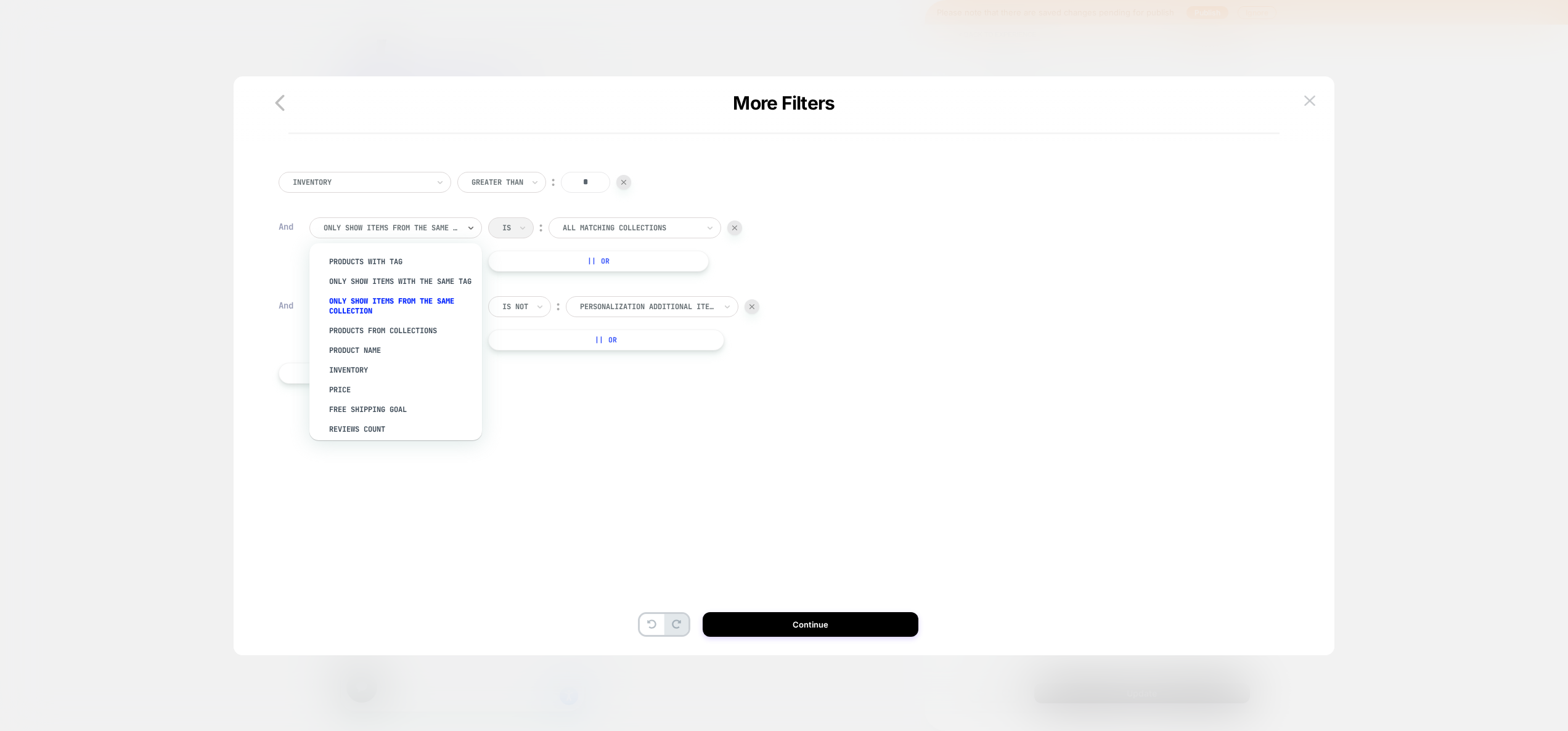
click at [439, 226] on div at bounding box center [391, 228] width 136 height 11
click at [431, 341] on div "PRODUCTS FROM COLLECTIONS" at bounding box center [401, 331] width 160 height 20
click at [416, 230] on div at bounding box center [391, 228] width 136 height 11
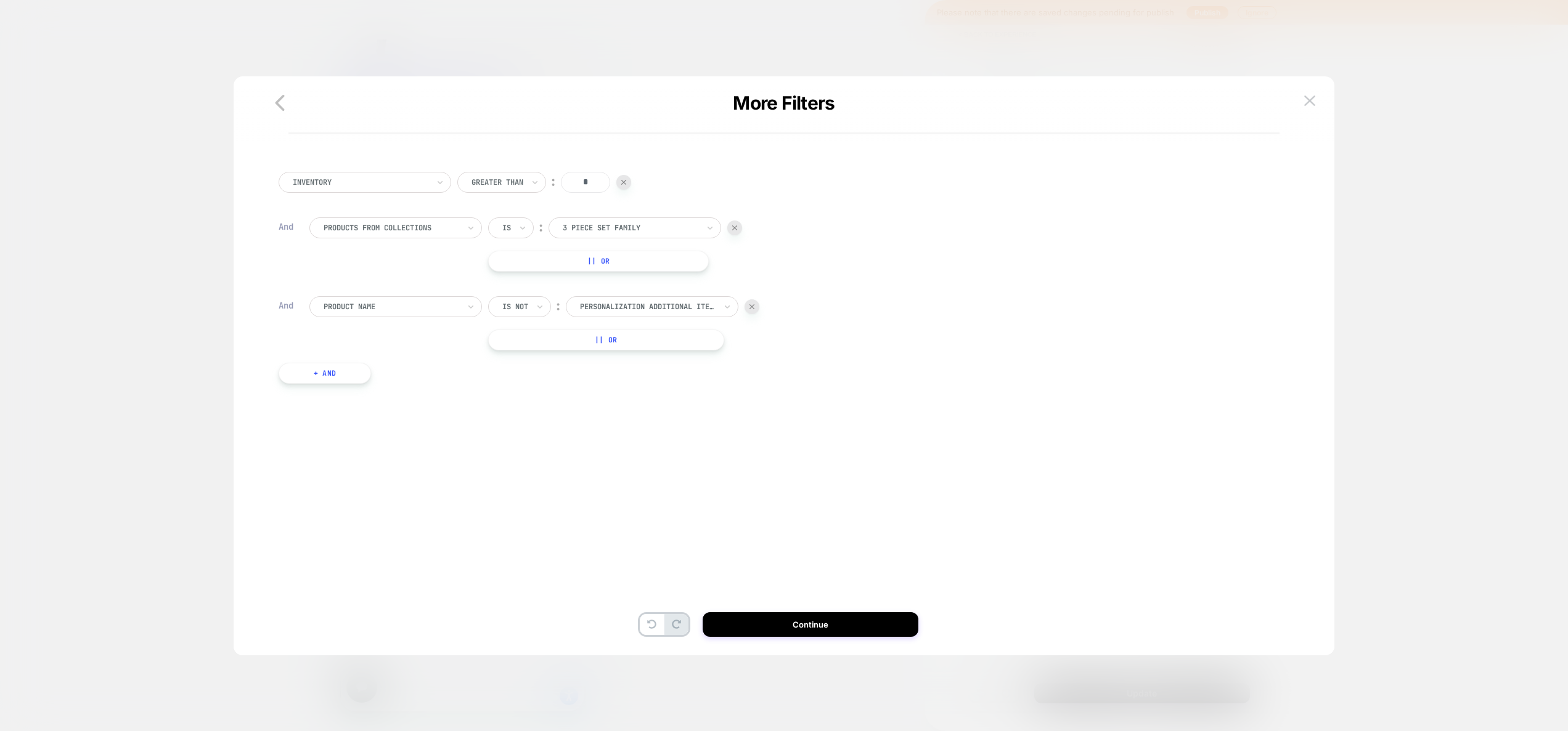
click at [545, 456] on div "Inventory Greater Than ︰ * And PRODUCTS FROM COLLECTIONS Is ︰ 3 Piece Set Famil…" at bounding box center [778, 384] width 1051 height 517
click at [422, 306] on div at bounding box center [391, 306] width 136 height 11
click at [404, 393] on div "Only show items from the same collection" at bounding box center [401, 385] width 160 height 30
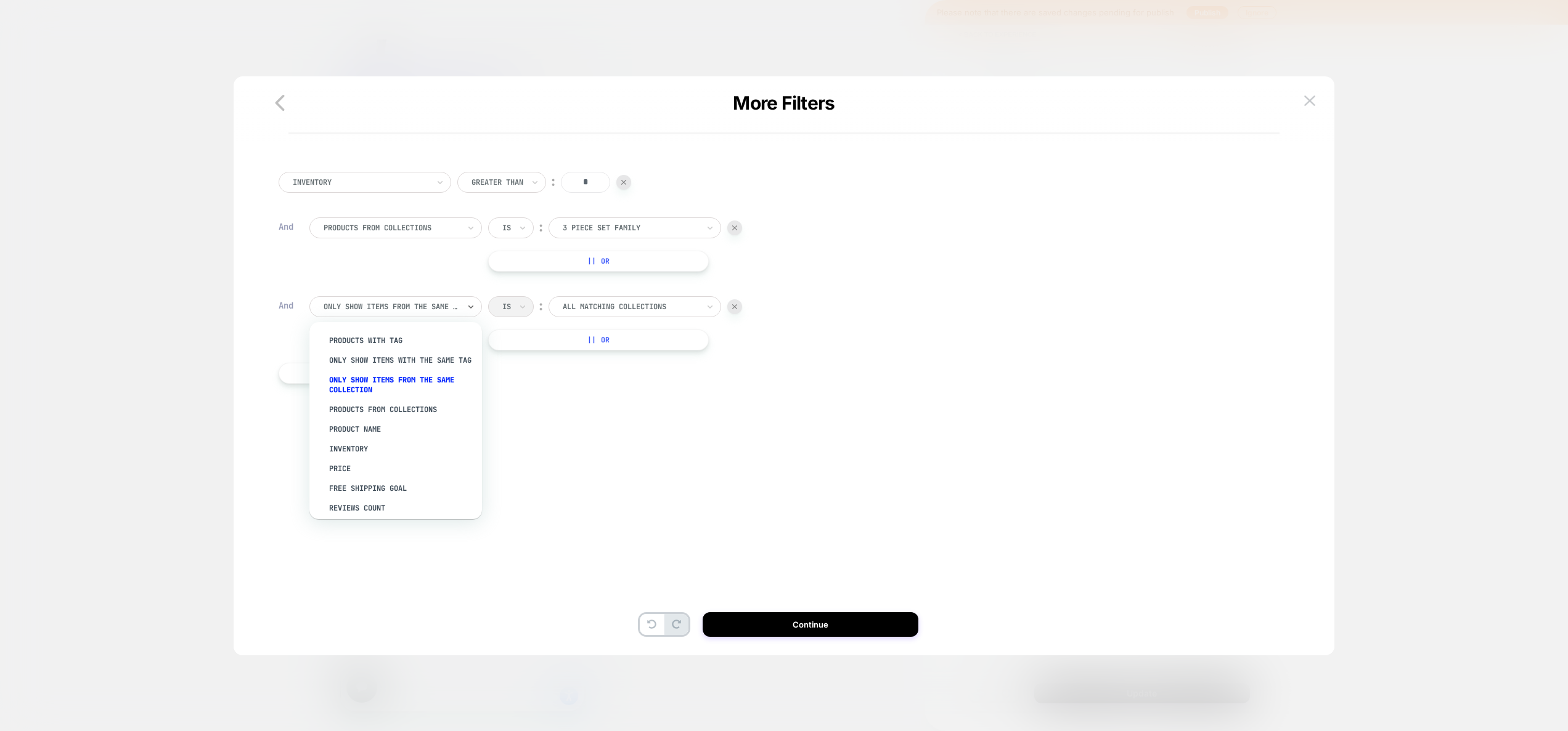
click at [456, 302] on div at bounding box center [391, 306] width 136 height 11
click at [700, 425] on div "Inventory Greater Than ︰ * And PRODUCTS FROM COLLECTIONS Is ︰ 3 Piece Set Famil…" at bounding box center [778, 299] width 1047 height 280
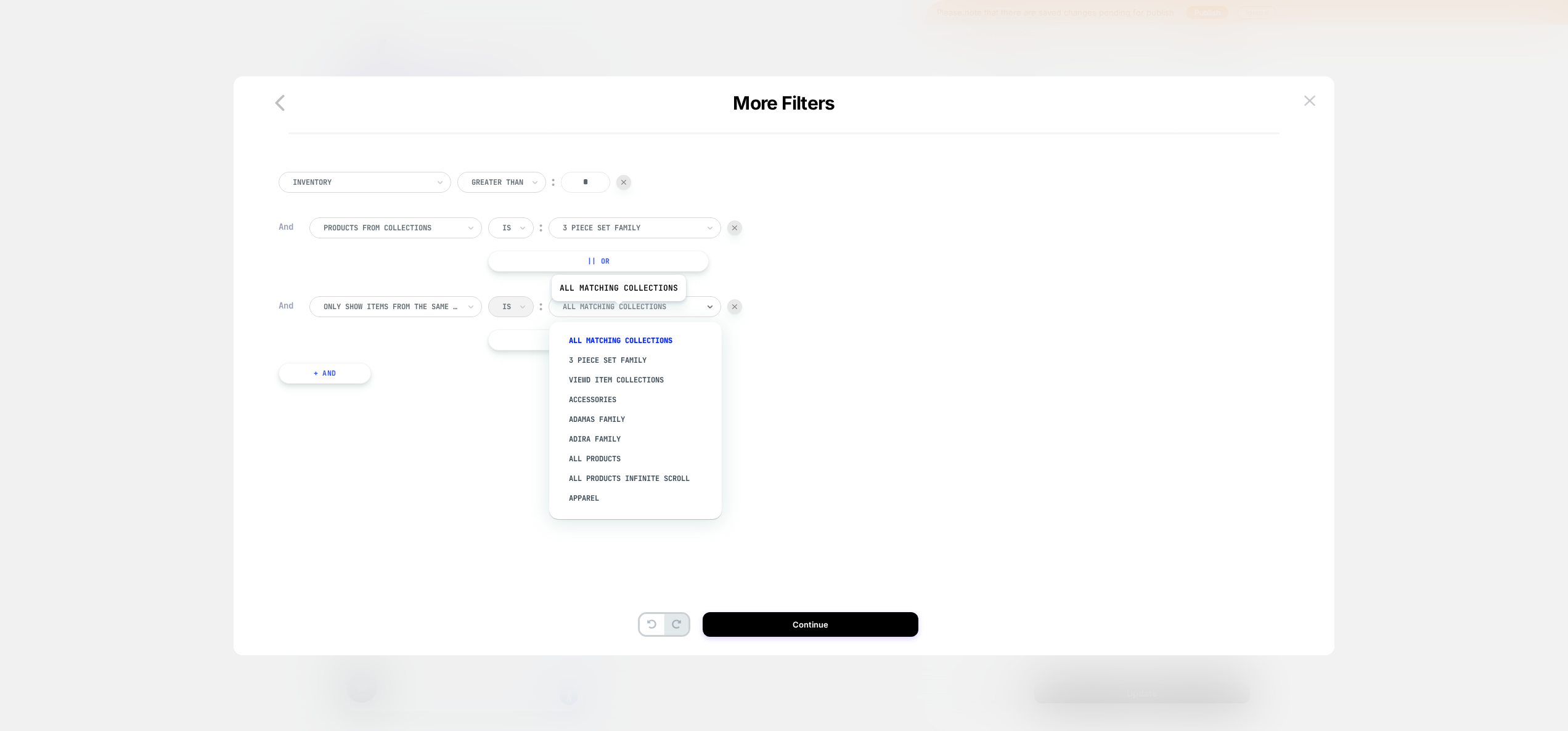
click at [618, 310] on div at bounding box center [630, 306] width 136 height 11
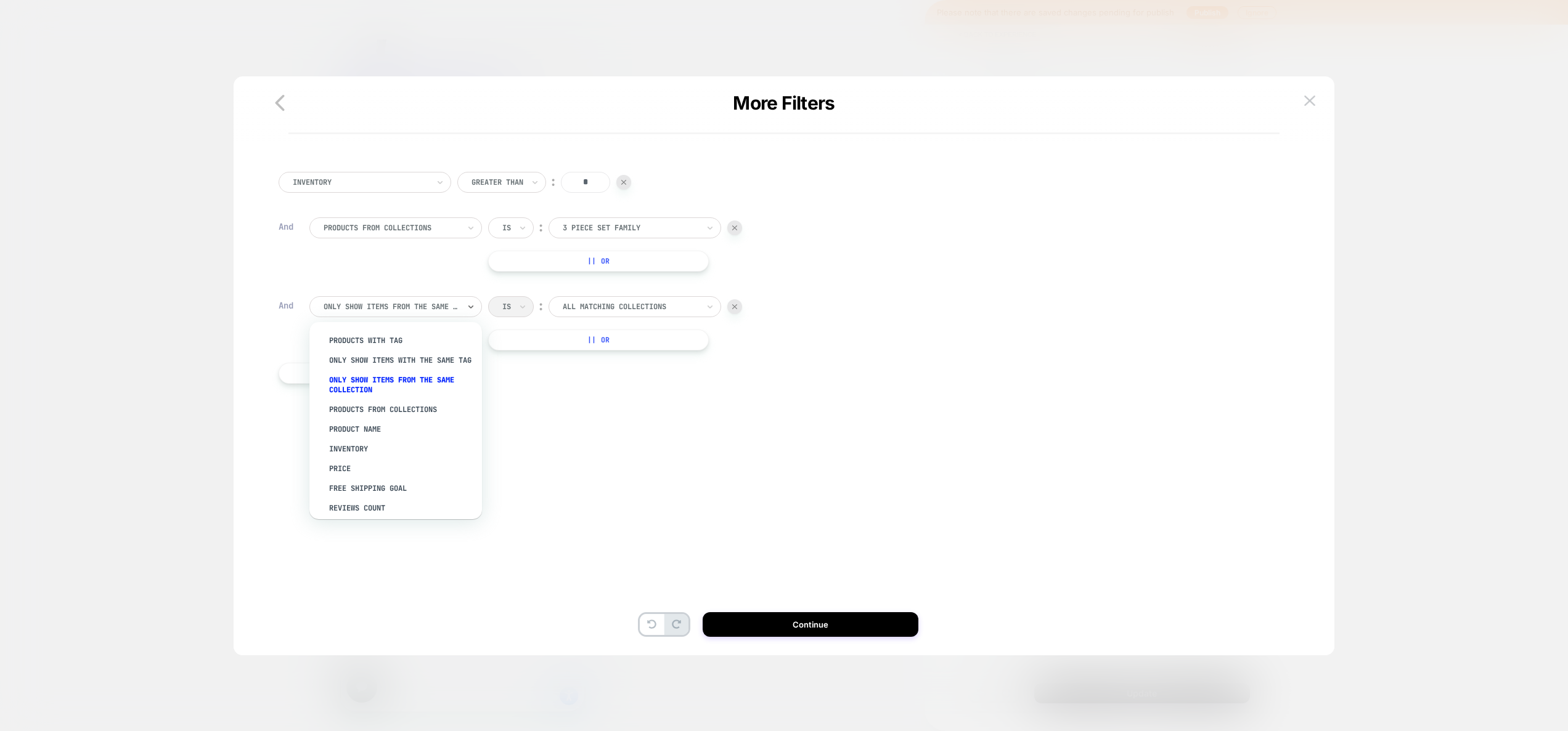
click at [399, 313] on div "Only show items from the same collection" at bounding box center [391, 306] width 138 height 13
click at [553, 418] on div "Inventory Greater Than ︰ * And PRODUCTS FROM COLLECTIONS Is ︰ 3 Piece Set Famil…" at bounding box center [778, 299] width 1047 height 280
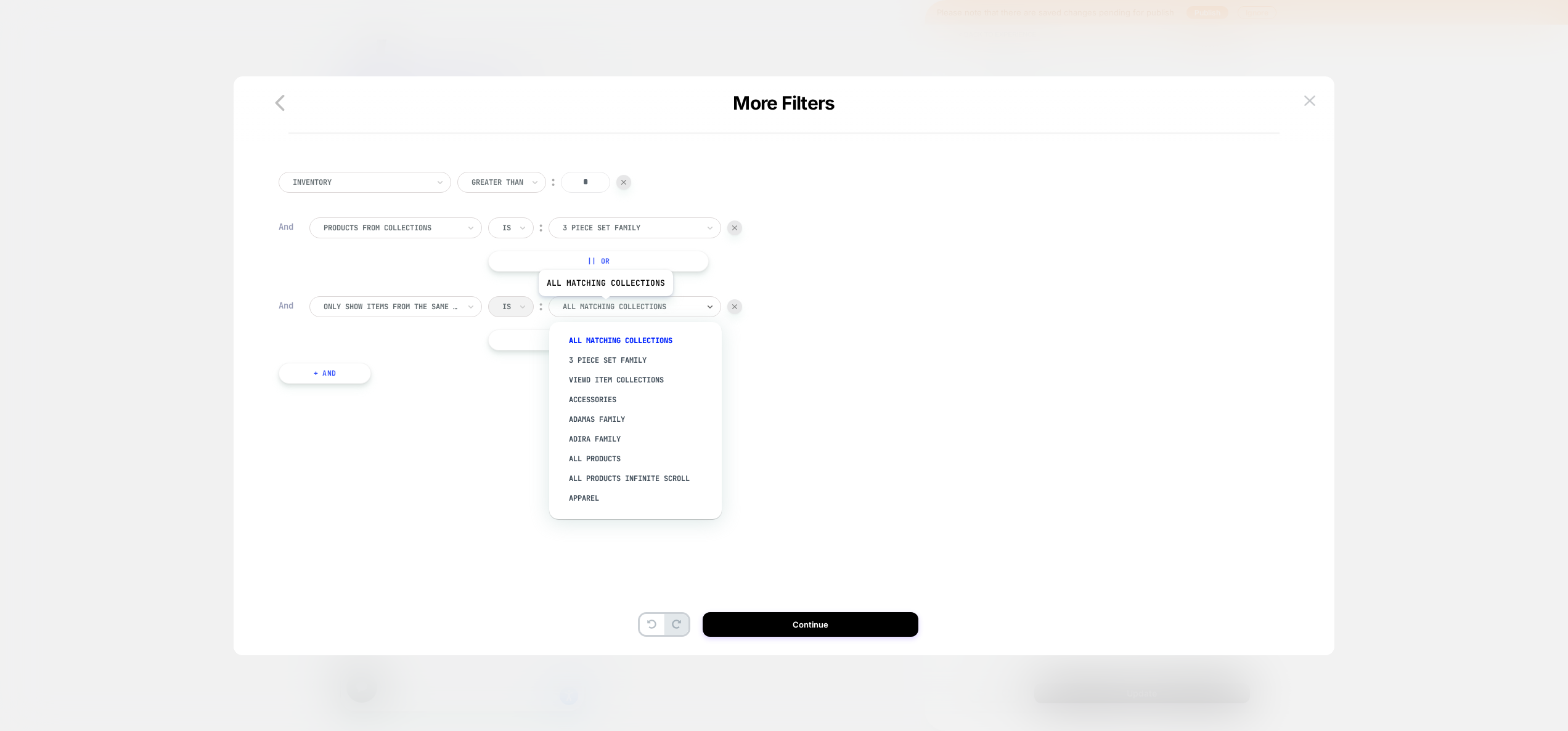
click at [604, 306] on div at bounding box center [630, 306] width 136 height 11
click at [584, 235] on div "3 Piece Set Family" at bounding box center [635, 228] width 172 height 21
click at [463, 510] on div "Inventory Greater Than ︰ * And PRODUCTS FROM COLLECTIONS Is ︰ 3 Piece Set Famil…" at bounding box center [778, 384] width 1051 height 517
click at [733, 230] on div at bounding box center [735, 227] width 15 height 15
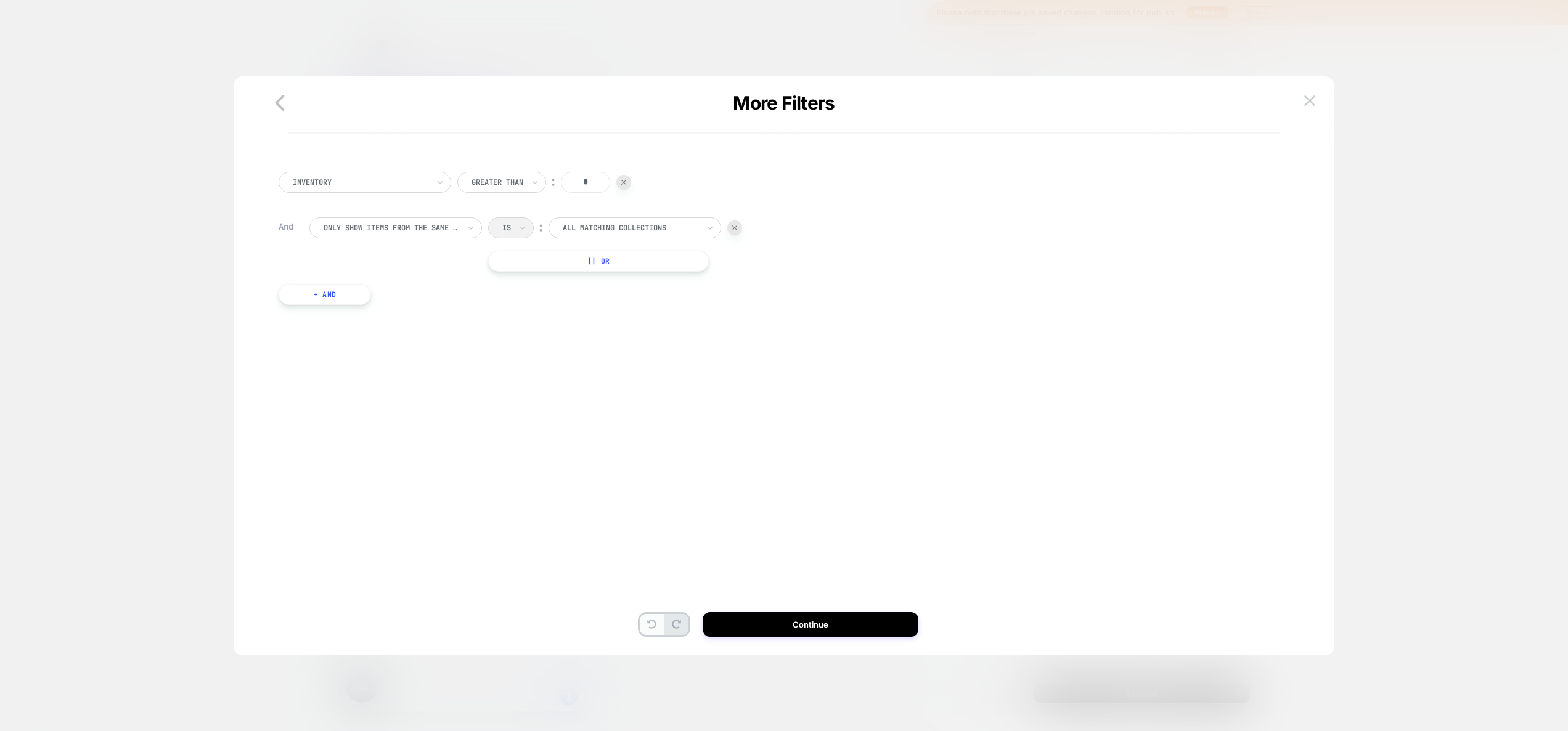
click at [647, 628] on icon at bounding box center [652, 624] width 9 height 9
click at [1305, 92] on button at bounding box center [1310, 101] width 19 height 19
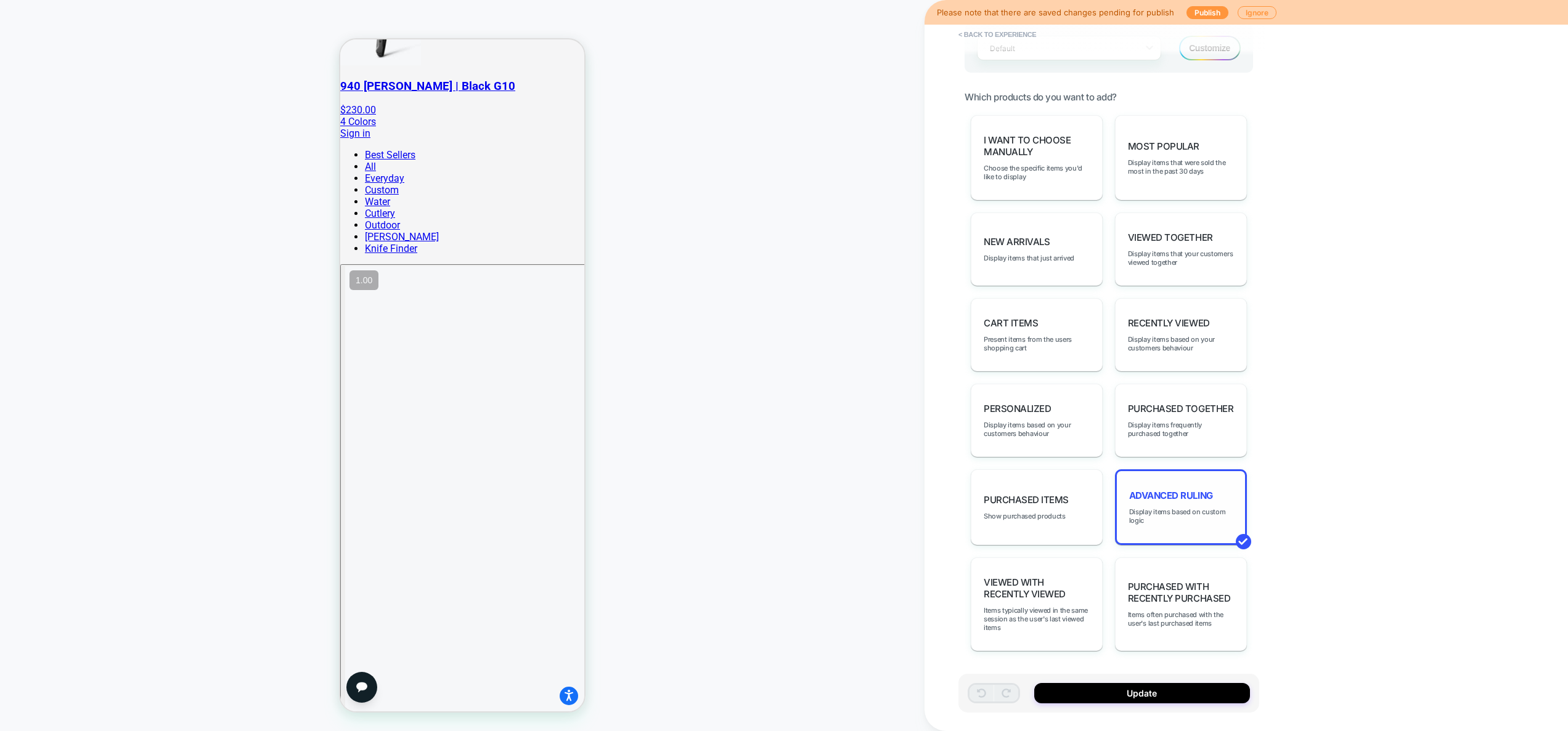
click at [1183, 535] on div "Advanced Ruling Display items based on custom logic" at bounding box center [1181, 507] width 132 height 76
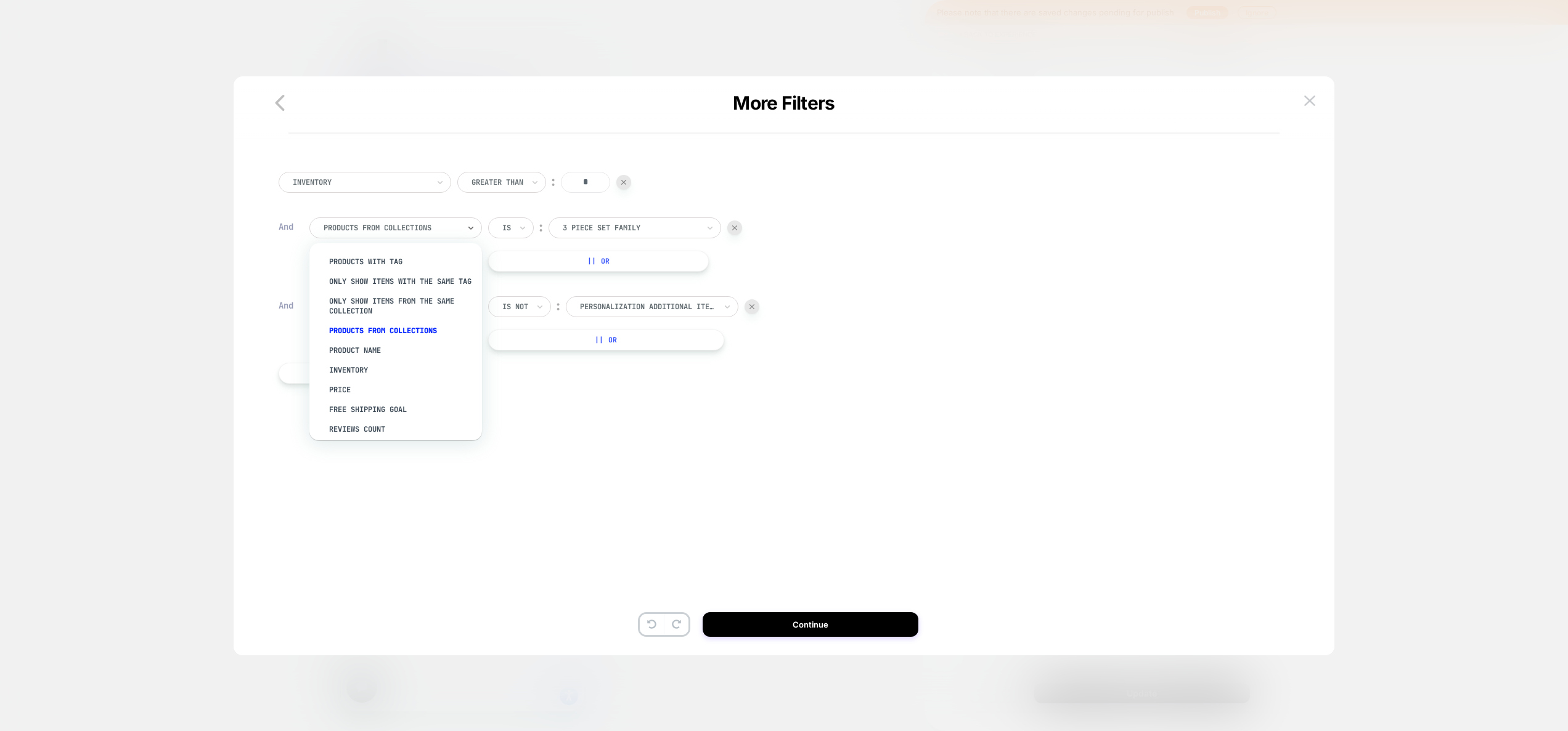
click at [427, 226] on div at bounding box center [391, 228] width 136 height 11
click at [393, 309] on div "Only show items from the same collection" at bounding box center [401, 306] width 160 height 30
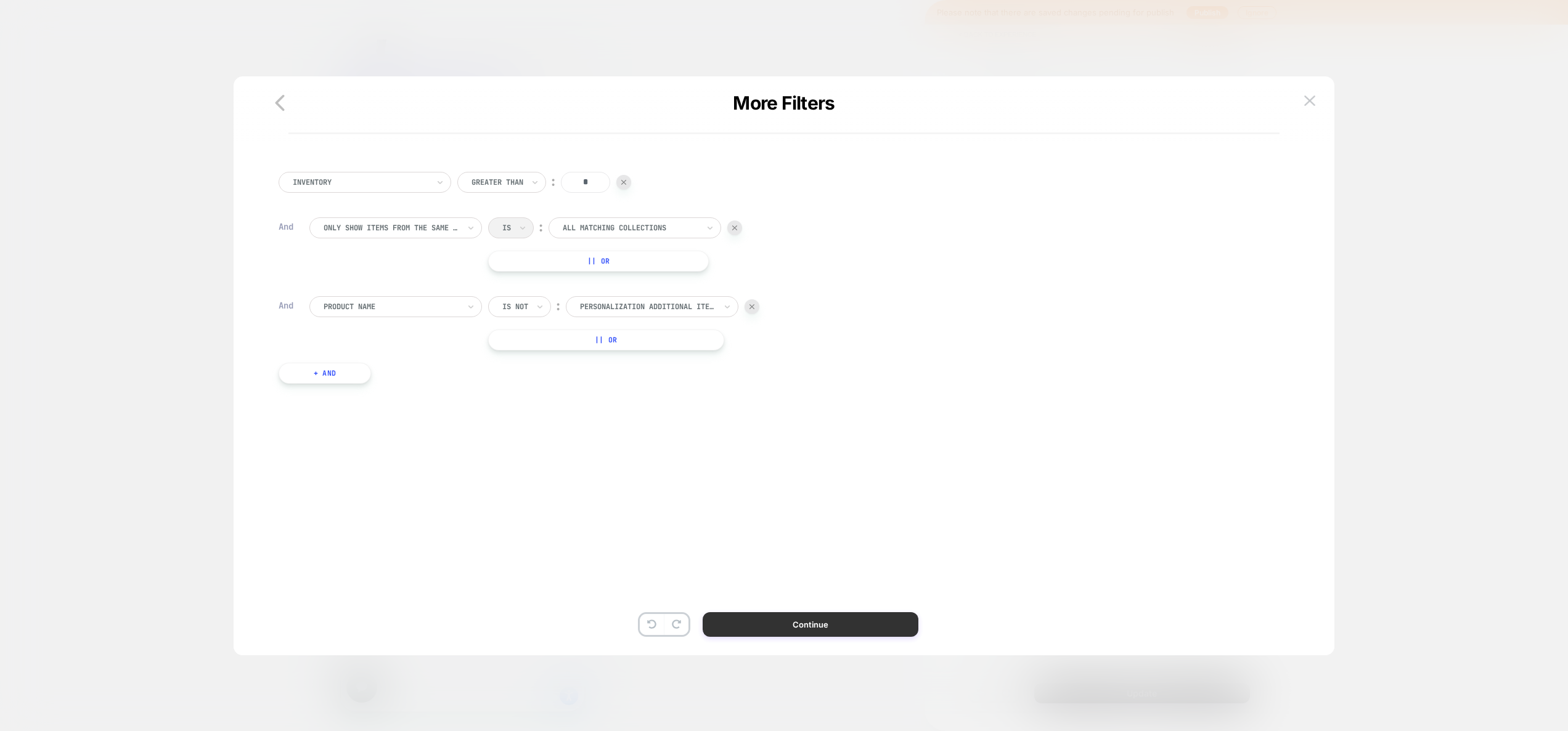
click at [851, 617] on button "Continue" at bounding box center [810, 624] width 216 height 24
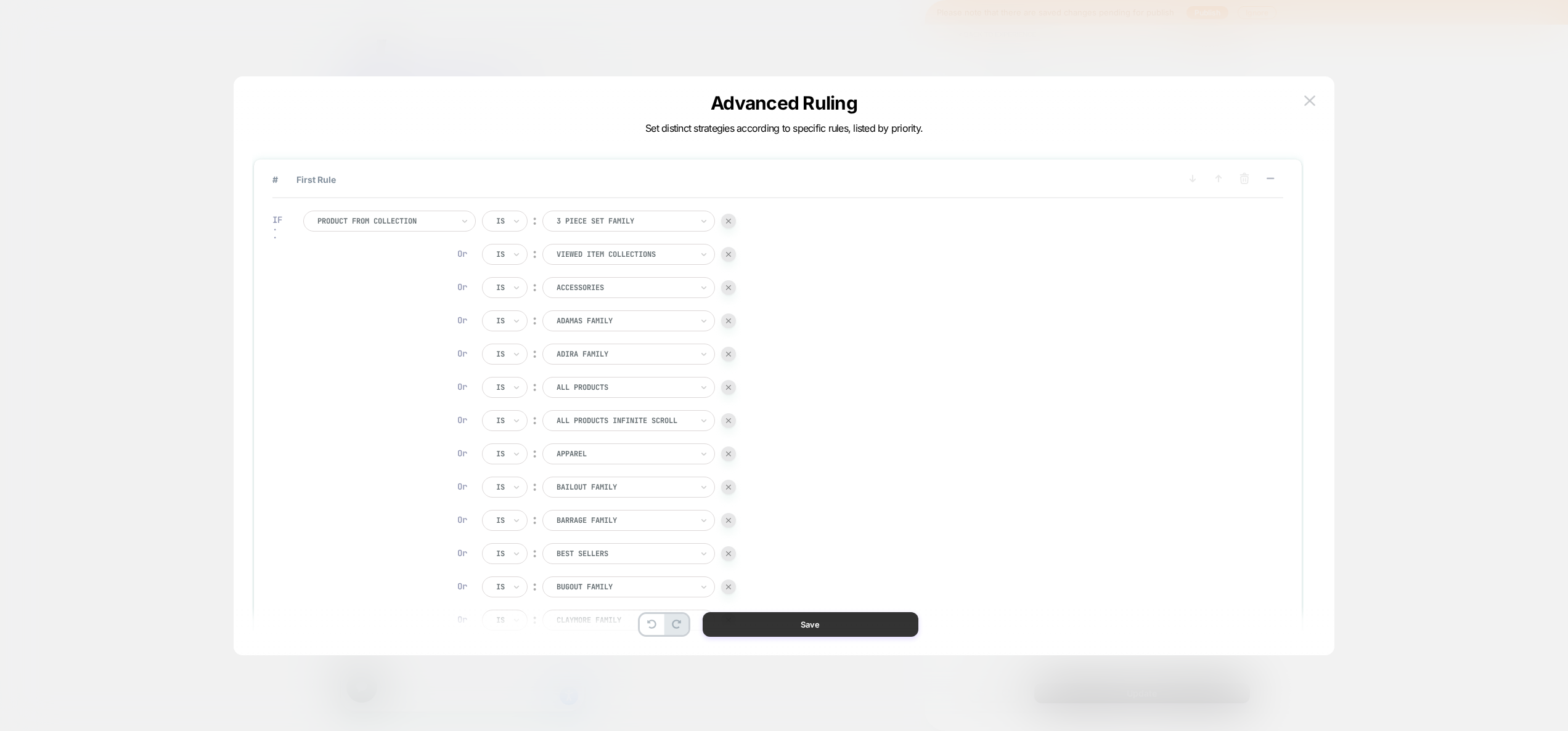
scroll to position [0, 906]
click at [845, 623] on button "Save" at bounding box center [810, 624] width 216 height 24
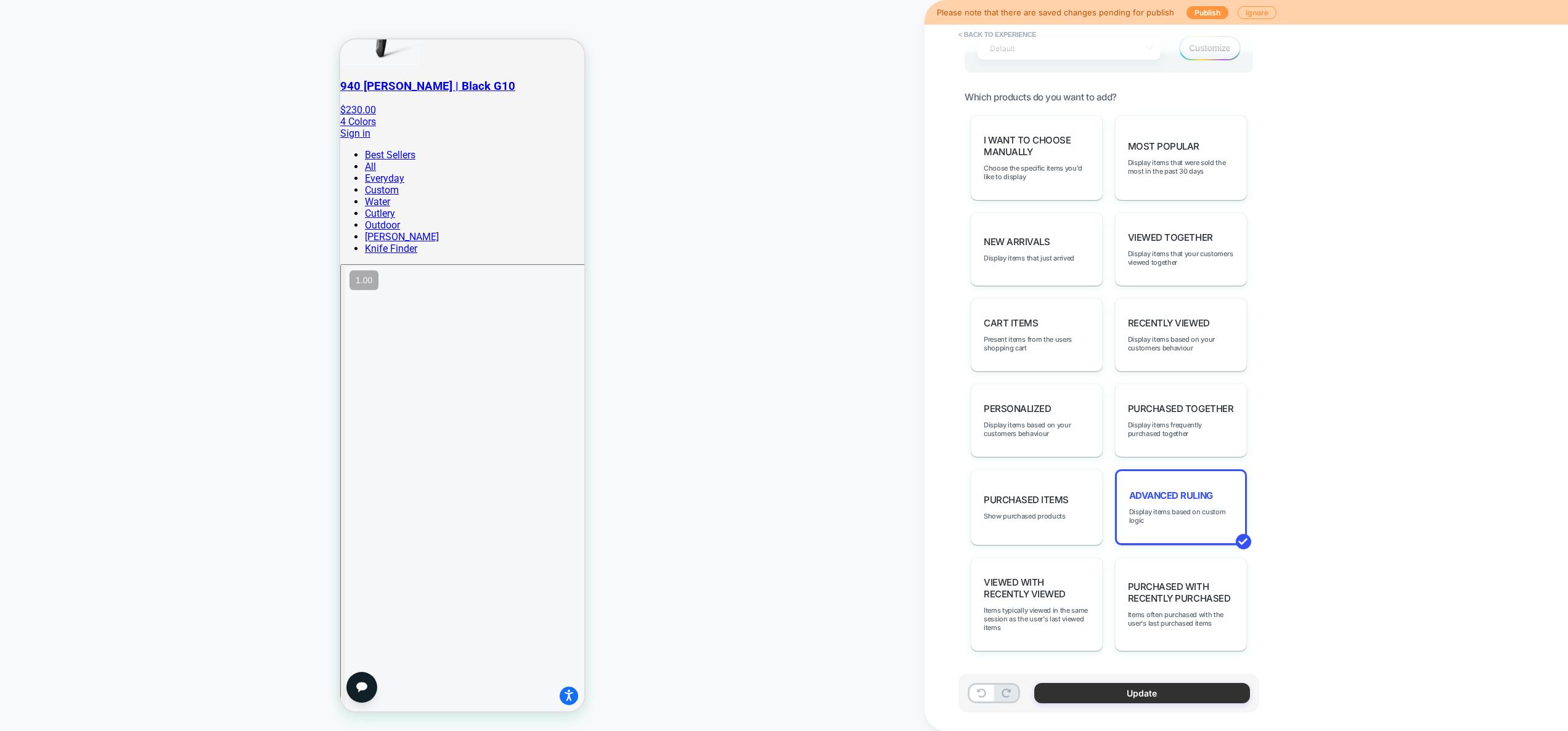
click at [1105, 699] on button "Update" at bounding box center [1142, 693] width 216 height 20
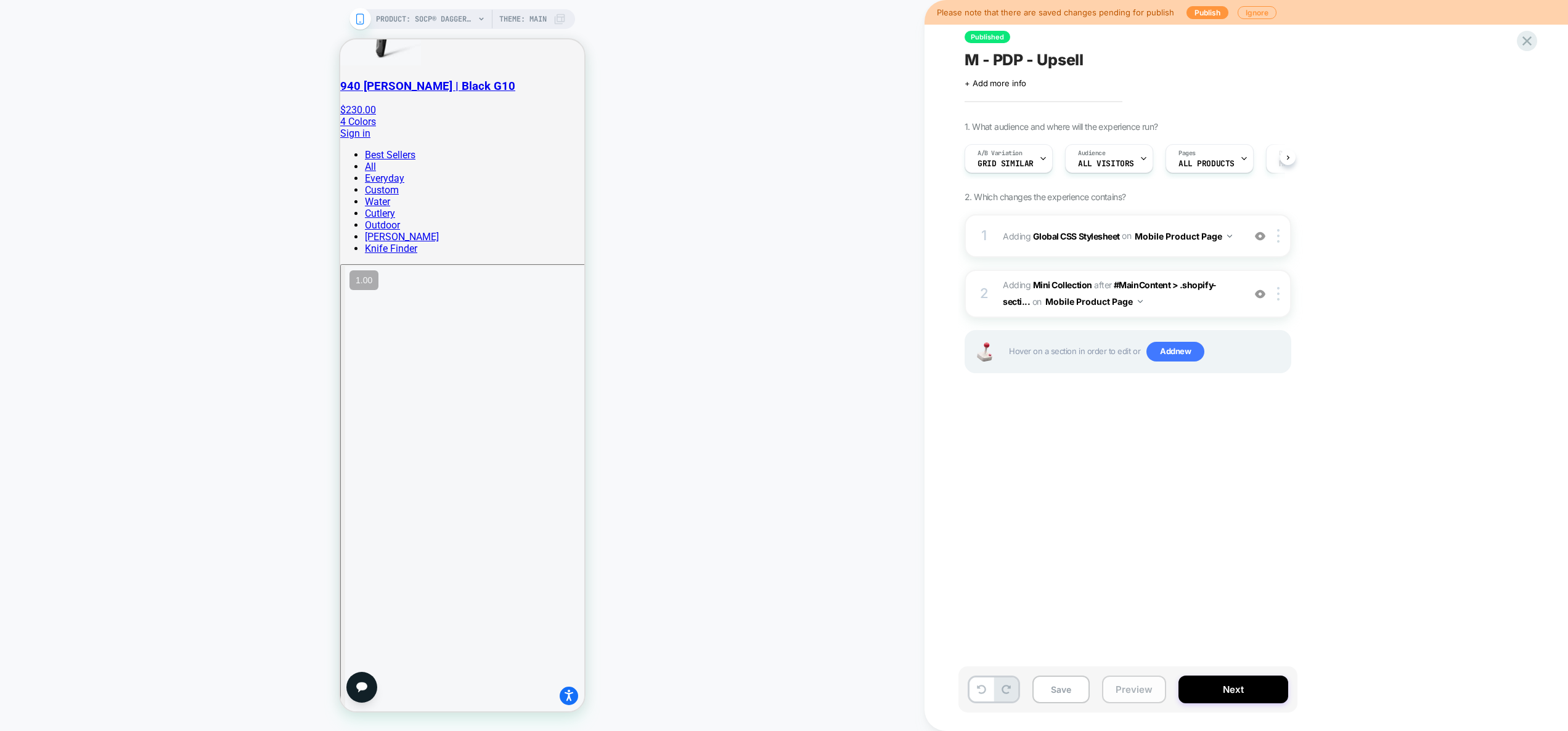
scroll to position [0, 1]
click at [1125, 687] on button "Preview" at bounding box center [1134, 689] width 64 height 27
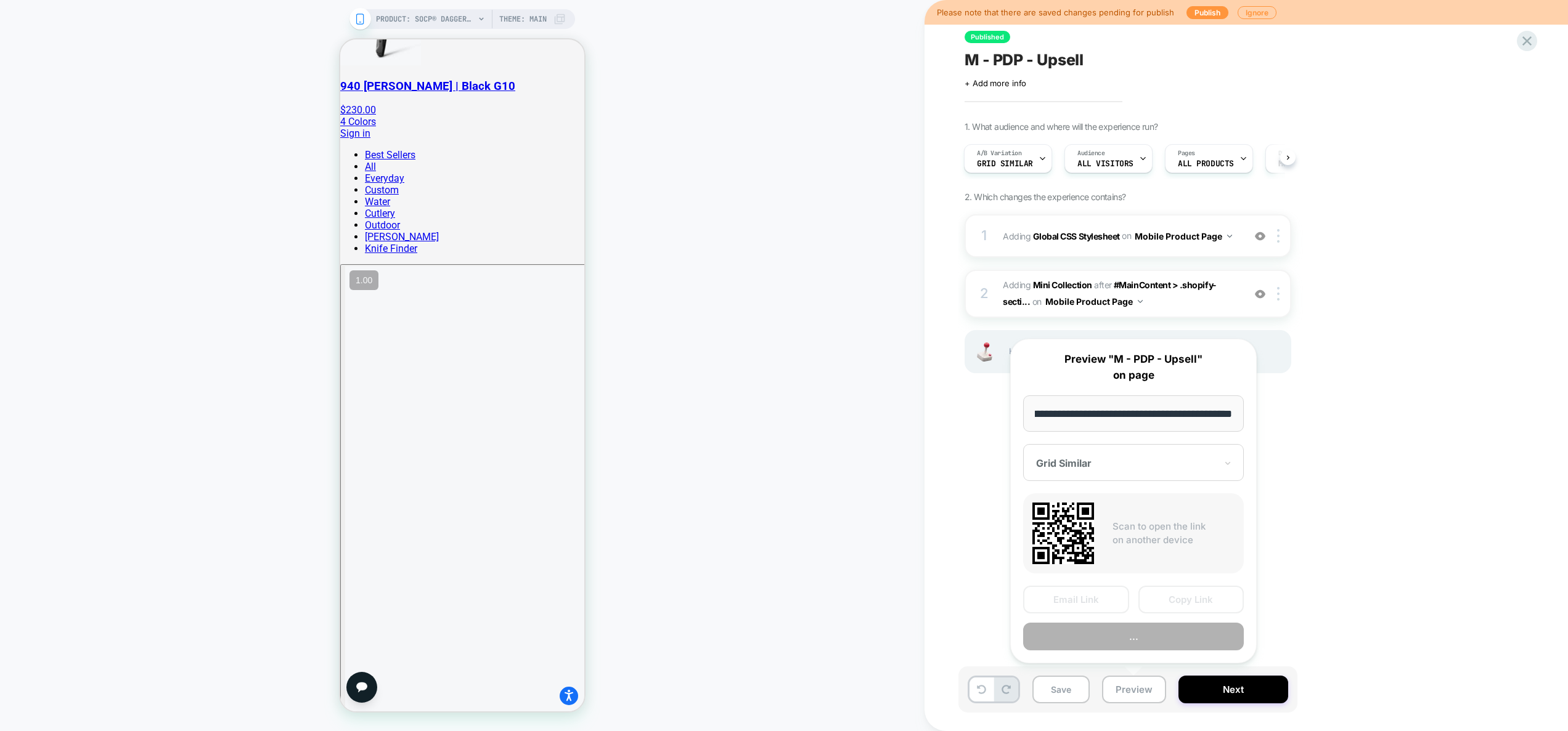
scroll to position [0, 0]
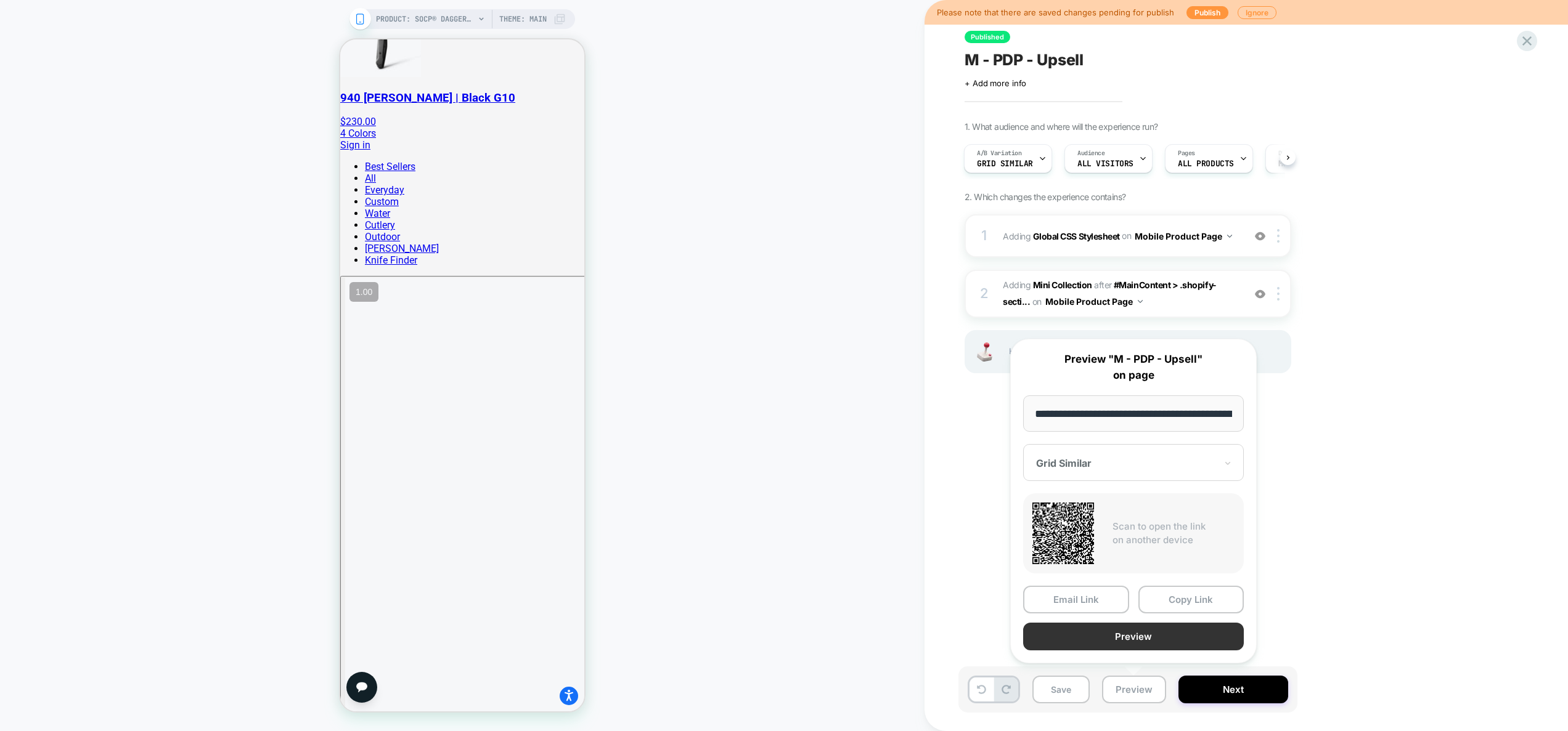
click at [1131, 641] on button "Preview" at bounding box center [1133, 636] width 220 height 27
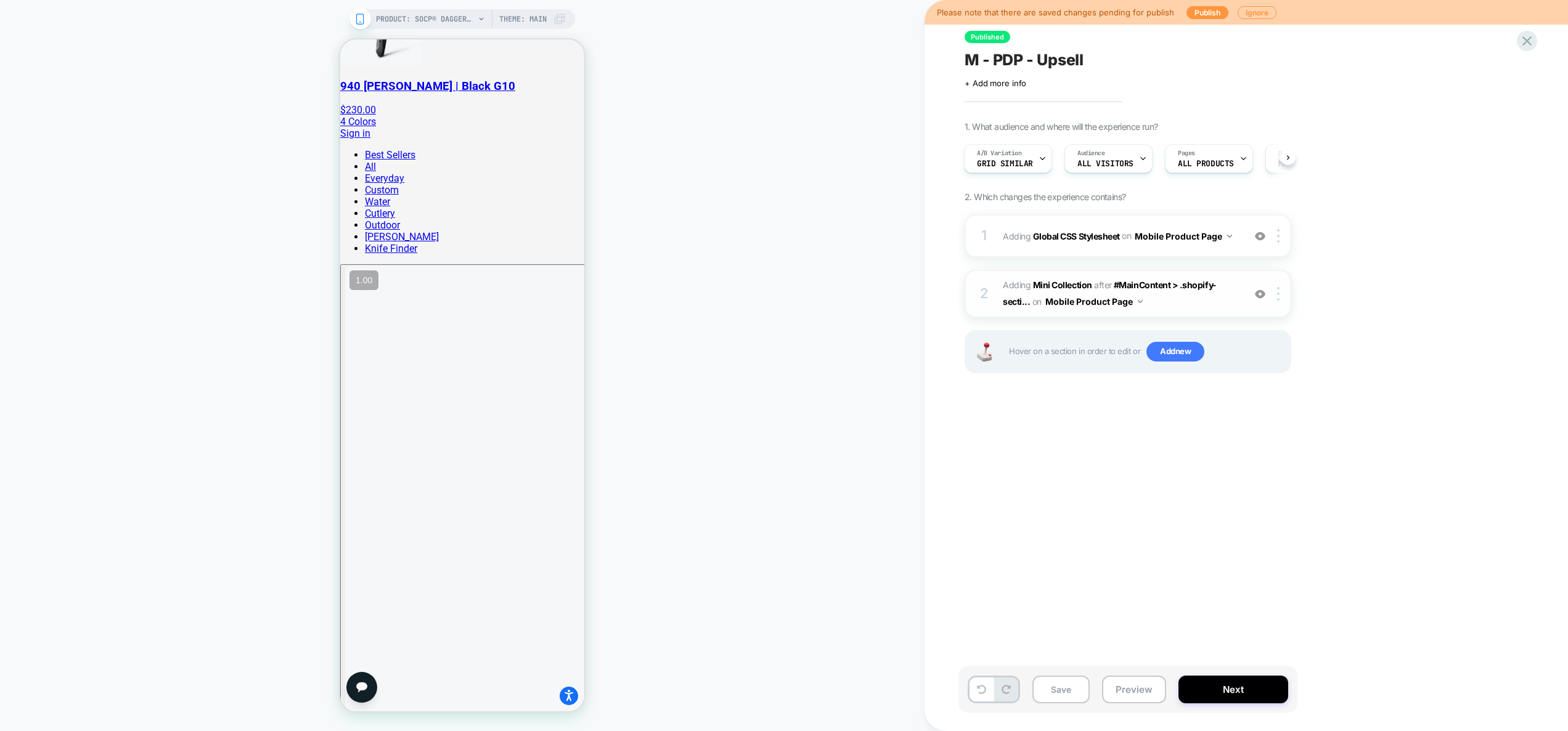
click at [1204, 304] on span "#_loomi_addon_1752773261187 Adding Mini Collection AFTER #MainContent > .shopif…" at bounding box center [1120, 294] width 235 height 33
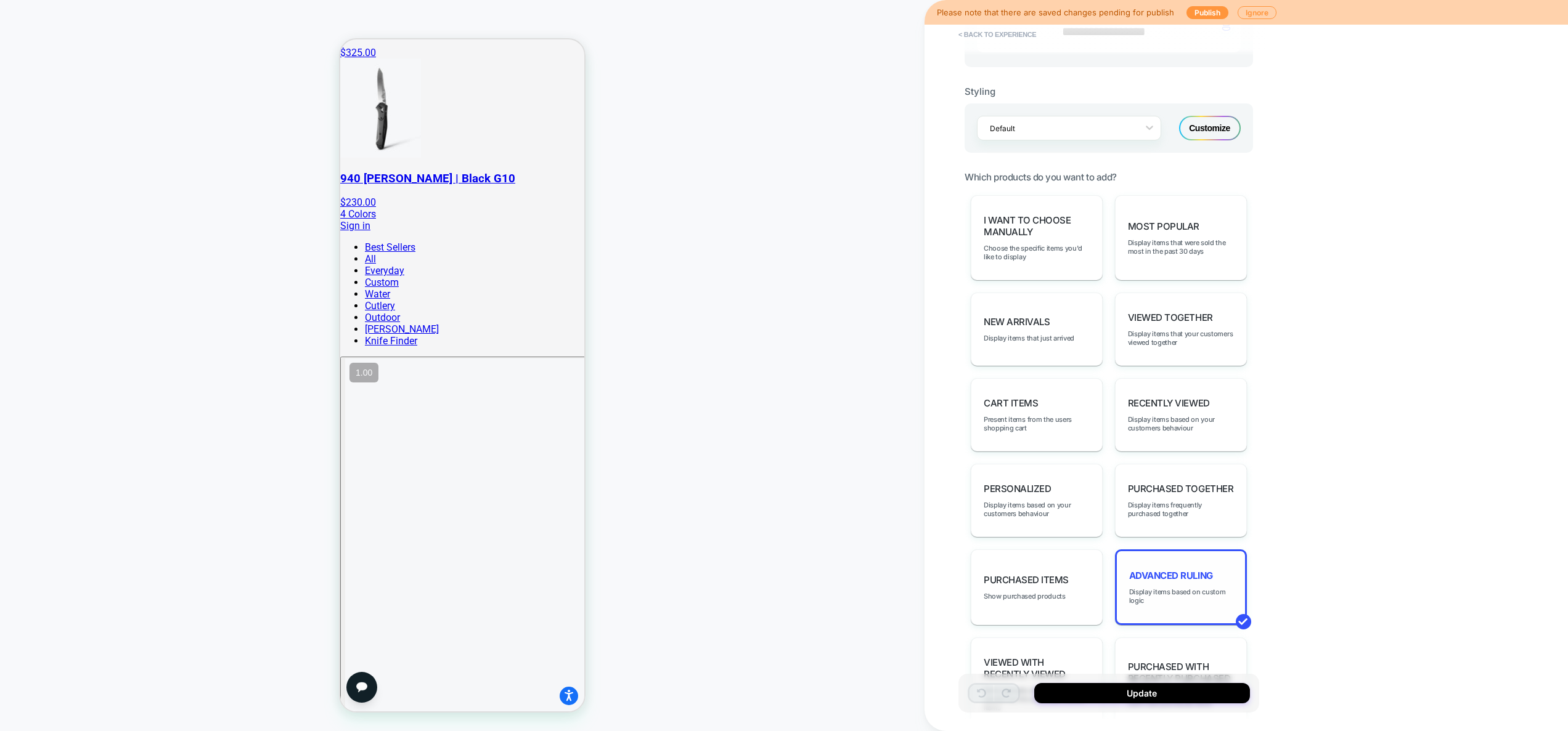
scroll to position [530, 0]
click at [1165, 578] on span "Advanced Ruling" at bounding box center [1171, 574] width 84 height 12
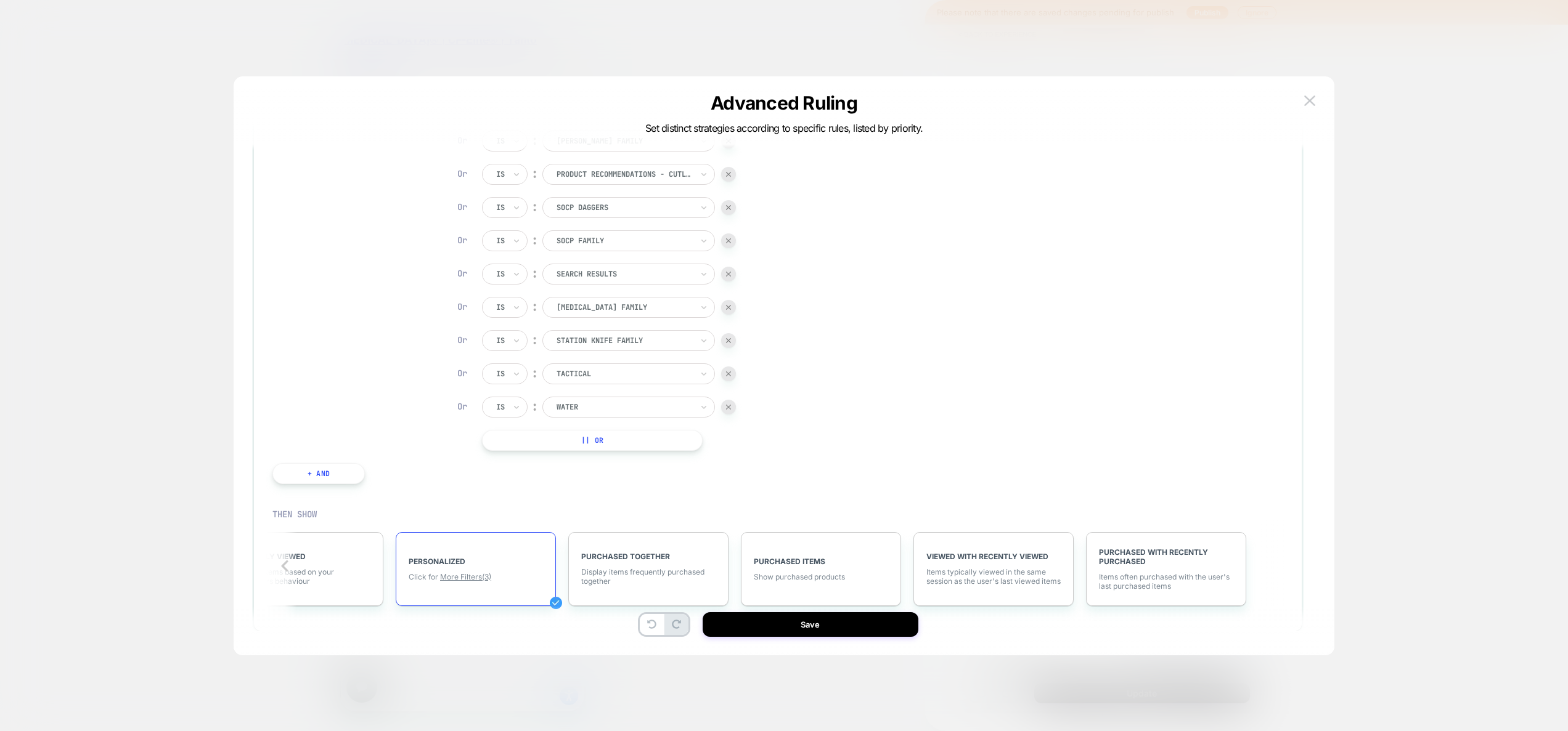
scroll to position [1286, 0]
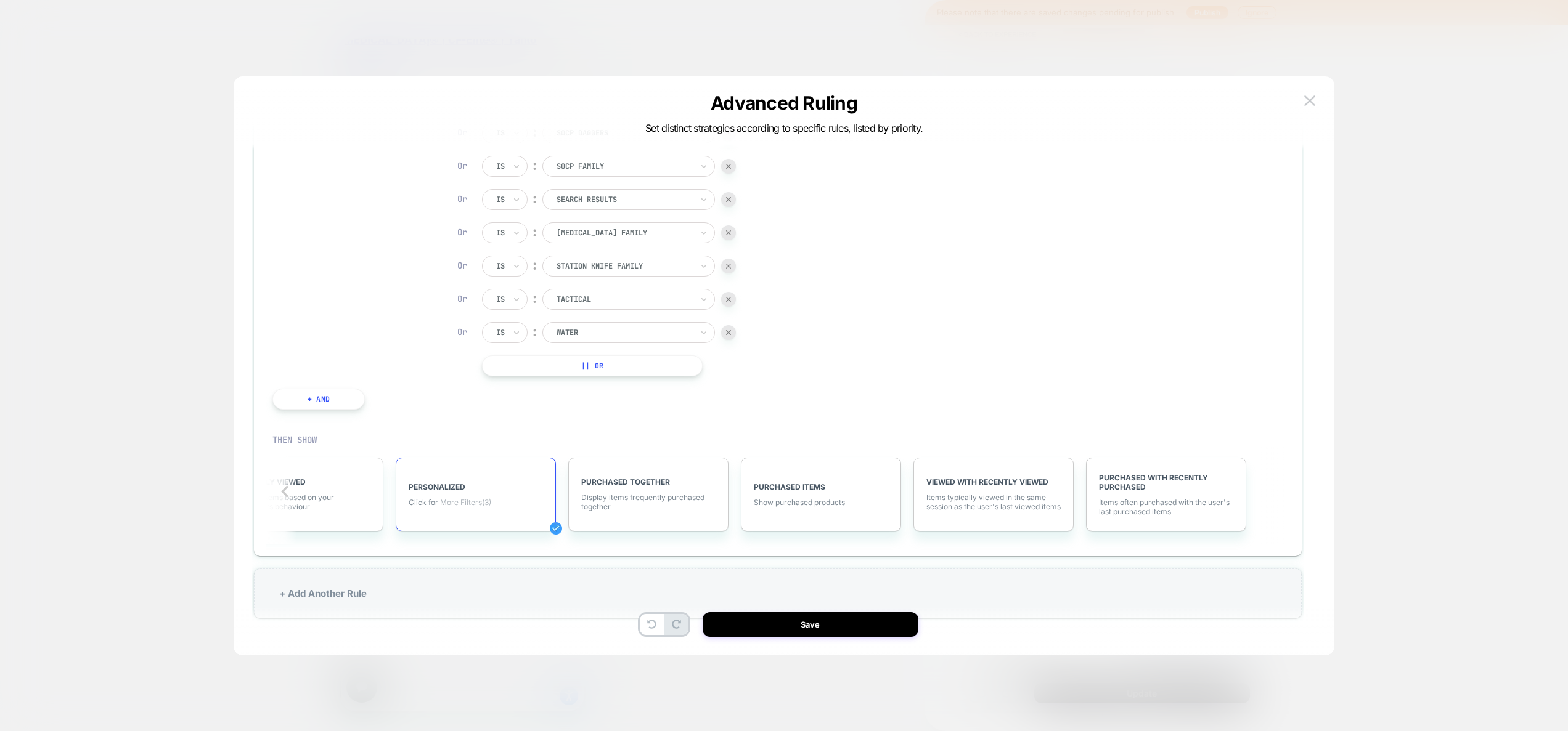
click at [487, 506] on div "PERSONALIZED Click for More Filters (3)" at bounding box center [476, 494] width 160 height 74
click at [482, 502] on span "More Filters (3)" at bounding box center [465, 502] width 51 height 9
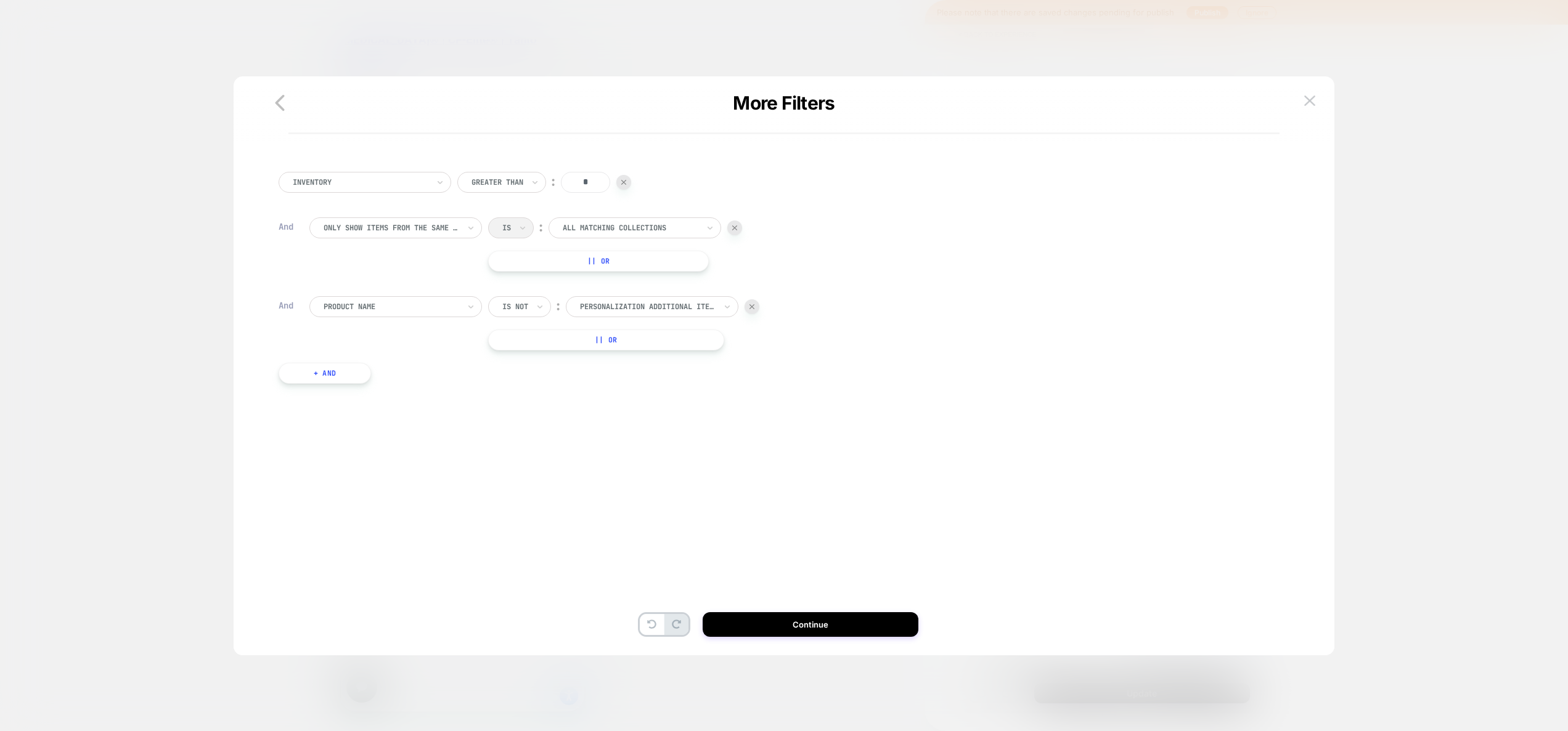
scroll to position [0, 0]
click at [383, 230] on div at bounding box center [391, 228] width 136 height 11
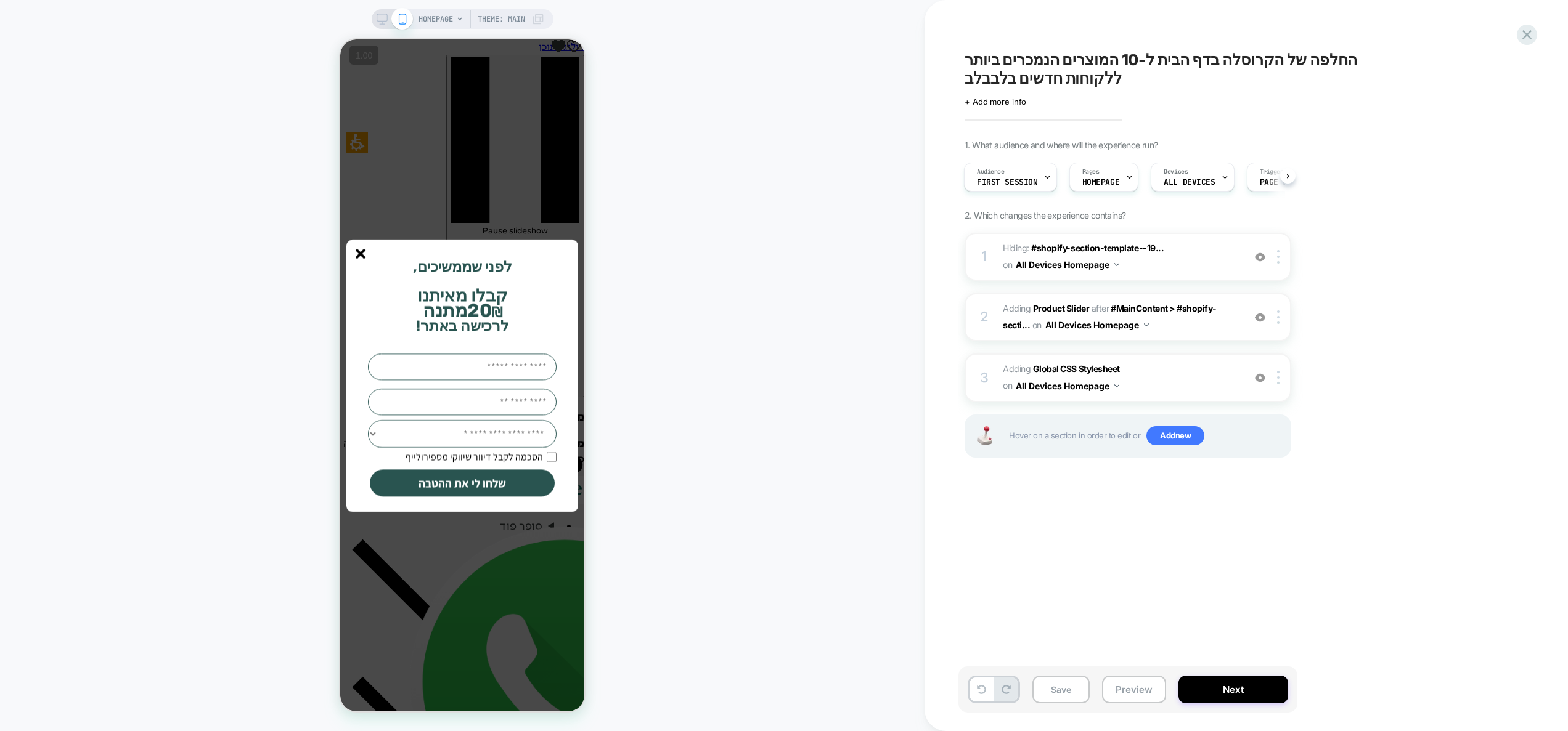
click at [359, 252] on line "סגור" at bounding box center [360, 253] width 9 height 9
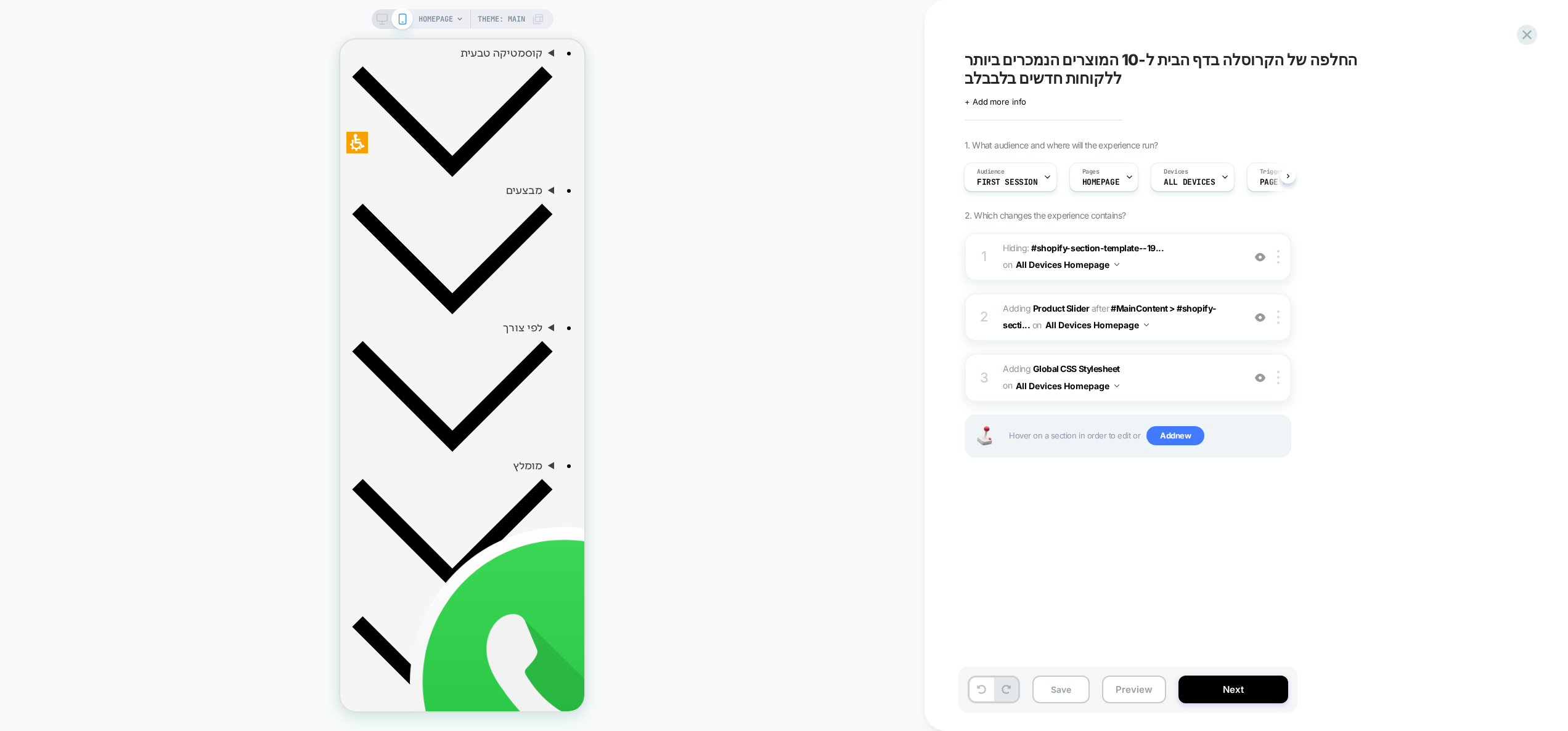
scroll to position [610, 0]
click at [1259, 315] on img at bounding box center [1260, 317] width 10 height 10
click at [1258, 315] on img at bounding box center [1260, 317] width 10 height 10
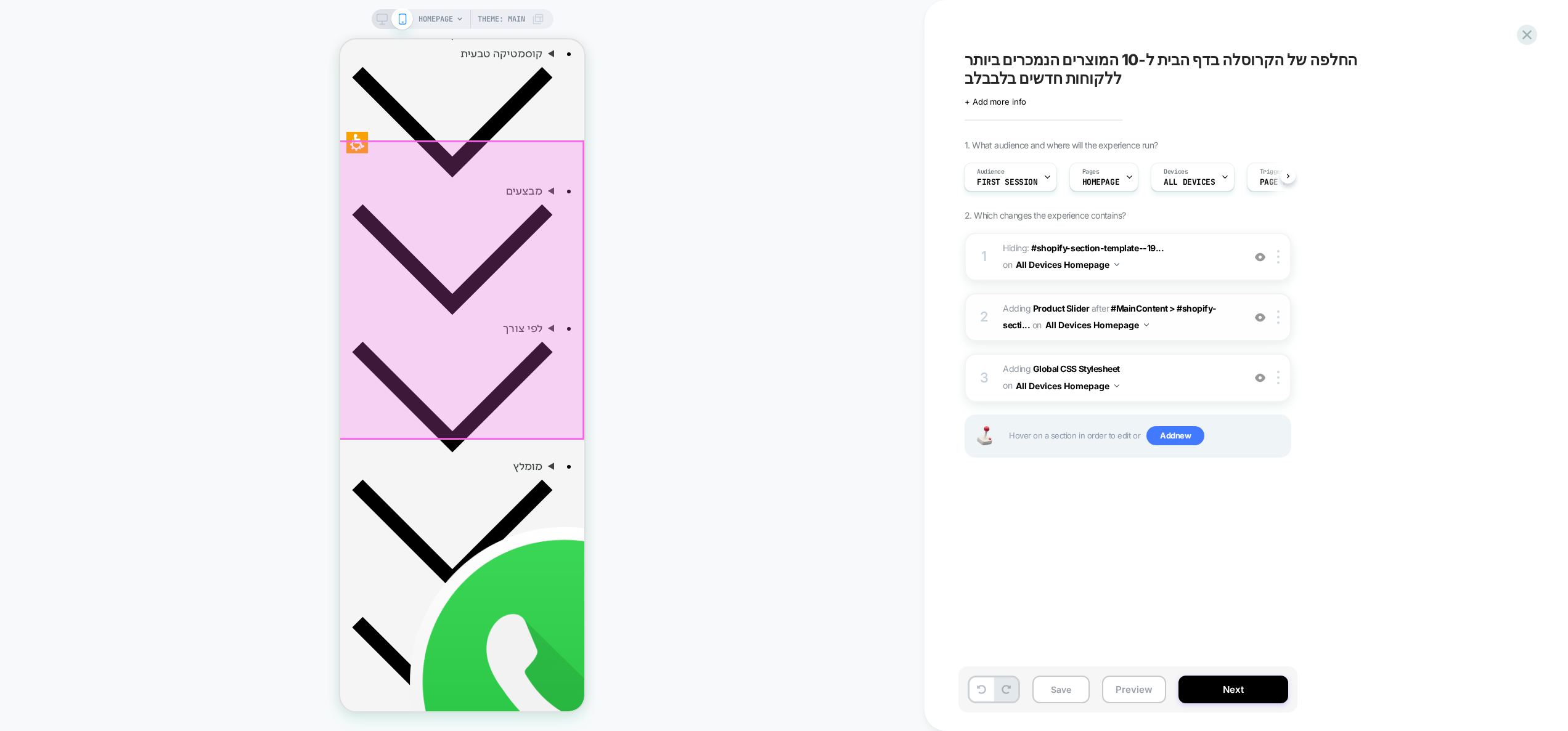
scroll to position [0, 111]
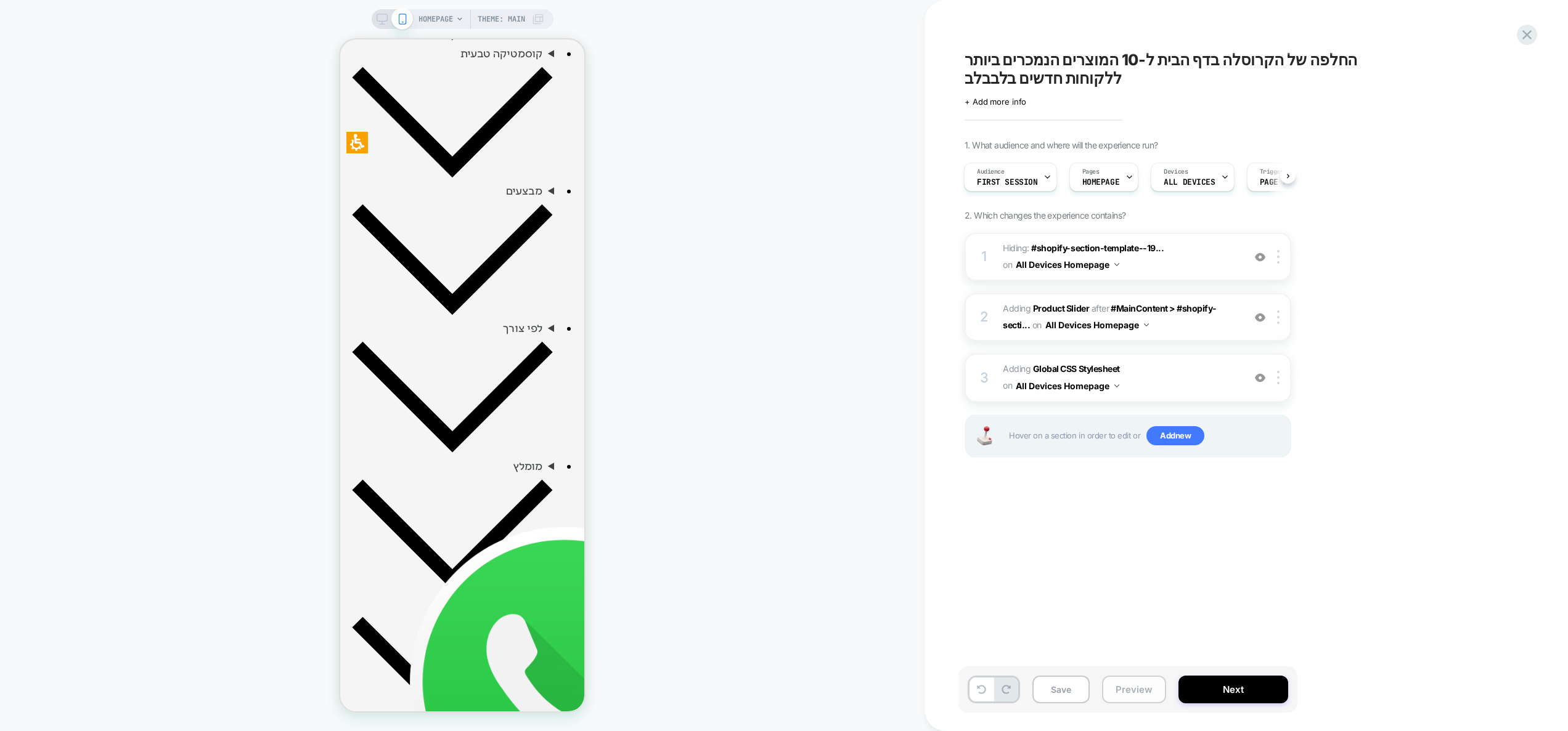
click at [1139, 685] on button "Preview" at bounding box center [1134, 689] width 64 height 27
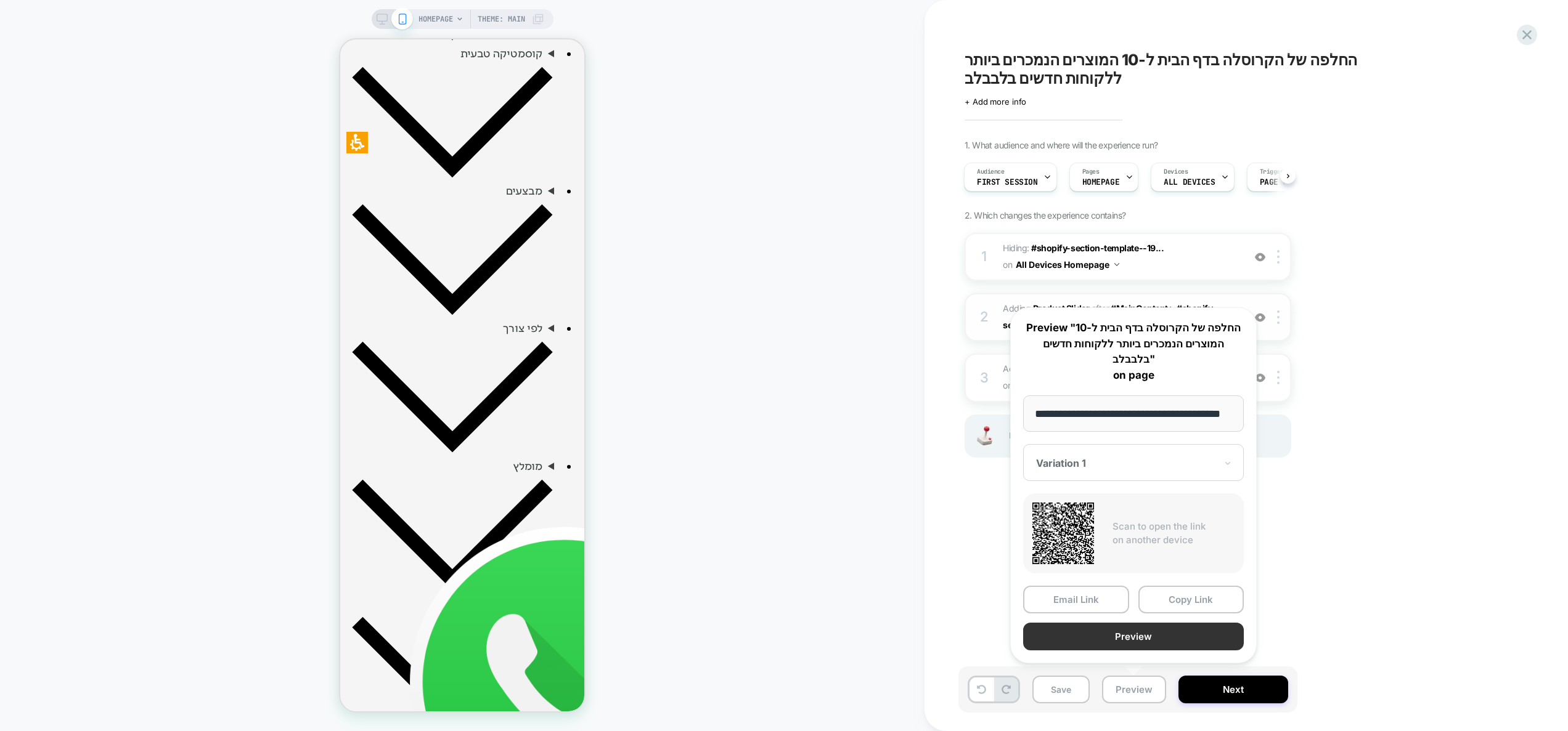
scroll to position [0, 0]
click at [1146, 642] on button "Preview" at bounding box center [1133, 636] width 220 height 27
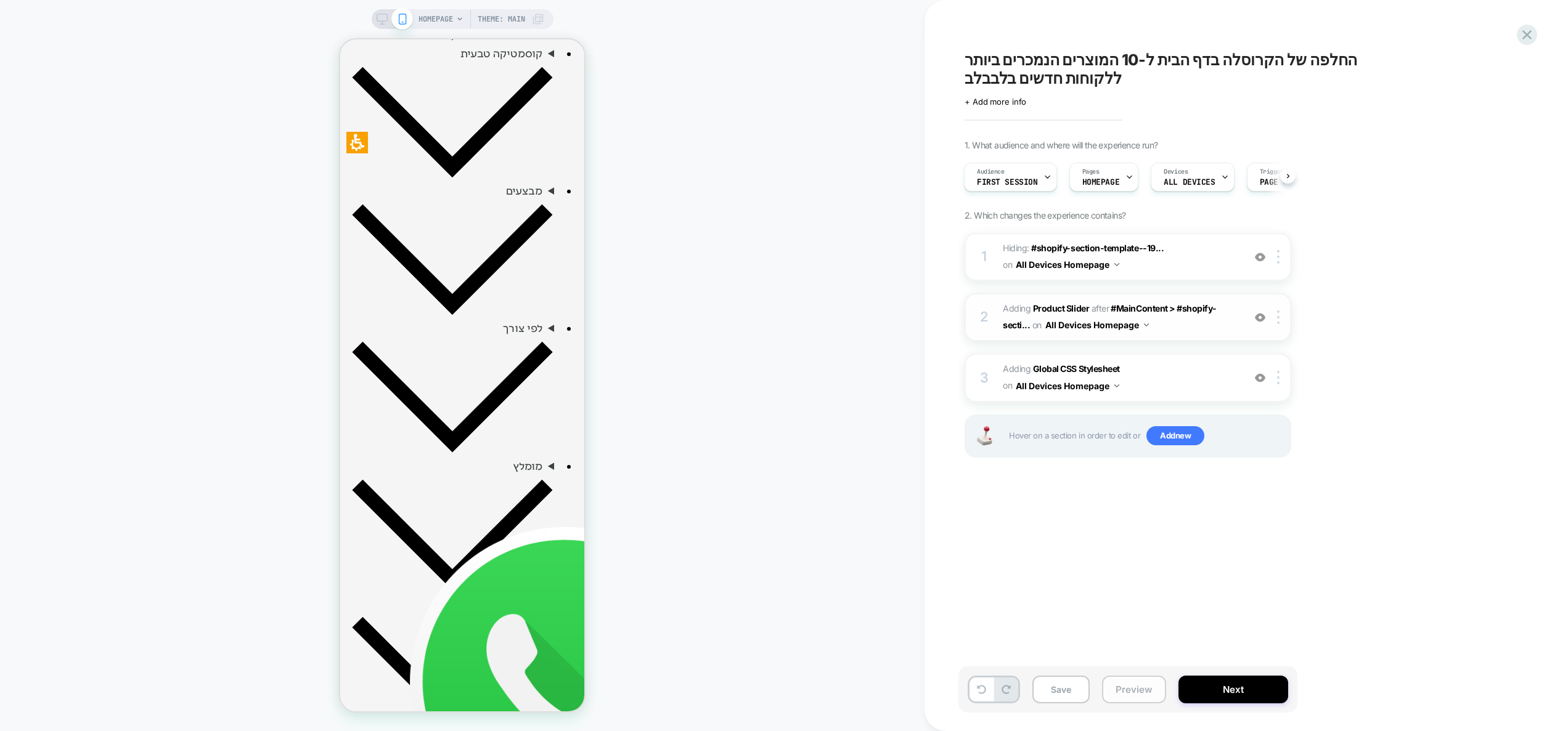
click at [1127, 698] on button "Preview" at bounding box center [1134, 689] width 64 height 27
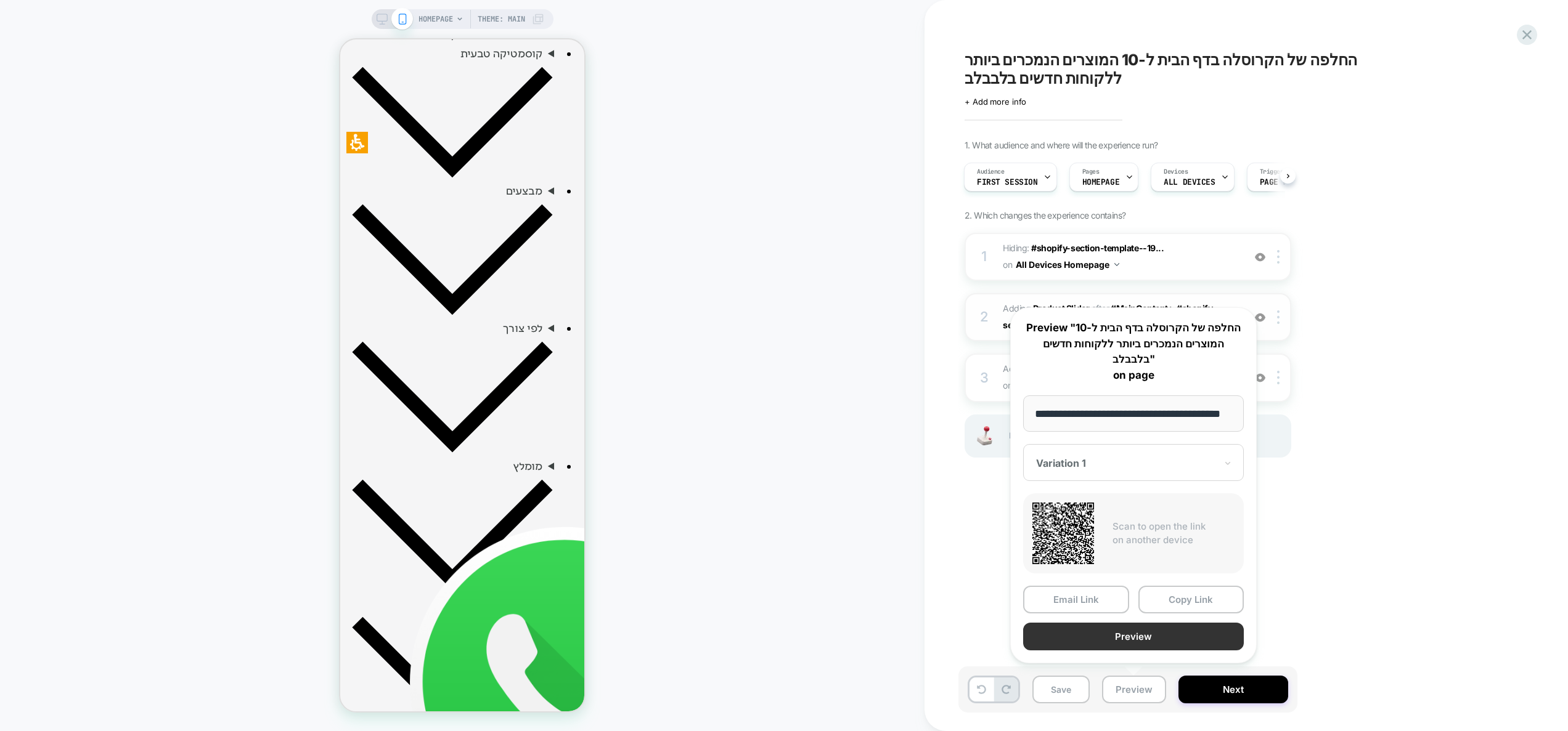
click at [1134, 636] on button "Preview" at bounding box center [1133, 636] width 220 height 27
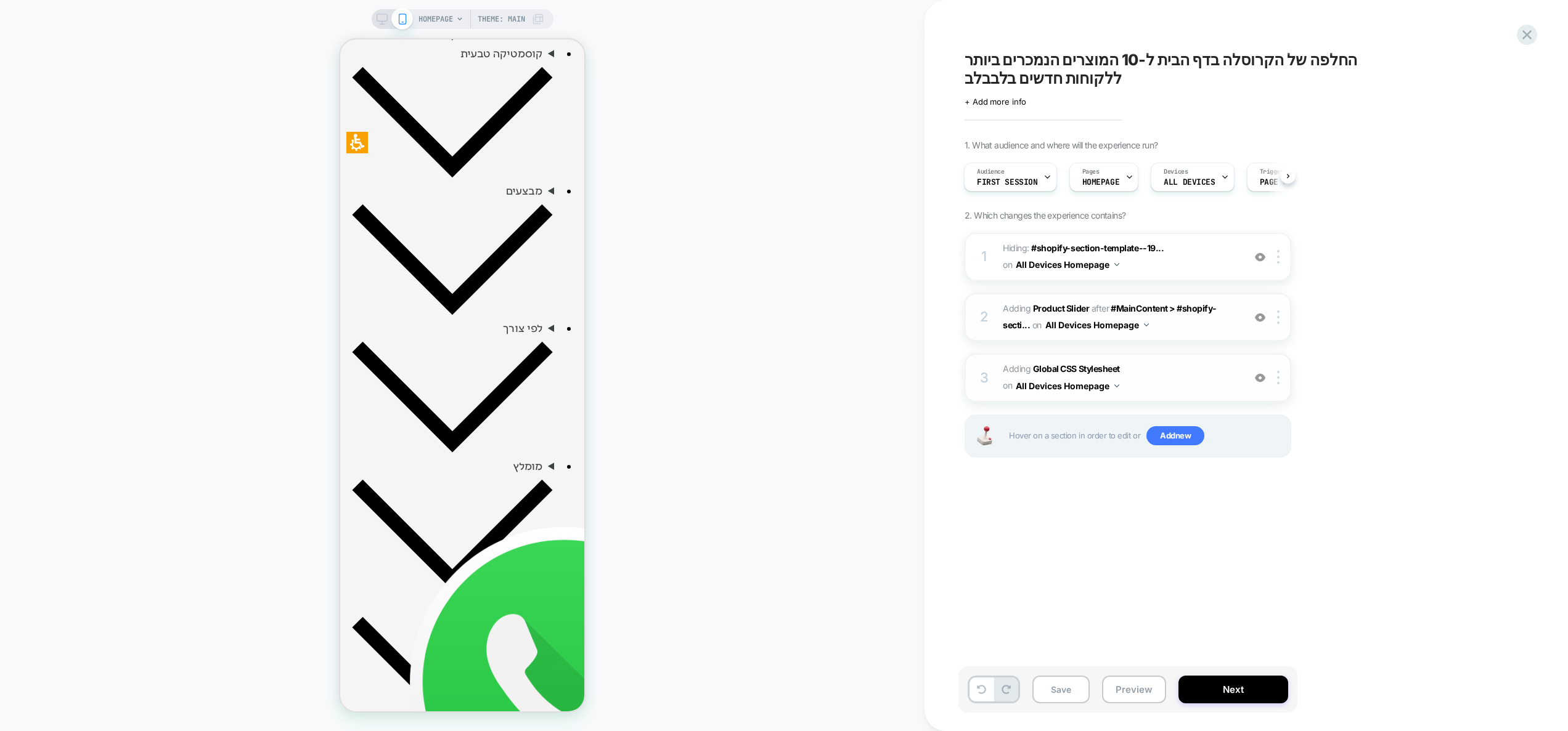
click at [1209, 375] on span "Adding Global CSS Stylesheet on All Devices Homepage" at bounding box center [1120, 378] width 235 height 33
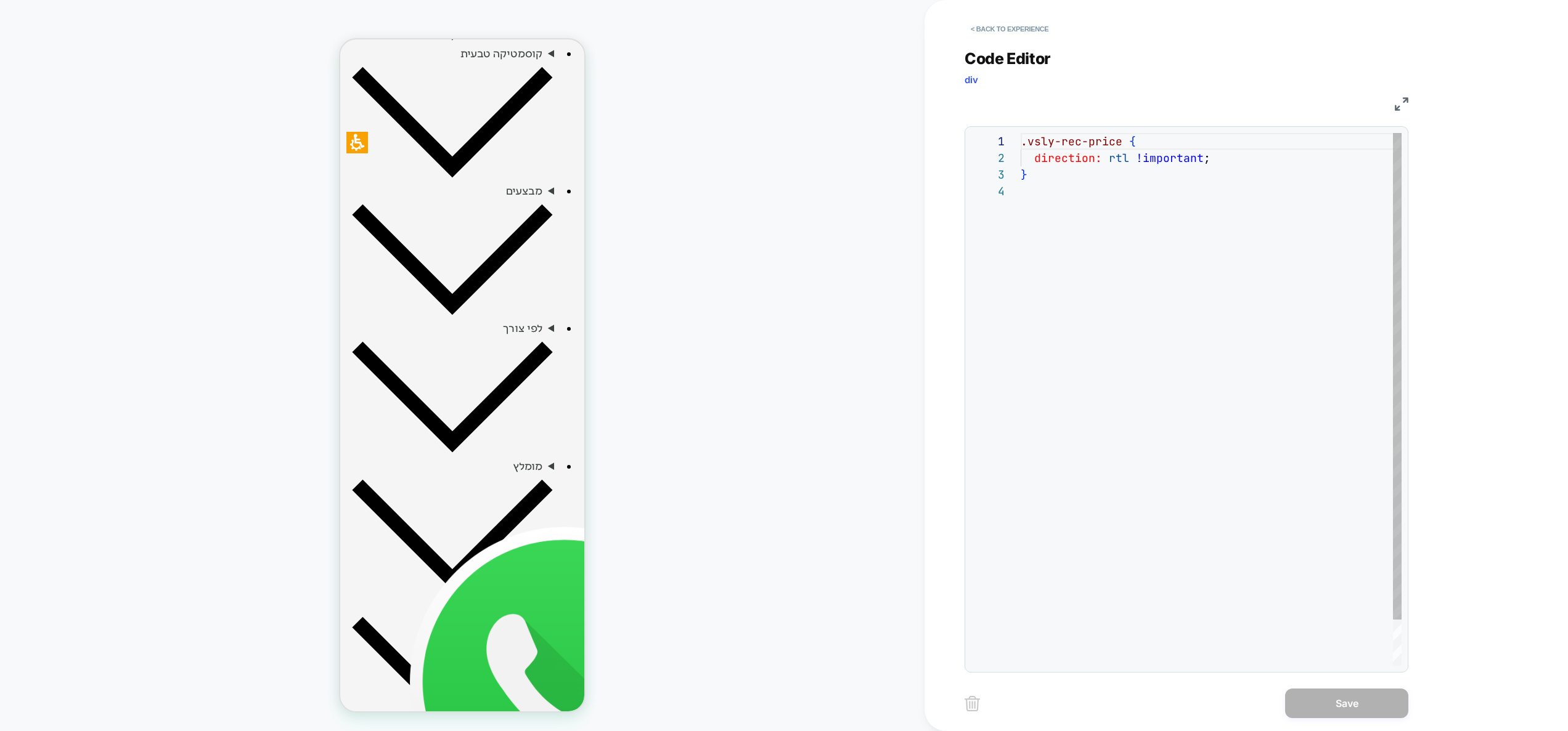
scroll to position [50, 0]
click at [1025, 31] on button "< Back to experience" at bounding box center [1009, 28] width 90 height 20
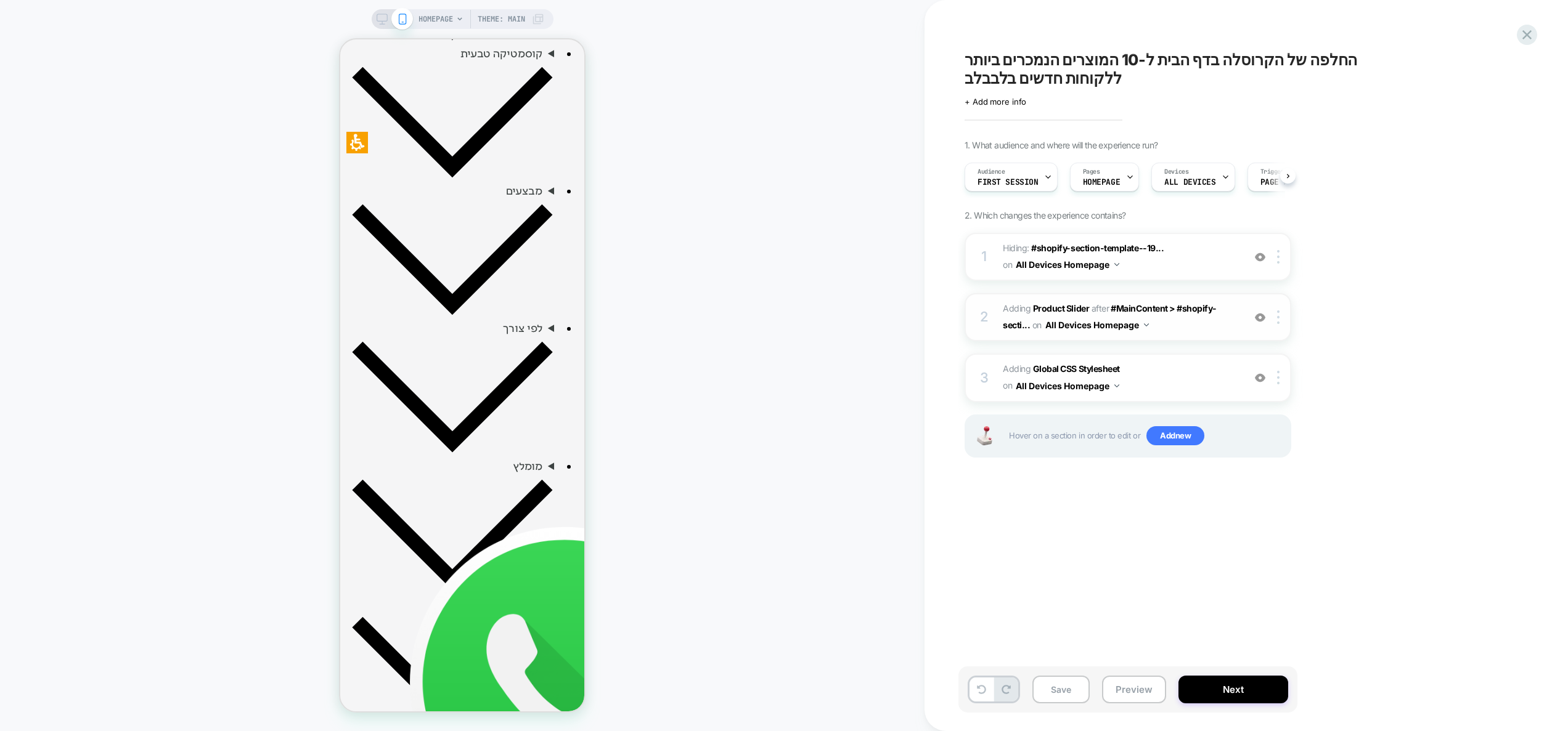
scroll to position [0, 1]
click at [1279, 321] on div at bounding box center [1280, 317] width 20 height 13
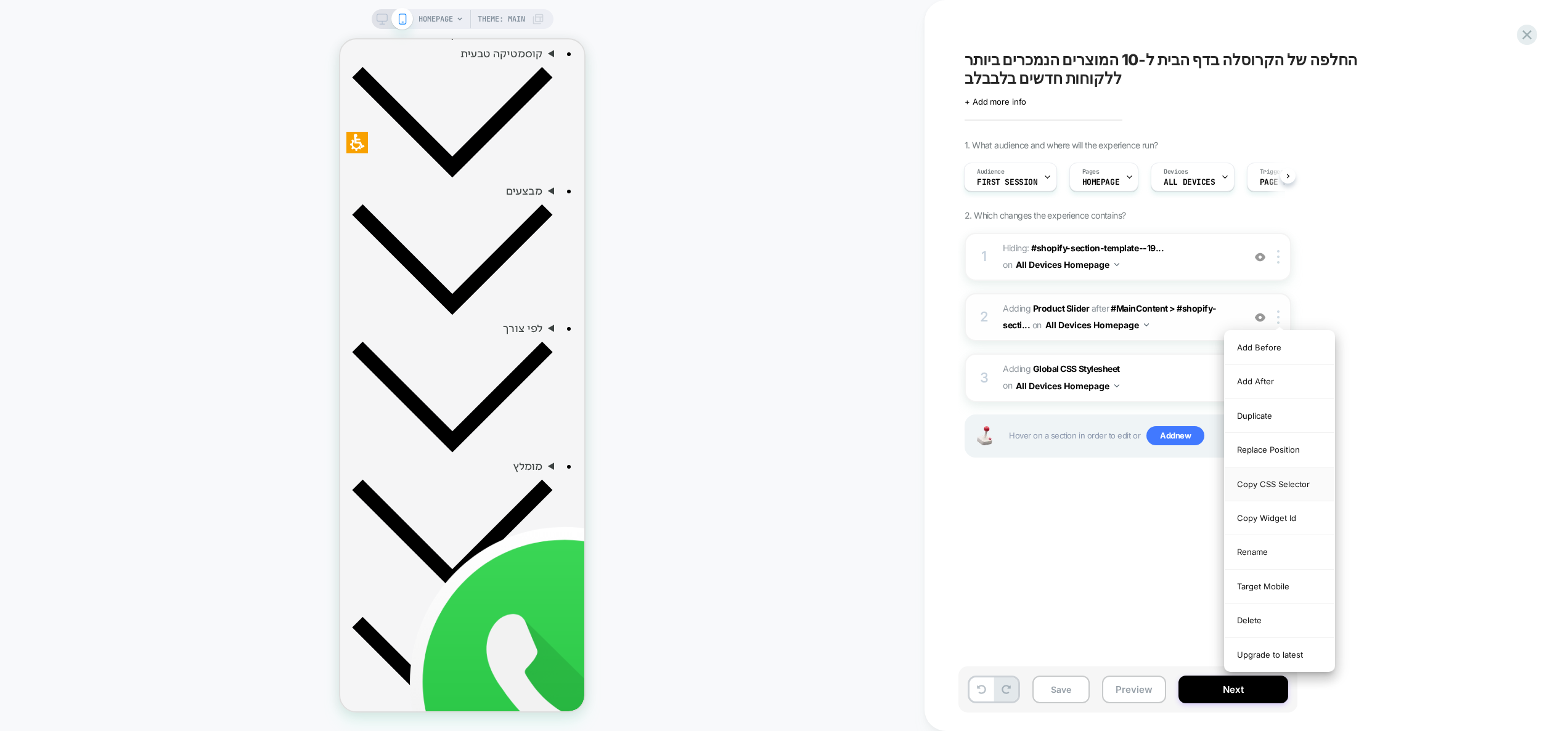
click at [1278, 489] on div "Copy CSS Selector" at bounding box center [1279, 484] width 110 height 34
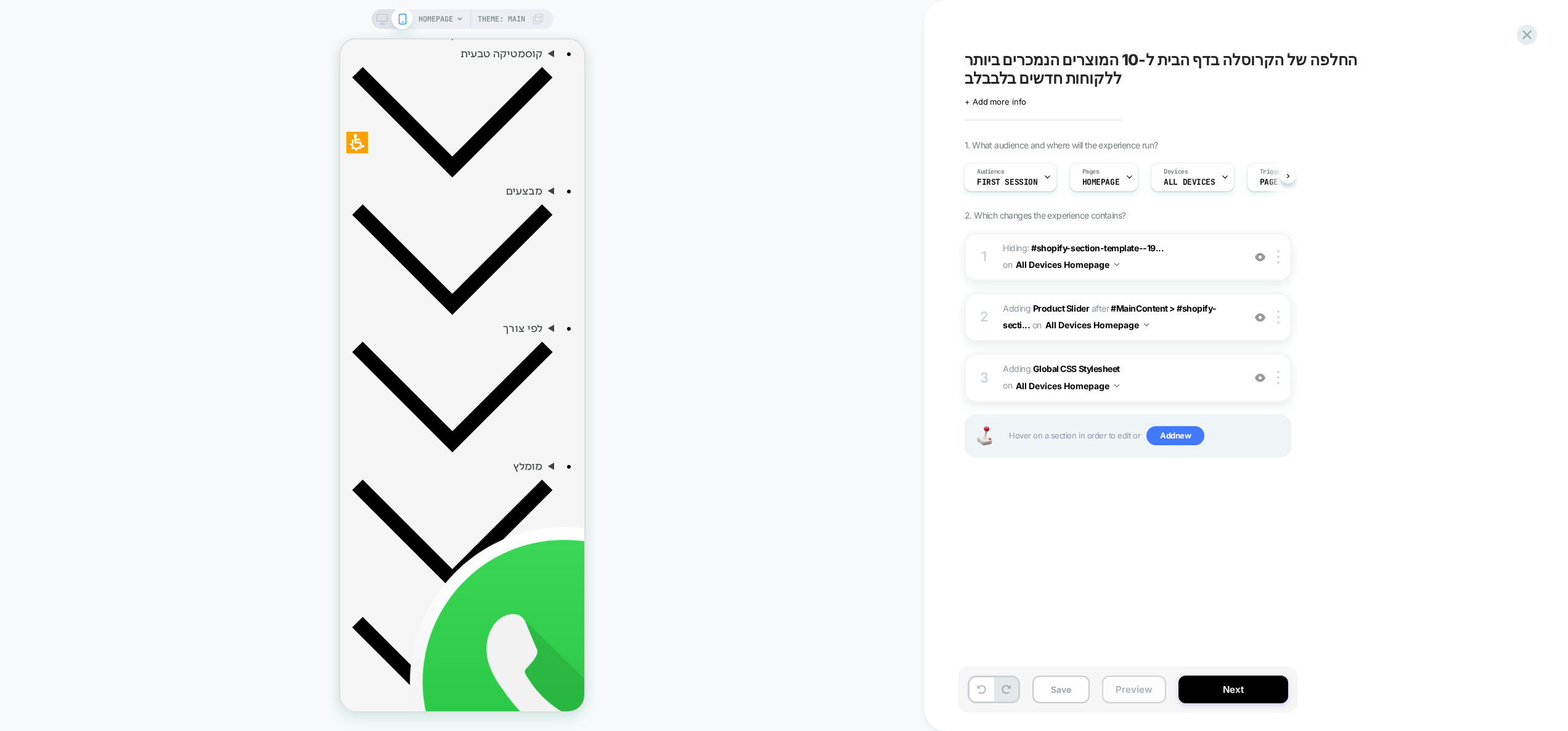
click at [1138, 679] on button "Preview" at bounding box center [1134, 689] width 64 height 27
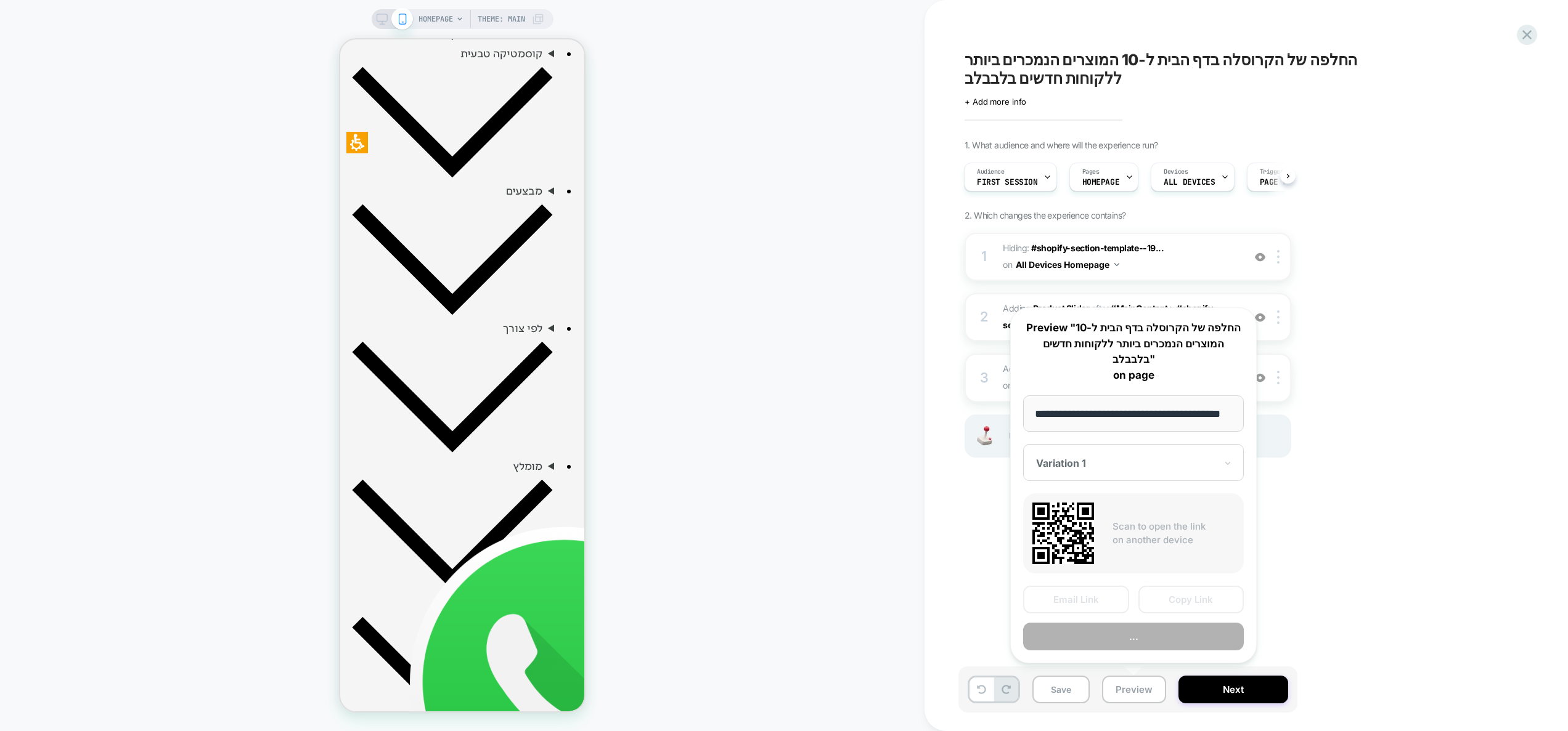
scroll to position [0, 0]
click at [1279, 593] on div "החלפה של הקרוסלה בדף הבית ל-10 המוצרים הנמכרים ביותר ללקוחות חדשים בלבבלב Click…" at bounding box center [1189, 366] width 463 height 707
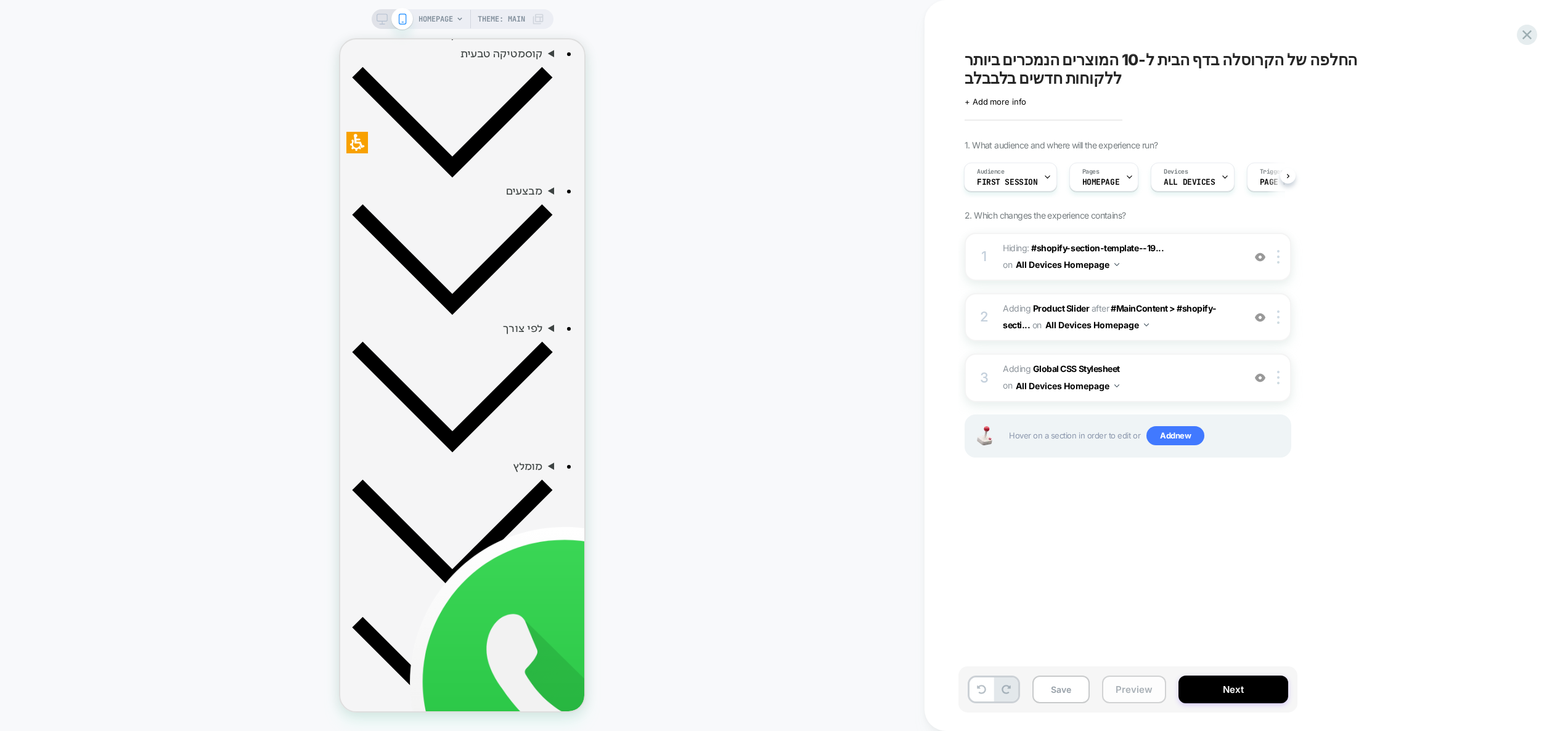
click at [1140, 679] on button "Preview" at bounding box center [1134, 689] width 64 height 27
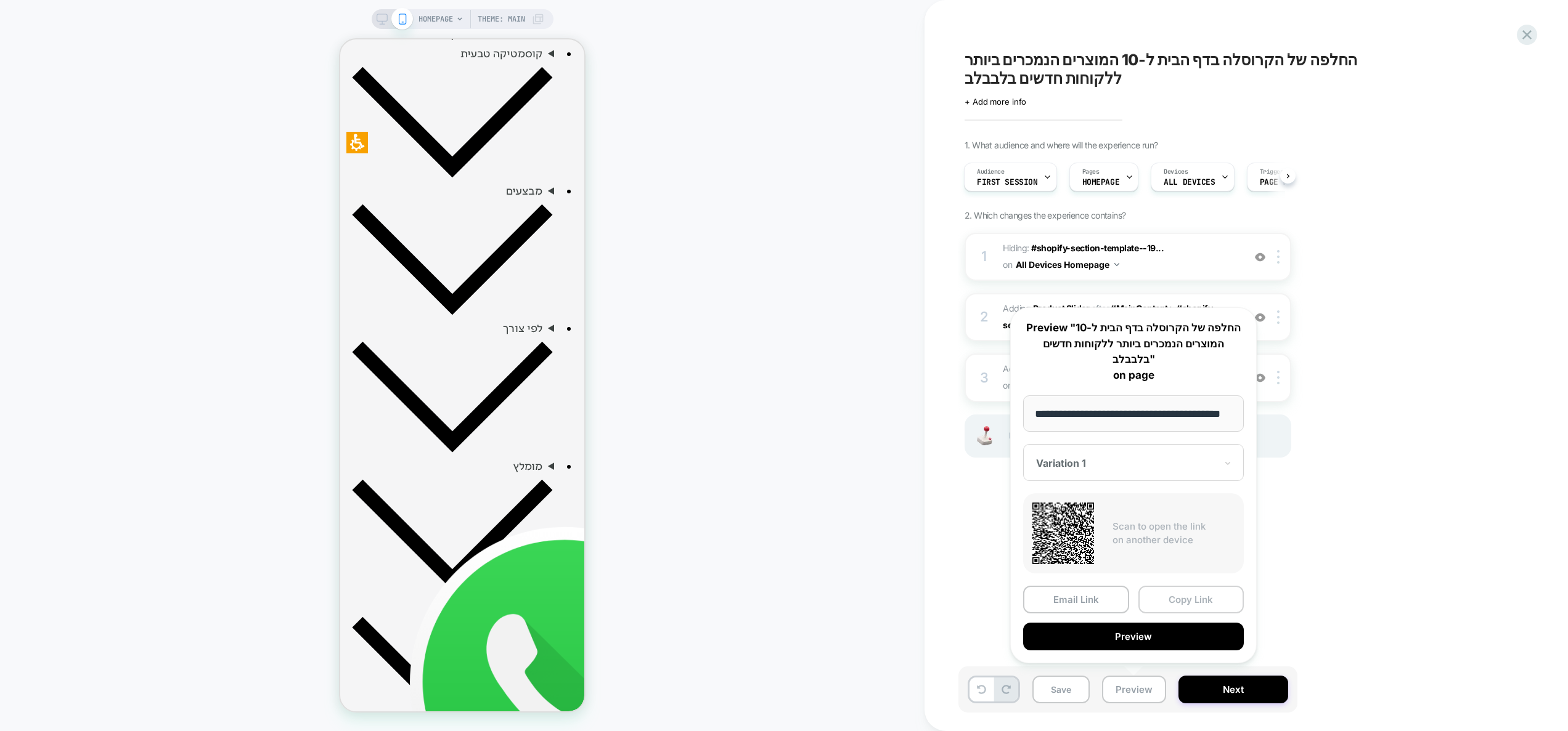
click at [1181, 598] on button "Copy Link" at bounding box center [1191, 599] width 106 height 27
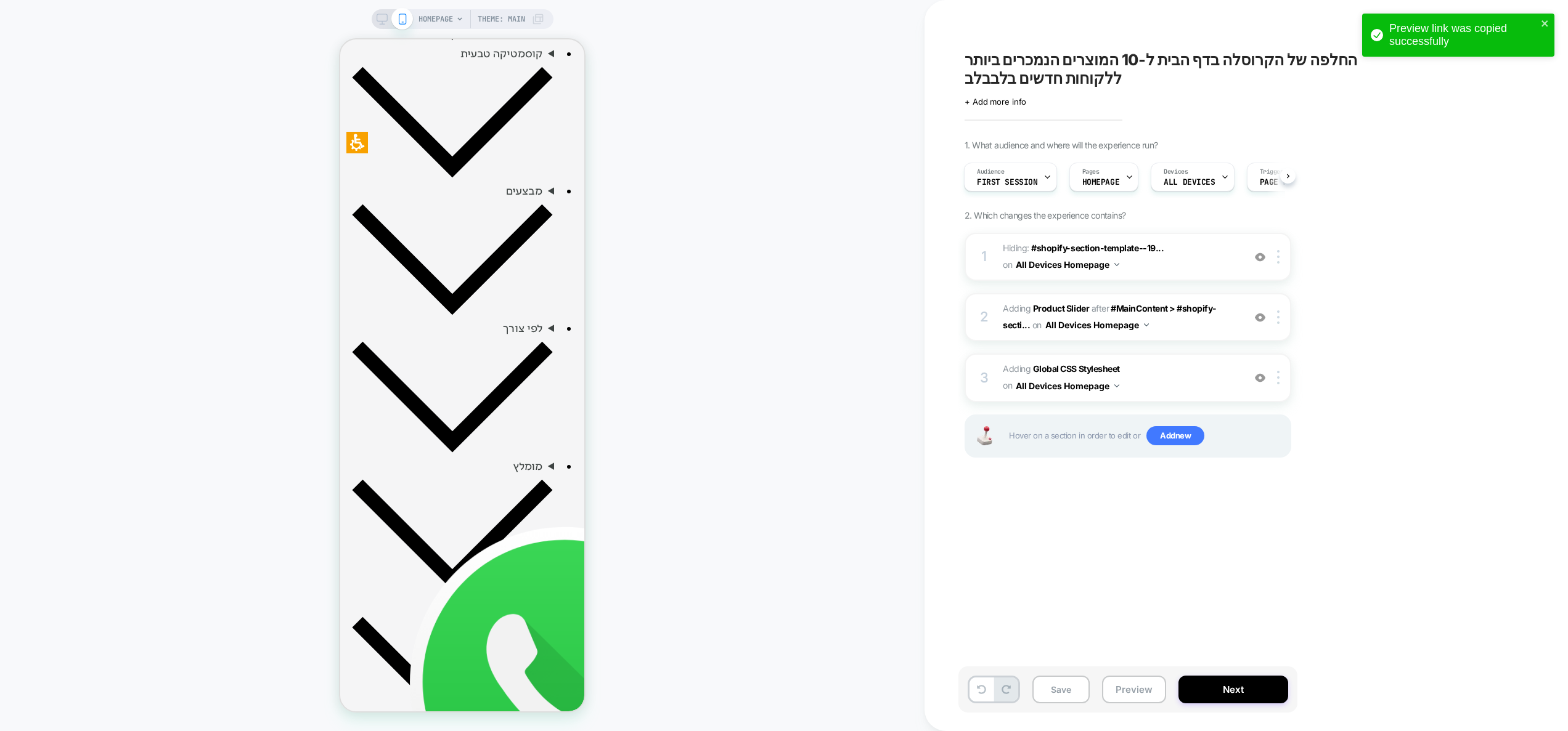
click at [1196, 323] on span "#_loomi_addon_1759304751767 Adding Product Slider AFTER #MainContent > #shopify…" at bounding box center [1120, 317] width 235 height 33
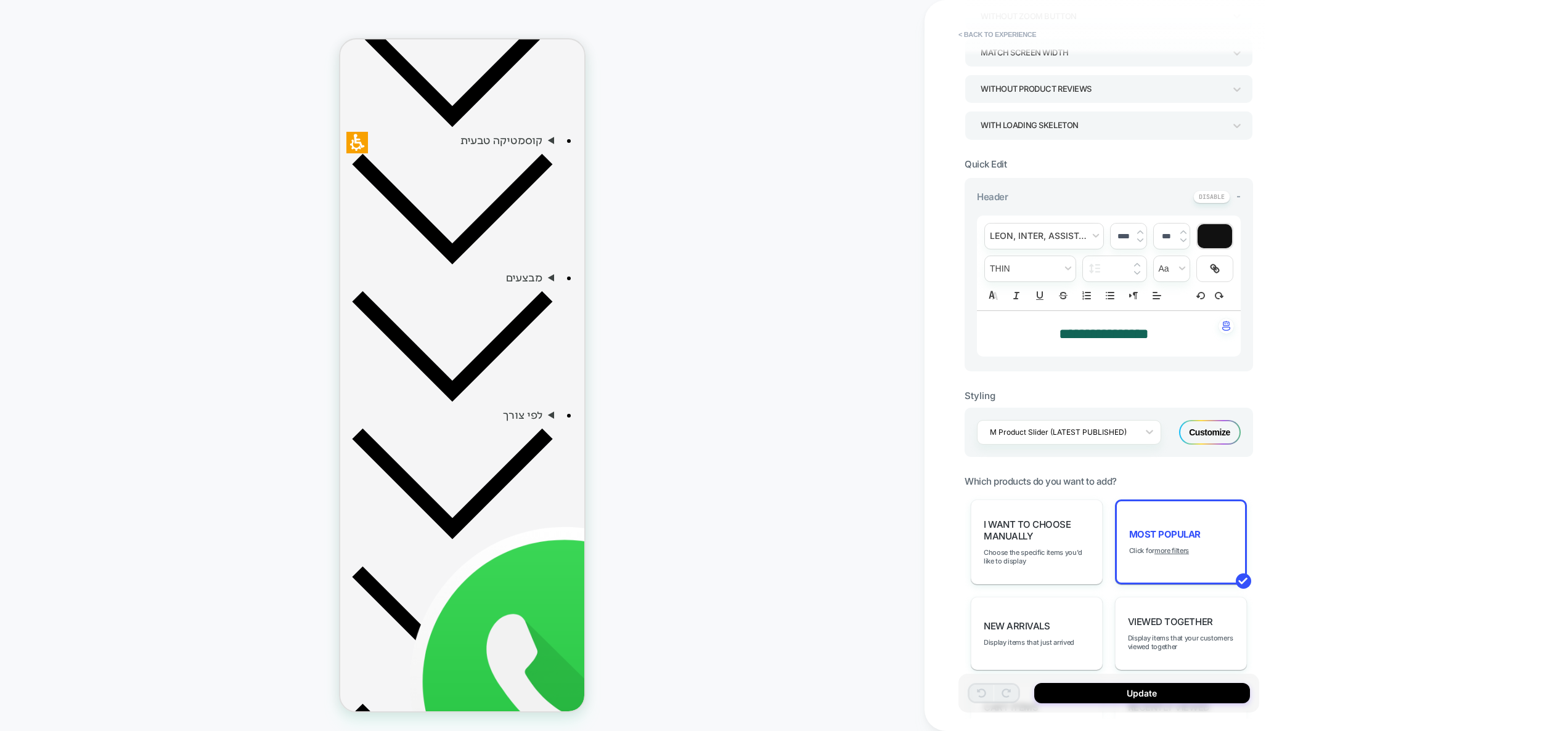
scroll to position [165, 0]
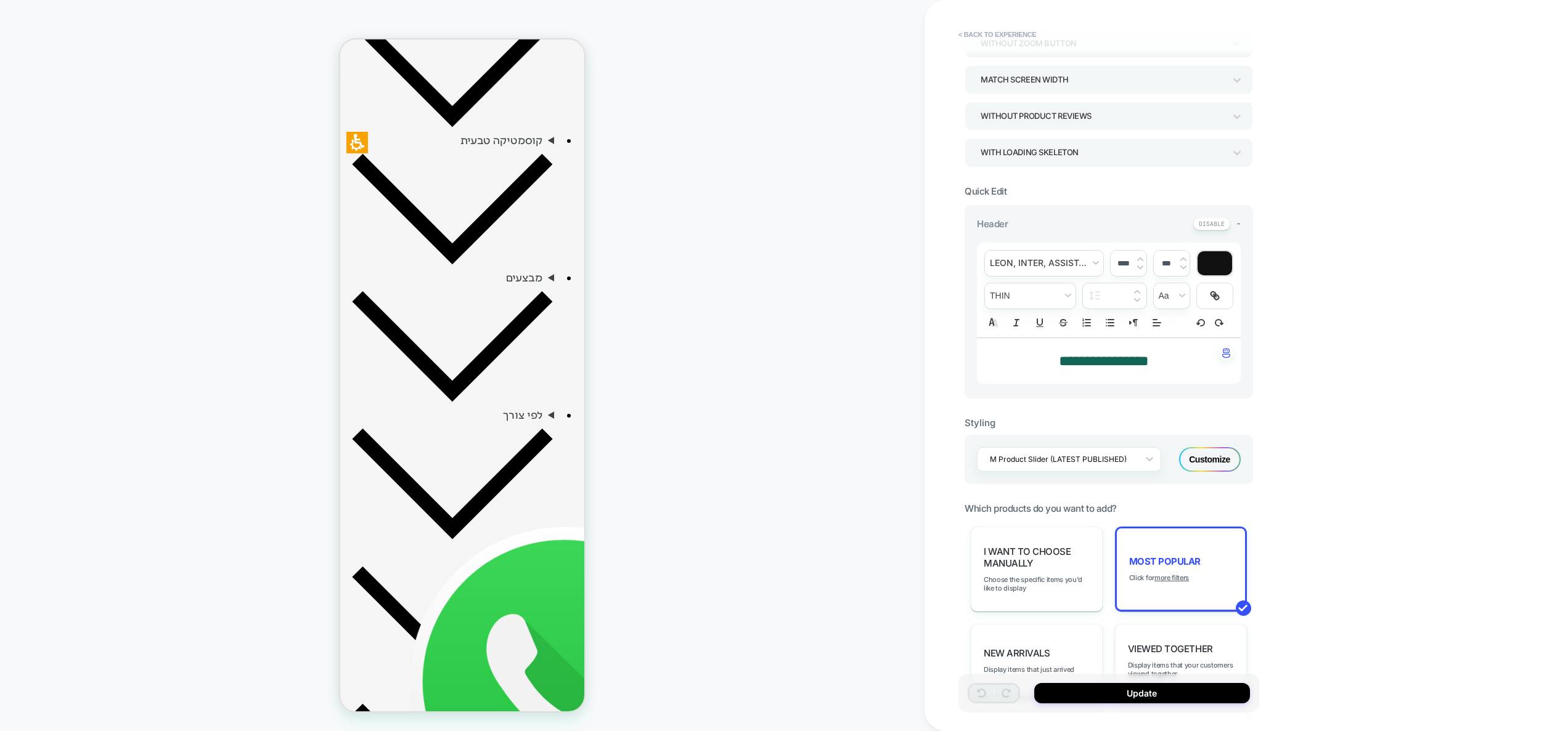
click at [1207, 455] on div "Customize" at bounding box center [1210, 459] width 62 height 24
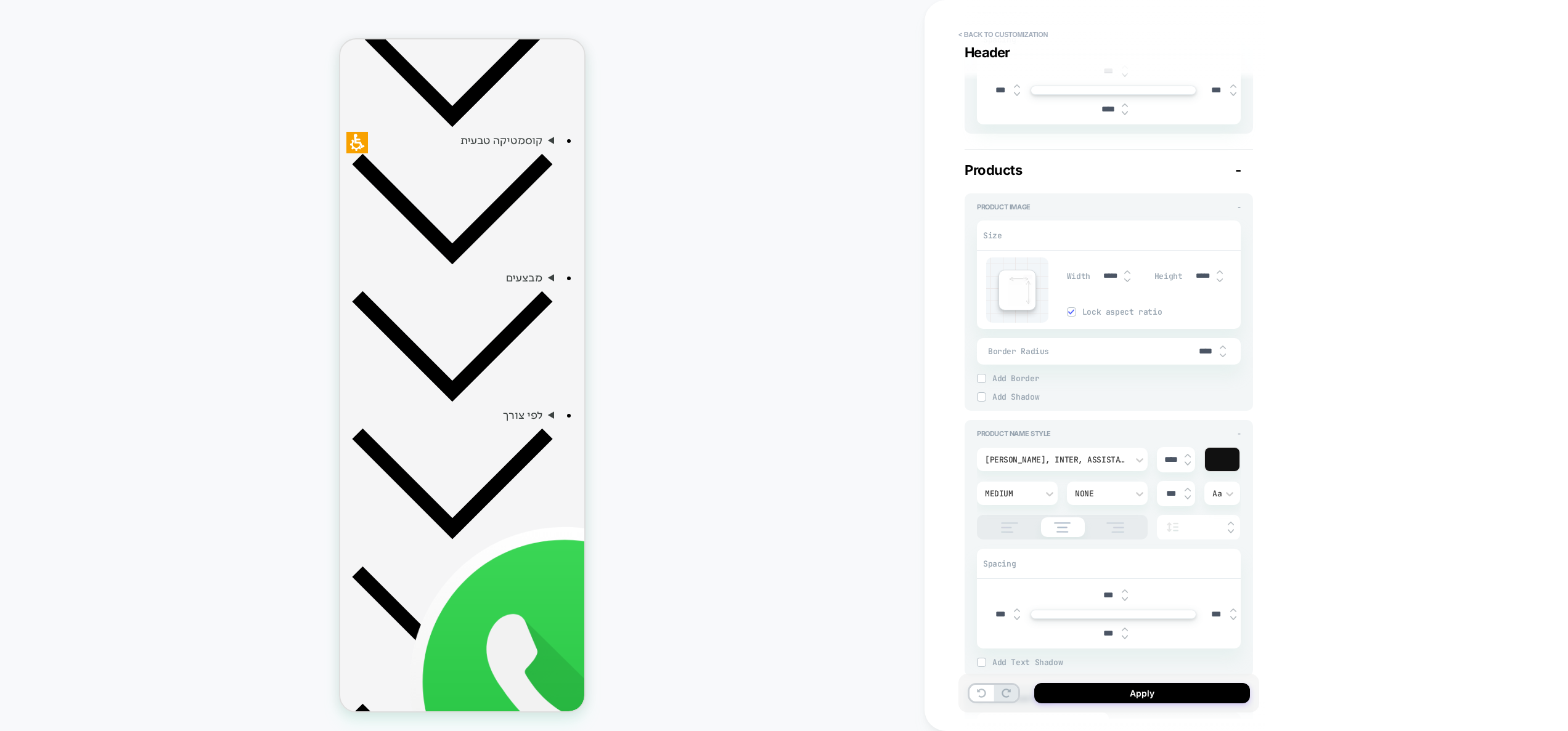
scroll to position [530, 0]
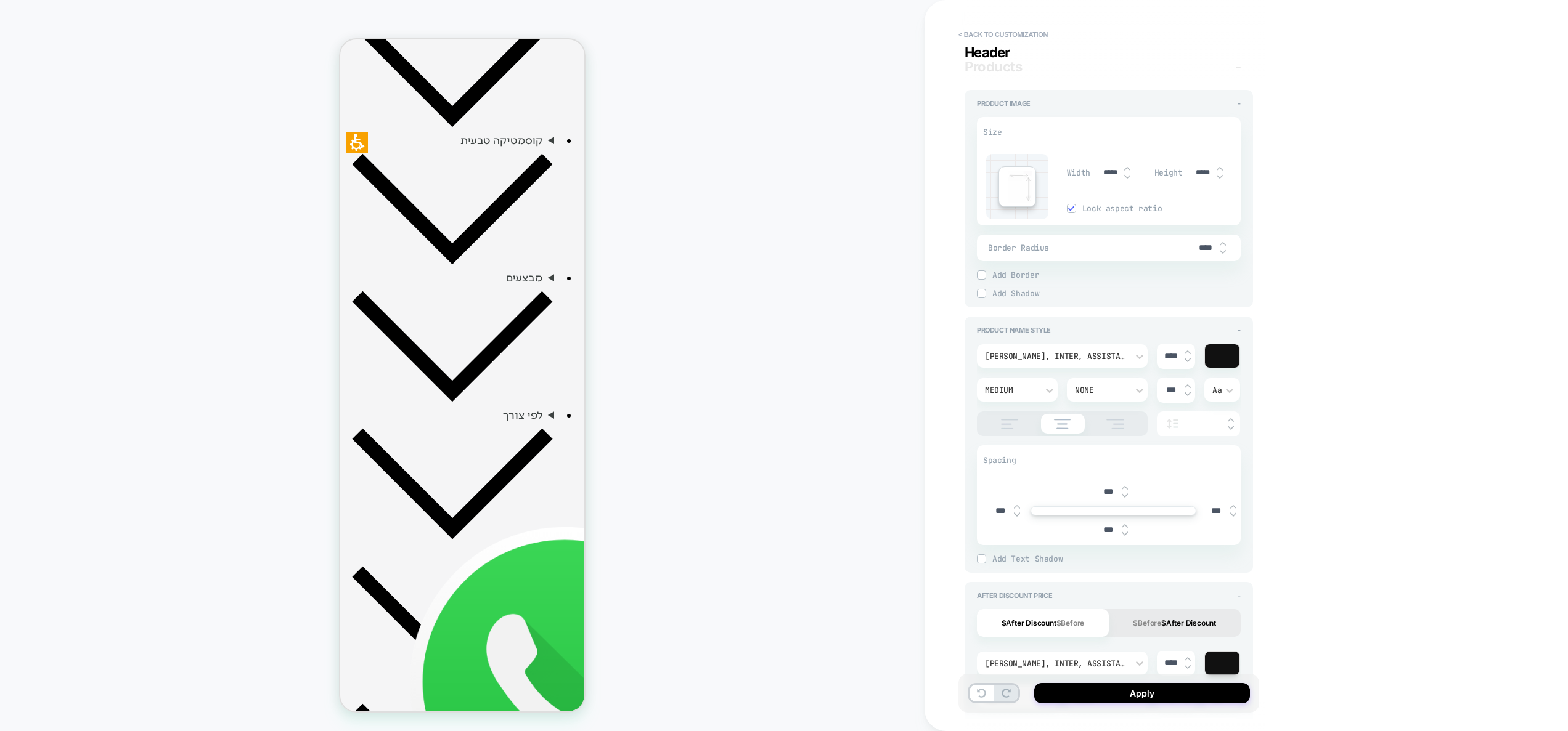
type textarea "*"
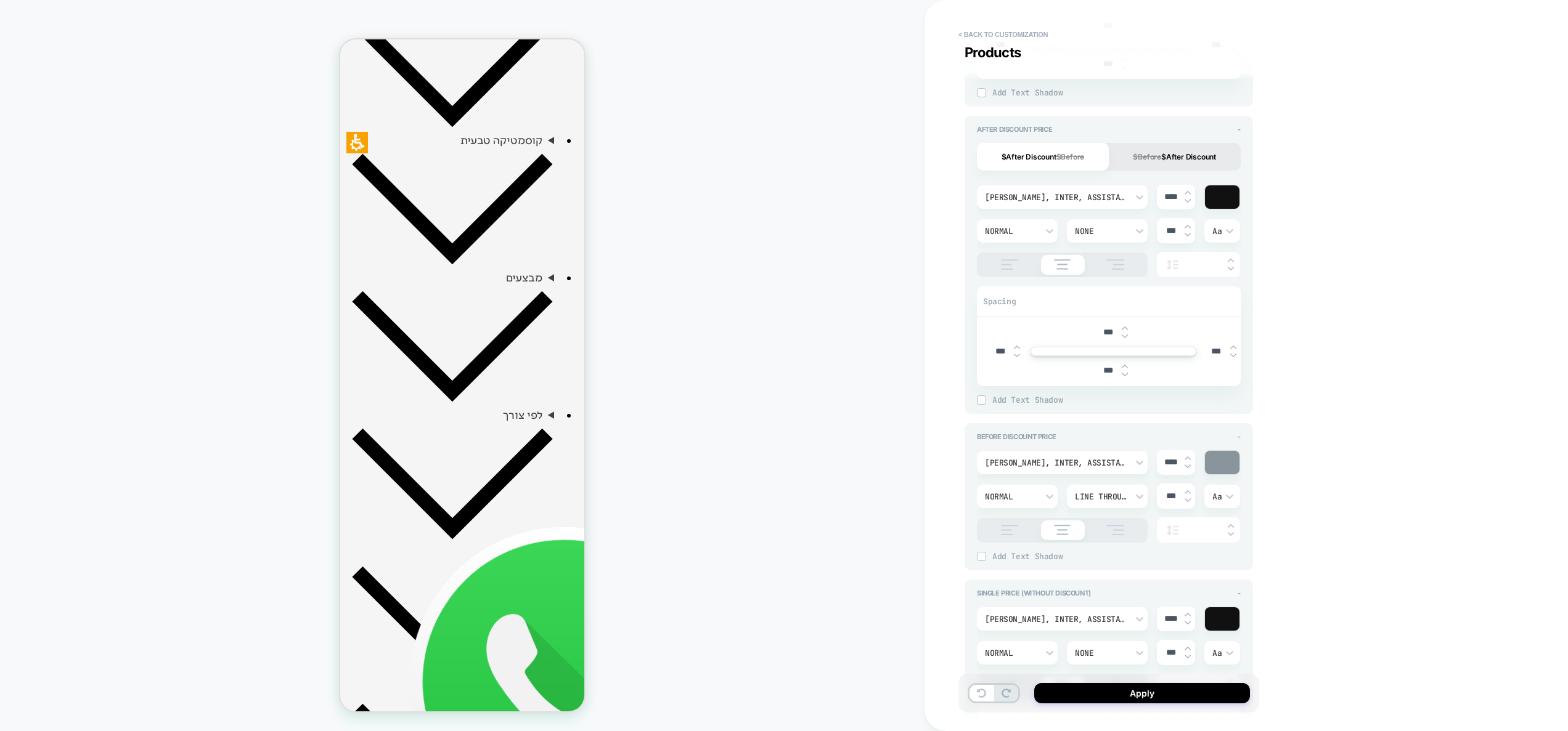
scroll to position [900, 0]
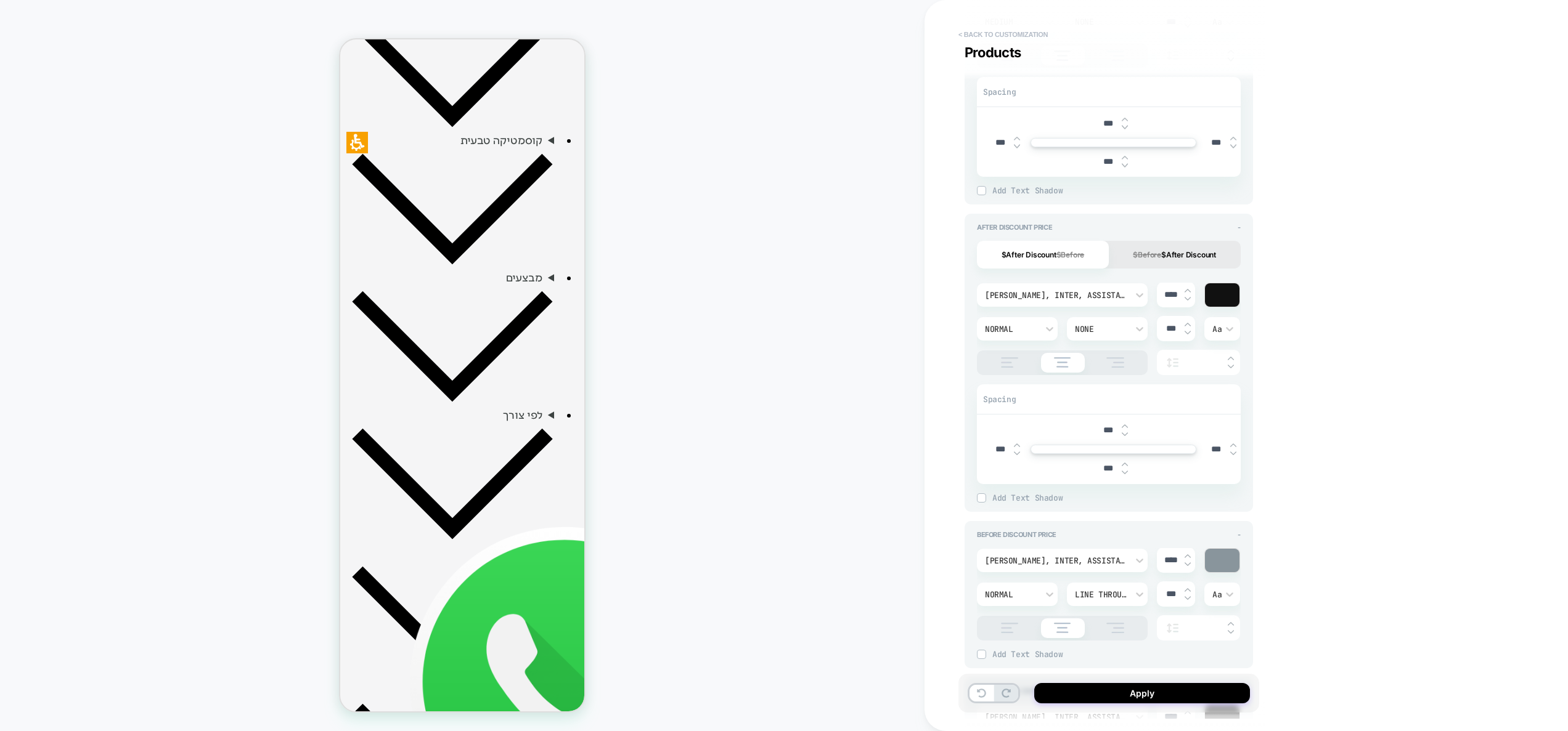
click at [967, 27] on button "< Back to customization" at bounding box center [1004, 34] width 102 height 20
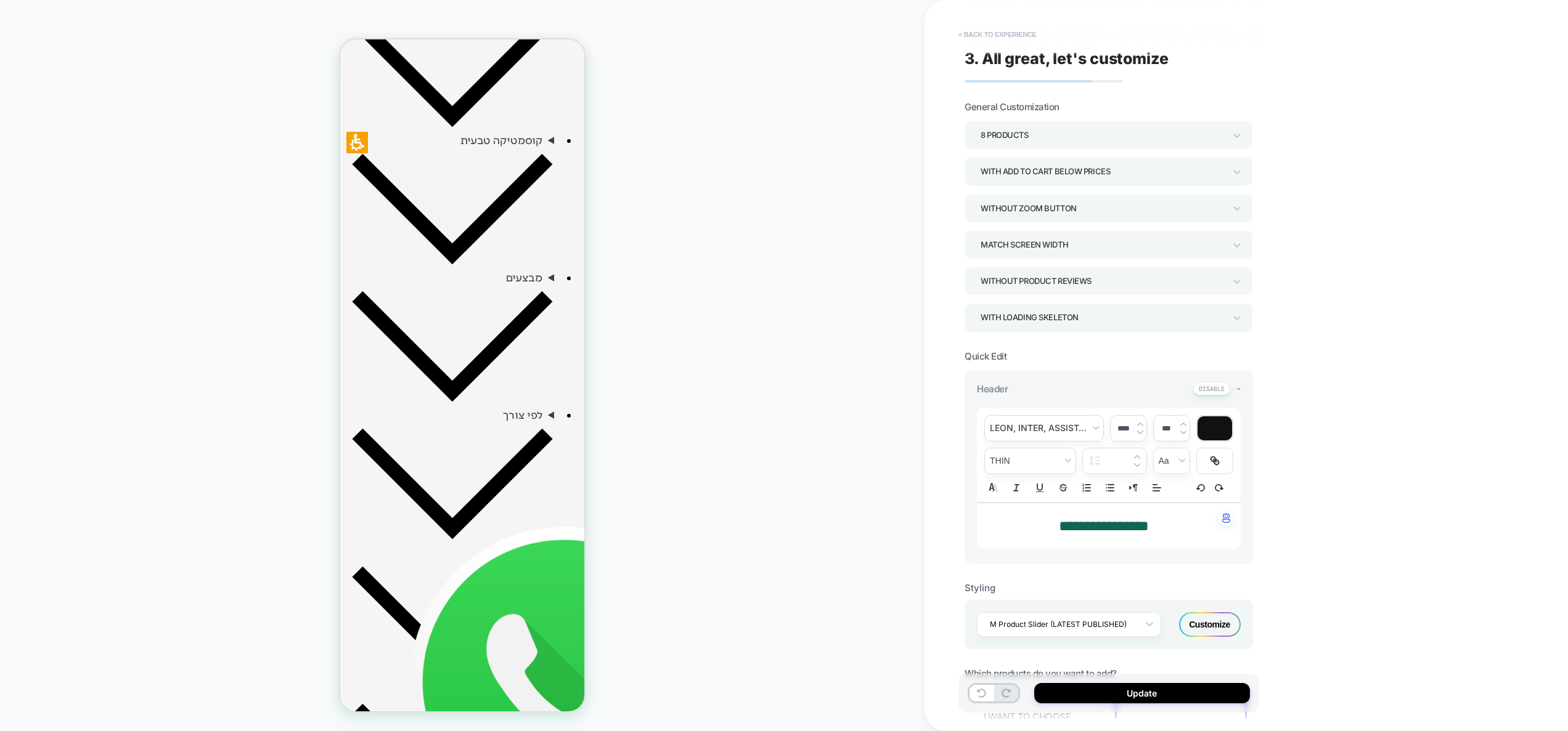
click at [983, 34] on button "< Back to experience" at bounding box center [997, 34] width 90 height 20
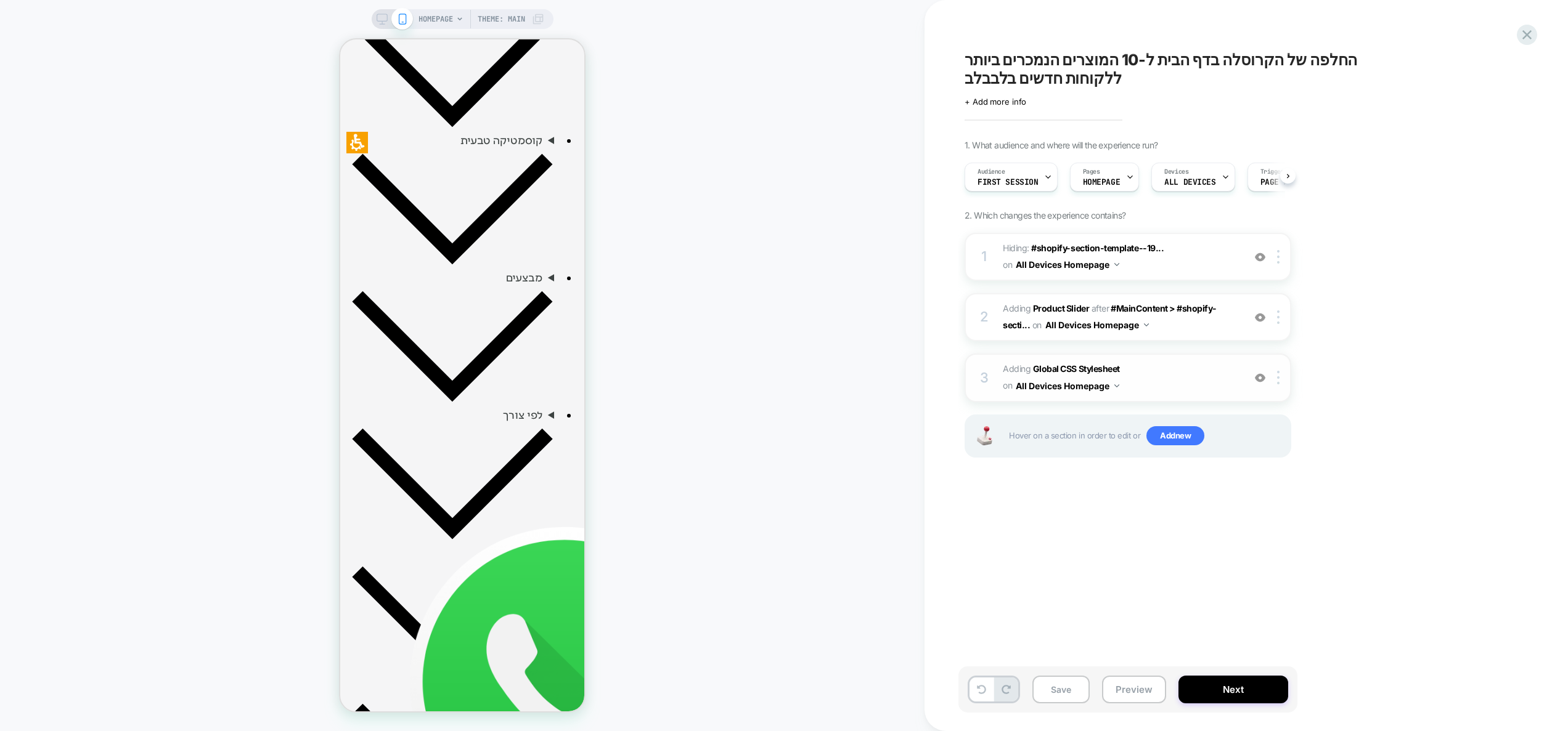
scroll to position [0, 1]
click at [1188, 385] on span "Adding Global CSS Stylesheet on All Devices Homepage" at bounding box center [1120, 378] width 235 height 33
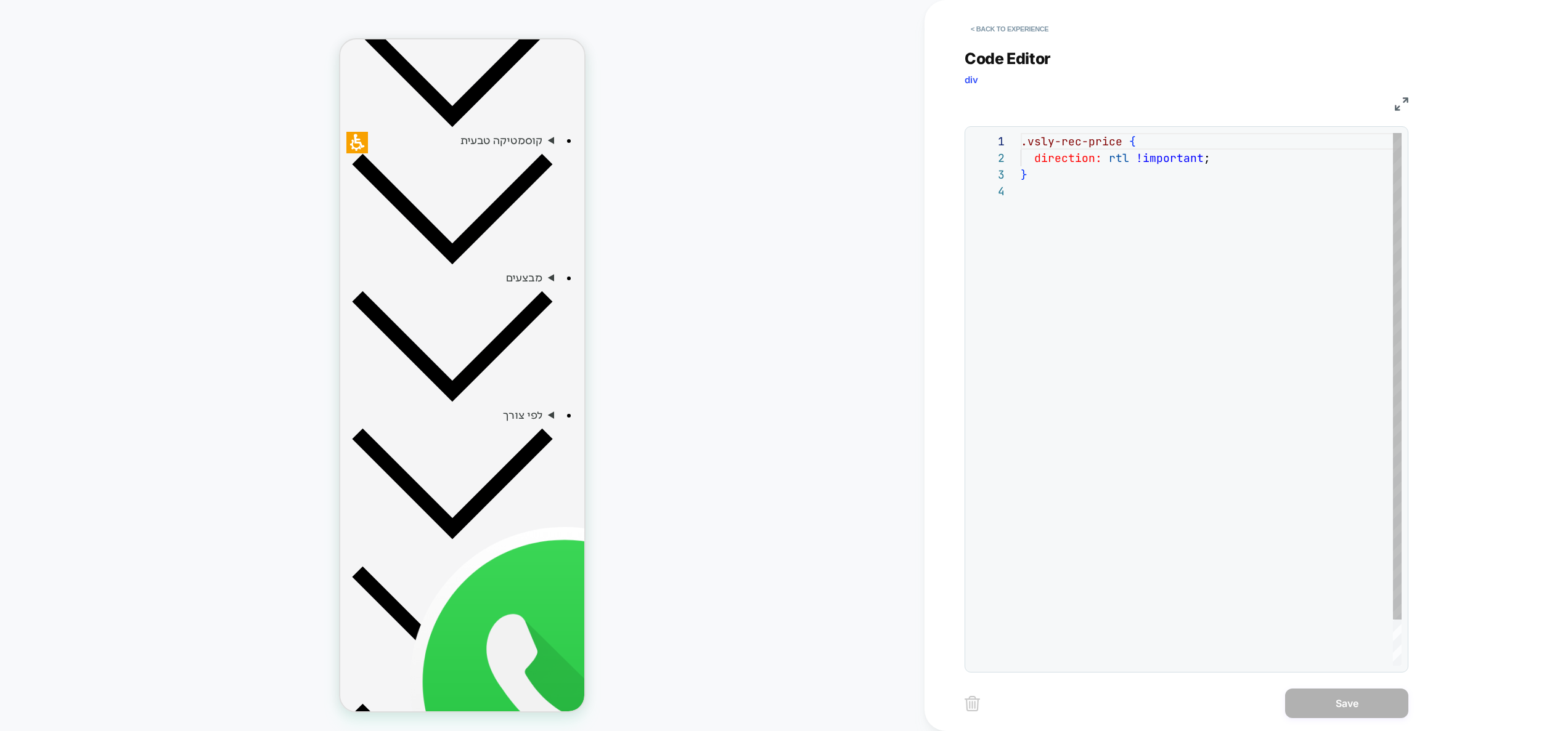
scroll to position [50, 0]
click at [1018, 33] on button "< Back to experience" at bounding box center [1009, 28] width 90 height 20
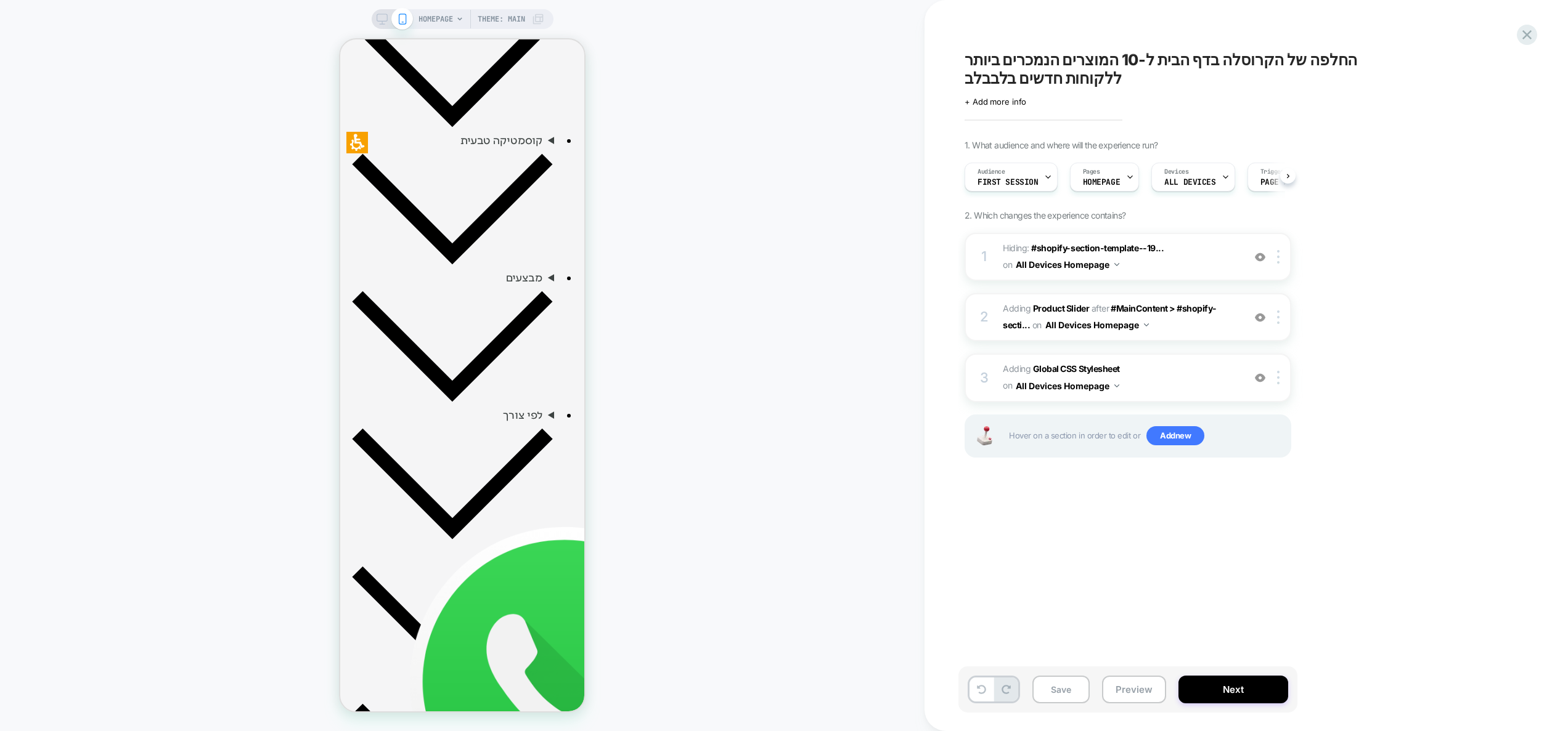
scroll to position [0, 1]
click at [1166, 372] on span "Adding Global CSS Stylesheet on All Devices Homepage" at bounding box center [1120, 378] width 235 height 33
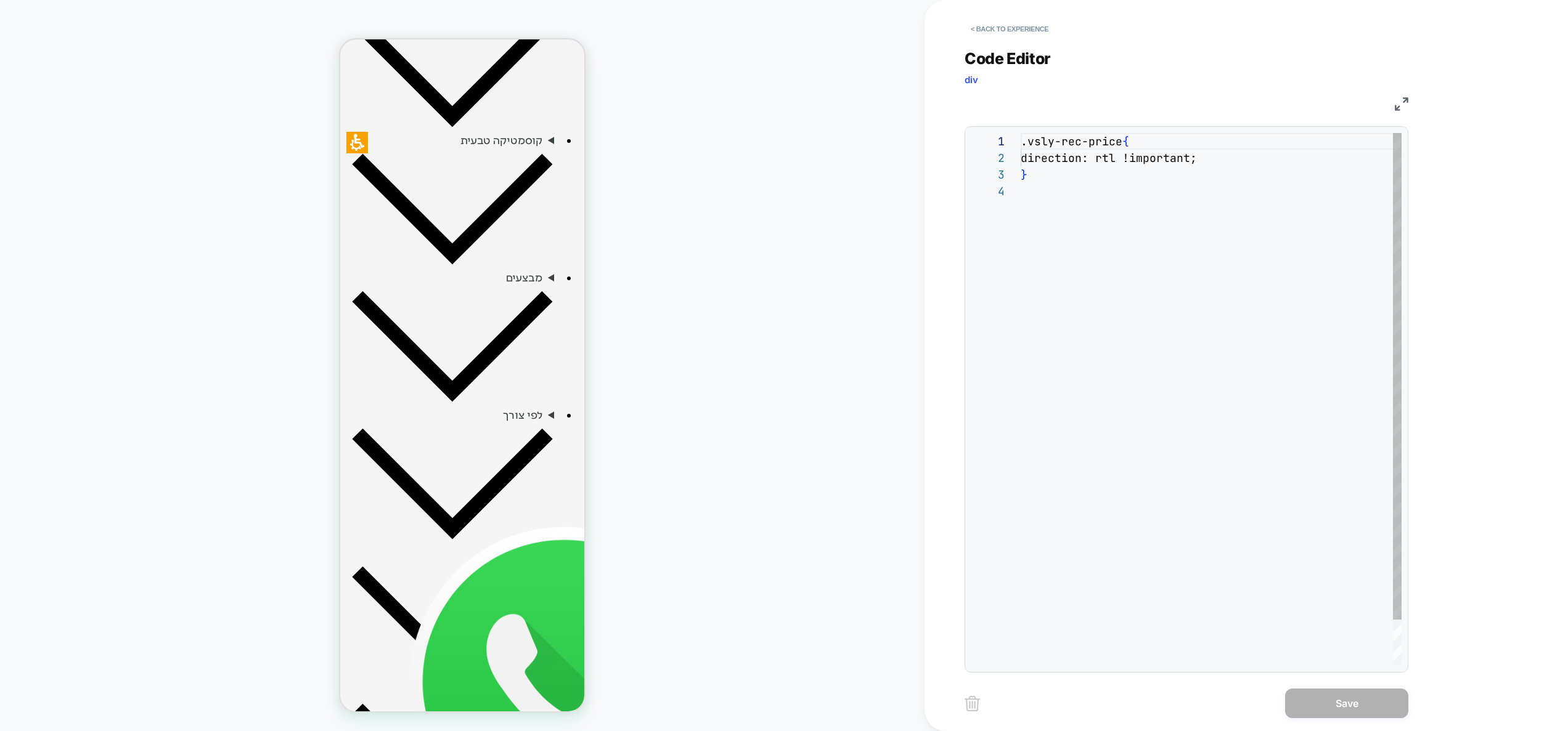
scroll to position [50, 0]
click at [1178, 306] on div ".vsly-rec-price { direction: rtl !important ; }" at bounding box center [1211, 425] width 381 height 583
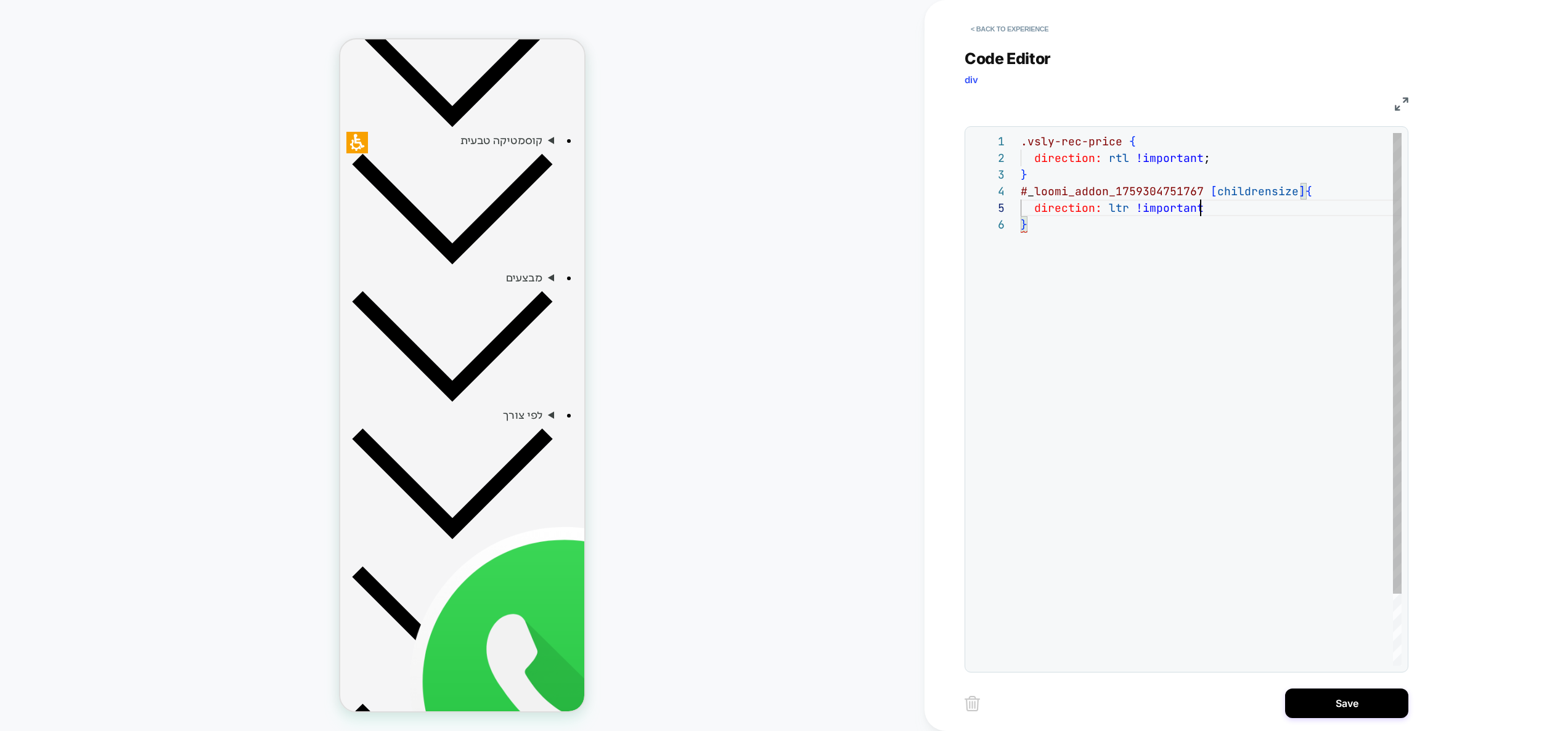
scroll to position [67, 180]
click at [1121, 212] on div ".vsly-rec-price { direction: rtl !important ; } # _ loomi_addon_1759304751767 […" at bounding box center [1211, 441] width 381 height 616
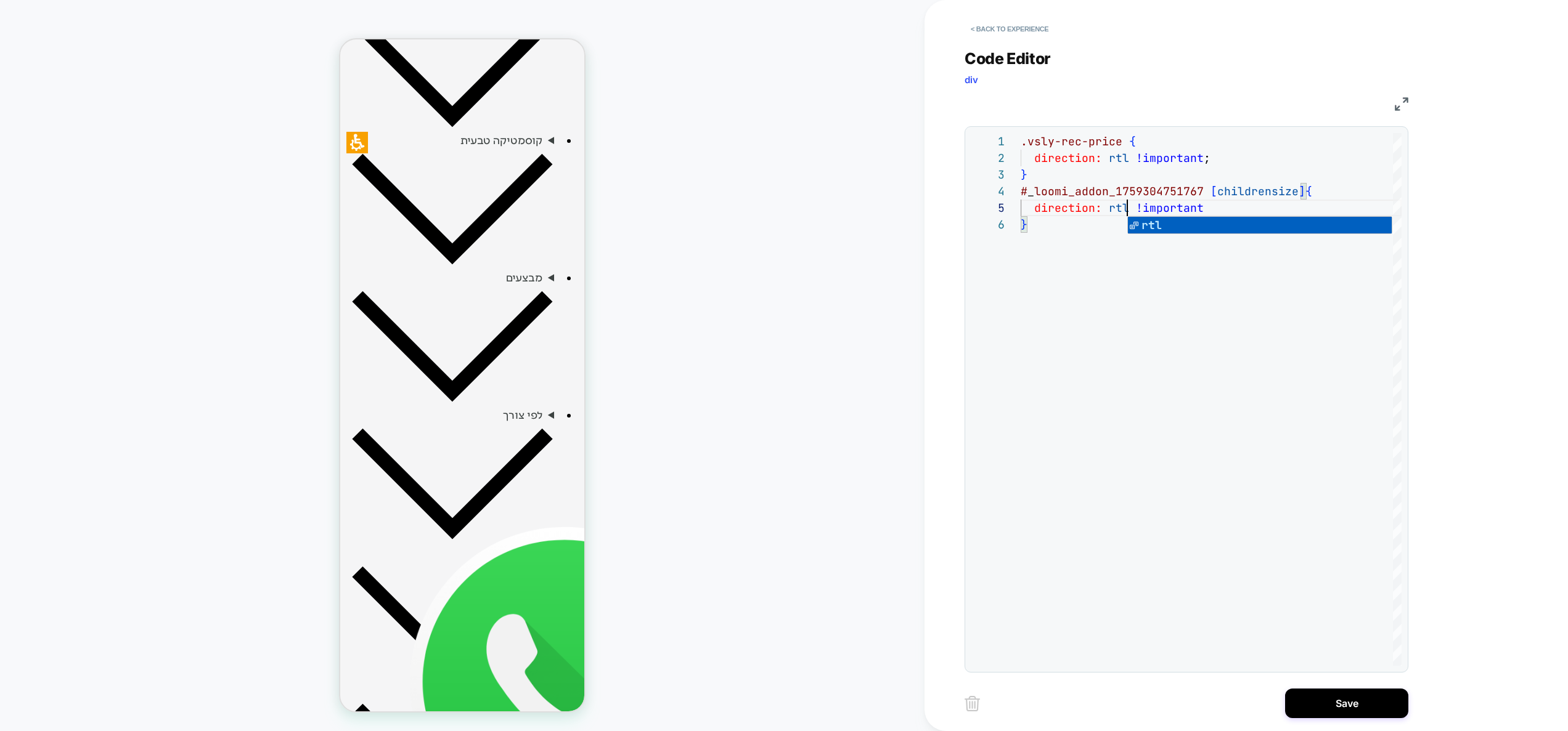
type textarea "**********"
drag, startPoint x: 440, startPoint y: 517, endPoint x: 452, endPoint y: 515, distance: 12.2
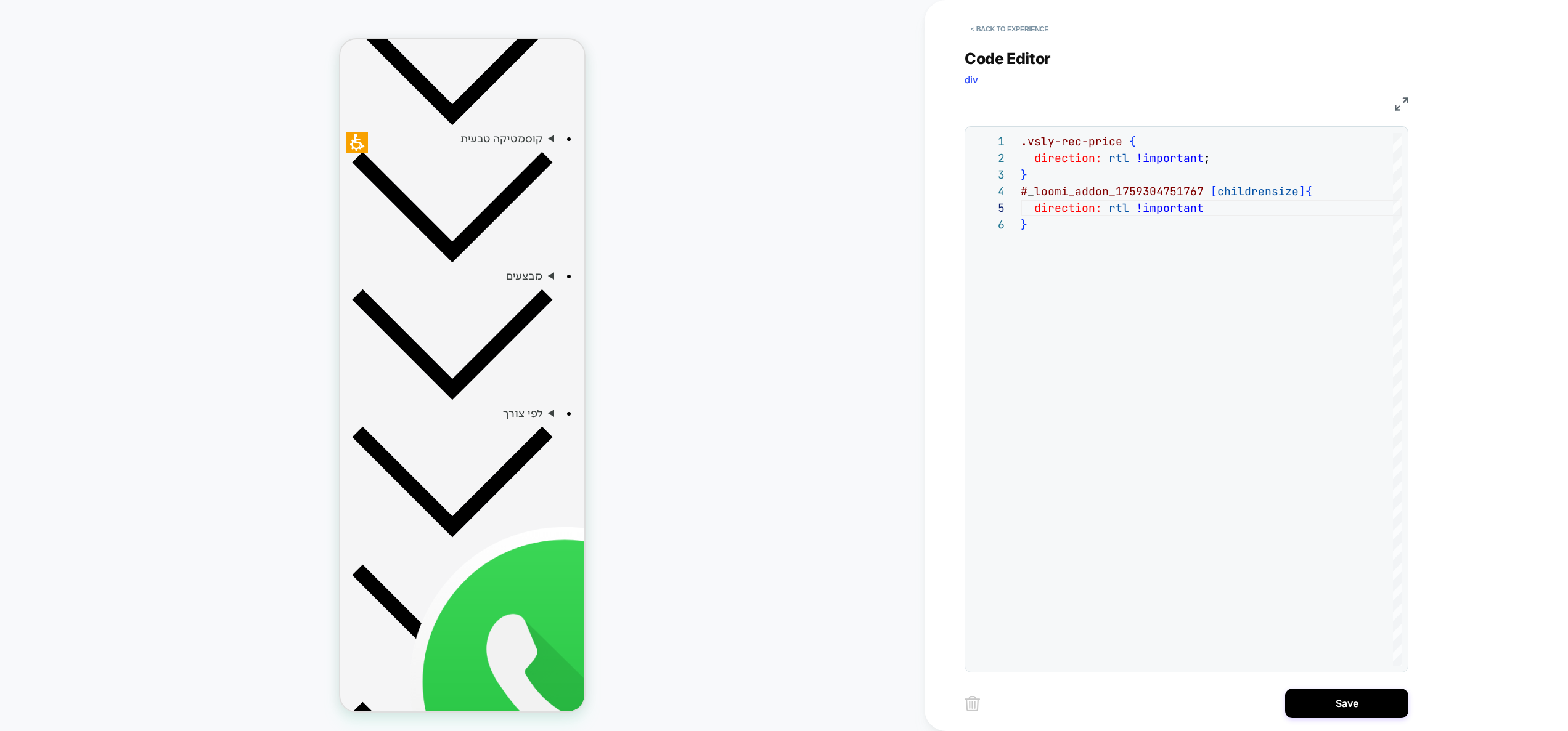
scroll to position [526, 0]
drag, startPoint x: 427, startPoint y: 344, endPoint x: 543, endPoint y: 347, distance: 116.0
click at [1367, 701] on button "Save" at bounding box center [1346, 704] width 123 height 30
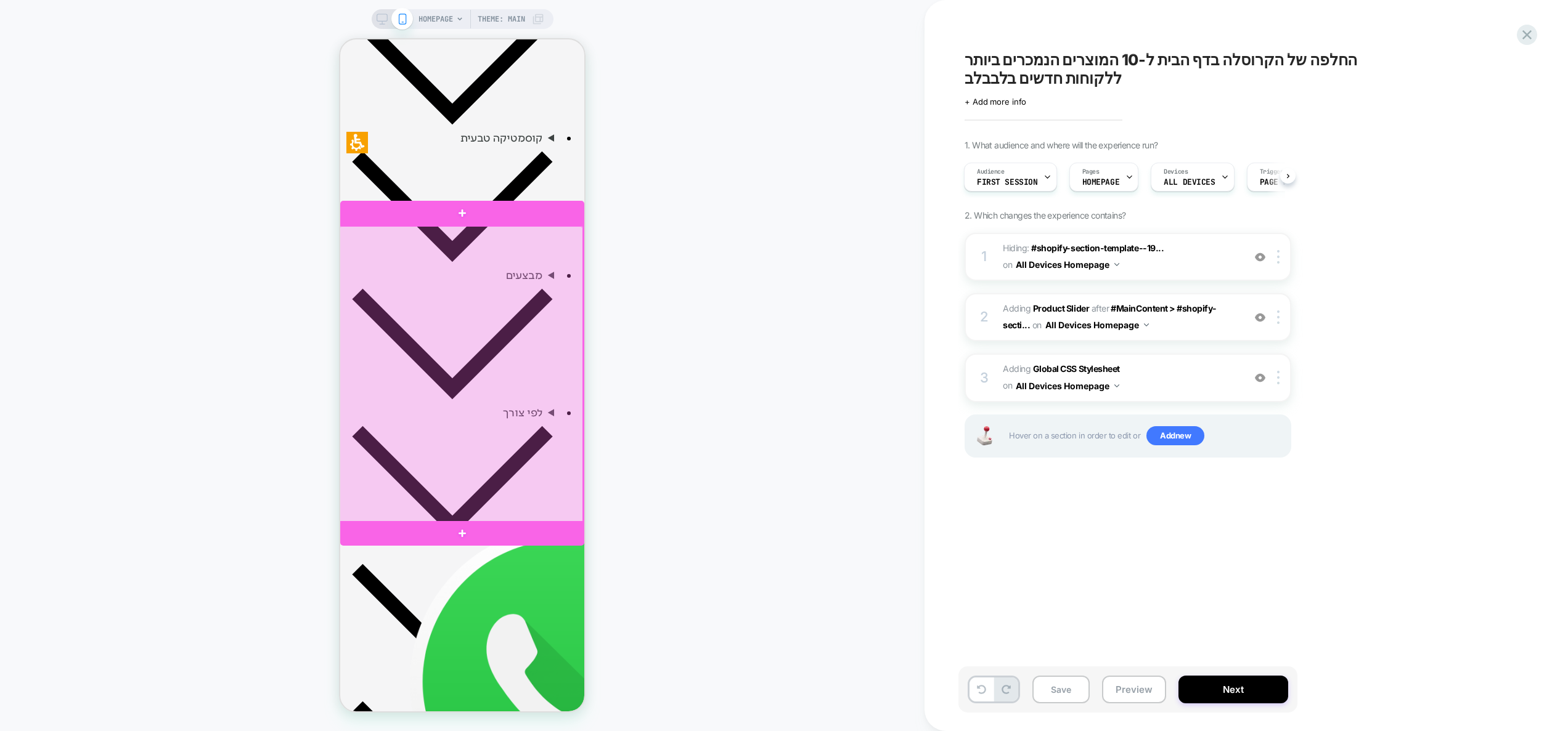
scroll to position [0, -999]
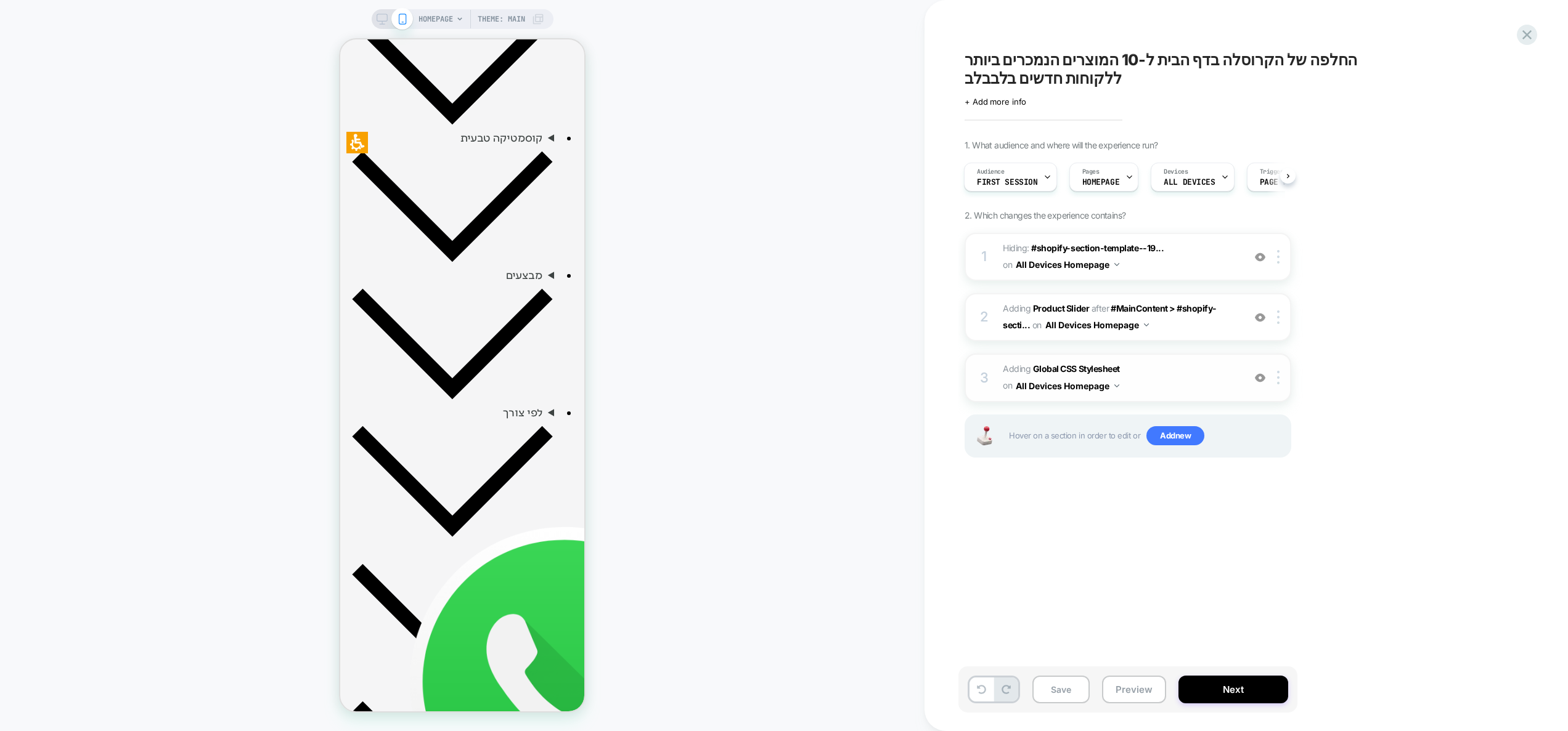
click at [1186, 384] on span "Adding Global CSS Stylesheet on All Devices Homepage" at bounding box center [1120, 378] width 235 height 33
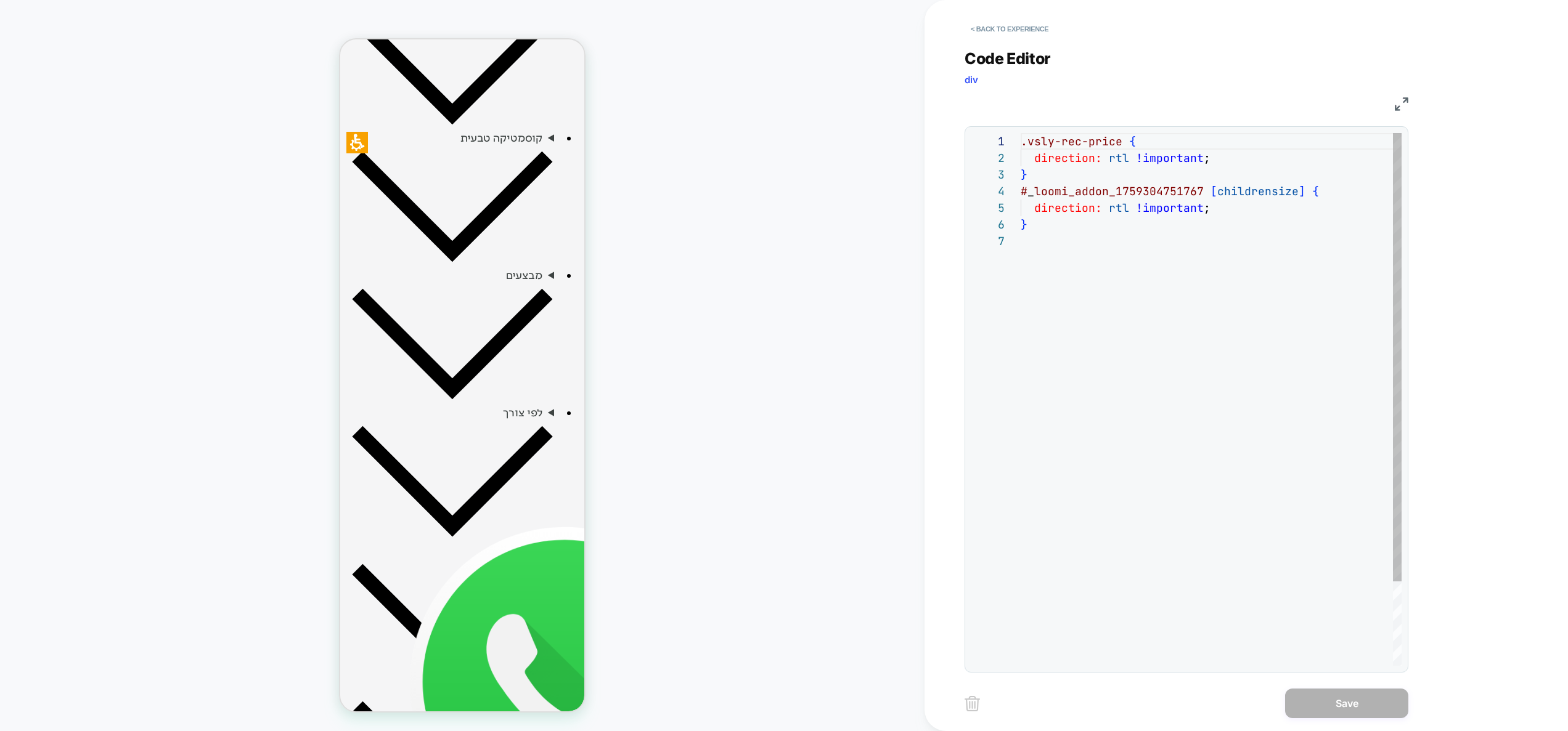
scroll to position [100, 0]
click at [1007, 31] on button "< Back to experience" at bounding box center [1009, 28] width 90 height 20
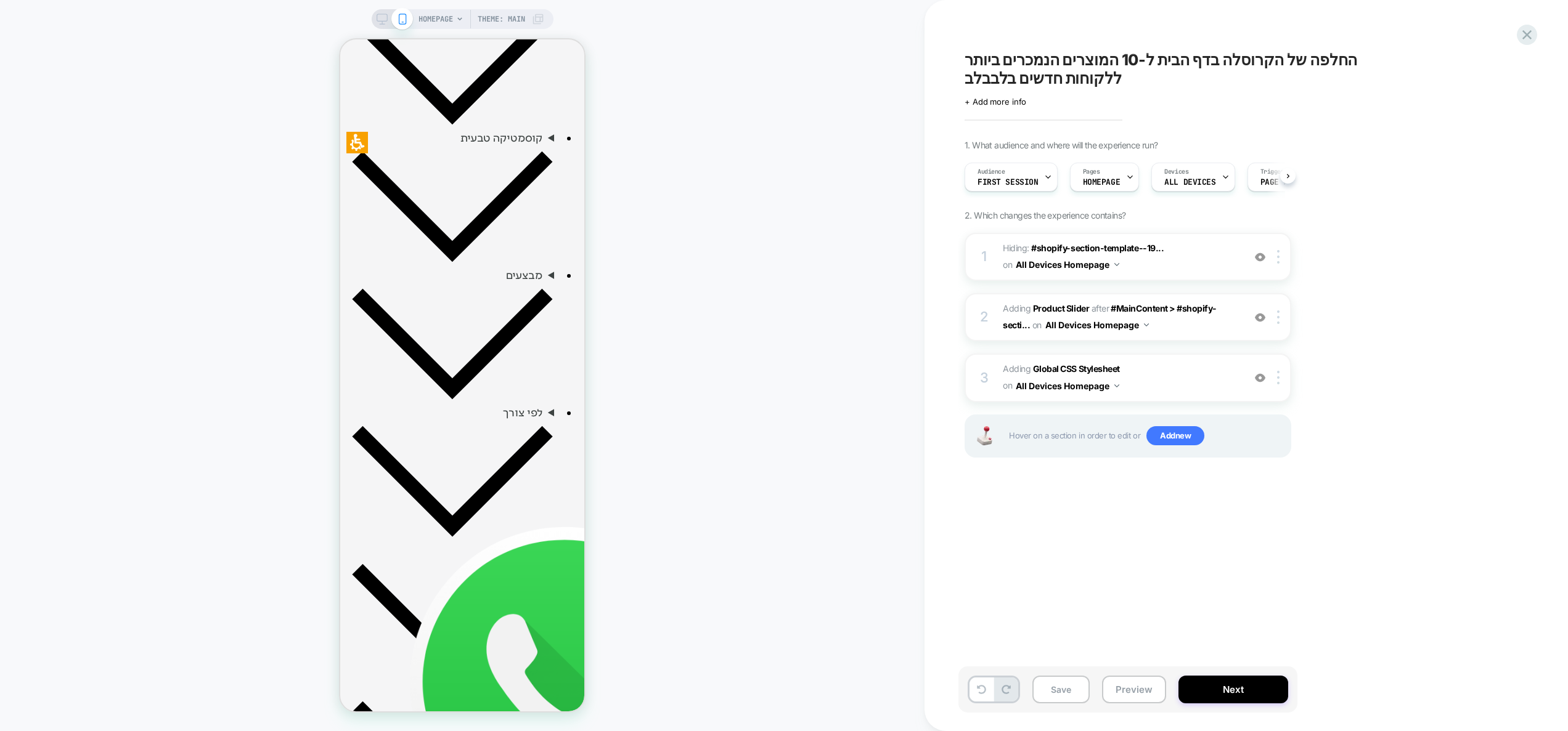
scroll to position [0, 1]
click at [1138, 692] on button "Preview" at bounding box center [1134, 689] width 64 height 27
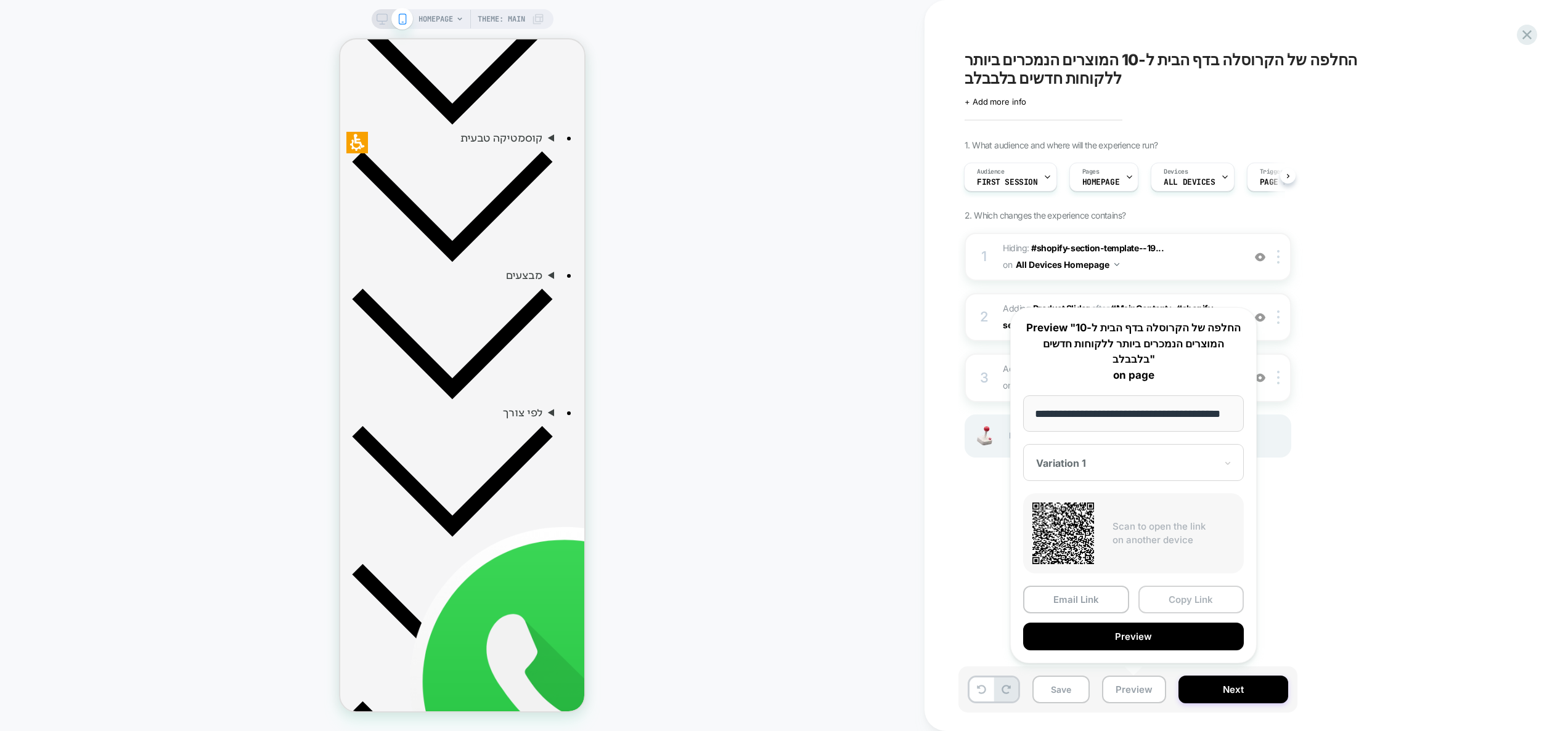
scroll to position [0, 0]
click at [1197, 600] on button "Copy Link" at bounding box center [1191, 599] width 106 height 27
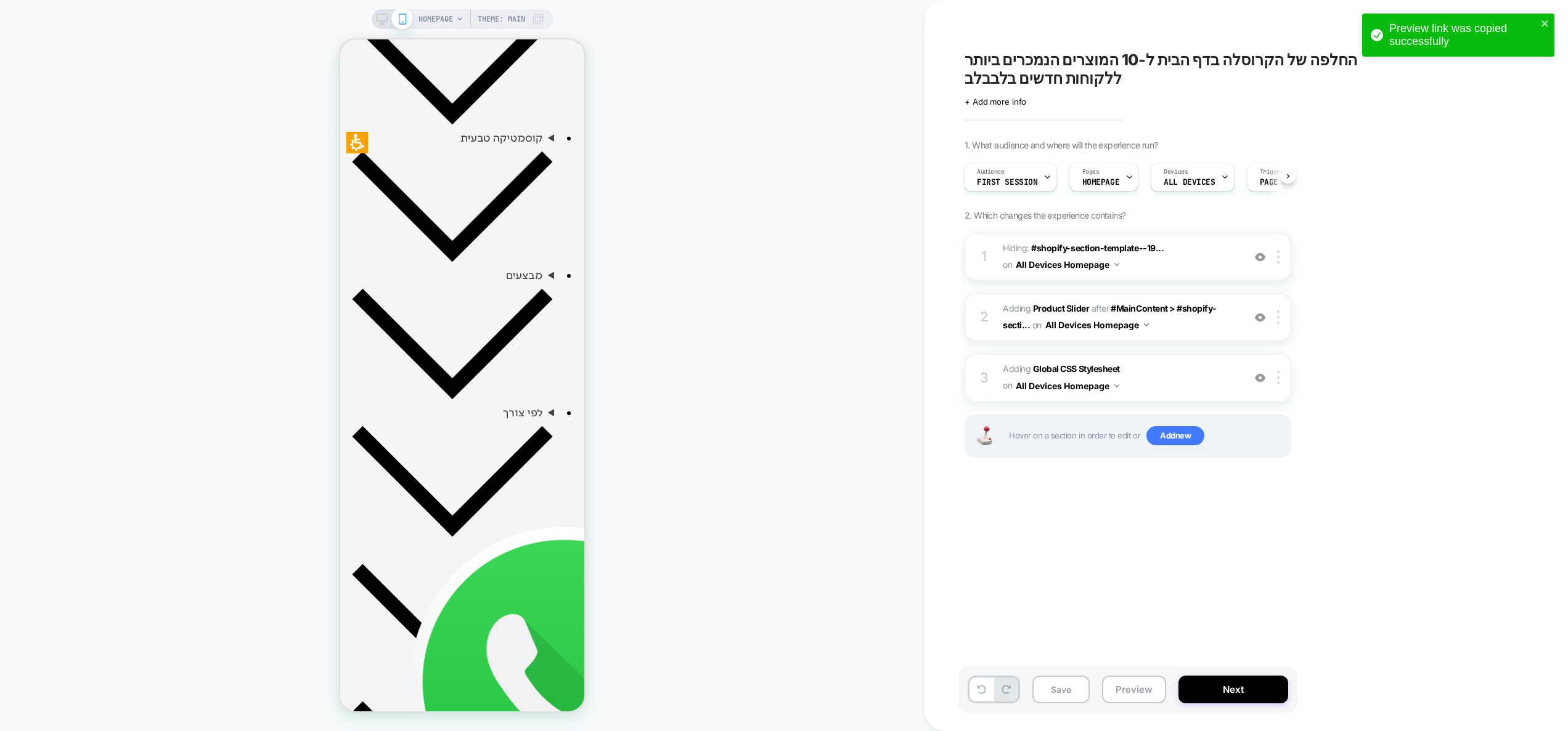
click at [1418, 361] on div "החלפה של הקרוסלה בדף הבית ל-10 המוצרים הנמכרים ביותר ללקוחות חדשים בלבבלב Click…" at bounding box center [1189, 366] width 463 height 707
click at [1422, 427] on div "החלפה של הקרוסלה בדף הבית ל-10 המוצרים הנמכרים ביותר ללקוחות חדשים בלבבלב Click…" at bounding box center [1196, 365] width 463 height 731
click at [1166, 376] on span "Adding Global CSS Stylesheet on All Devices Homepage" at bounding box center [1120, 378] width 235 height 33
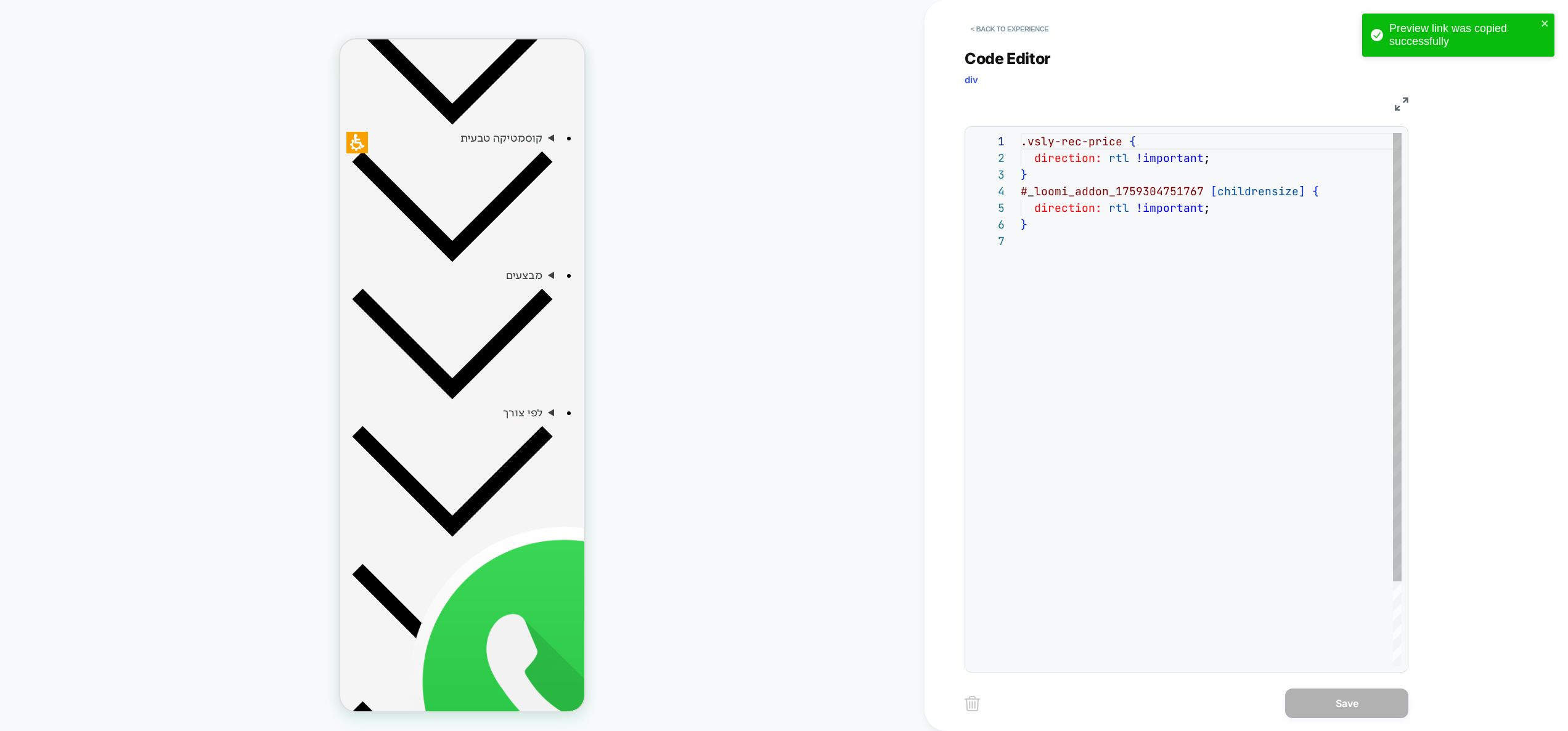
scroll to position [50, 280]
click at [1301, 194] on div ".vsly-rec-price { direction: rtl !important ; } # _ loomi_addon_1759304751767 […" at bounding box center [1211, 449] width 381 height 632
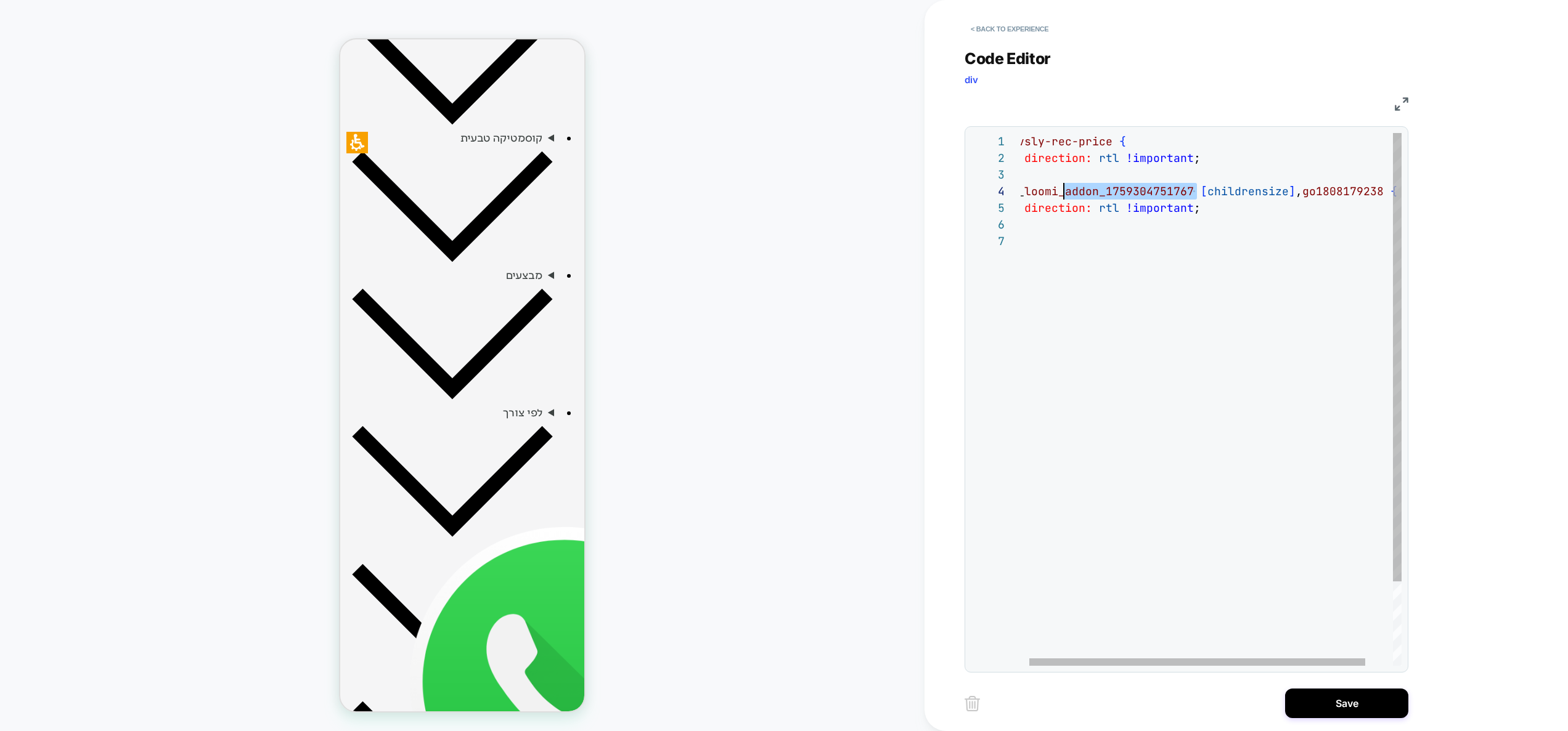
scroll to position [50, 0]
drag, startPoint x: 1195, startPoint y: 187, endPoint x: 1022, endPoint y: 189, distance: 173.0
click at [1021, 184] on div ".vsly-rec-price { direction: rtl !important ; } # _ loomi_addon_1759304751767 […" at bounding box center [1232, 449] width 422 height 632
click at [1305, 194] on div ".vsly-rec-price { direction: rtl !important ; } # _ loomi_addon_1759304751767 […" at bounding box center [1232, 449] width 422 height 632
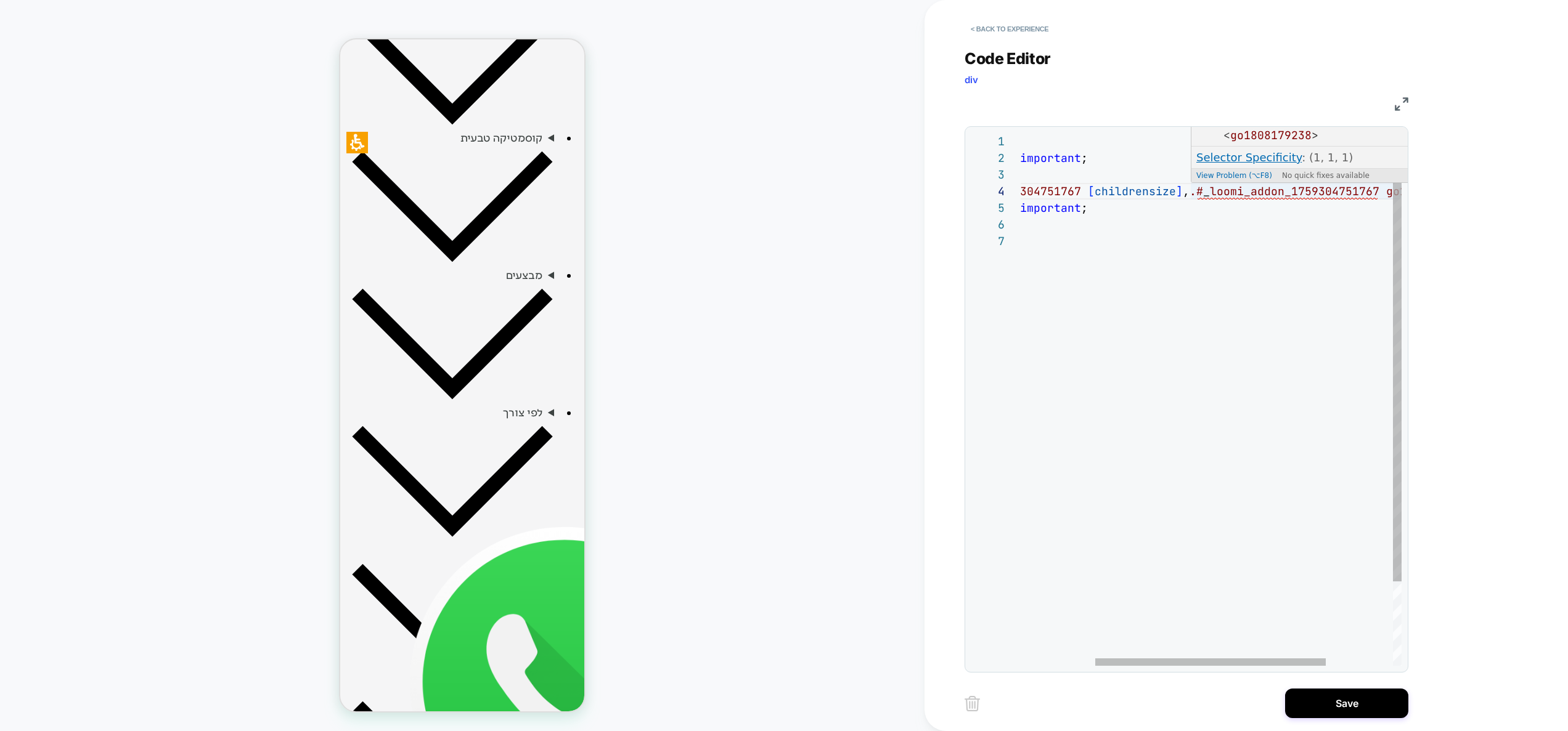
click at [1196, 190] on div ".vsly-rec-price { direction: rtl !important ; } # _ loomi_addon_1759304751767 […" at bounding box center [1205, 449] width 615 height 632
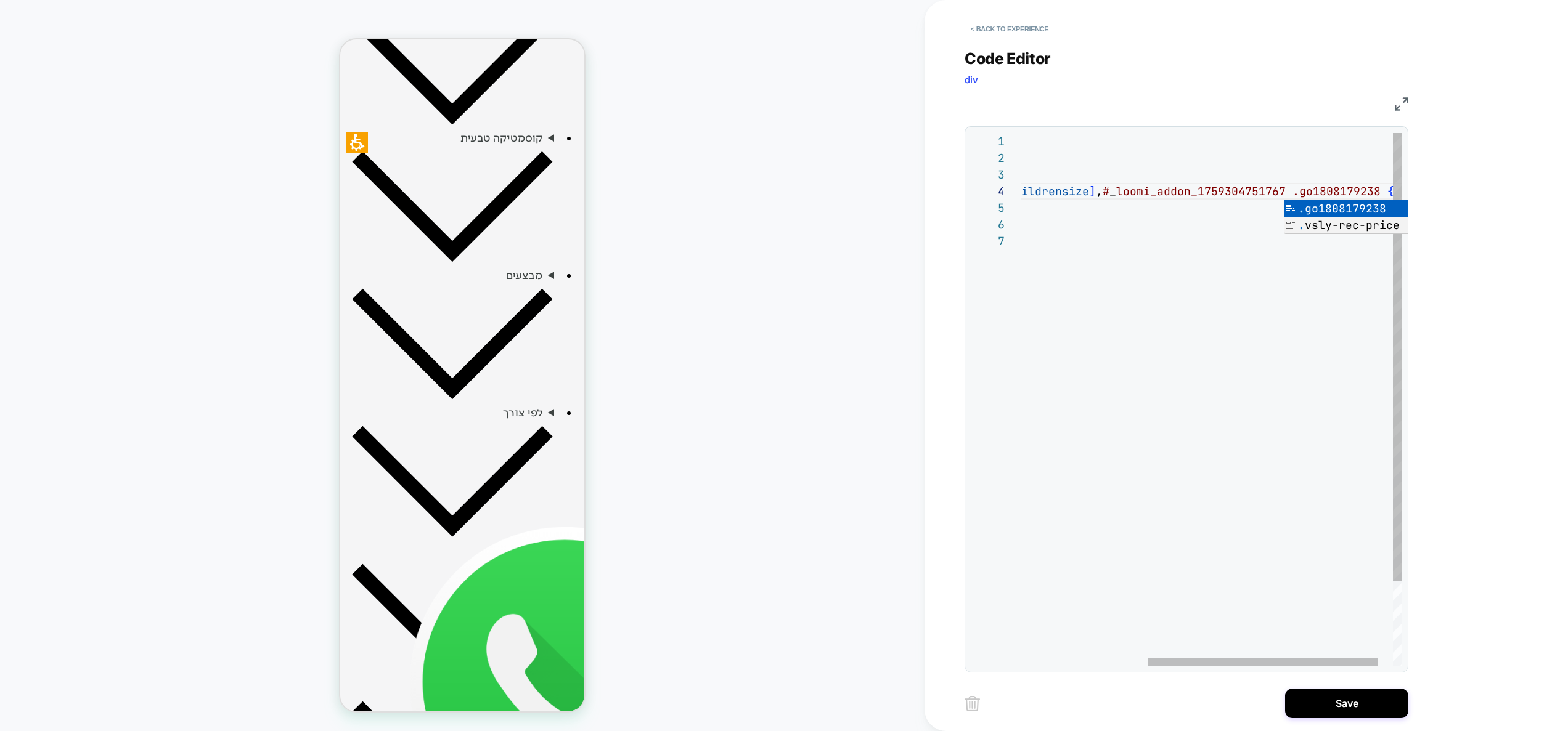
click at [1161, 353] on div ".vsly-rec-price { direction: rtl !important ; } # _ loomi_addon_1759304751767 […" at bounding box center [1119, 449] width 615 height 632
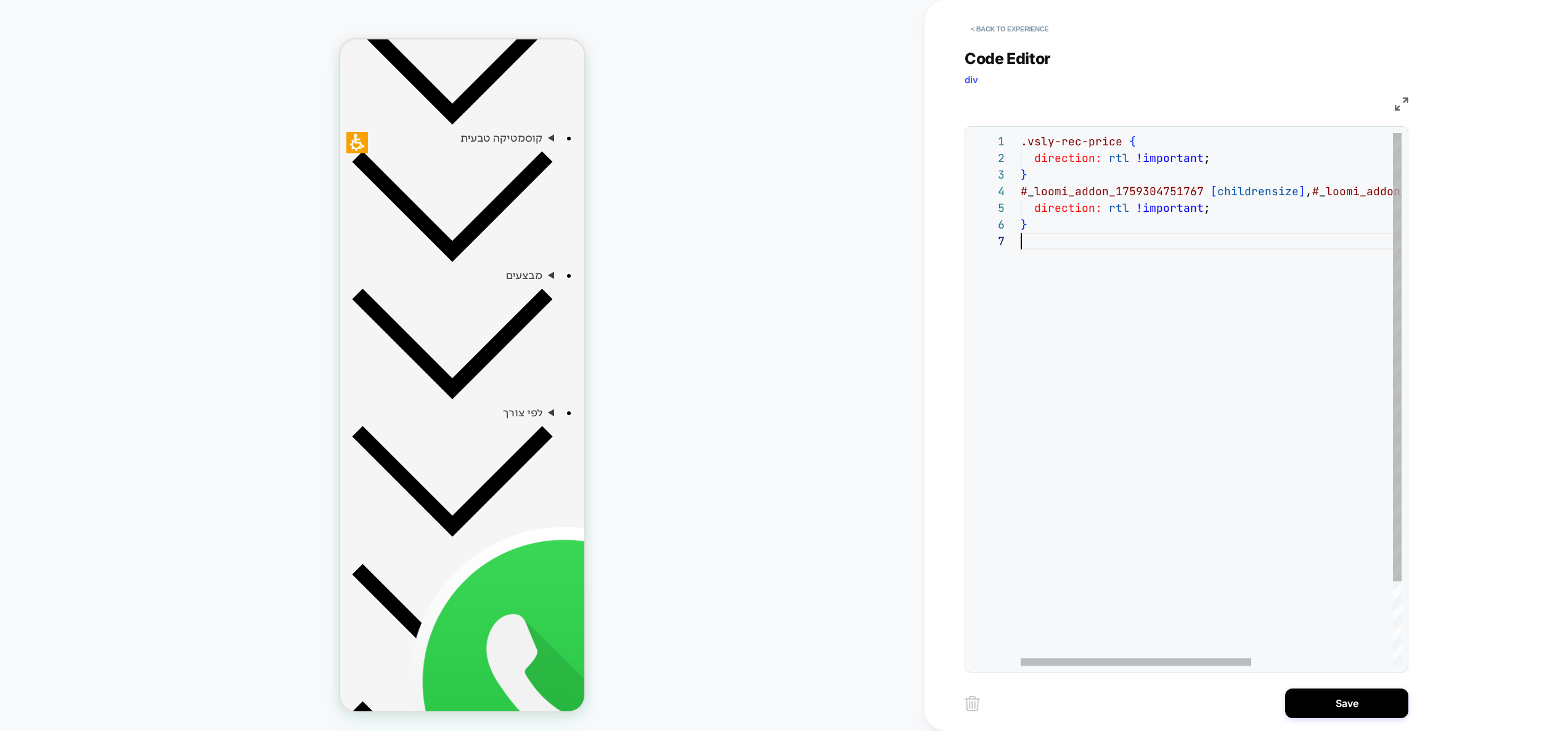
scroll to position [100, 0]
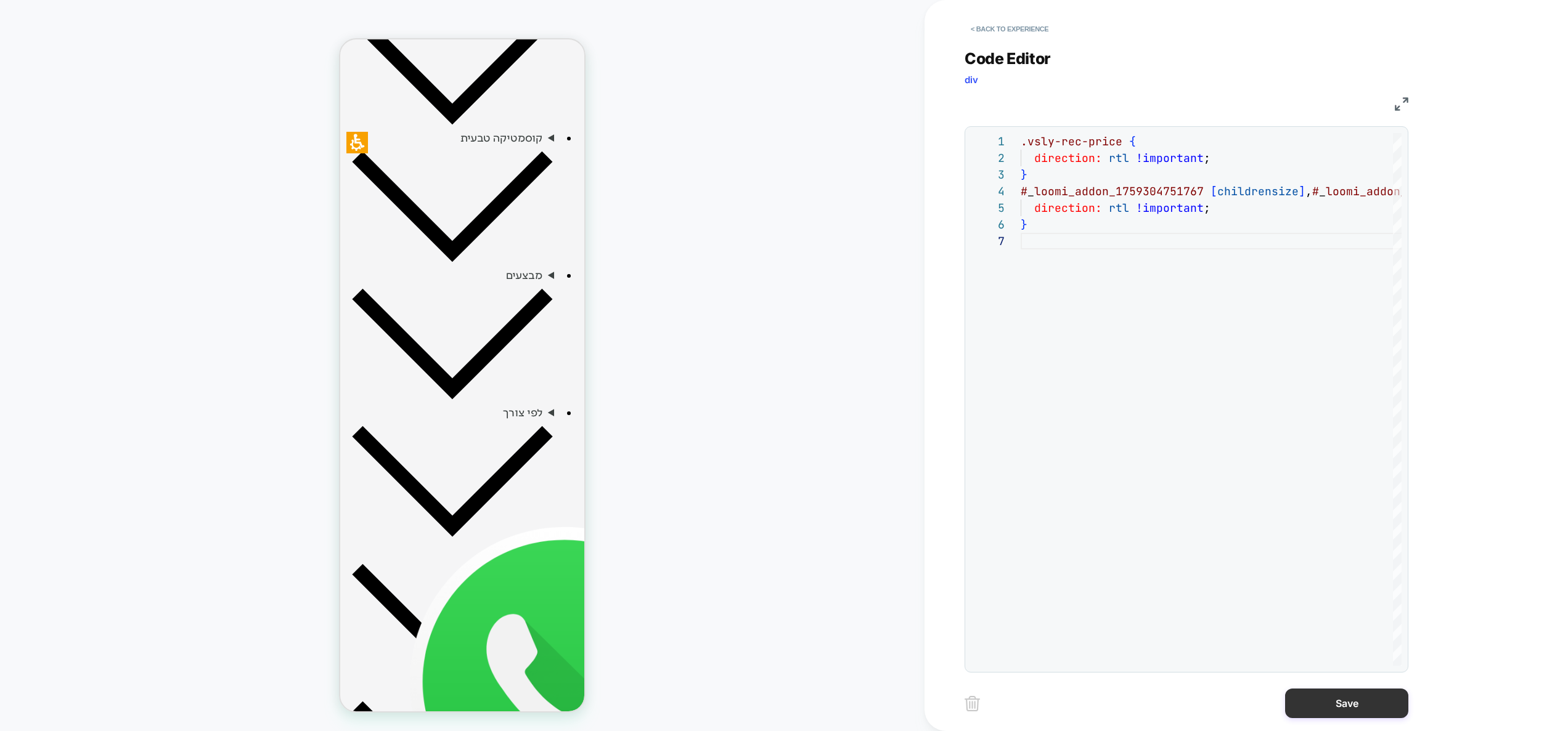
type textarea "**********"
click at [1340, 701] on button "Save" at bounding box center [1346, 704] width 123 height 30
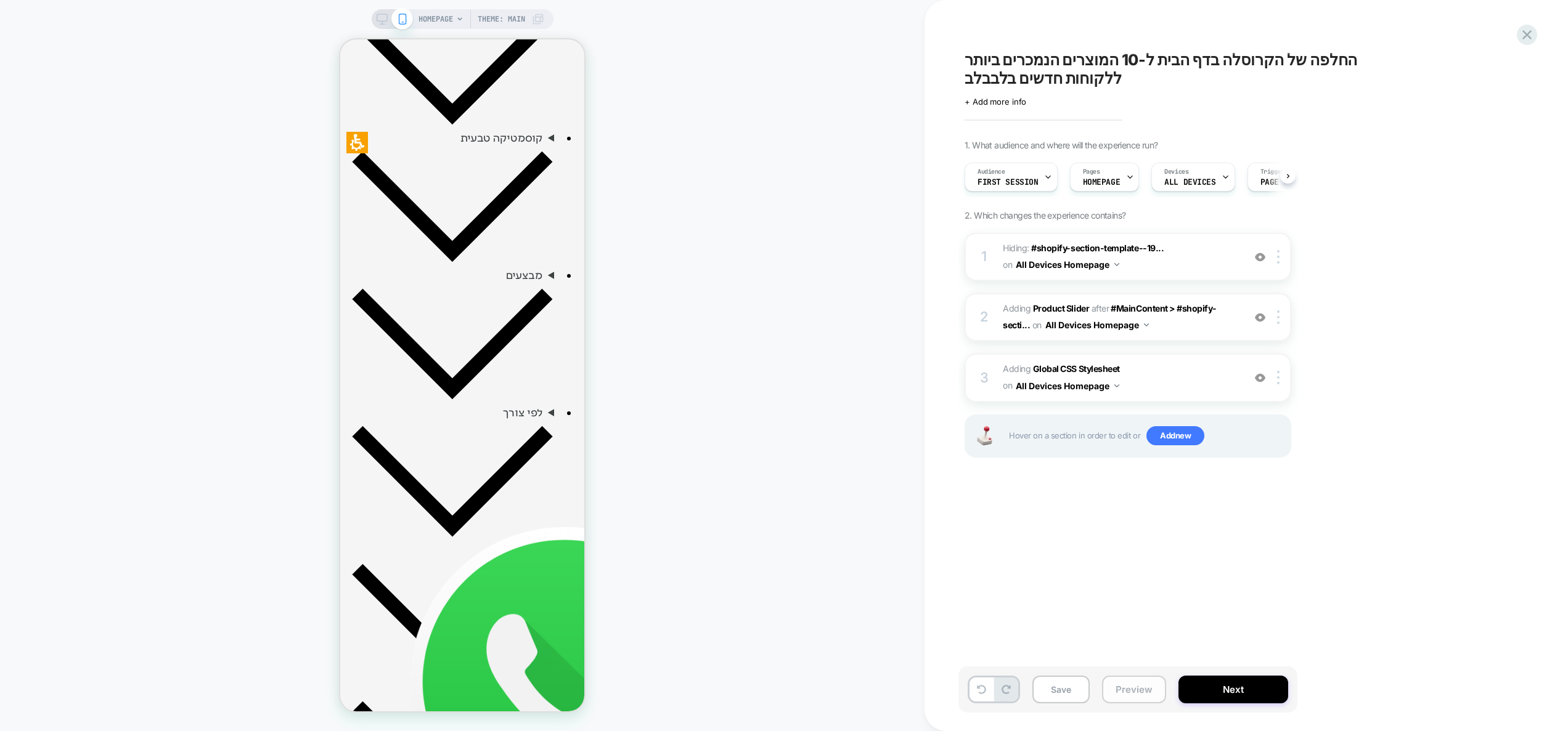
click at [1143, 693] on button "Preview" at bounding box center [1134, 689] width 64 height 27
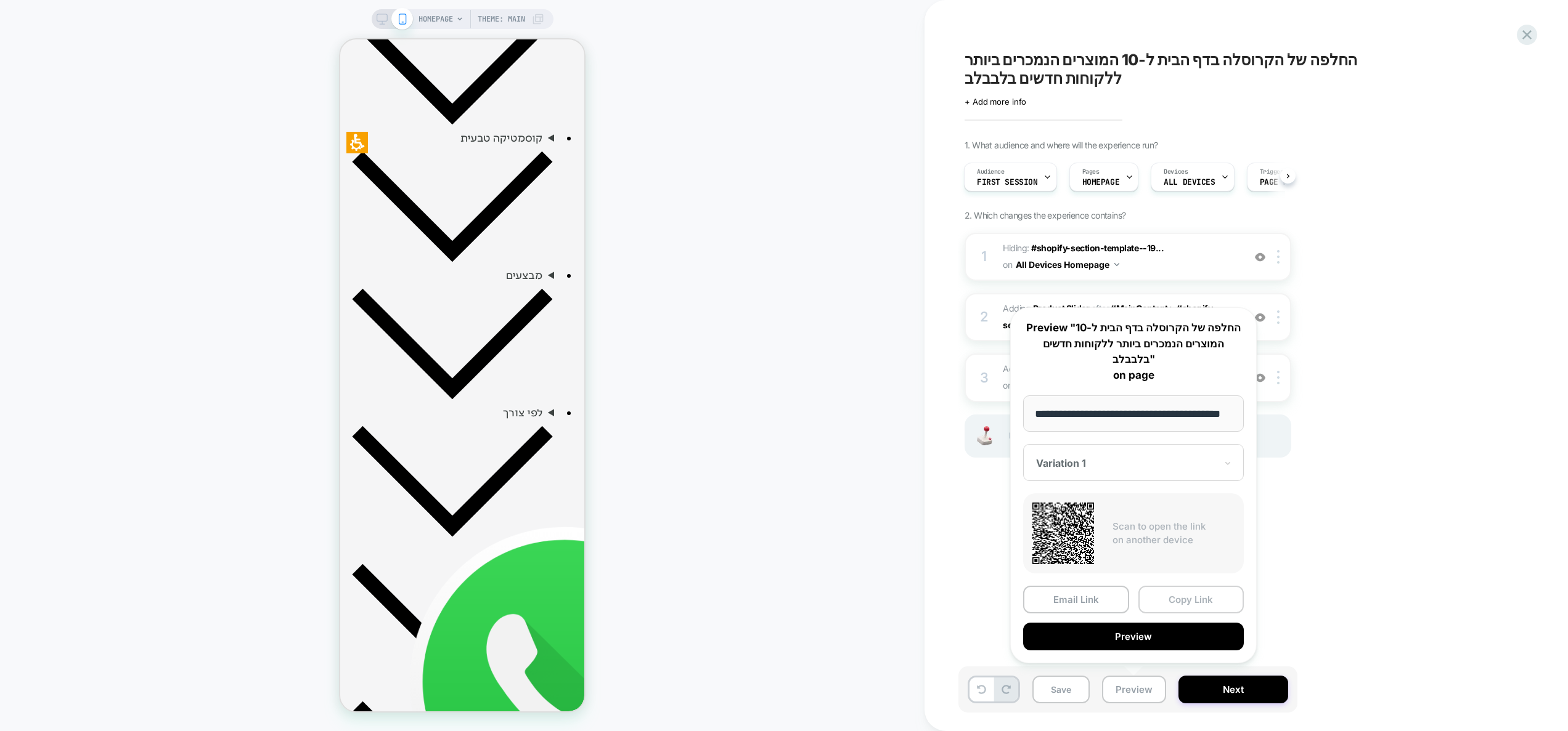
scroll to position [0, 0]
drag, startPoint x: 1180, startPoint y: 603, endPoint x: 1566, endPoint y: 69, distance: 658.9
click at [1180, 602] on button "Copy Link" at bounding box center [1191, 599] width 106 height 27
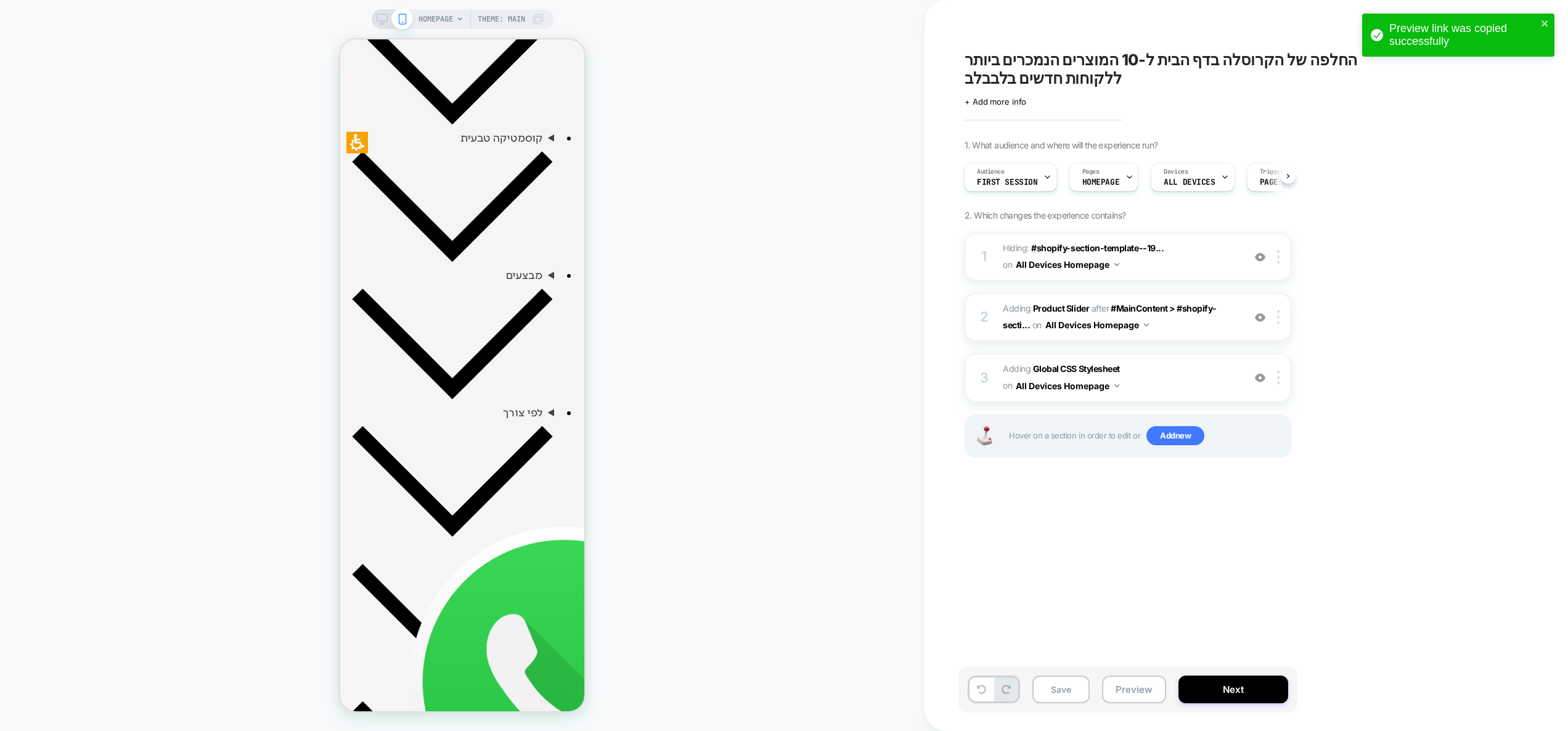
click at [1352, 299] on div "1. What audience and where will the experience run? Audience First Session Page…" at bounding box center [1189, 313] width 450 height 349
click at [1165, 378] on span "Adding Global CSS Stylesheet on All Devices Homepage" at bounding box center [1120, 378] width 235 height 33
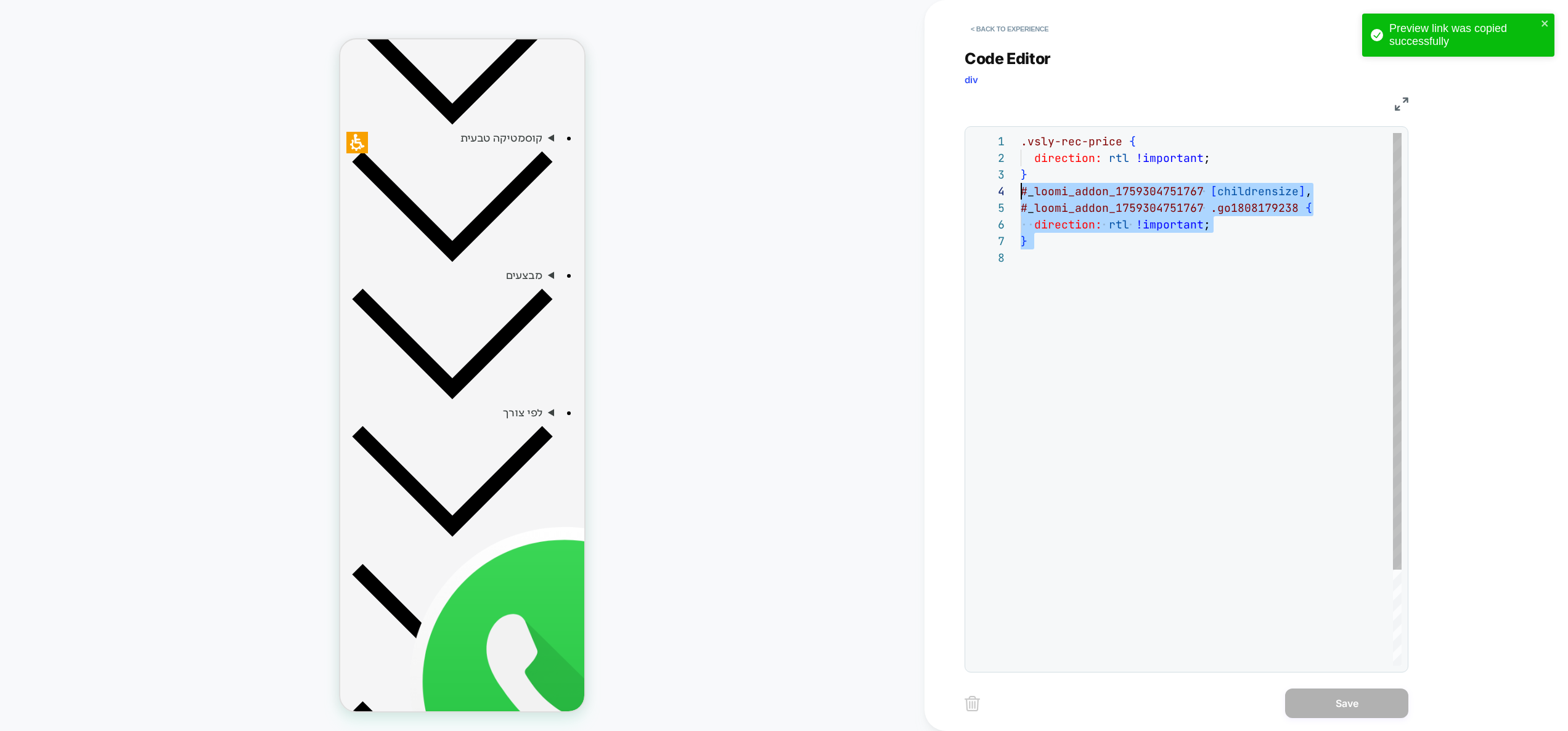
scroll to position [50, 0]
drag, startPoint x: 1134, startPoint y: 340, endPoint x: 996, endPoint y: 196, distance: 199.4
click at [1021, 196] on div ".vsly-rec-price { direction: rtl !important ; } # _ loomi_addon_1759304751767 […" at bounding box center [1211, 458] width 381 height 650
type textarea "**********"
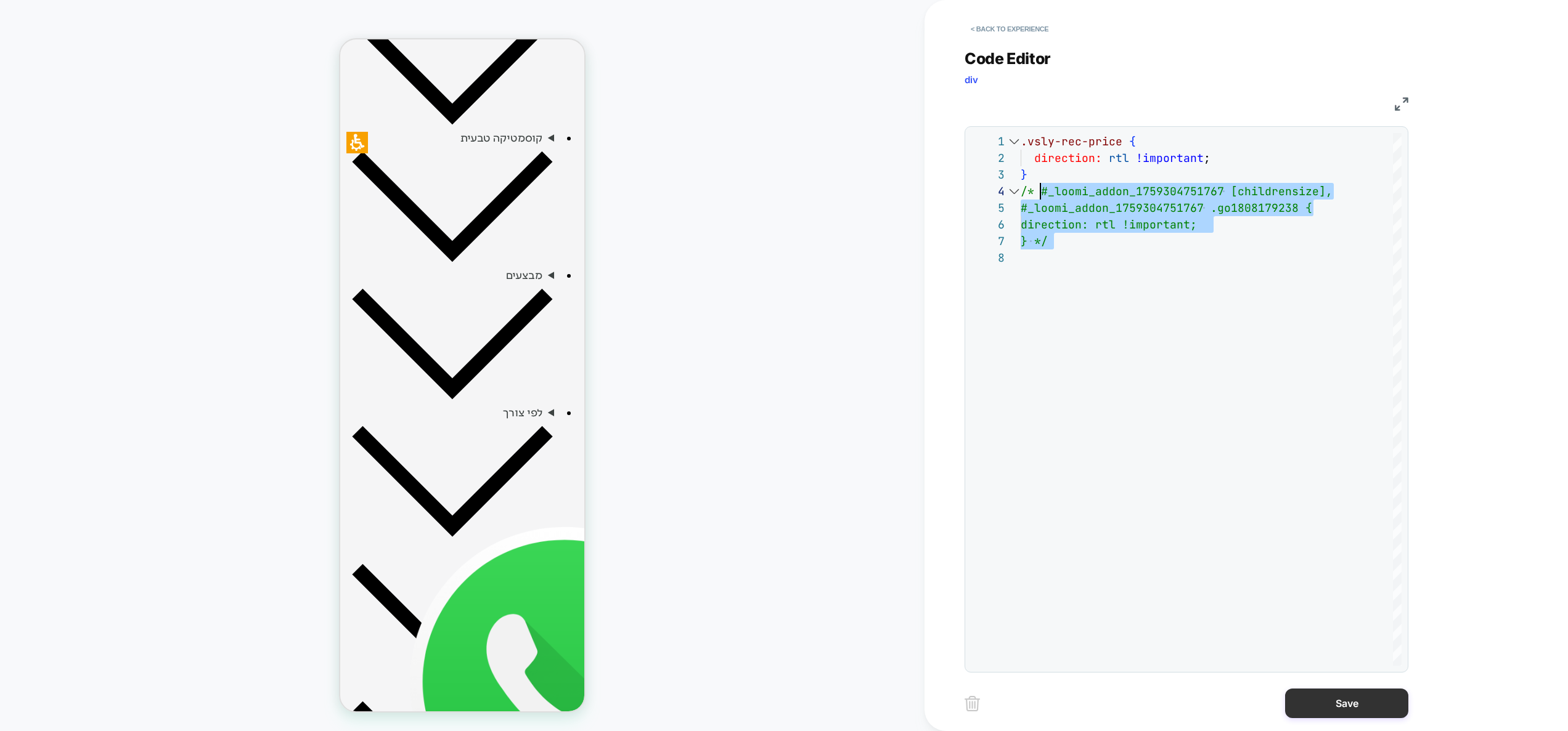
drag, startPoint x: 1320, startPoint y: 705, endPoint x: 1303, endPoint y: 697, distance: 18.8
click at [1319, 704] on button "Save" at bounding box center [1346, 704] width 123 height 30
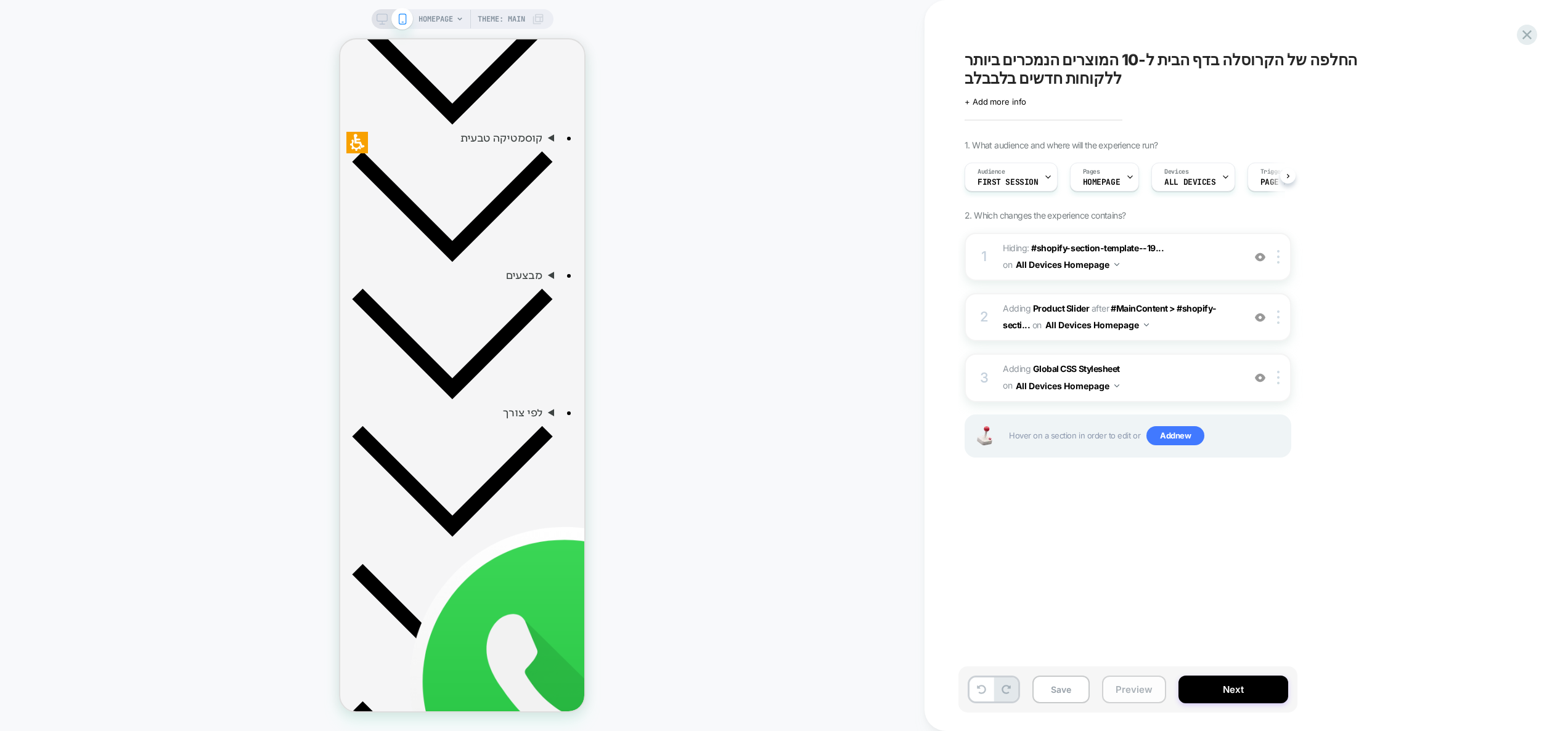
drag, startPoint x: 1127, startPoint y: 687, endPoint x: 1141, endPoint y: 677, distance: 17.2
click at [1127, 687] on button "Preview" at bounding box center [1134, 689] width 64 height 27
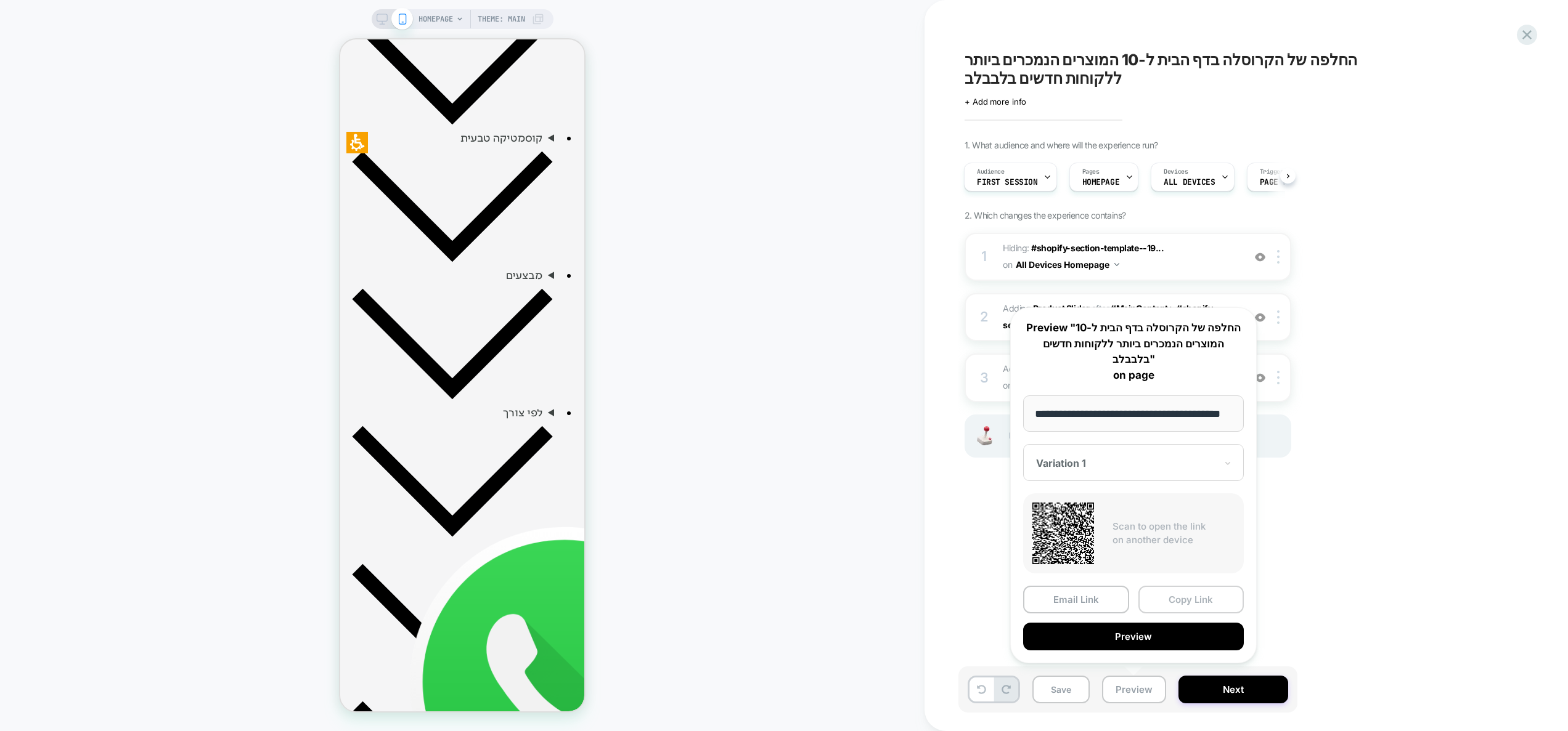
scroll to position [0, 0]
click at [1209, 604] on button "Copy Link" at bounding box center [1191, 599] width 106 height 27
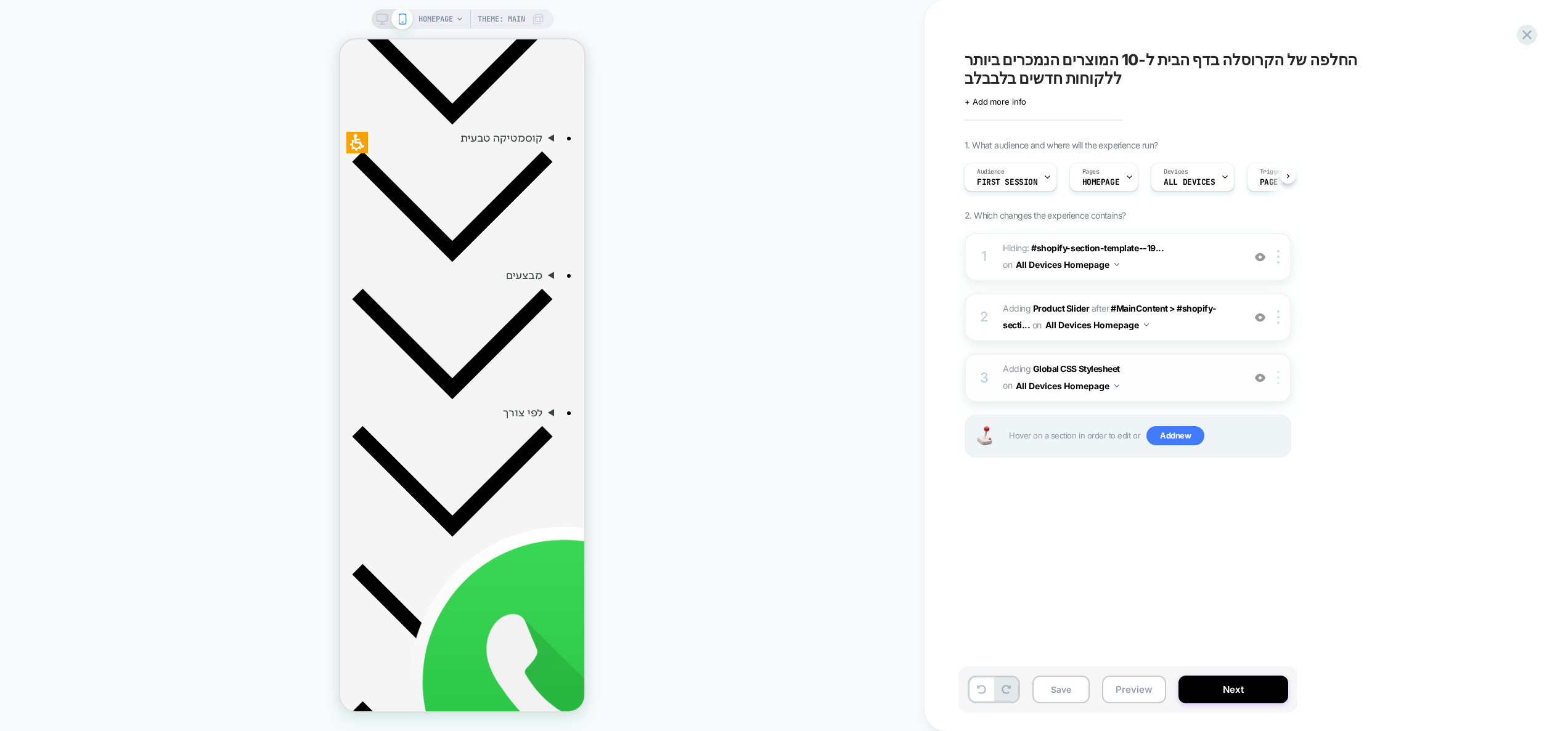
click at [1278, 378] on img at bounding box center [1278, 377] width 2 height 13
click at [1273, 477] on div "Target Mobile" at bounding box center [1279, 476] width 110 height 34
click at [1278, 378] on img at bounding box center [1278, 375] width 2 height 13
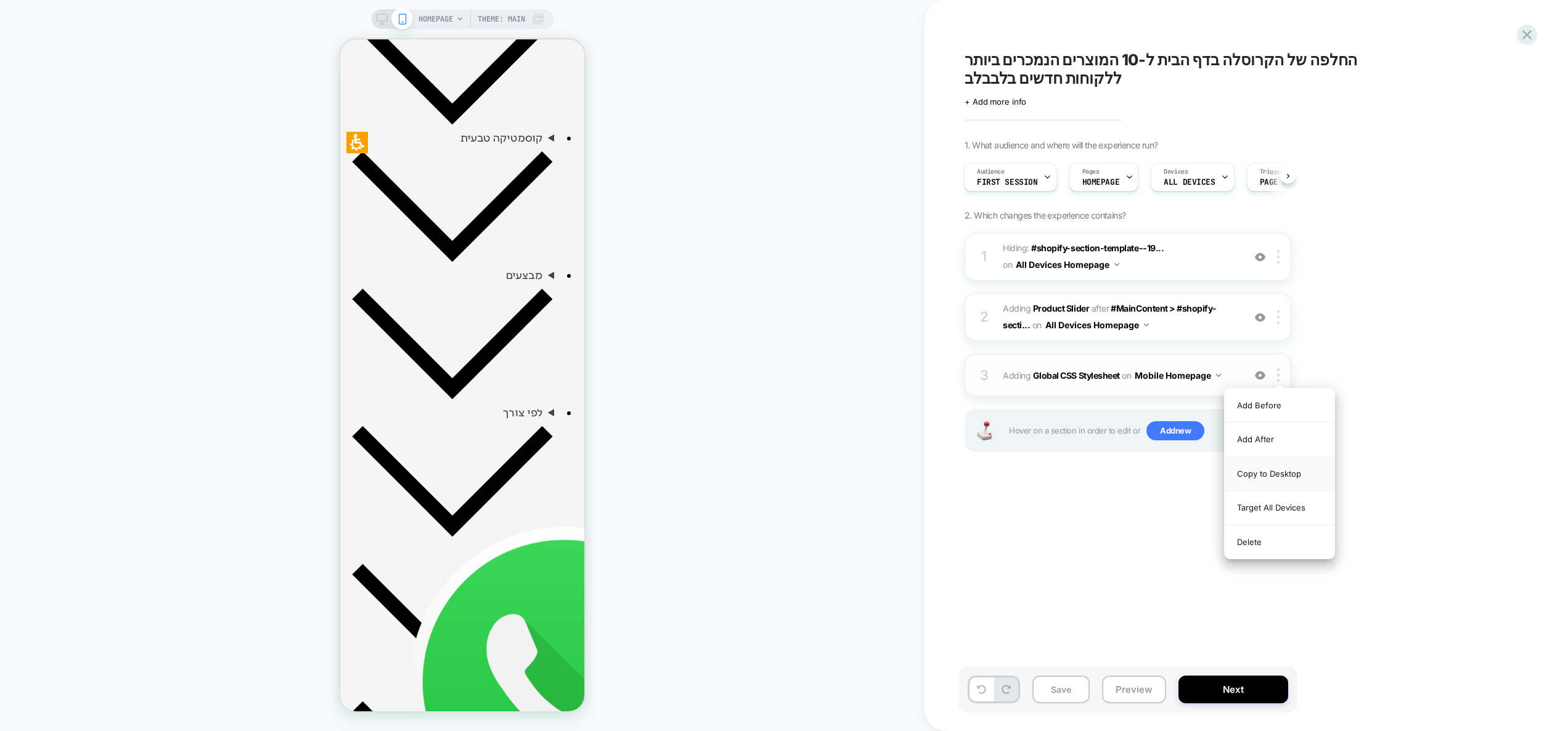
click at [1279, 475] on div "Copy to Desktop" at bounding box center [1279, 473] width 110 height 34
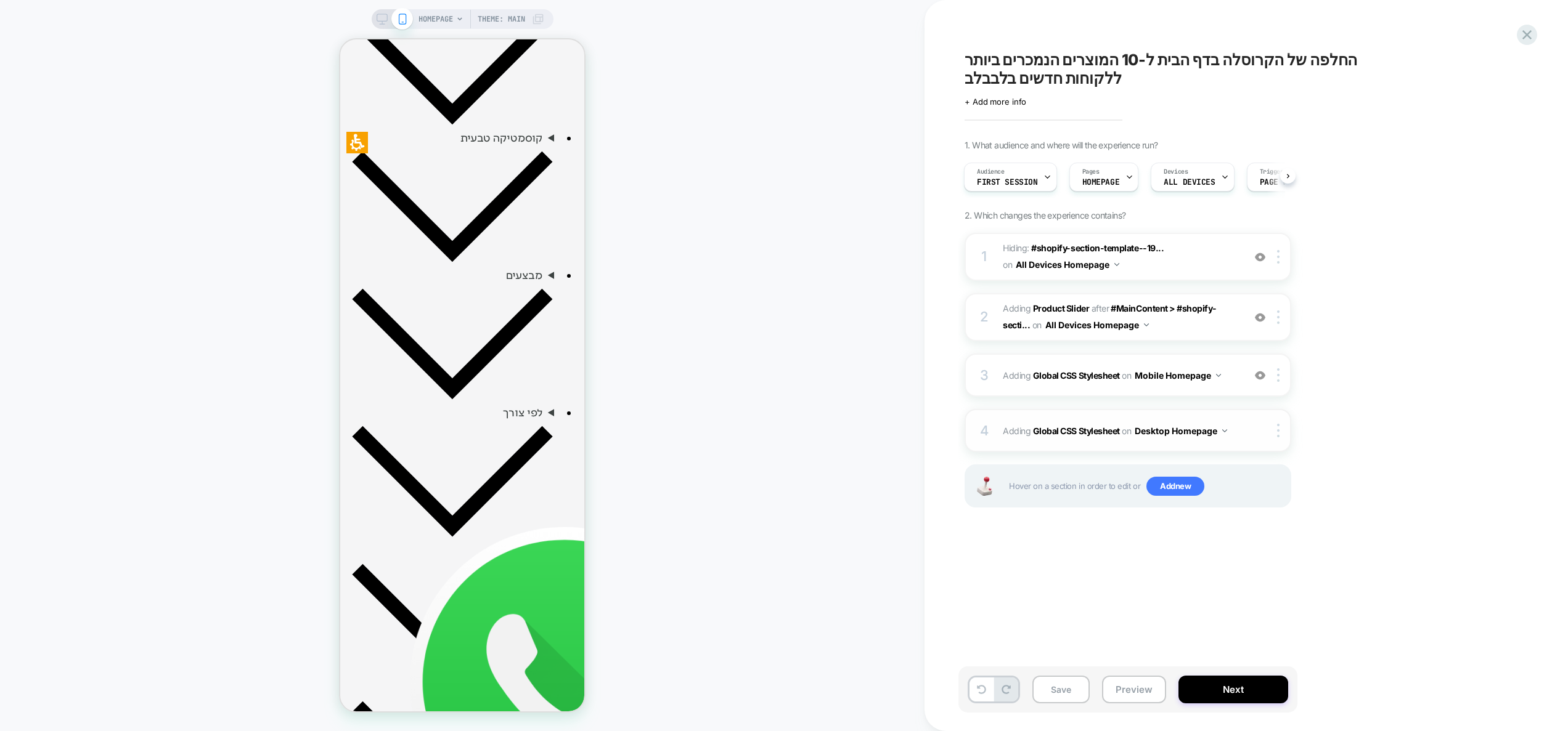
click at [1249, 431] on div "4 Adding Global CSS Stylesheet on Desktop Homepage Copy to Mobile Target All De…" at bounding box center [1127, 430] width 327 height 43
click at [380, 19] on icon at bounding box center [382, 19] width 11 height 11
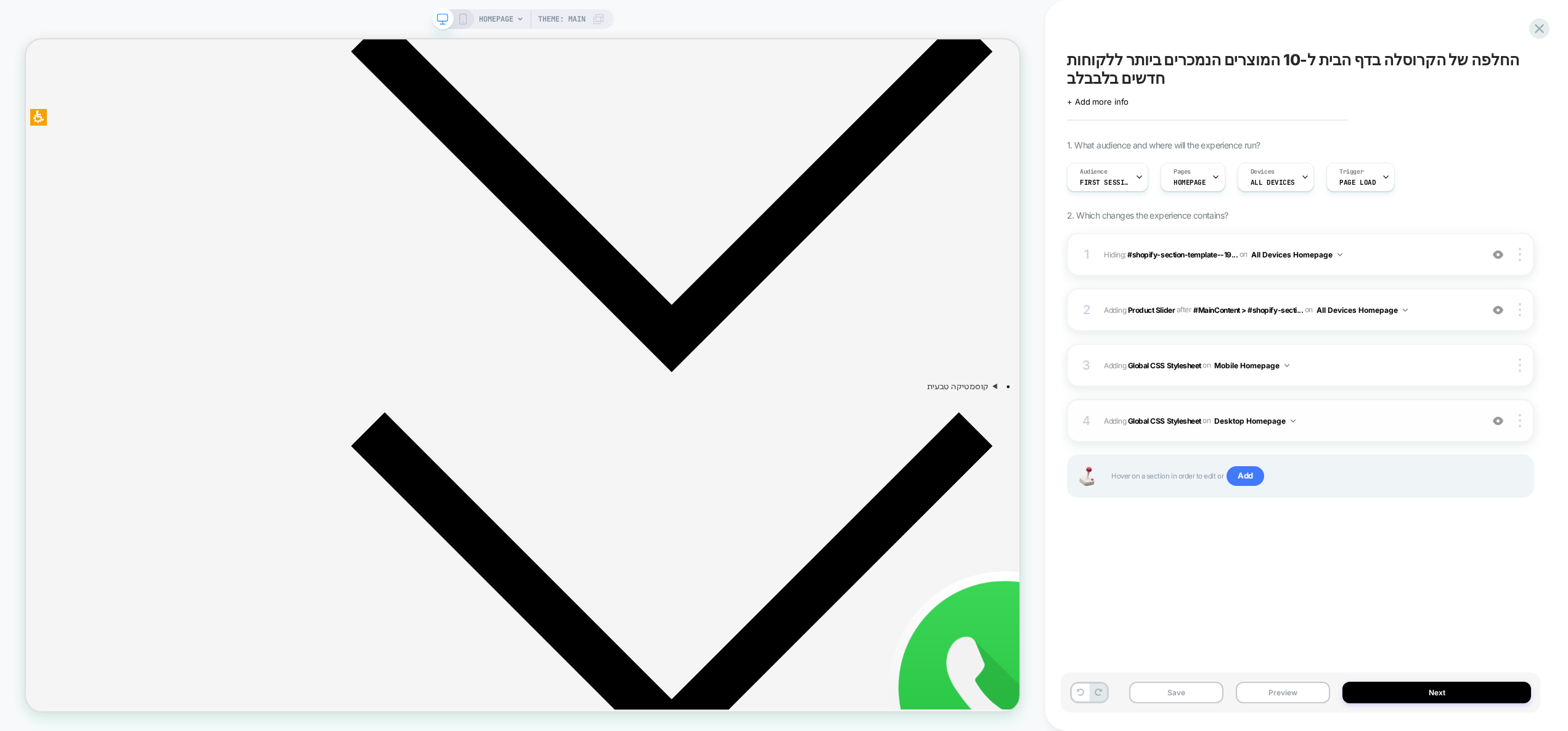
click at [1377, 411] on div "4 Adding Global CSS Stylesheet on Desktop Homepage Add Before Add After Copy to…" at bounding box center [1301, 420] width 467 height 43
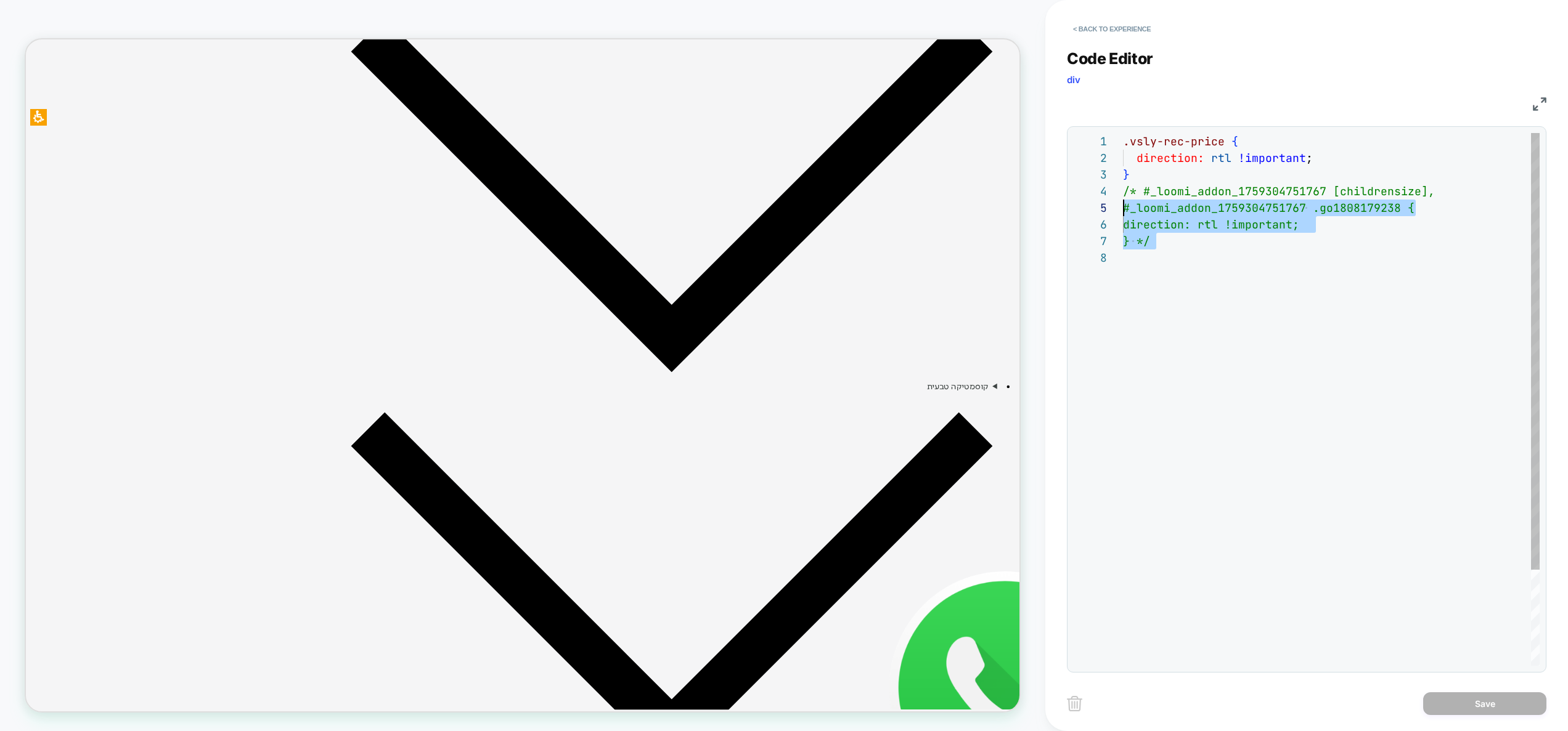
scroll to position [50, 0]
drag, startPoint x: 1192, startPoint y: 252, endPoint x: 1113, endPoint y: 195, distance: 97.4
click at [1123, 195] on div ".vsly-rec-price { direction: rtl !important ; } /* #_loomi_addon_1759304751767 …" at bounding box center [1330, 458] width 416 height 650
click at [1155, 245] on div ".vsly-rec-price { direction: rtl !important ; } /* #_loomi_addon_1759304751767 …" at bounding box center [1330, 458] width 416 height 650
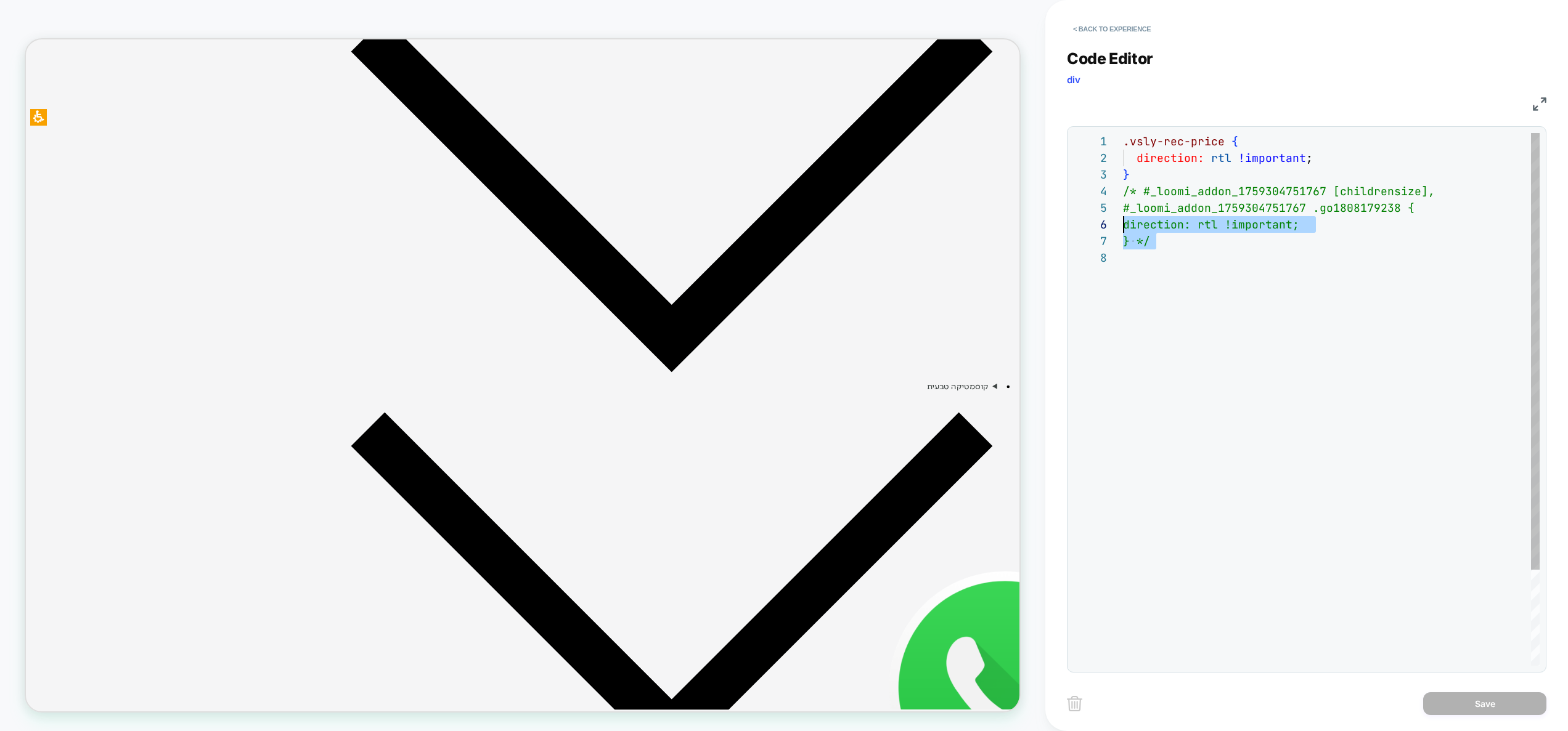
scroll to position [50, 0]
drag, startPoint x: 1206, startPoint y: 259, endPoint x: 1077, endPoint y: 197, distance: 143.1
click at [1123, 197] on div ".vsly-rec-price { direction: rtl !important ; } /* #_loomi_addon_1759304751767 …" at bounding box center [1330, 458] width 416 height 650
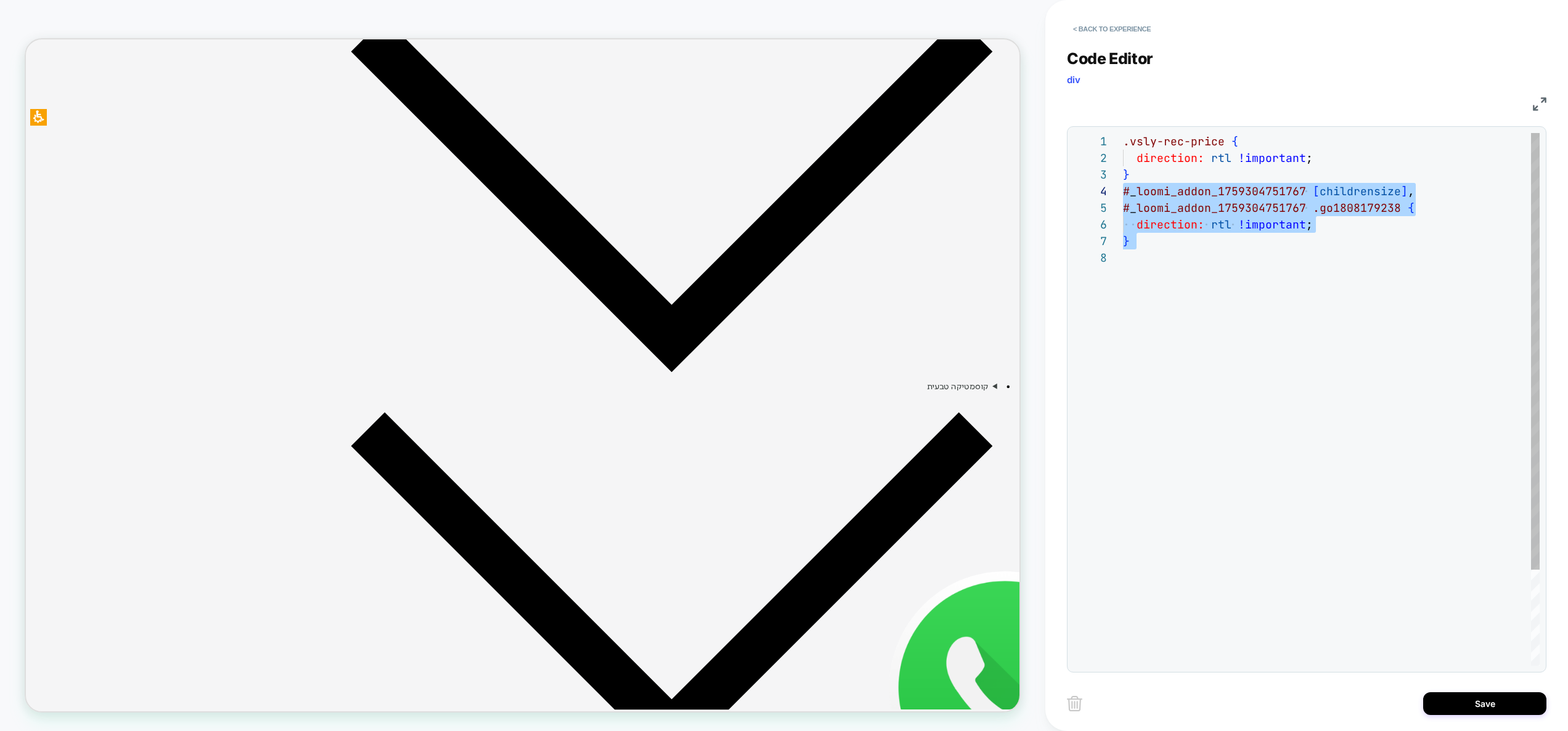
click at [1358, 218] on div ".vsly-rec-price { direction: rtl !important ; } # _ loomi_addon_1759304751767 […" at bounding box center [1330, 458] width 416 height 650
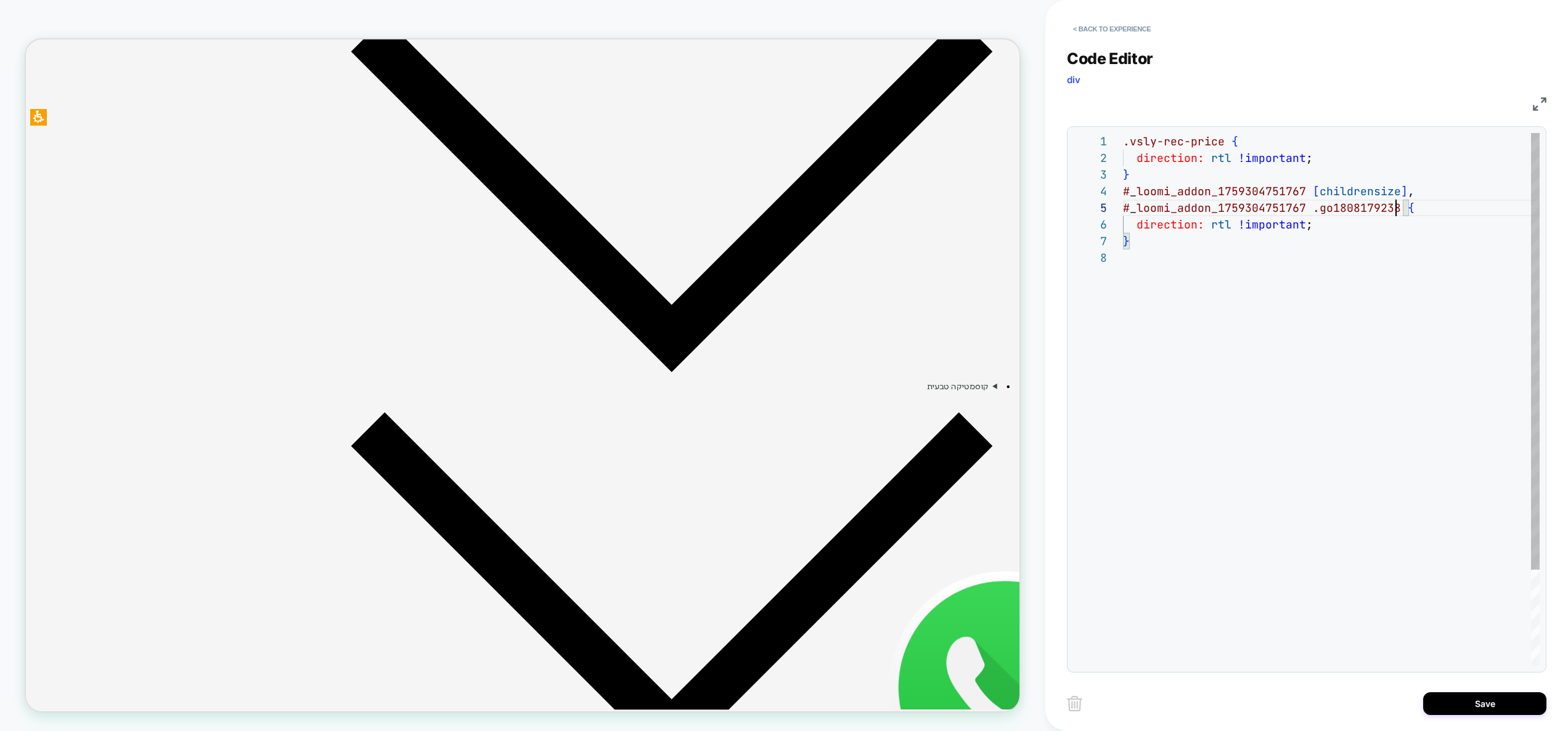
scroll to position [50, 280]
drag, startPoint x: 1398, startPoint y: 207, endPoint x: 1405, endPoint y: 197, distance: 12.2
click at [1403, 197] on div ".vsly-rec-price { direction: rtl !important ; } # _ loomi_addon_1759304751767 […" at bounding box center [1330, 458] width 416 height 650
drag, startPoint x: 1277, startPoint y: 205, endPoint x: 1138, endPoint y: 210, distance: 139.1
click at [1138, 210] on div ".vsly-rec-price { direction: rtl !important ; } # _ loomi_addon_1759304751767 […" at bounding box center [1330, 449] width 416 height 632
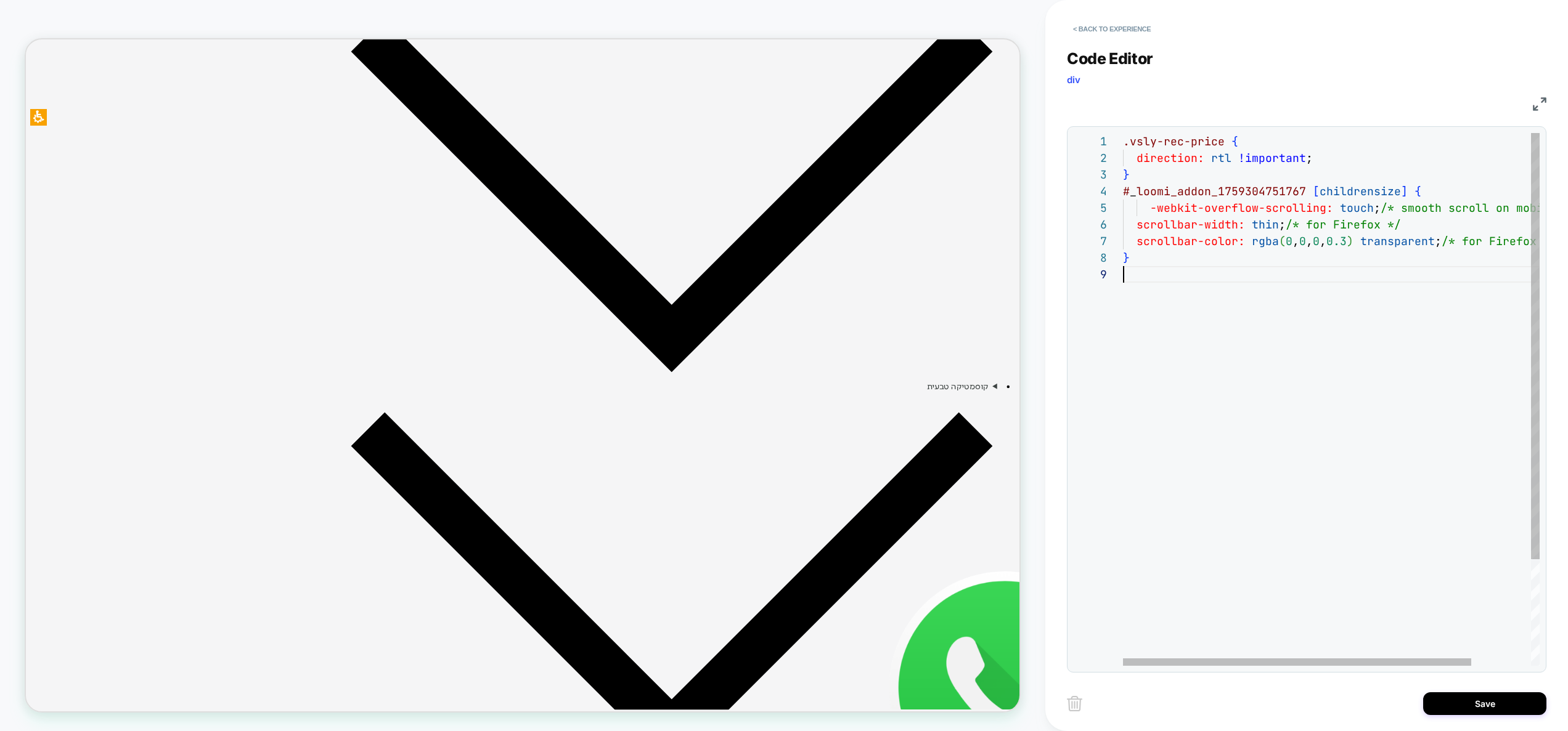
scroll to position [117, 7]
drag, startPoint x: 1374, startPoint y: 315, endPoint x: 1103, endPoint y: 165, distance: 309.7
click at [1123, 165] on div ".vsly-rec-price { direction: rtl !important ; } # _ loomi_addon_1759304751767 […" at bounding box center [1367, 466] width 488 height 666
click at [1334, 314] on div ".vsly-rec-price { direction: rtl !important ; } # _ loomi_addon_1759304751767 […" at bounding box center [1367, 466] width 488 height 666
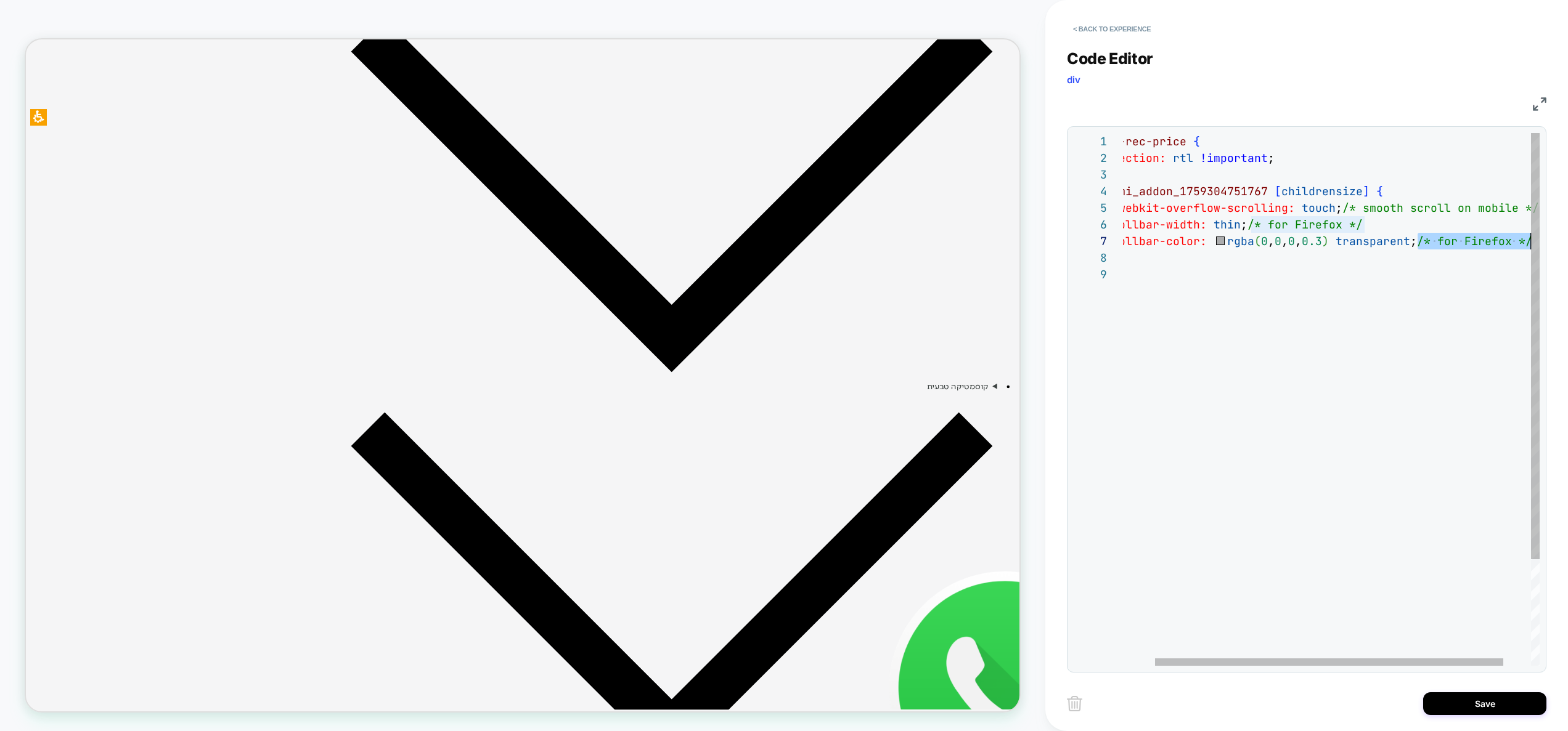
drag, startPoint x: 1468, startPoint y: 239, endPoint x: 1557, endPoint y: 235, distance: 89.1
click at [1557, 235] on div ".vsly-rec-price { direction: rtl !important ; } # _ loomi_addon_1759304751767 […" at bounding box center [1329, 466] width 488 height 666
drag, startPoint x: 1342, startPoint y: 214, endPoint x: 1549, endPoint y: 210, distance: 207.0
click at [1549, 210] on div ".vsly-rec-price { direction: rtl !important ; } # _ loomi_addon_1759304751767 […" at bounding box center [1323, 466] width 488 height 666
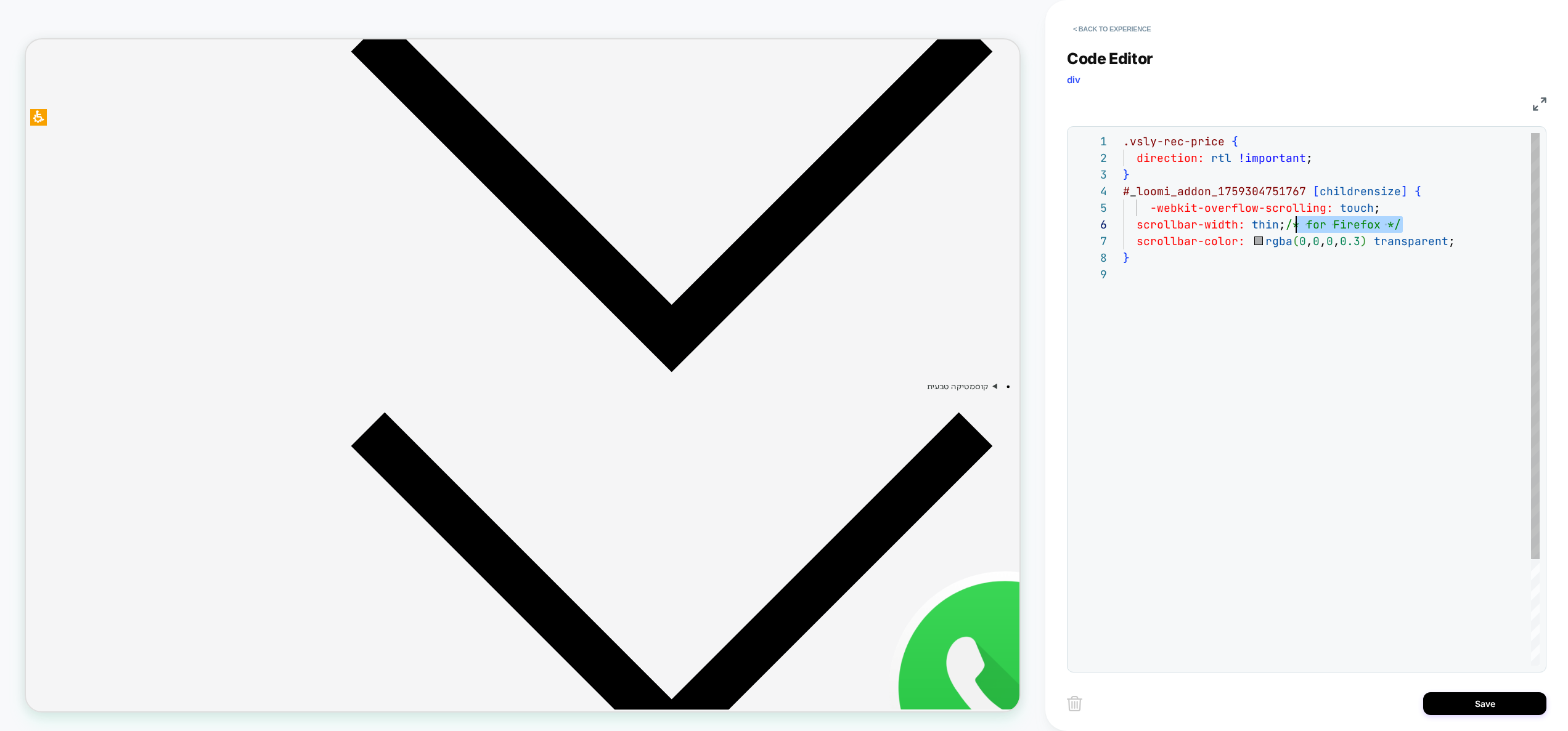
scroll to position [83, 166]
drag, startPoint x: 1428, startPoint y: 229, endPoint x: 1289, endPoint y: 230, distance: 139.0
click at [1289, 230] on div ".vsly-rec-price { direction: rtl !important ; } # _ loomi_addon_1759304751767 […" at bounding box center [1330, 466] width 416 height 666
type textarea "**********"
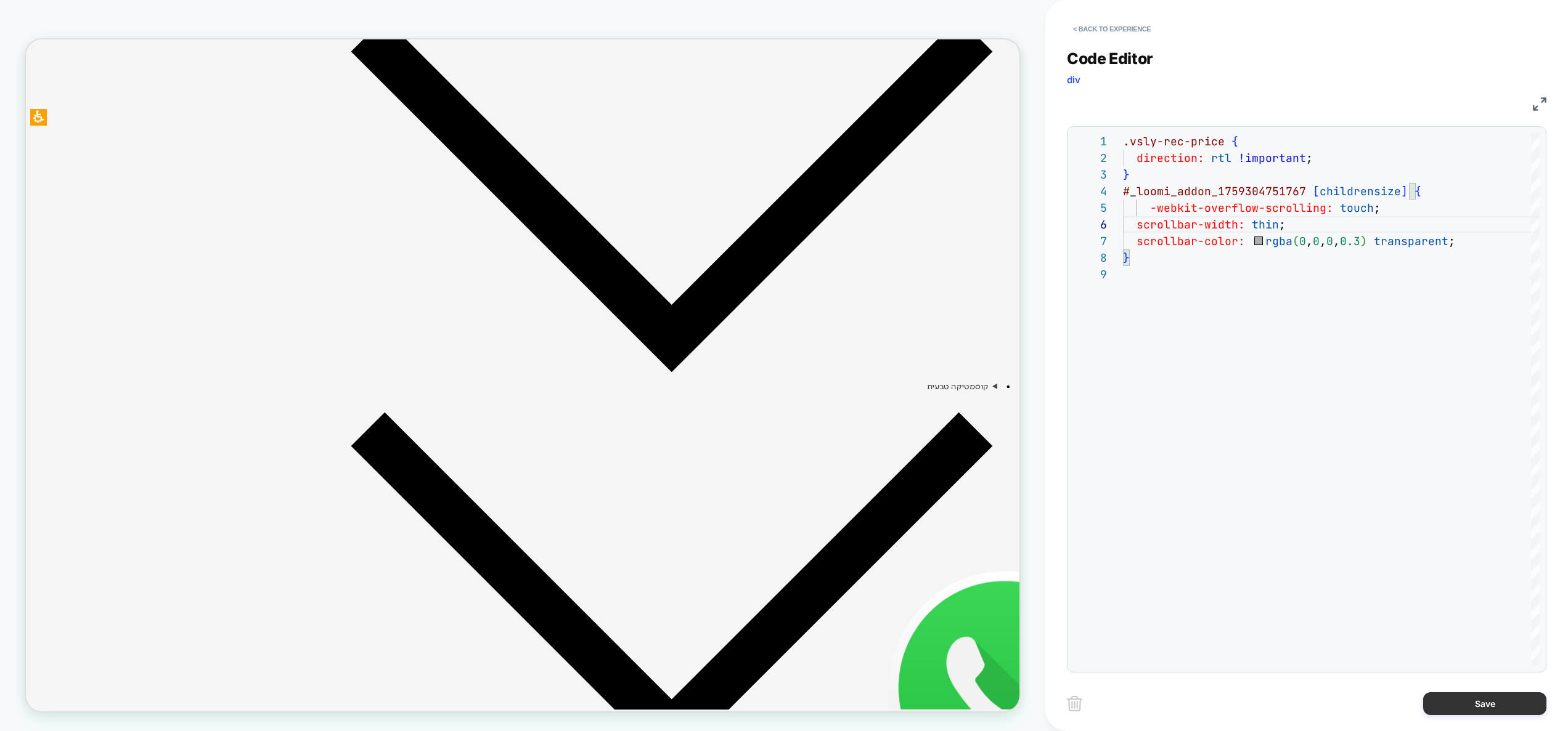
click at [1445, 696] on button "Save" at bounding box center [1484, 704] width 123 height 23
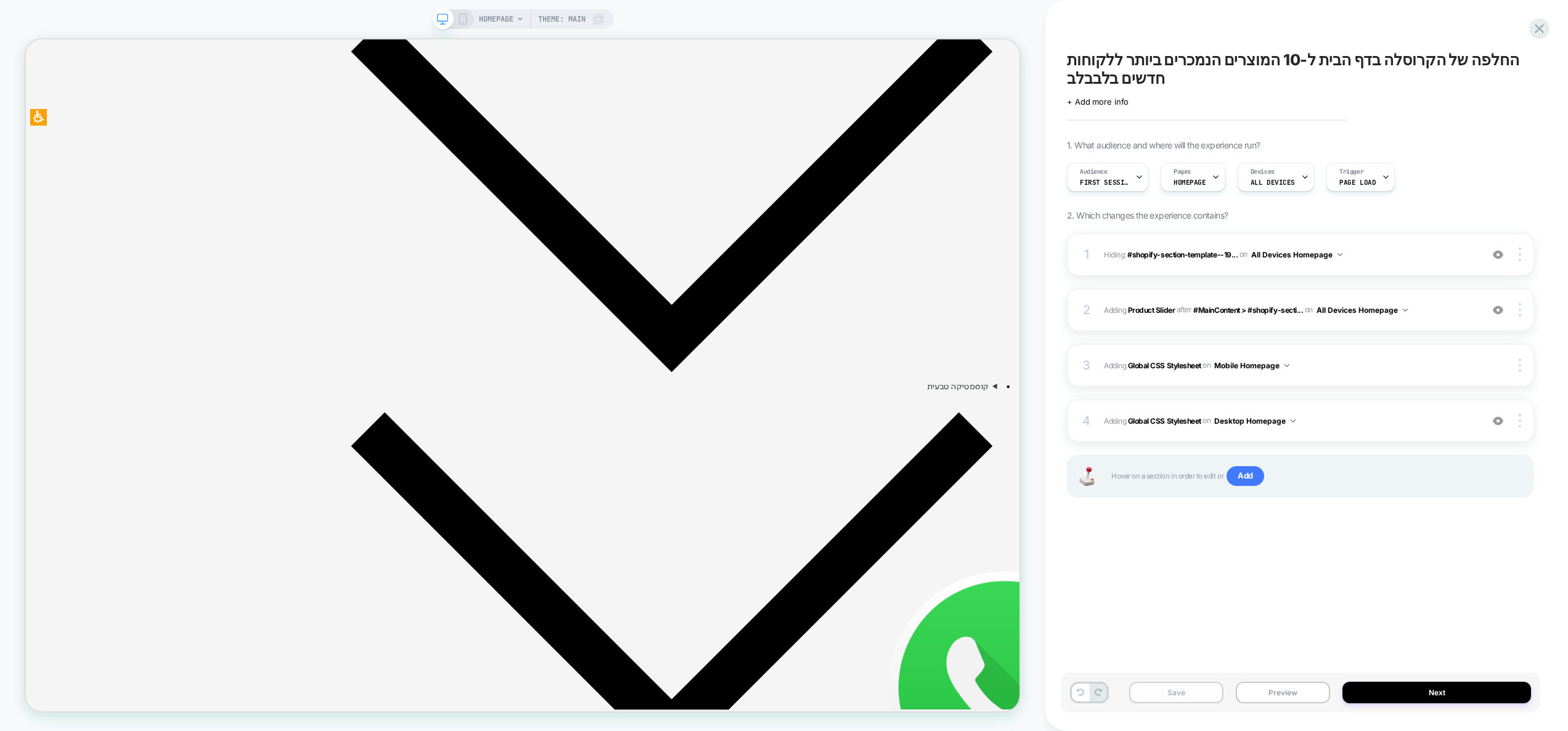
click at [1186, 695] on button "Save" at bounding box center [1176, 693] width 94 height 22
click at [1279, 694] on button "Preview" at bounding box center [1283, 693] width 94 height 22
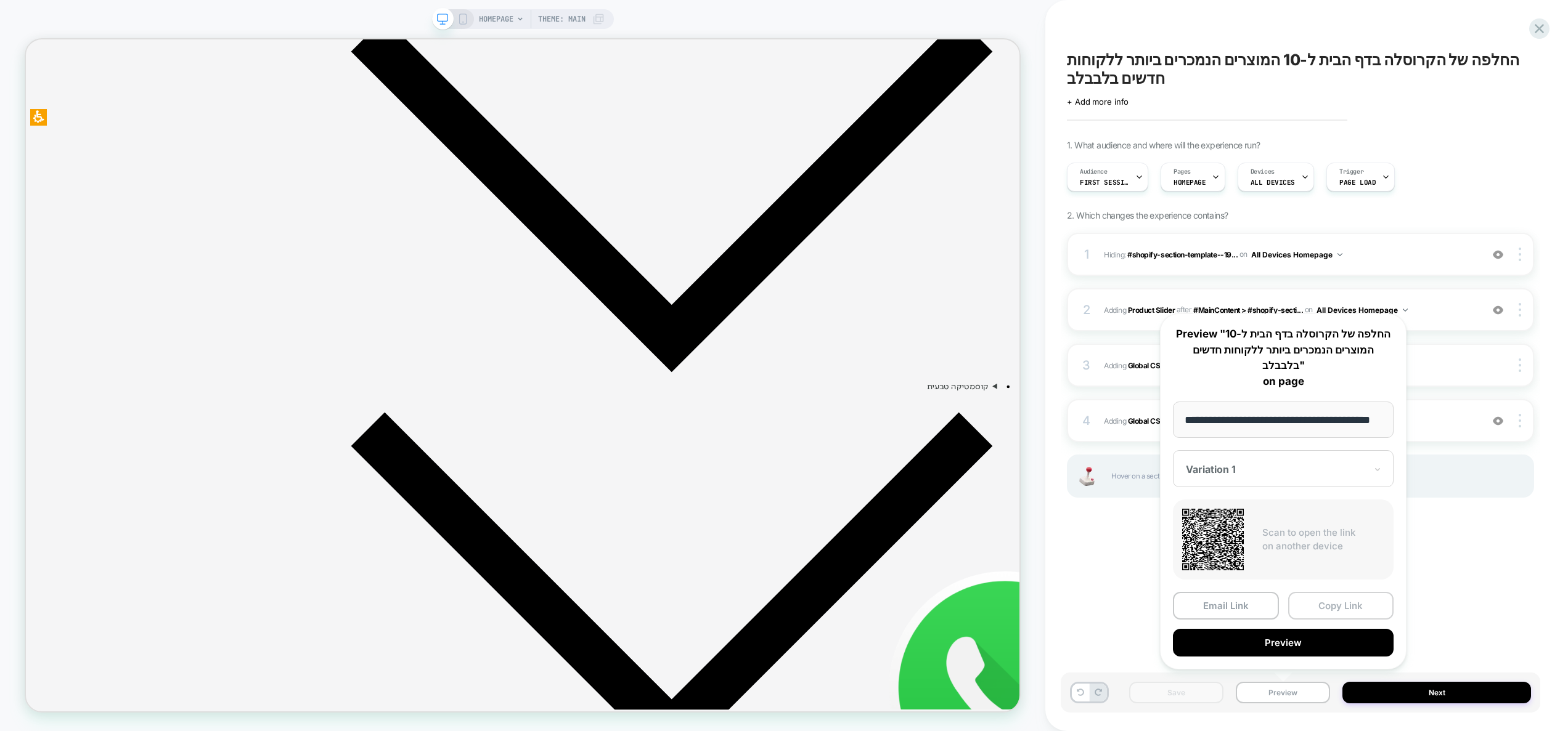
scroll to position [0, 0]
click at [1322, 601] on button "Copy Link" at bounding box center [1341, 605] width 106 height 27
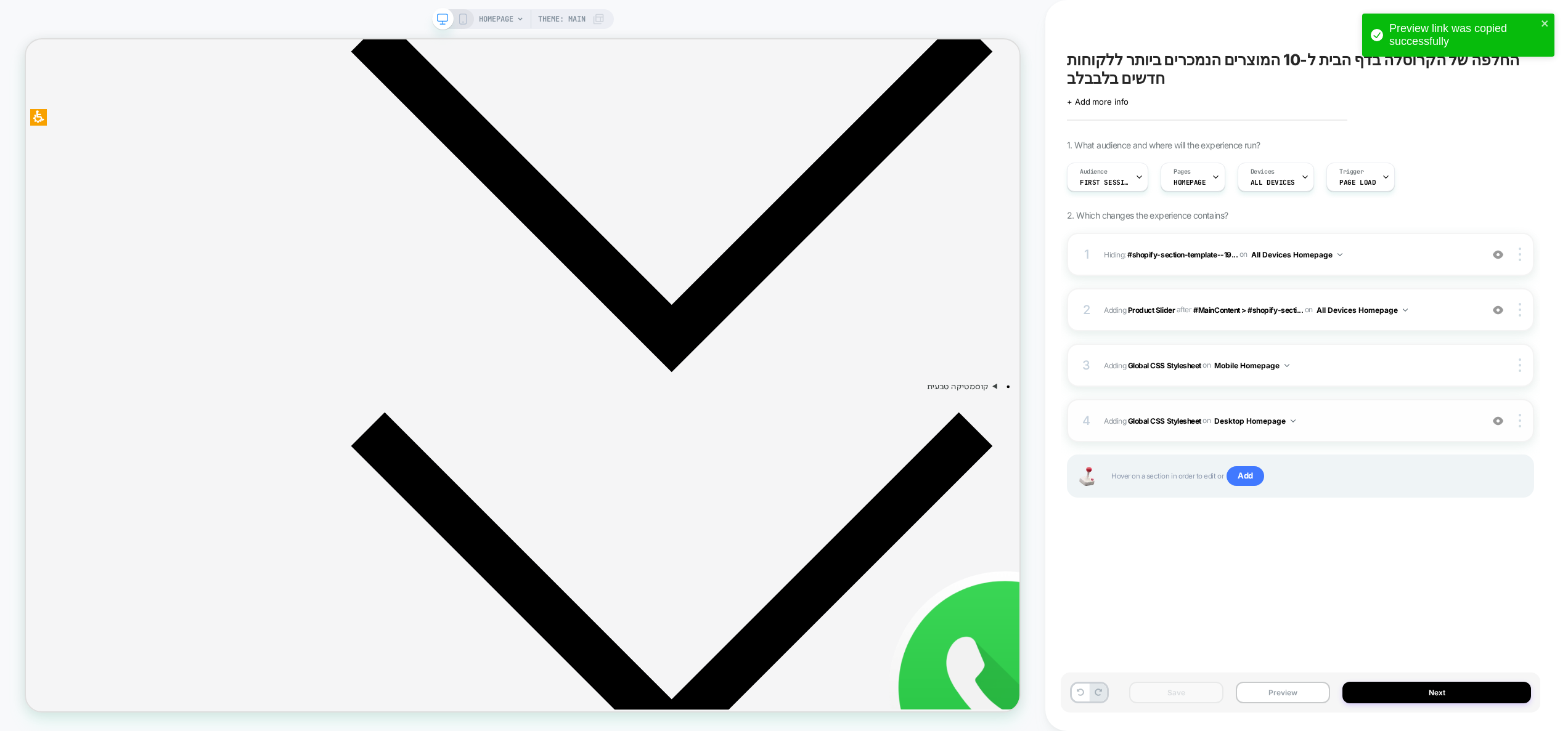
click at [1331, 424] on span "Adding Global CSS Stylesheet on Desktop Homepage" at bounding box center [1290, 421] width 372 height 16
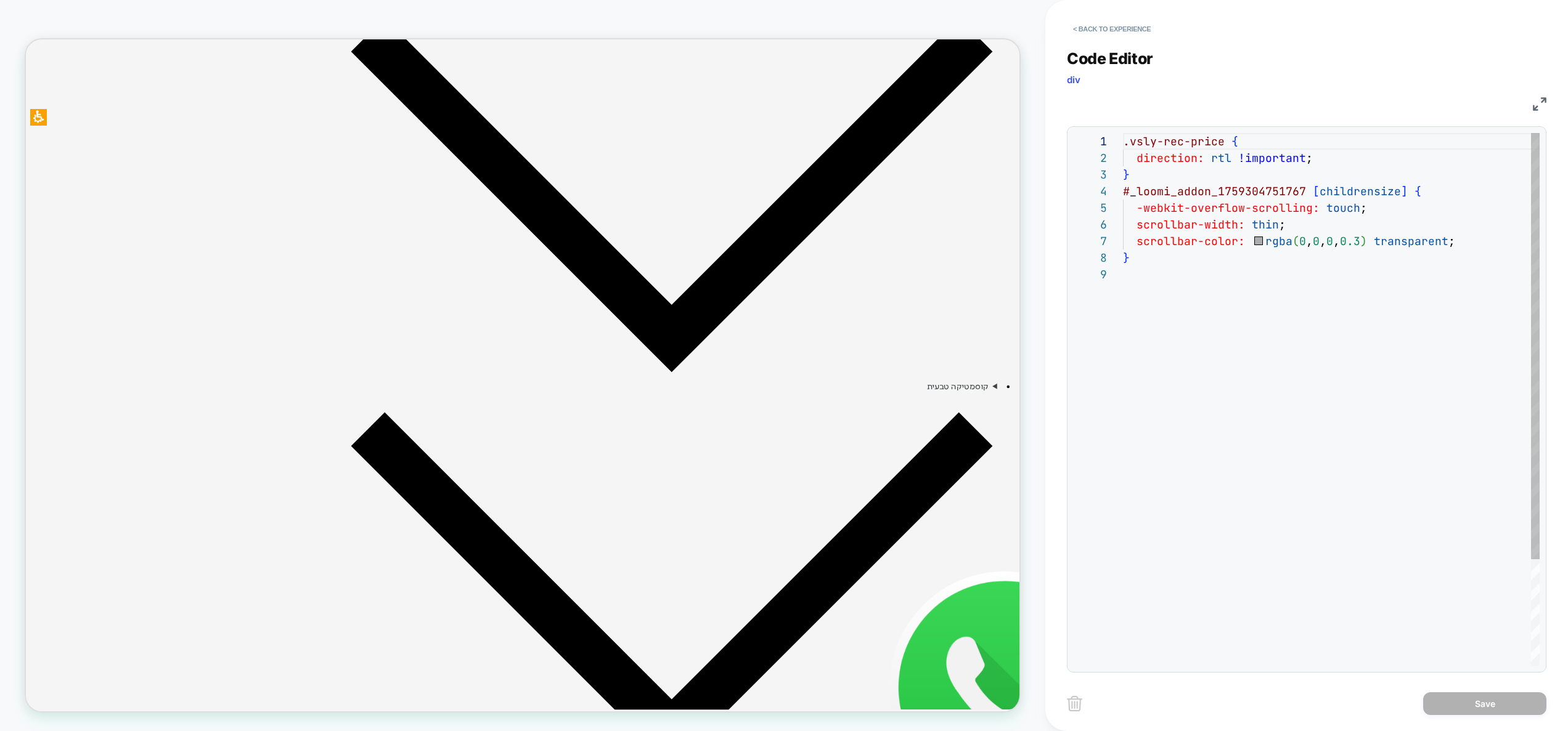
scroll to position [50, 292]
click at [1436, 198] on div ".vsly-rec-price { direction: rtl !important ; } # _ loomi_addon_1759304751767 […" at bounding box center [1330, 466] width 416 height 666
drag, startPoint x: 1272, startPoint y: 157, endPoint x: 1136, endPoint y: 163, distance: 136.1
click at [1136, 163] on div ".vsly-rec-price { direction: rtl !important ; } # _ loomi_addon_1759304751767 […" at bounding box center [1330, 466] width 416 height 666
click at [1448, 194] on div ".vsly-rec-price { direction: rtl !important ; } # _ loomi_addon_1759304751767 […" at bounding box center [1330, 466] width 416 height 666
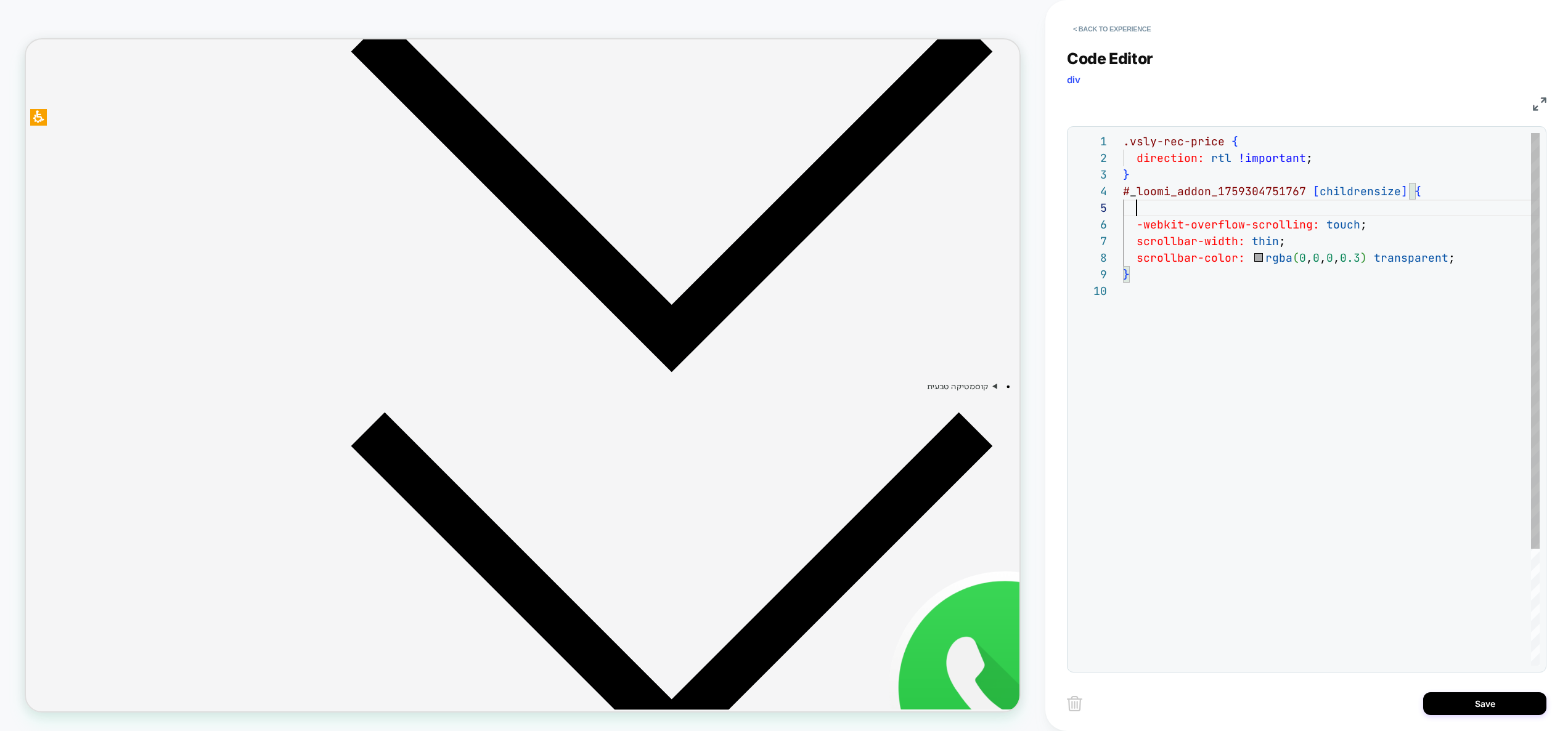
scroll to position [67, 186]
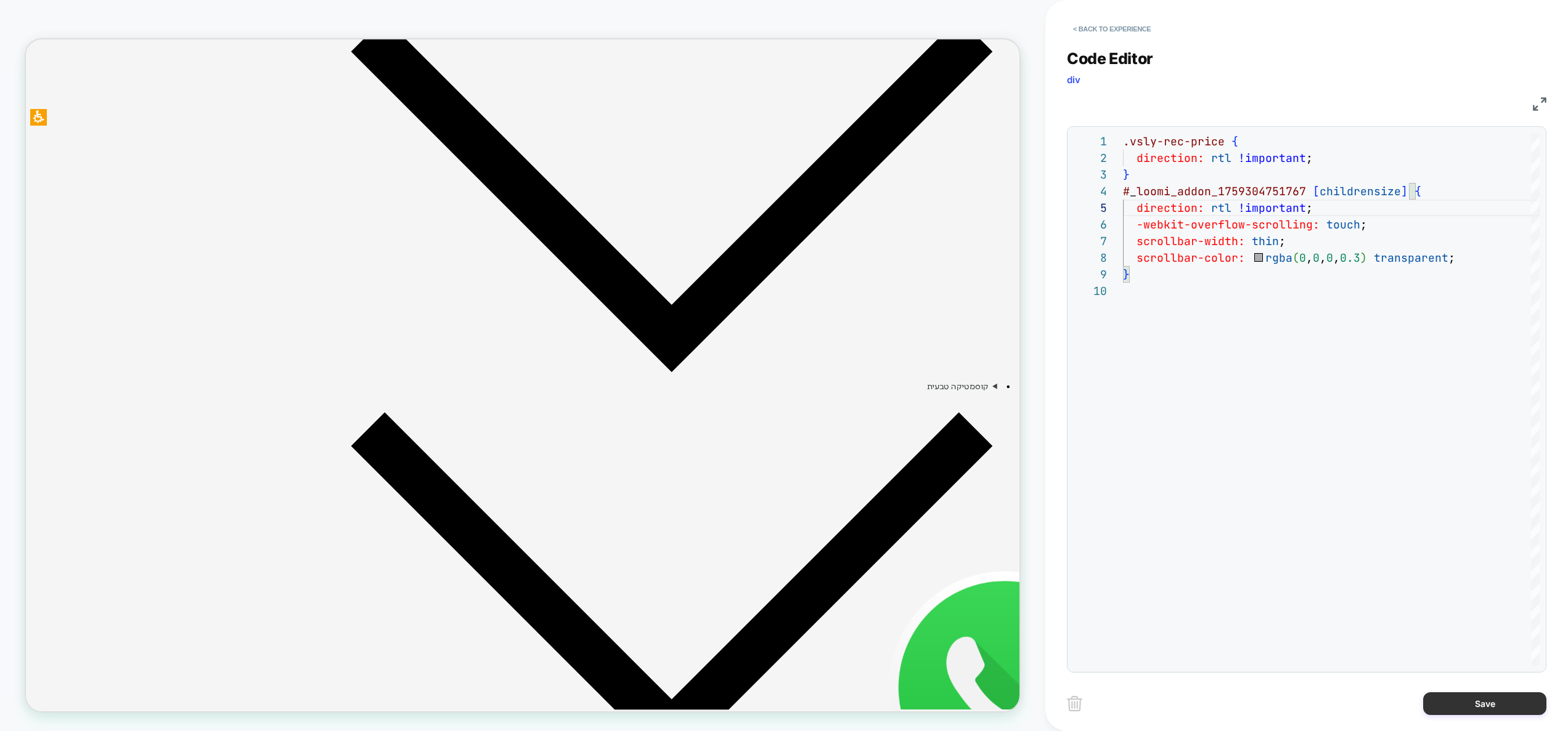
type textarea "**********"
drag, startPoint x: 1474, startPoint y: 700, endPoint x: 1402, endPoint y: 704, distance: 72.1
click at [1474, 700] on button "Save" at bounding box center [1484, 704] width 123 height 23
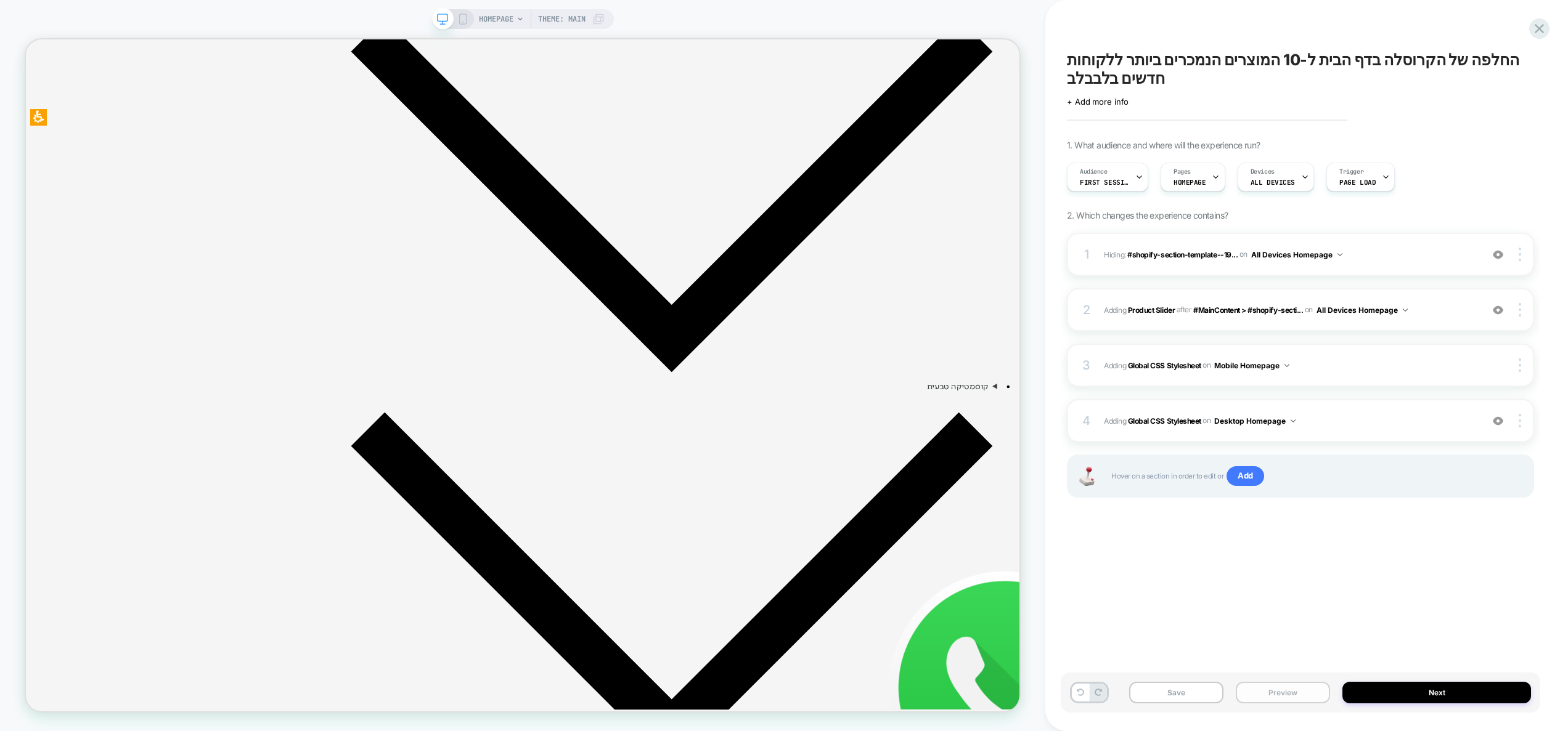
click at [1272, 697] on button "Preview" at bounding box center [1283, 693] width 94 height 22
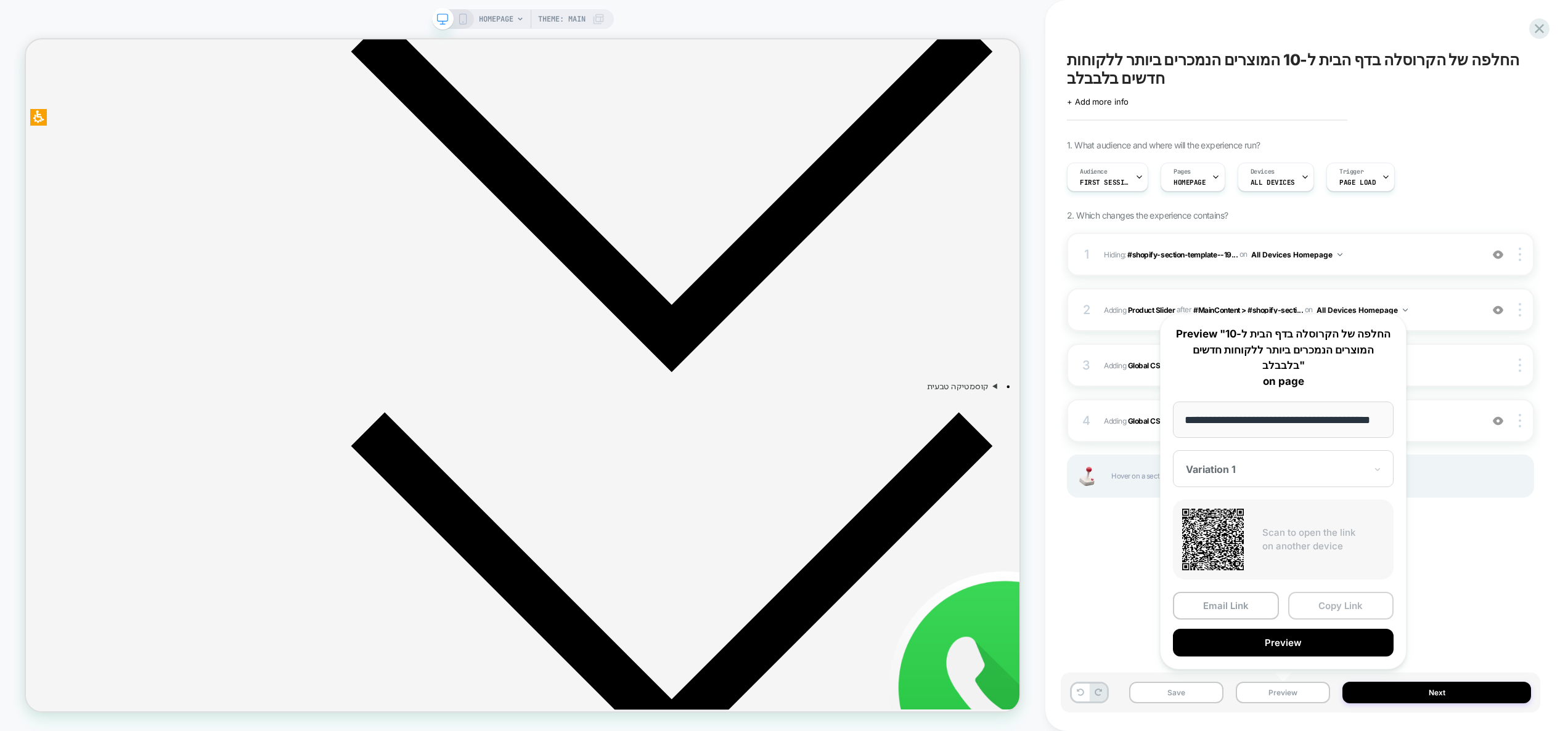
scroll to position [0, 0]
click at [1338, 605] on button "Copy Link" at bounding box center [1341, 605] width 106 height 27
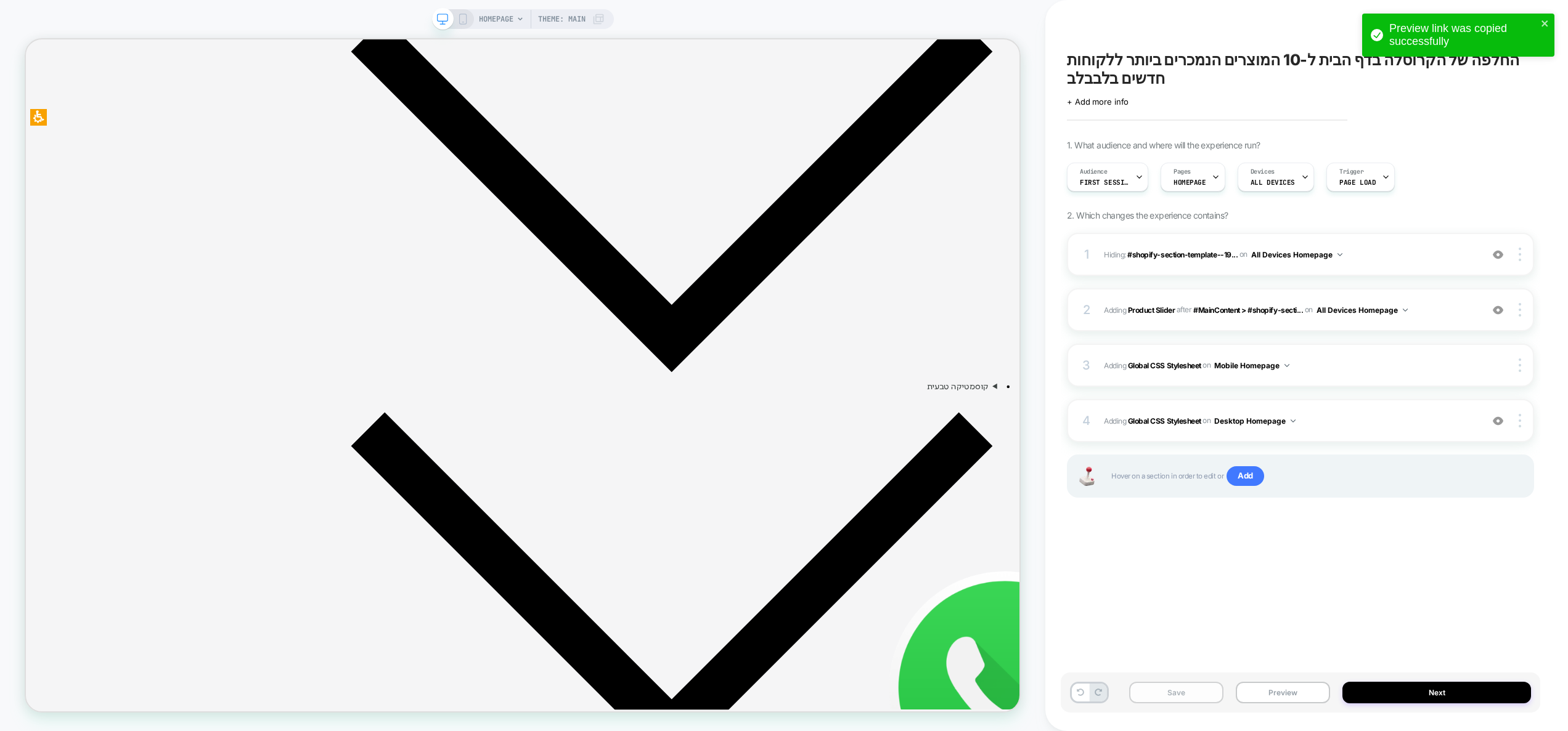
drag, startPoint x: 1181, startPoint y: 691, endPoint x: 1188, endPoint y: 689, distance: 7.3
click at [1181, 691] on button "Save" at bounding box center [1176, 693] width 94 height 22
click at [1359, 441] on div "4 Adding Global CSS Stylesheet on Desktop Homepage Add Before Add After Copy to…" at bounding box center [1301, 420] width 467 height 43
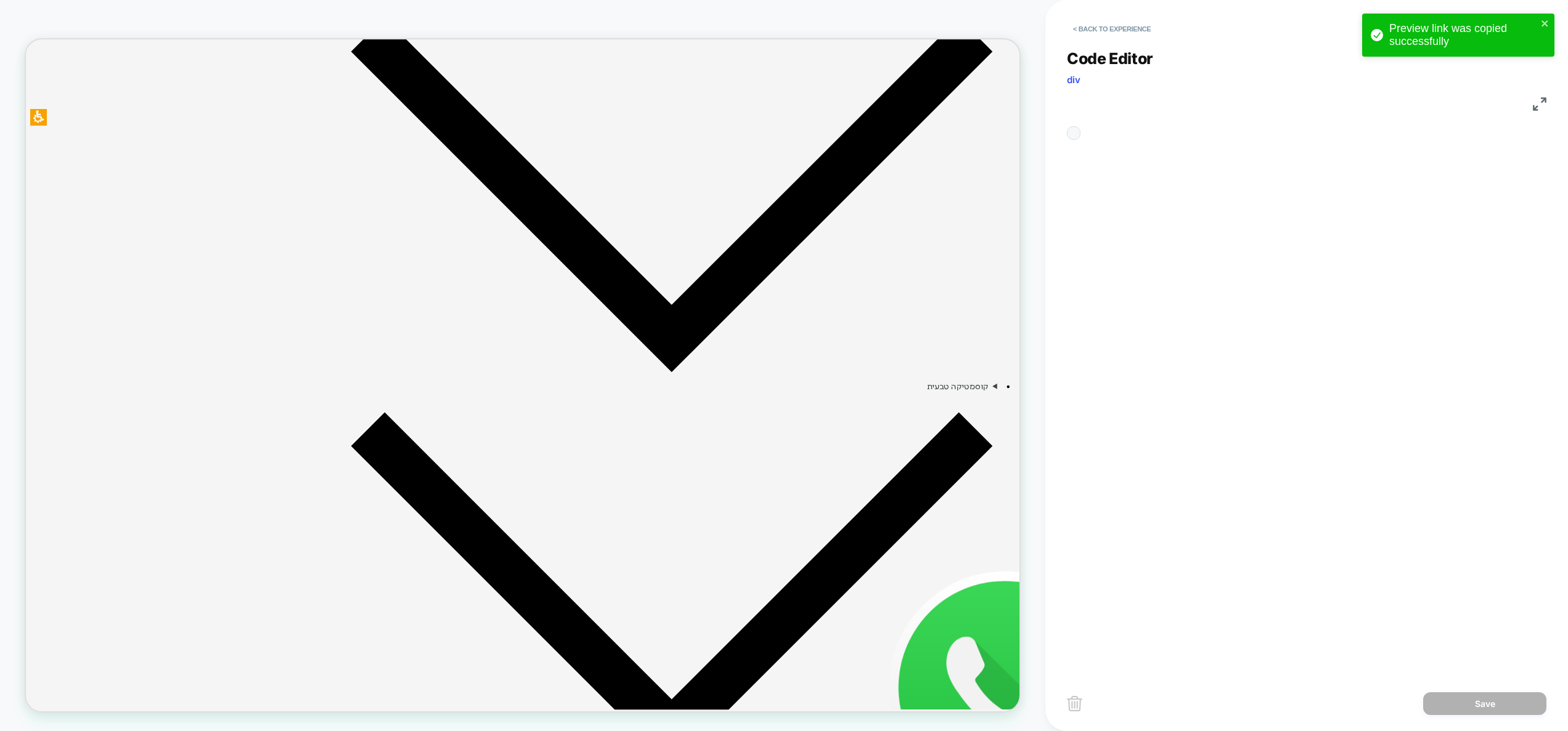
scroll to position [150, 0]
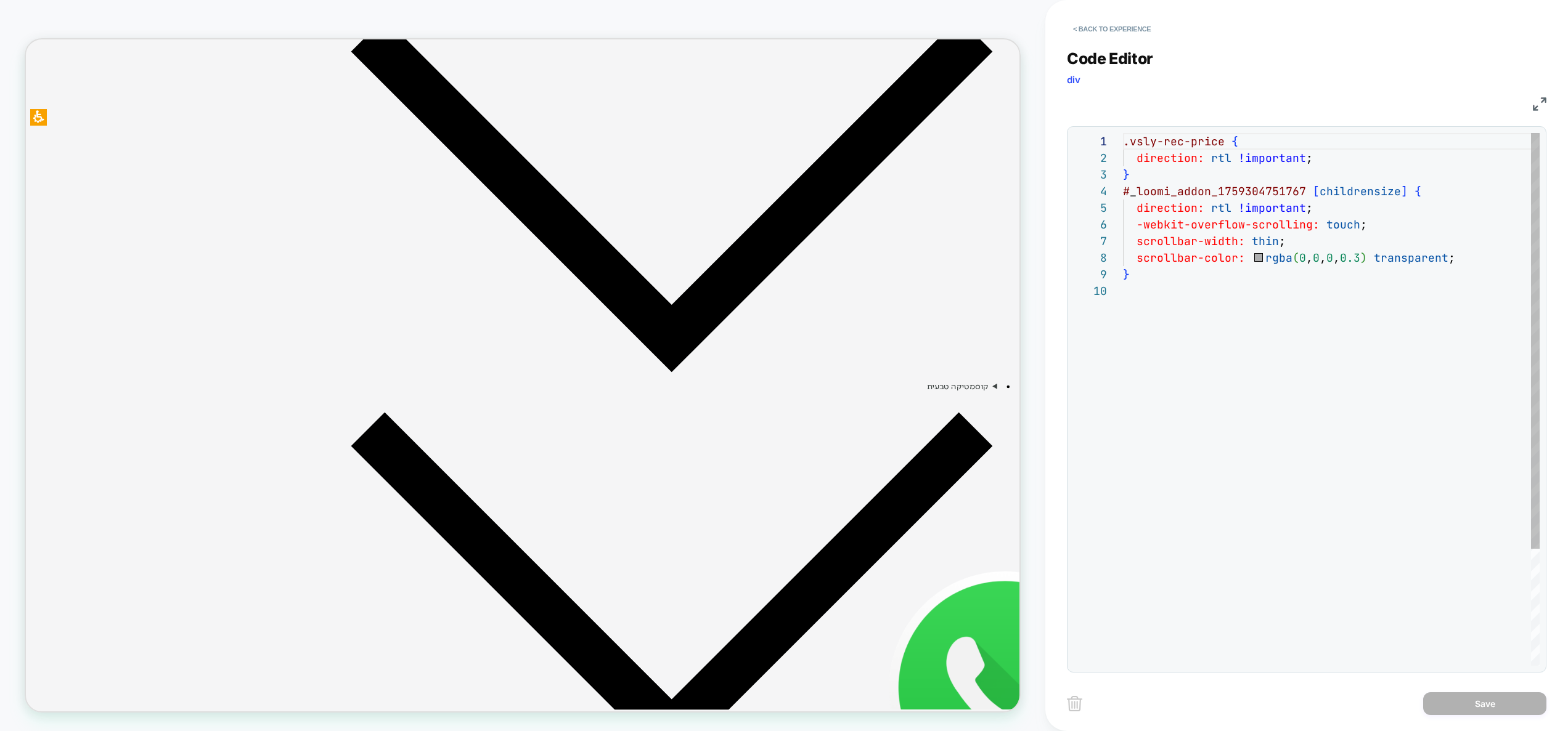
click at [1339, 387] on div ".vsly-rec-price { direction: rtl !important ; } # _ loomi_addon_1759304751767 […" at bounding box center [1330, 474] width 416 height 682
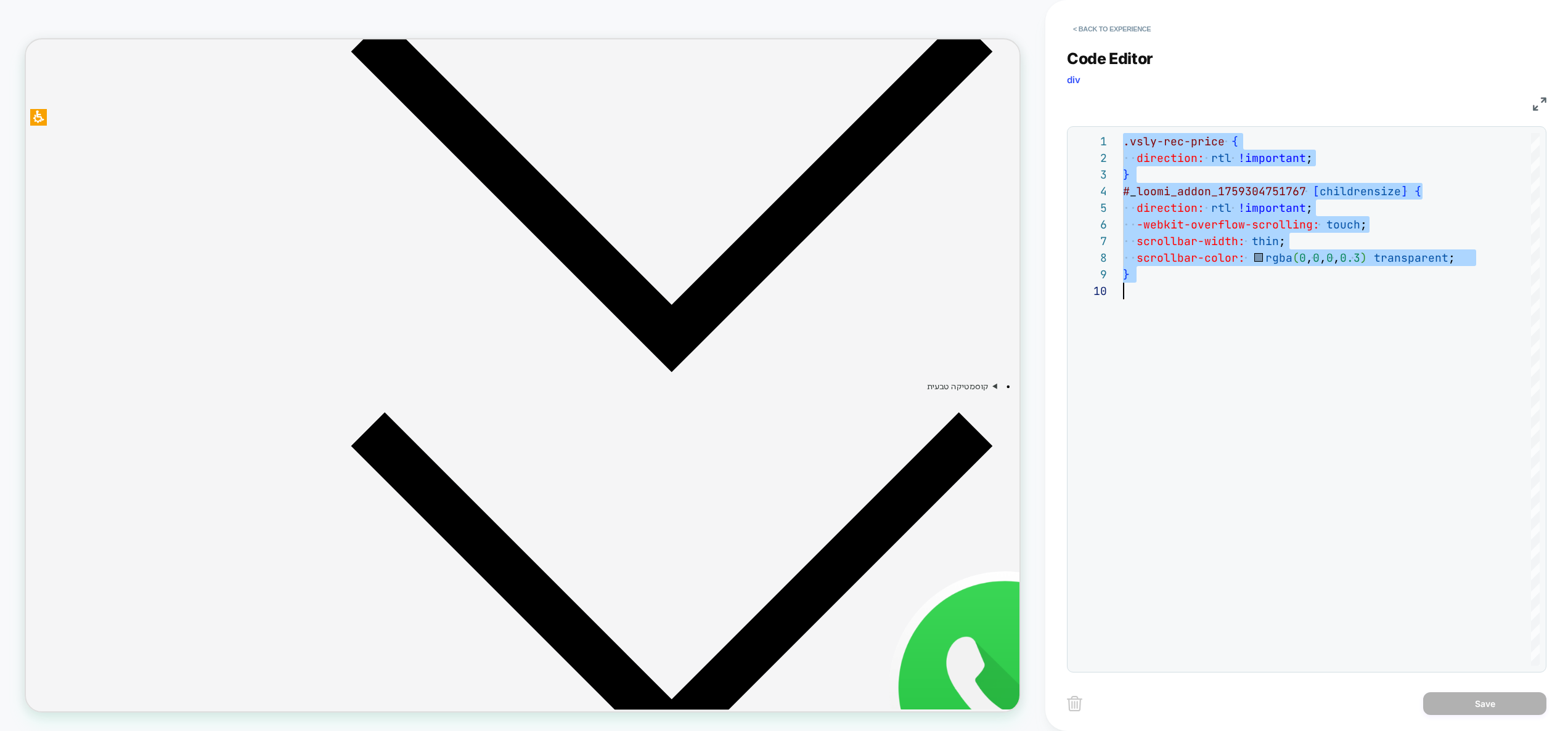
scroll to position [0, 0]
click at [1109, 23] on button "< Back to experience" at bounding box center [1112, 28] width 90 height 20
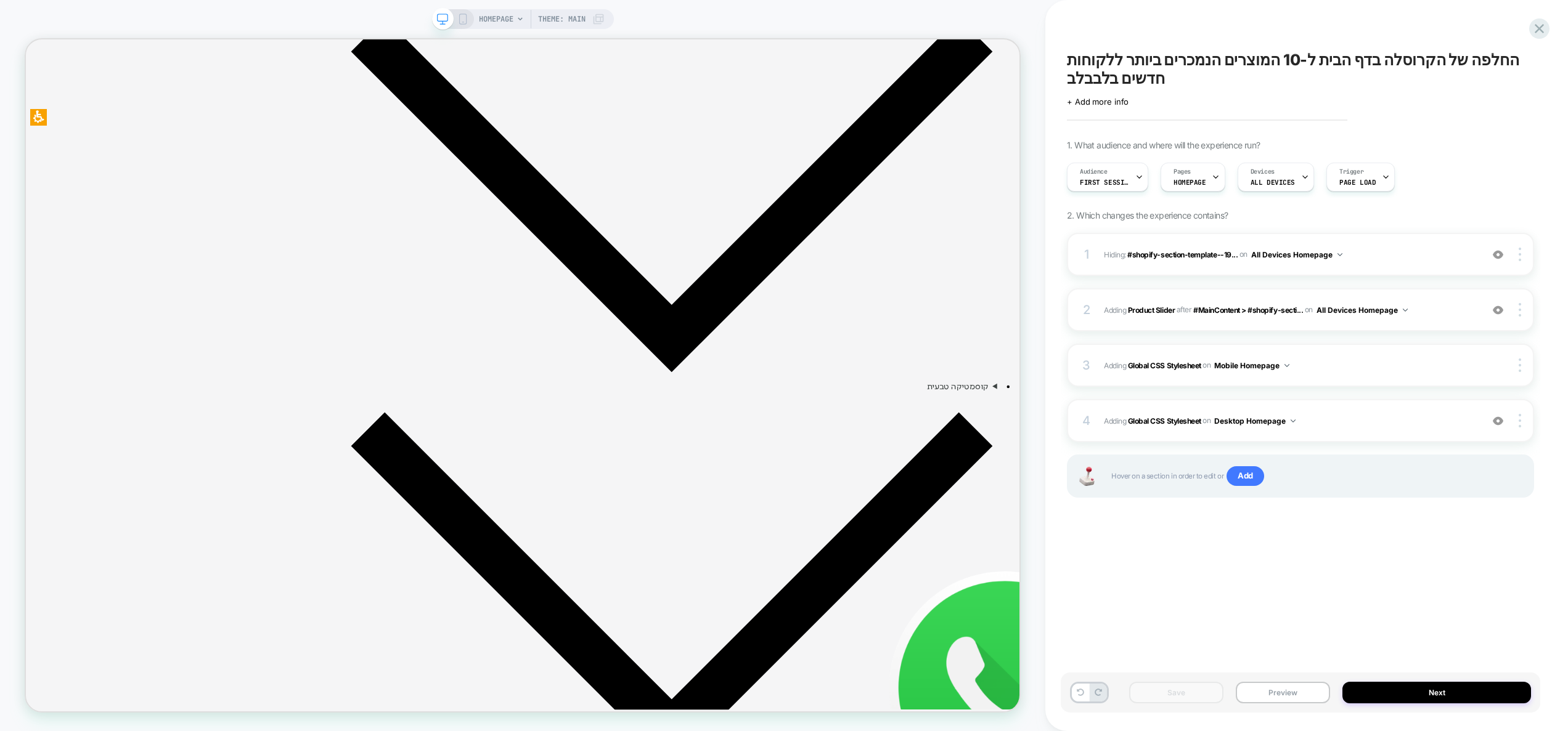
click at [463, 20] on icon at bounding box center [463, 19] width 11 height 11
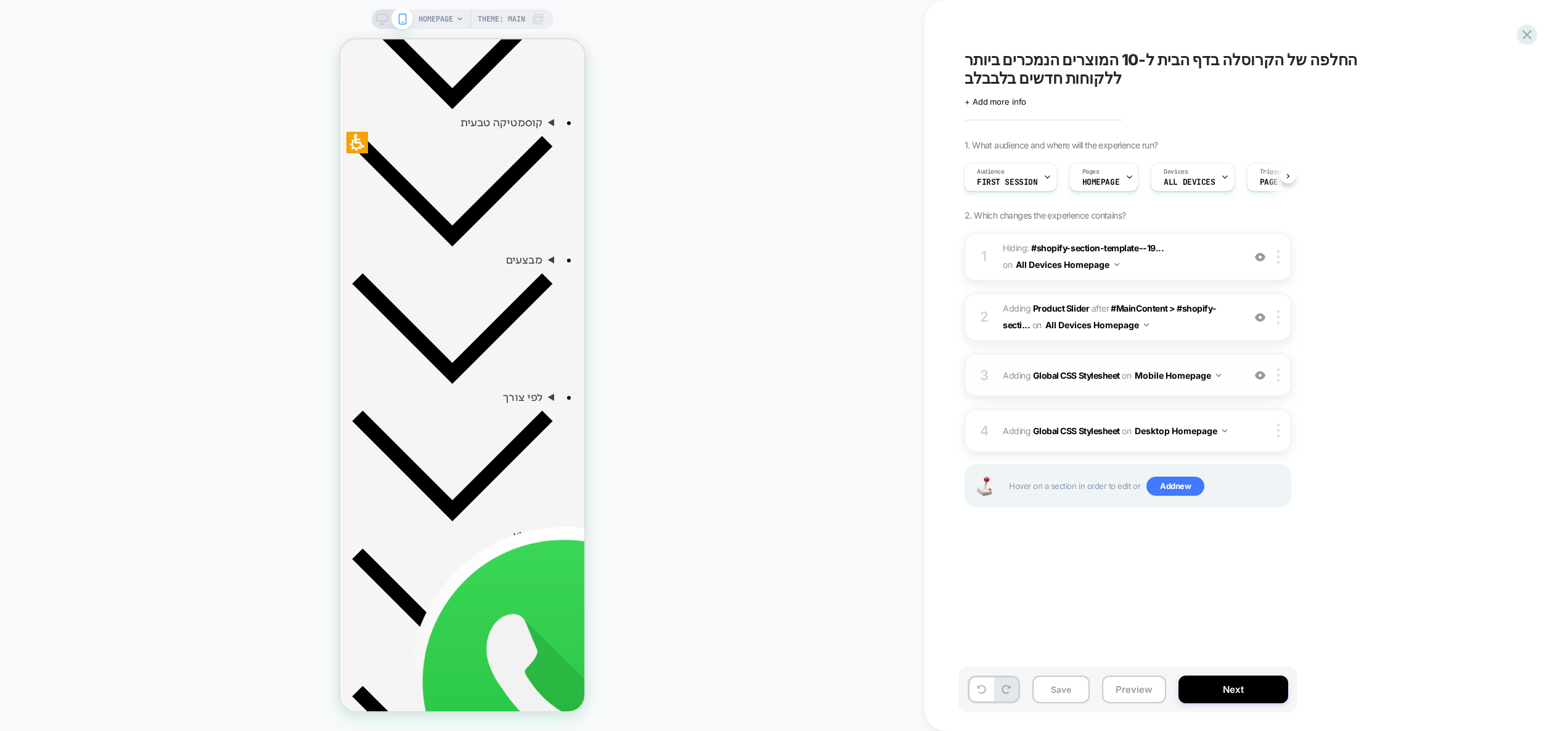
click at [1235, 382] on span "Adding Global CSS Stylesheet on Mobile Homepage" at bounding box center [1120, 375] width 235 height 18
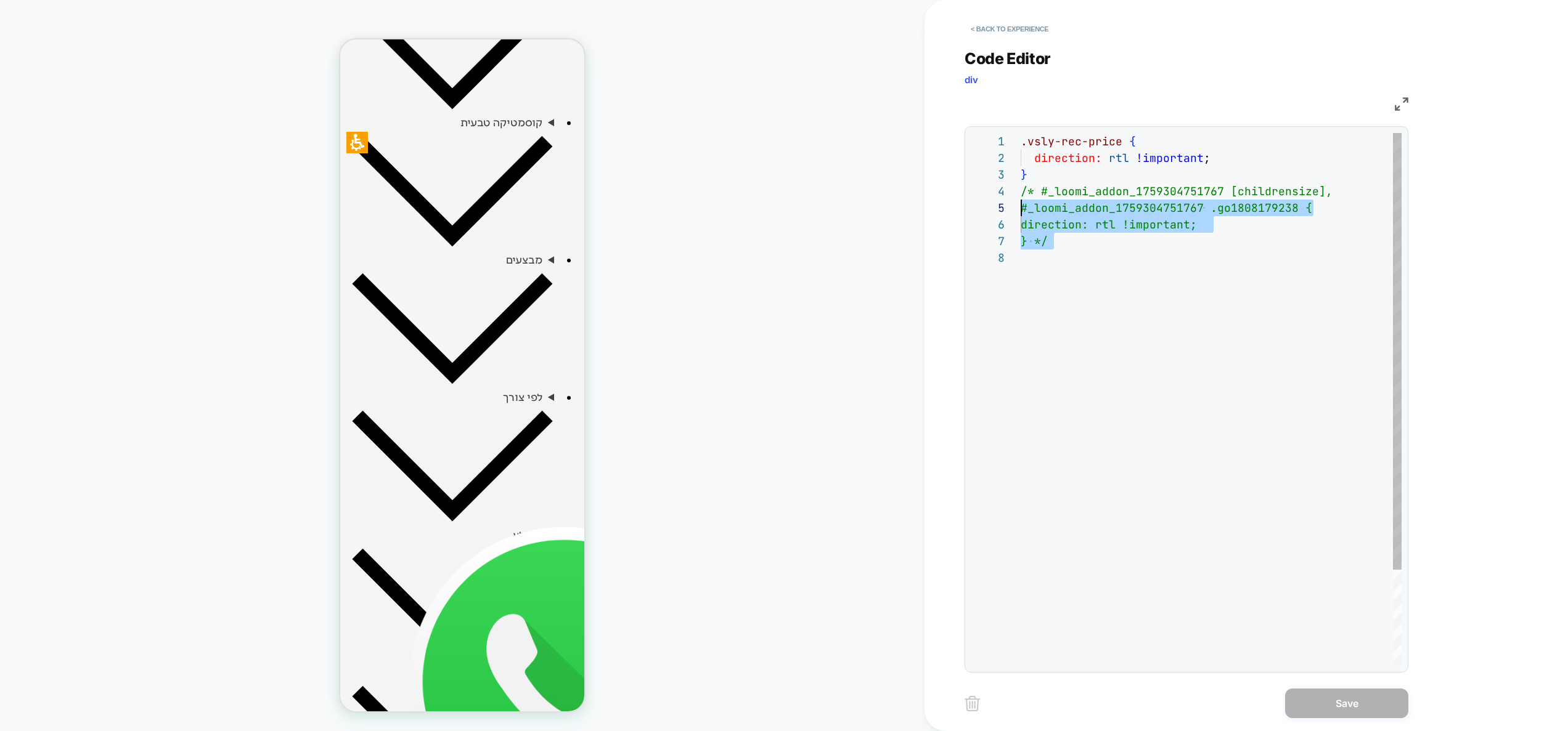
scroll to position [50, 0]
drag, startPoint x: 1064, startPoint y: 252, endPoint x: 996, endPoint y: 194, distance: 89.4
click at [1021, 194] on div ".vsly-rec-price { direction: rtl !important ; } /* #_loomi_addon_1759304751767 …" at bounding box center [1211, 458] width 381 height 650
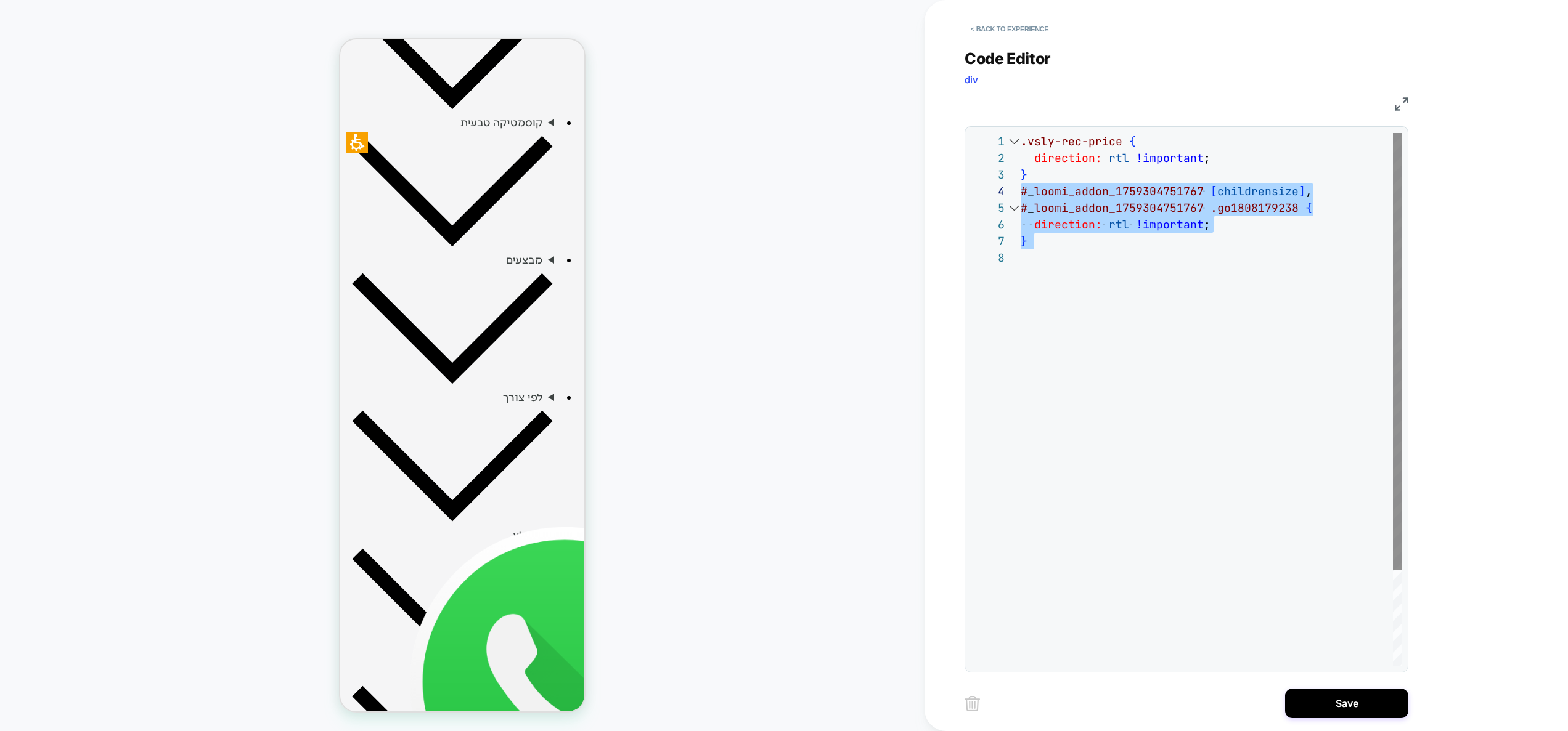
click at [1399, 247] on div at bounding box center [1397, 351] width 9 height 436
click at [1313, 206] on div ".vsly-rec-price { direction: rtl !important ; } # _ loomi_addon_1759304751767 […" at bounding box center [1211, 458] width 381 height 650
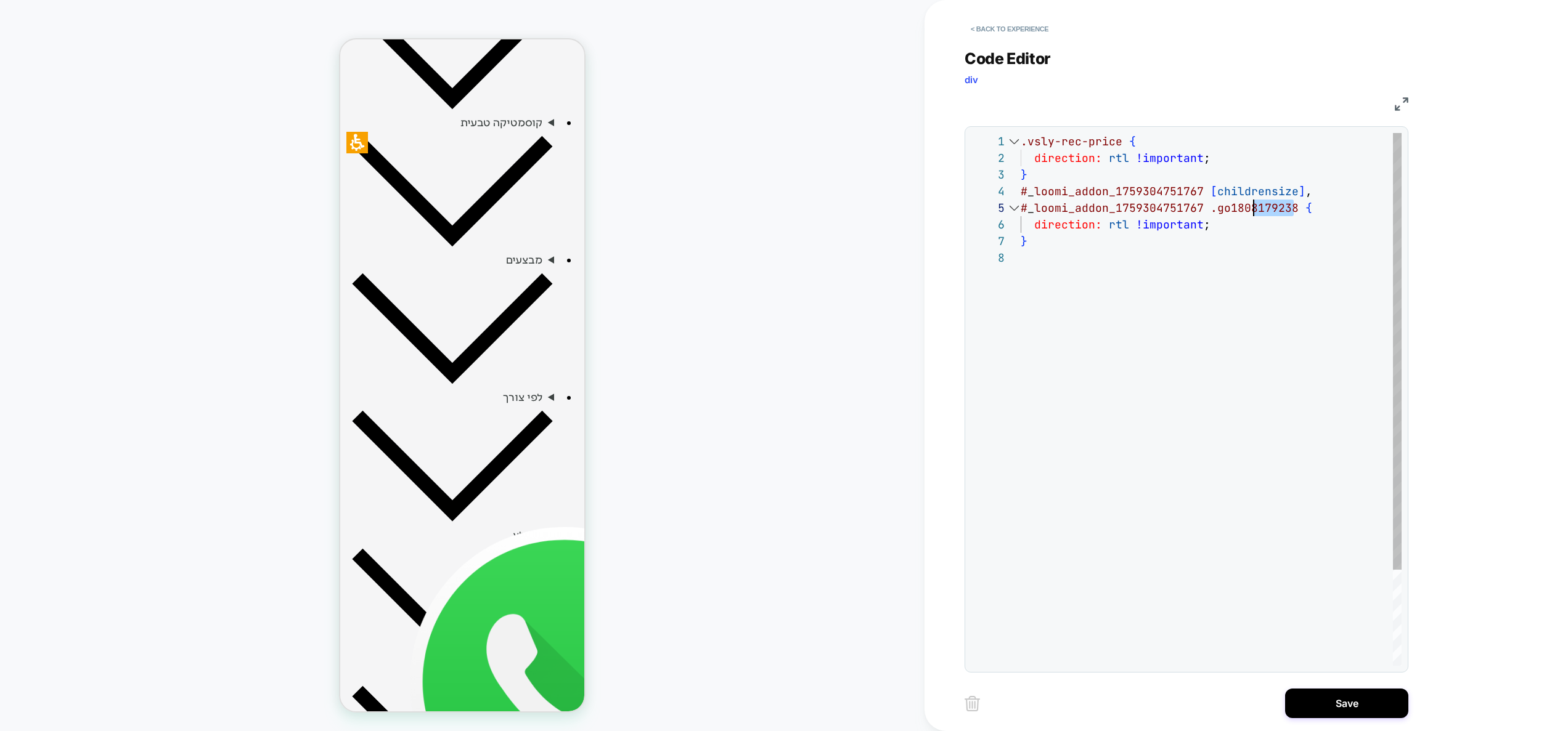
scroll to position [67, 0]
drag, startPoint x: 1294, startPoint y: 210, endPoint x: 901, endPoint y: 212, distance: 393.0
click at [1021, 212] on div ".vsly-rec-price { direction: rtl !important ; } # _ loomi_addon_1759304751767 […" at bounding box center [1211, 458] width 381 height 650
click at [1310, 189] on div ".vsly-rec-price { direction: rtl !important ; } # _ loomi_addon_1759304751767 […" at bounding box center [1211, 458] width 381 height 650
type textarea "**********"
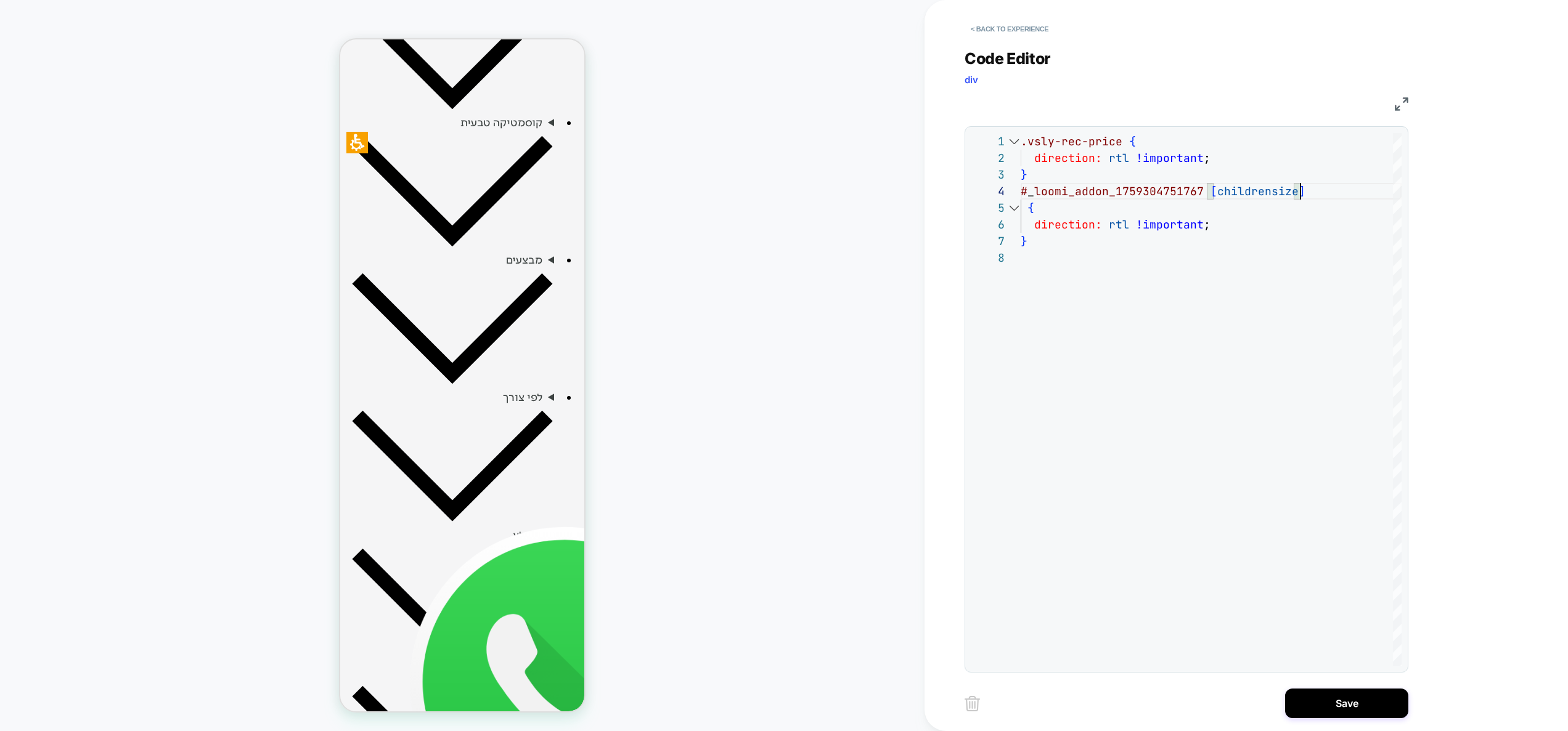
scroll to position [0, -262]
click at [1341, 704] on button "Save" at bounding box center [1346, 704] width 123 height 30
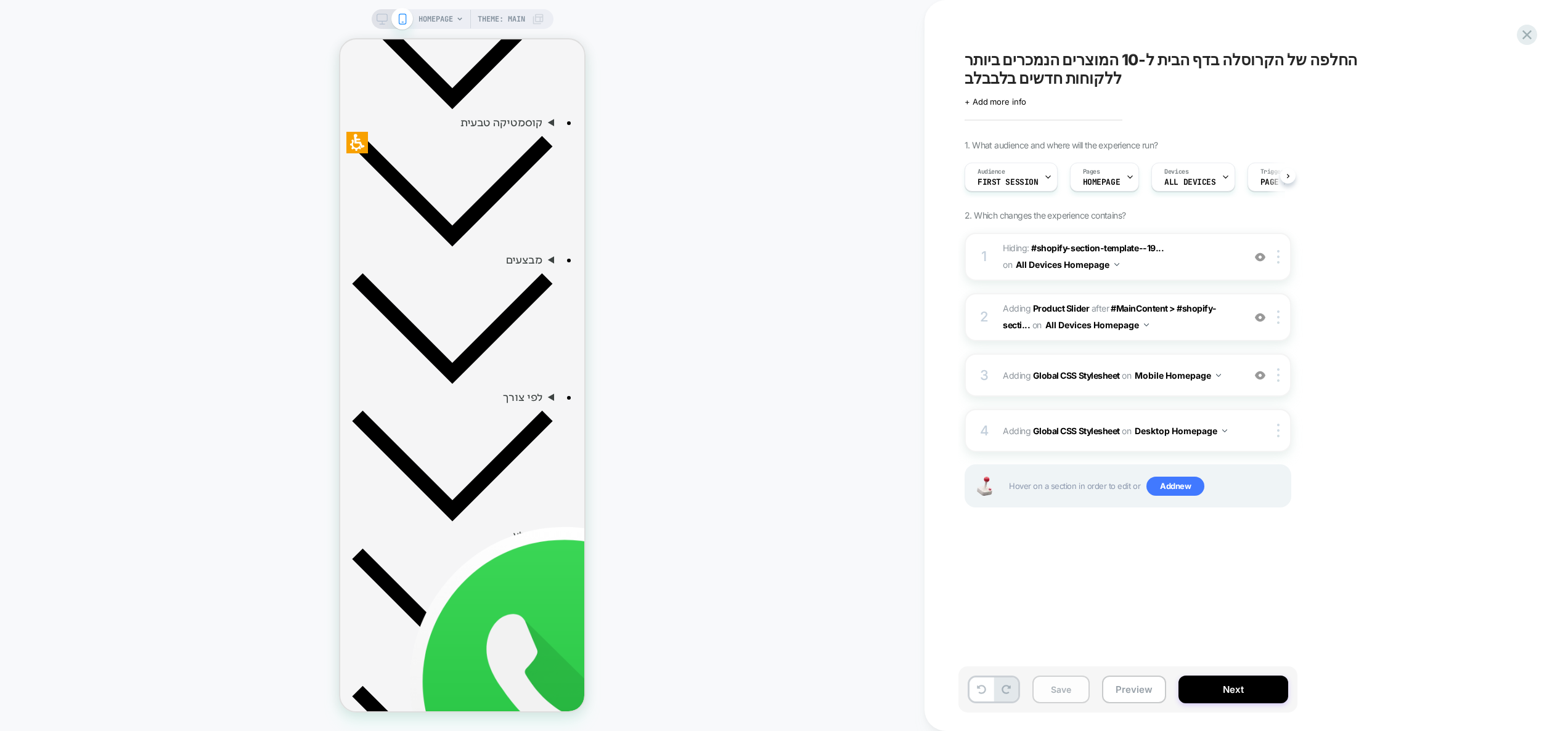
scroll to position [0, 1]
click at [1073, 695] on button "Save" at bounding box center [1061, 689] width 57 height 27
